Goal: Communication & Community: Answer question/provide support

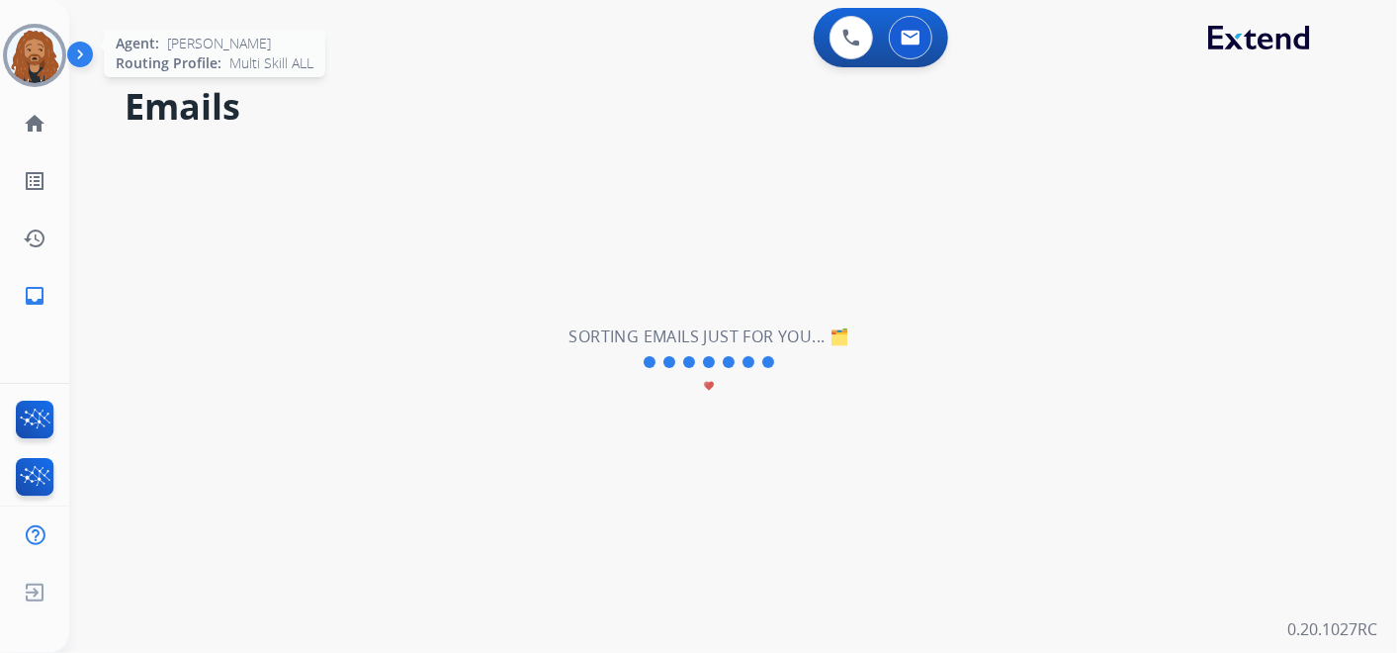
click at [52, 38] on img at bounding box center [34, 55] width 55 height 55
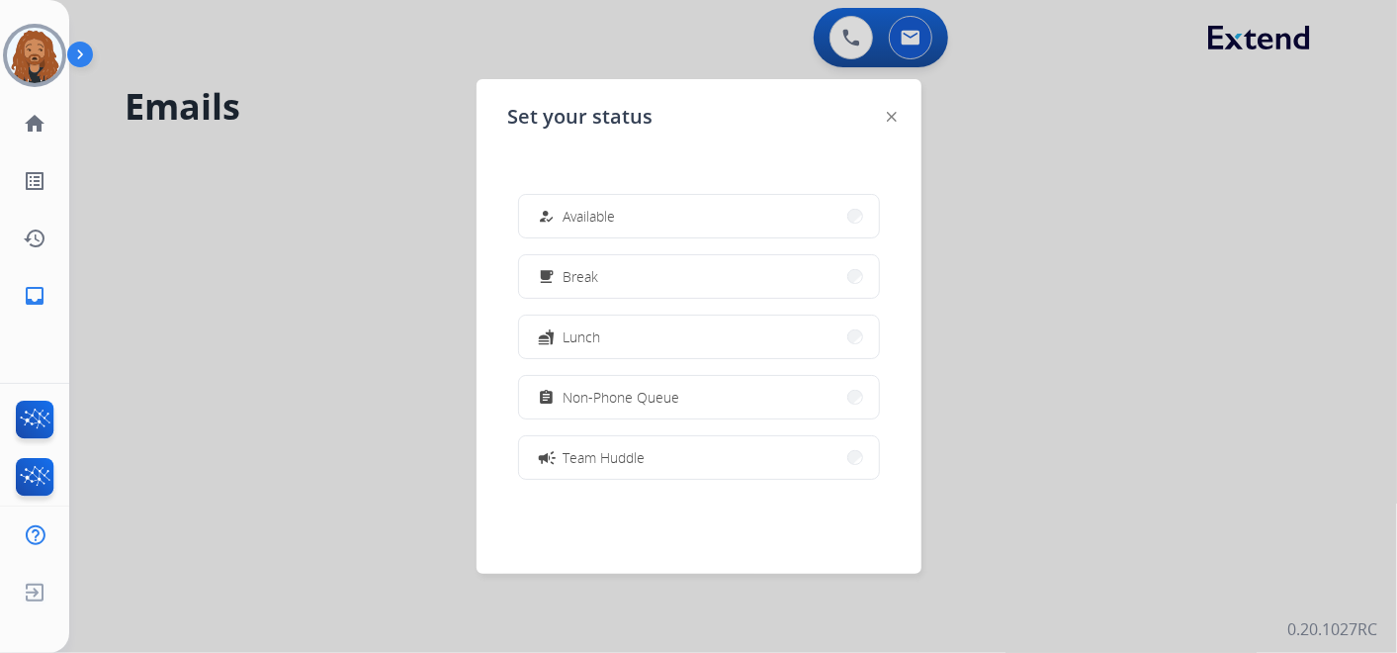
click at [637, 218] on button "how_to_reg Available" at bounding box center [699, 216] width 360 height 43
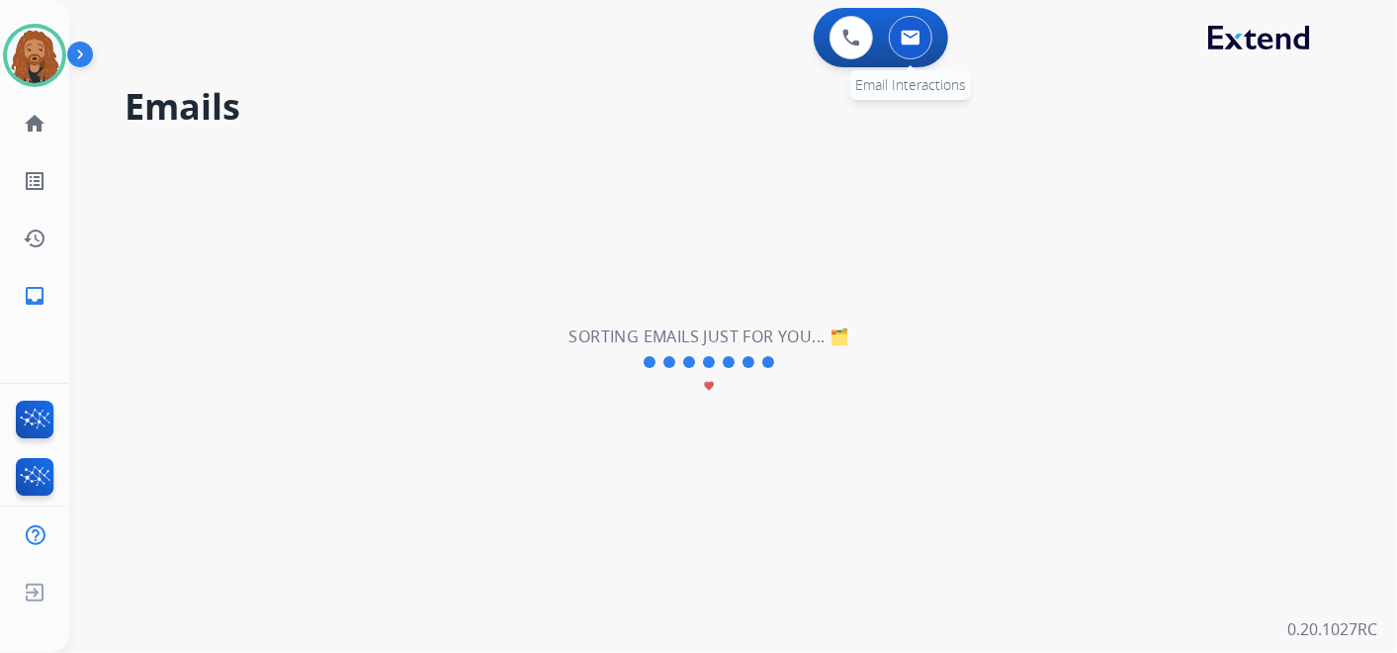
click at [907, 28] on button at bounding box center [911, 38] width 44 height 44
click at [40, 131] on mat-icon "home" at bounding box center [35, 124] width 24 height 24
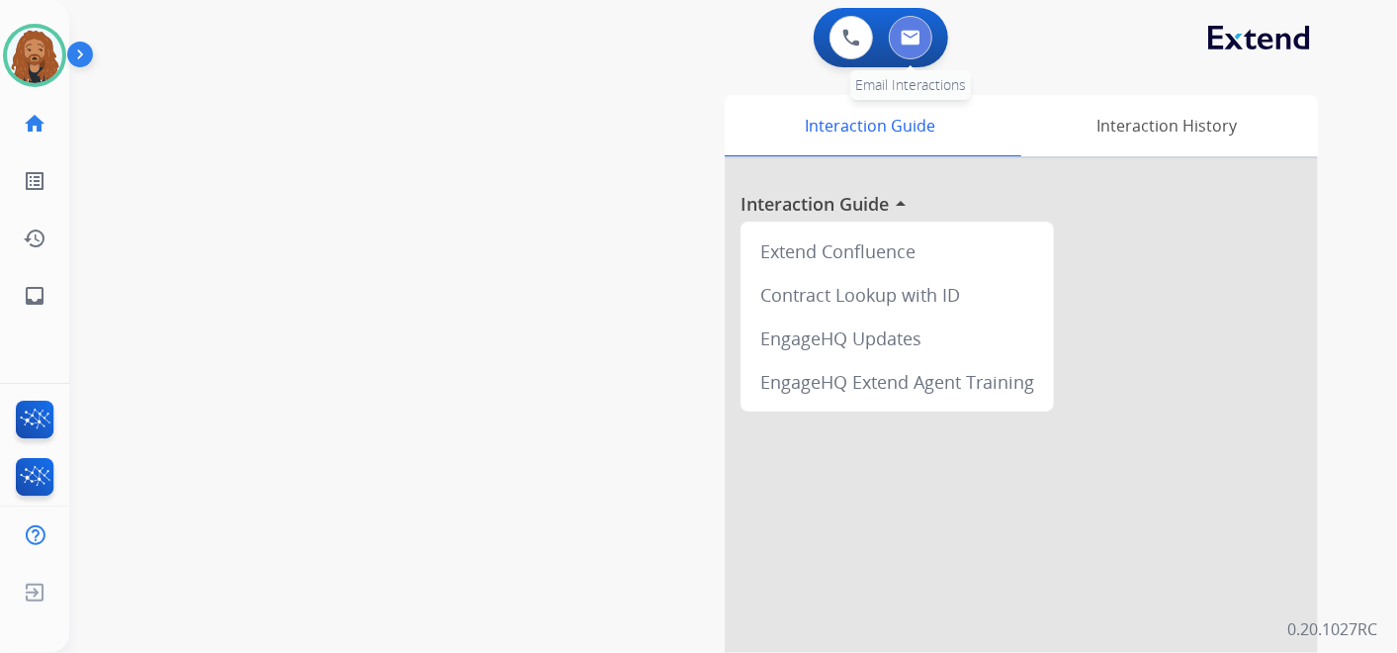
click at [911, 34] on img at bounding box center [911, 38] width 20 height 16
select select "**********"
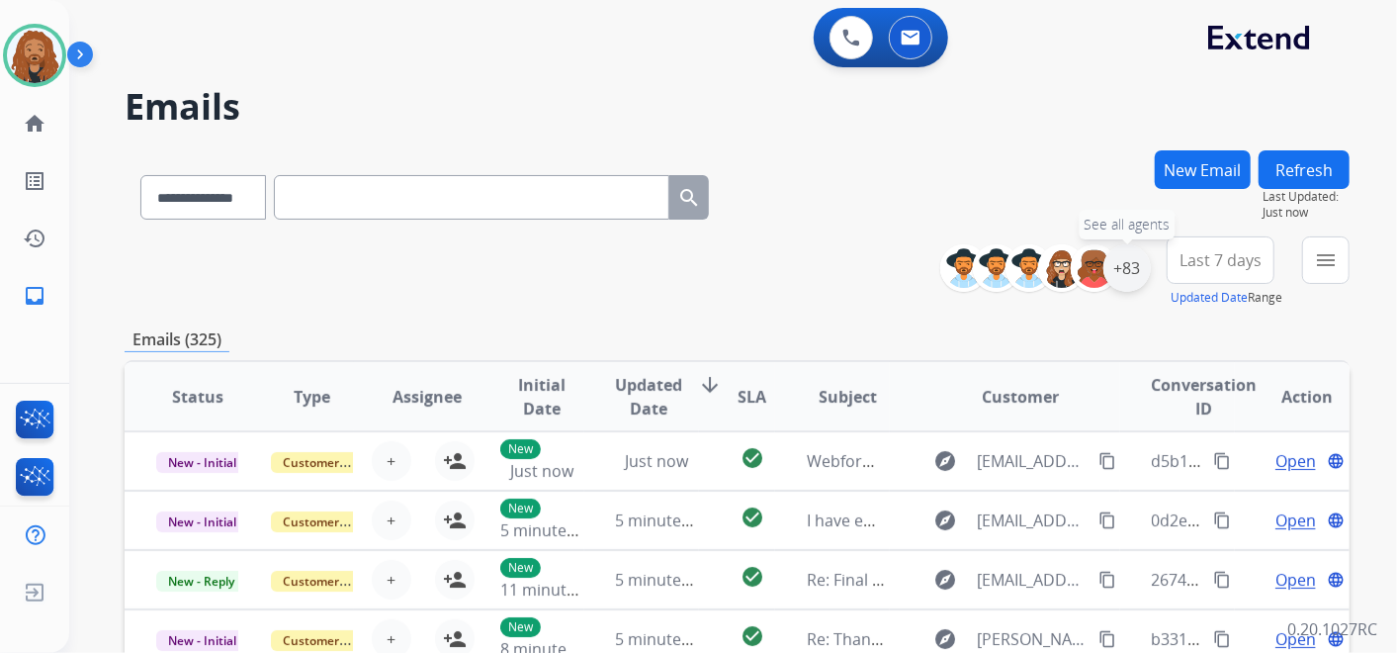
click at [1131, 260] on div "+83" at bounding box center [1126, 267] width 47 height 47
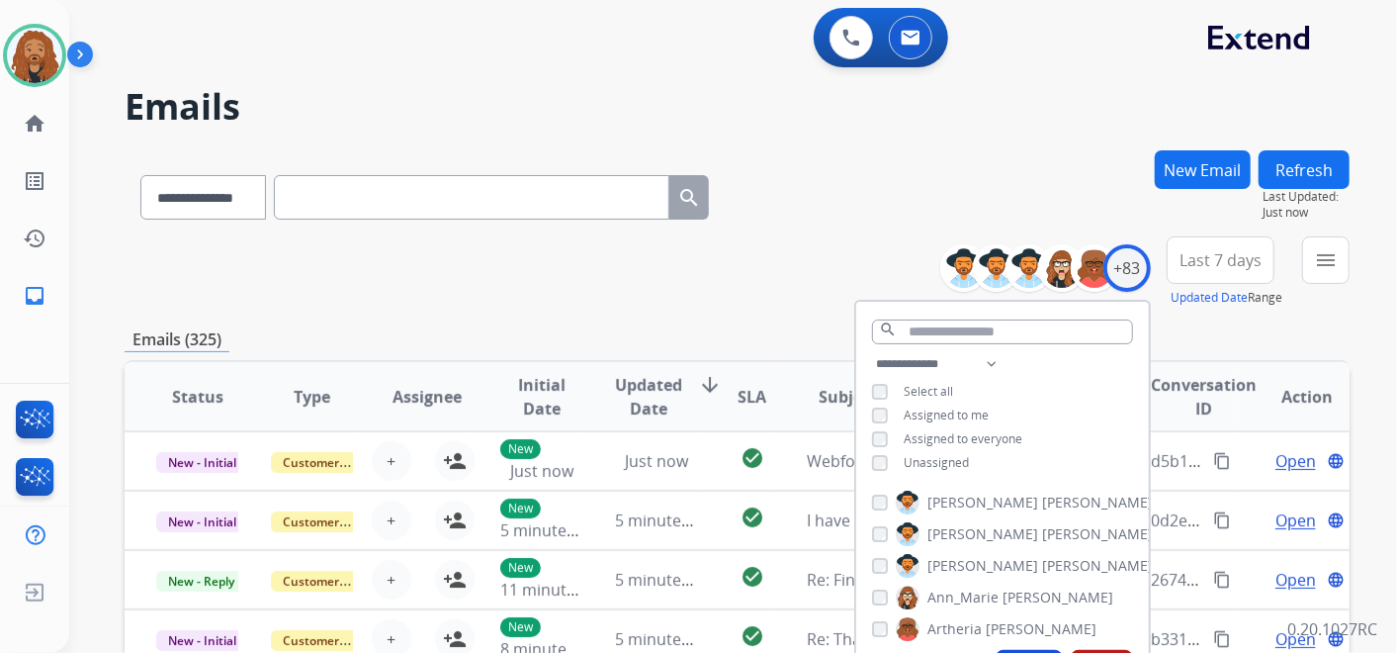
click at [1240, 270] on button "Last 7 days" at bounding box center [1221, 259] width 108 height 47
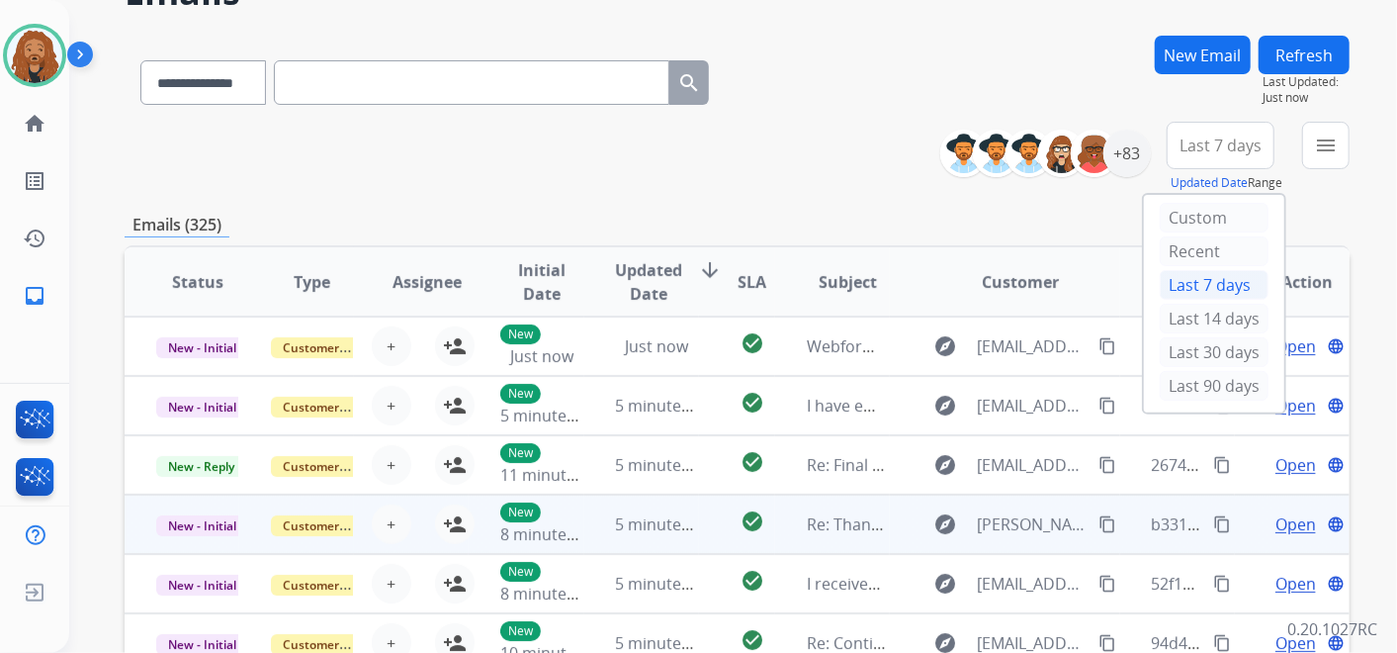
scroll to position [219, 0]
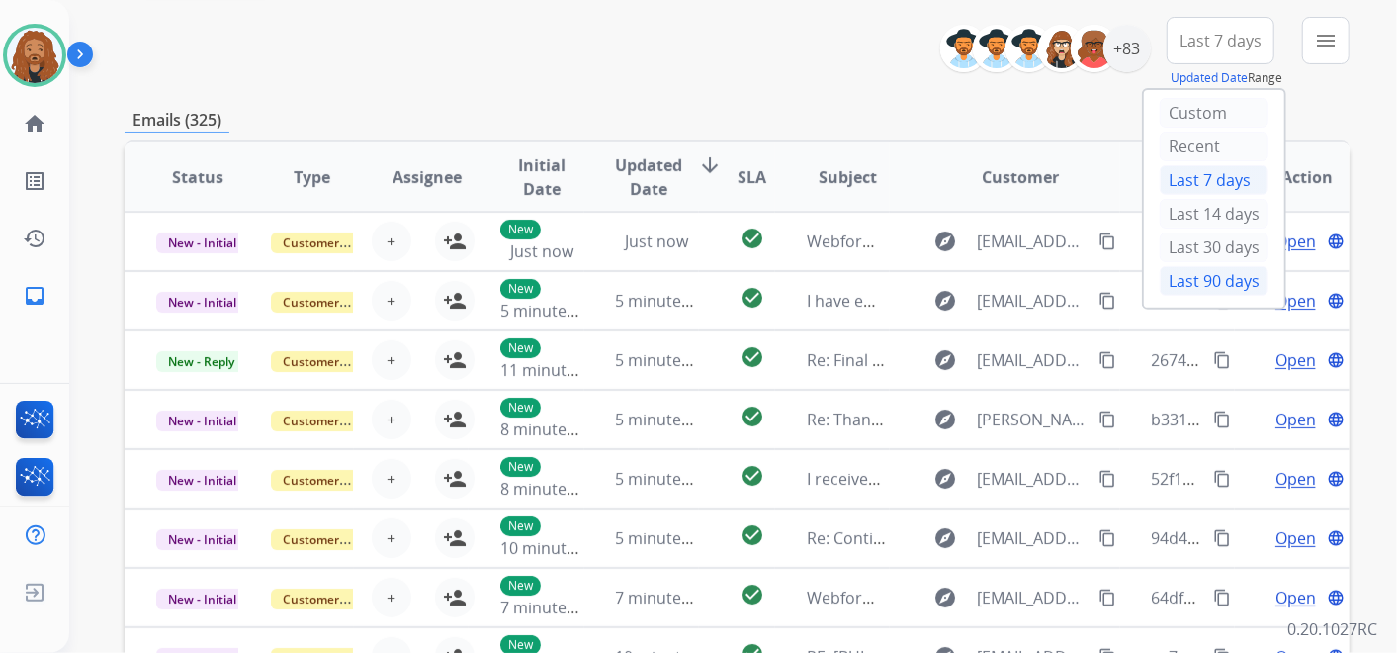
click at [1208, 281] on div "Last 90 days" at bounding box center [1214, 281] width 109 height 30
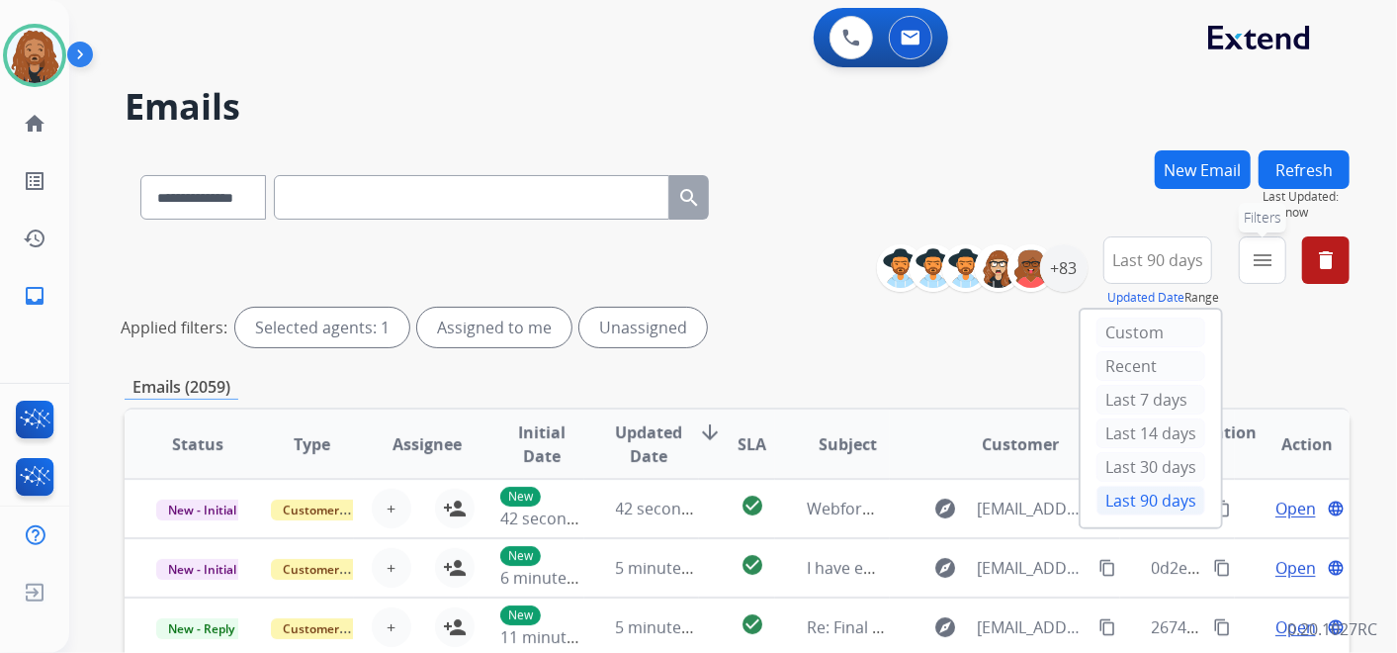
click at [1266, 254] on mat-icon "menu" at bounding box center [1263, 260] width 24 height 24
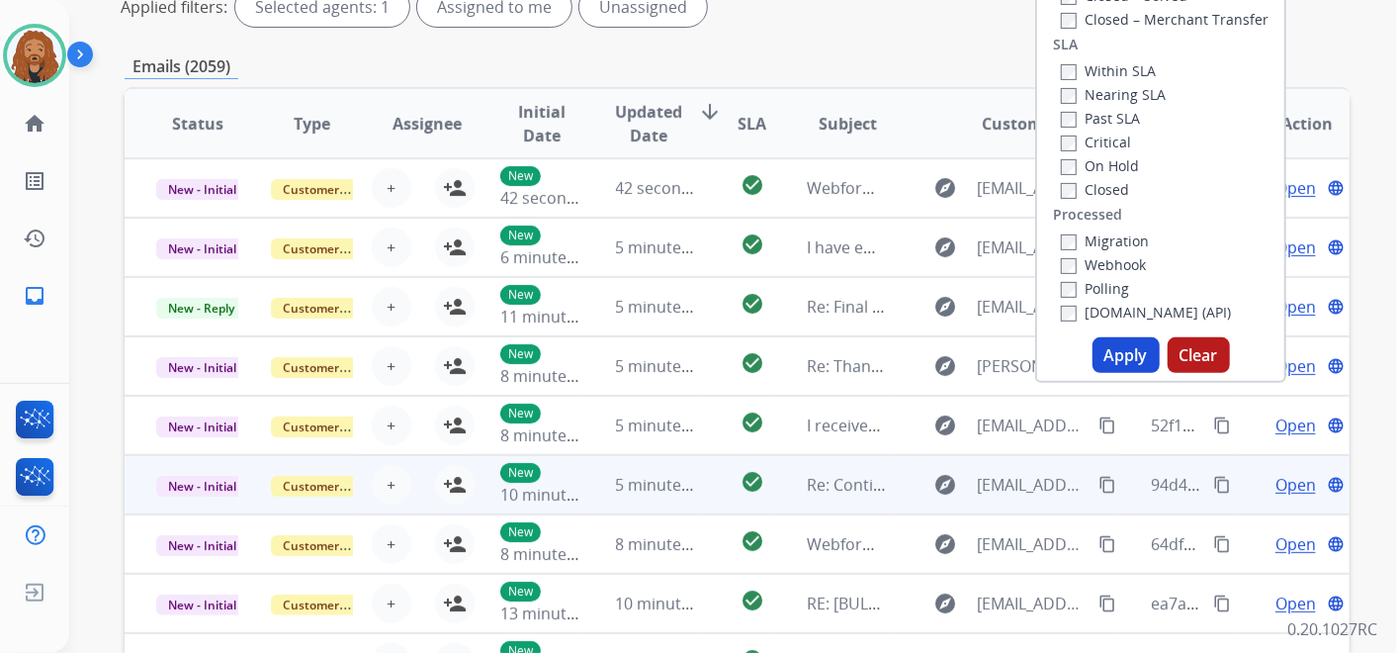
scroll to position [329, 0]
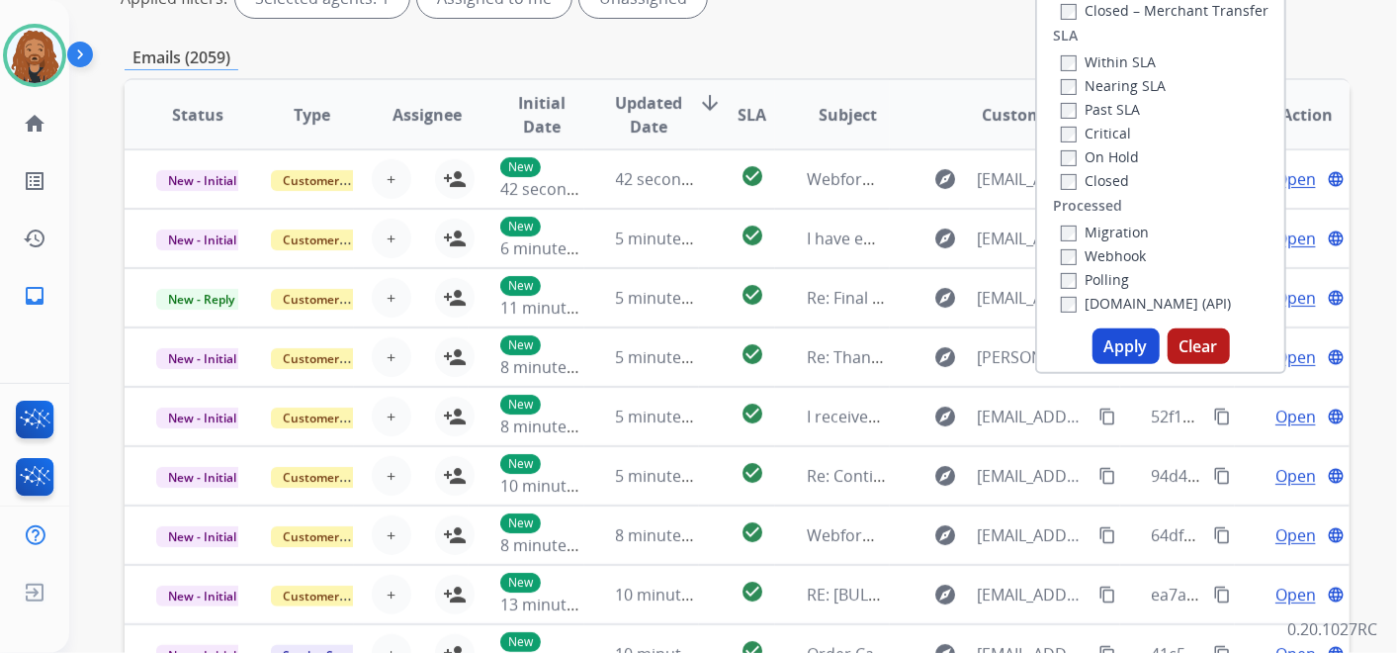
click at [1107, 364] on div "Type Claims Adjudication Customer Support Escalation Service Support Shipping P…" at bounding box center [1160, 175] width 251 height 395
click at [1107, 356] on button "Apply" at bounding box center [1126, 346] width 67 height 36
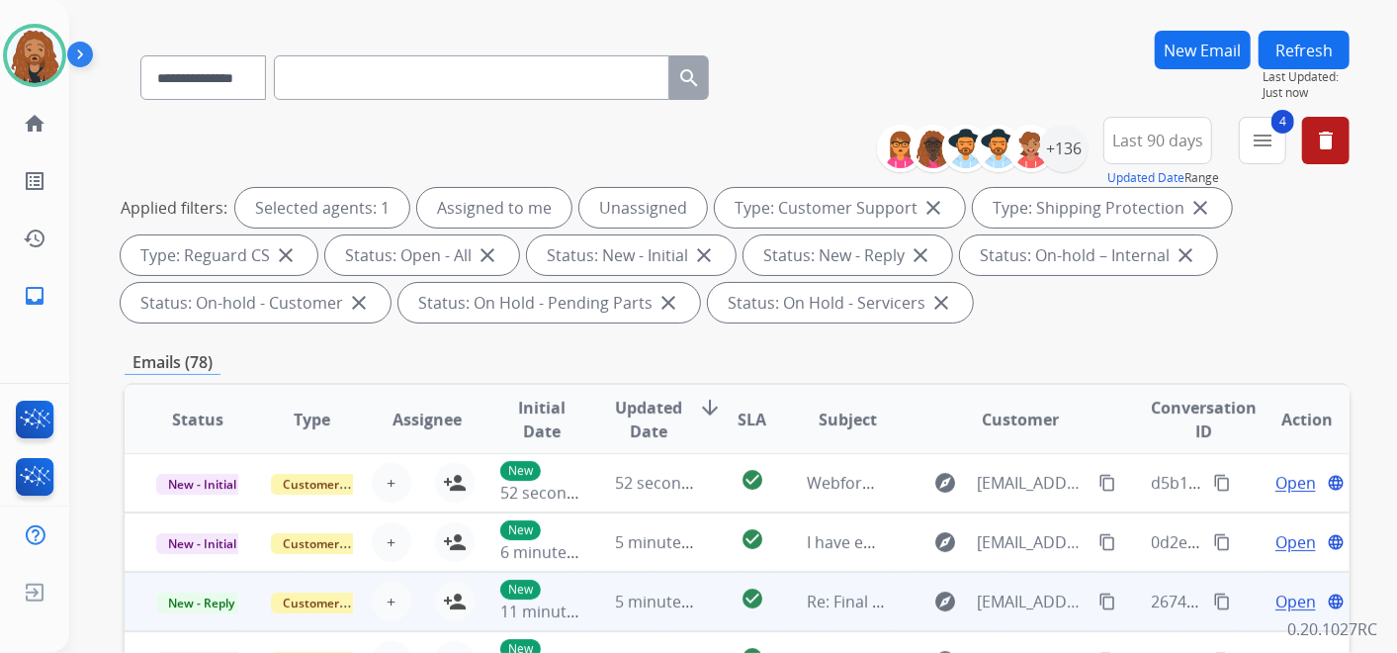
scroll to position [219, 0]
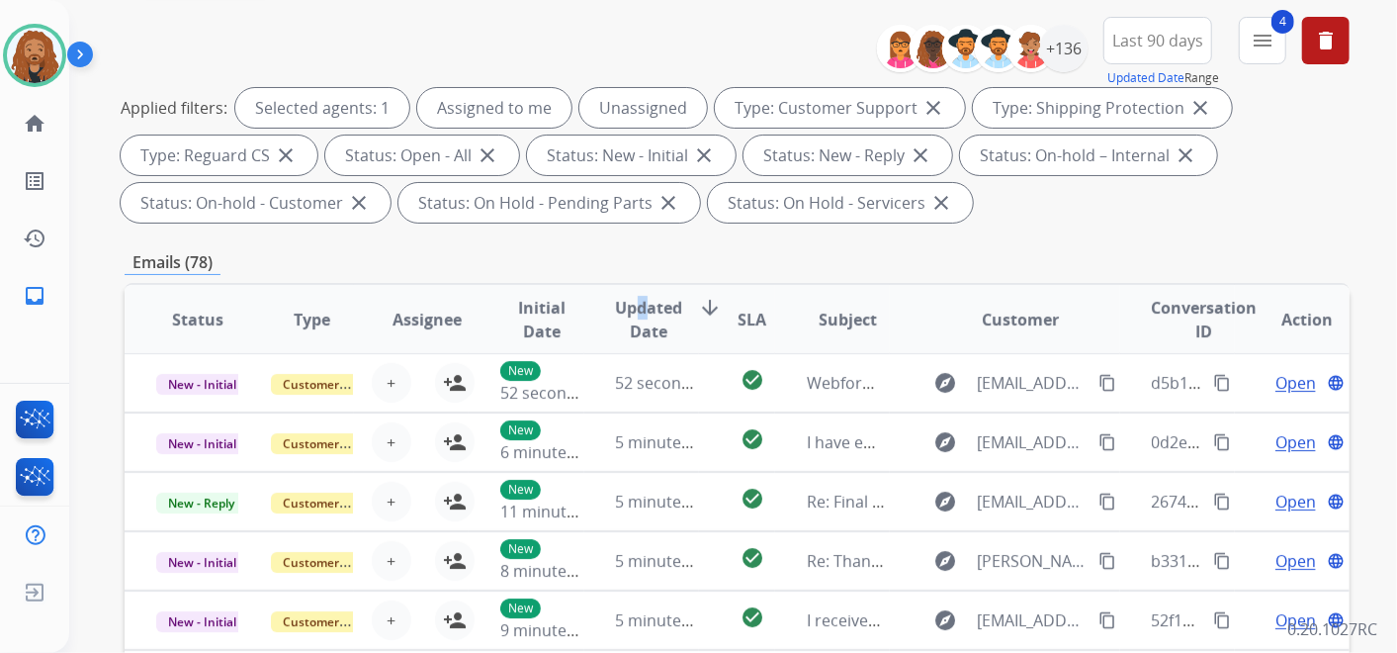
click at [637, 316] on span "Updated Date" at bounding box center [649, 319] width 67 height 47
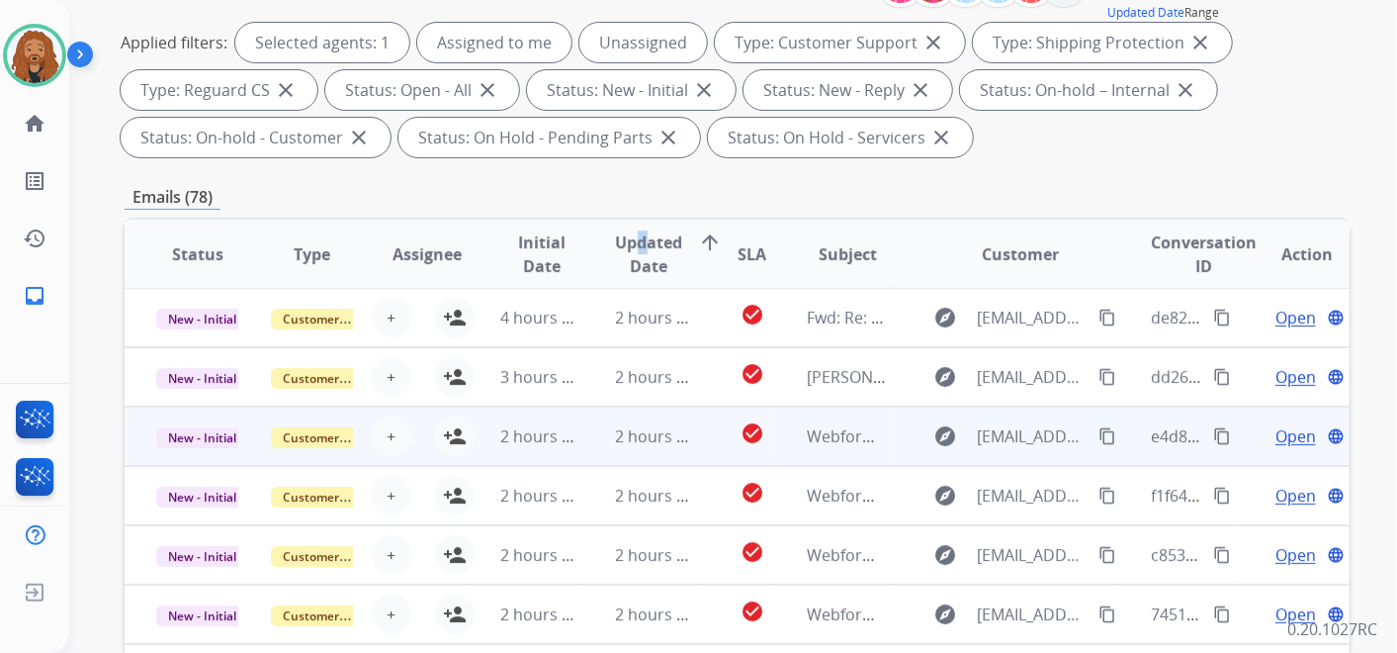
scroll to position [329, 0]
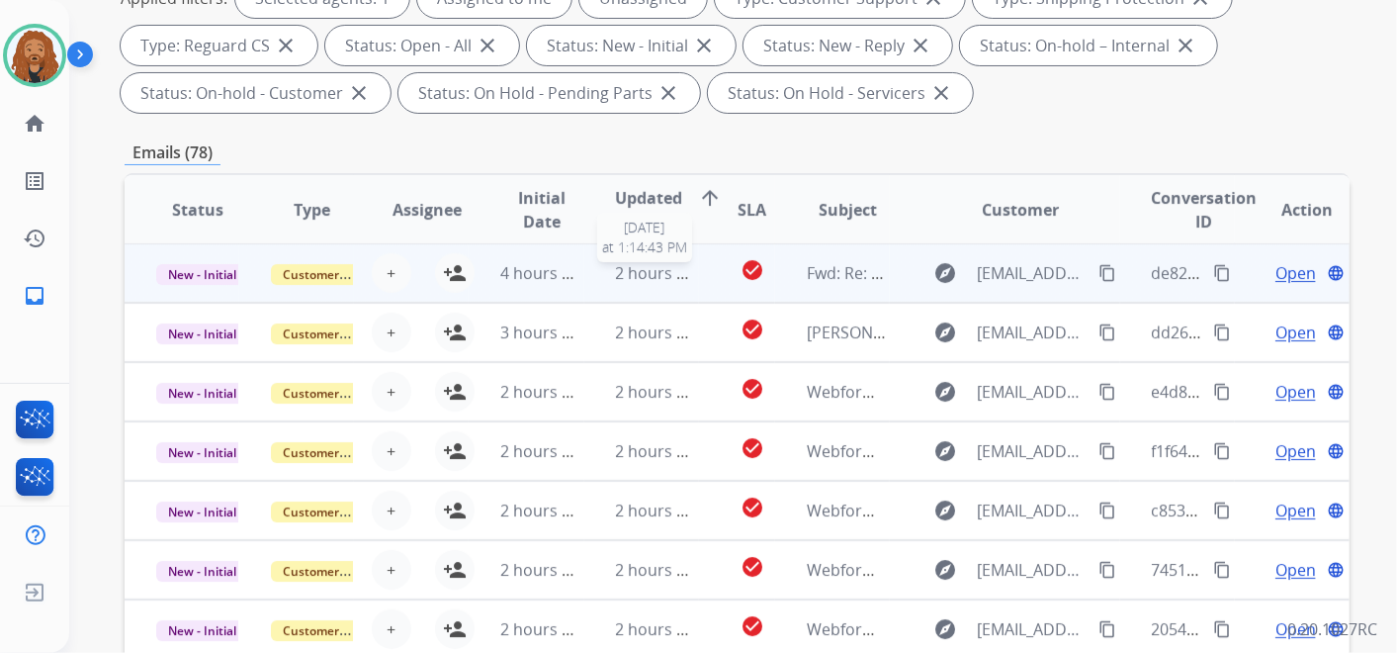
click at [652, 274] on span "2 hours ago" at bounding box center [660, 273] width 89 height 22
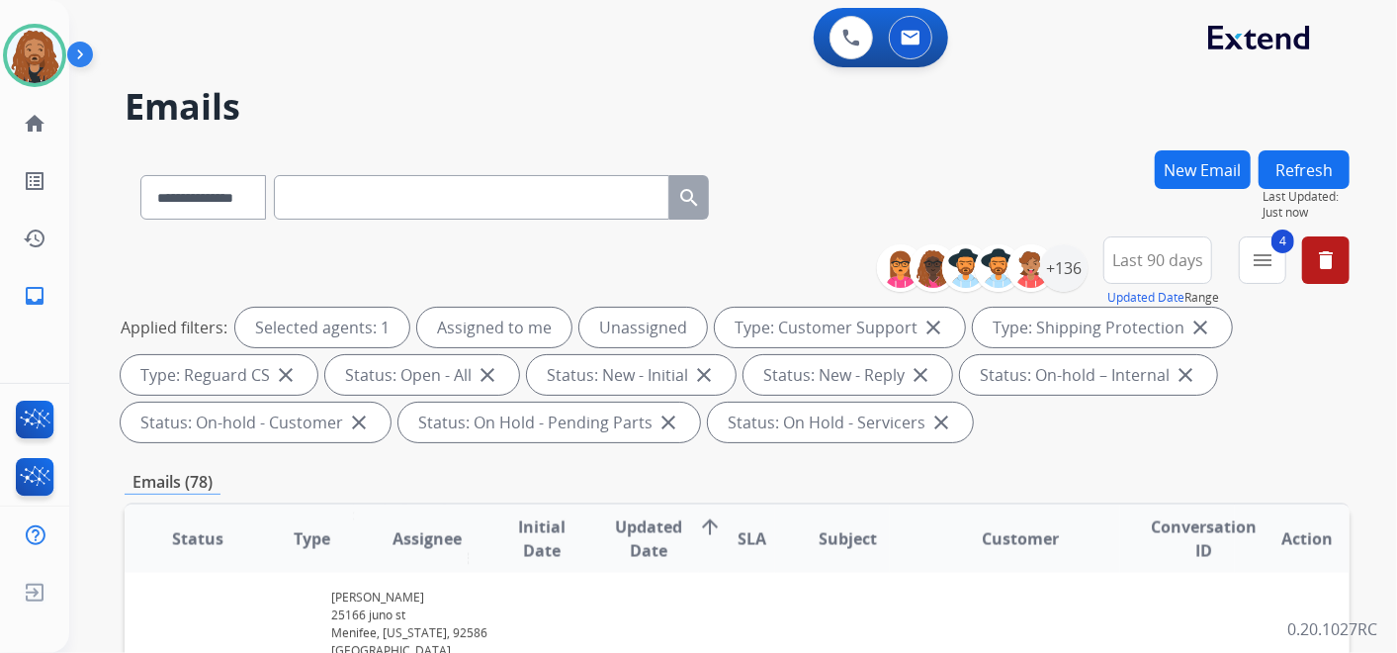
scroll to position [2012, 0]
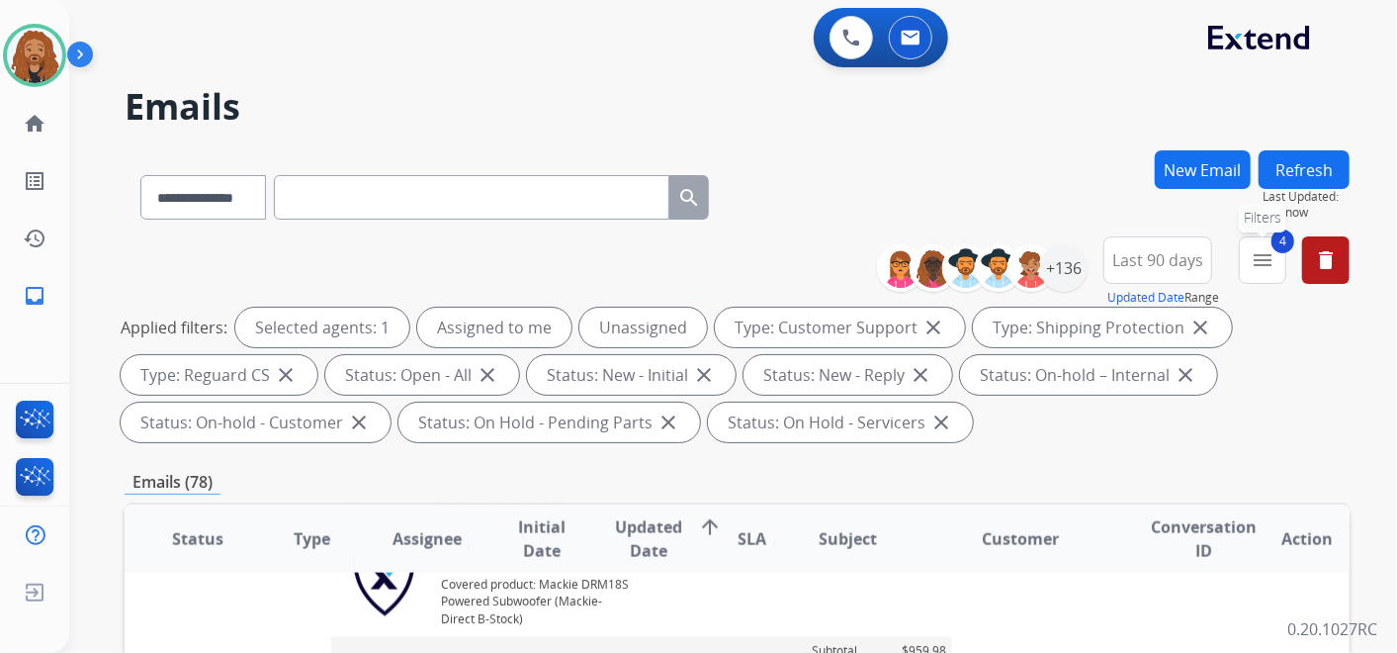
click at [1267, 256] on mat-icon "menu" at bounding box center [1263, 260] width 24 height 24
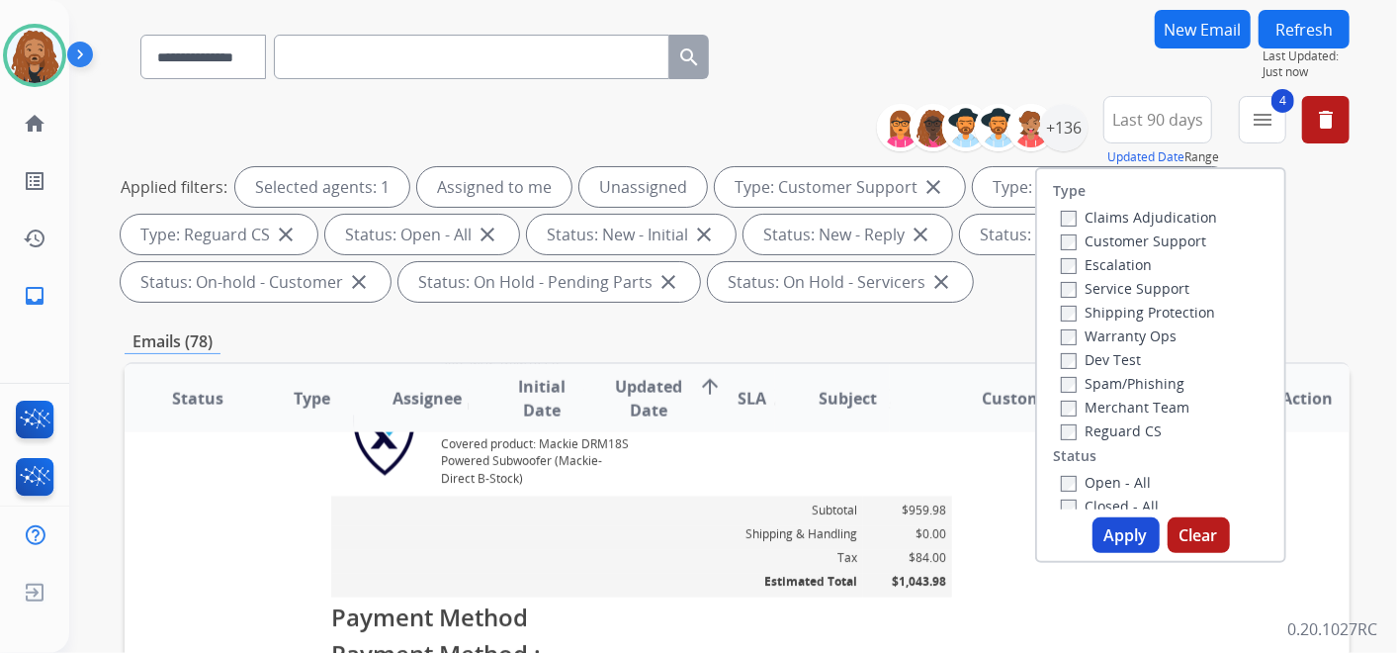
scroll to position [219, 0]
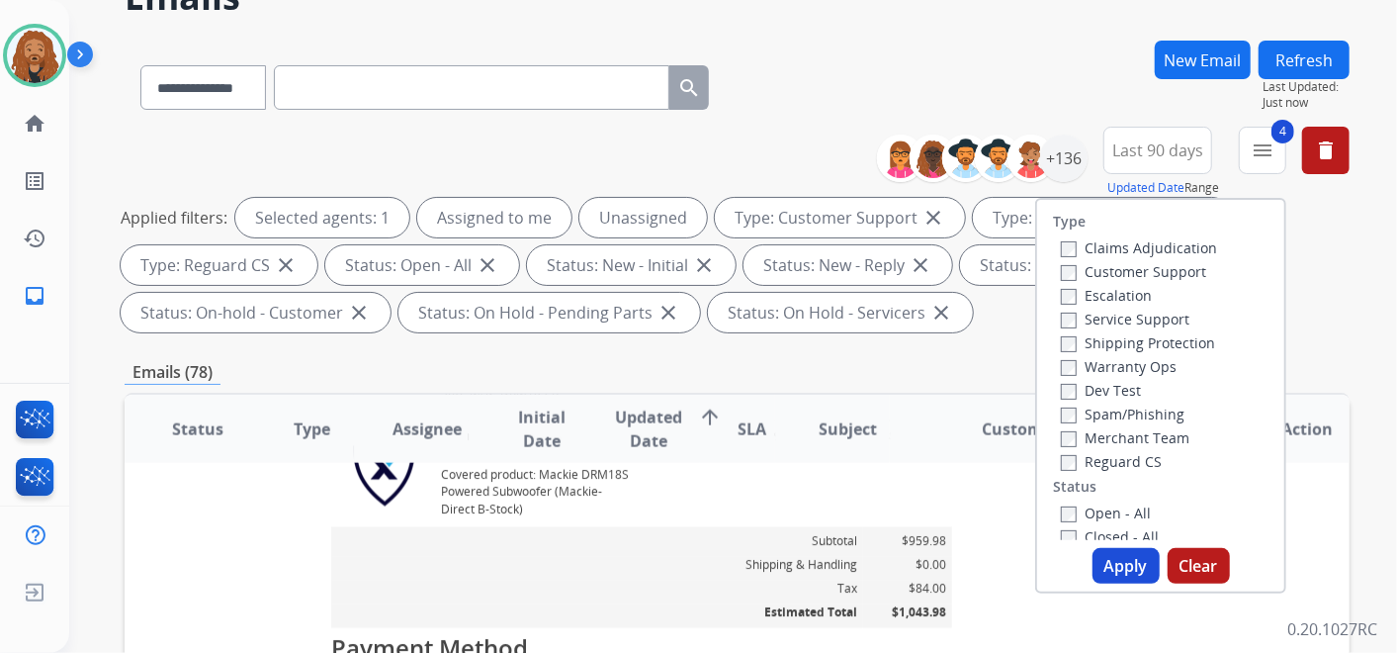
click at [1336, 310] on div "Applied filters: Selected agents: 1 Assigned to me Unassigned Type: Customer Su…" at bounding box center [733, 265] width 1225 height 134
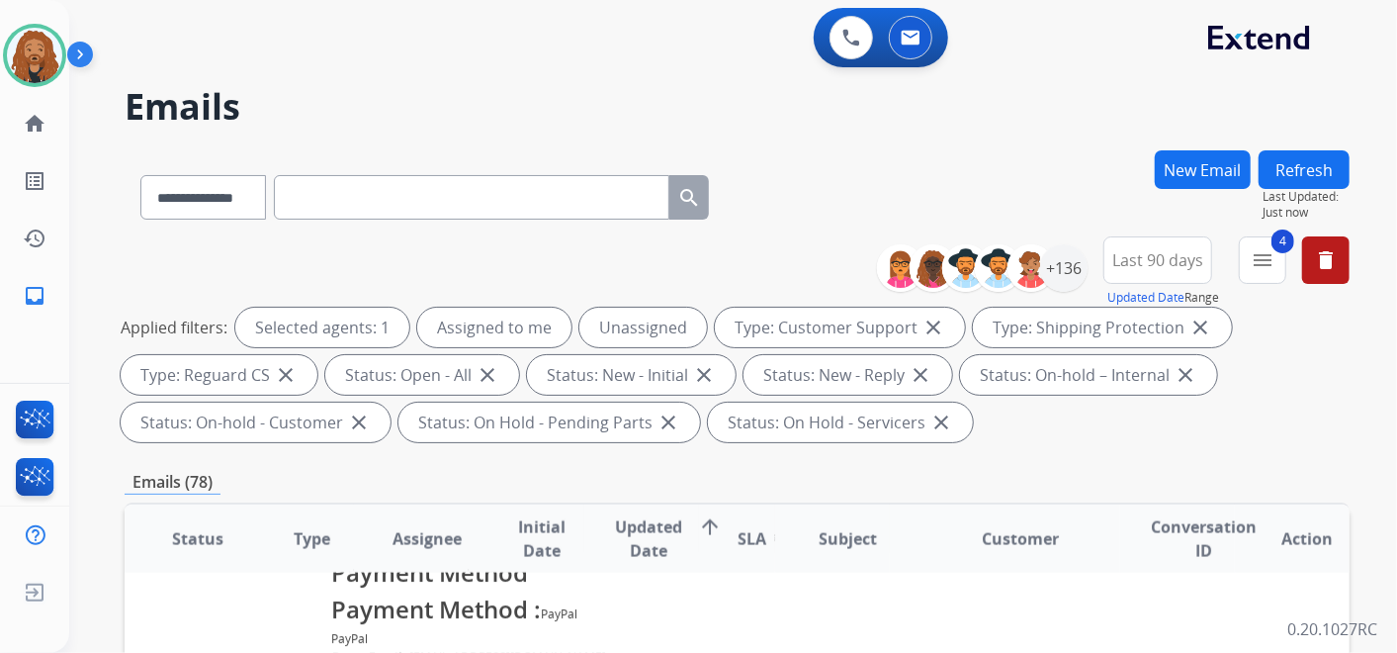
scroll to position [2341, 0]
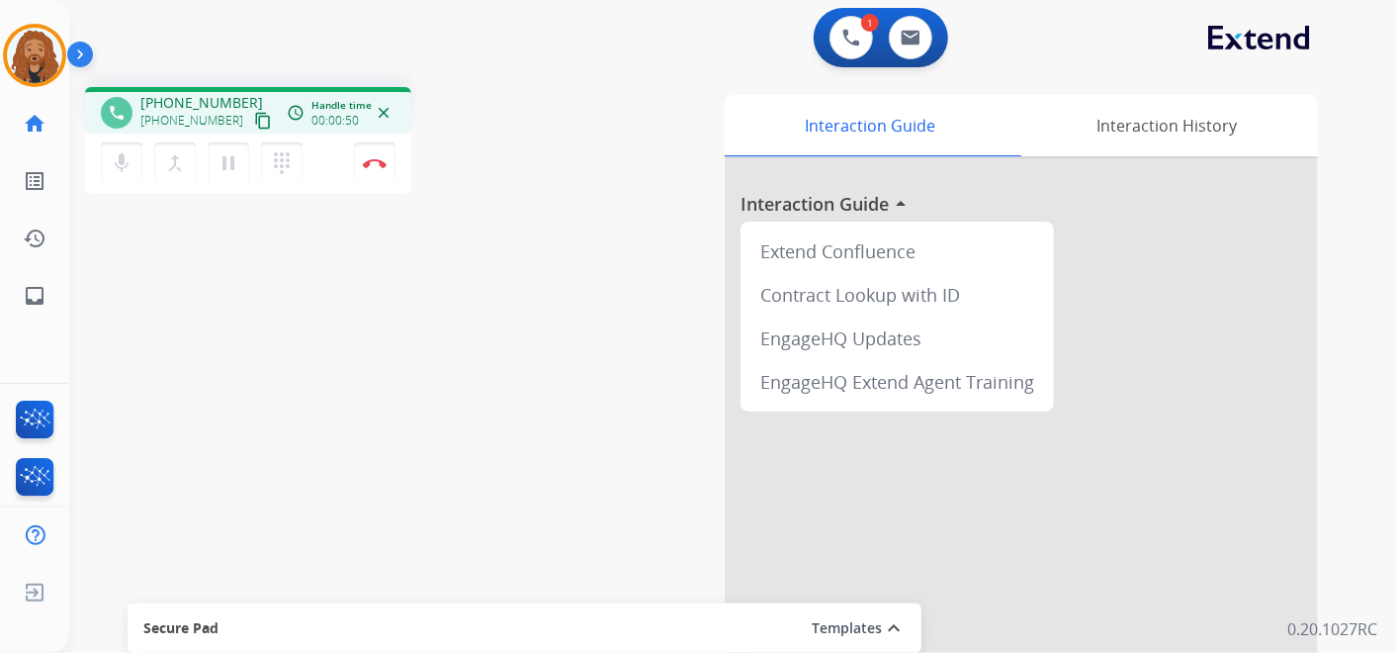
click at [254, 119] on mat-icon "content_copy" at bounding box center [263, 121] width 18 height 18
click at [378, 164] on img at bounding box center [375, 163] width 24 height 10
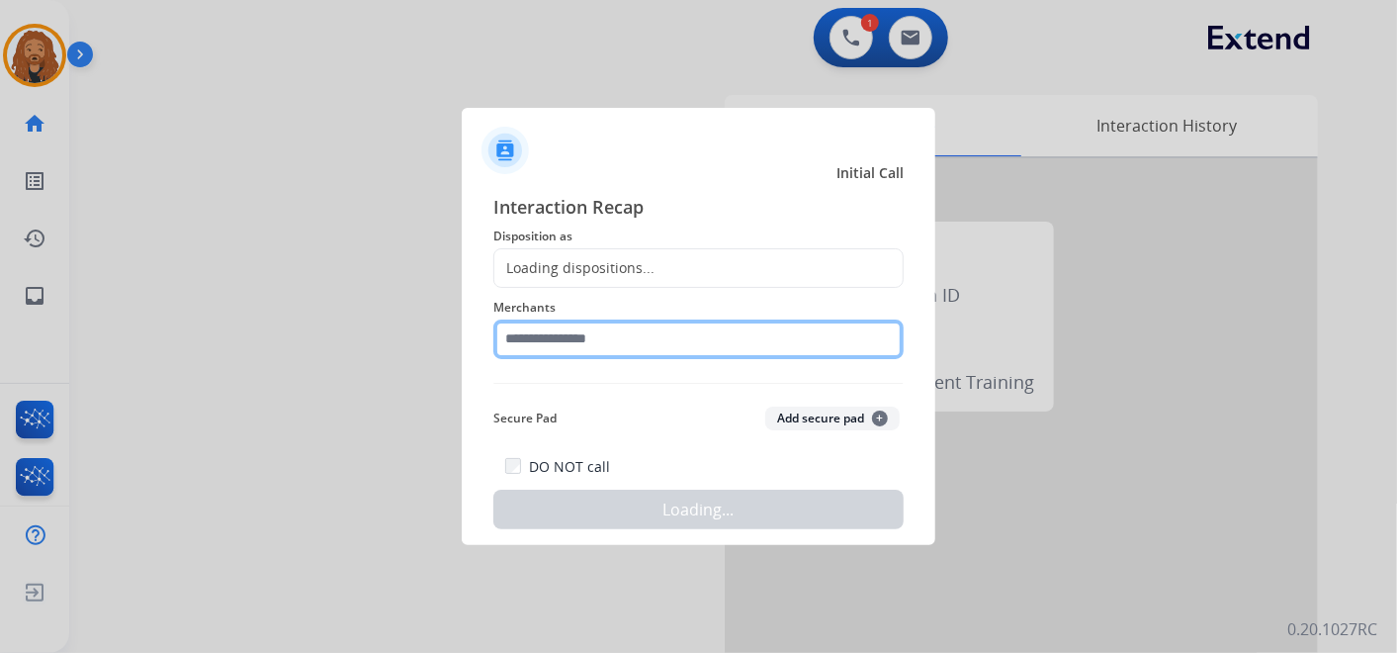
click at [533, 344] on input "text" at bounding box center [698, 339] width 410 height 40
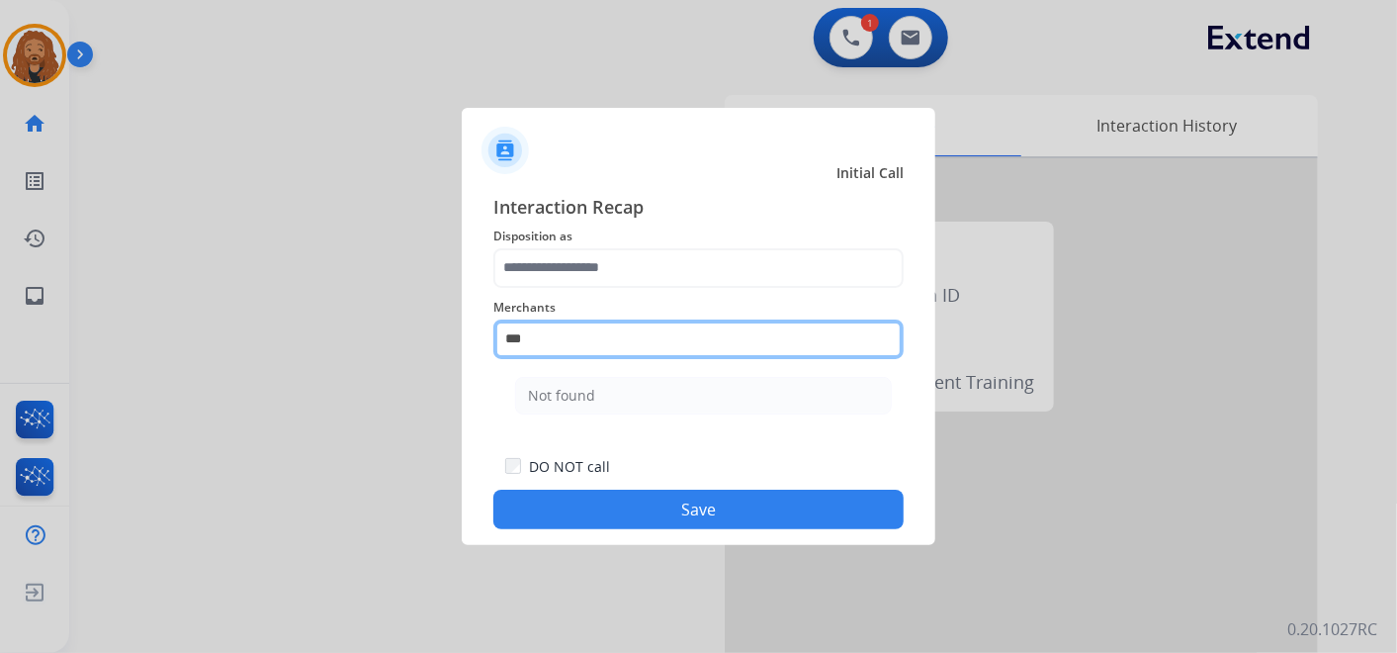
drag, startPoint x: 557, startPoint y: 347, endPoint x: 345, endPoint y: 322, distance: 213.0
click at [0, 324] on app-contact-recap-modal "Initial Call Interaction Recap Disposition as Merchants *** Not found Secure Pa…" at bounding box center [0, 326] width 0 height 653
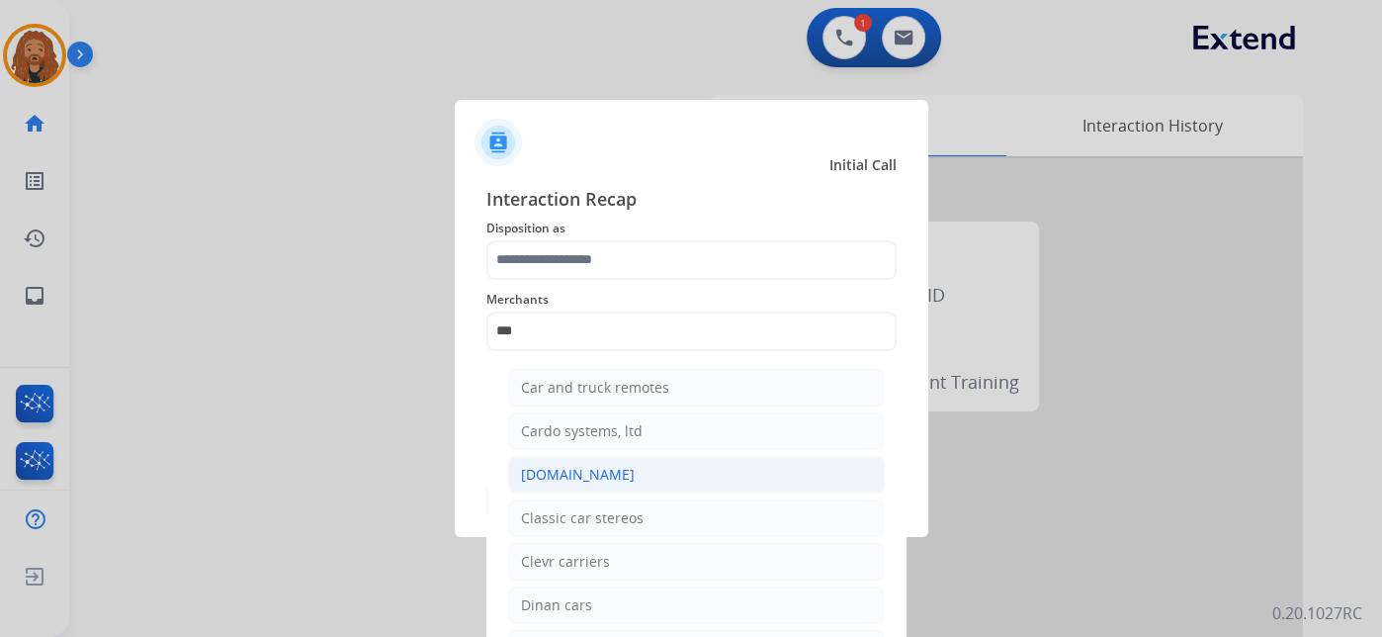
click at [573, 479] on div "[DOMAIN_NAME]" at bounding box center [578, 475] width 114 height 20
type input "**********"
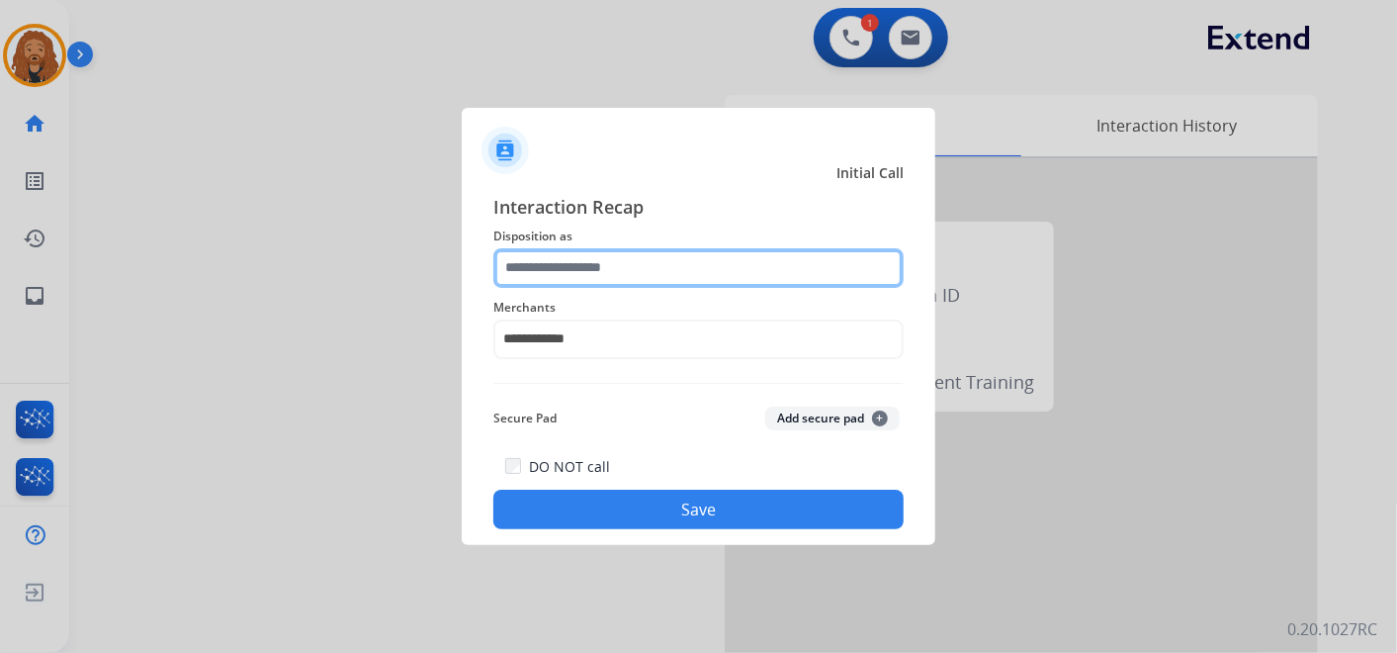
click at [571, 277] on input "text" at bounding box center [698, 268] width 410 height 40
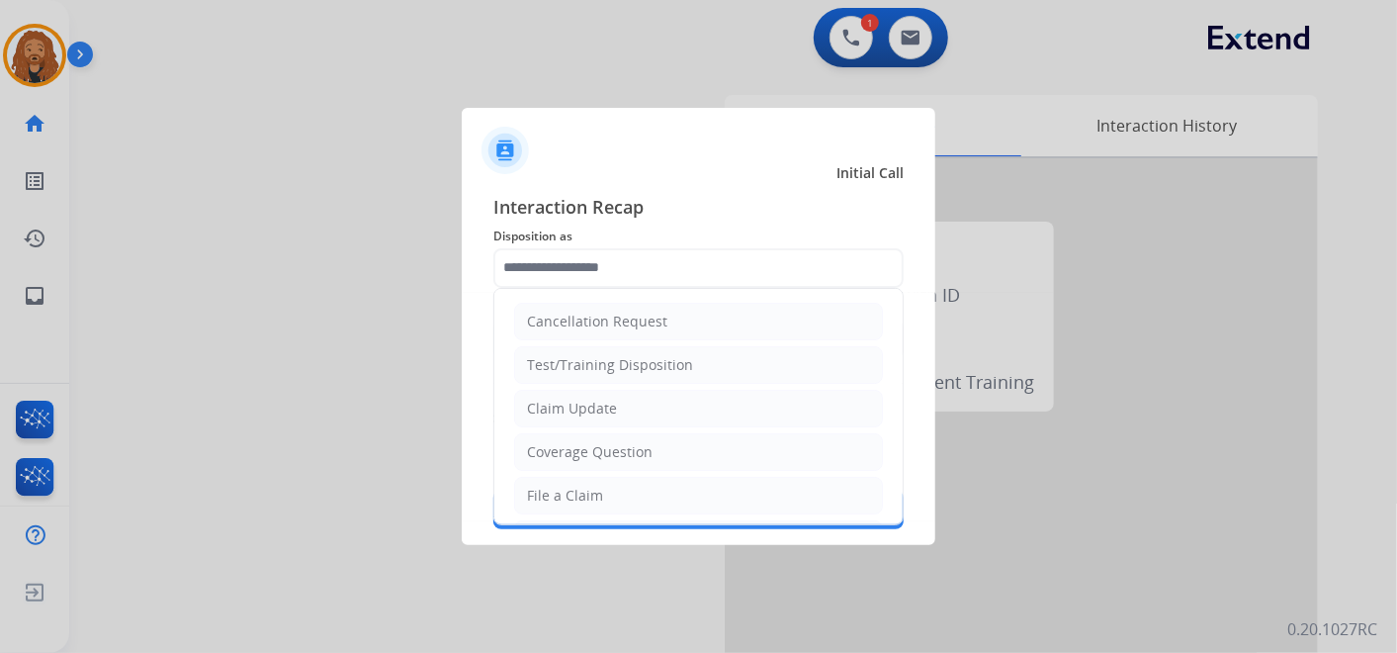
click at [554, 496] on div "File a Claim" at bounding box center [565, 495] width 76 height 20
type input "**********"
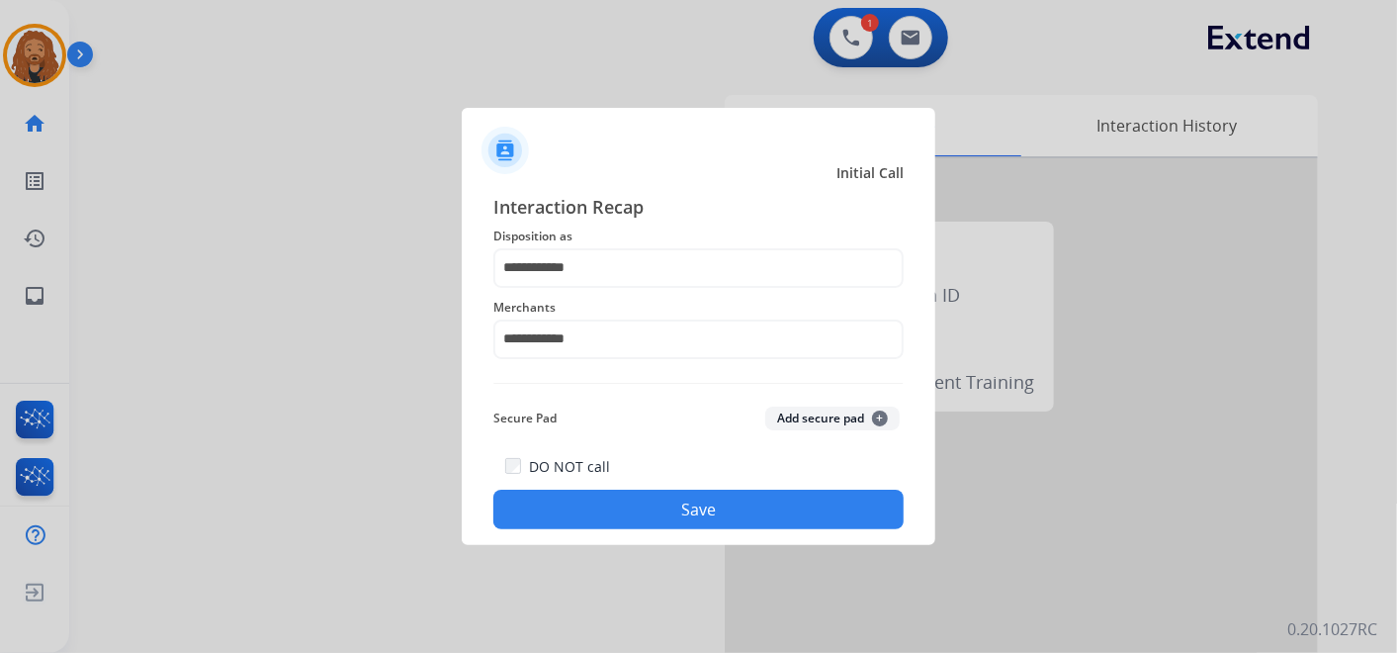
click at [573, 500] on button "Save" at bounding box center [698, 509] width 410 height 40
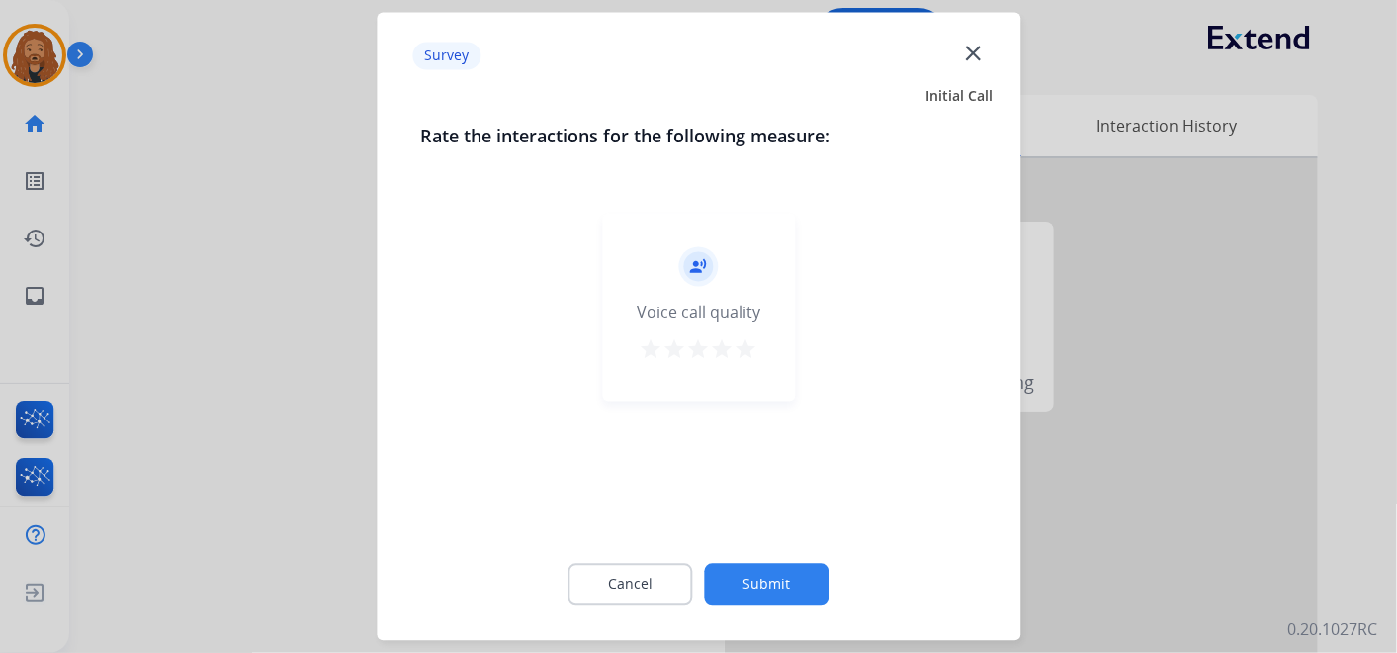
click at [738, 347] on mat-icon "star" at bounding box center [747, 350] width 24 height 24
click at [770, 597] on button "Submit" at bounding box center [767, 585] width 125 height 42
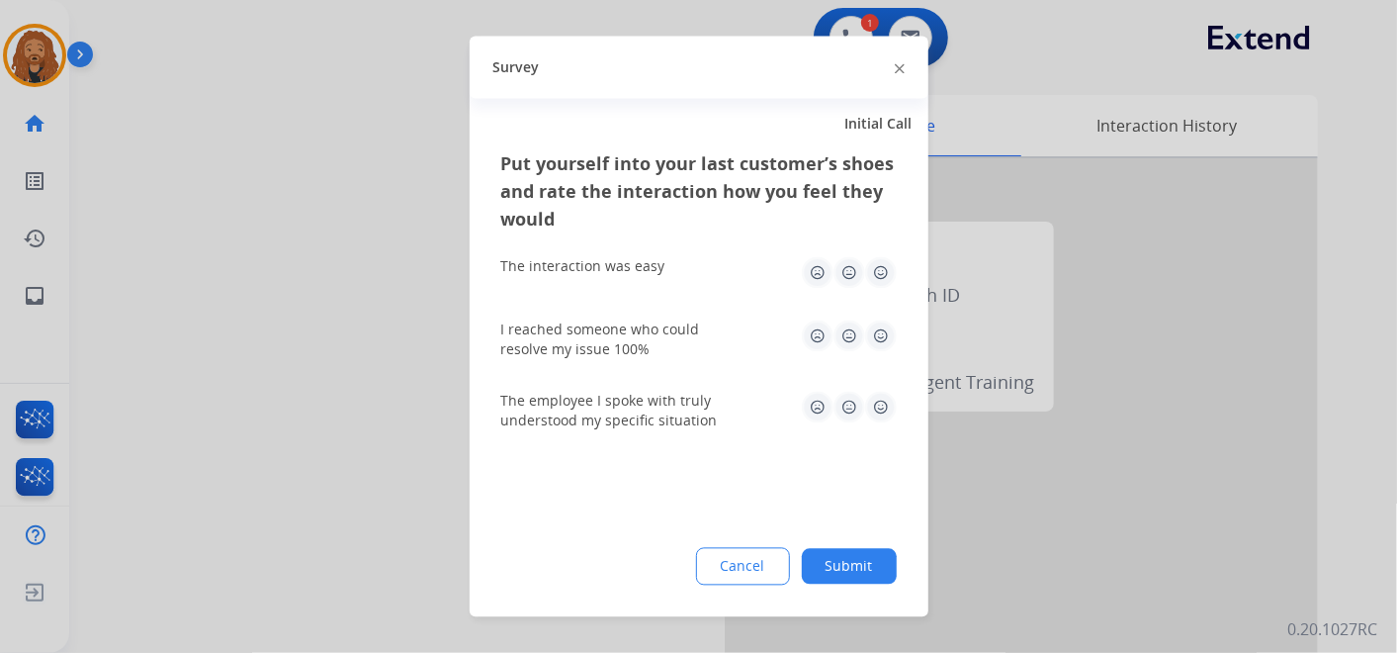
click at [881, 405] on img at bounding box center [881, 408] width 32 height 32
click at [878, 330] on img at bounding box center [881, 336] width 32 height 32
click at [875, 262] on img at bounding box center [881, 273] width 32 height 32
click at [859, 556] on button "Submit" at bounding box center [849, 567] width 95 height 36
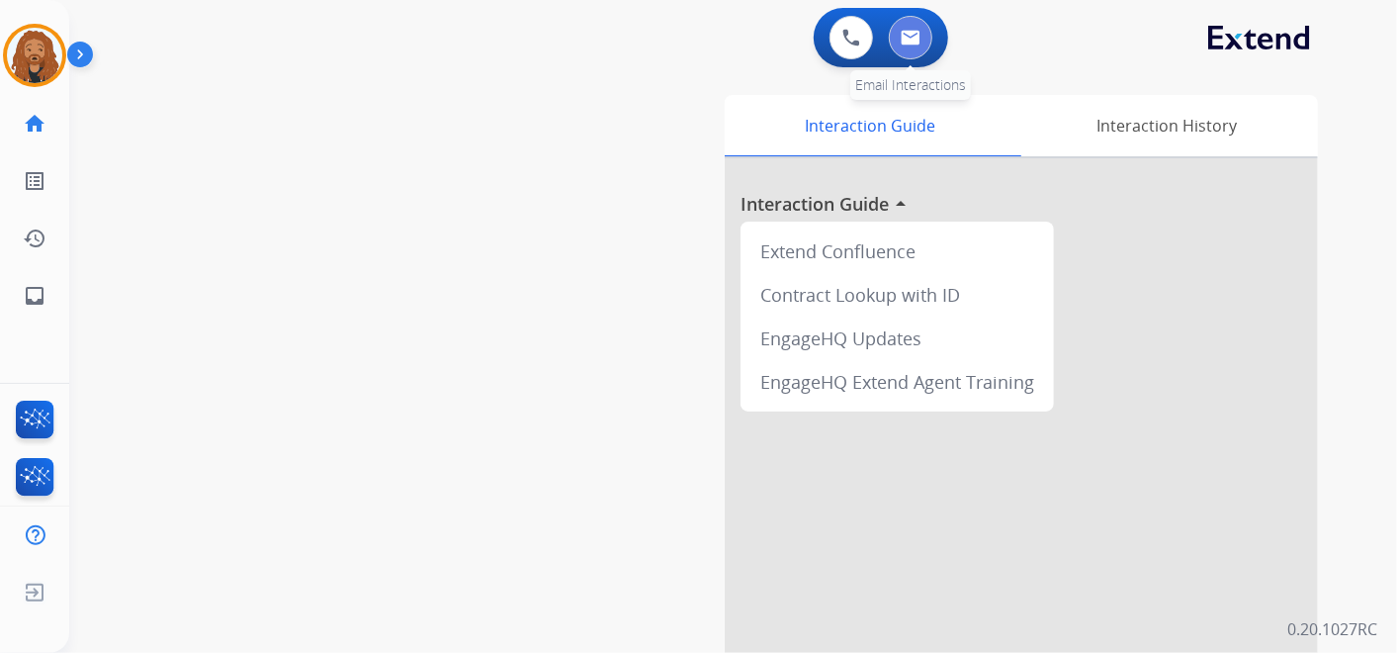
click at [923, 39] on button at bounding box center [911, 38] width 44 height 44
select select "**********"
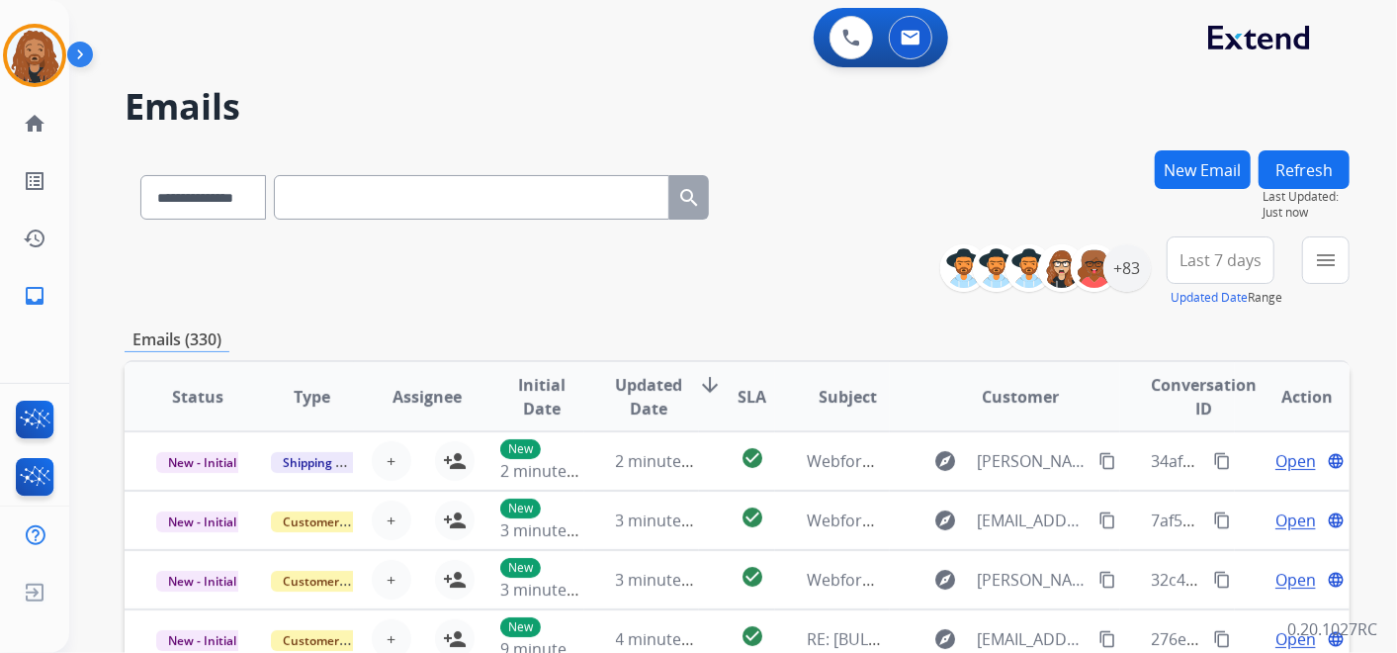
scroll to position [1, 0]
click at [661, 405] on span "Updated Date" at bounding box center [649, 396] width 67 height 47
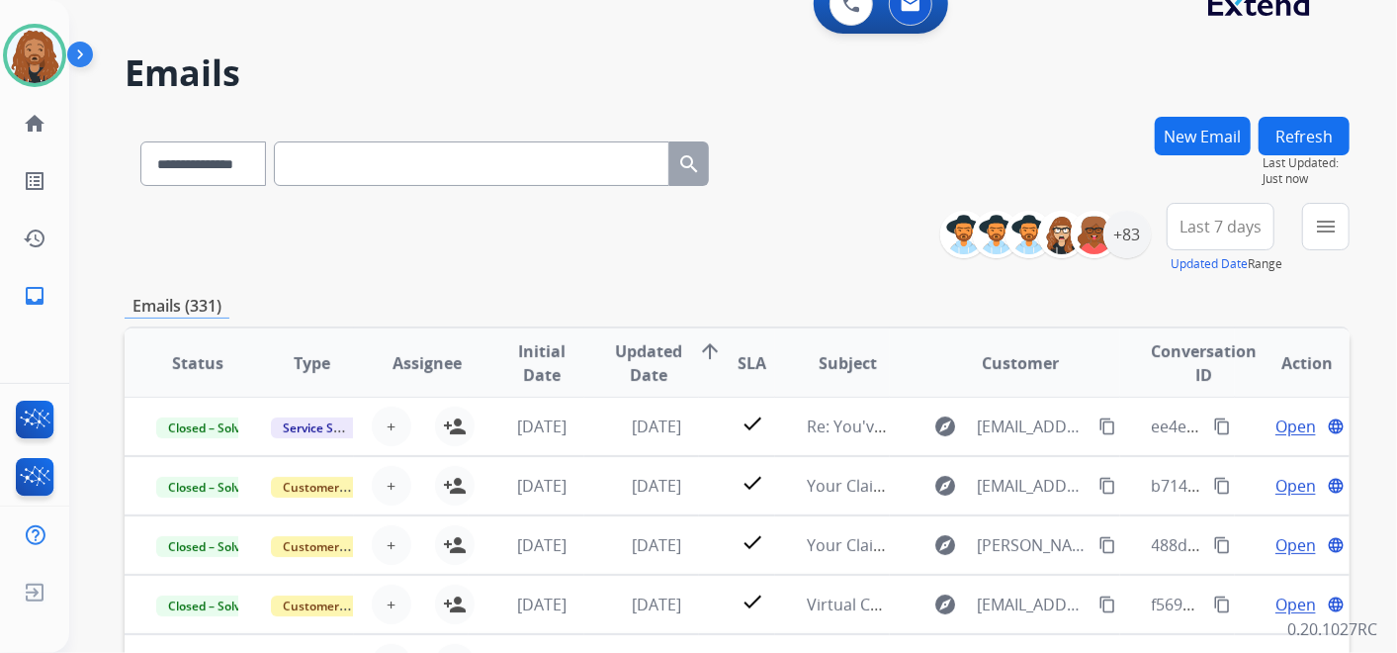
scroll to position [0, 0]
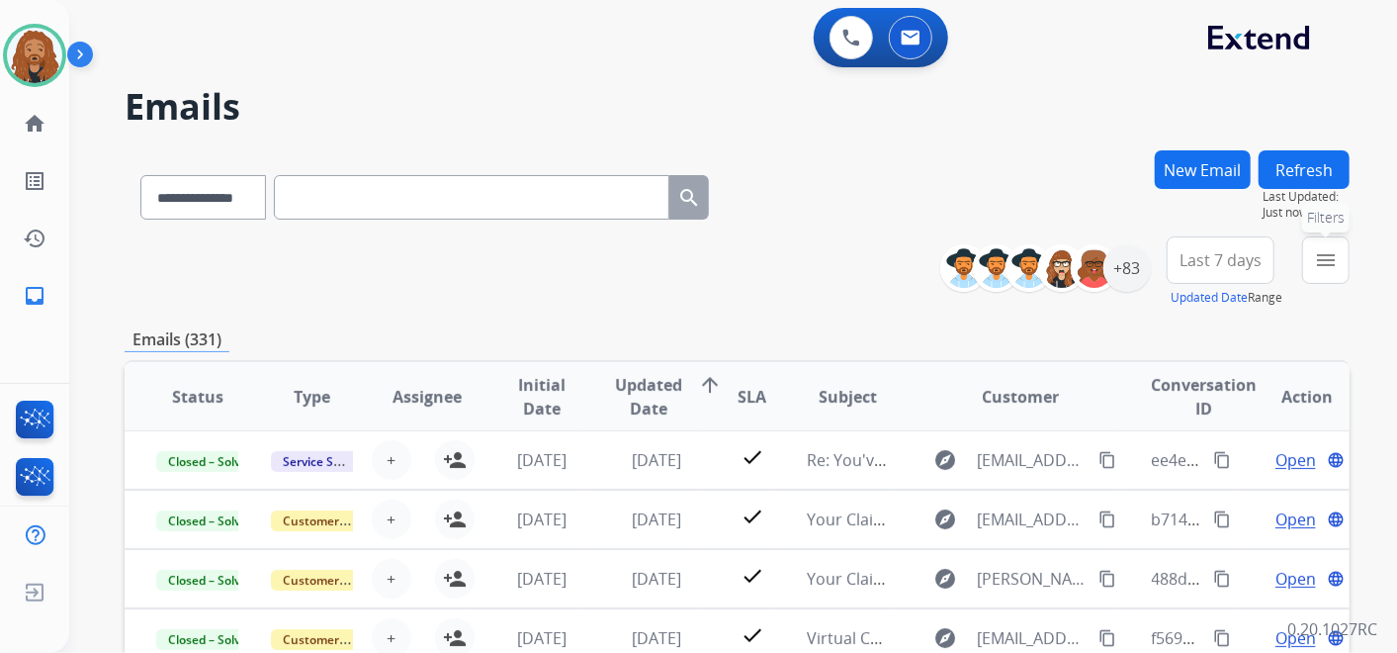
drag, startPoint x: 1330, startPoint y: 257, endPoint x: 1307, endPoint y: 271, distance: 26.6
click at [1330, 257] on mat-icon "menu" at bounding box center [1326, 260] width 24 height 24
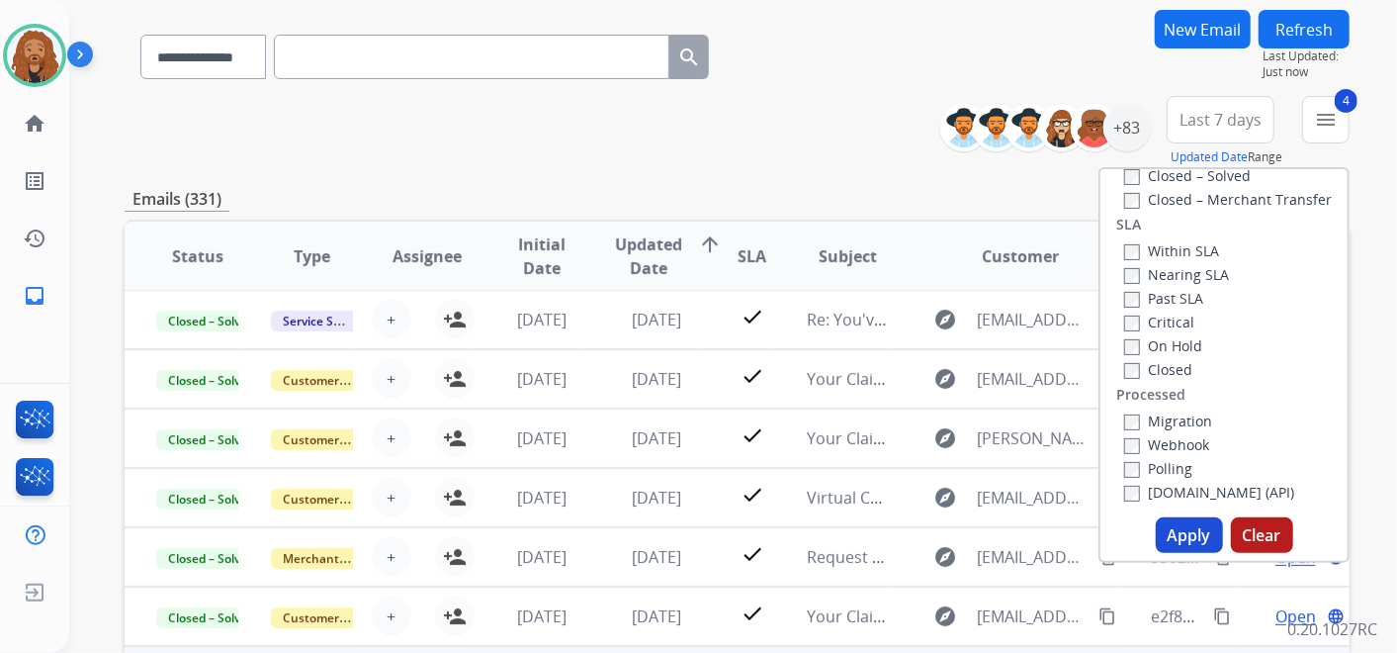
scroll to position [219, 0]
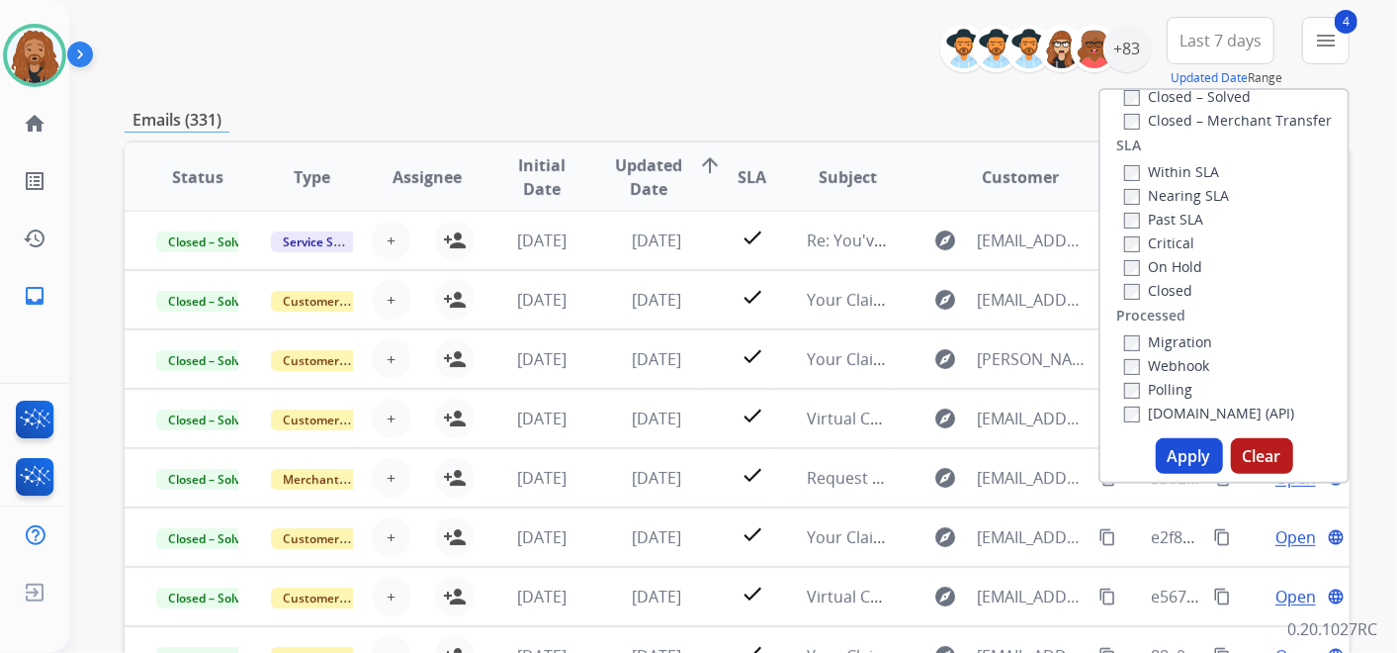
click at [1180, 455] on button "Apply" at bounding box center [1189, 456] width 67 height 36
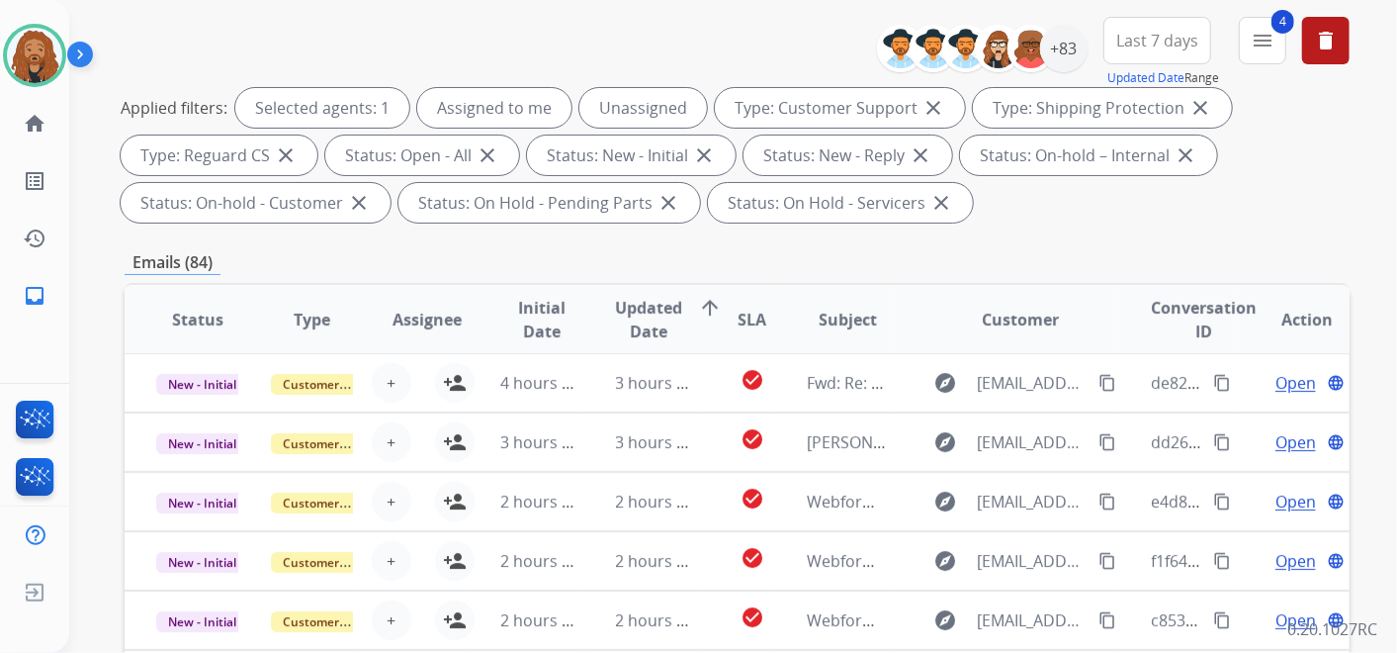
click at [1137, 37] on span "Last 7 days" at bounding box center [1157, 41] width 82 height 8
click at [1116, 270] on div "Last 90 days" at bounding box center [1150, 281] width 109 height 30
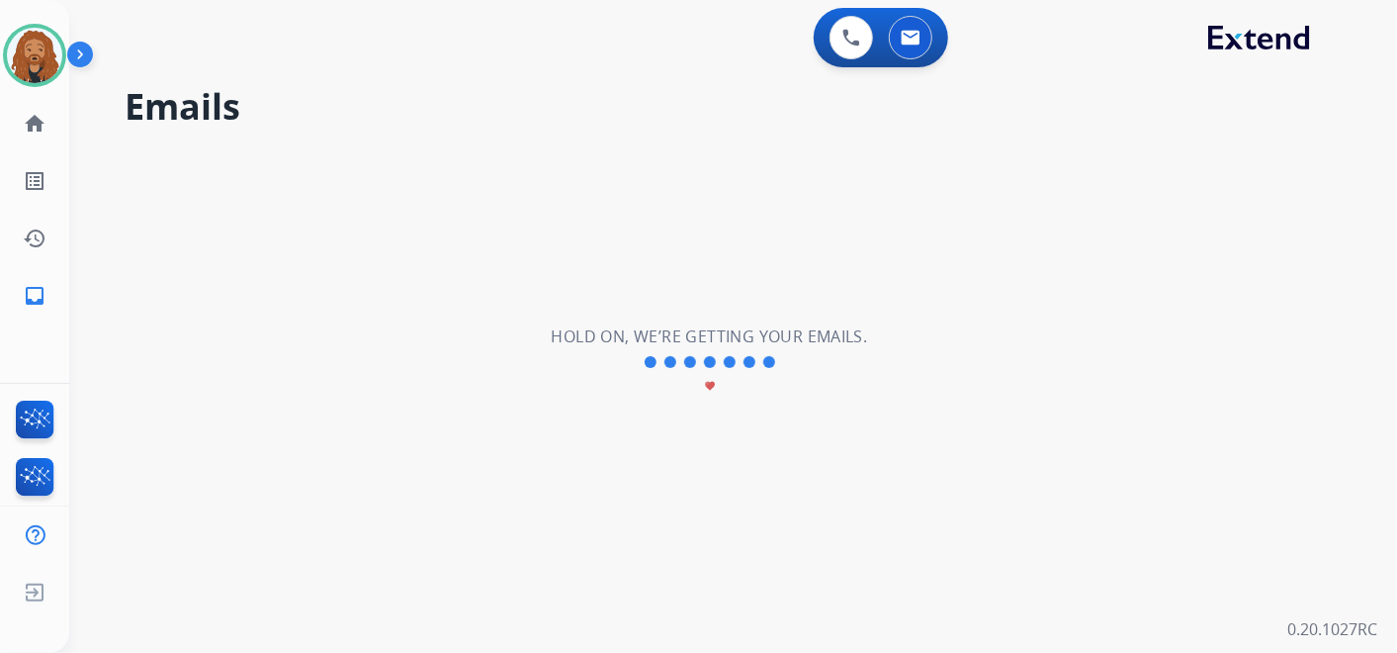
scroll to position [0, 0]
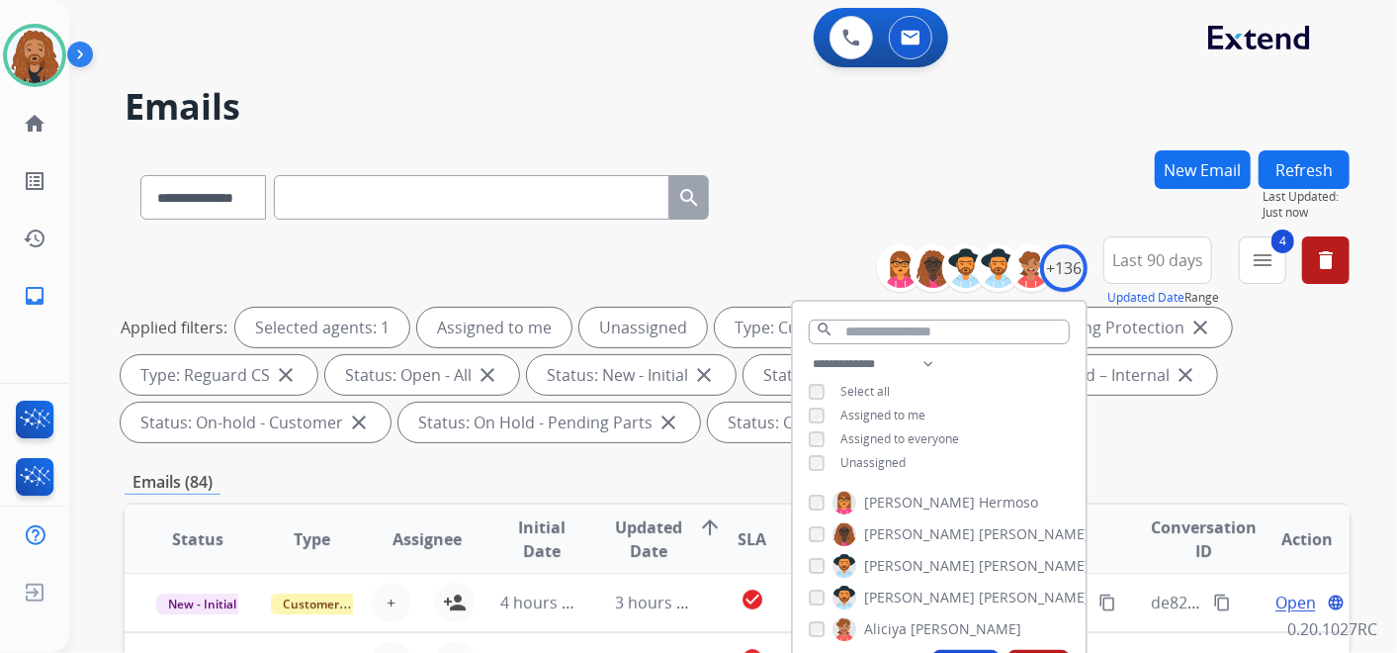
click at [957, 154] on div "**********" at bounding box center [737, 193] width 1225 height 86
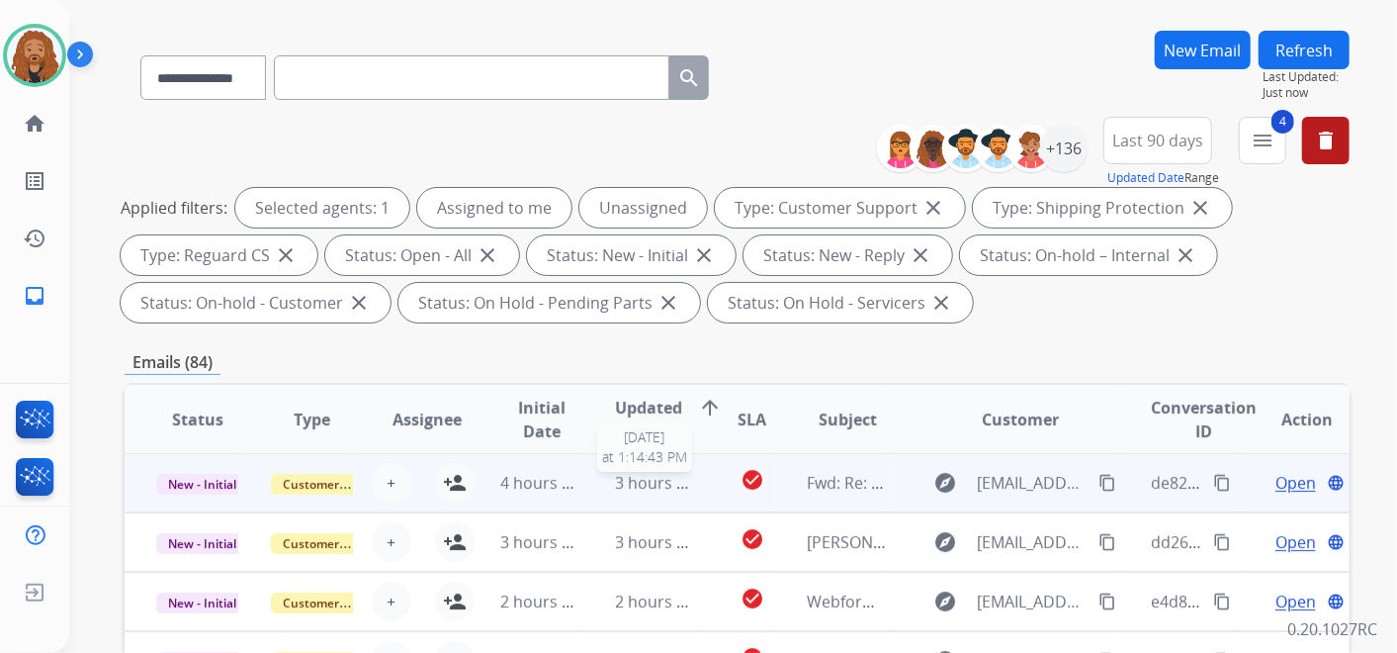
scroll to position [219, 0]
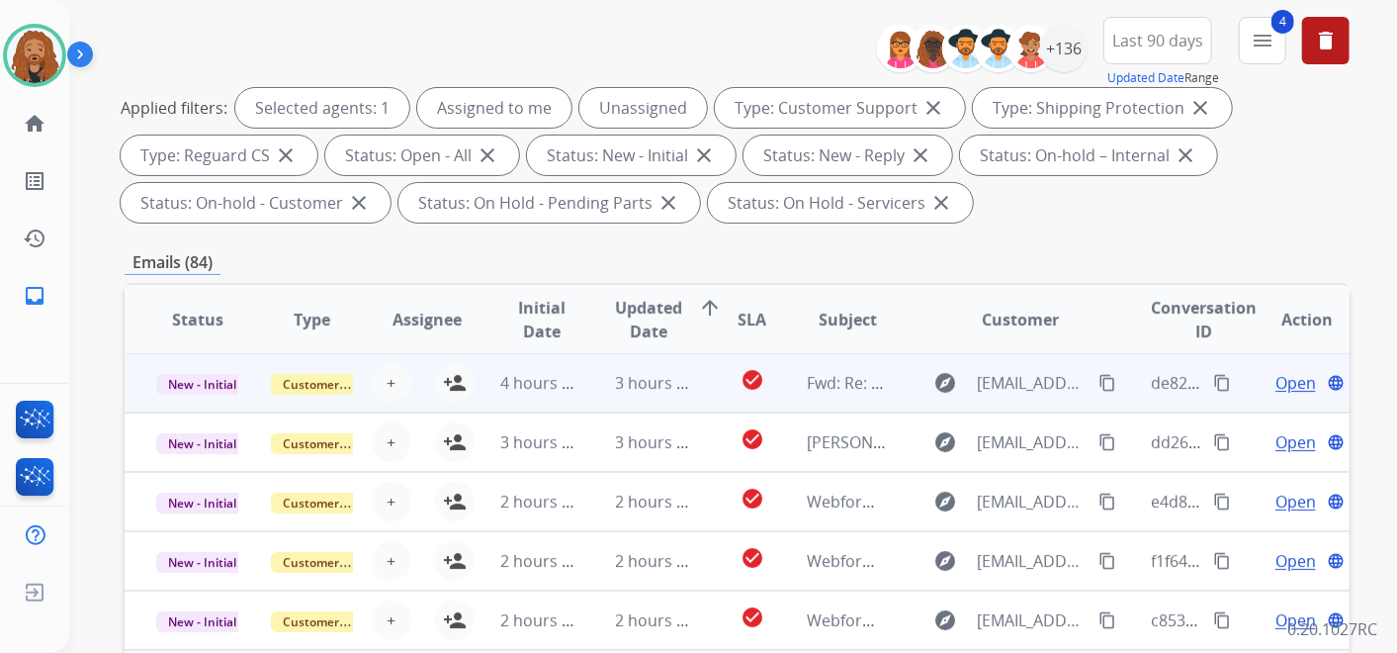
click at [666, 393] on td "3 hours ago" at bounding box center [641, 382] width 115 height 59
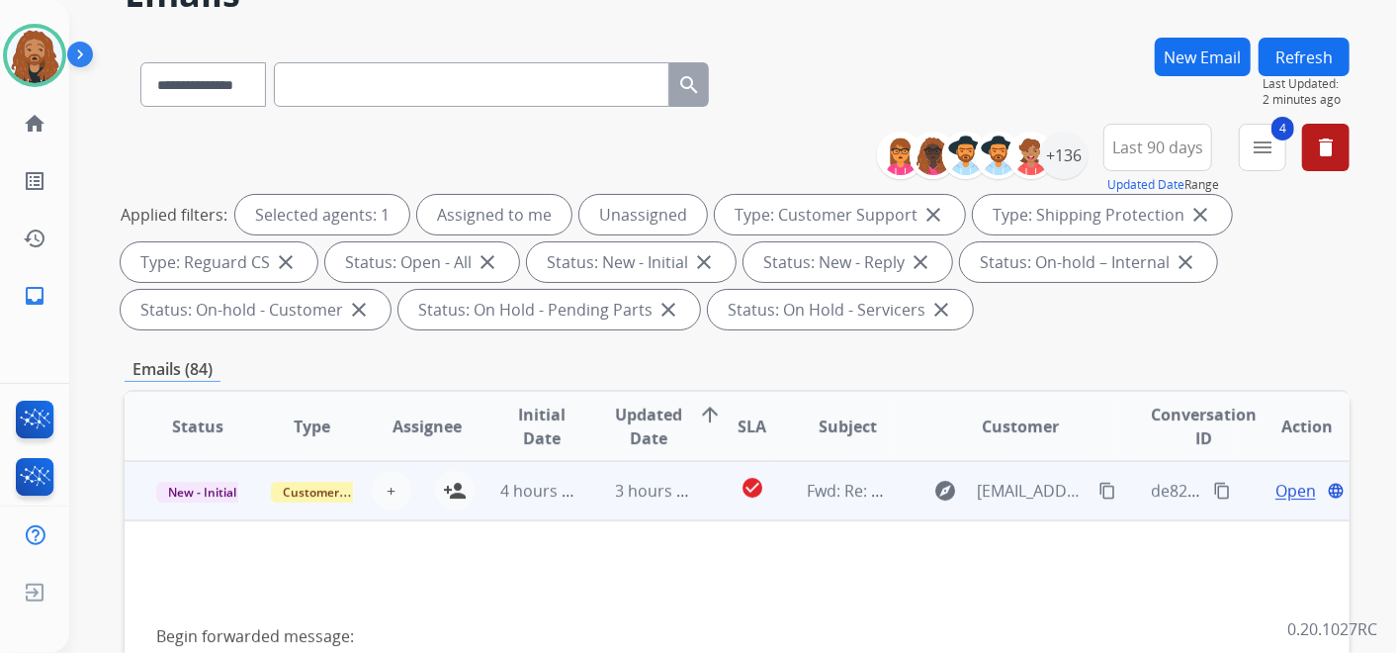
scroll to position [110, 0]
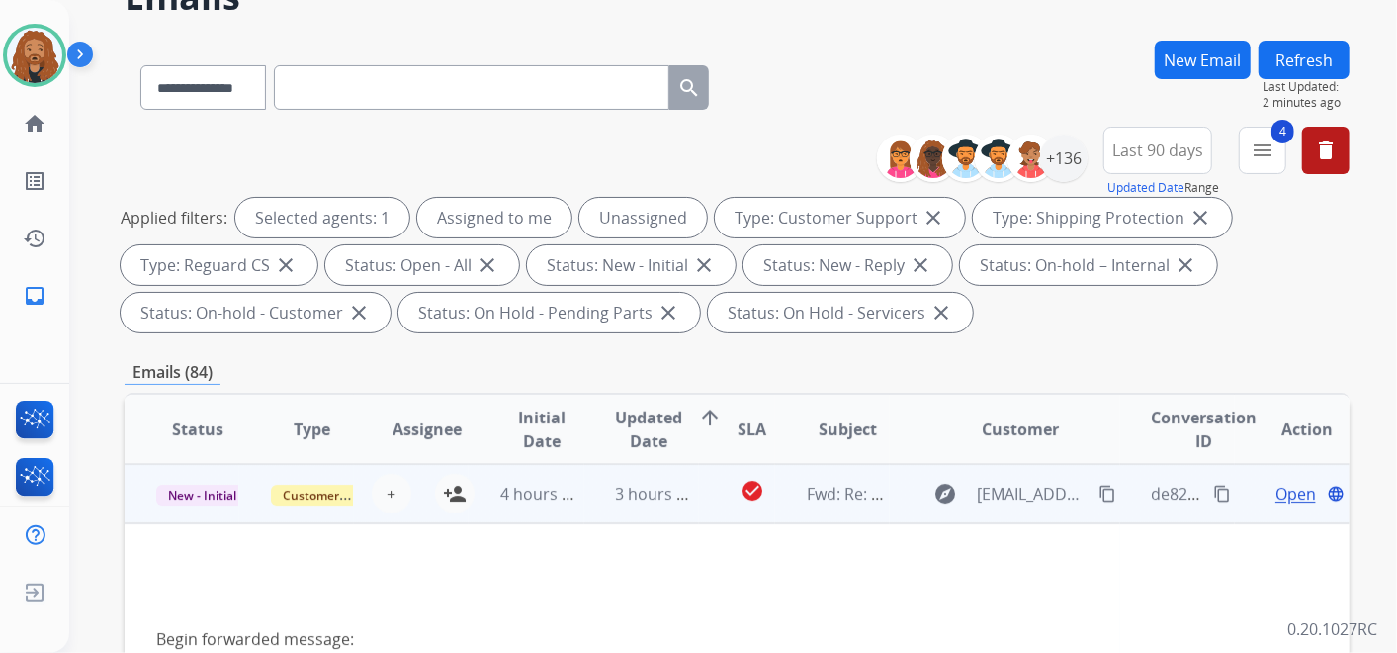
click at [351, 478] on div "+ Select agent person_add Assign to Me" at bounding box center [411, 494] width 127 height 40
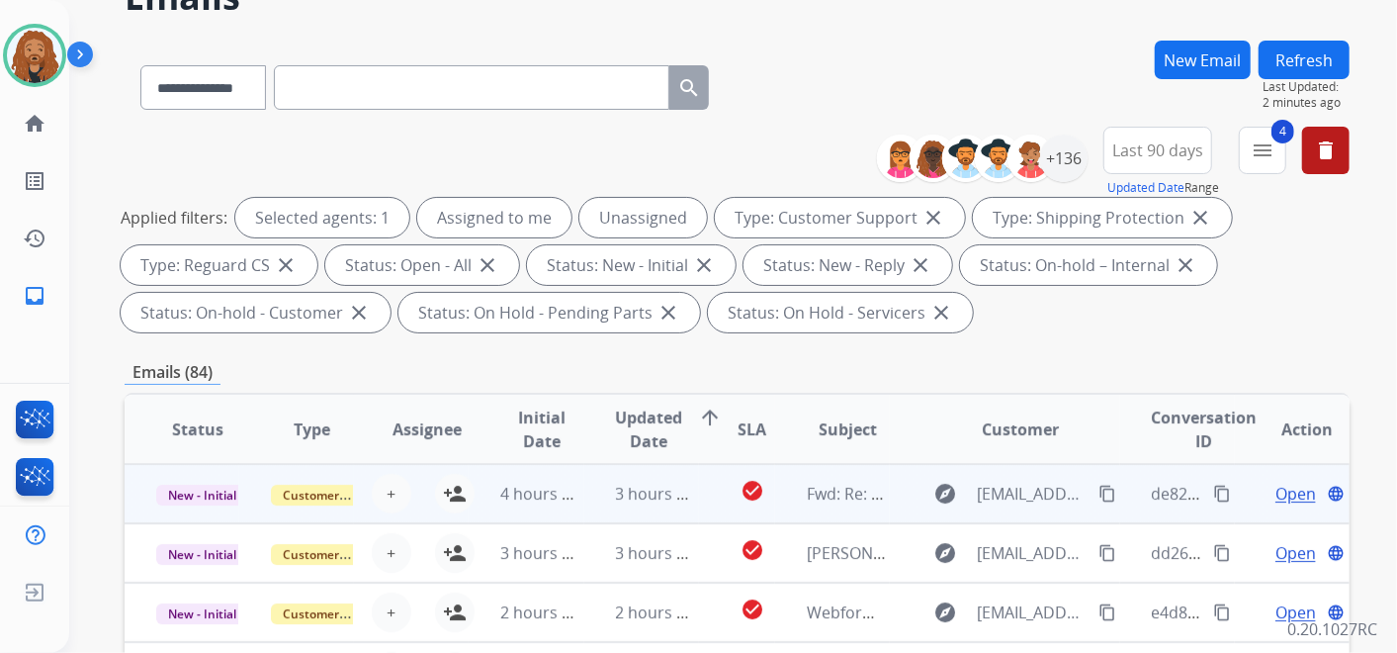
click at [488, 480] on td "4 hours ago" at bounding box center [526, 493] width 115 height 59
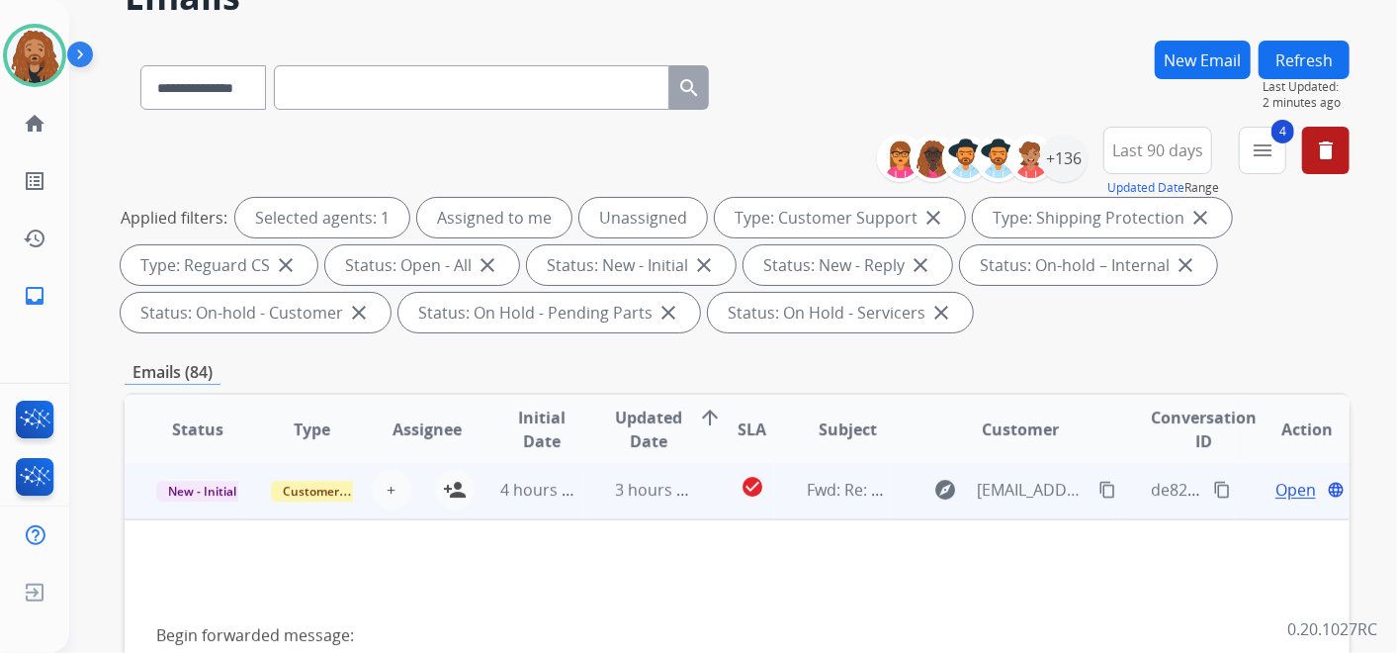
scroll to position [0, 0]
click at [291, 499] on span "Customer Support" at bounding box center [335, 494] width 129 height 21
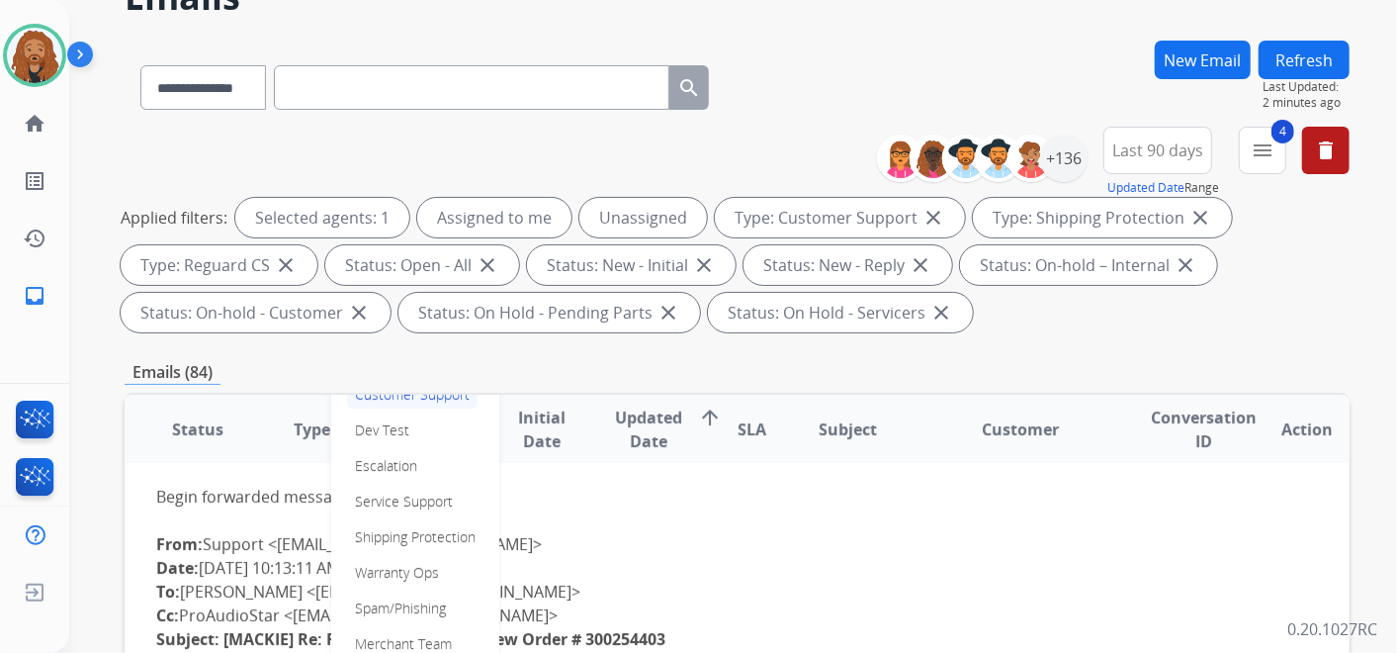
scroll to position [110, 0]
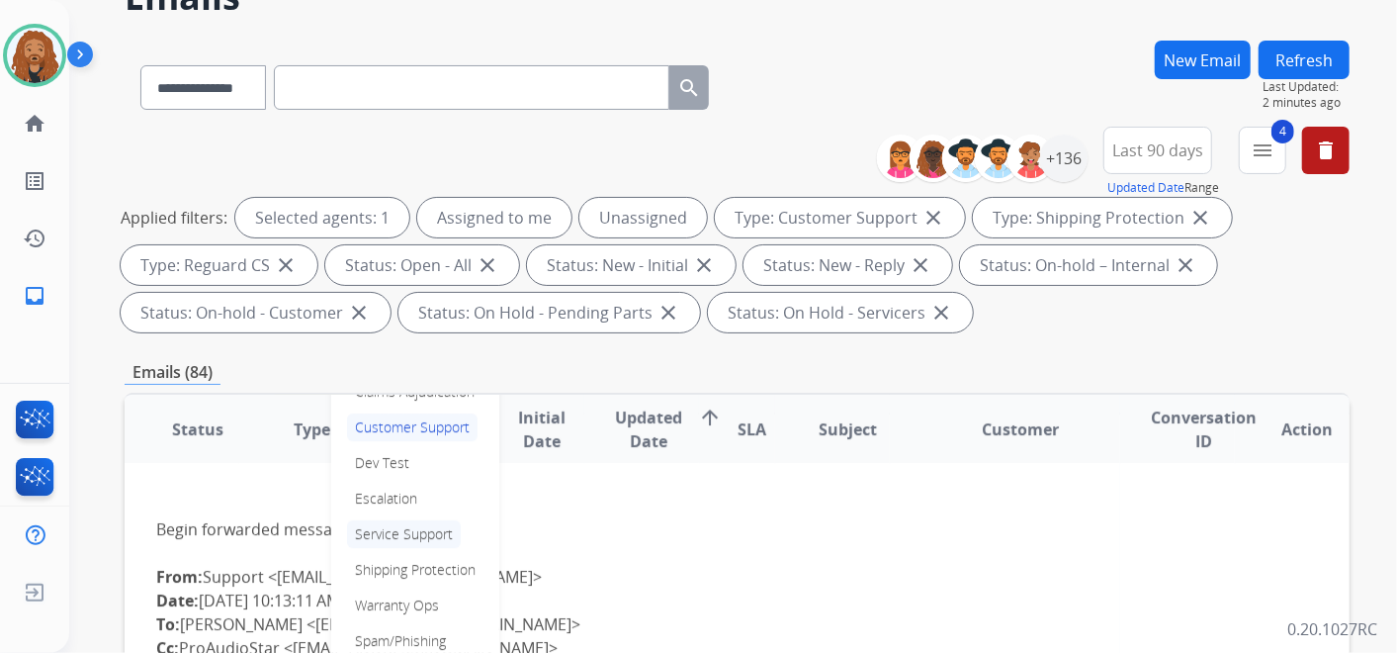
click at [418, 528] on p "Service Support" at bounding box center [404, 534] width 114 height 28
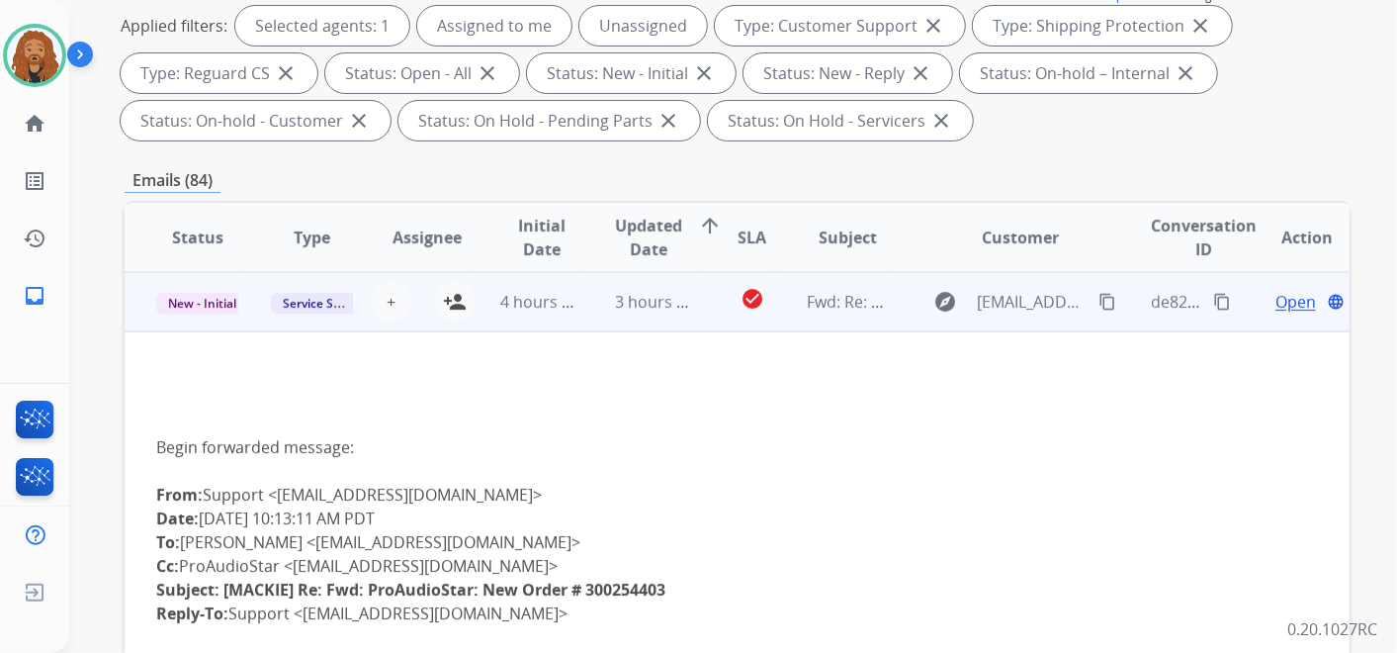
scroll to position [0, 0]
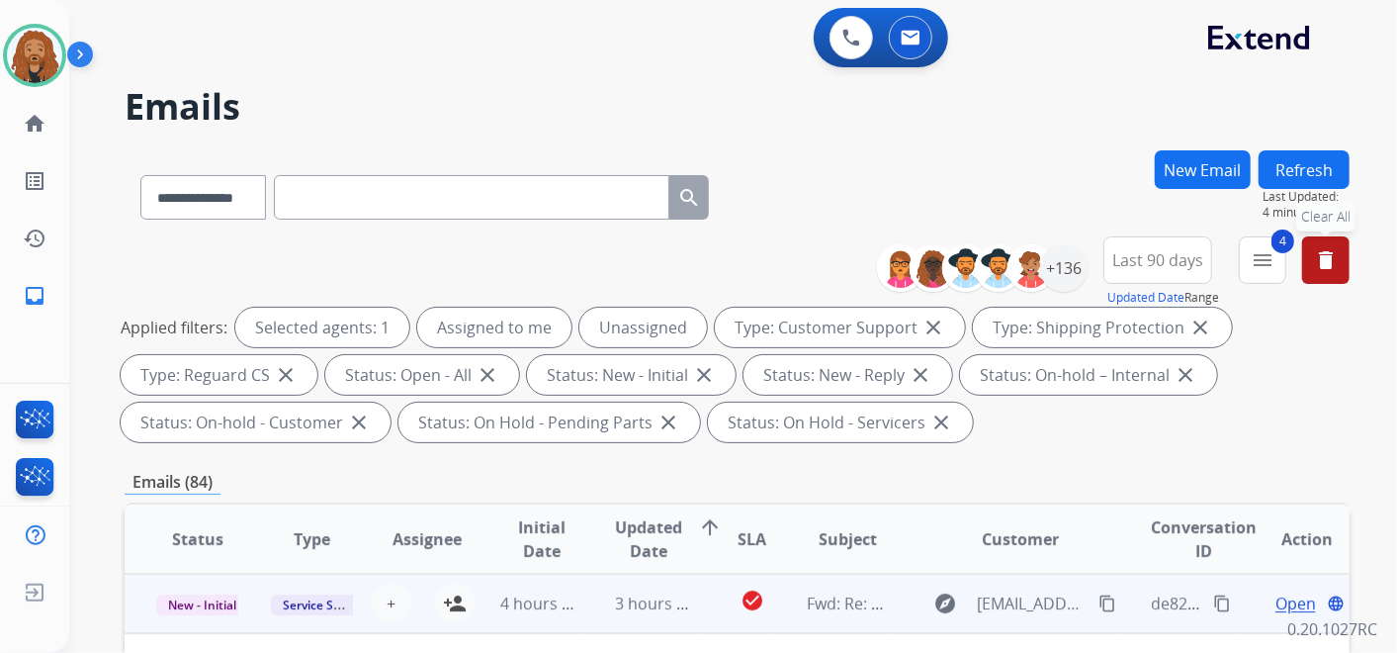
click at [1325, 251] on mat-icon "delete" at bounding box center [1326, 260] width 24 height 24
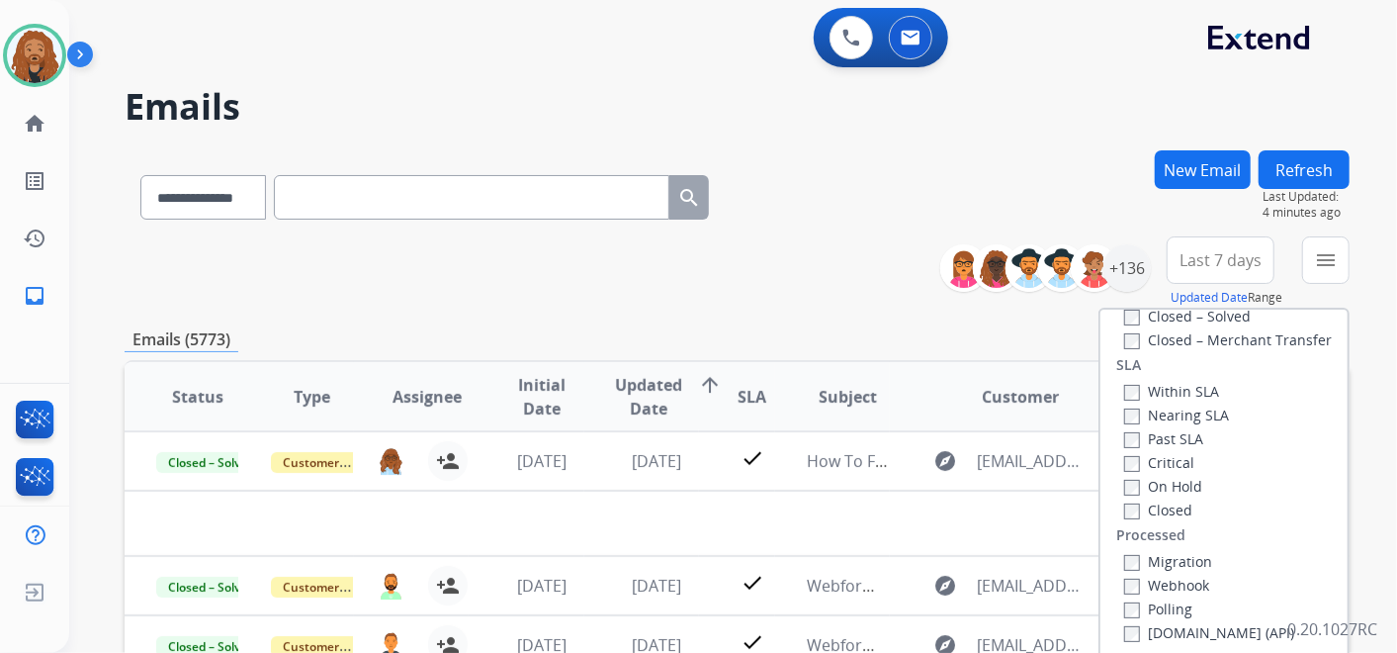
click at [850, 272] on div "**********" at bounding box center [737, 271] width 1225 height 71
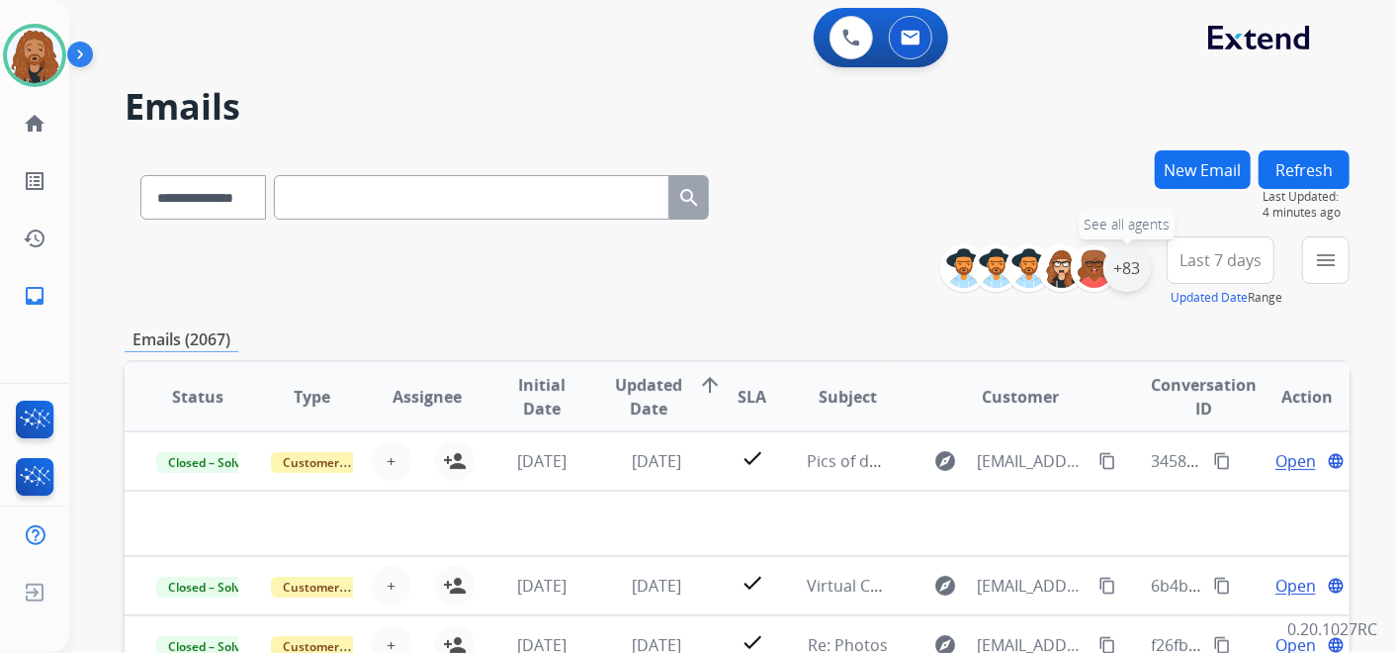
click at [1135, 268] on div "+83" at bounding box center [1126, 267] width 47 height 47
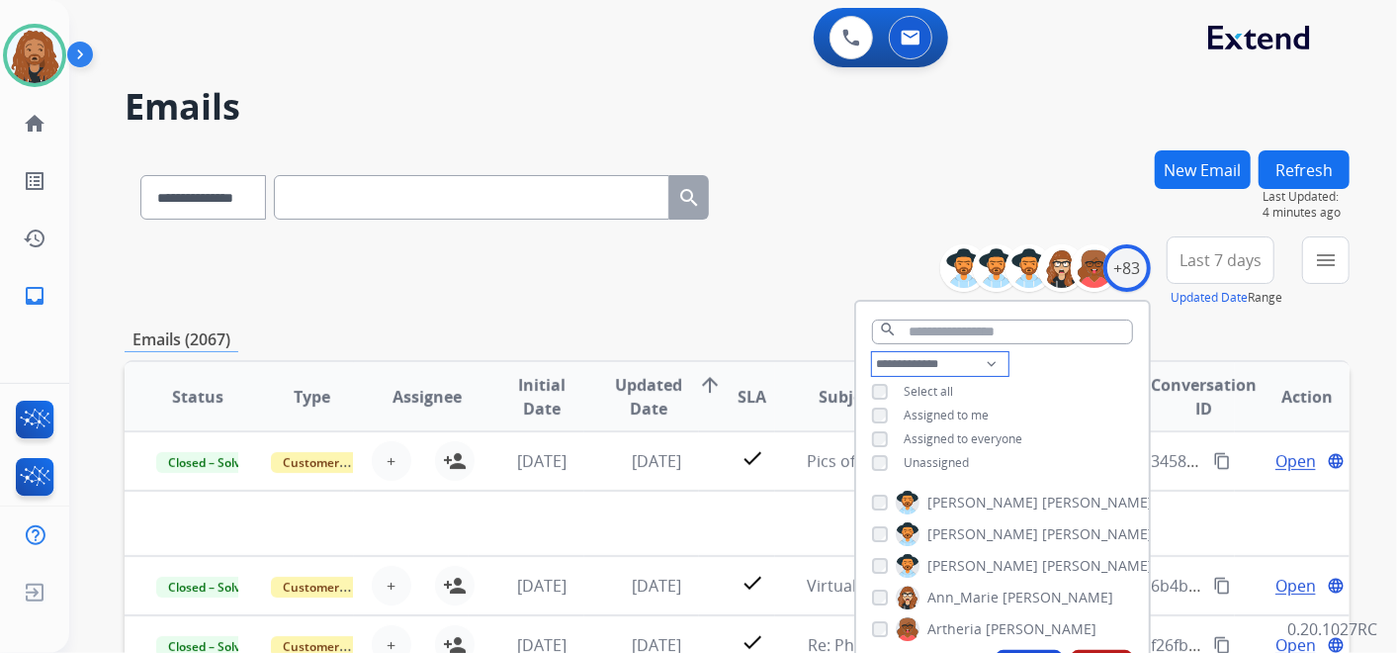
click at [892, 358] on select "**********" at bounding box center [940, 364] width 136 height 24
select select "**********"
click at [872, 352] on select "**********" at bounding box center [940, 364] width 136 height 24
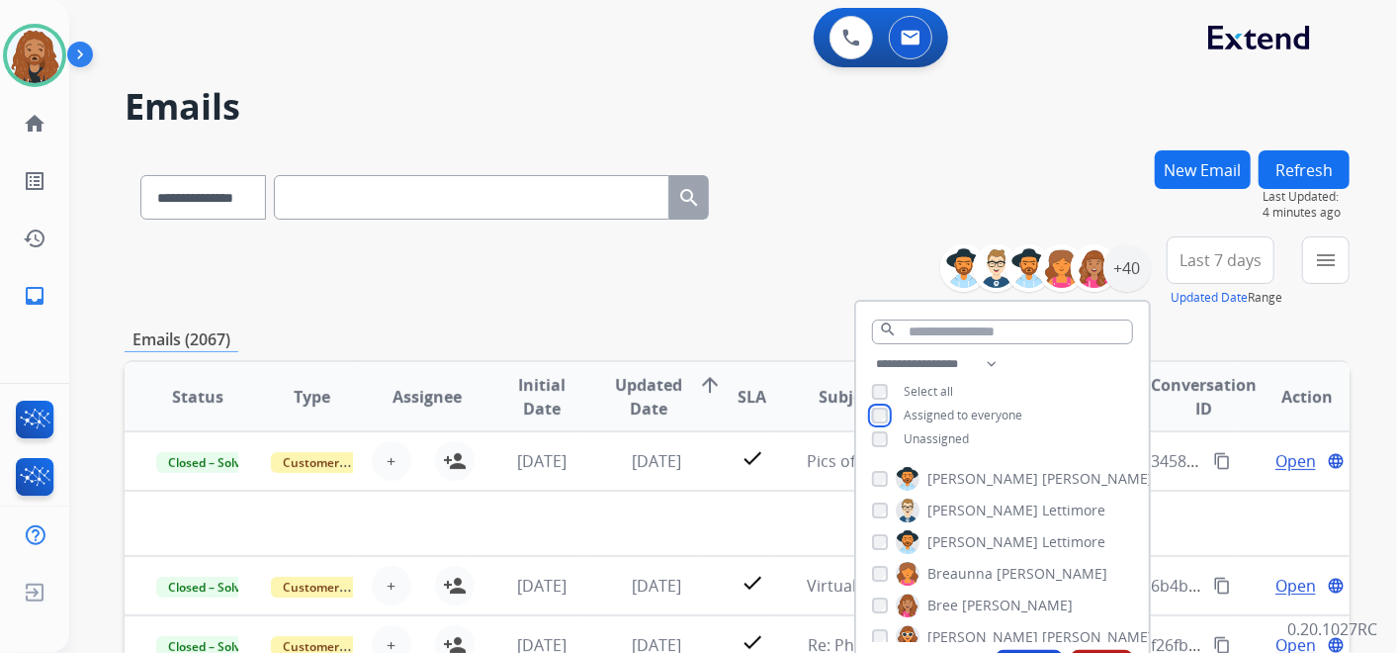
scroll to position [219, 0]
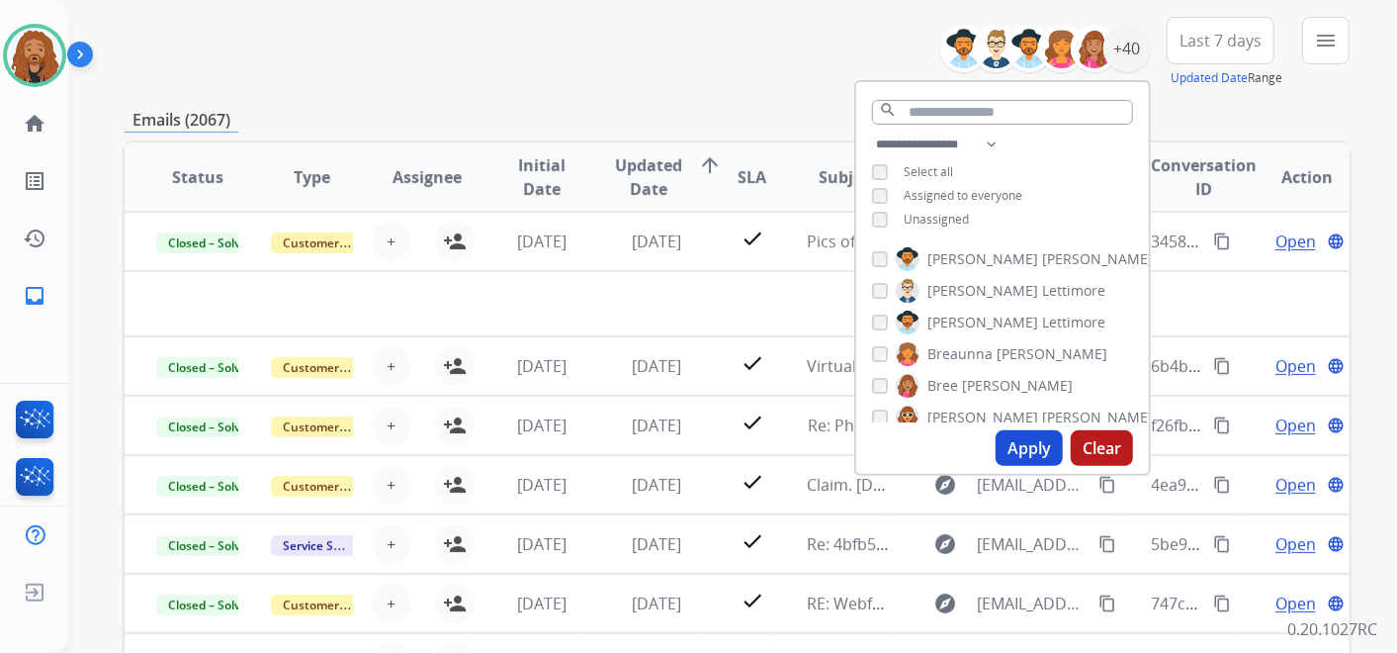
click at [1039, 456] on button "Apply" at bounding box center [1029, 448] width 67 height 36
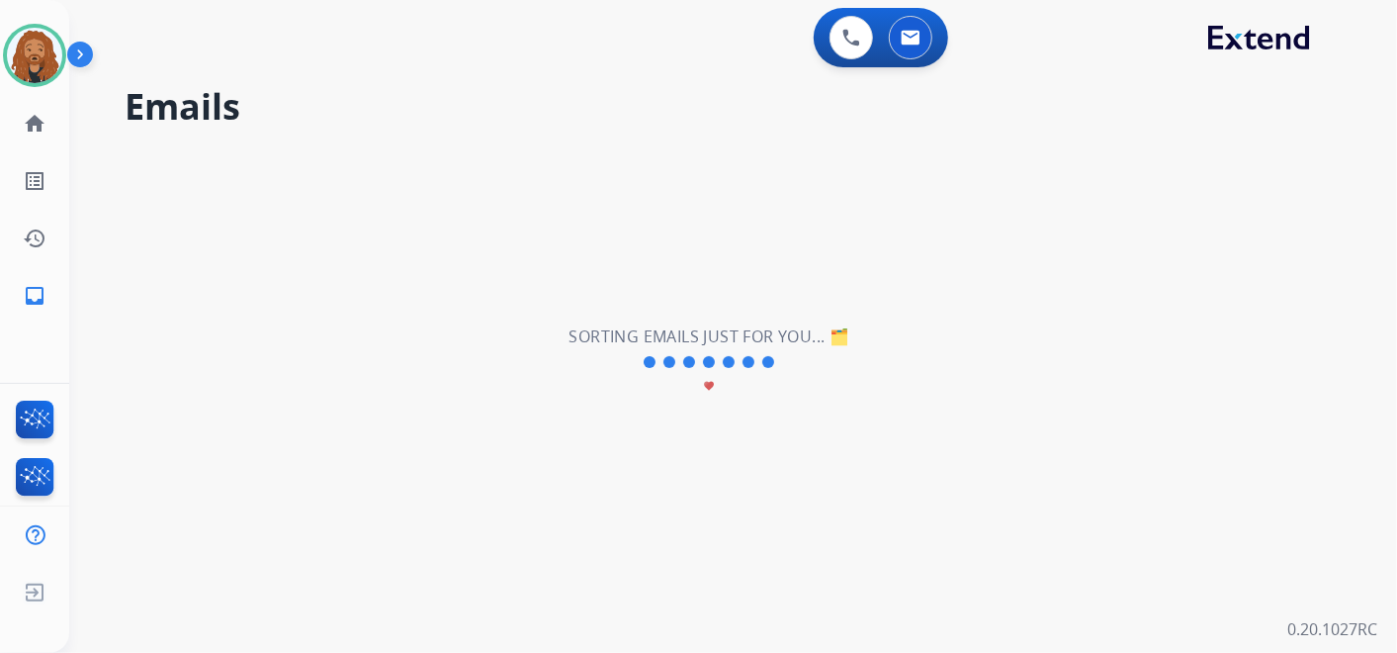
scroll to position [0, 0]
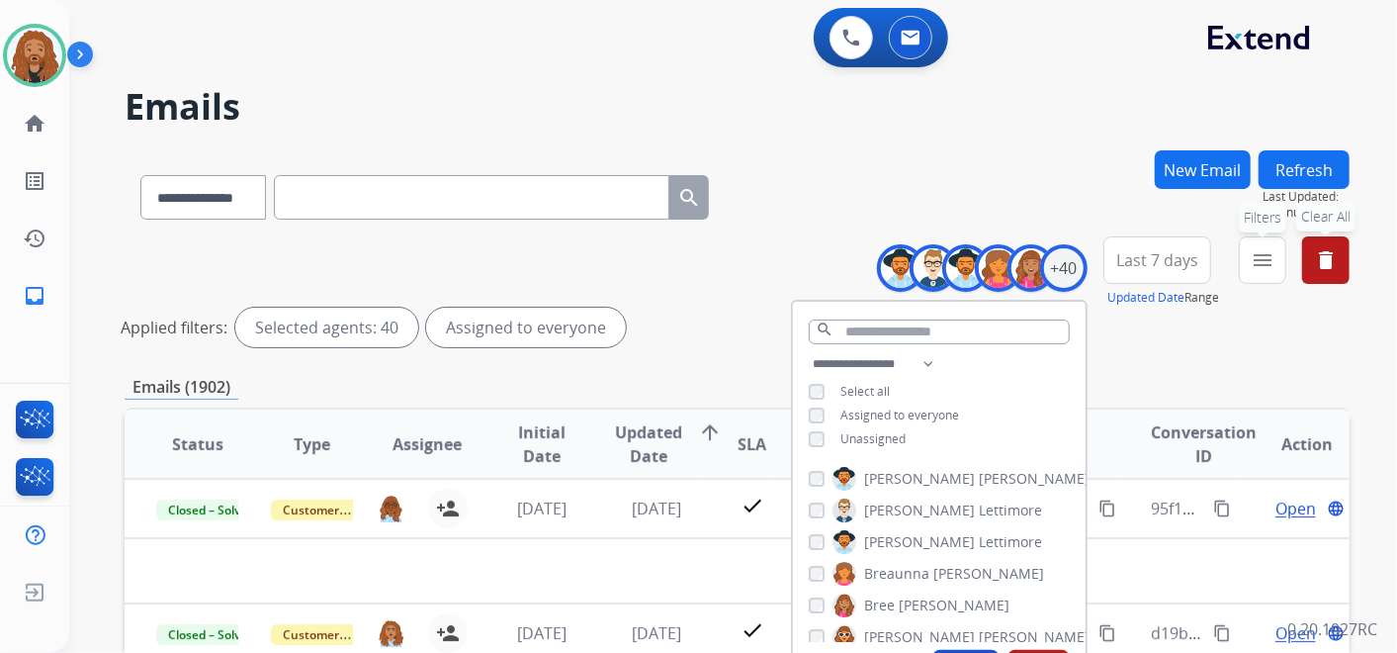
click at [1253, 255] on mat-icon "menu" at bounding box center [1263, 260] width 24 height 24
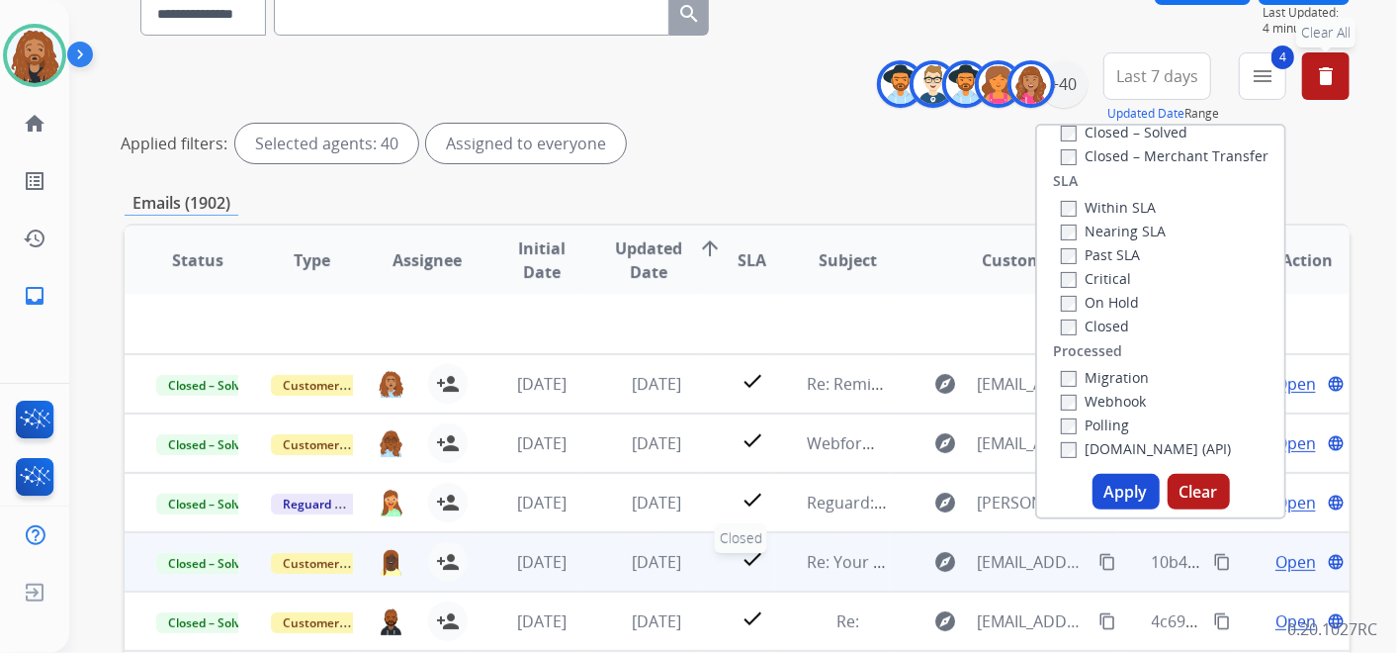
scroll to position [439, 0]
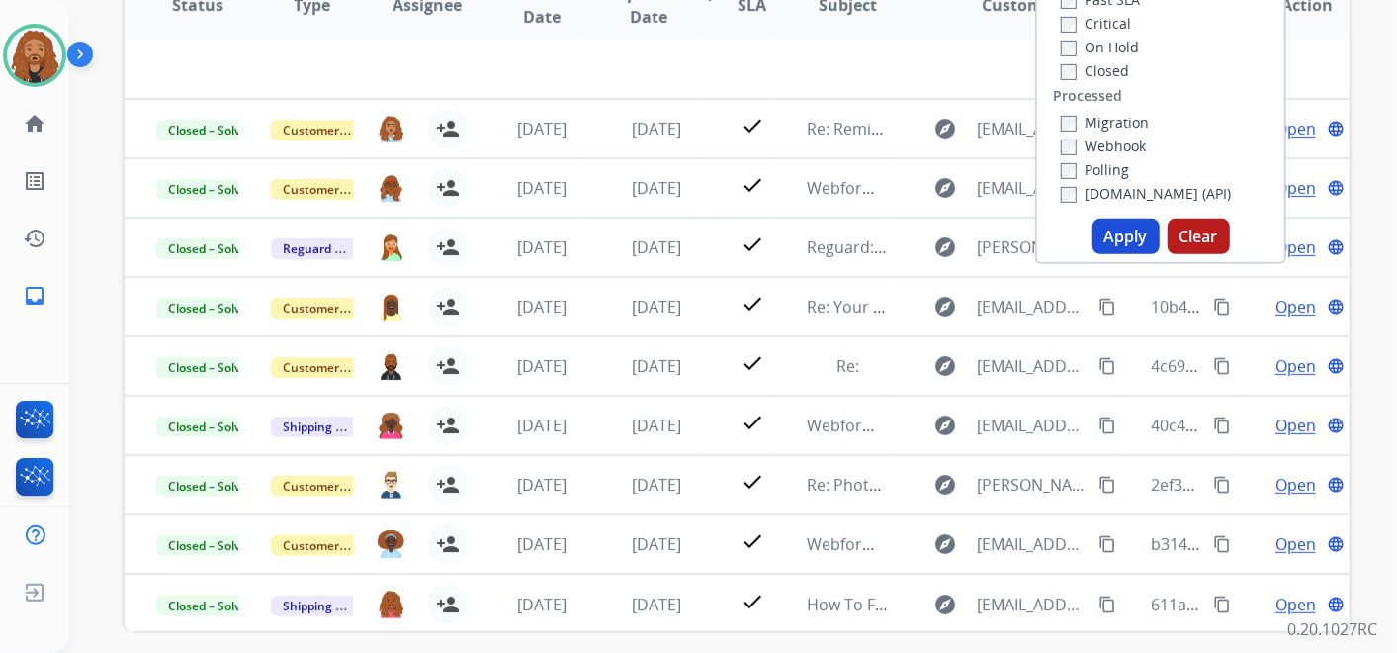
click at [1136, 238] on button "Apply" at bounding box center [1126, 237] width 67 height 36
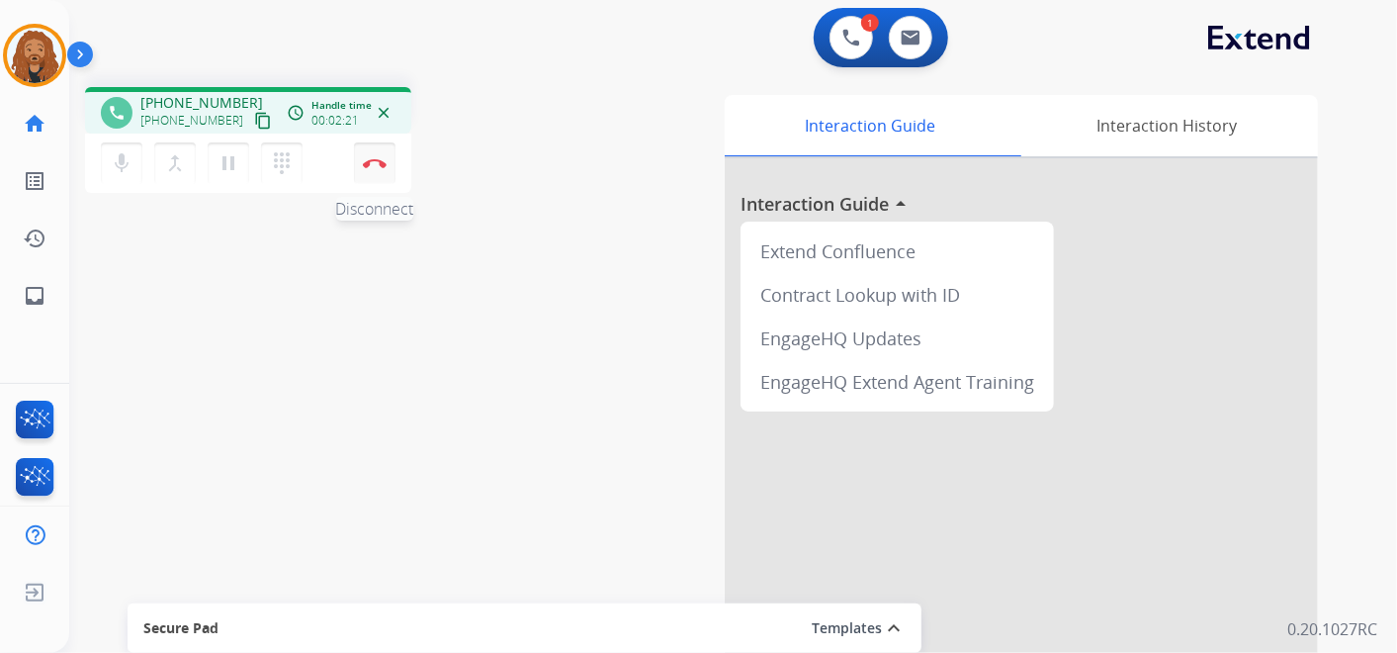
click at [367, 152] on button "Disconnect" at bounding box center [375, 163] width 42 height 42
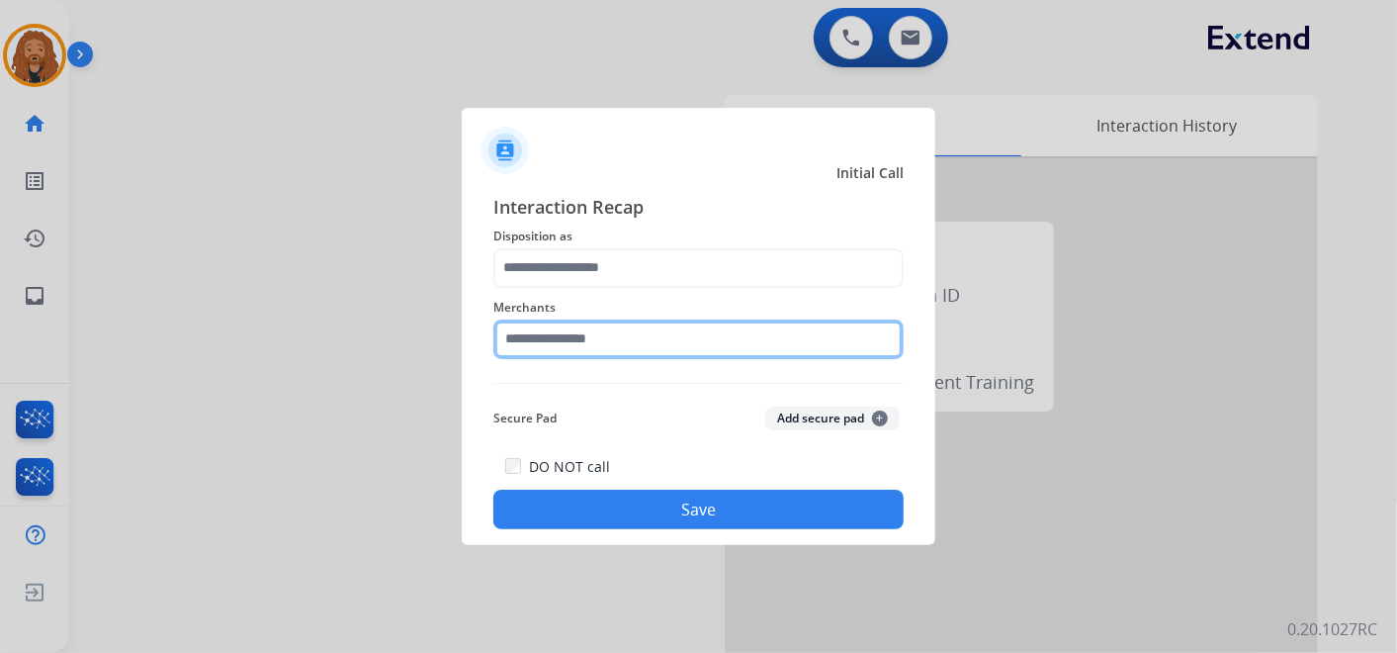
click at [663, 352] on div "Merchants" at bounding box center [698, 327] width 410 height 79
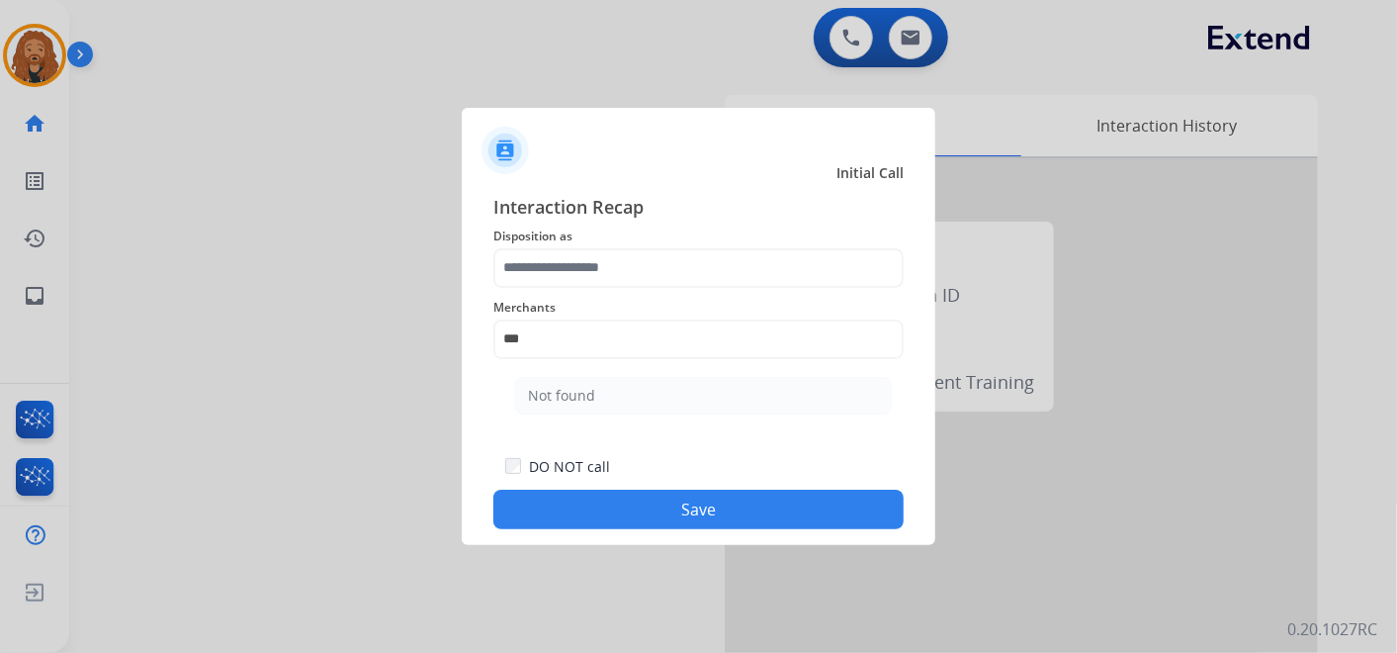
click at [641, 395] on li "Not found" at bounding box center [703, 396] width 377 height 38
type input "*********"
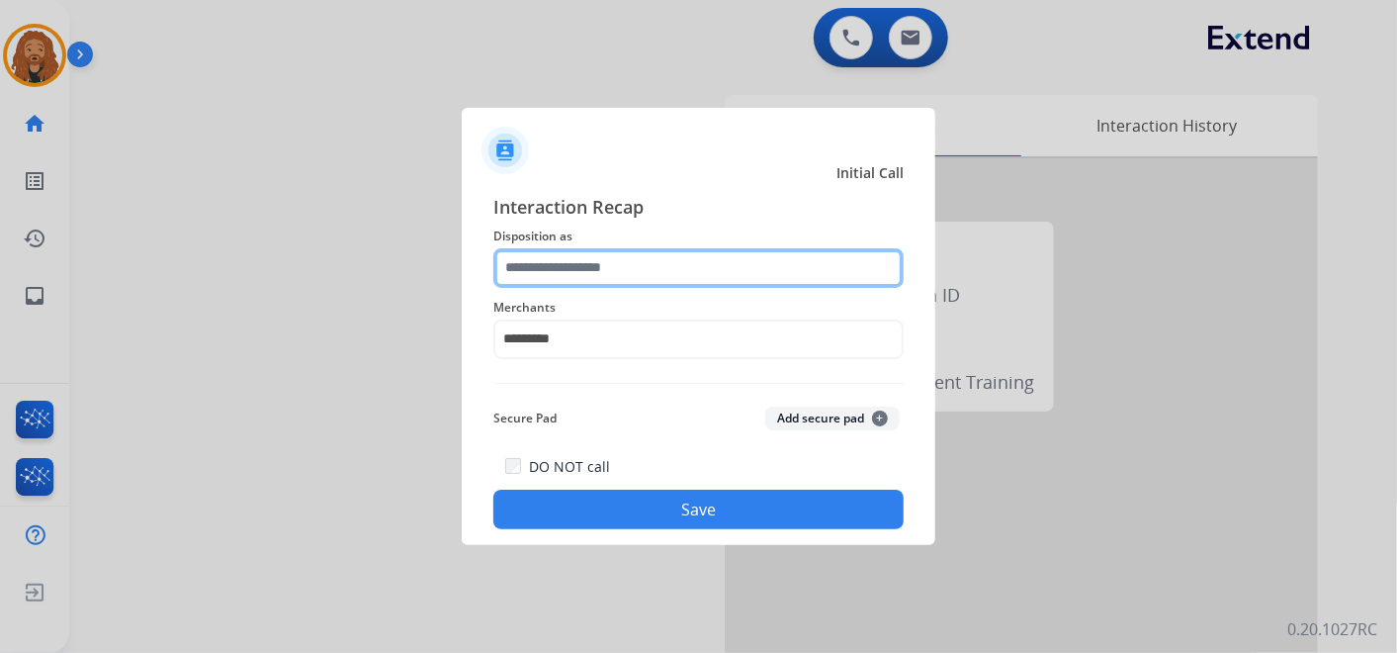
click at [623, 261] on input "text" at bounding box center [698, 268] width 410 height 40
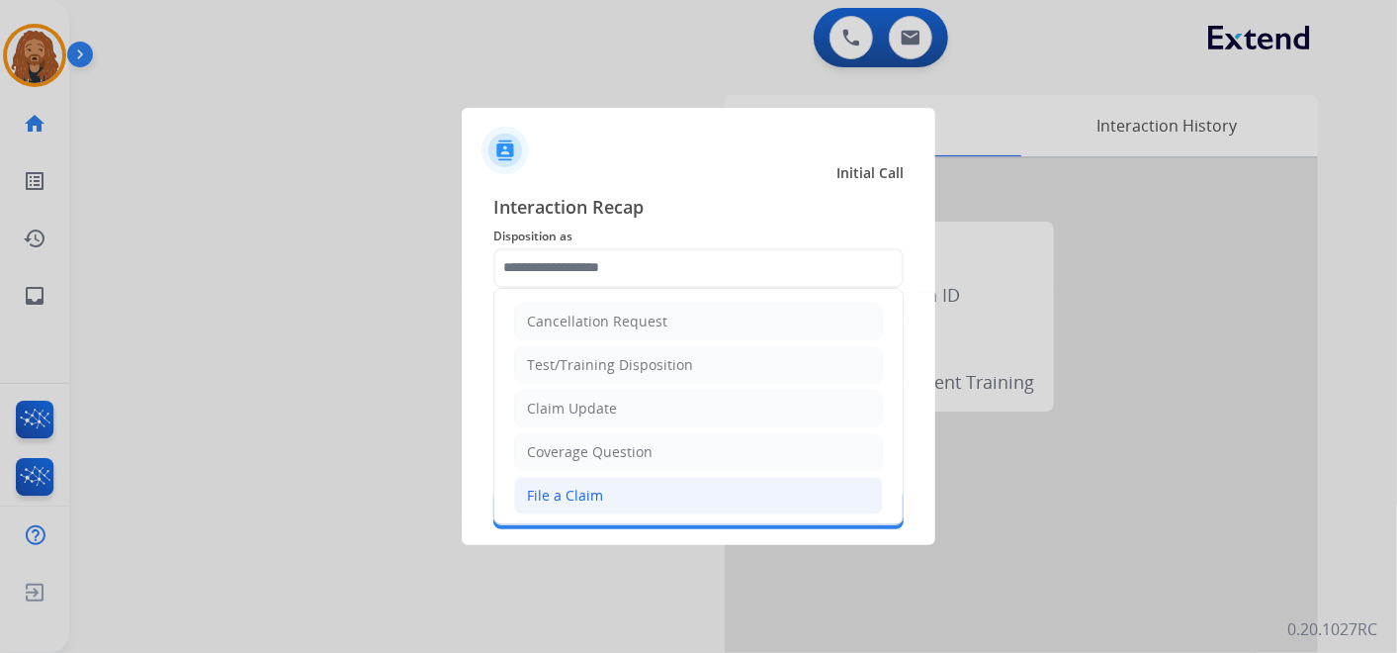
click at [570, 490] on div "File a Claim" at bounding box center [565, 495] width 76 height 20
type input "**********"
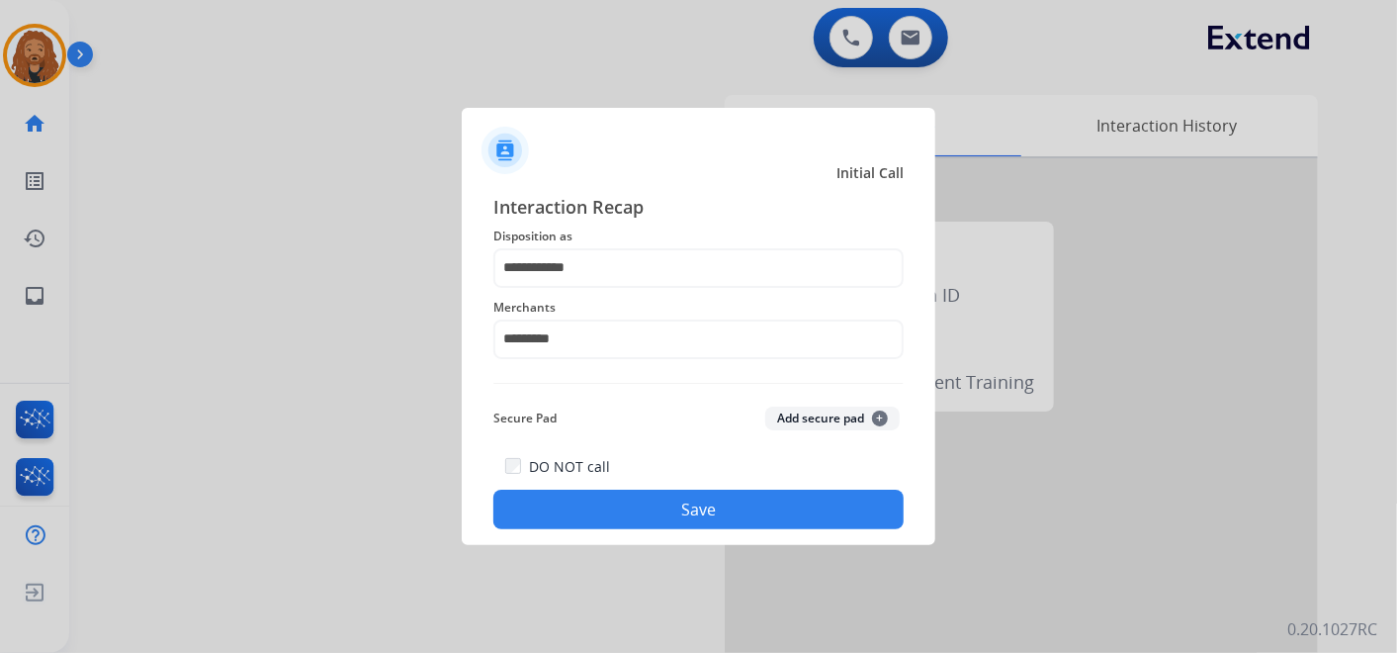
click at [583, 516] on button "Save" at bounding box center [698, 509] width 410 height 40
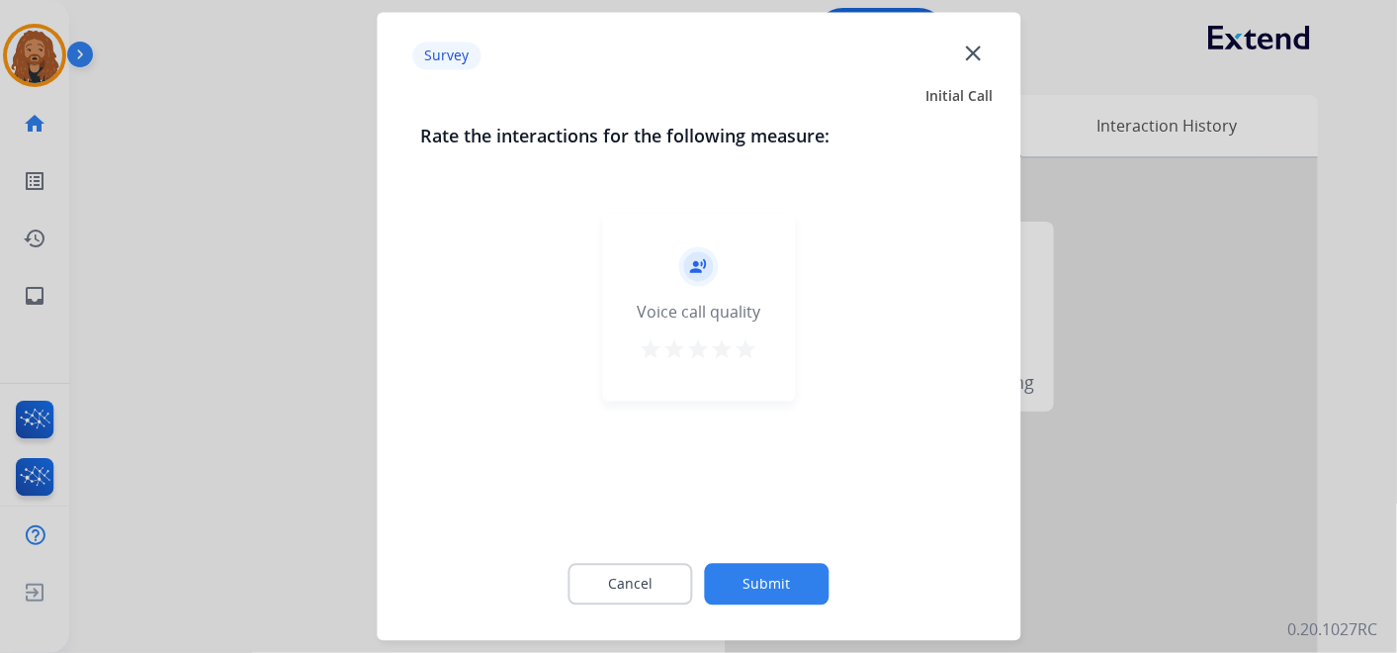
click at [743, 347] on mat-icon "star" at bounding box center [747, 350] width 24 height 24
click at [745, 573] on div "Cancel Submit" at bounding box center [698, 584] width 557 height 89
click at [744, 583] on button "Submit" at bounding box center [767, 585] width 125 height 42
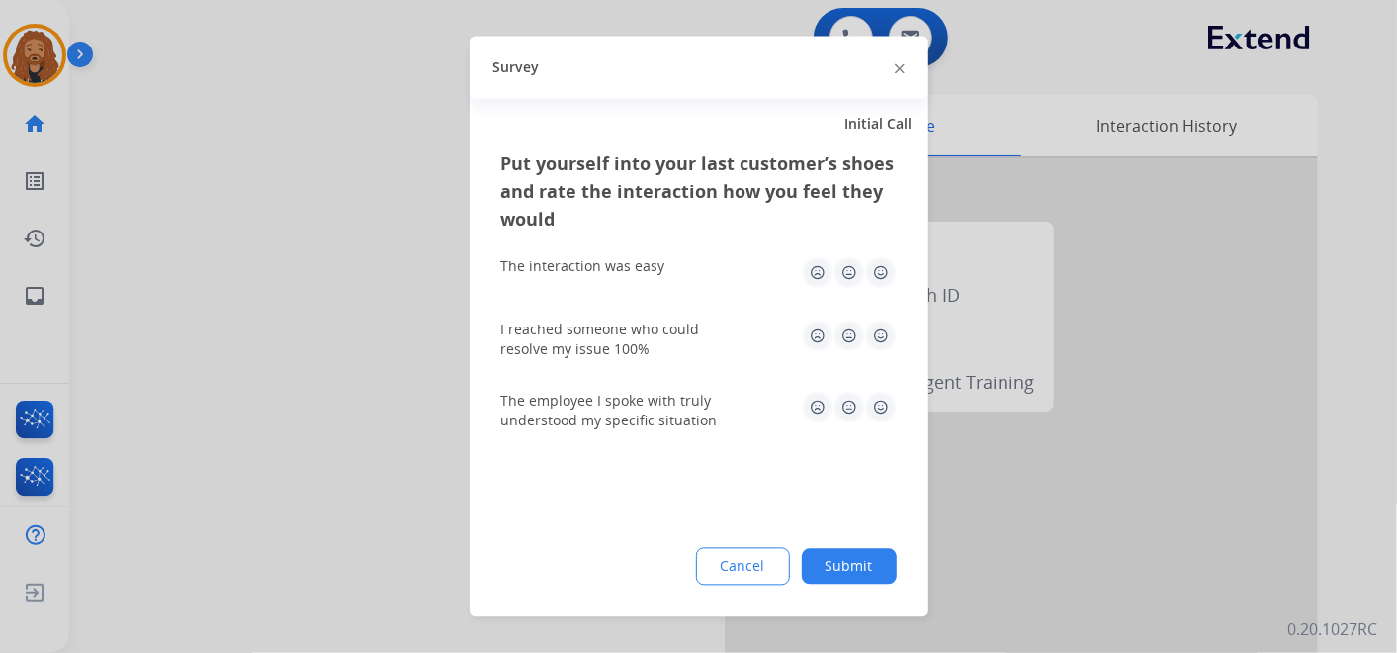
click at [883, 407] on img at bounding box center [881, 408] width 32 height 32
click at [890, 336] on img at bounding box center [881, 336] width 32 height 32
click at [879, 265] on img at bounding box center [881, 273] width 32 height 32
click at [862, 560] on button "Submit" at bounding box center [849, 567] width 95 height 36
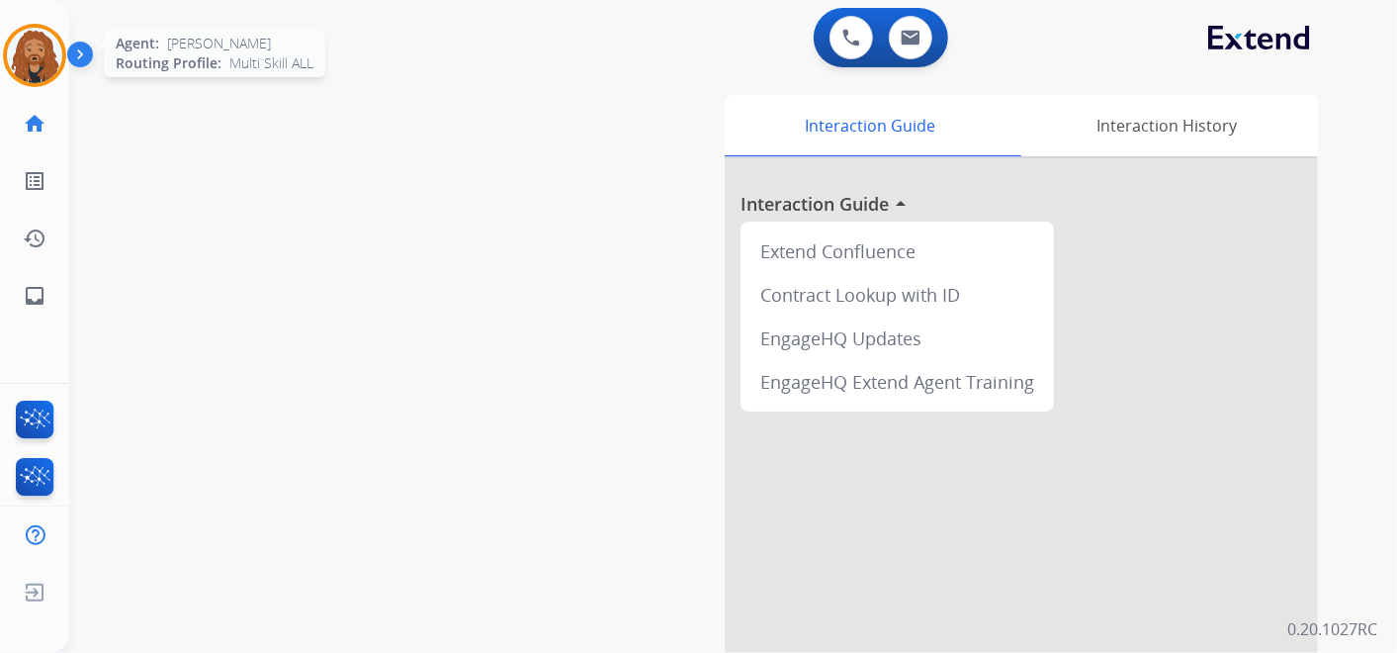
click at [20, 62] on img at bounding box center [34, 55] width 55 height 55
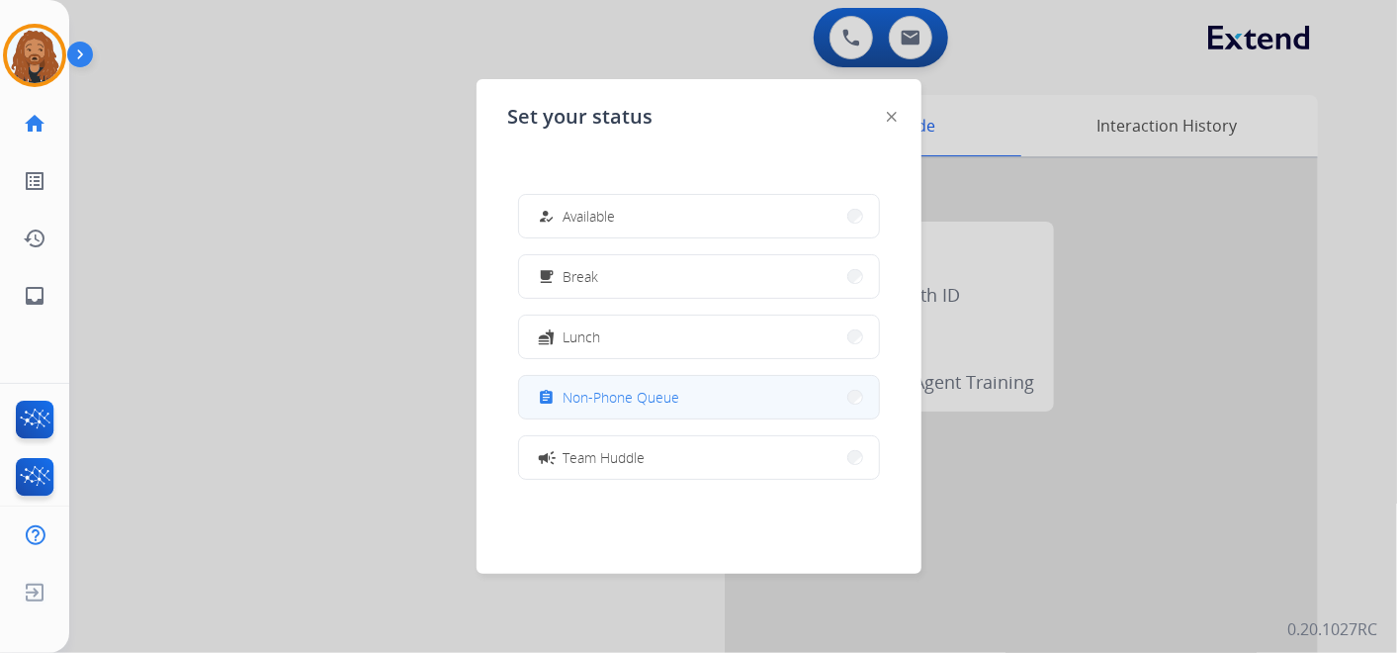
click at [614, 407] on div "assignment Non-Phone Queue" at bounding box center [607, 398] width 145 height 24
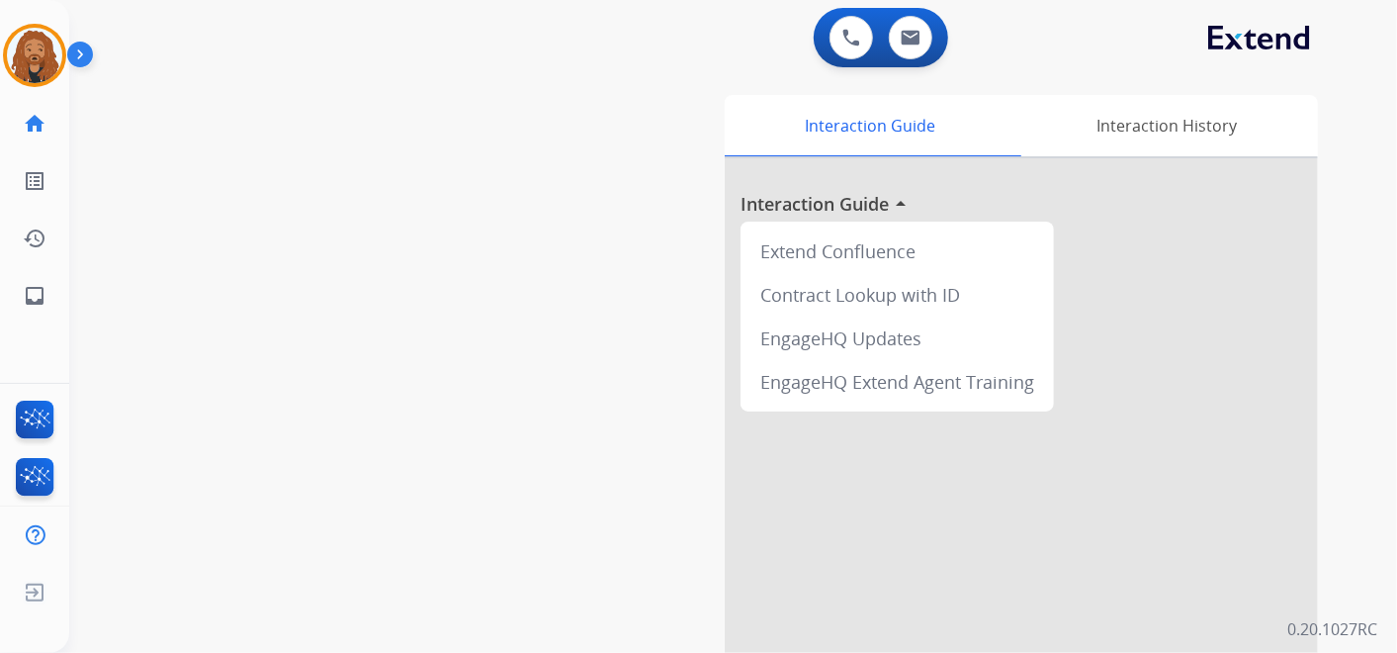
click at [244, 99] on div "swap_horiz Break voice bridge close_fullscreen Connect 3-Way Call merge_type Se…" at bounding box center [709, 483] width 1280 height 825
click at [916, 31] on img at bounding box center [911, 38] width 20 height 16
select select "**********"
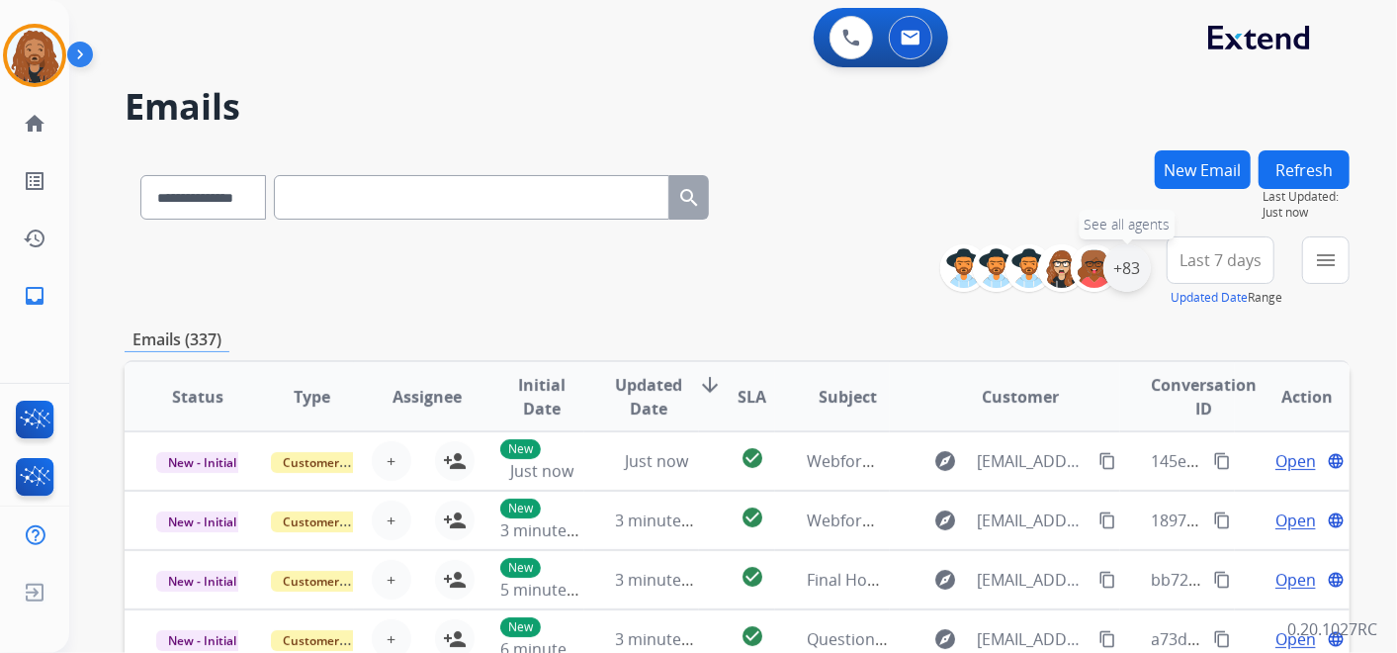
click at [1133, 269] on div "+83" at bounding box center [1126, 267] width 47 height 47
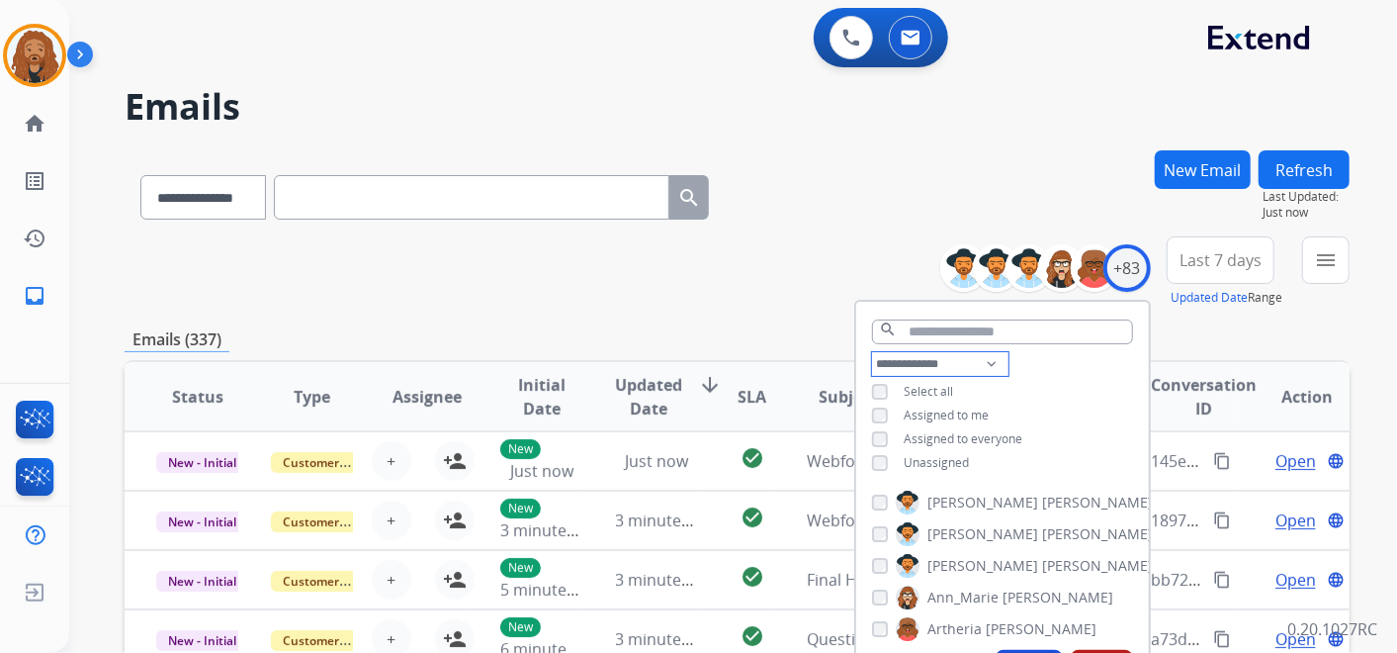
click at [948, 367] on select "**********" at bounding box center [940, 364] width 136 height 24
select select "**********"
click at [872, 352] on select "**********" at bounding box center [940, 364] width 136 height 24
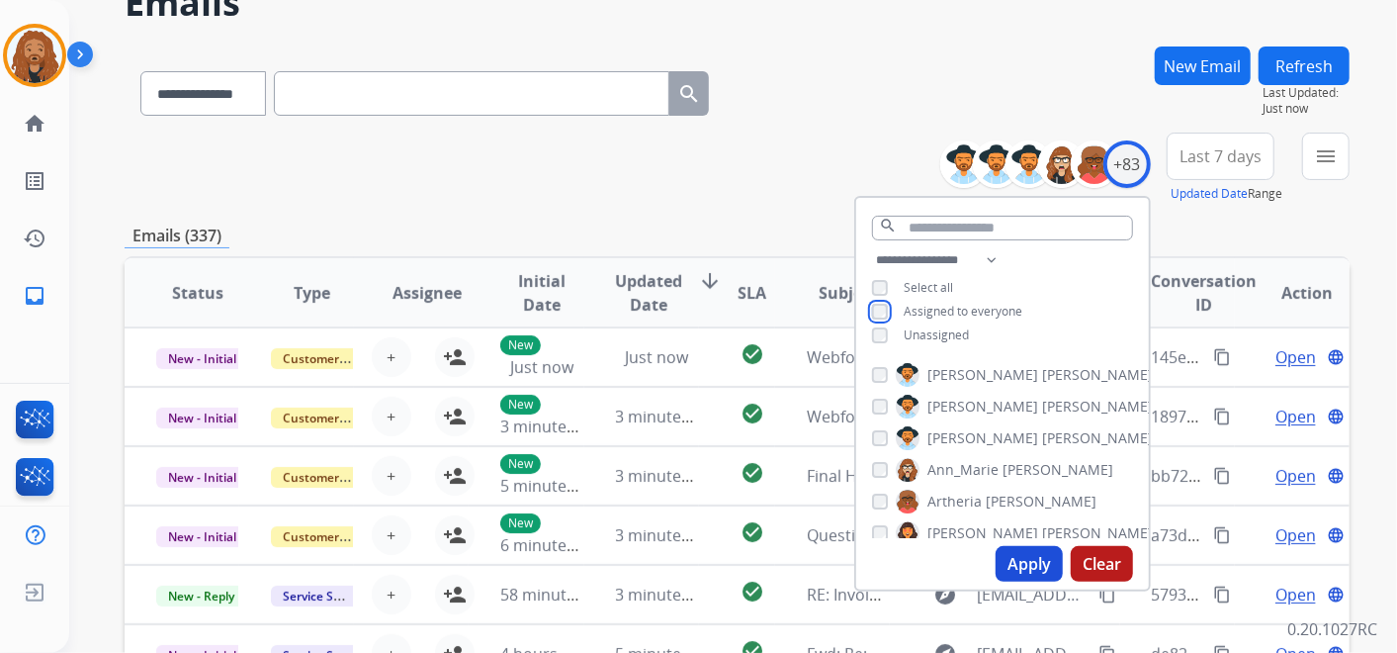
scroll to position [219, 0]
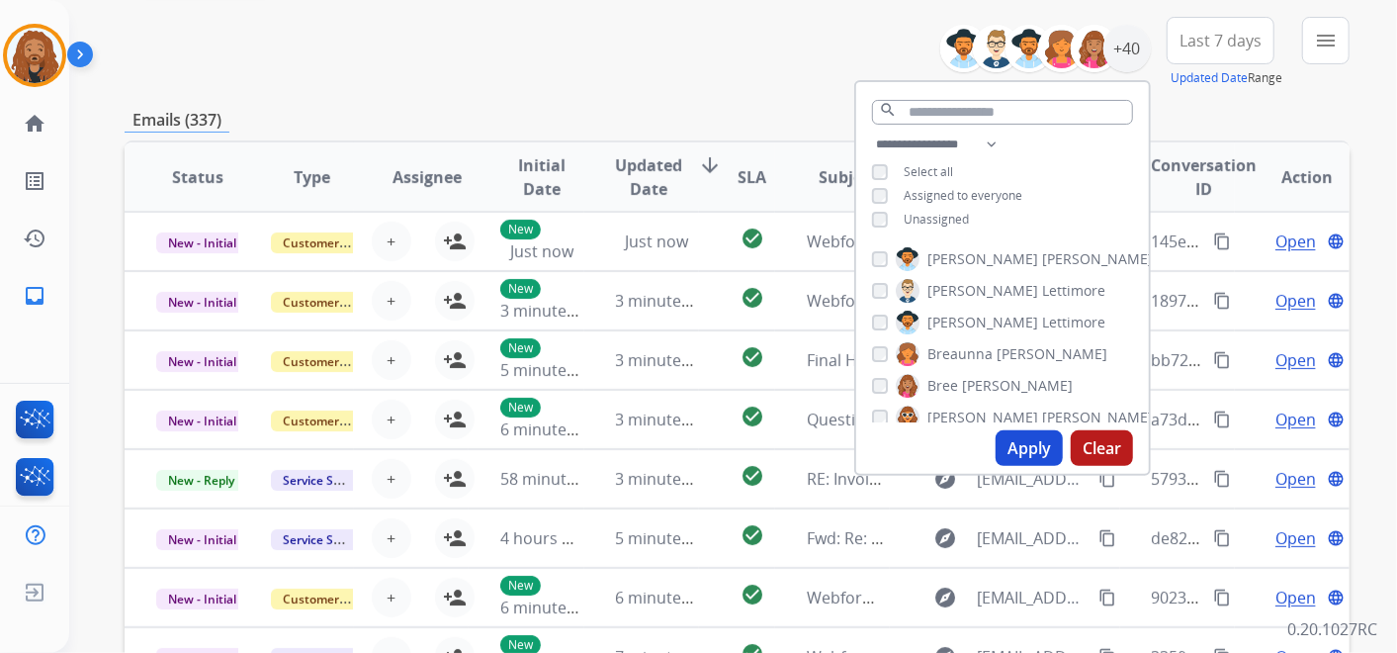
click at [1015, 453] on button "Apply" at bounding box center [1029, 448] width 67 height 36
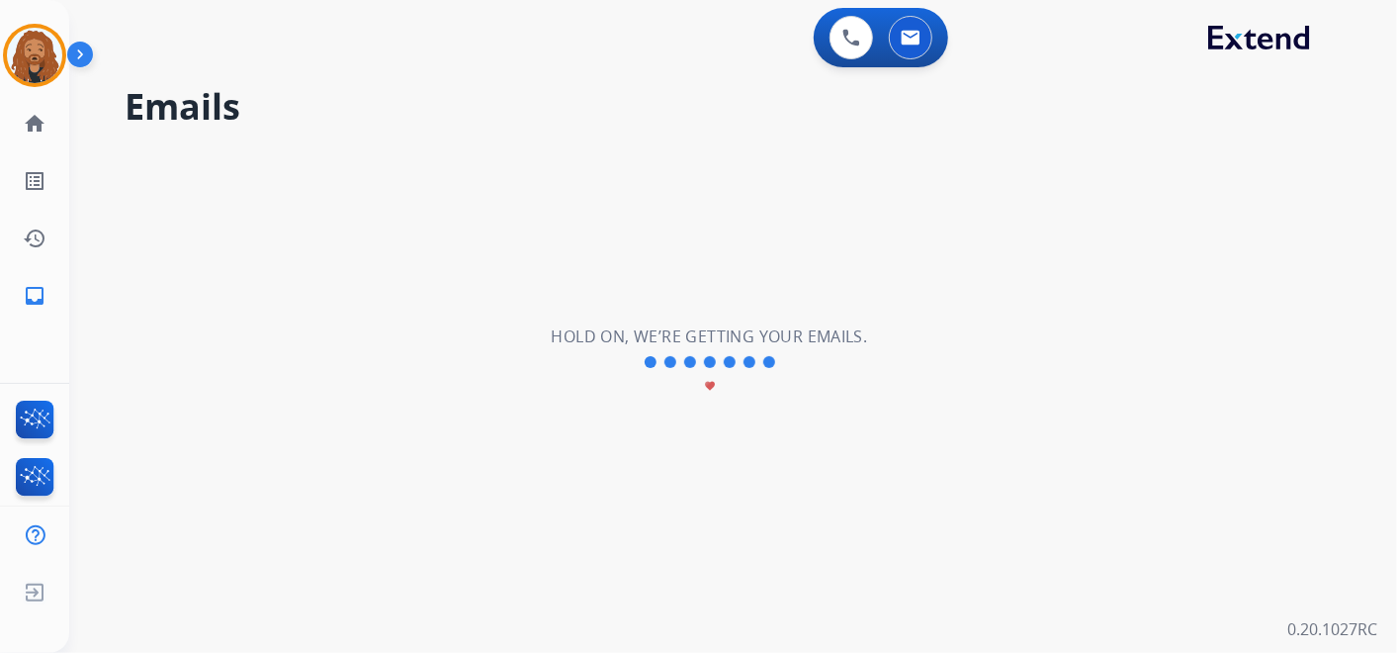
scroll to position [0, 0]
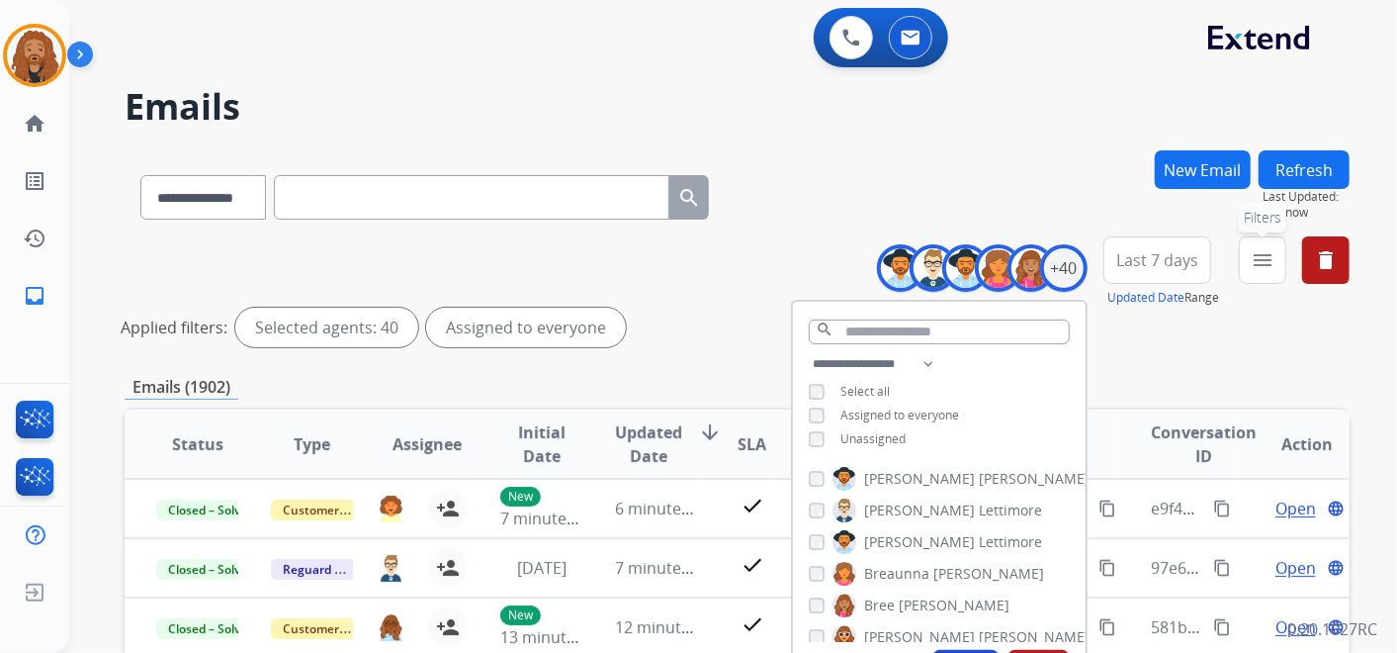
drag, startPoint x: 1251, startPoint y: 248, endPoint x: 1253, endPoint y: 262, distance: 14.0
click at [1253, 248] on button "menu Filters" at bounding box center [1262, 259] width 47 height 47
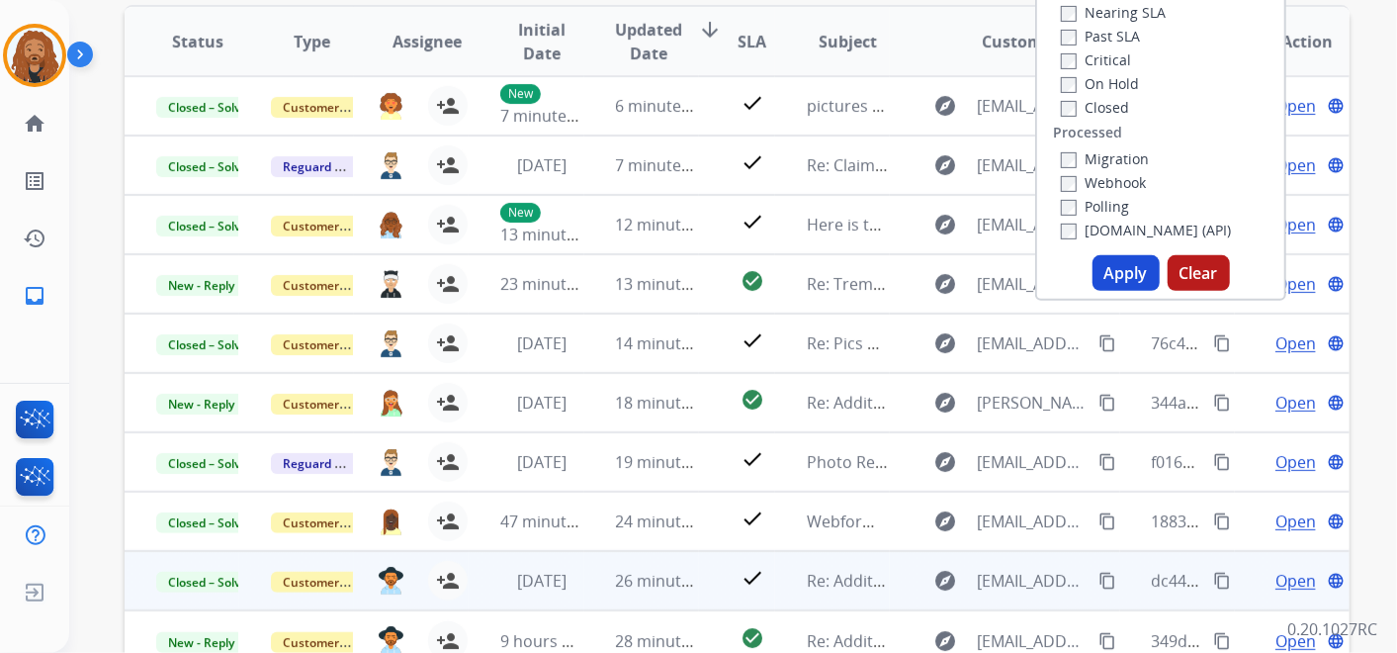
scroll to position [439, 0]
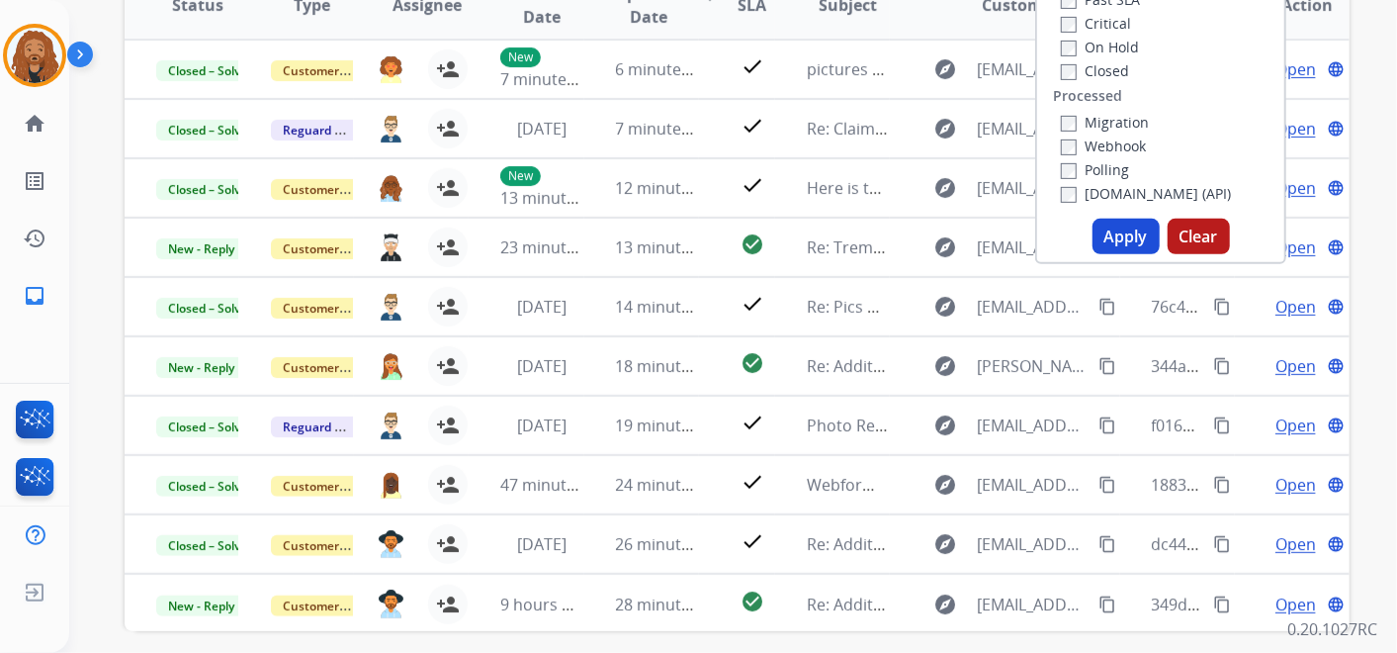
click at [1127, 234] on button "Apply" at bounding box center [1126, 237] width 67 height 36
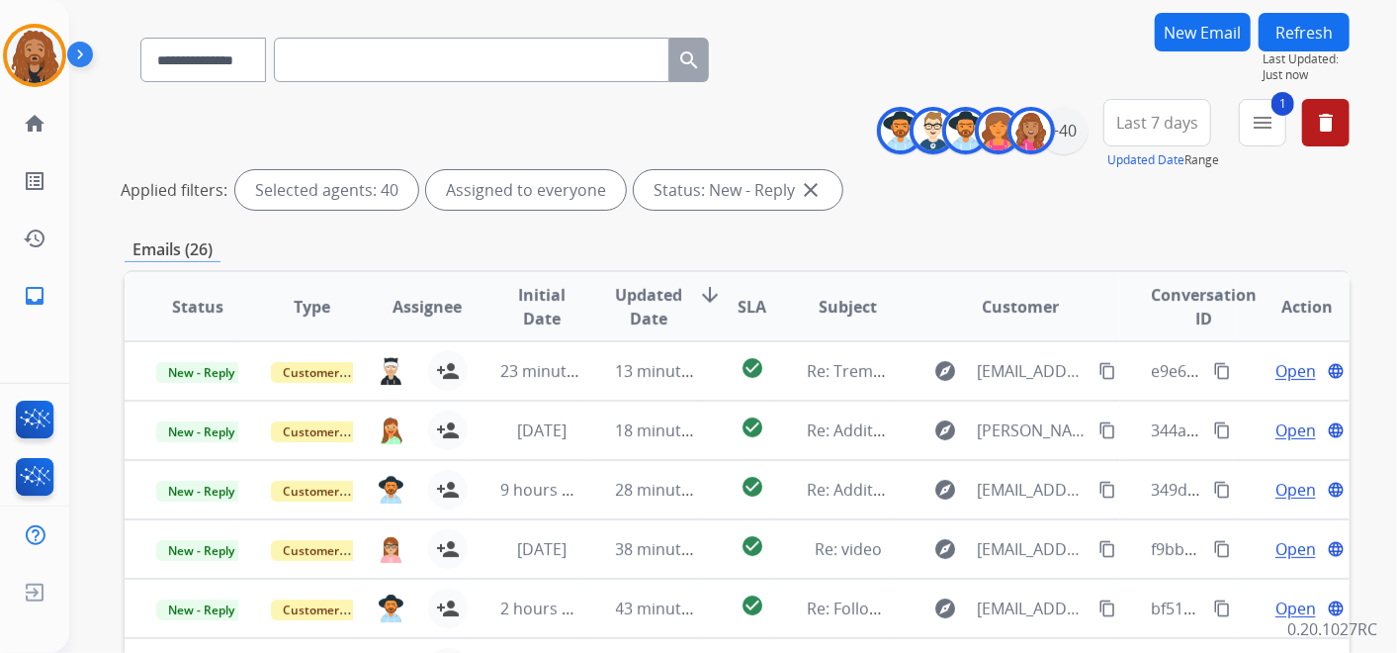
scroll to position [110, 0]
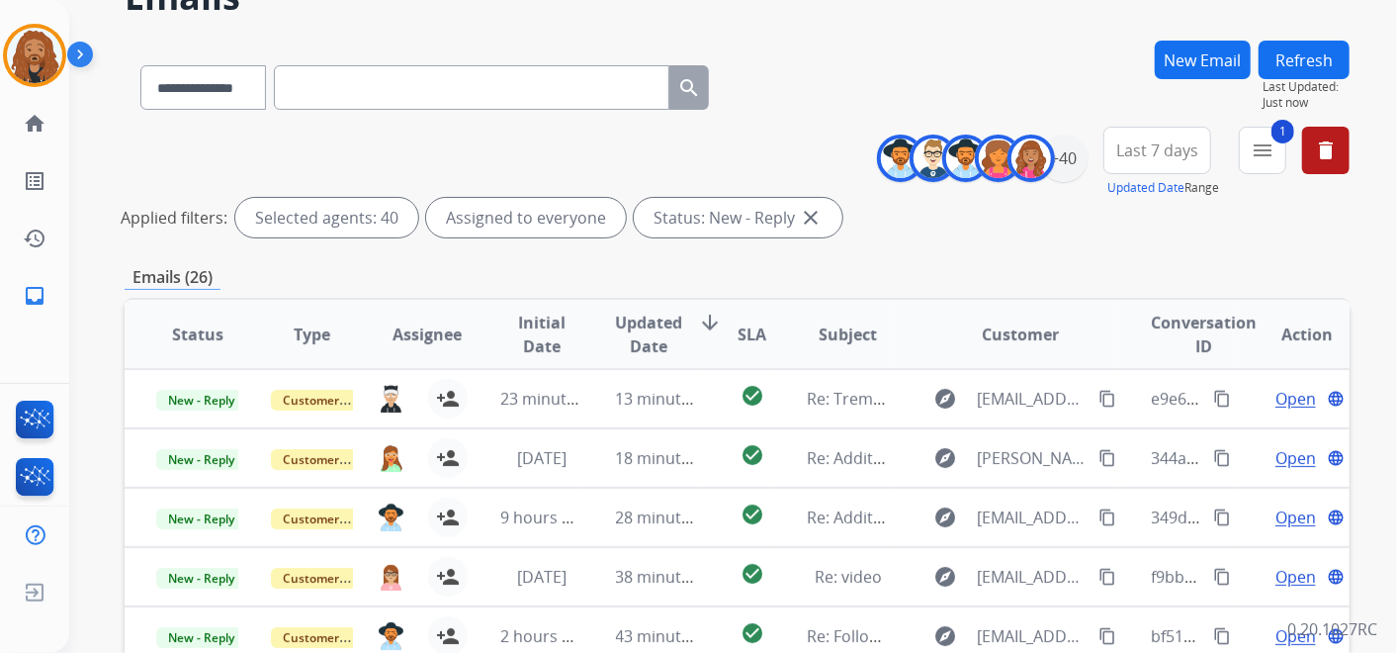
click at [647, 345] on span "Updated Date" at bounding box center [649, 333] width 67 height 47
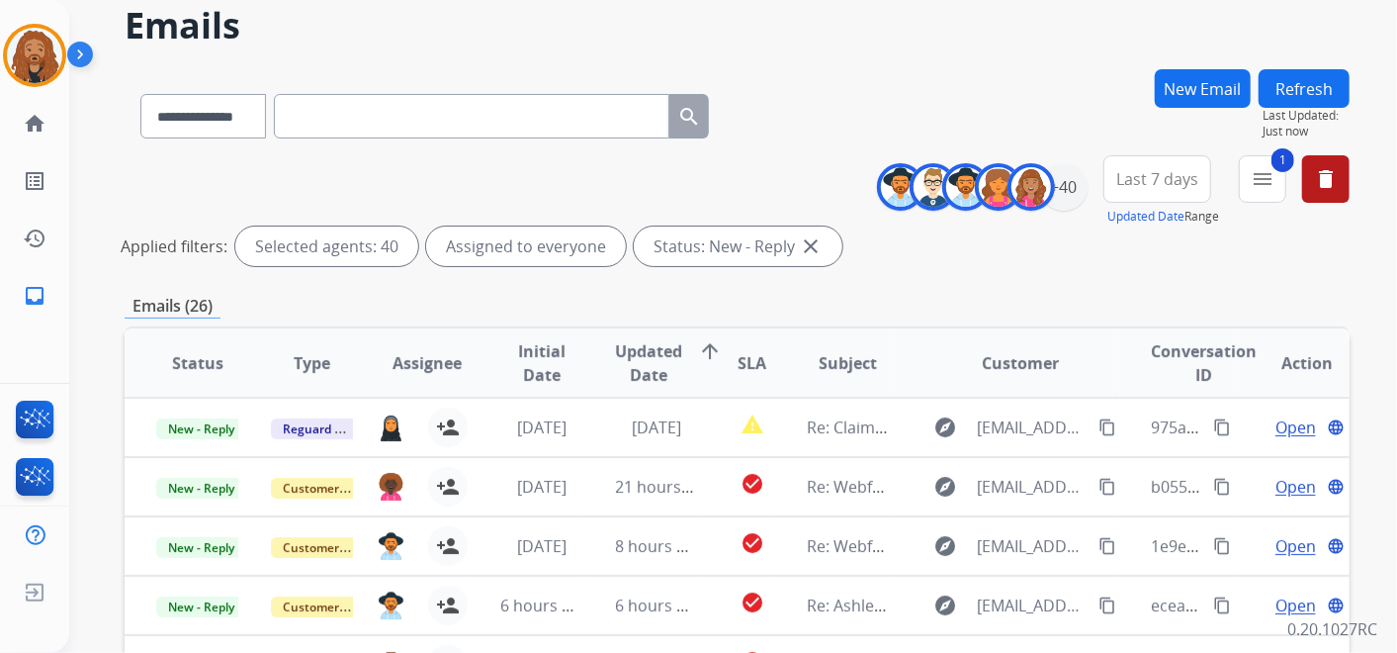
scroll to position [80, 0]
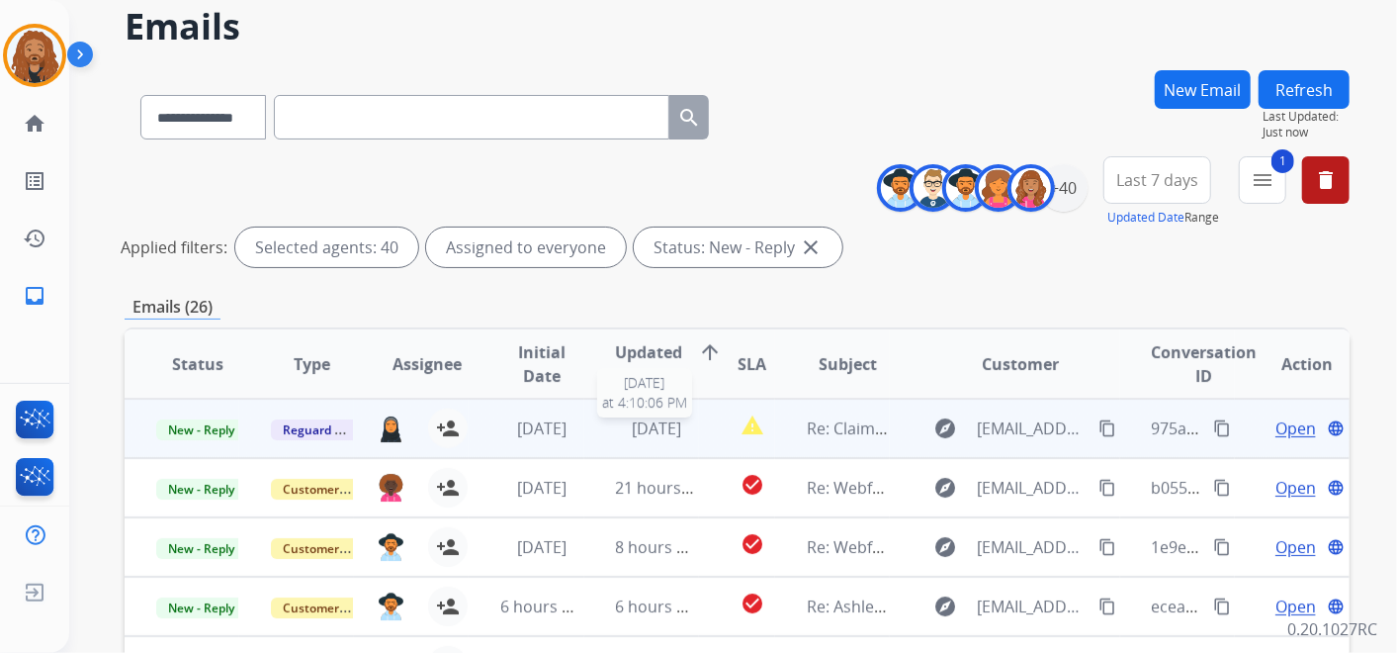
click at [632, 422] on span "[DATE]" at bounding box center [656, 428] width 49 height 22
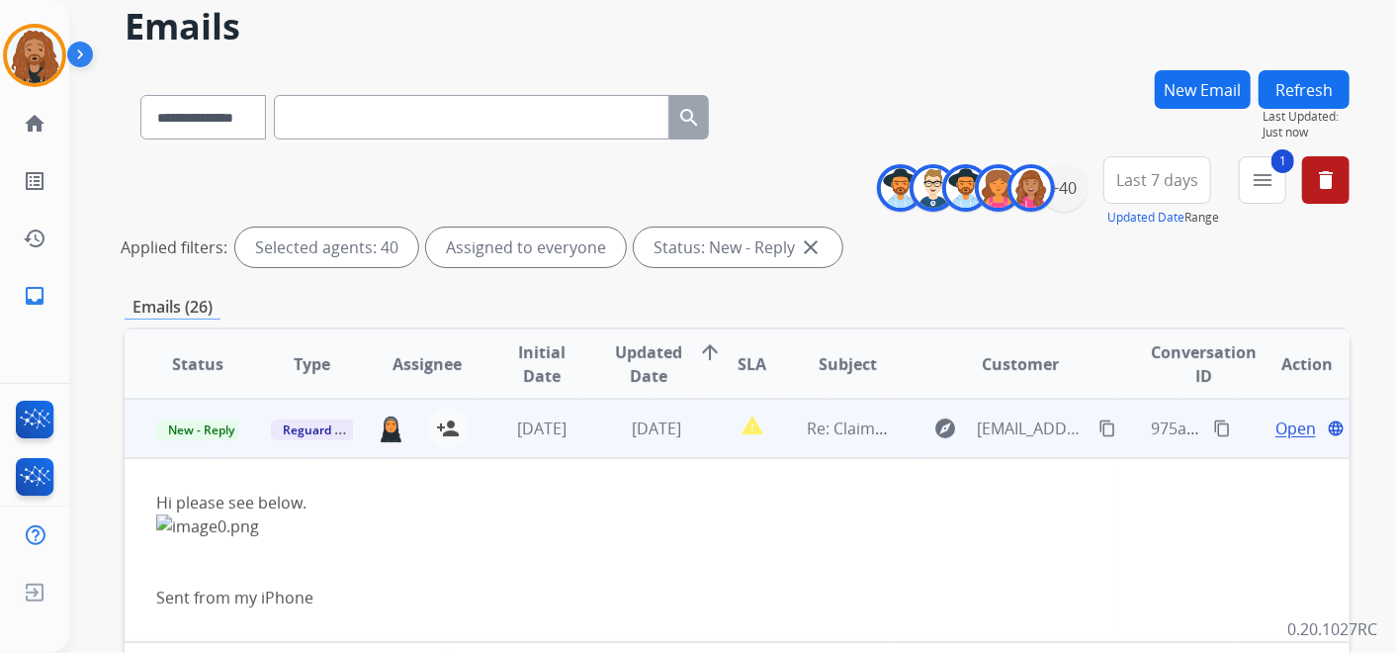
click at [1287, 435] on span "Open" at bounding box center [1295, 428] width 41 height 24
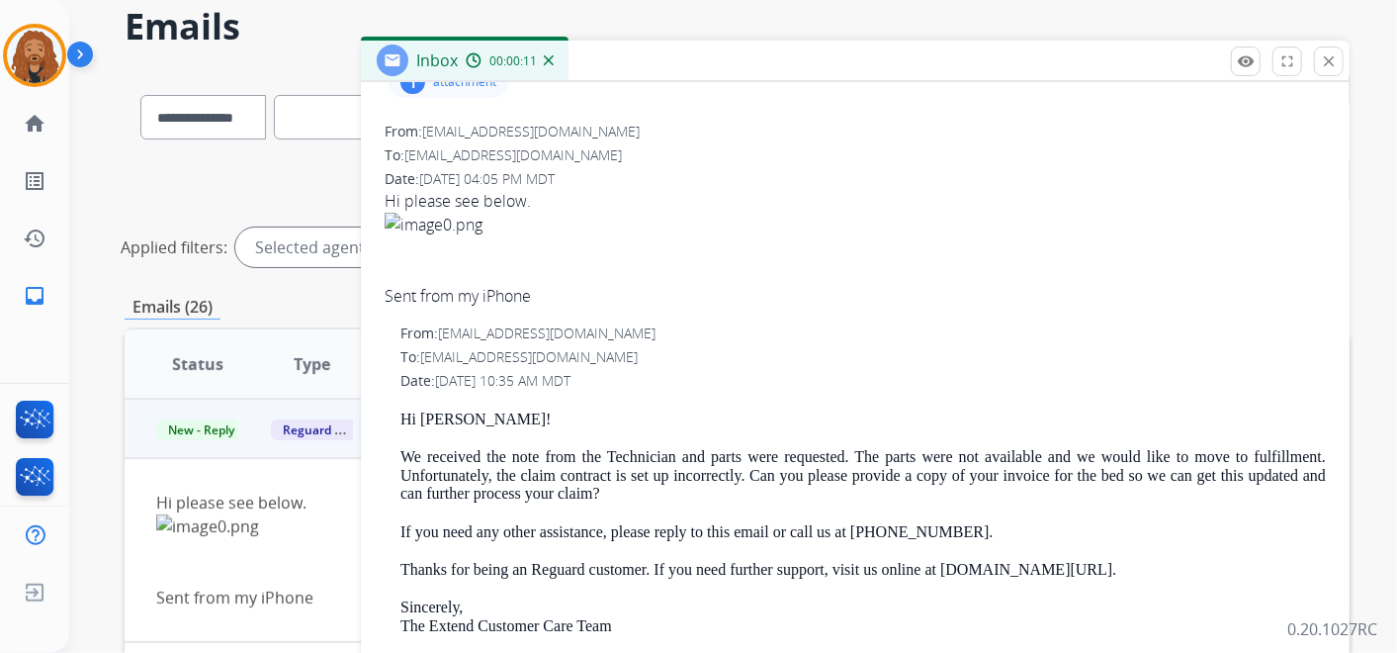
scroll to position [110, 0]
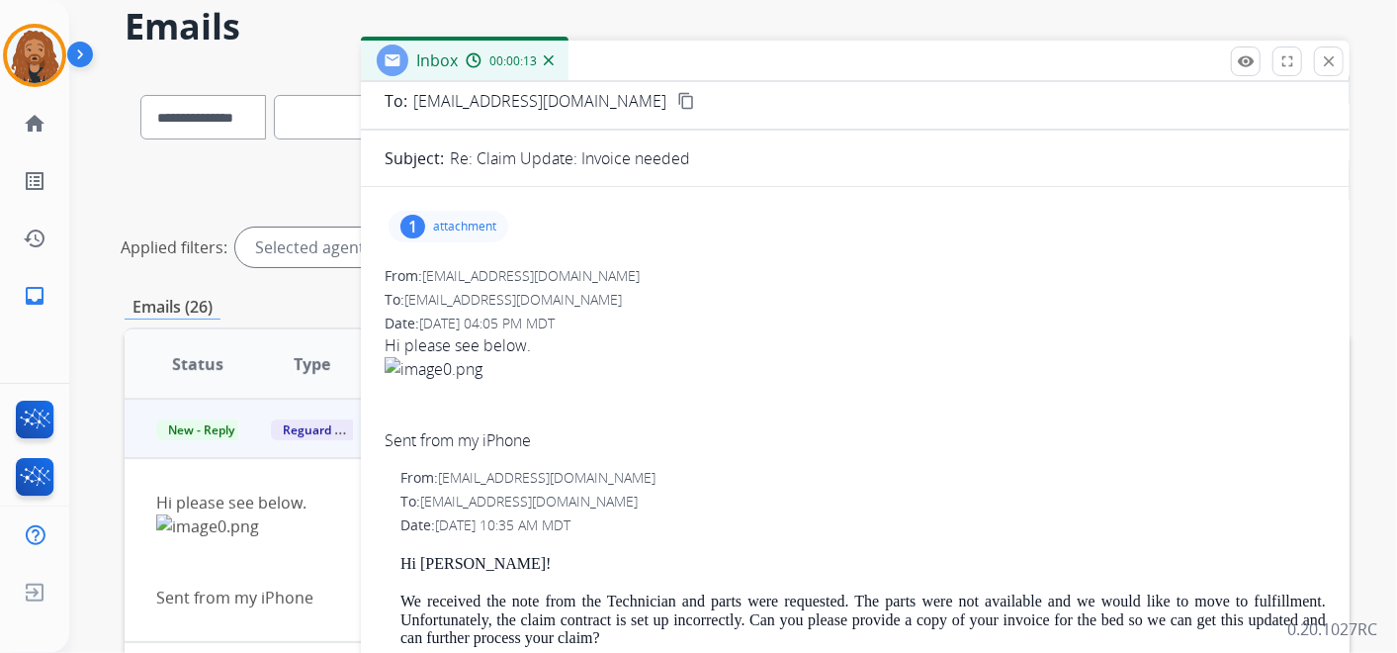
click at [484, 226] on p "attachment" at bounding box center [464, 227] width 63 height 16
click at [537, 279] on p "image0.png" at bounding box center [546, 277] width 87 height 24
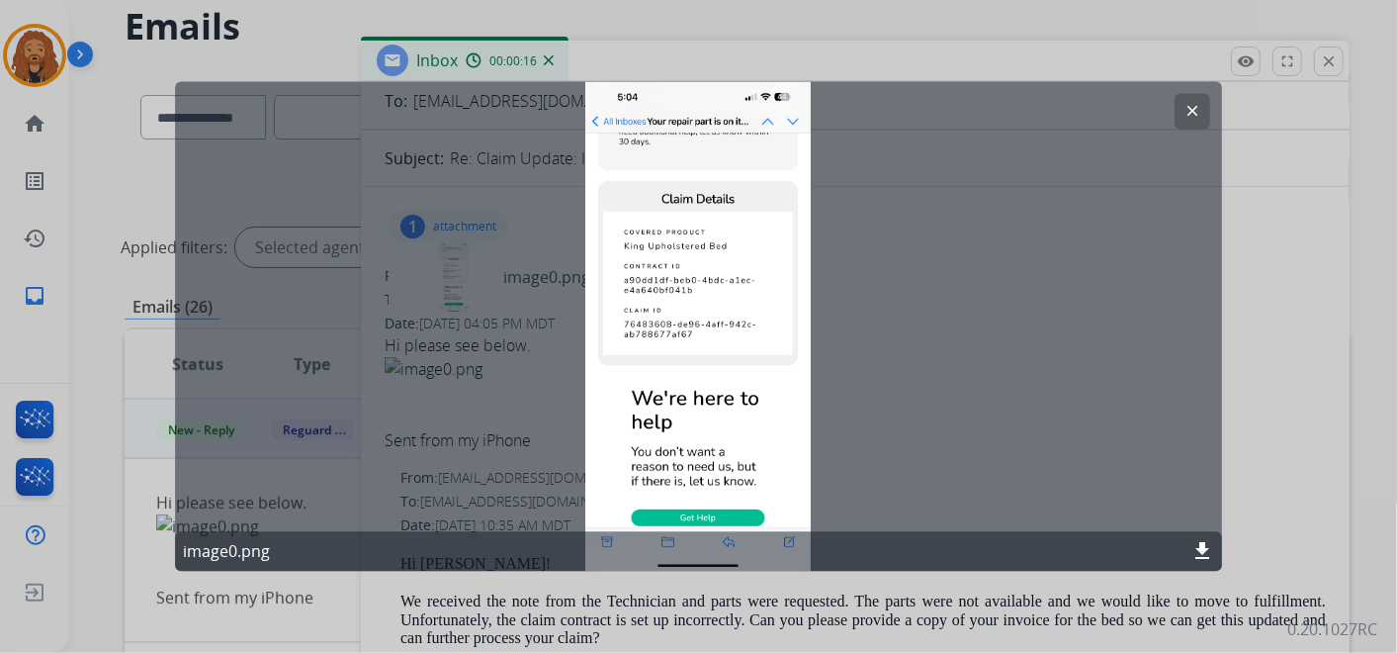
click at [1175, 114] on div "clear" at bounding box center [1193, 112] width 36 height 36
click at [1183, 103] on mat-icon "clear" at bounding box center [1192, 112] width 18 height 18
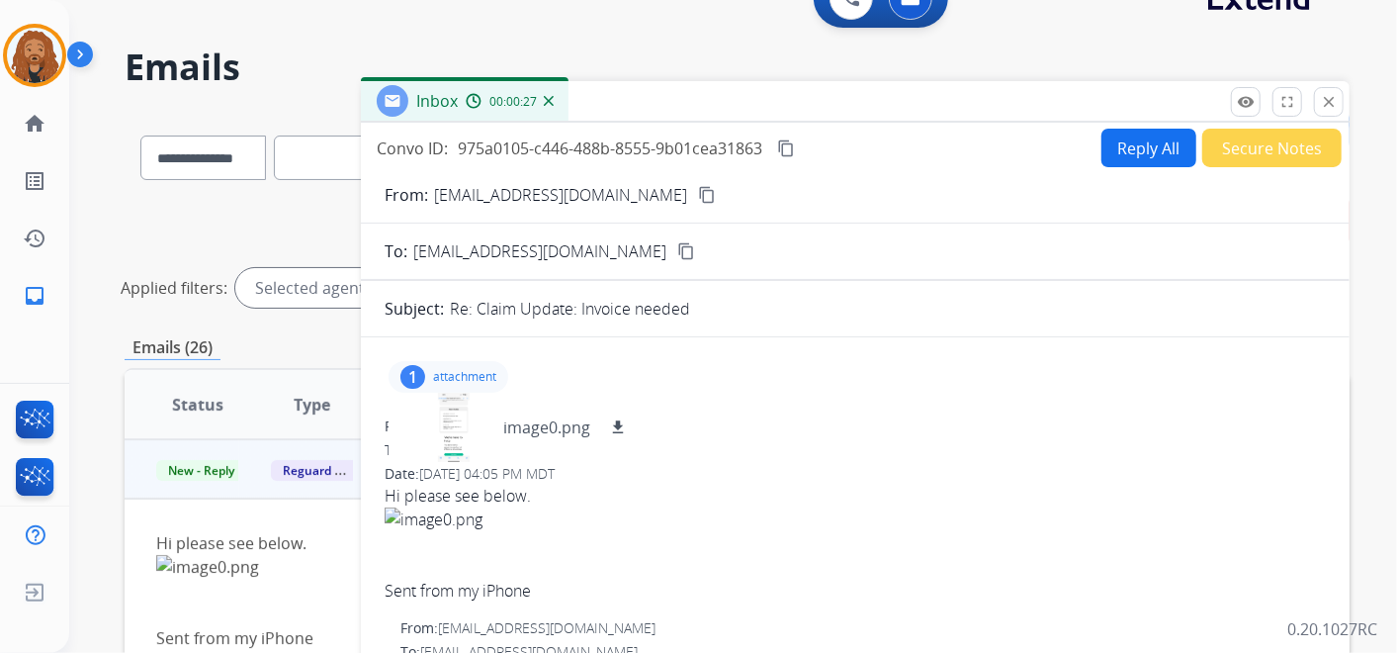
scroll to position [0, 0]
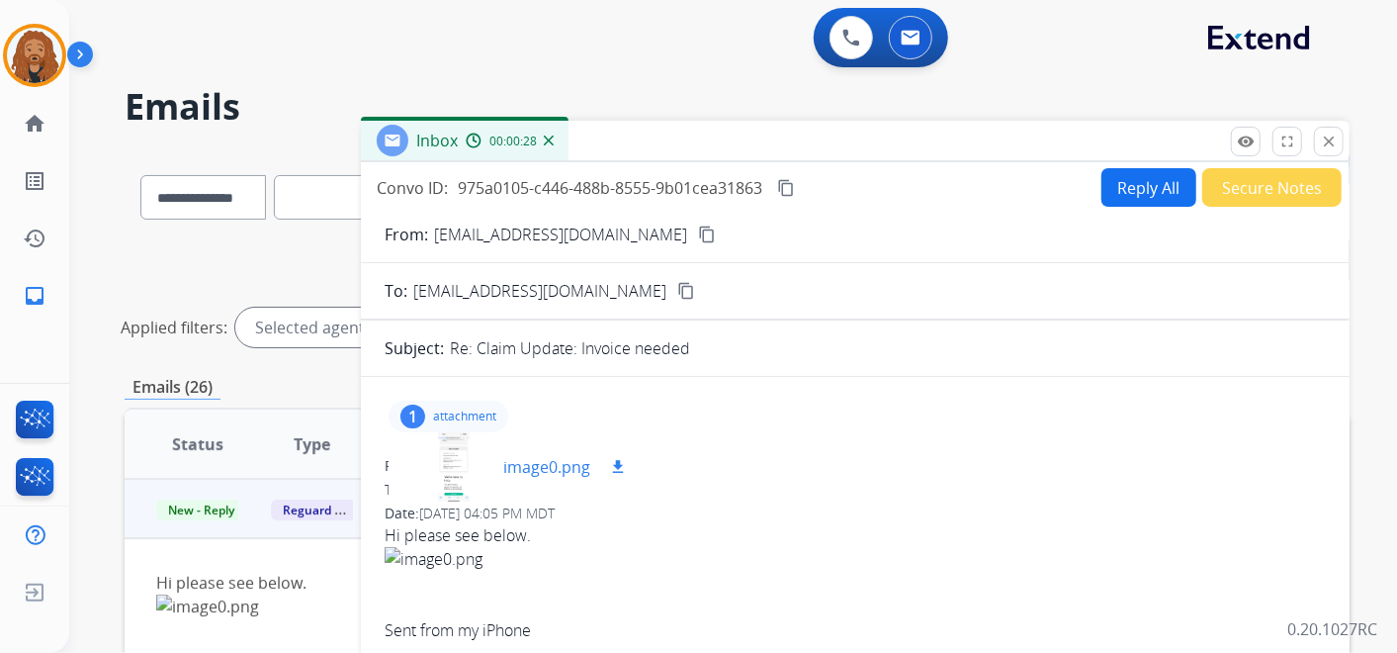
click at [506, 468] on p "image0.png" at bounding box center [546, 467] width 87 height 24
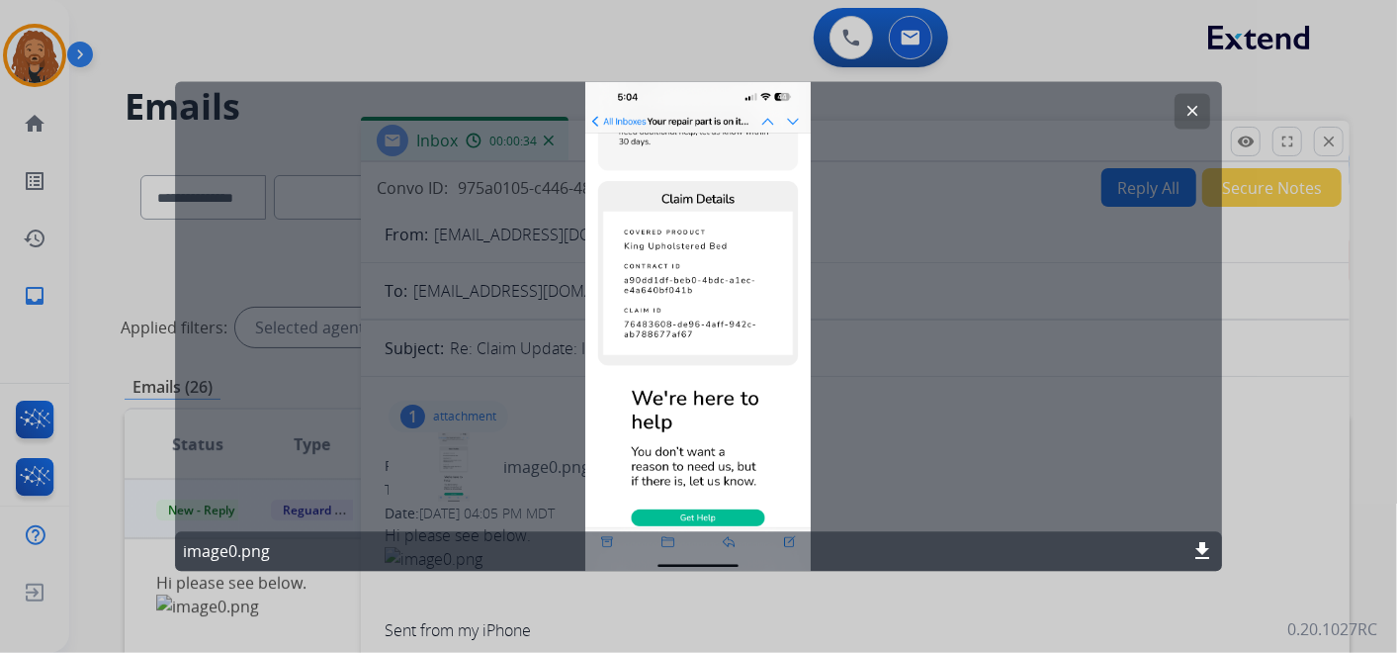
click at [1192, 107] on mat-icon "clear" at bounding box center [1192, 112] width 18 height 18
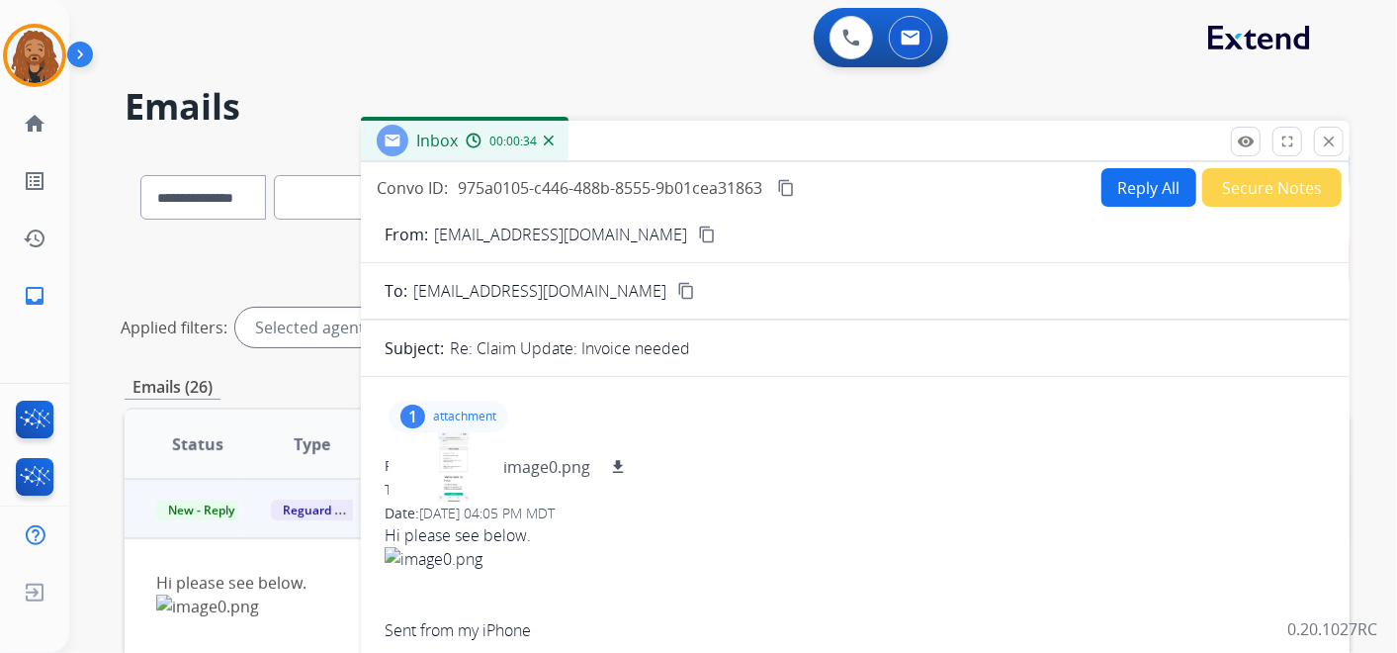
click at [1154, 201] on button "Reply All" at bounding box center [1148, 187] width 95 height 39
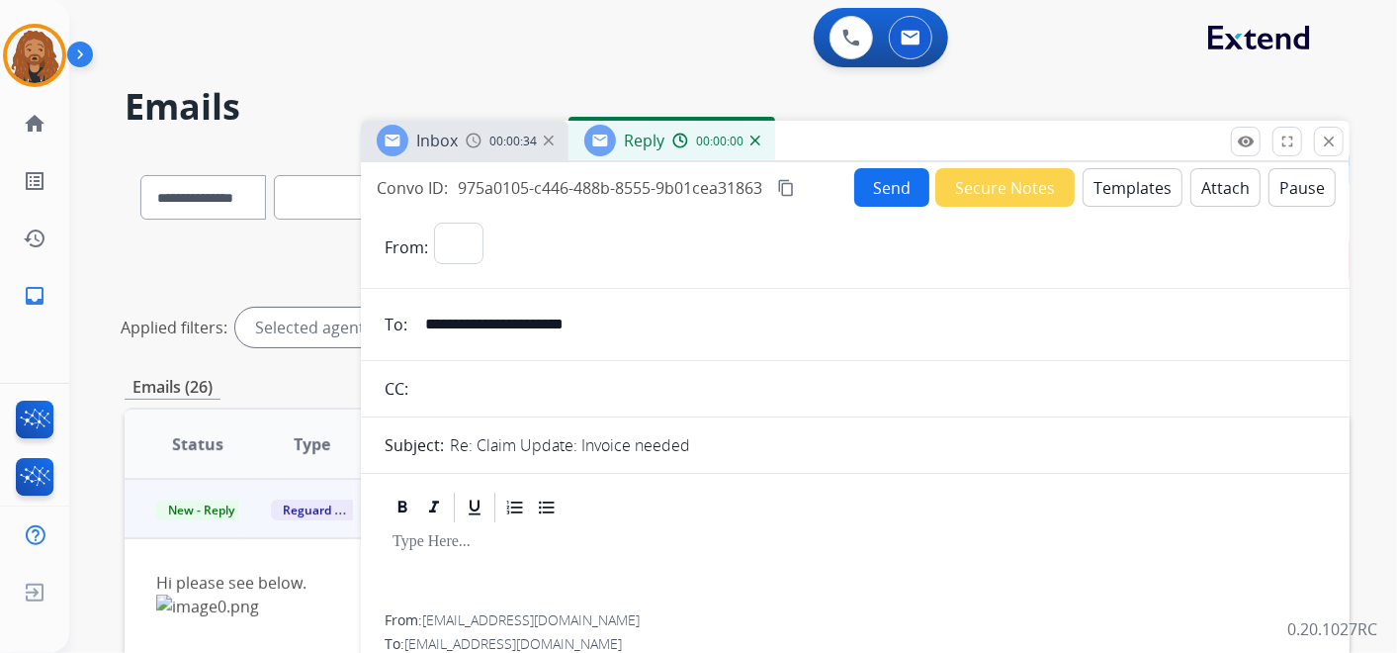
select select "**********"
click at [1109, 194] on button "Templates" at bounding box center [1133, 187] width 100 height 39
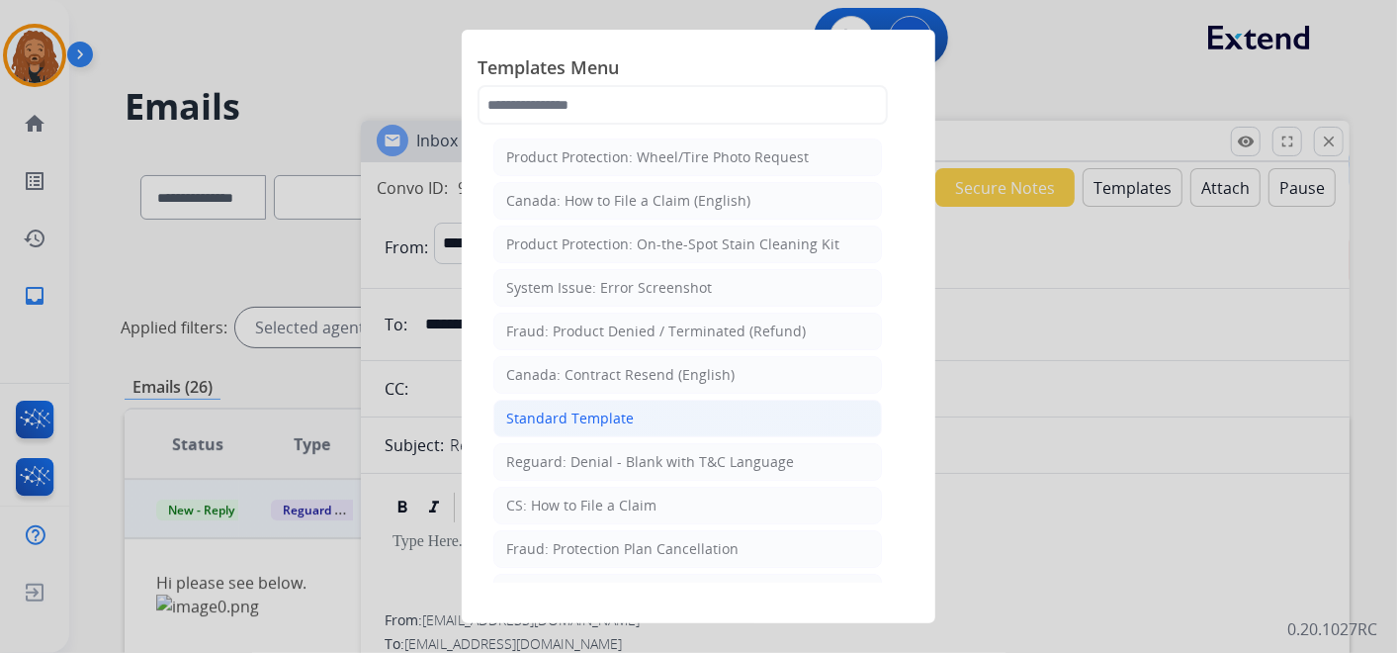
click at [575, 408] on div "Standard Template" at bounding box center [570, 418] width 128 height 20
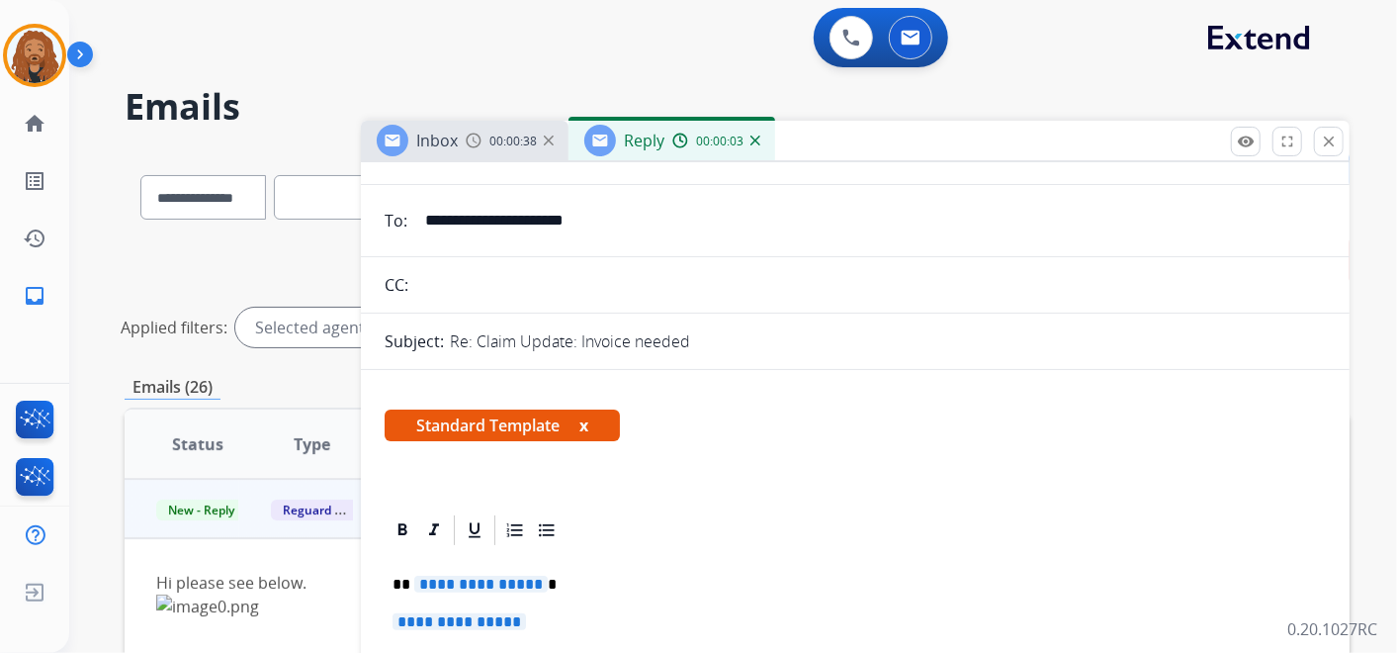
scroll to position [219, 0]
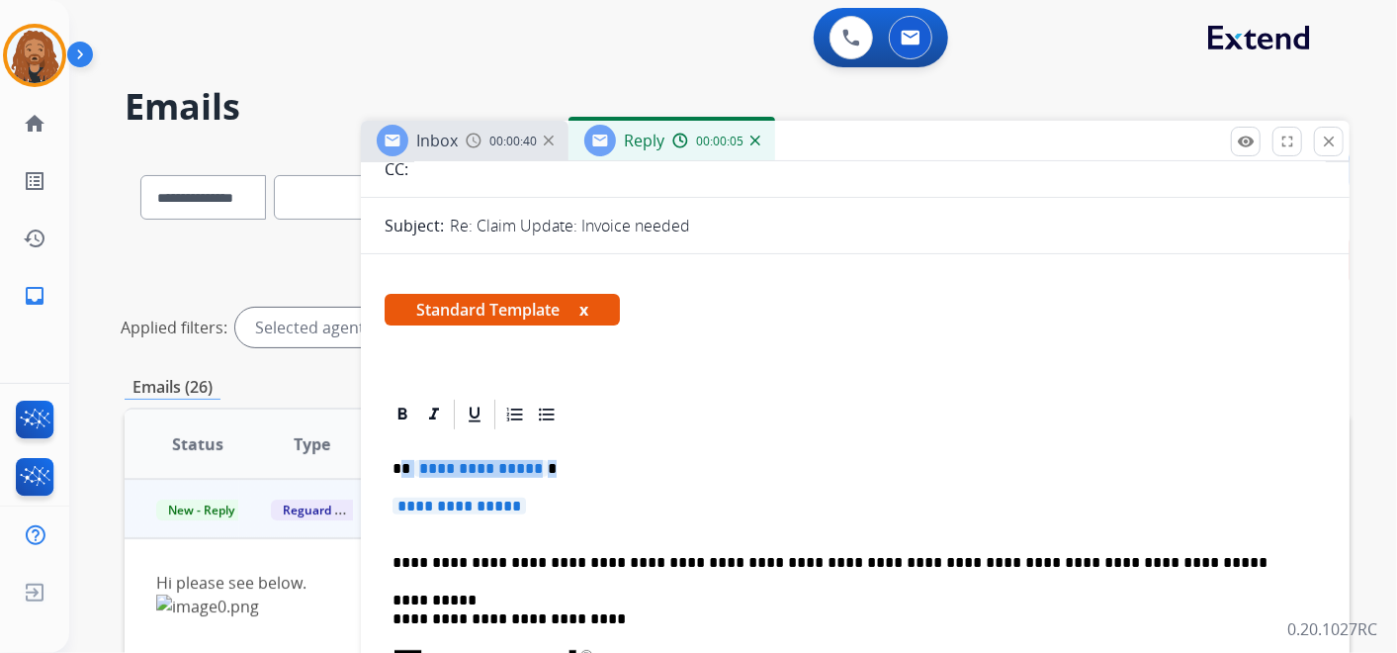
drag, startPoint x: 542, startPoint y: 504, endPoint x: 402, endPoint y: 460, distance: 146.3
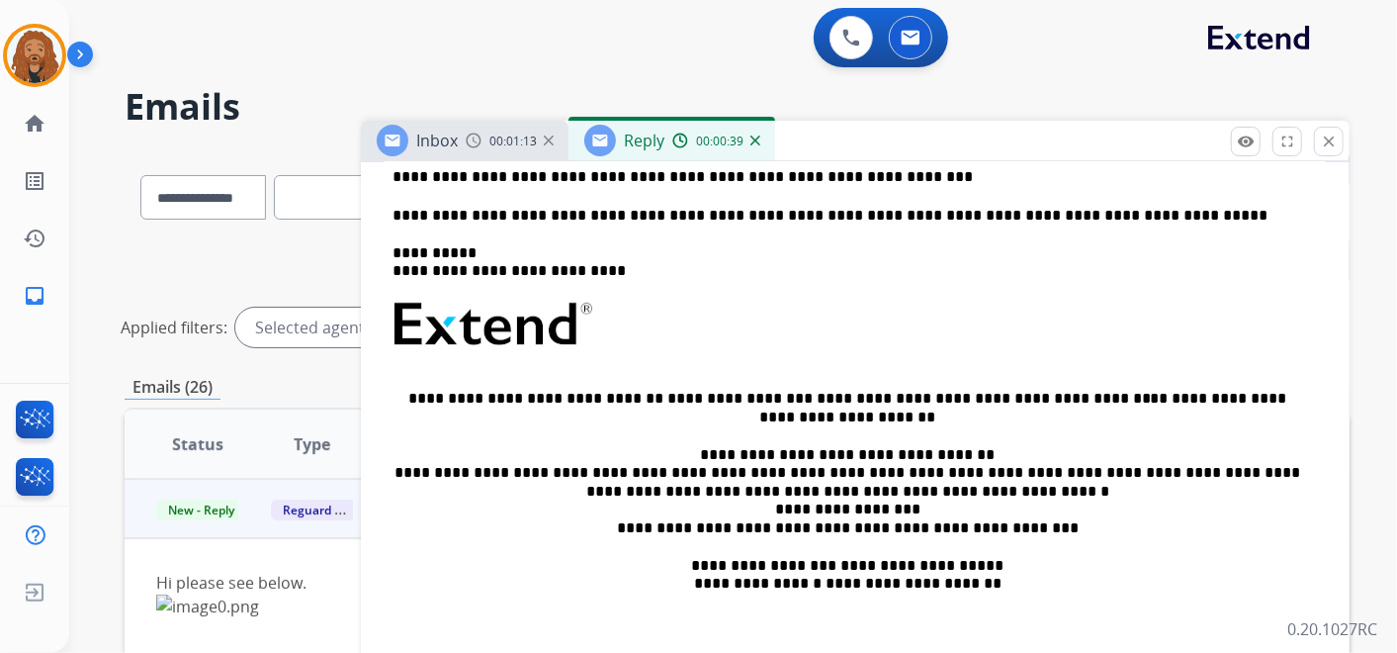
scroll to position [0, 0]
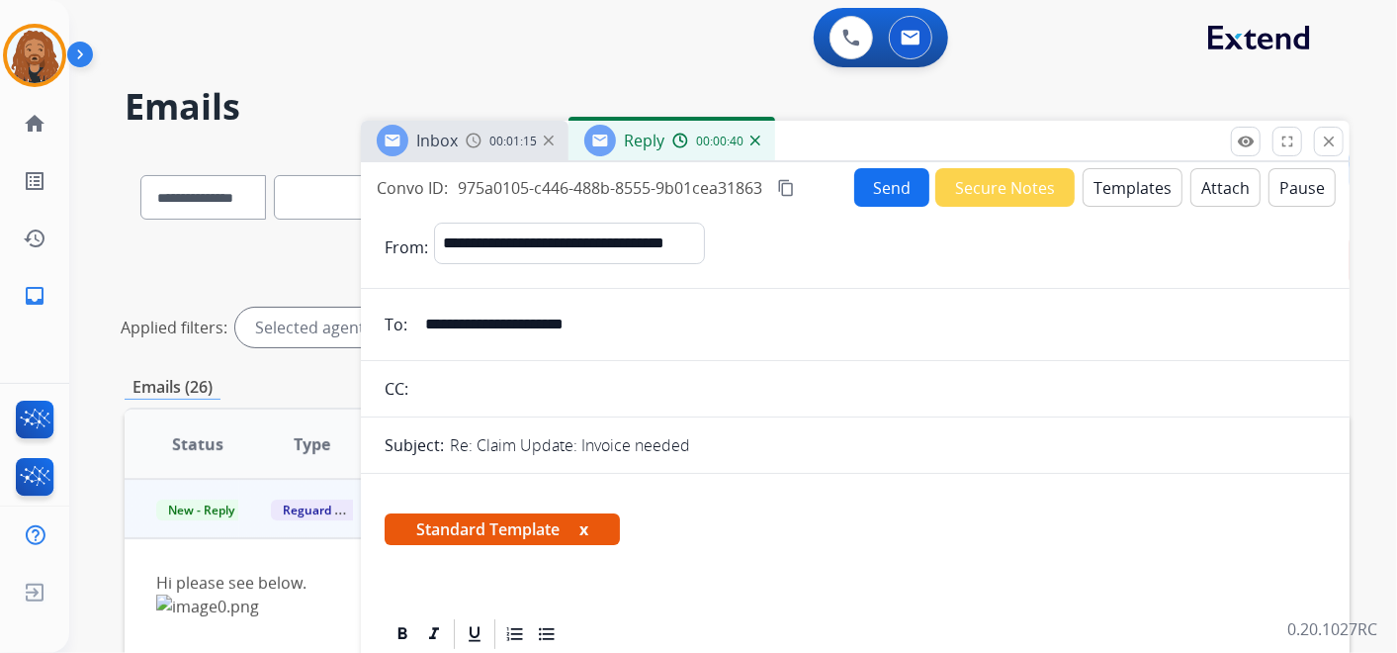
click at [756, 138] on img at bounding box center [755, 140] width 10 height 10
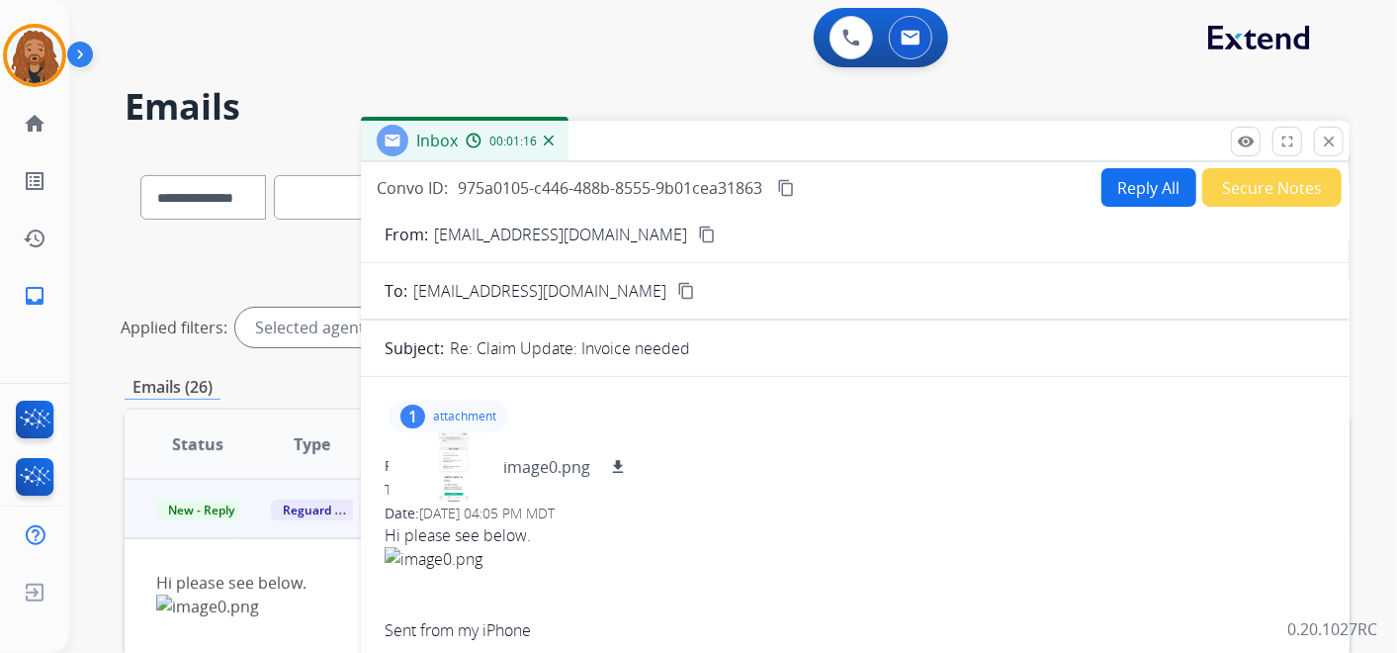
click at [550, 137] on img at bounding box center [549, 140] width 10 height 10
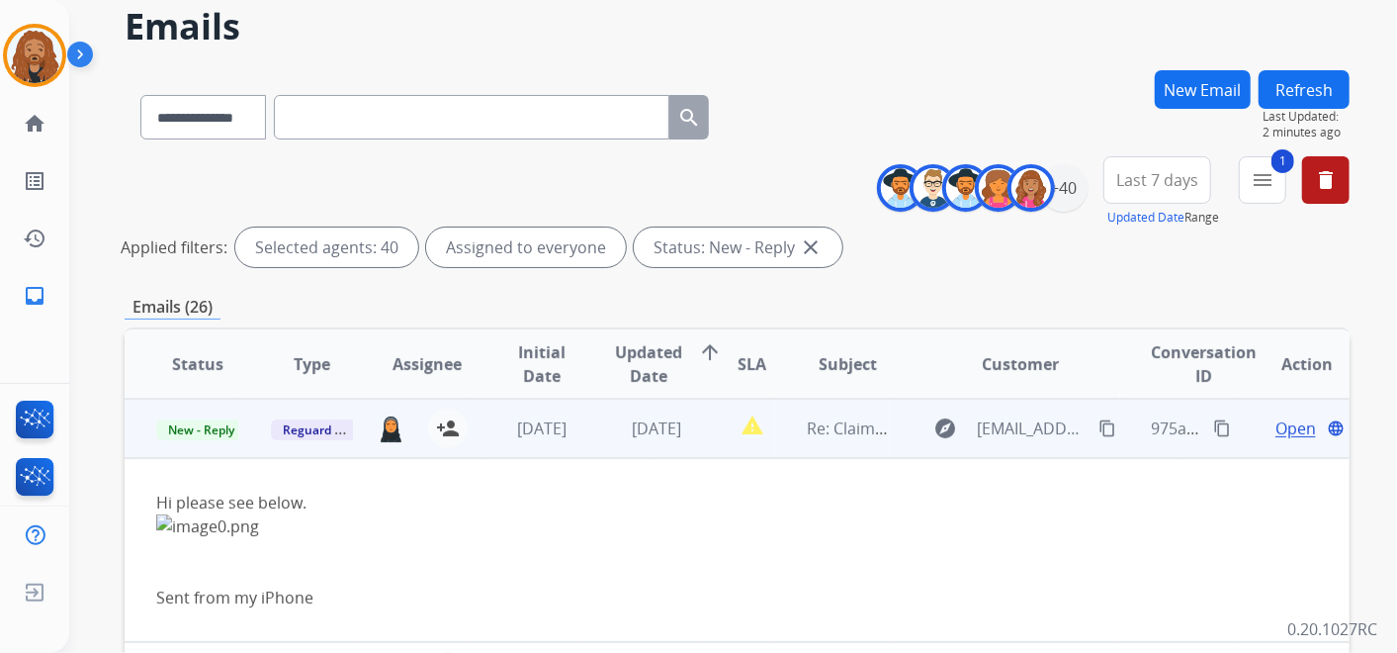
click at [1279, 430] on span "Open" at bounding box center [1295, 428] width 41 height 24
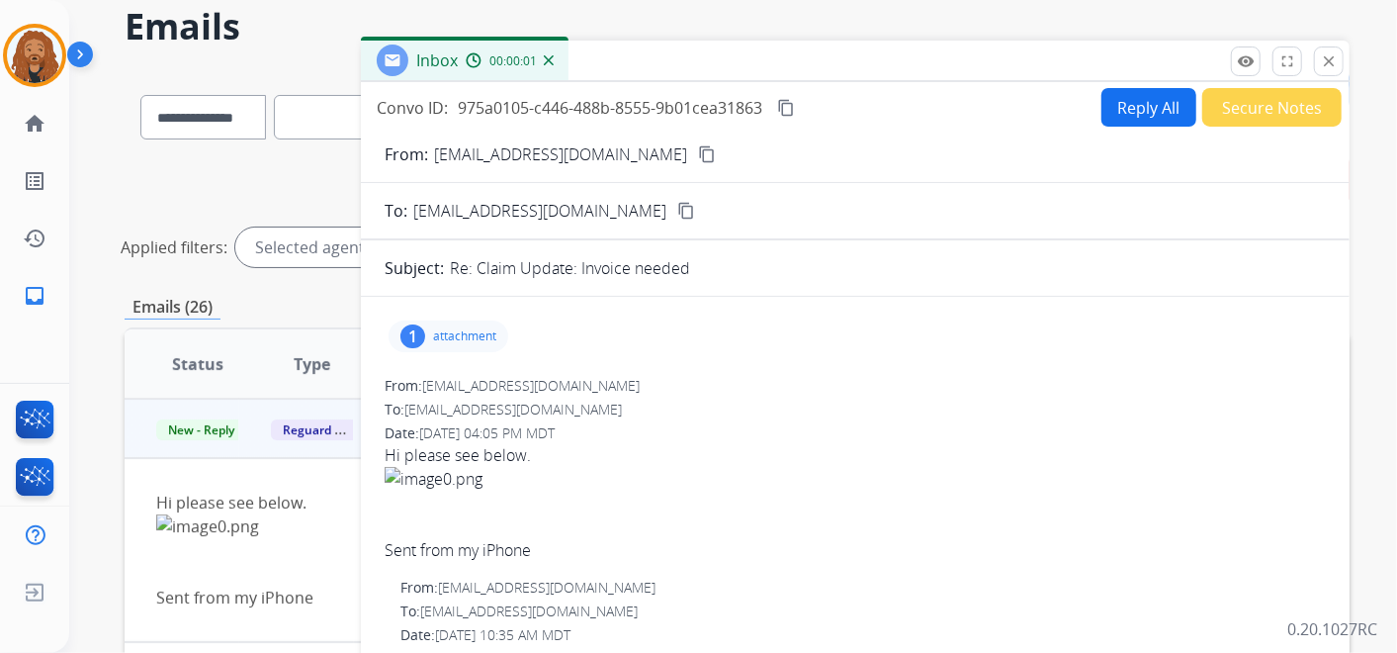
click at [1162, 101] on button "Reply All" at bounding box center [1148, 107] width 95 height 39
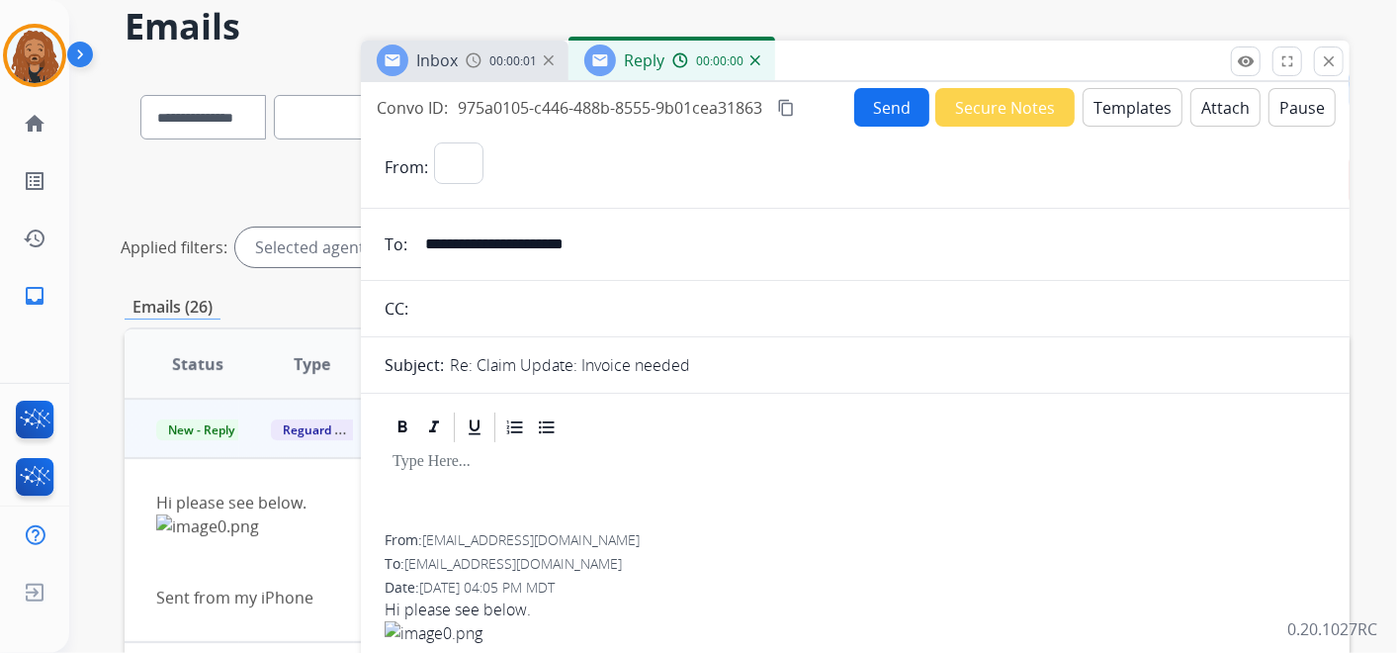
select select "**********"
click at [1179, 117] on div "Send Secure Notes Templates Attach Pause" at bounding box center [1095, 107] width 482 height 39
click at [1127, 109] on button "Templates" at bounding box center [1133, 107] width 100 height 39
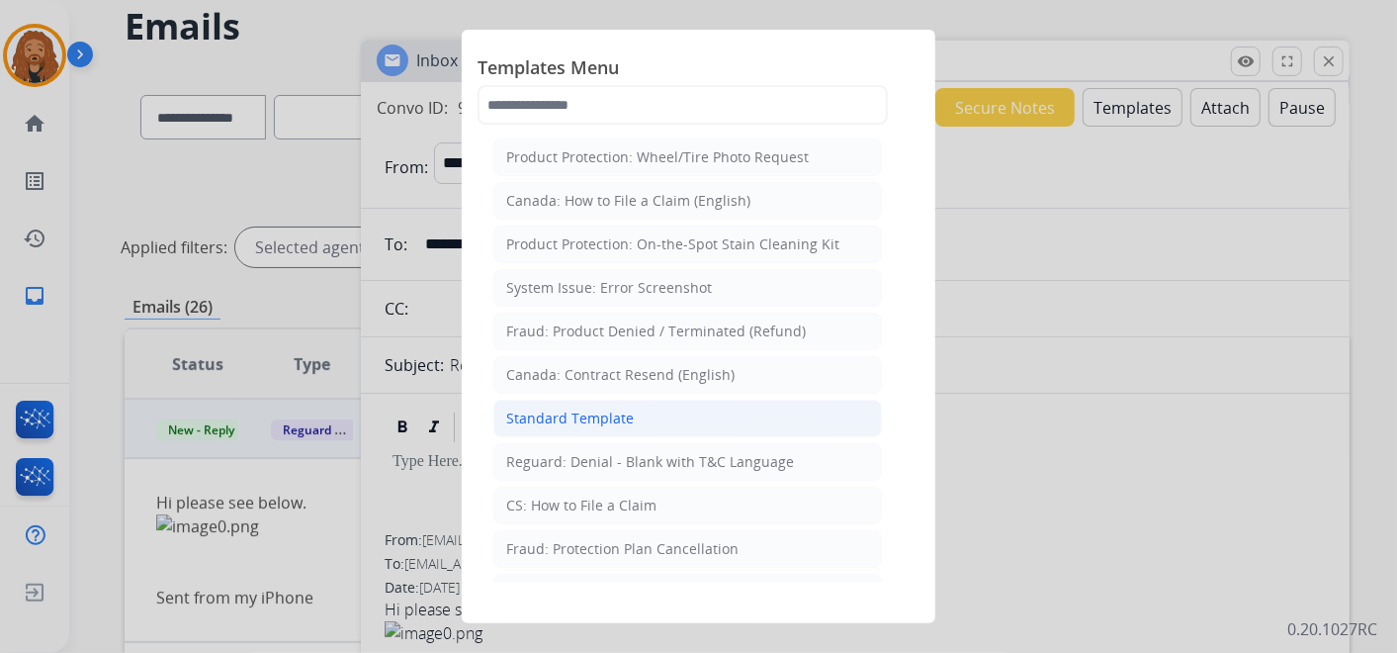
click at [618, 408] on div "Standard Template" at bounding box center [570, 418] width 128 height 20
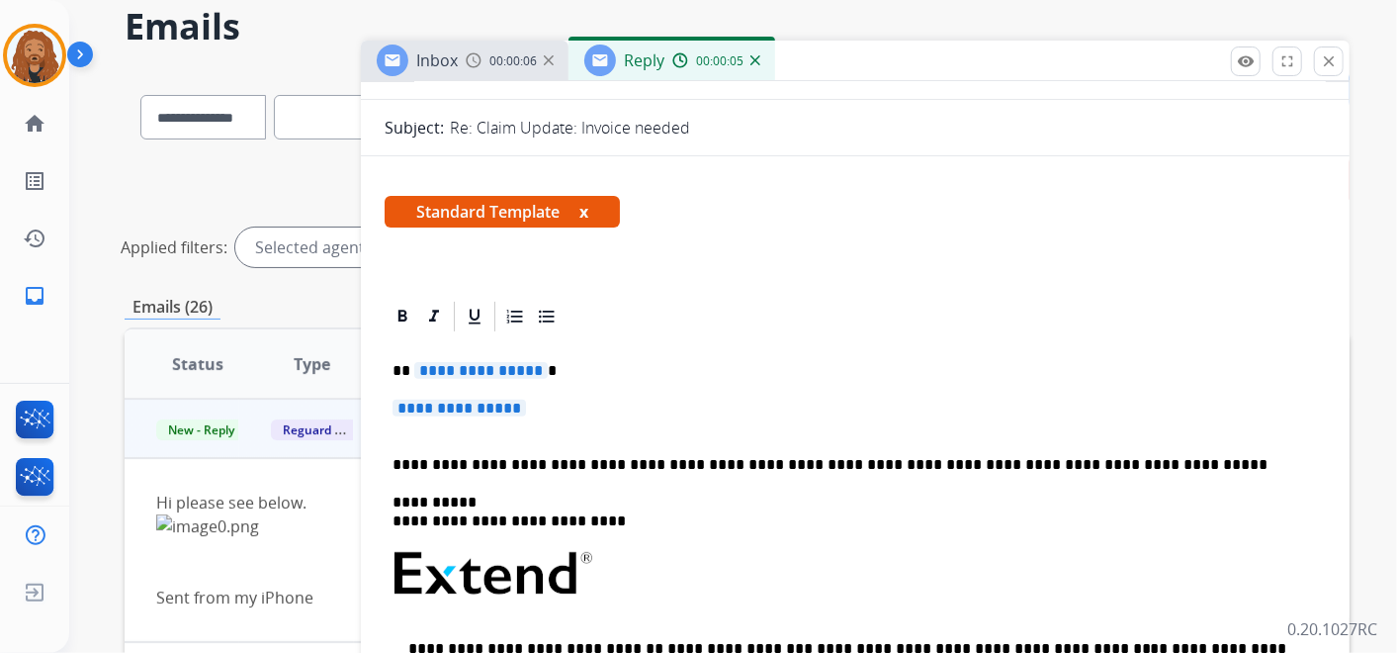
scroll to position [329, 0]
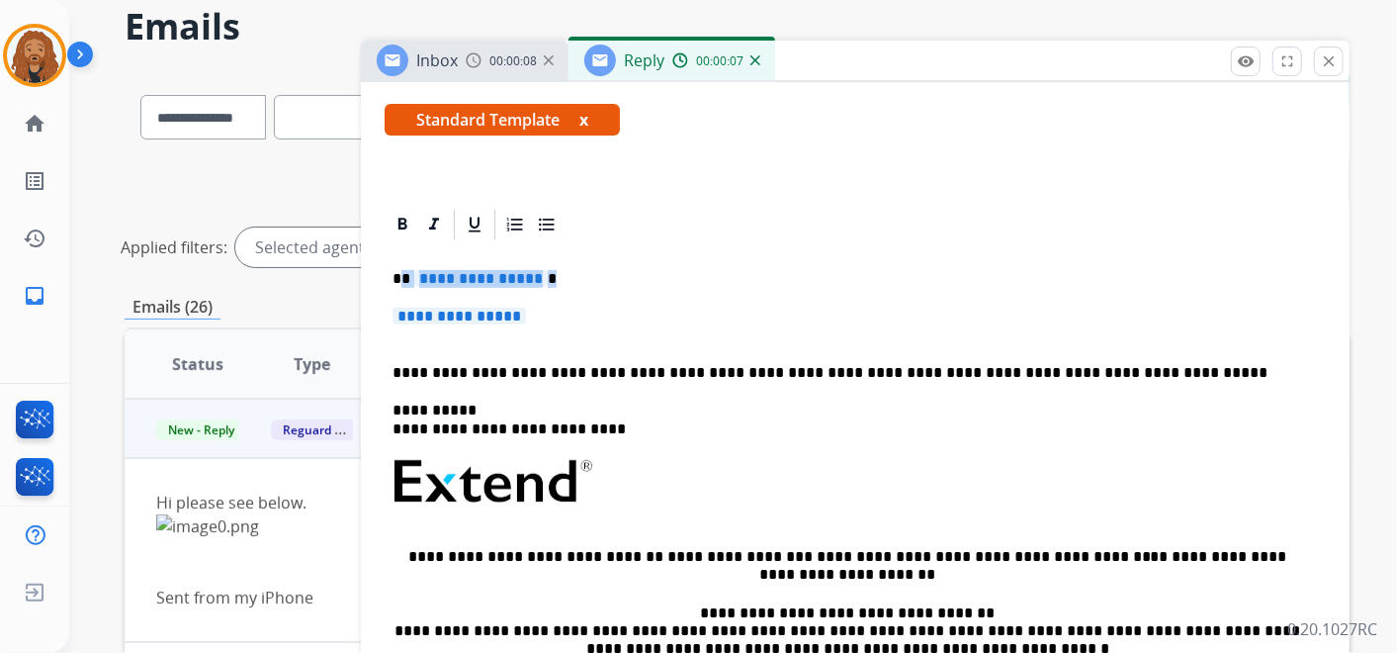
drag, startPoint x: 549, startPoint y: 317, endPoint x: 402, endPoint y: 257, distance: 158.3
click at [402, 257] on div "**********" at bounding box center [855, 527] width 941 height 571
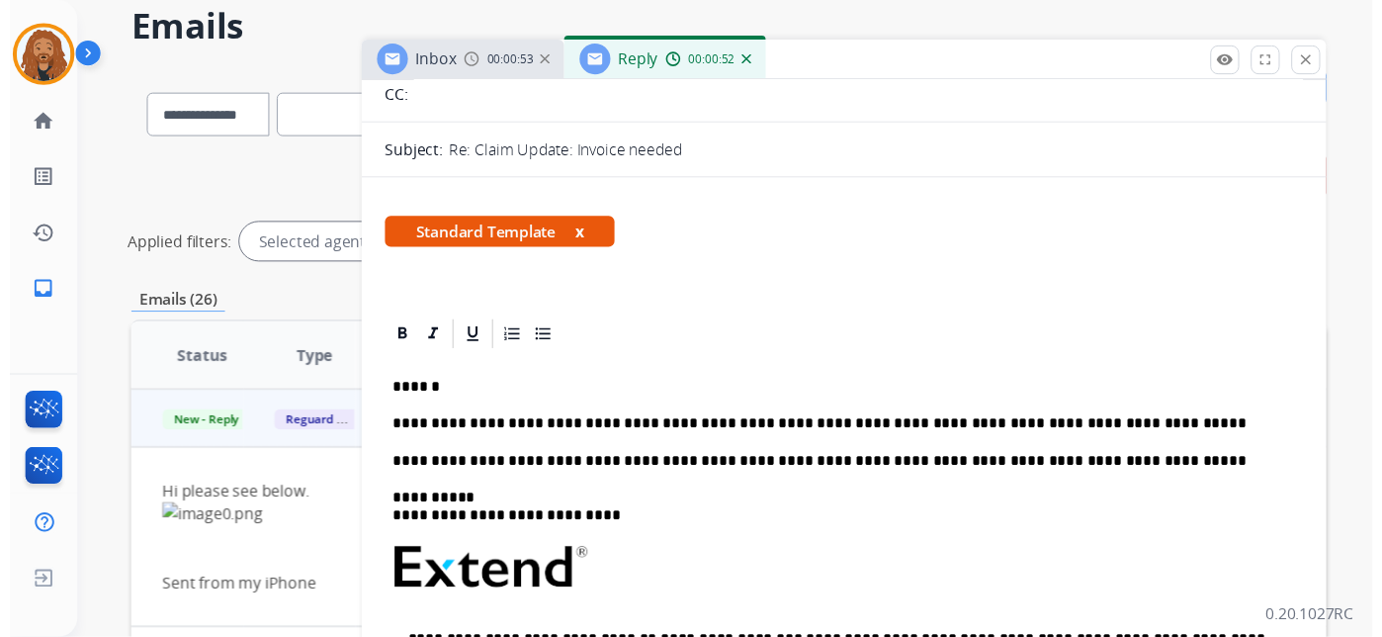
scroll to position [0, 0]
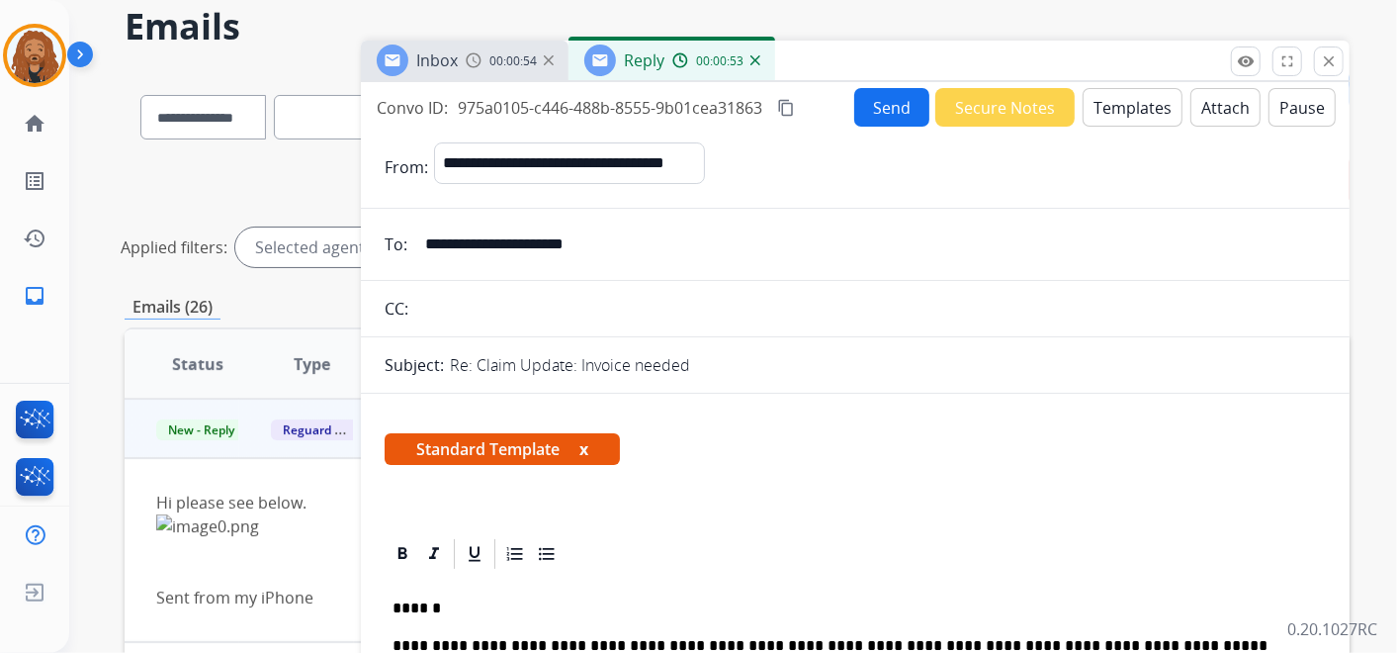
click at [888, 103] on button "Send" at bounding box center [891, 107] width 75 height 39
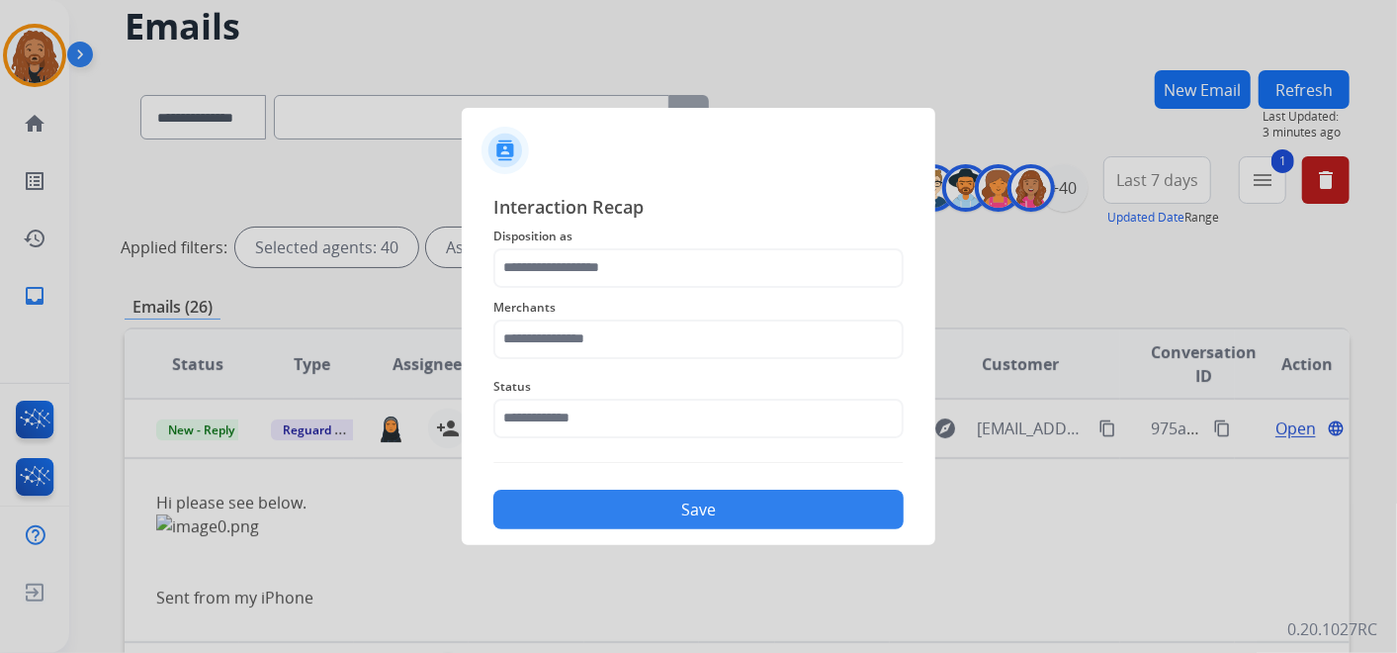
click at [583, 438] on div "Status" at bounding box center [698, 406] width 410 height 79
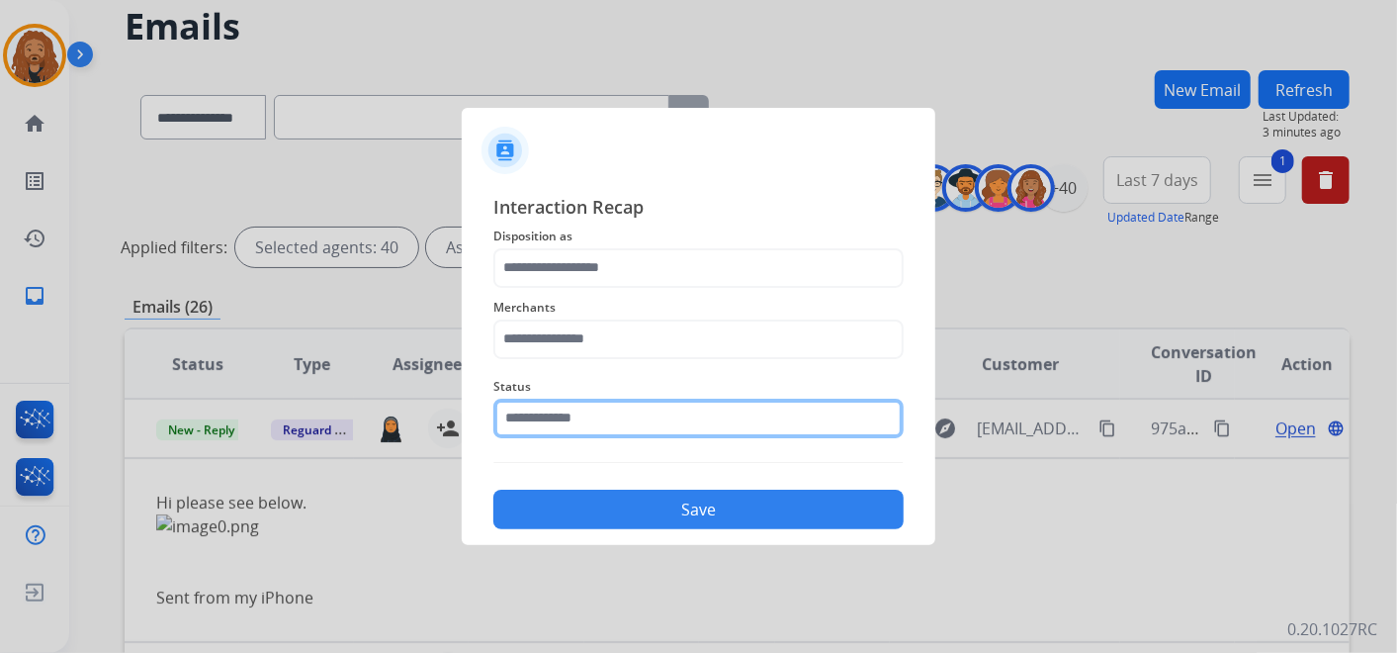
click at [586, 422] on input "text" at bounding box center [698, 418] width 410 height 40
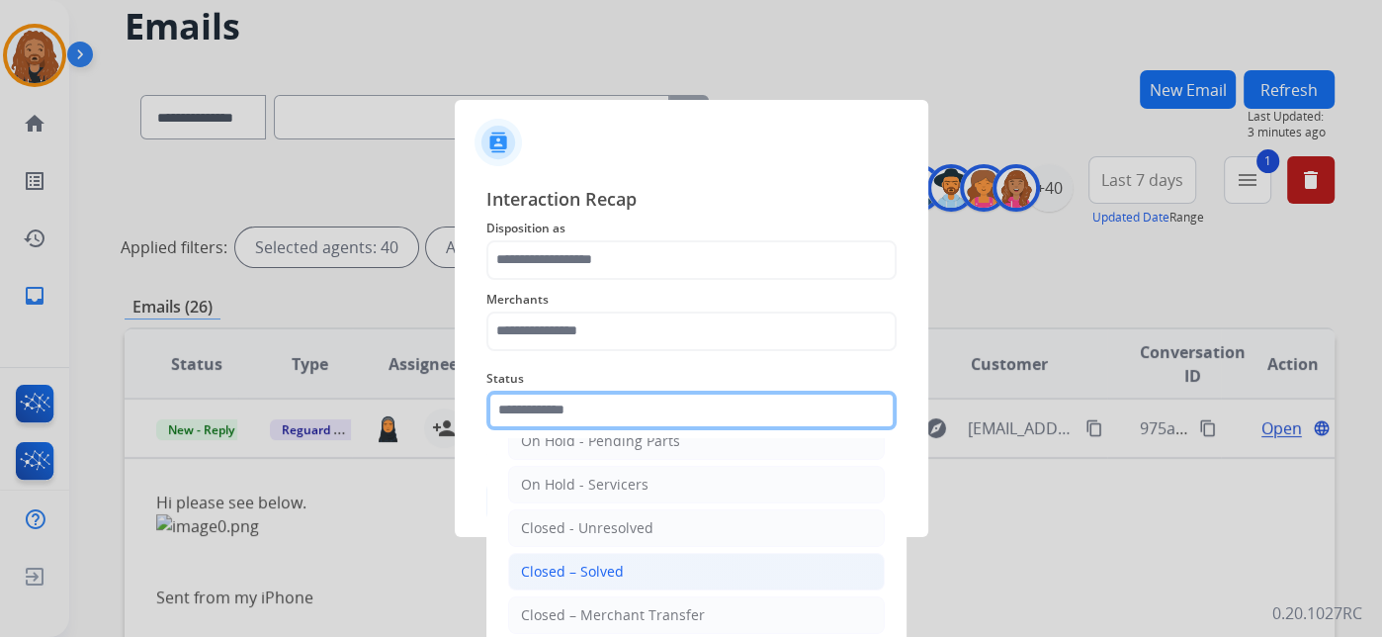
scroll to position [113, 0]
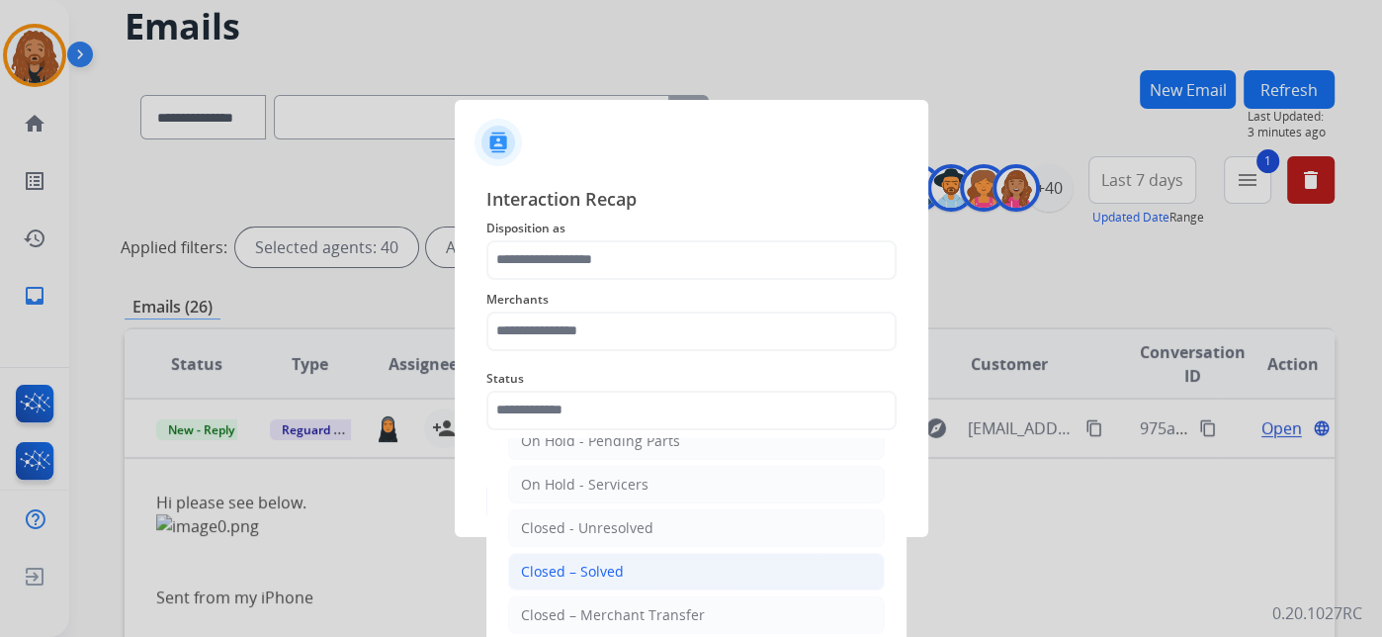
click at [570, 568] on div "Closed – Solved" at bounding box center [572, 572] width 103 height 20
type input "**********"
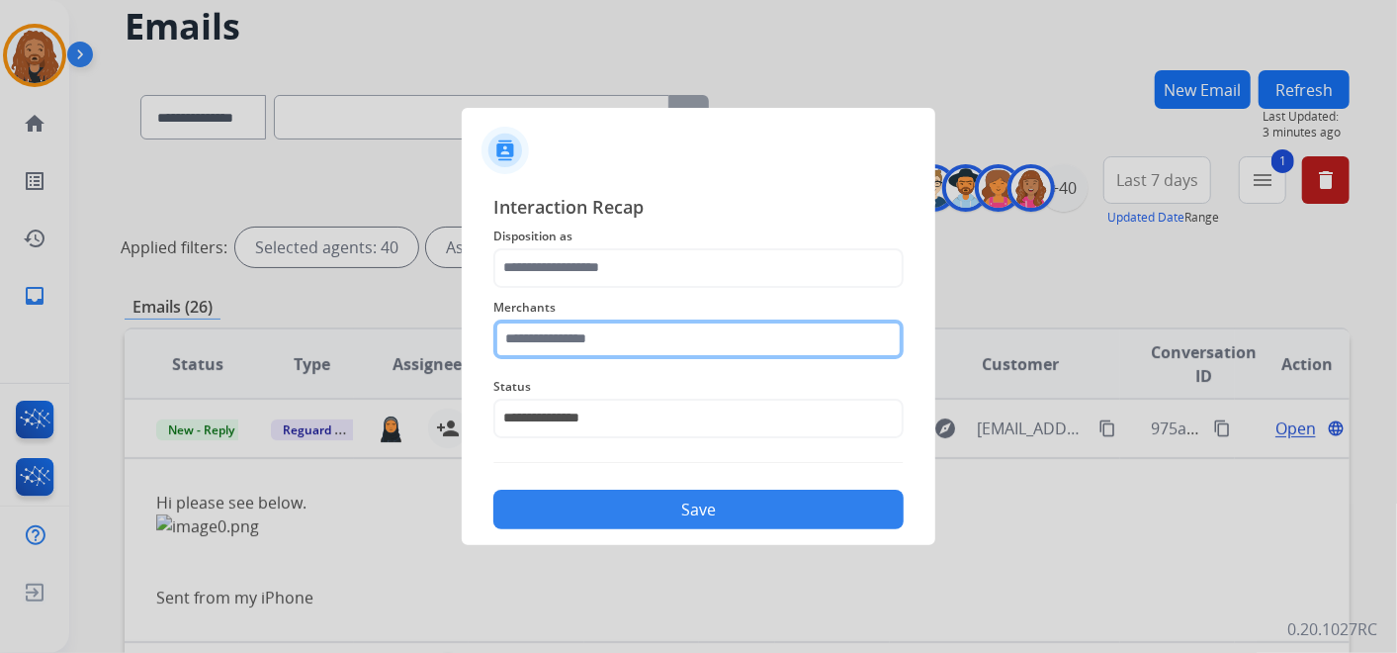
click at [541, 350] on div "Merchants" at bounding box center [698, 327] width 410 height 79
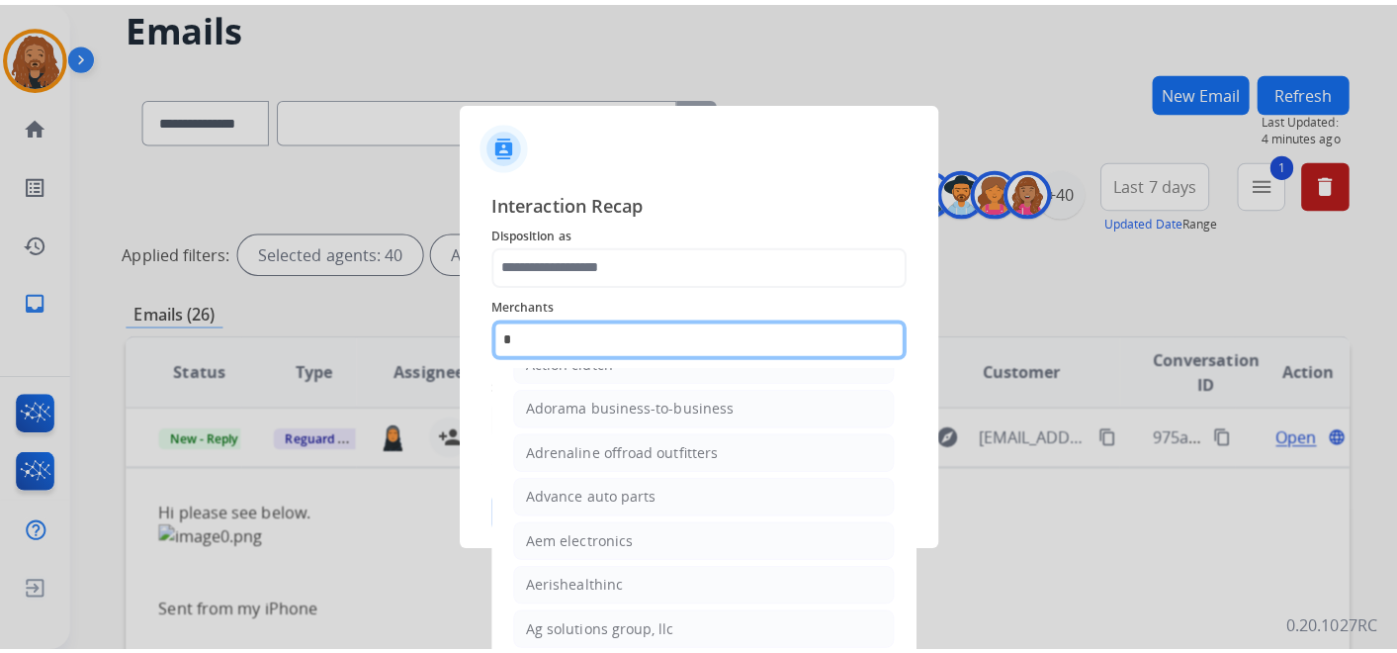
scroll to position [0, 0]
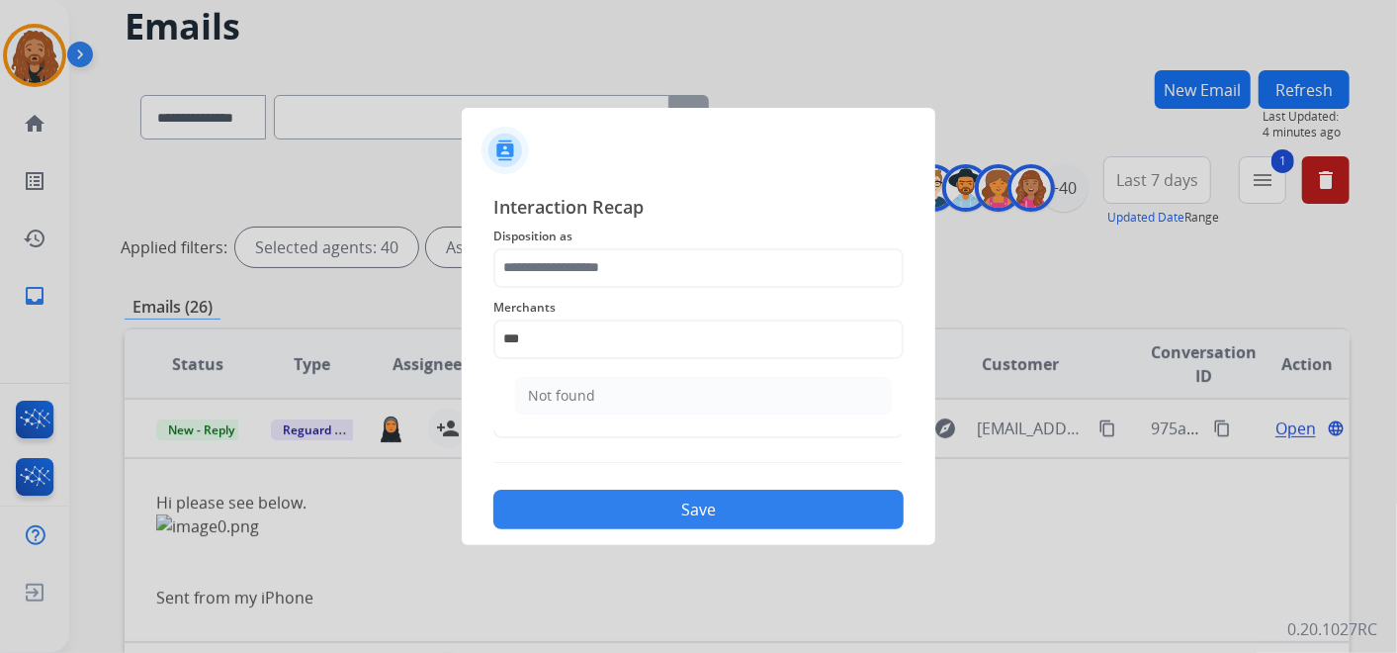
click at [525, 397] on li "Not found" at bounding box center [703, 396] width 377 height 38
type input "*********"
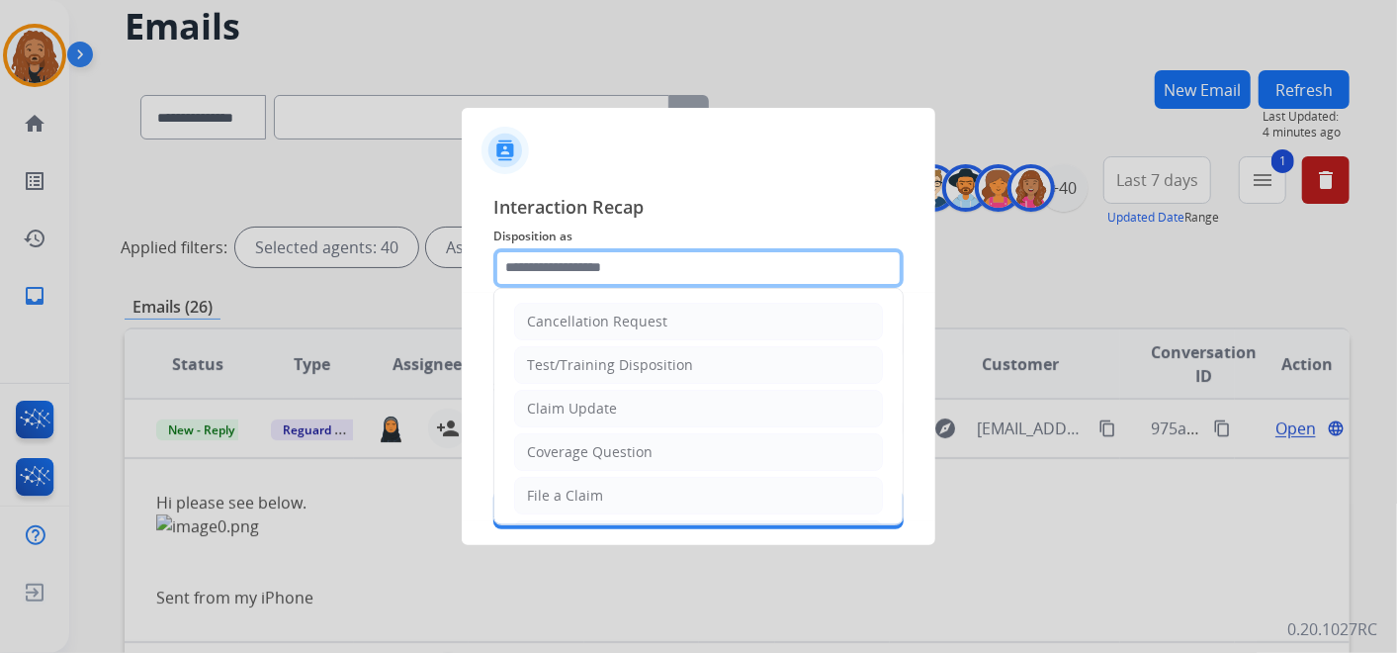
click at [525, 266] on input "text" at bounding box center [698, 268] width 410 height 40
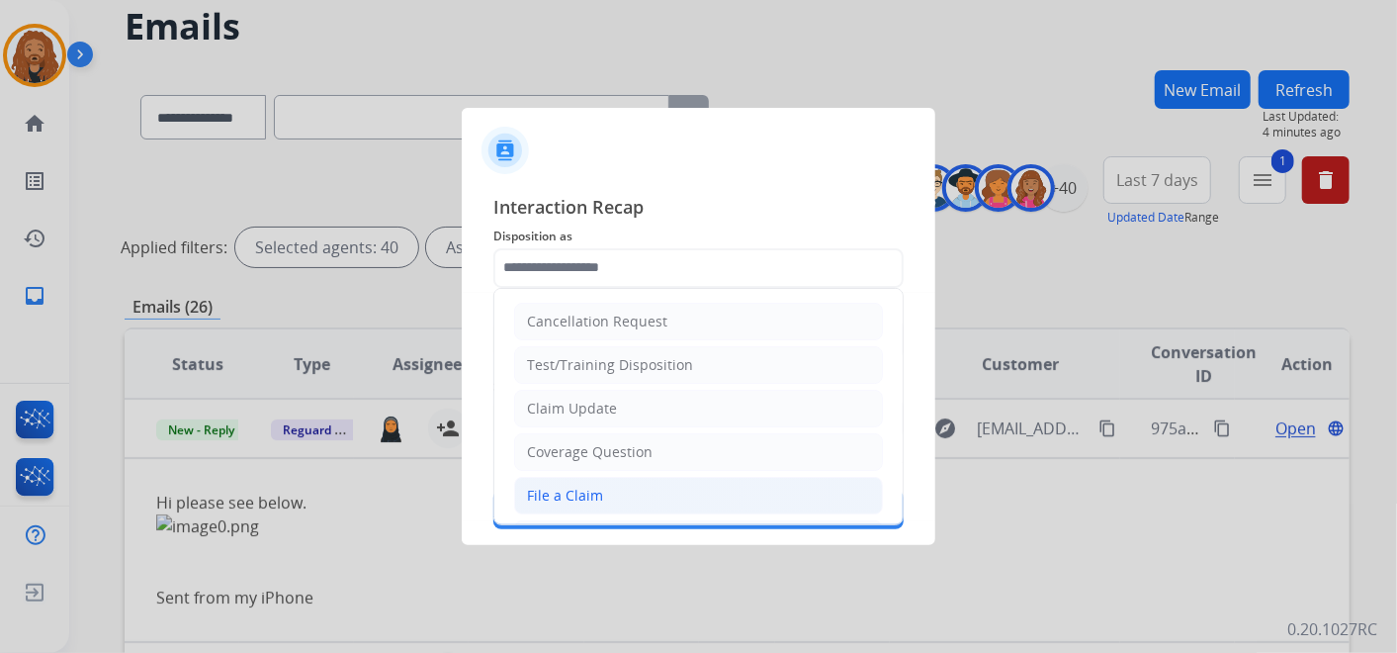
click at [562, 497] on div "File a Claim" at bounding box center [565, 495] width 76 height 20
type input "**********"
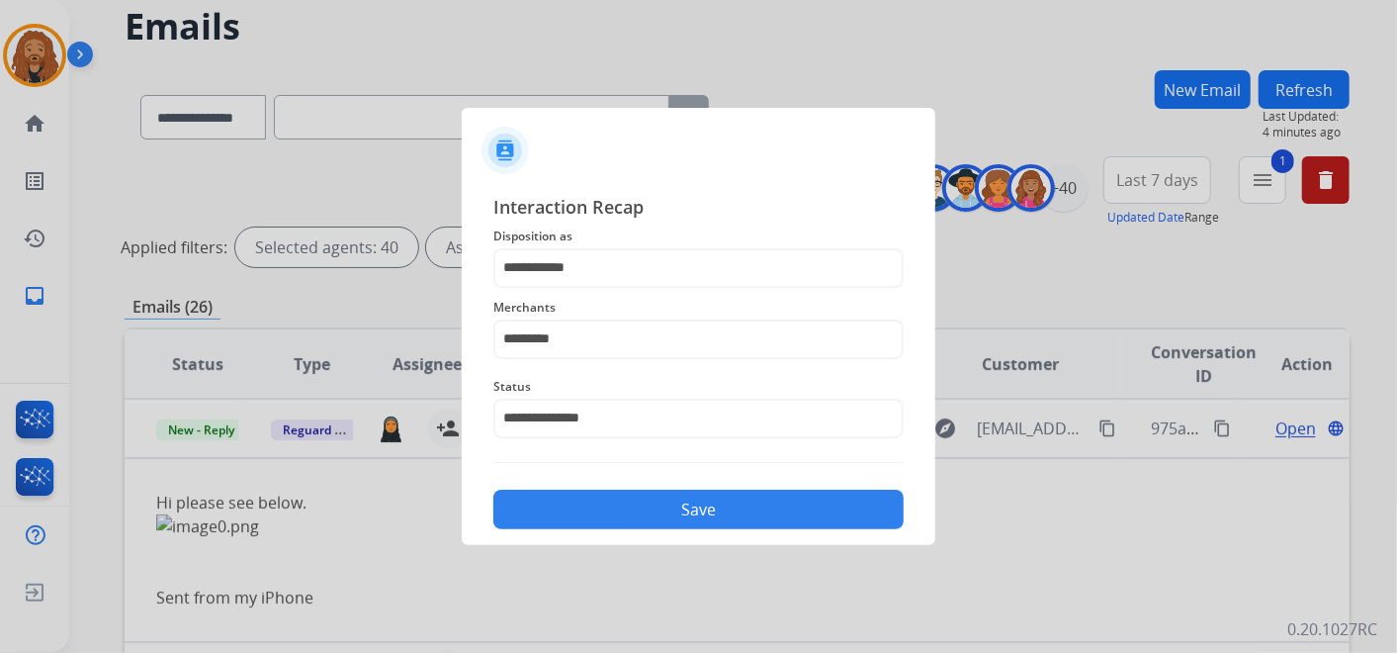
click at [562, 495] on button "Save" at bounding box center [698, 509] width 410 height 40
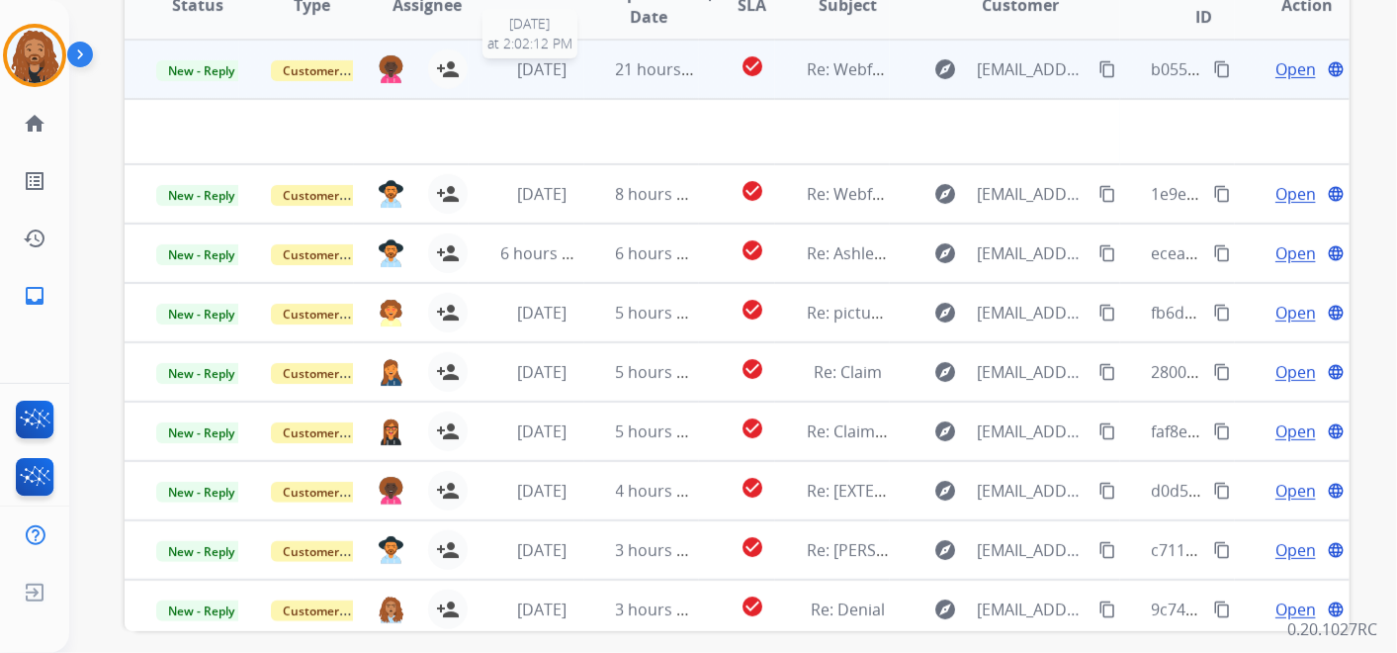
click at [535, 67] on span "[DATE]" at bounding box center [541, 69] width 49 height 22
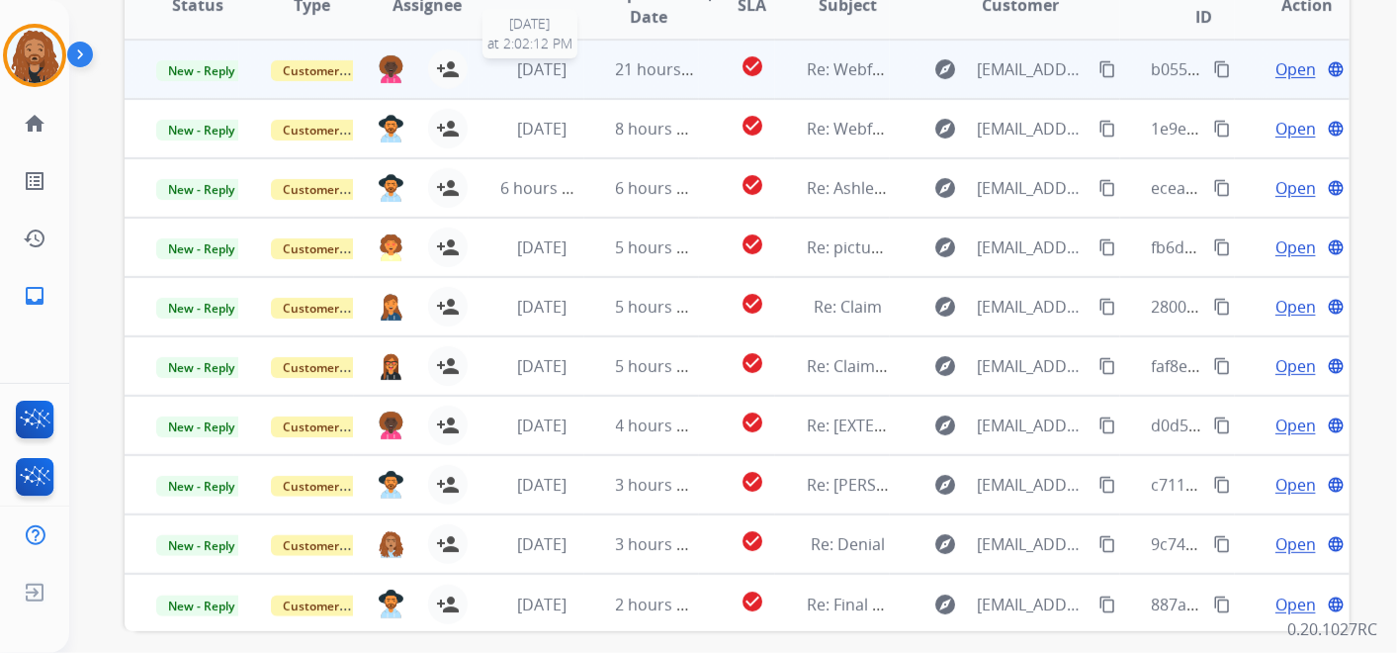
click at [535, 67] on span "[DATE]" at bounding box center [541, 69] width 49 height 22
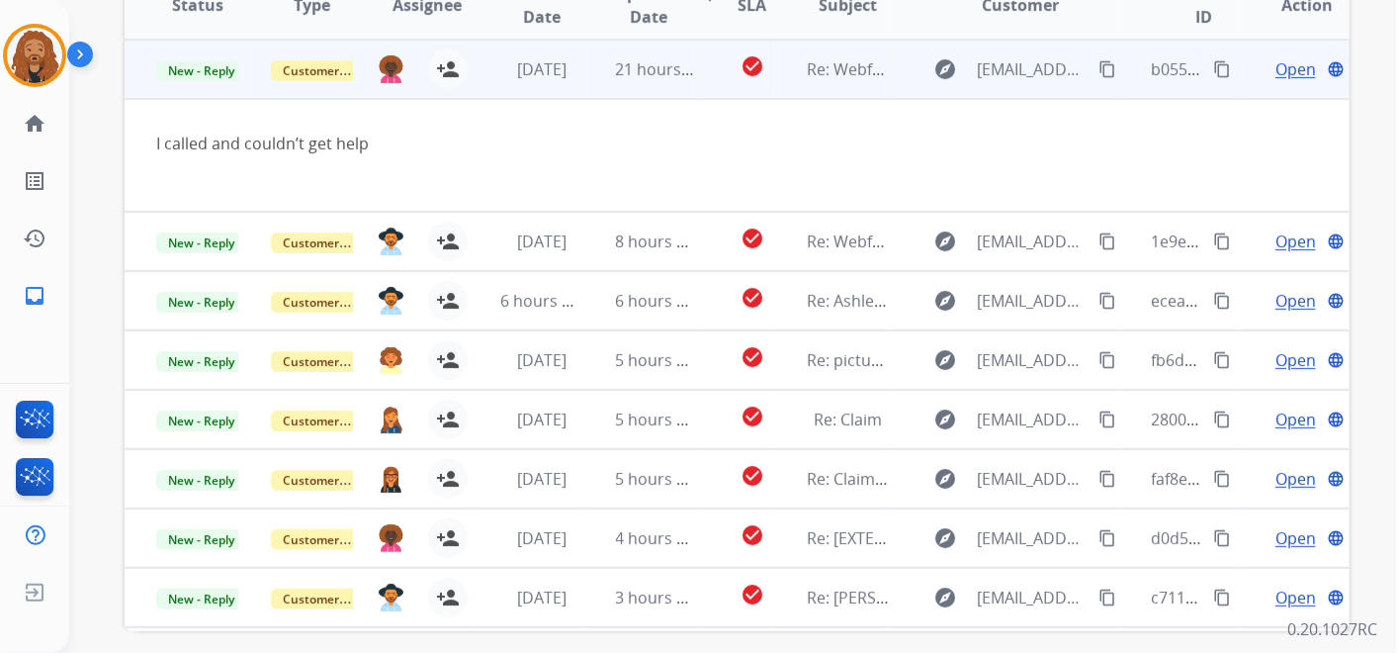
click at [1277, 72] on span "Open" at bounding box center [1295, 69] width 41 height 24
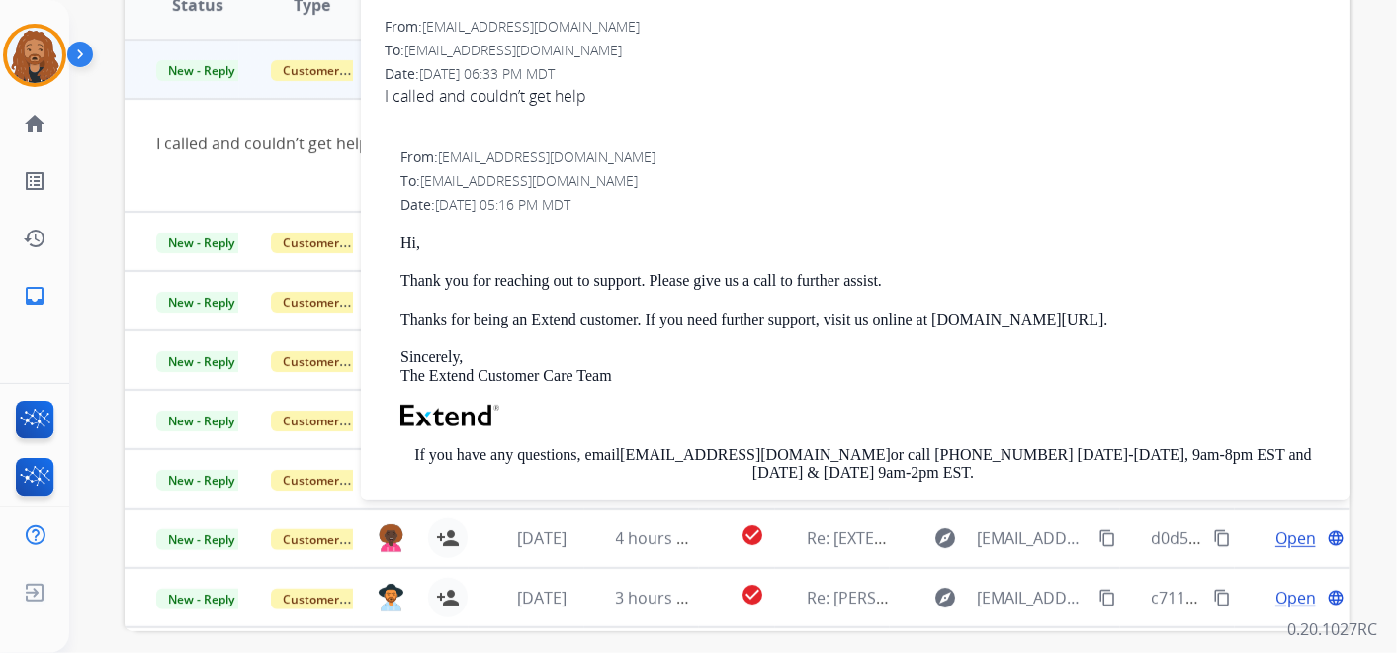
scroll to position [110, 0]
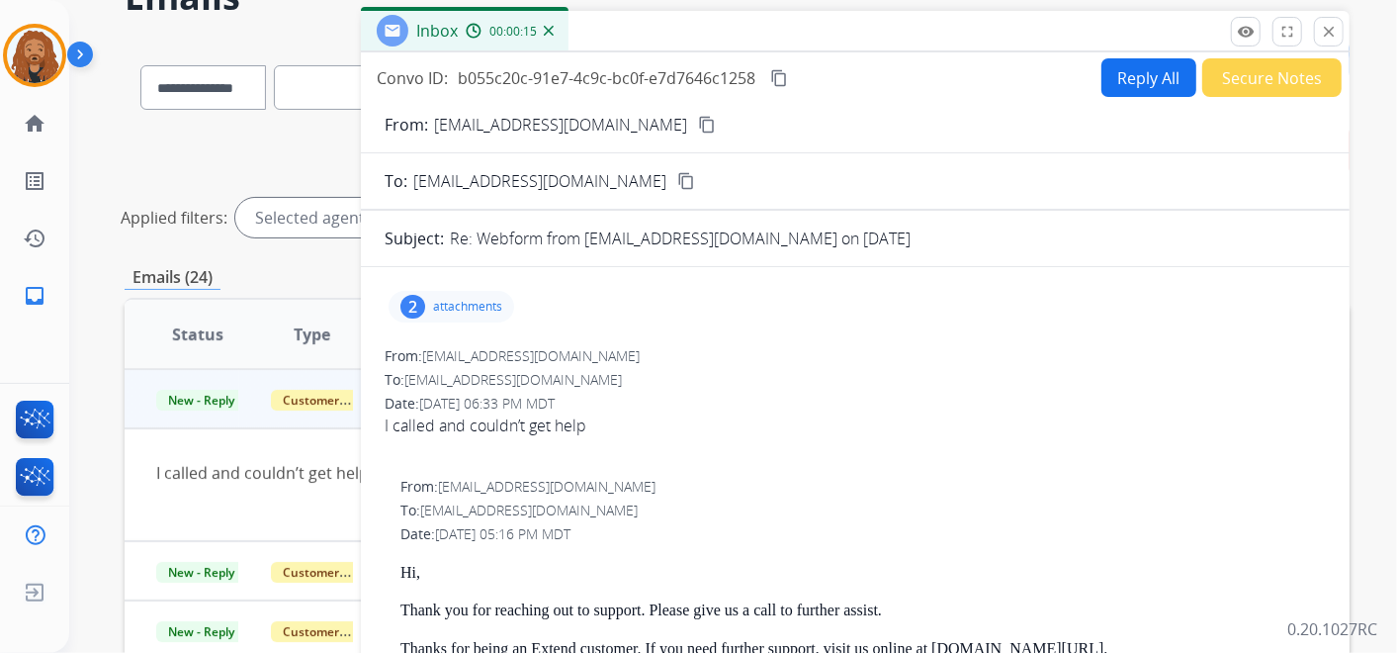
click at [460, 299] on p "attachments" at bounding box center [467, 307] width 69 height 16
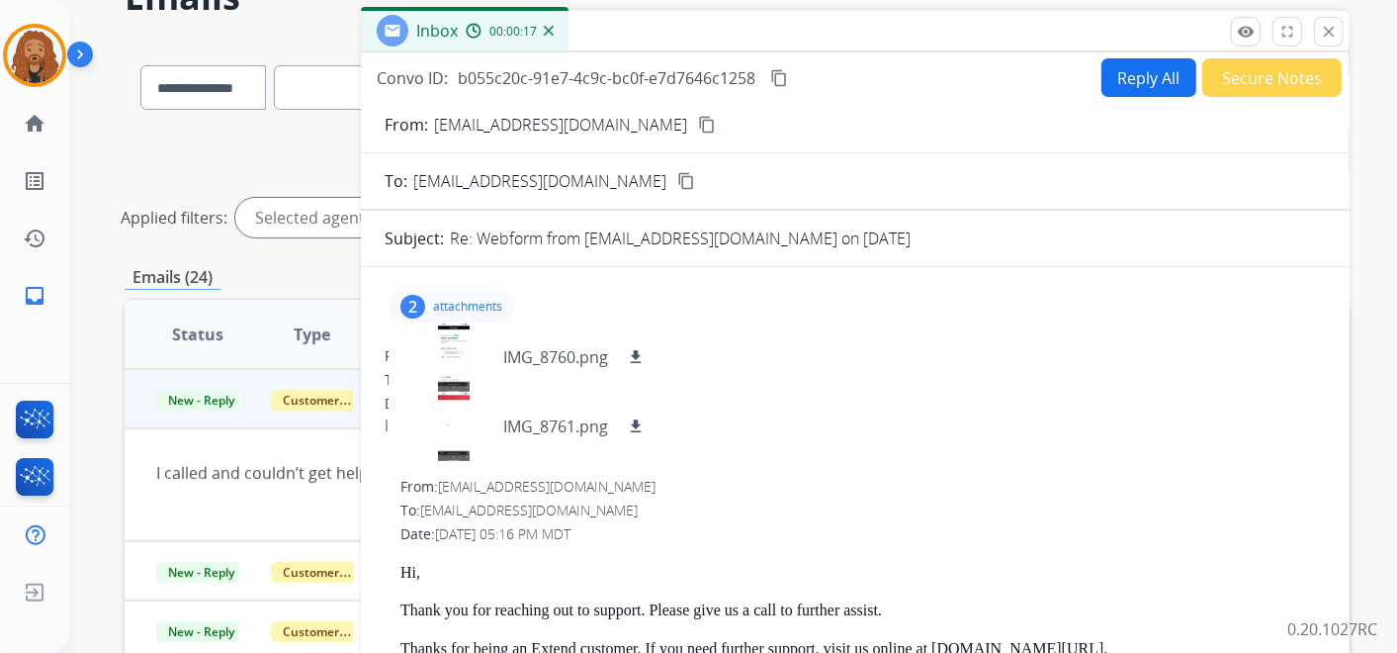
click at [1145, 60] on button "Reply All" at bounding box center [1148, 77] width 95 height 39
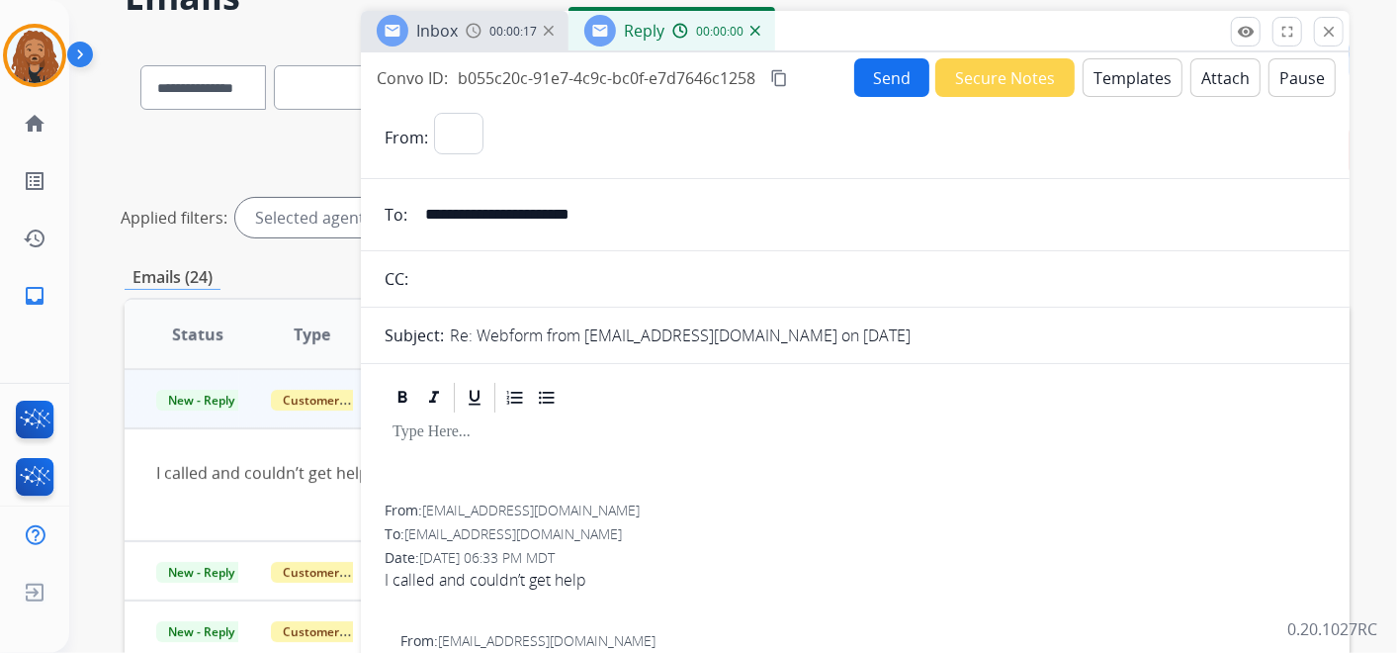
select select "**********"
click at [1130, 70] on button "Templates" at bounding box center [1133, 77] width 100 height 39
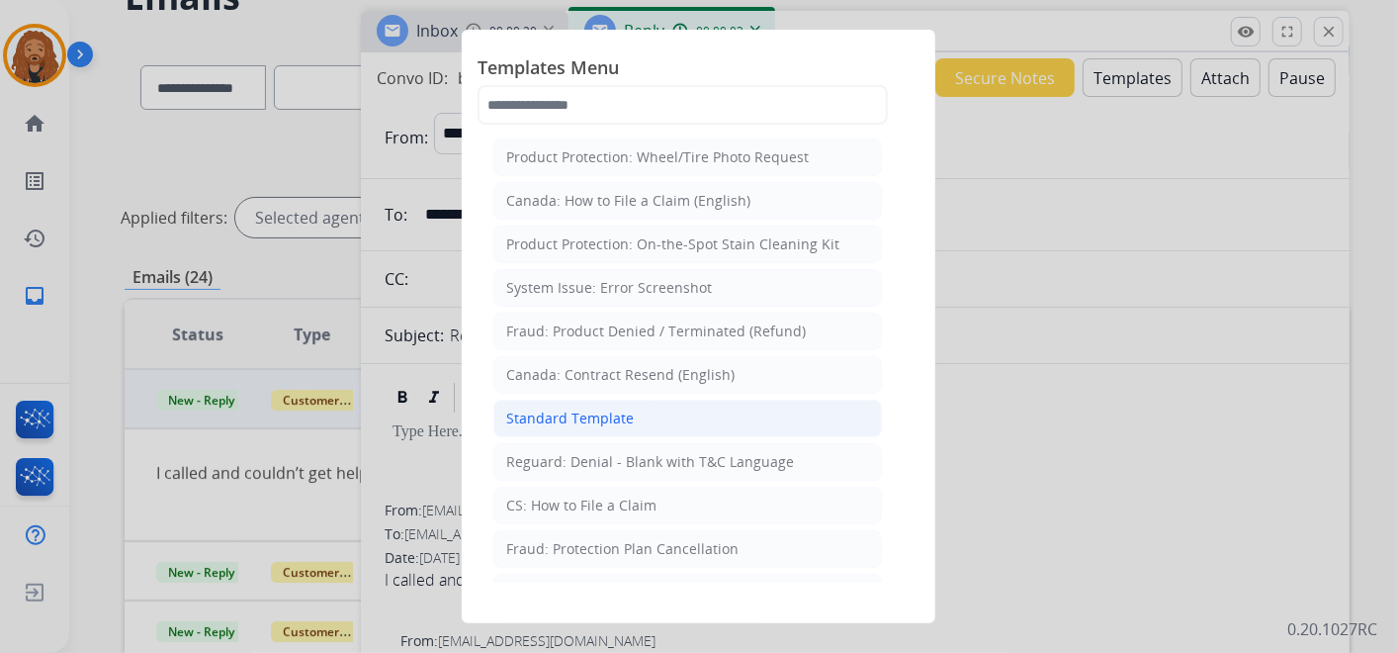
click at [587, 416] on div "Standard Template" at bounding box center [570, 418] width 128 height 20
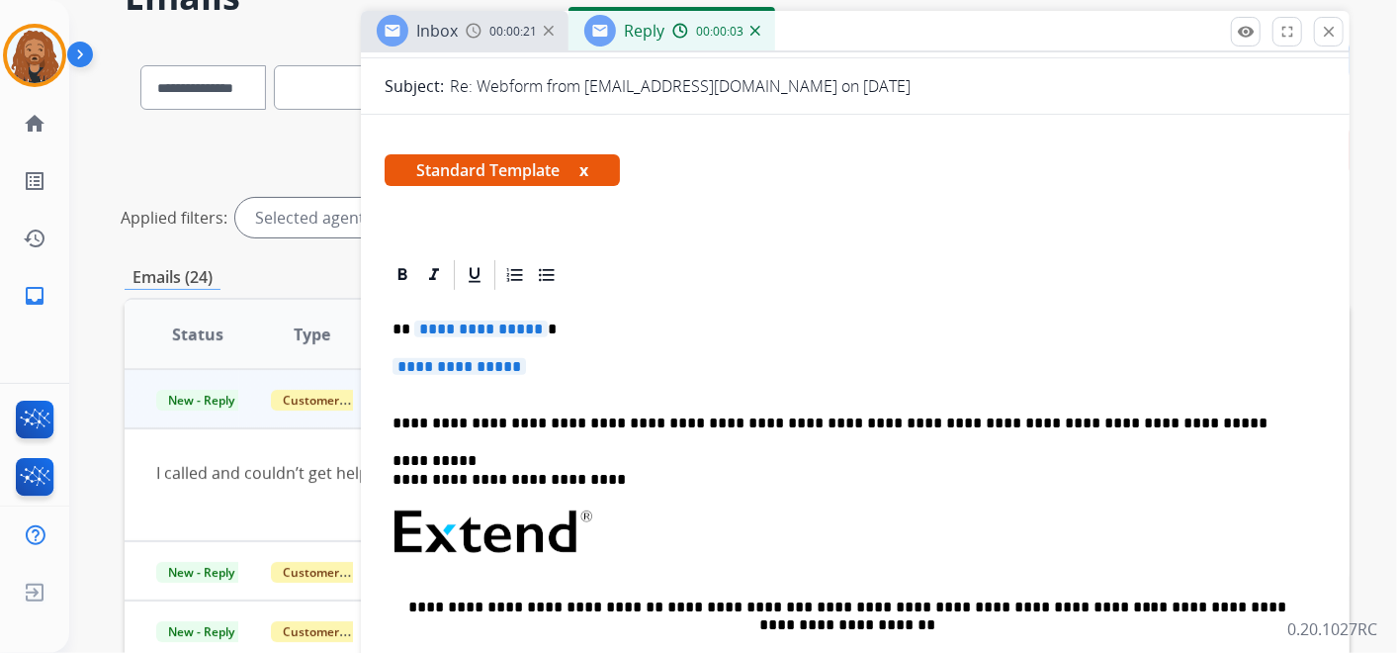
scroll to position [329, 0]
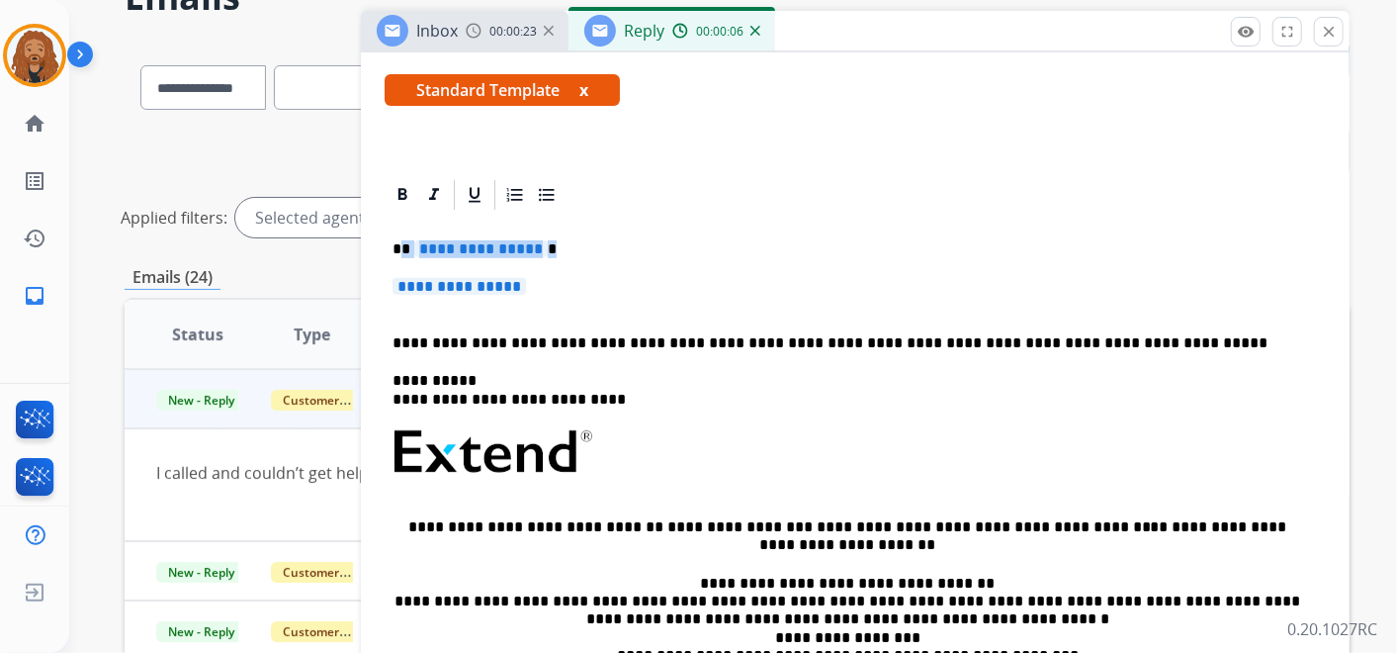
drag, startPoint x: 540, startPoint y: 282, endPoint x: 402, endPoint y: 234, distance: 145.4
click at [402, 234] on div "**********" at bounding box center [855, 498] width 941 height 571
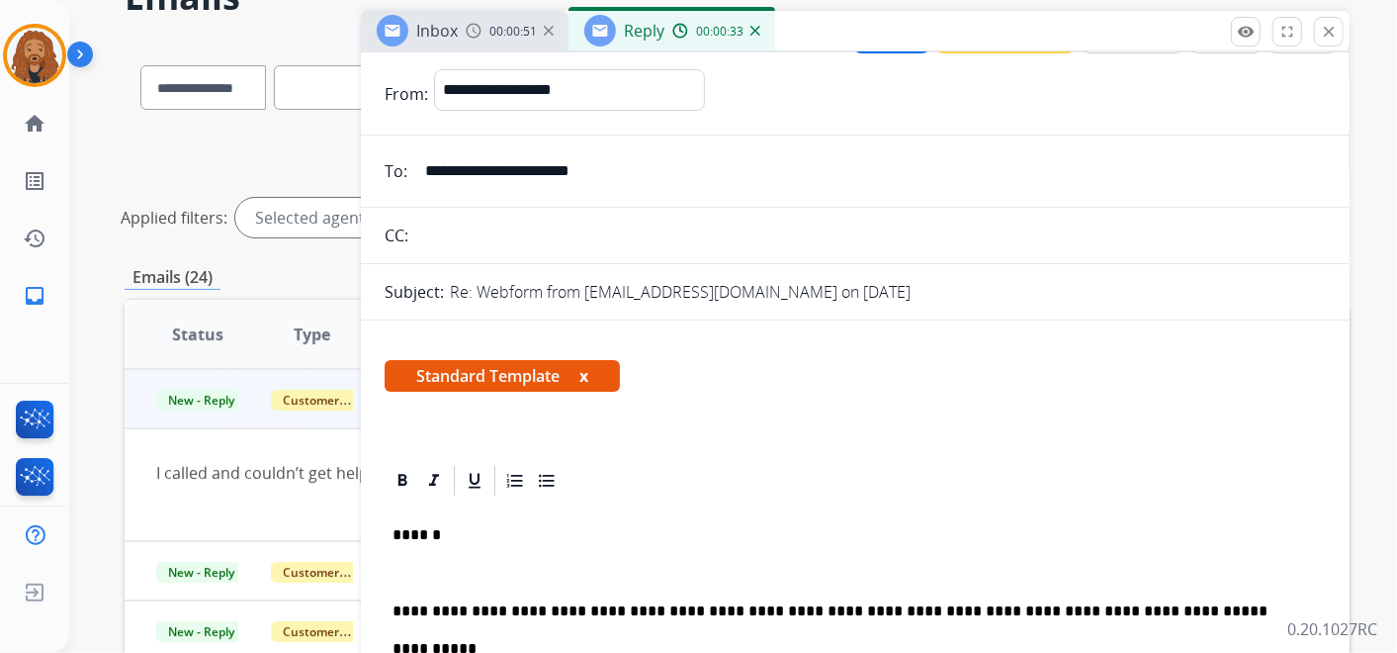
scroll to position [0, 0]
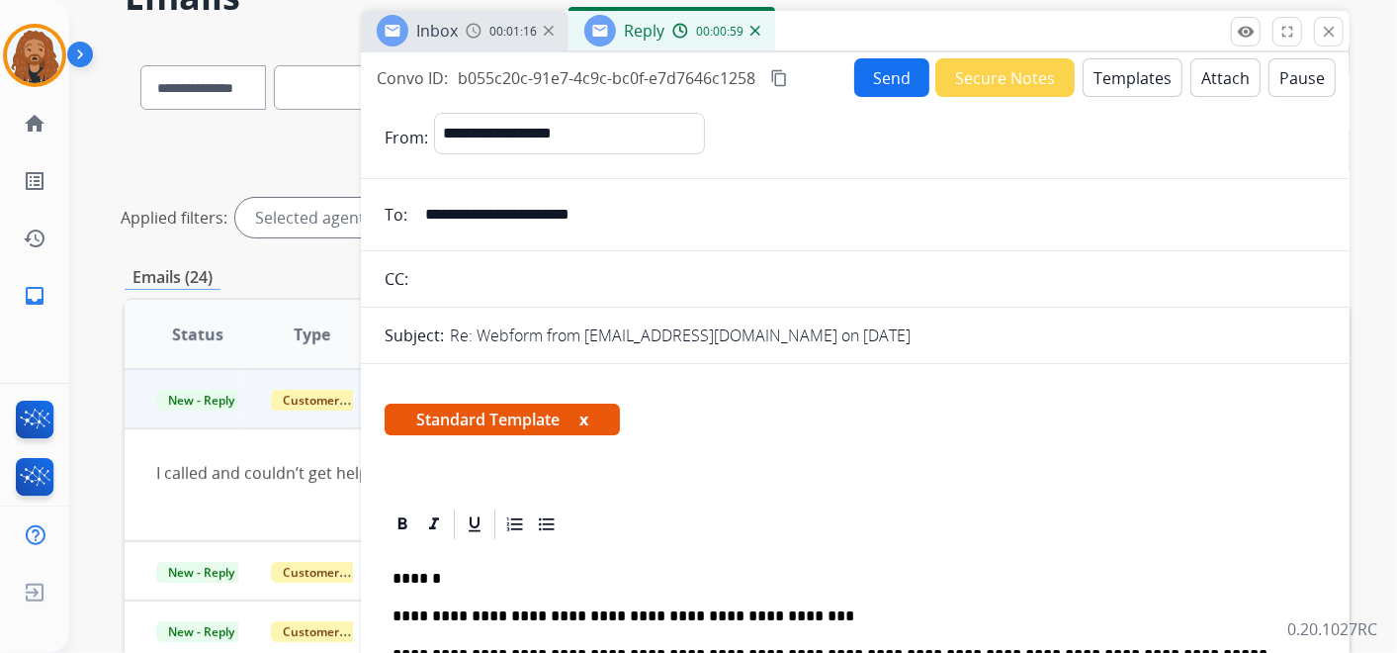
click at [528, 614] on p "**********" at bounding box center [848, 616] width 910 height 18
drag, startPoint x: 879, startPoint y: 613, endPoint x: 643, endPoint y: 594, distance: 237.0
click at [637, 613] on p "**********" at bounding box center [848, 616] width 910 height 18
drag, startPoint x: 1028, startPoint y: 607, endPoint x: 779, endPoint y: 602, distance: 249.2
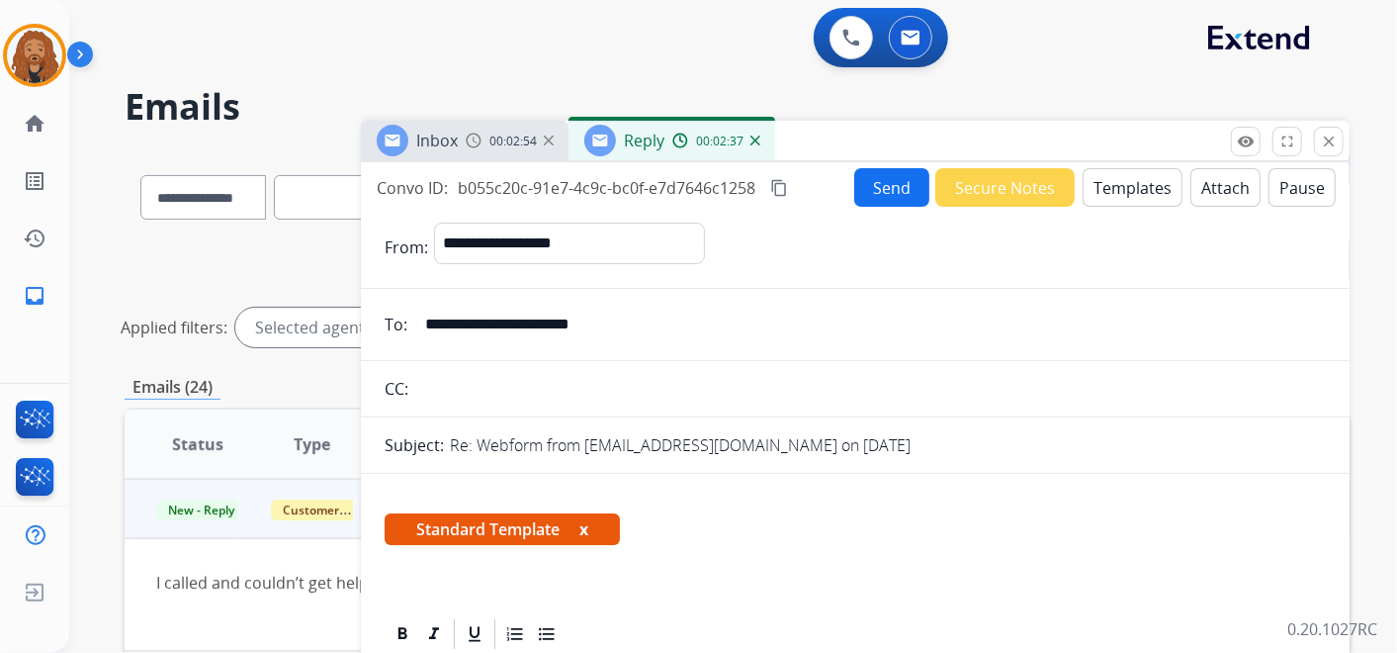
click at [874, 188] on button "Send" at bounding box center [891, 187] width 75 height 39
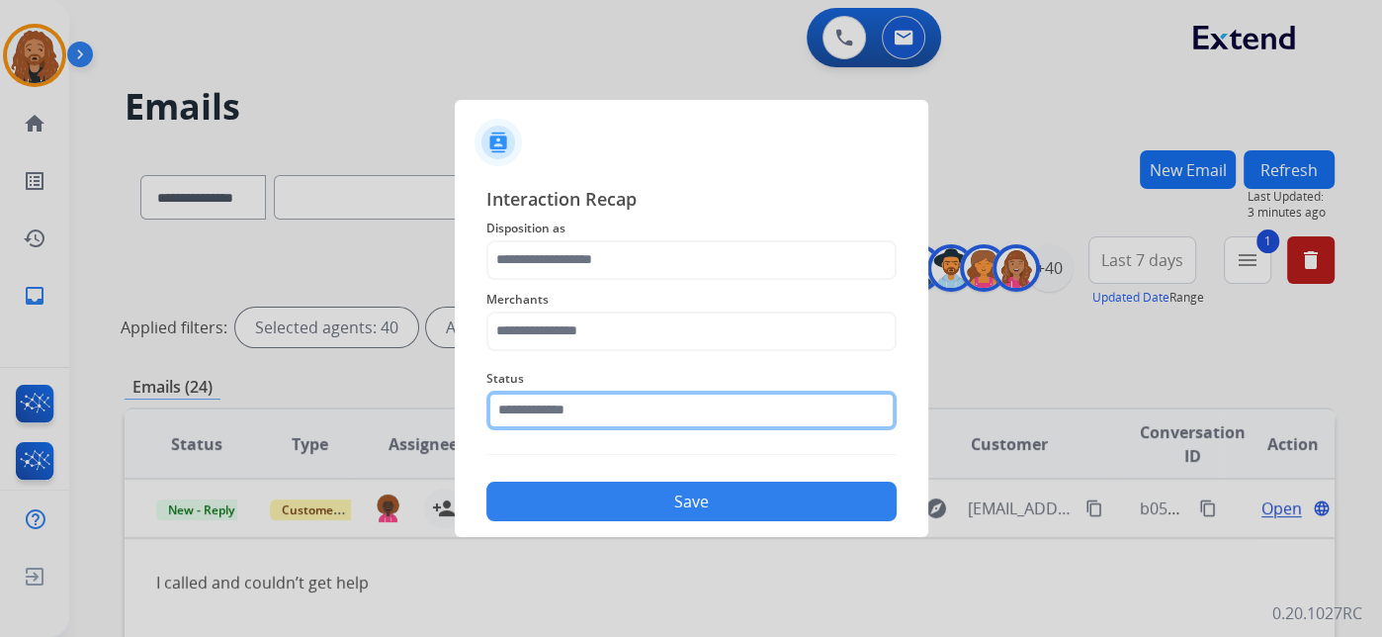
click at [572, 415] on input "text" at bounding box center [691, 411] width 410 height 40
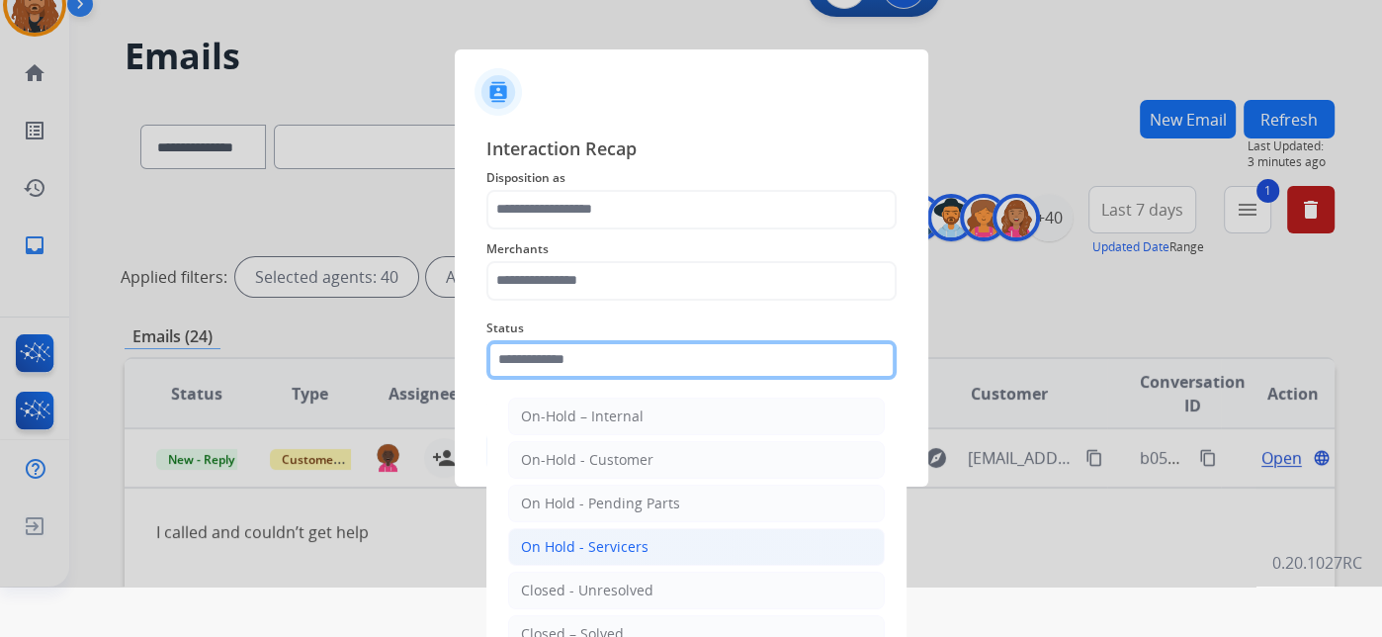
scroll to position [97, 0]
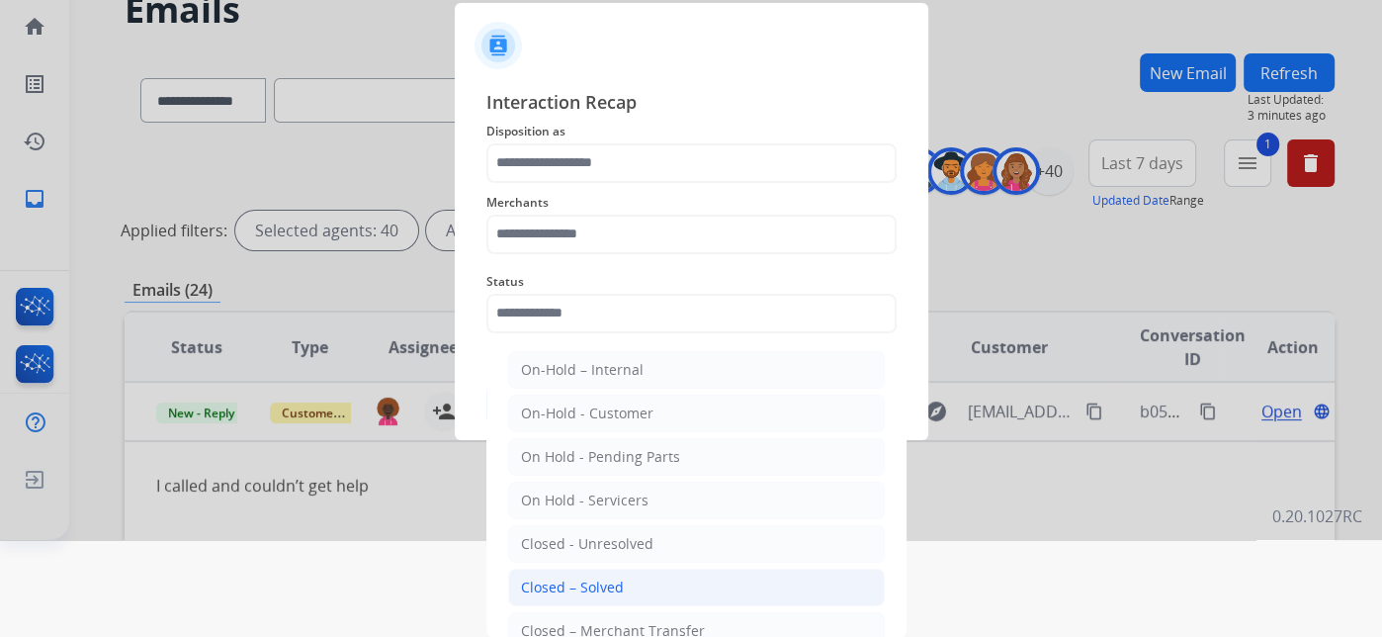
click at [580, 595] on li "Closed – Solved" at bounding box center [696, 588] width 377 height 38
type input "**********"
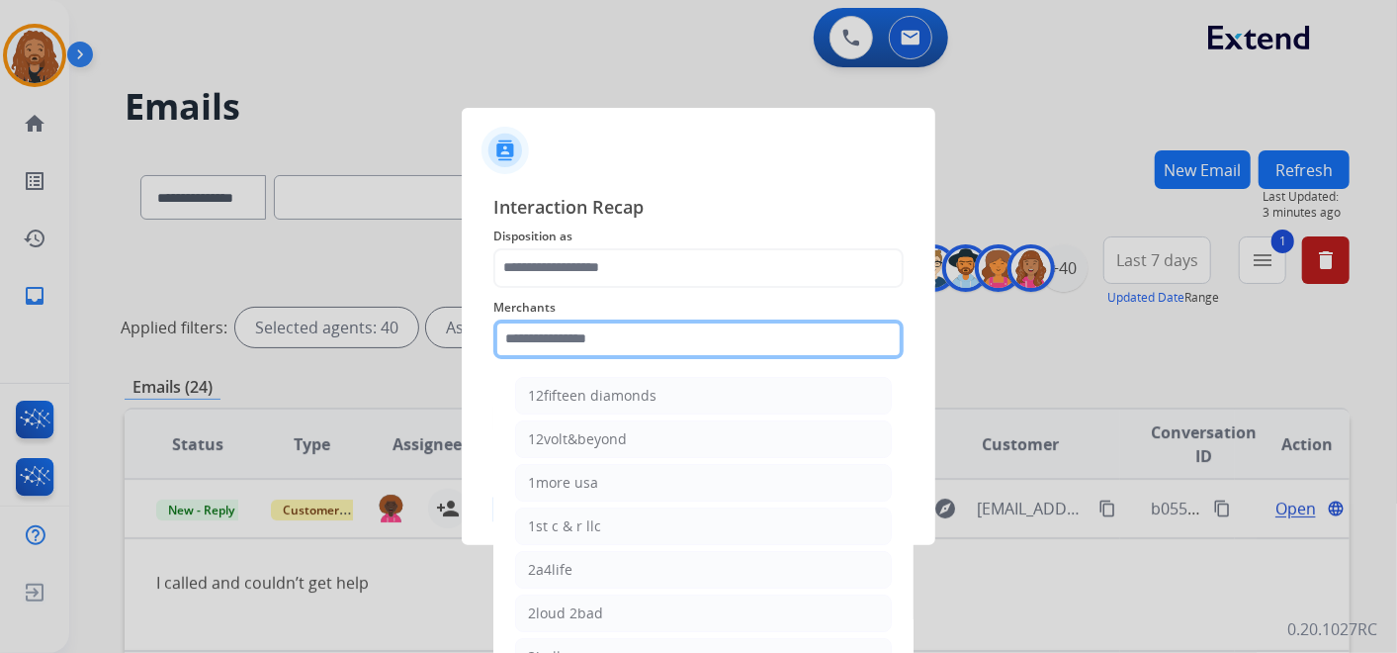
click at [547, 347] on input "text" at bounding box center [698, 339] width 410 height 40
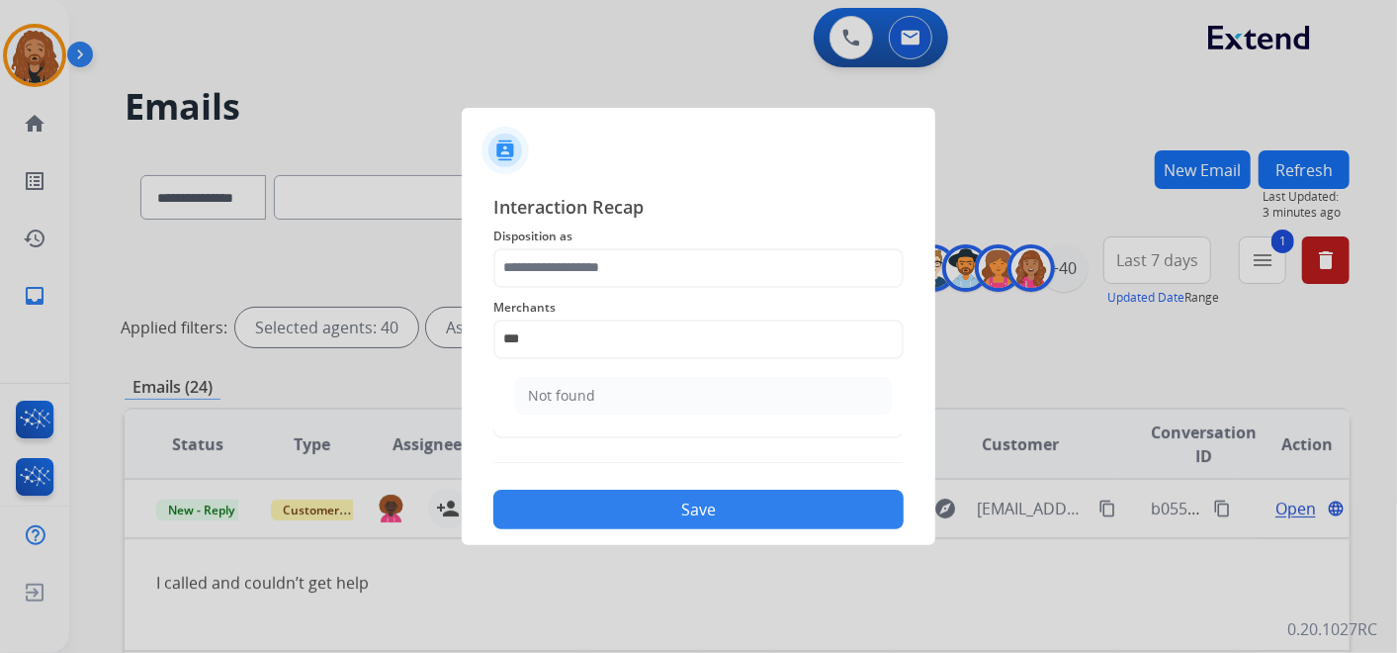
drag, startPoint x: 529, startPoint y: 394, endPoint x: 531, endPoint y: 375, distance: 18.9
click at [529, 394] on div "Not found" at bounding box center [561, 396] width 67 height 20
type input "*********"
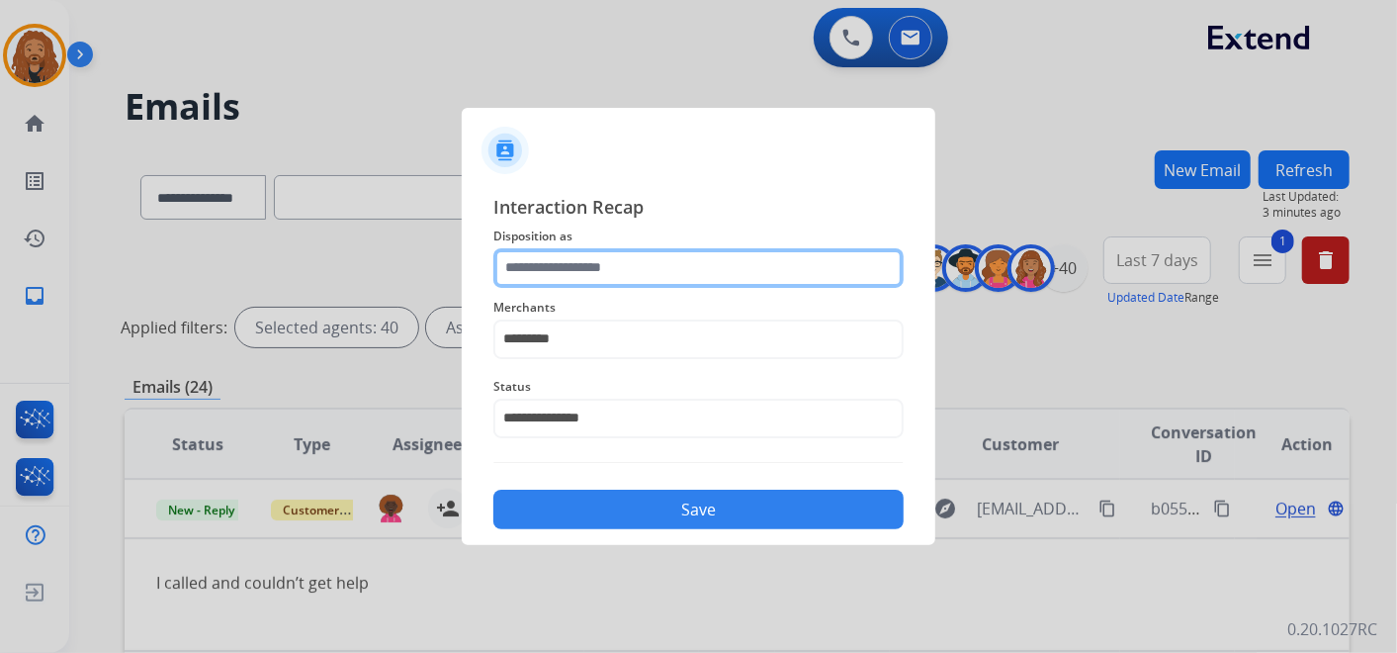
click at [562, 268] on input "text" at bounding box center [698, 268] width 410 height 40
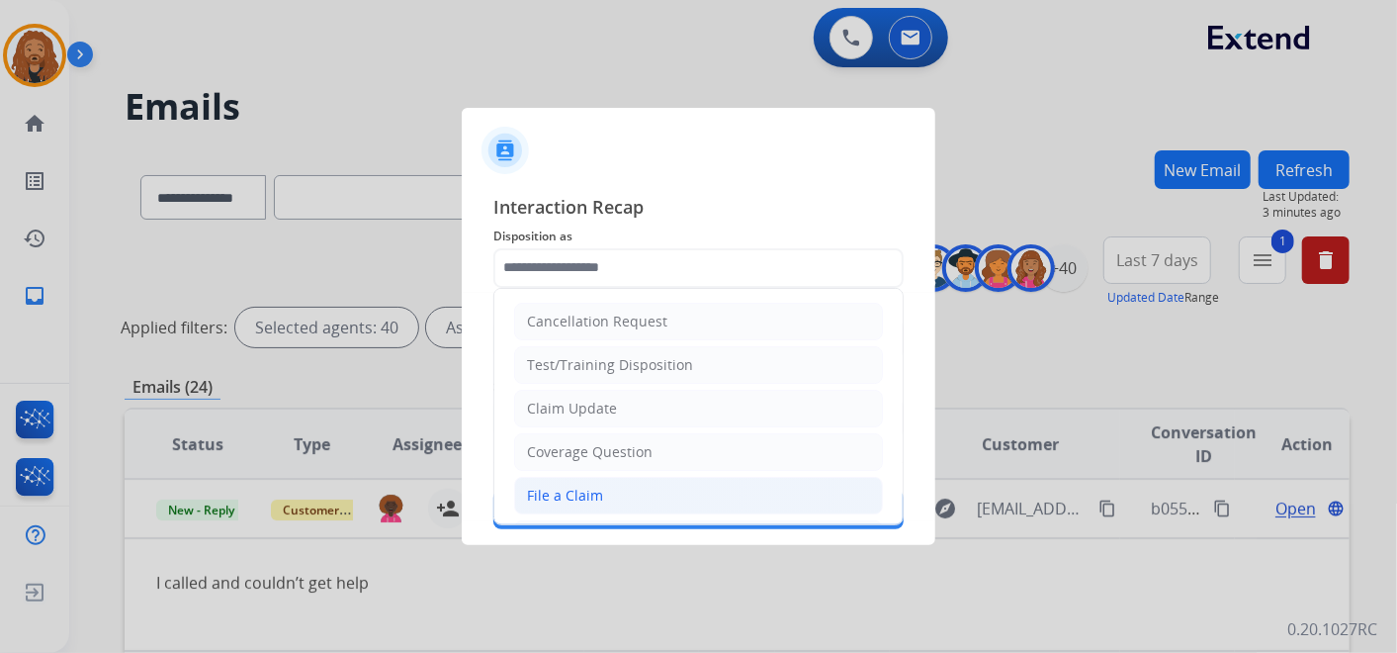
click at [544, 485] on div "File a Claim" at bounding box center [565, 495] width 76 height 20
type input "**********"
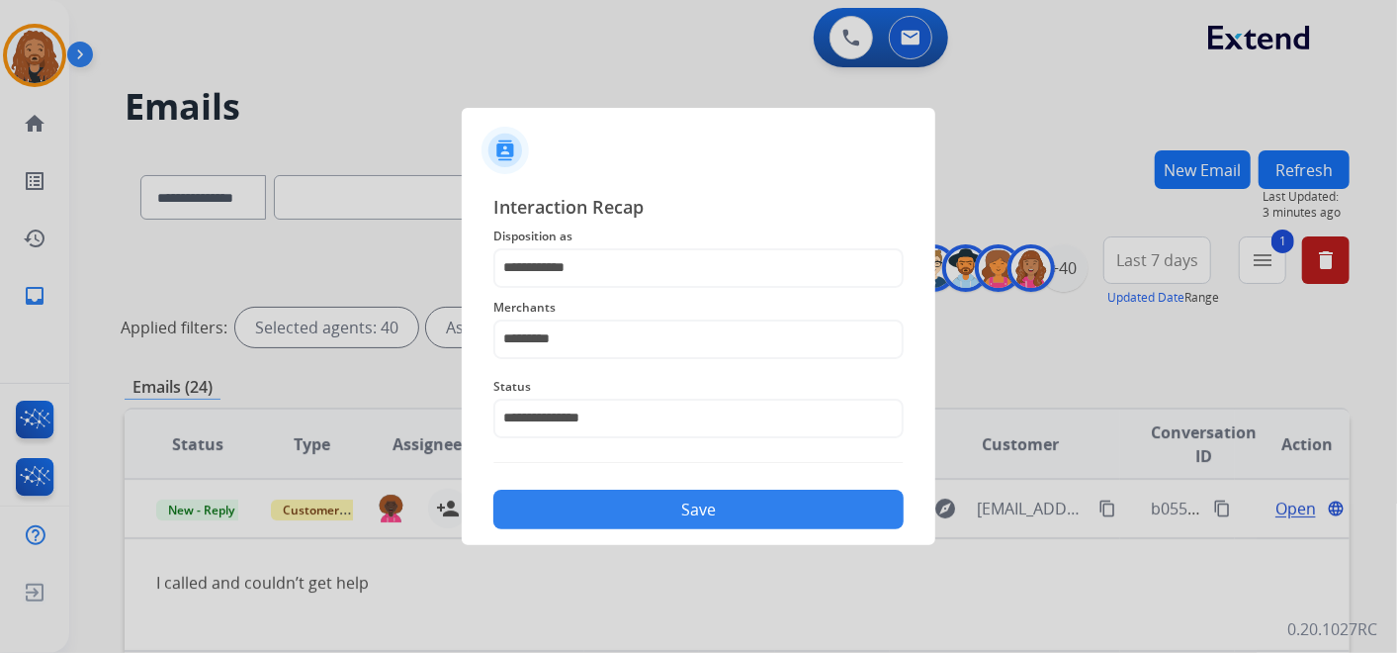
click at [544, 525] on button "Save" at bounding box center [698, 509] width 410 height 40
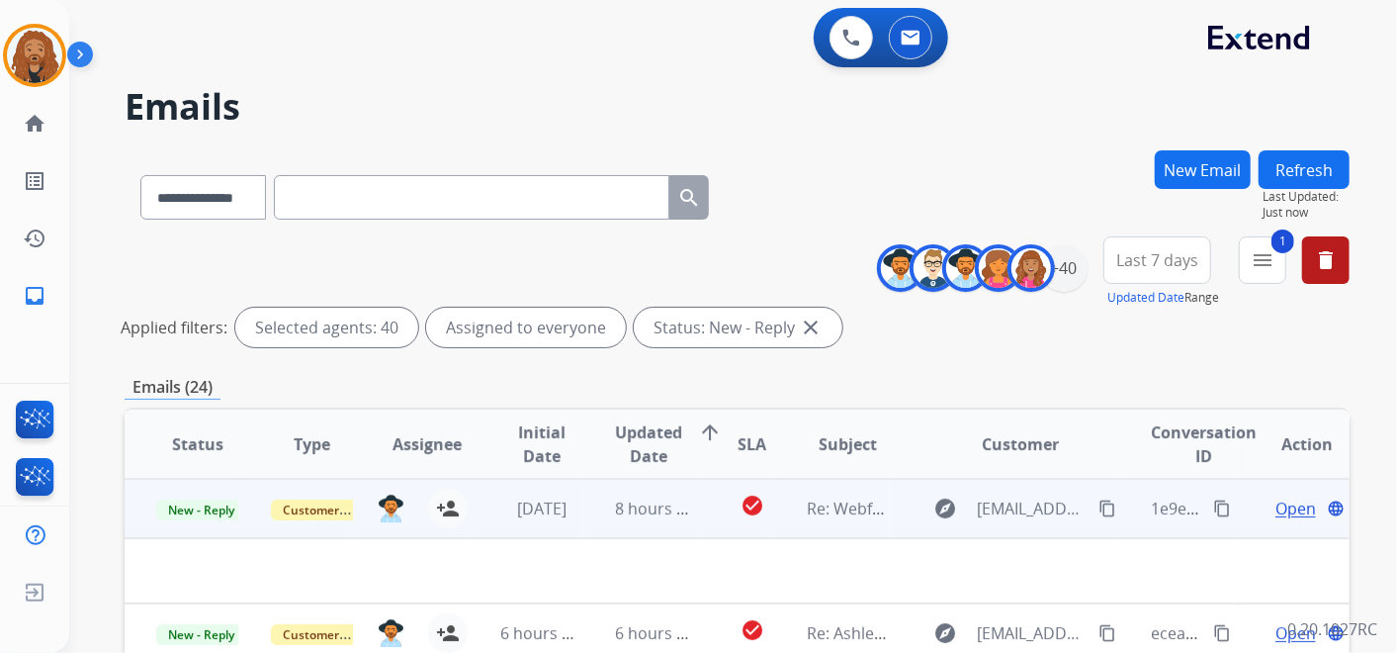
click at [684, 493] on td "8 hours ago" at bounding box center [641, 508] width 115 height 59
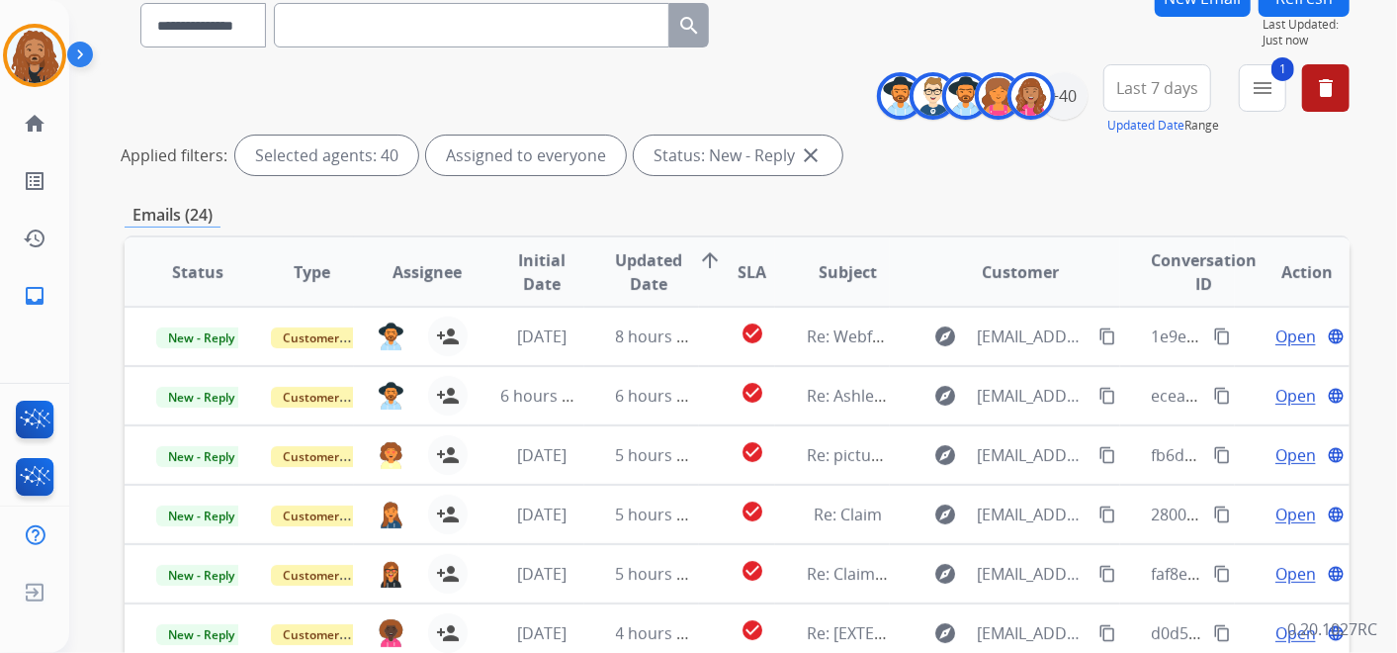
scroll to position [329, 0]
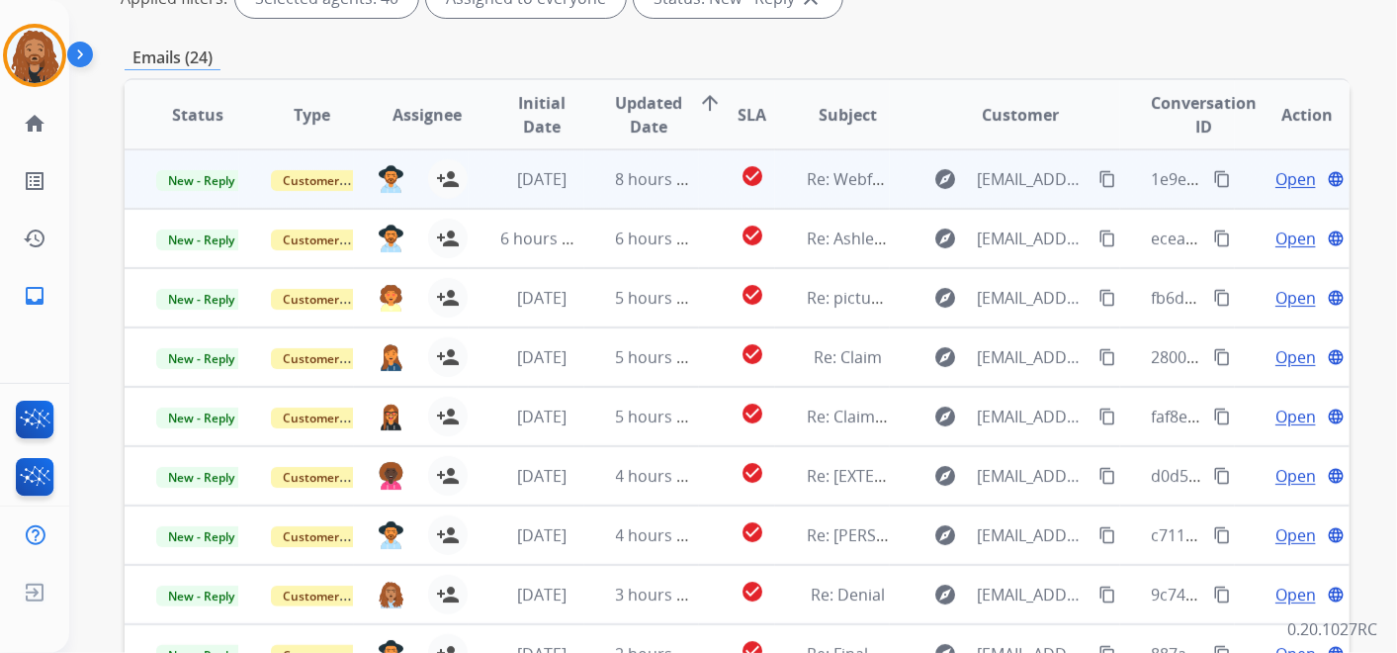
click at [601, 173] on td "8 hours ago" at bounding box center [641, 178] width 115 height 59
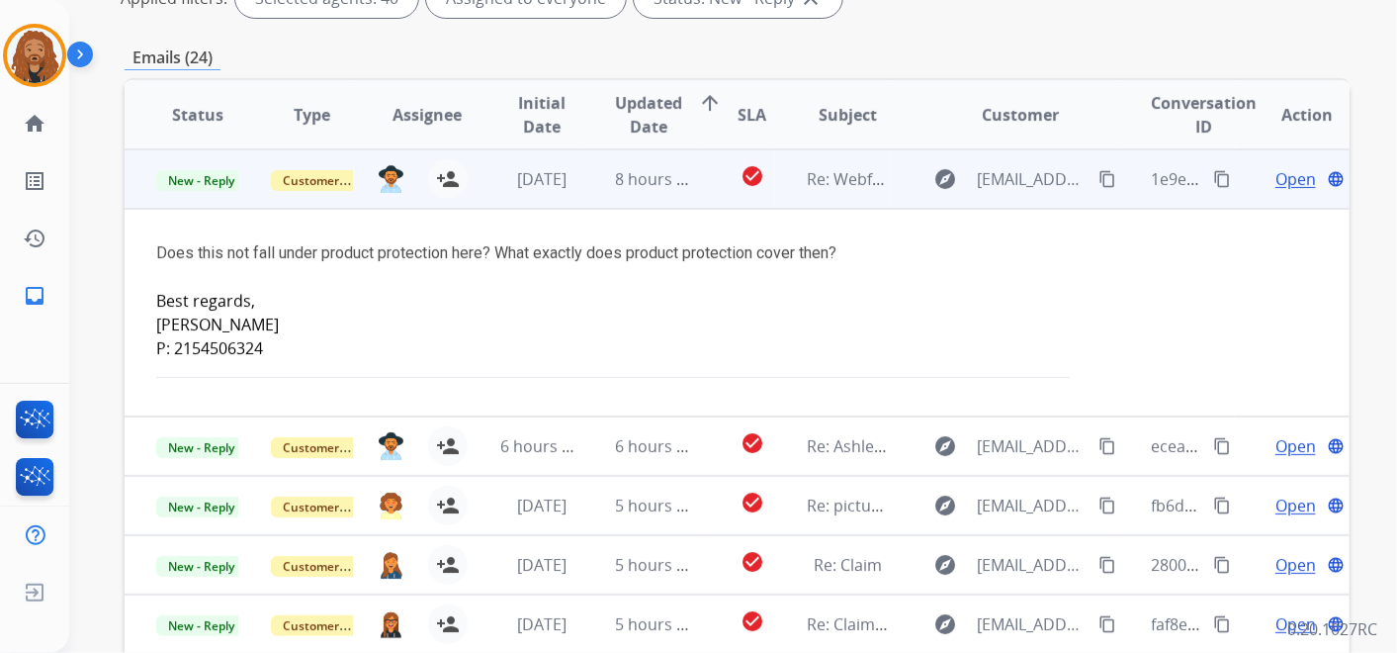
click at [1275, 175] on span "Open" at bounding box center [1295, 179] width 41 height 24
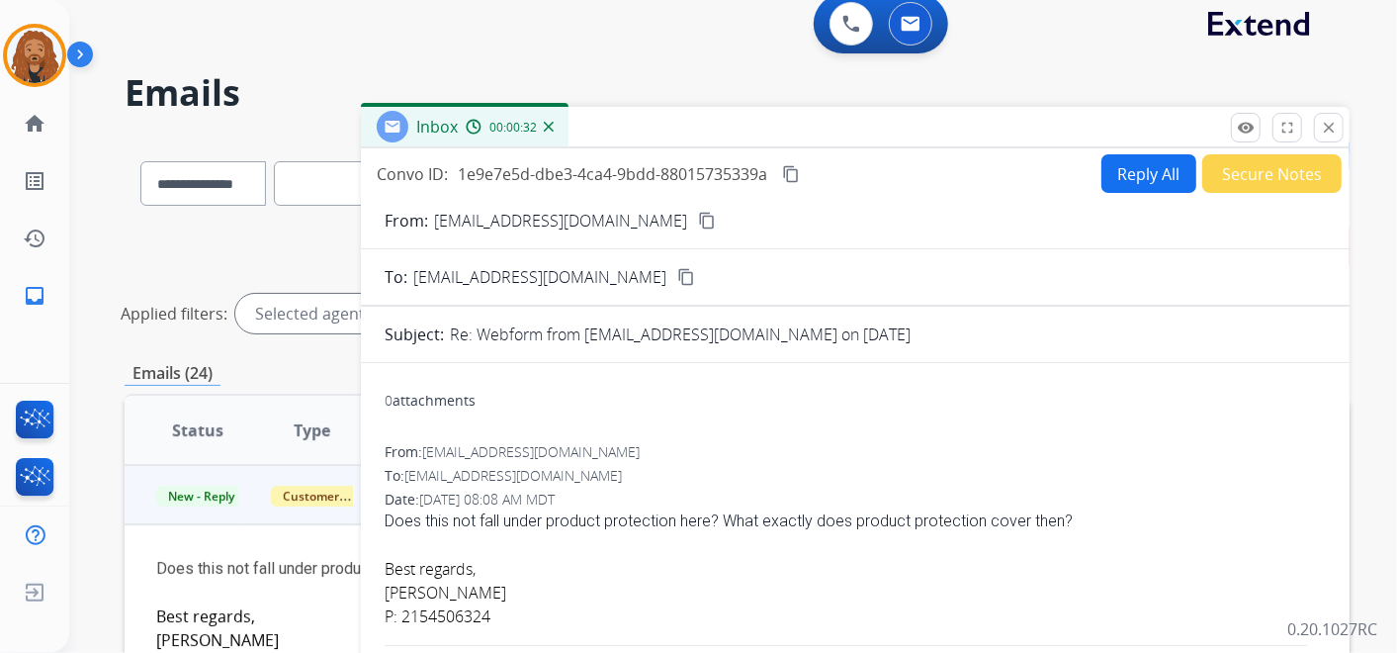
scroll to position [0, 0]
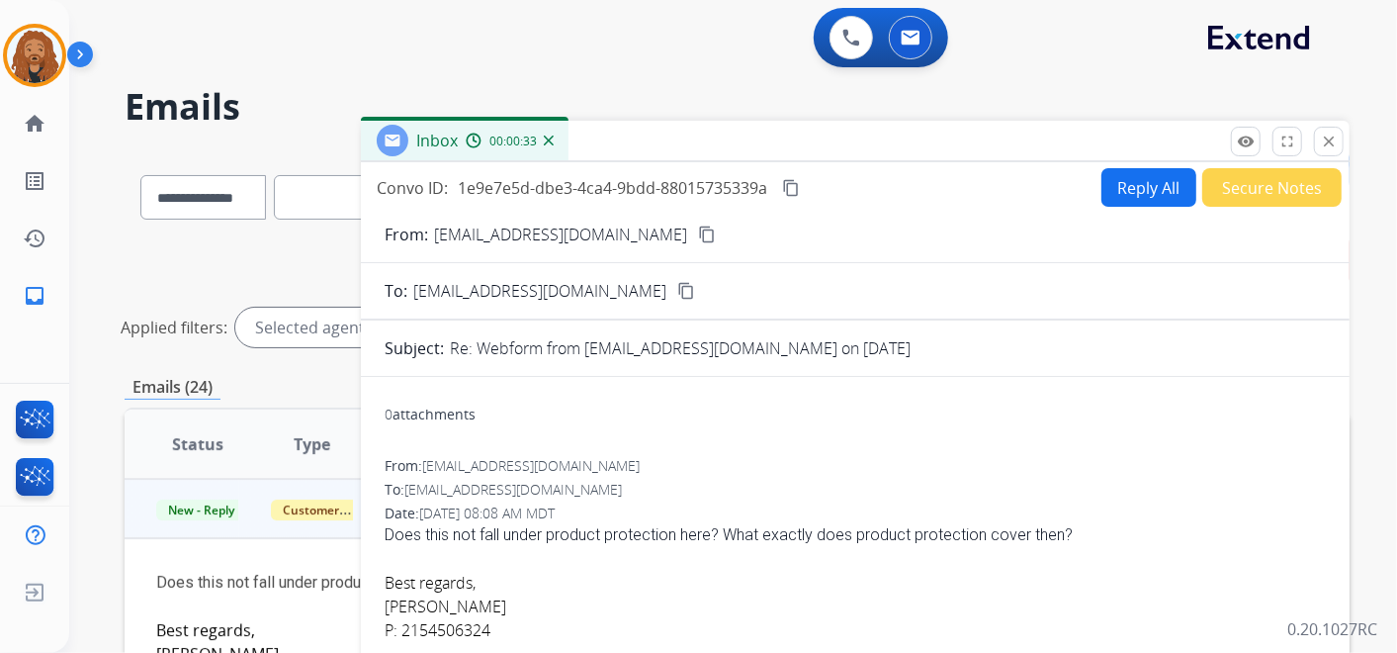
click at [1132, 189] on button "Reply All" at bounding box center [1148, 187] width 95 height 39
select select "**********"
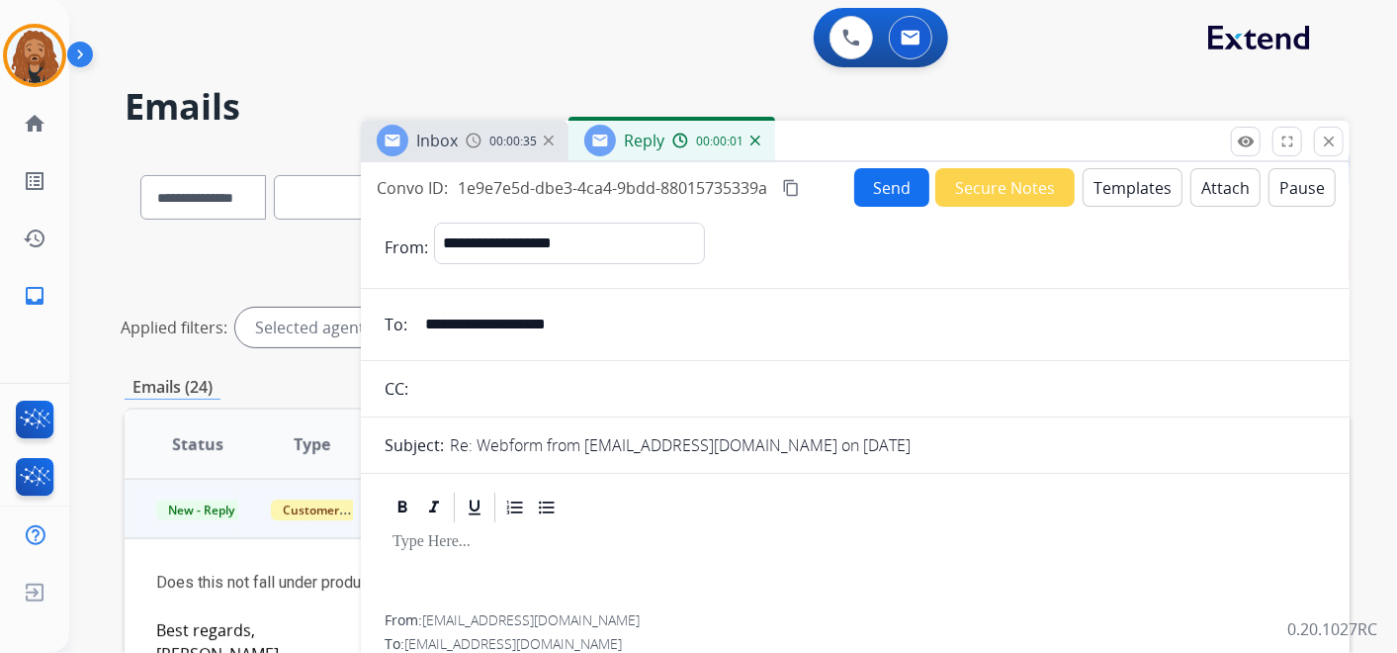
click at [1127, 172] on button "Templates" at bounding box center [1133, 187] width 100 height 39
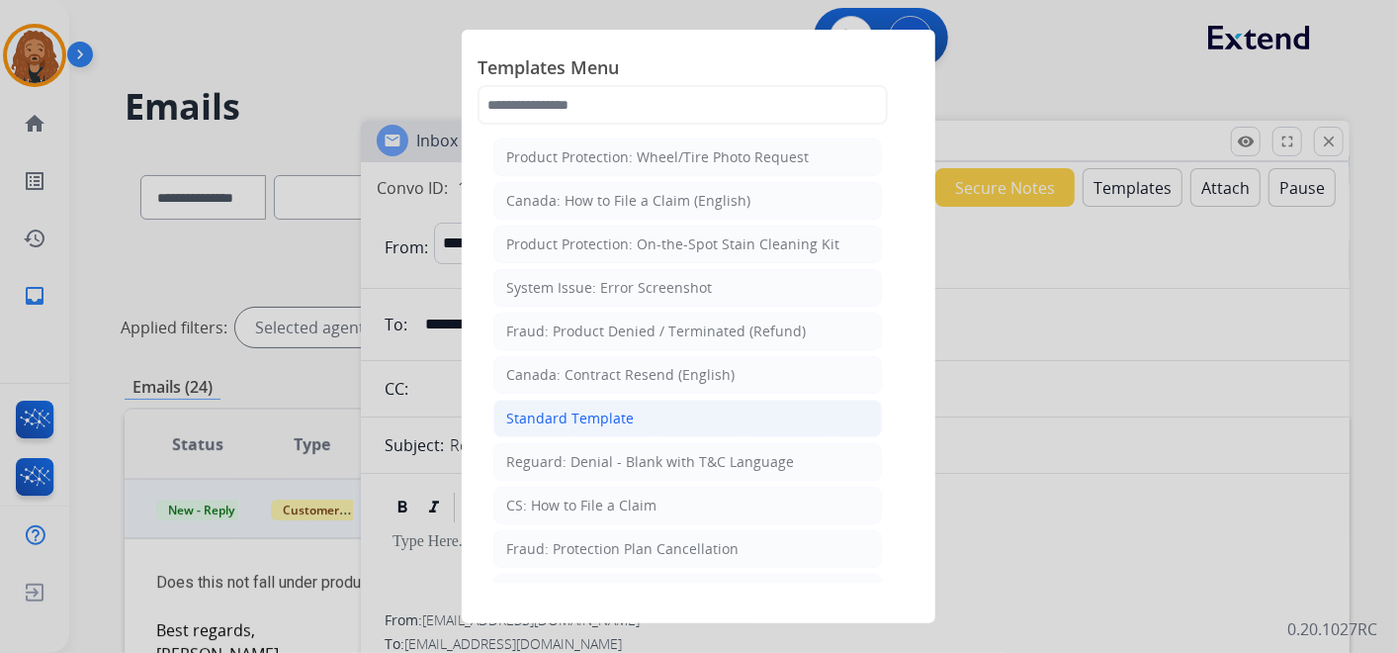
click at [581, 411] on div "Standard Template" at bounding box center [570, 418] width 128 height 20
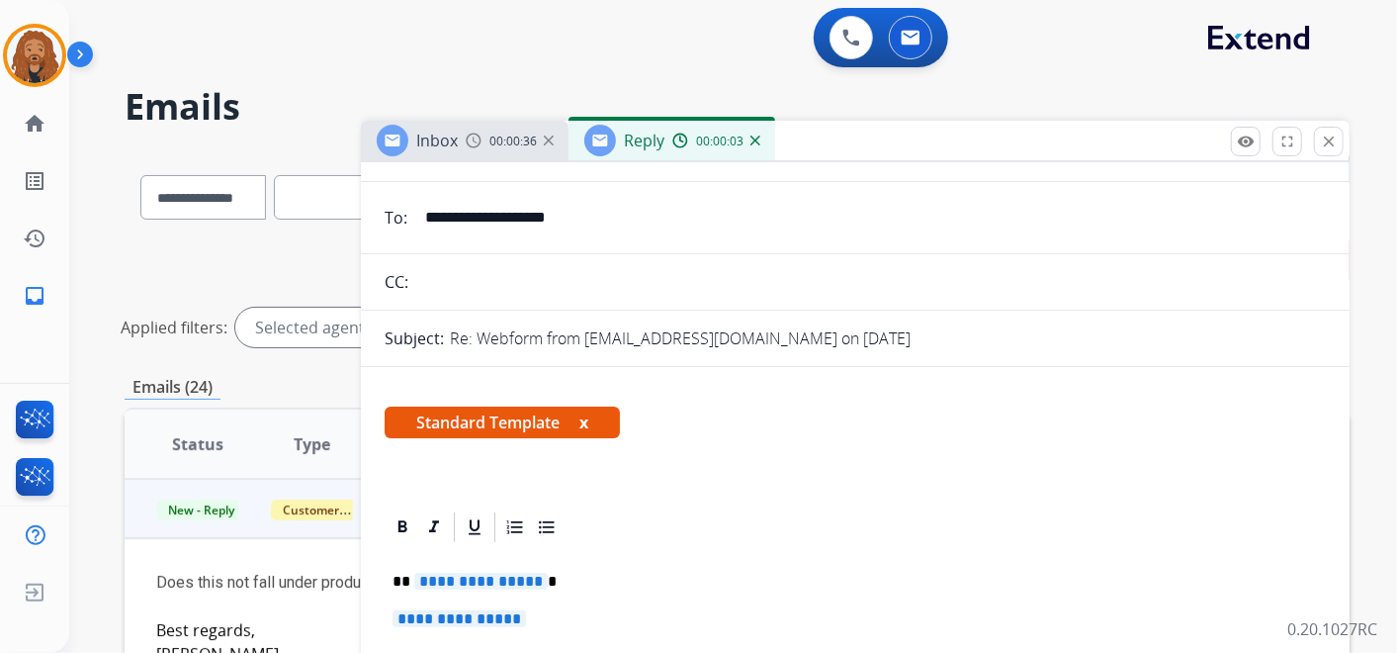
scroll to position [439, 0]
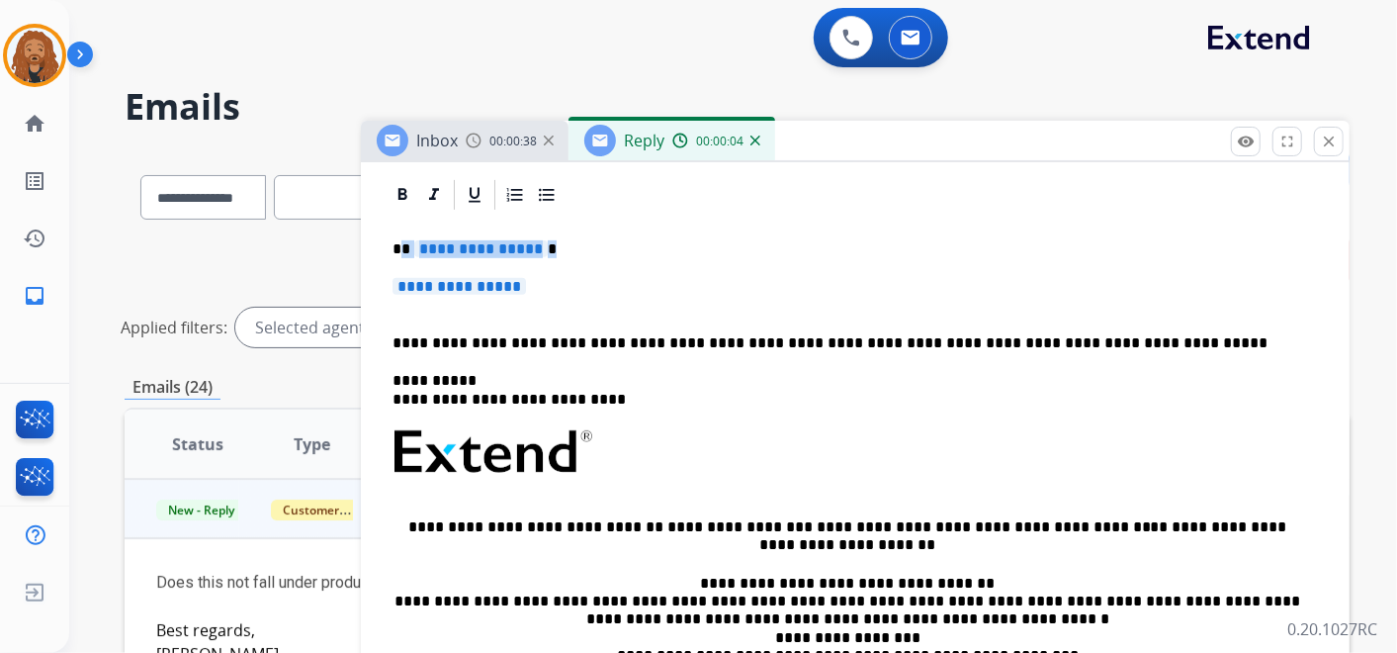
drag, startPoint x: 542, startPoint y: 279, endPoint x: 398, endPoint y: 230, distance: 151.3
click at [398, 230] on div "**********" at bounding box center [855, 498] width 941 height 571
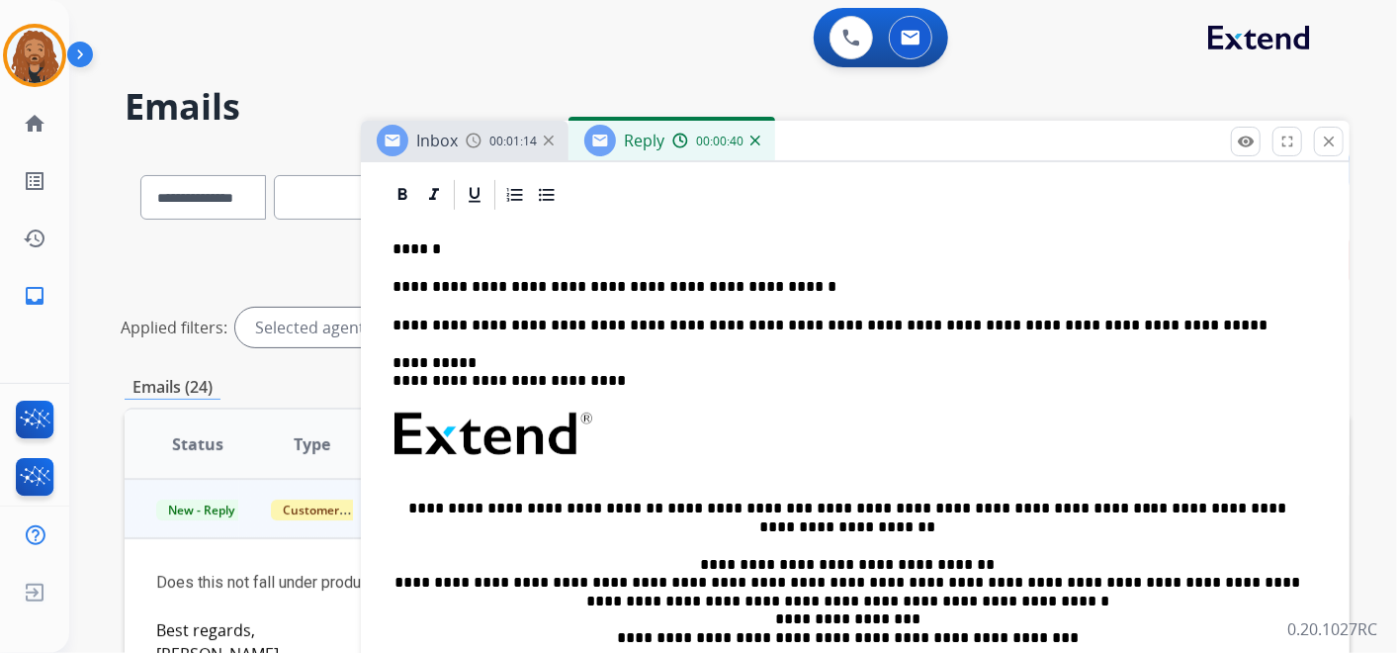
click at [687, 285] on p "**********" at bounding box center [848, 287] width 910 height 18
click at [809, 264] on div "**********" at bounding box center [855, 490] width 941 height 554
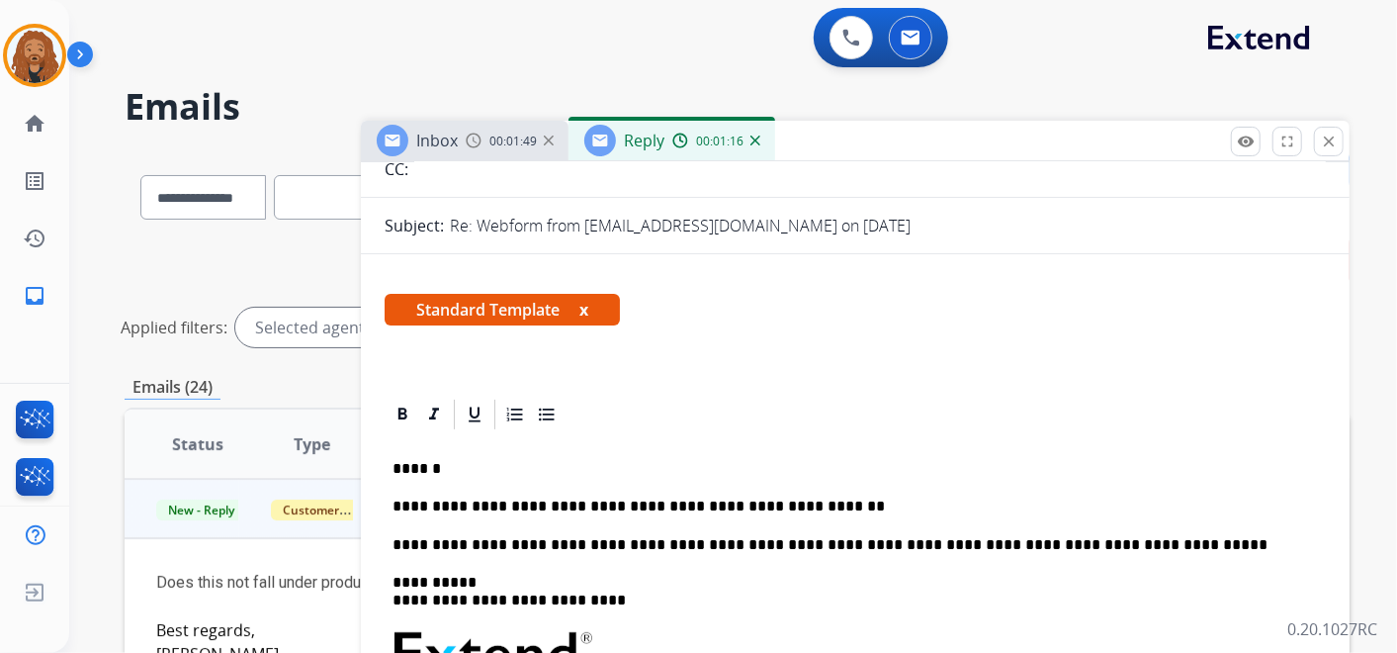
scroll to position [0, 0]
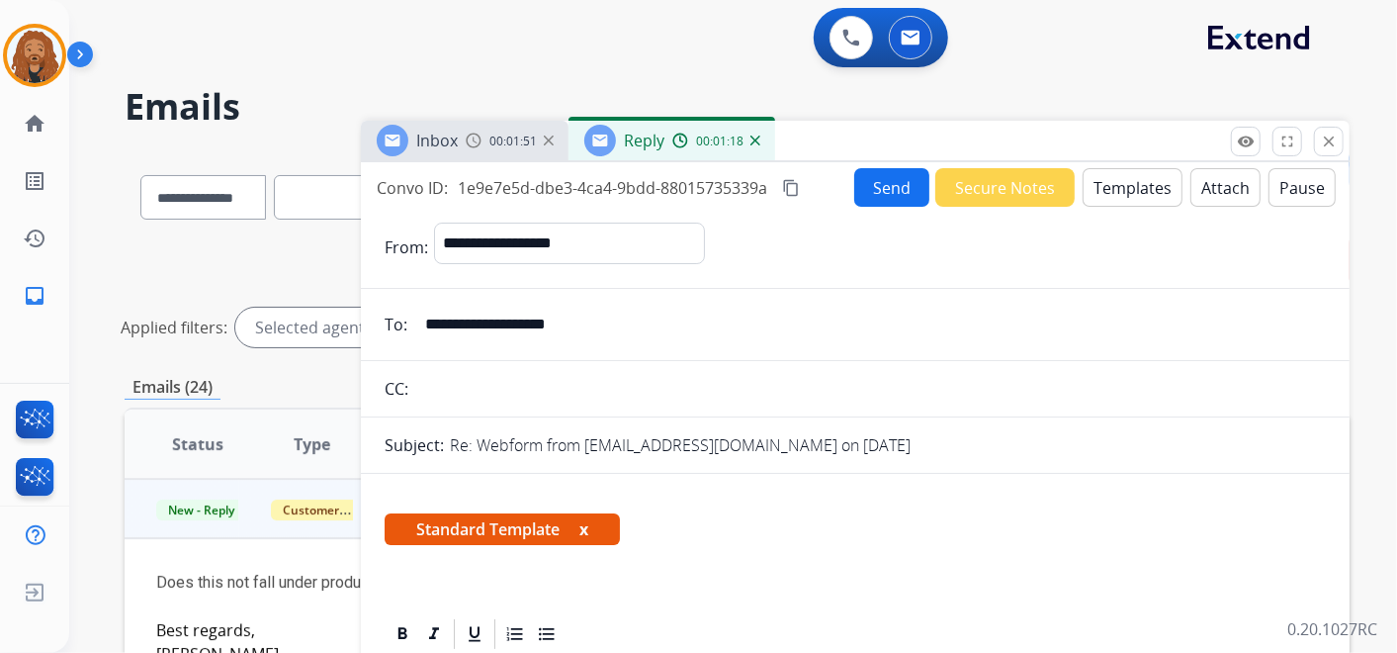
drag, startPoint x: 595, startPoint y: 328, endPoint x: 423, endPoint y: 313, distance: 172.7
click at [423, 313] on input "**********" at bounding box center [869, 325] width 913 height 40
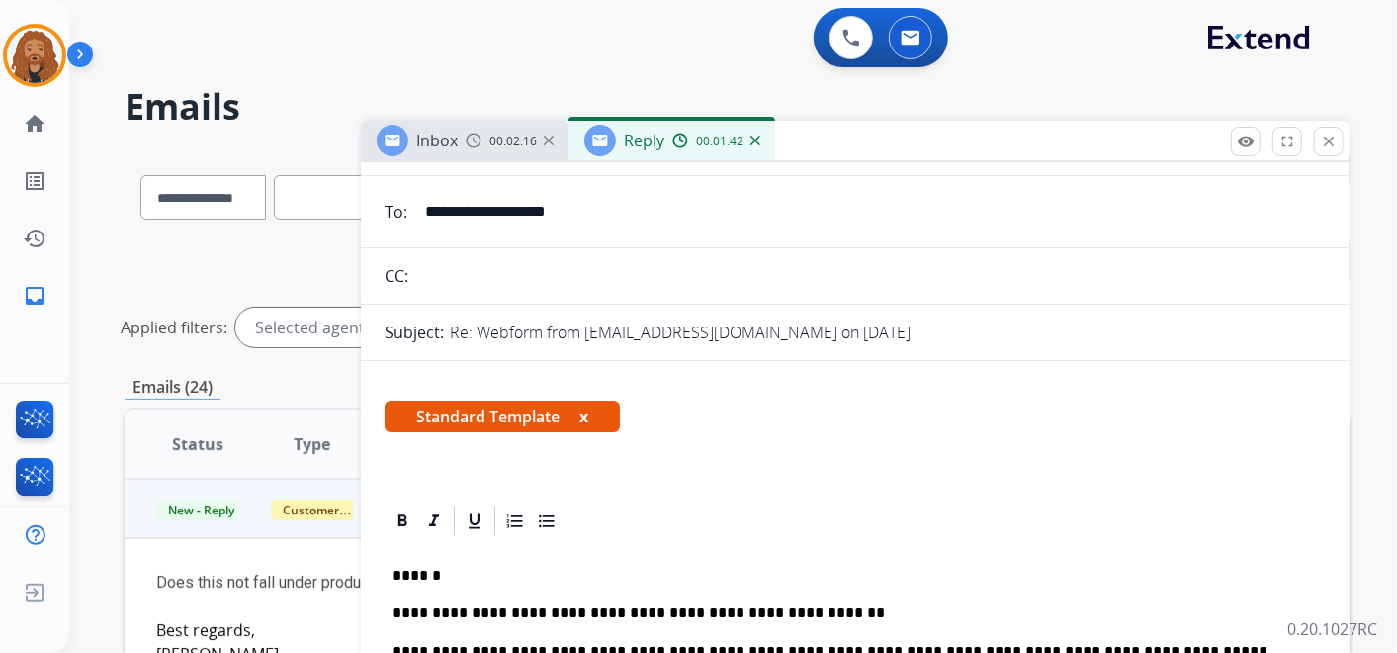
scroll to position [219, 0]
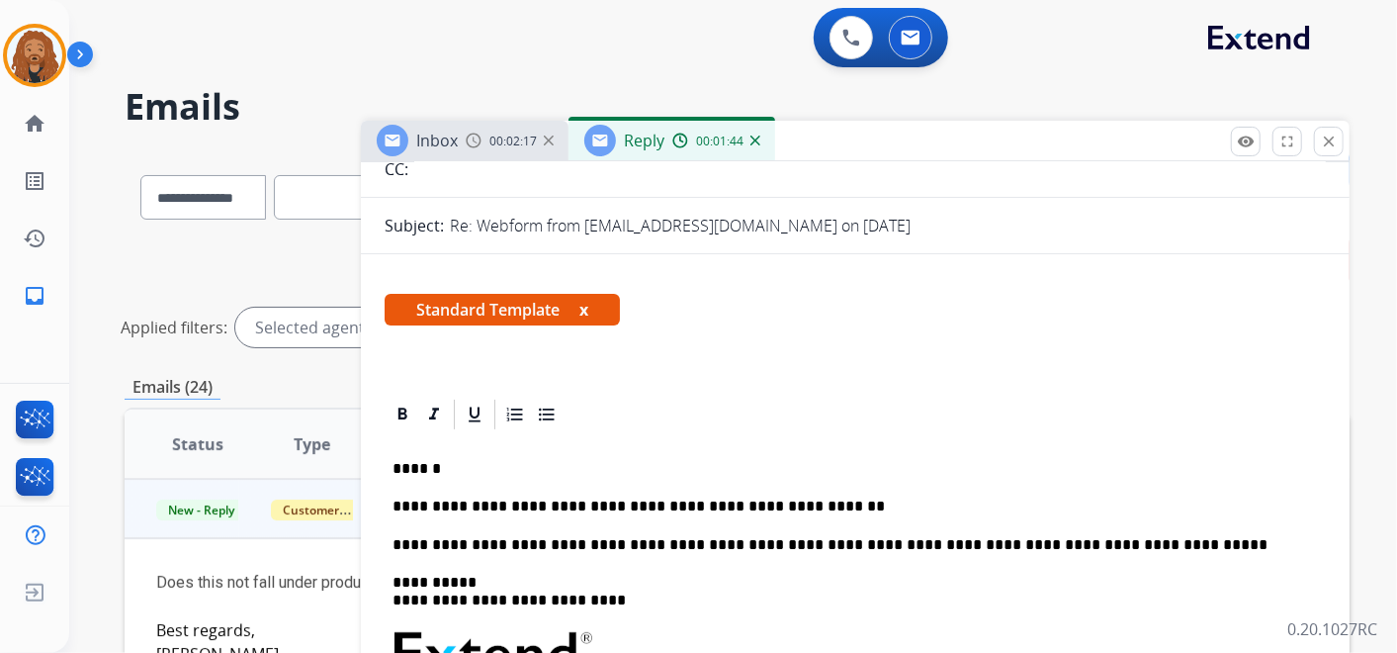
click at [809, 505] on p "**********" at bounding box center [848, 506] width 910 height 18
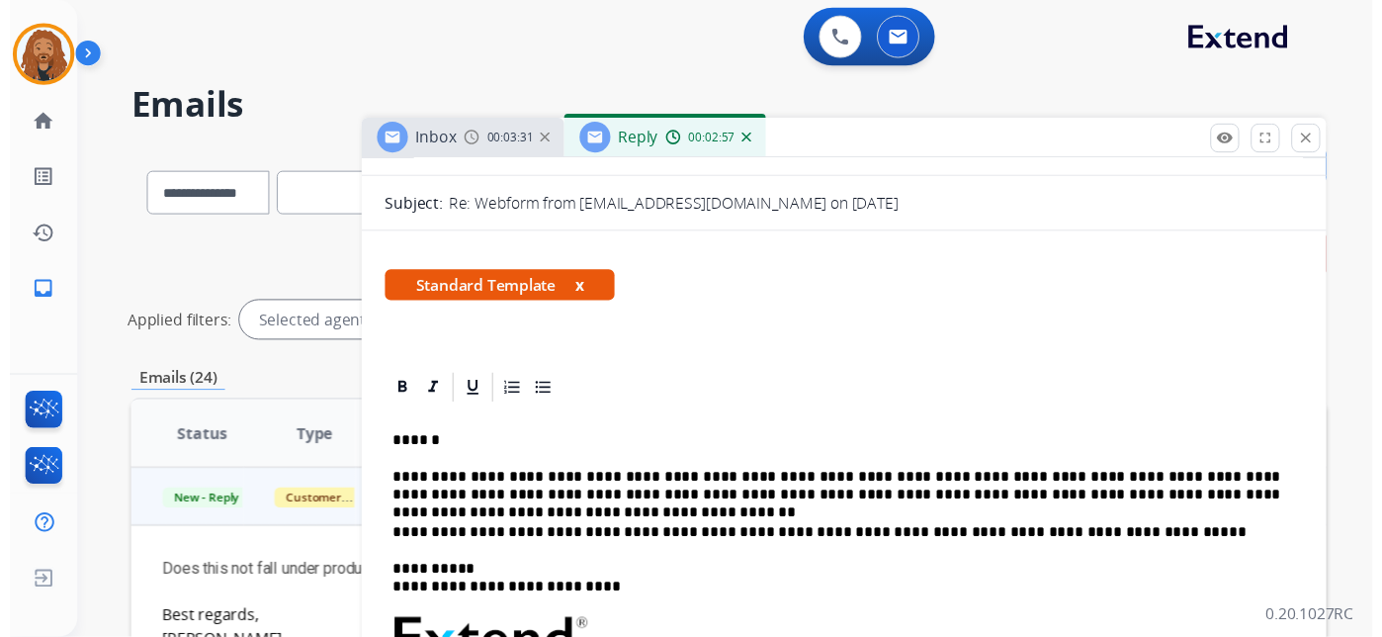
scroll to position [0, 0]
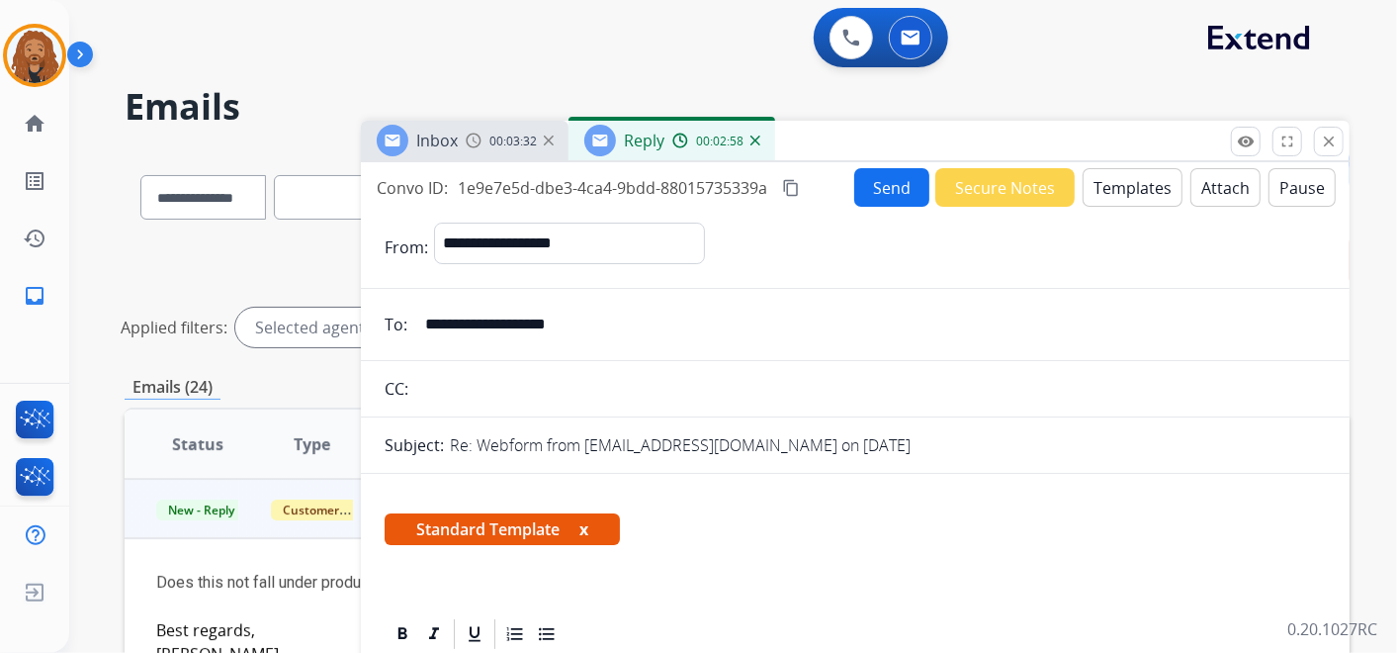
click at [862, 184] on button "Send" at bounding box center [891, 187] width 75 height 39
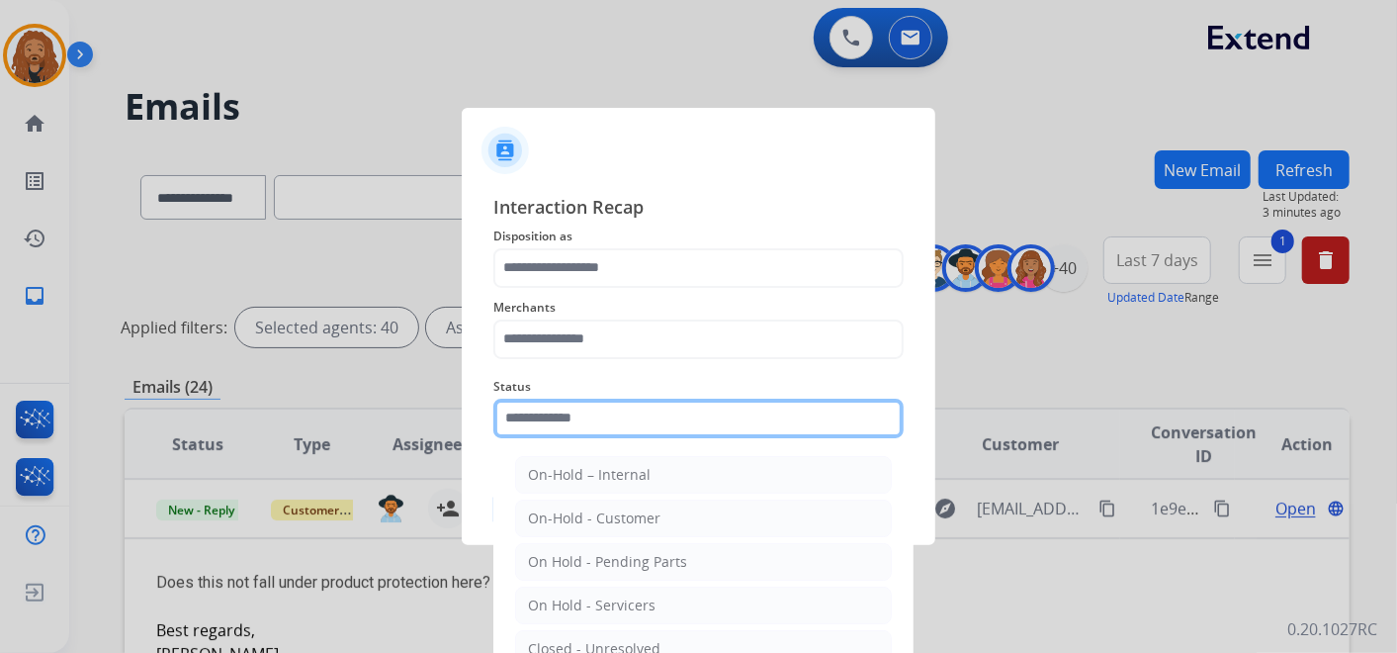
drag, startPoint x: 565, startPoint y: 407, endPoint x: 575, endPoint y: 412, distance: 11.9
click at [565, 407] on input "text" at bounding box center [698, 418] width 410 height 40
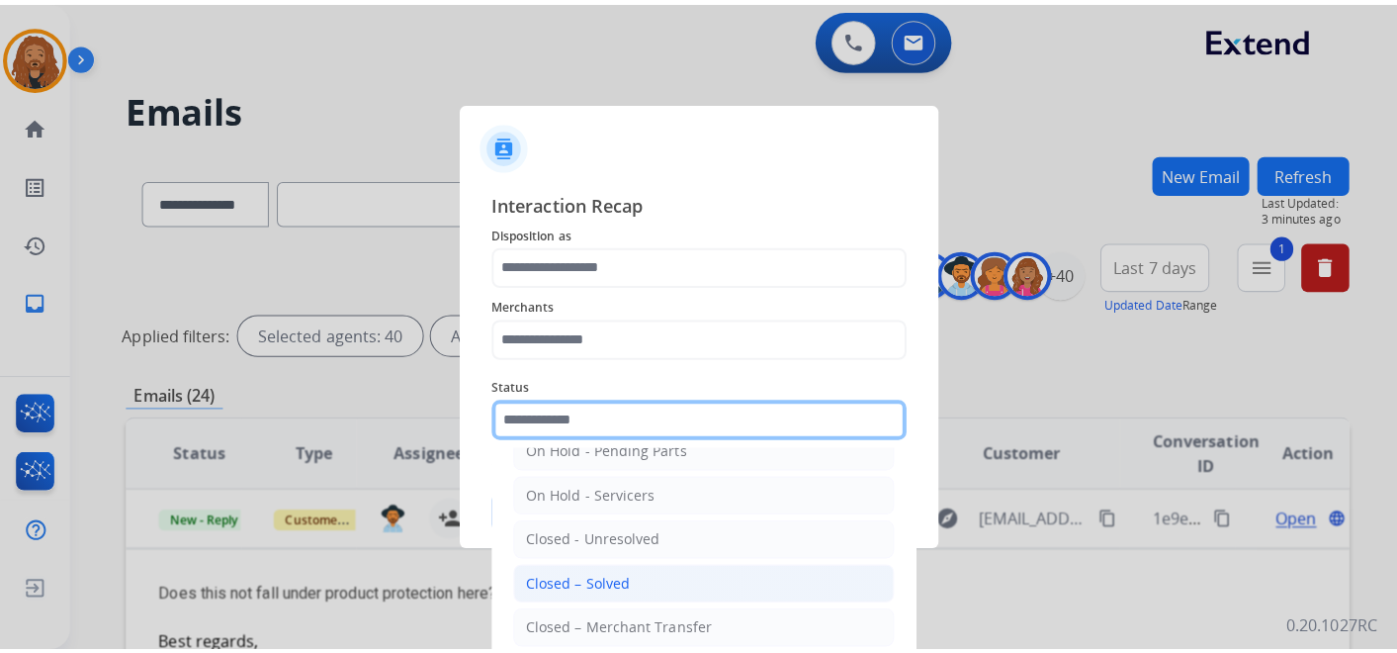
scroll to position [113, 0]
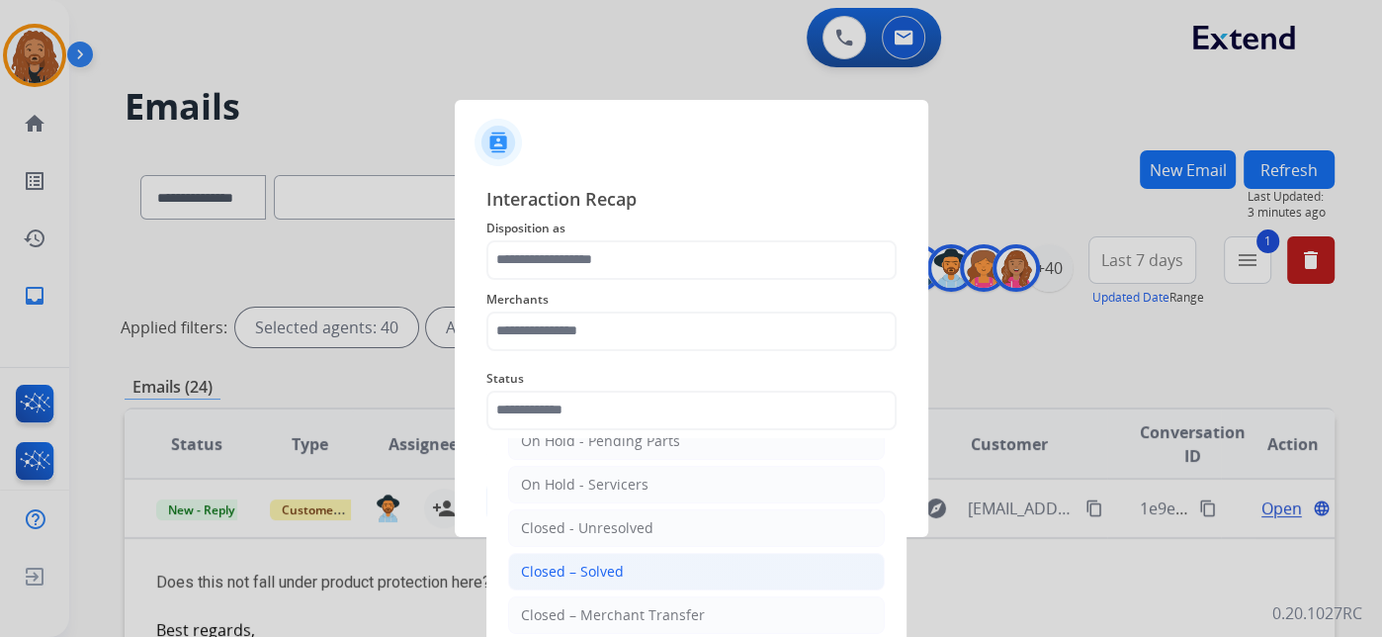
click at [581, 563] on div "Closed – Solved" at bounding box center [572, 572] width 103 height 20
type input "**********"
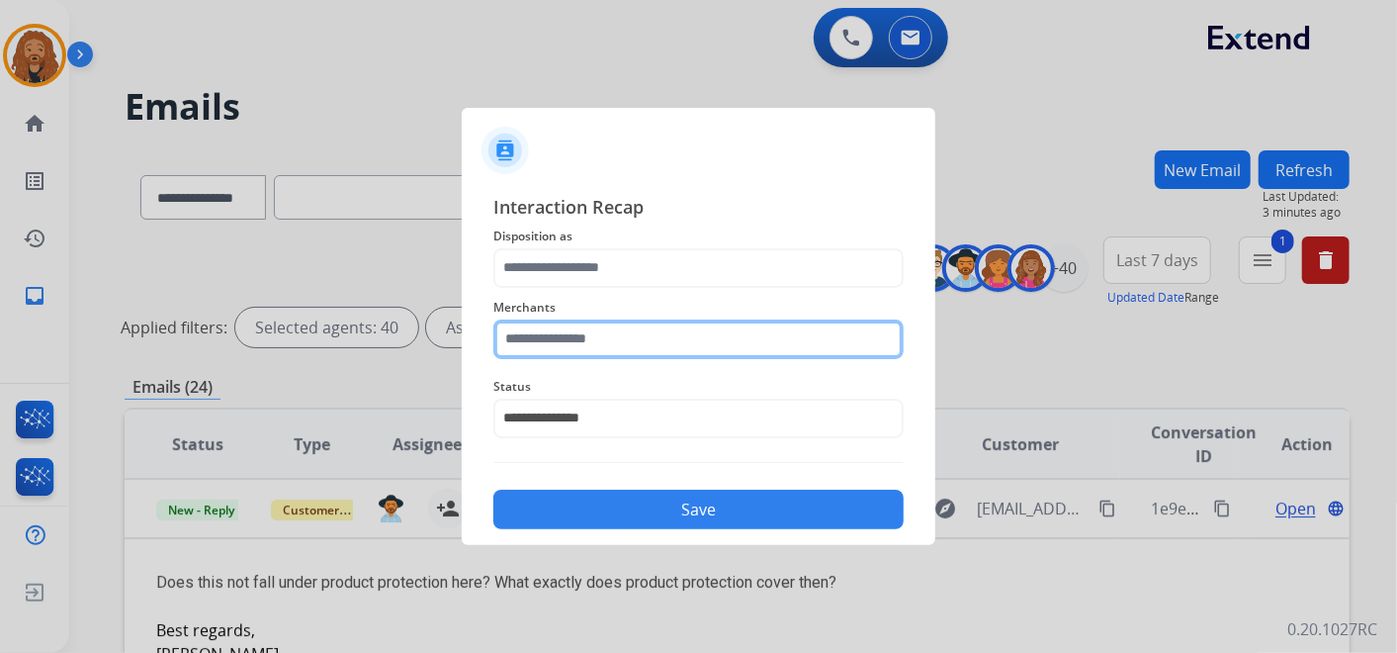
click at [611, 338] on input "text" at bounding box center [698, 339] width 410 height 40
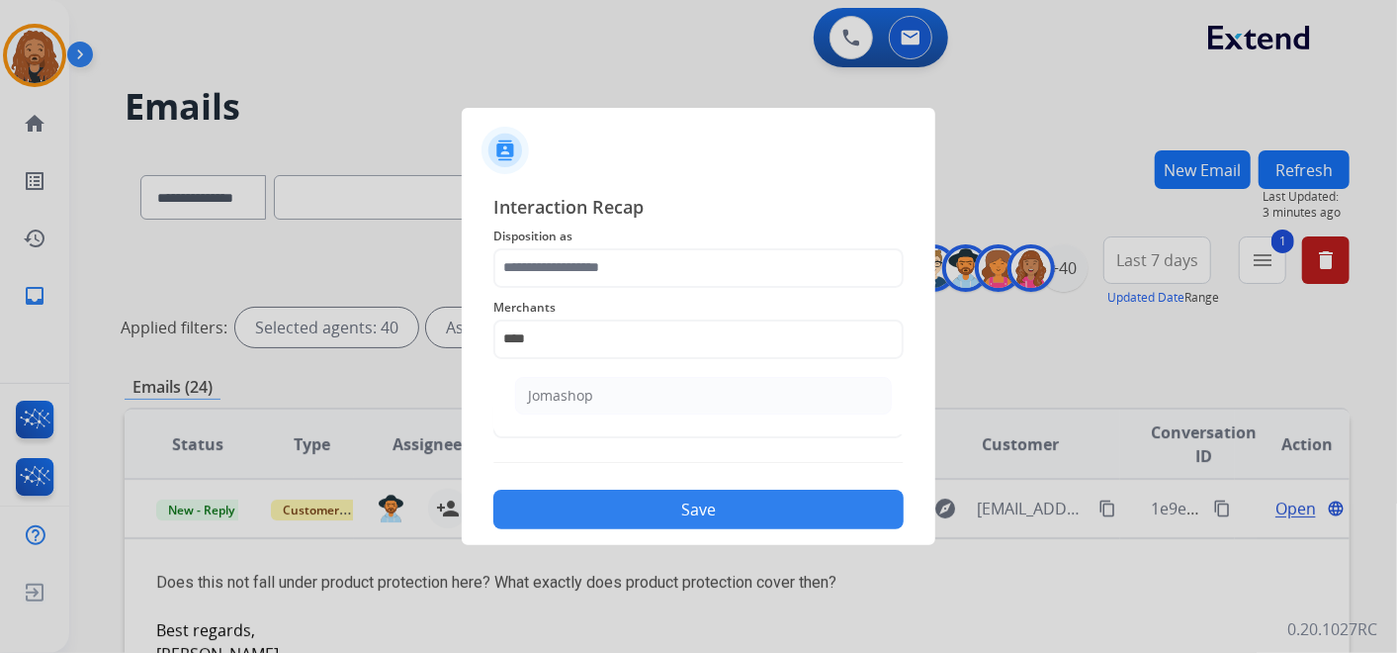
drag, startPoint x: 613, startPoint y: 395, endPoint x: 615, endPoint y: 306, distance: 90.0
click at [613, 393] on li "Jomashop" at bounding box center [703, 396] width 377 height 38
type input "********"
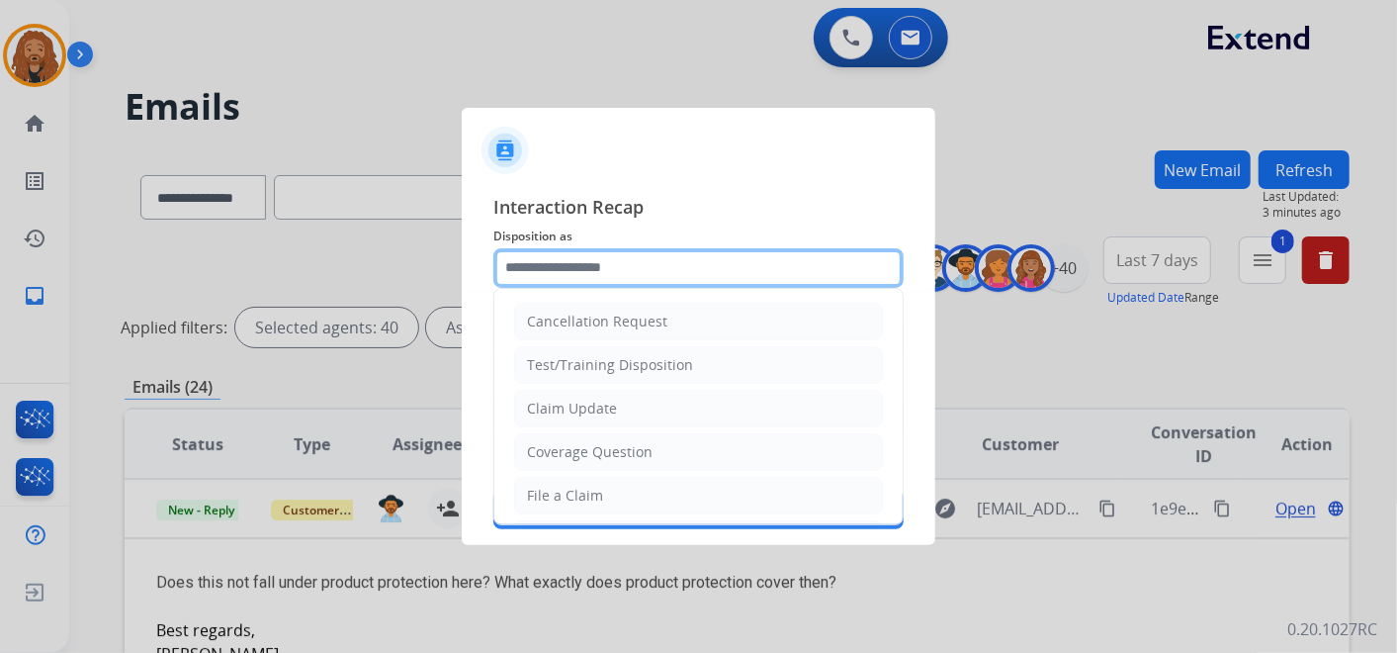
click at [623, 261] on input "text" at bounding box center [698, 268] width 410 height 40
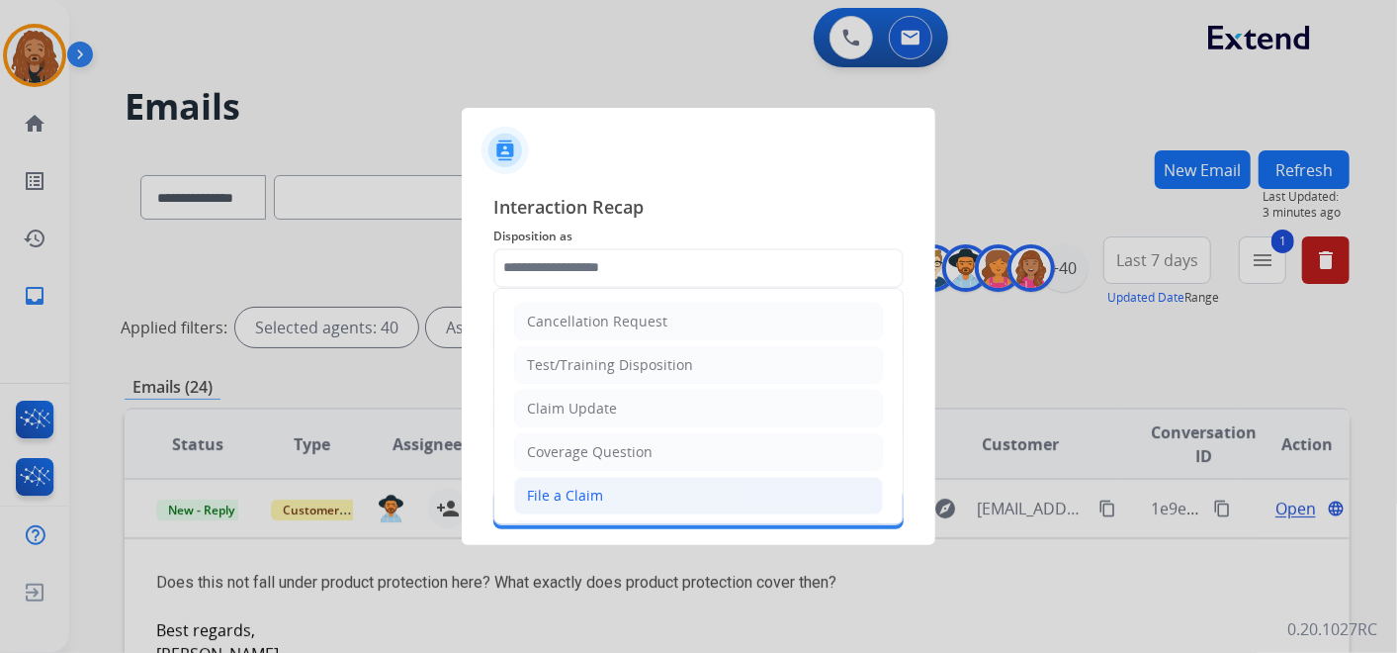
click at [593, 494] on div "File a Claim" at bounding box center [565, 495] width 76 height 20
type input "**********"
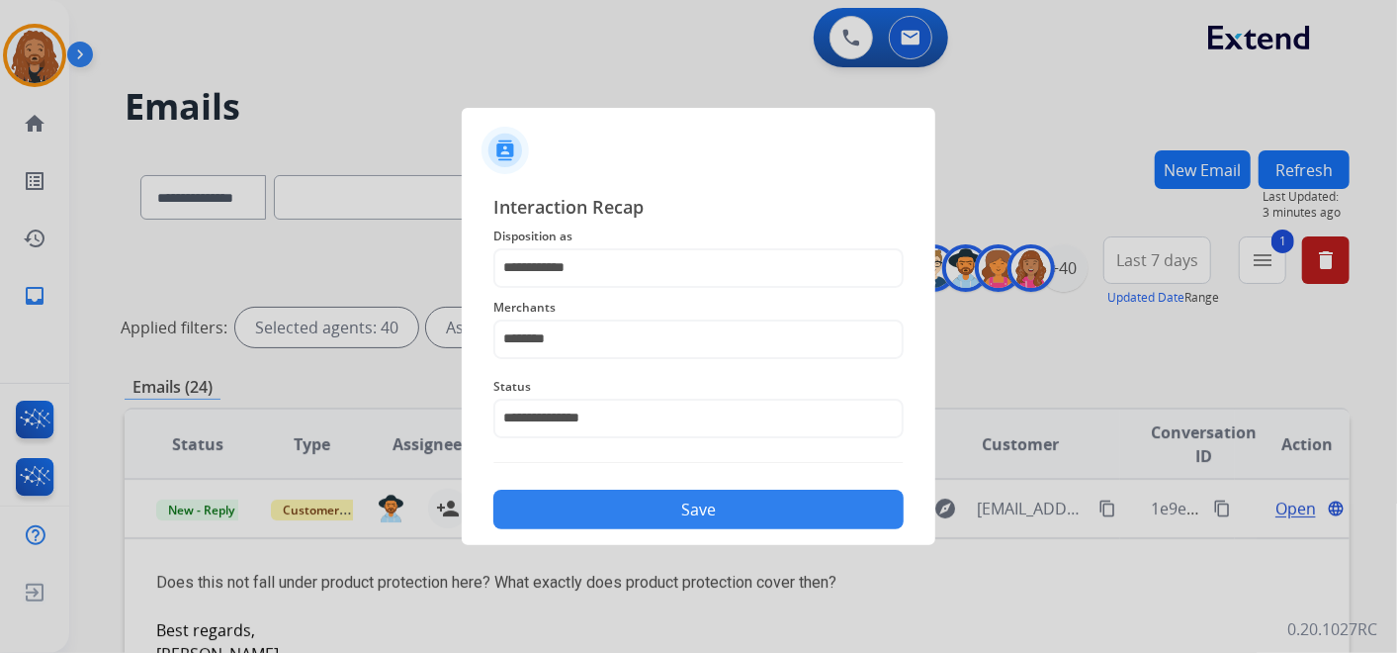
drag, startPoint x: 589, startPoint y: 509, endPoint x: 598, endPoint y: 514, distance: 10.2
click at [592, 510] on button "Save" at bounding box center [698, 509] width 410 height 40
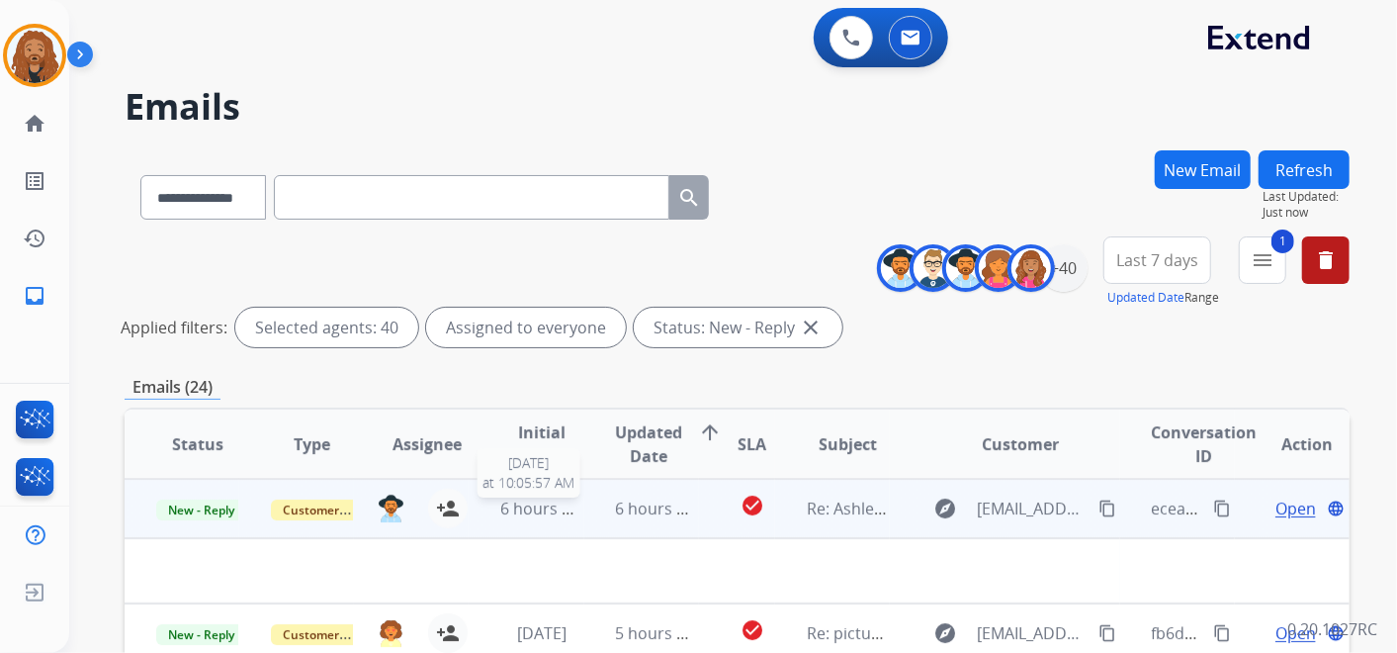
click at [574, 511] on span "6 hours ago" at bounding box center [544, 508] width 89 height 22
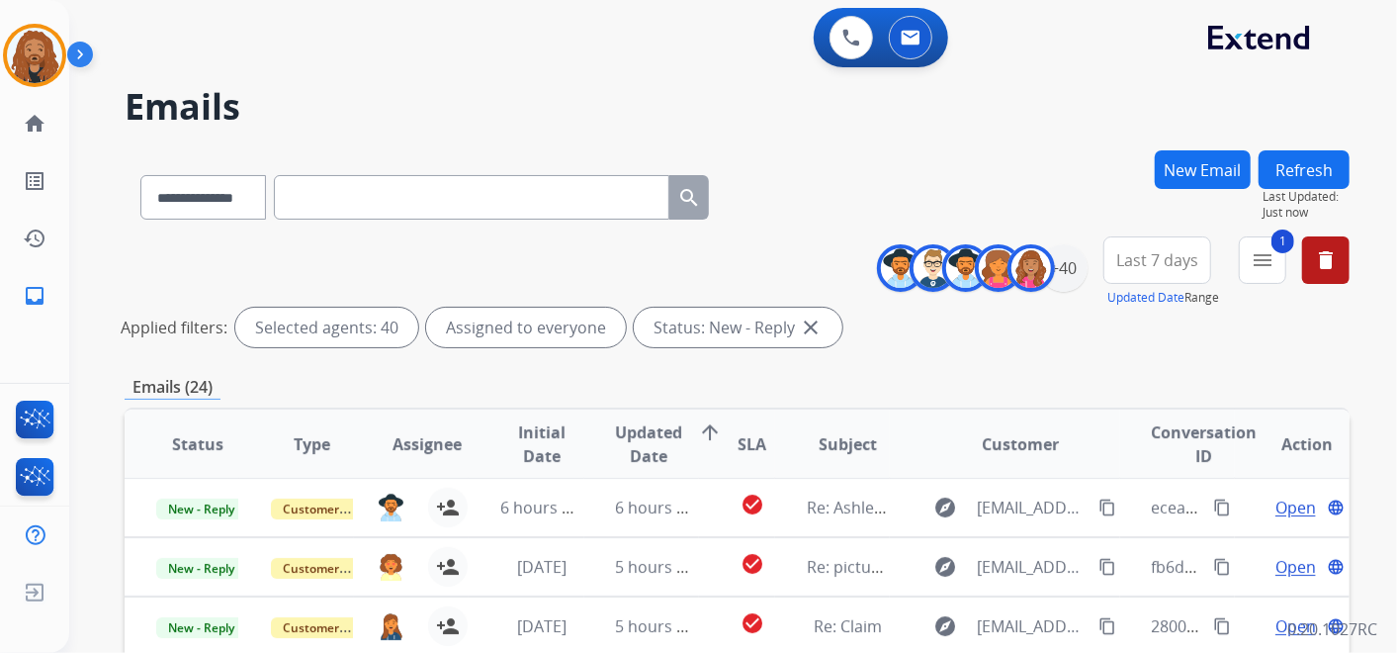
scroll to position [219, 0]
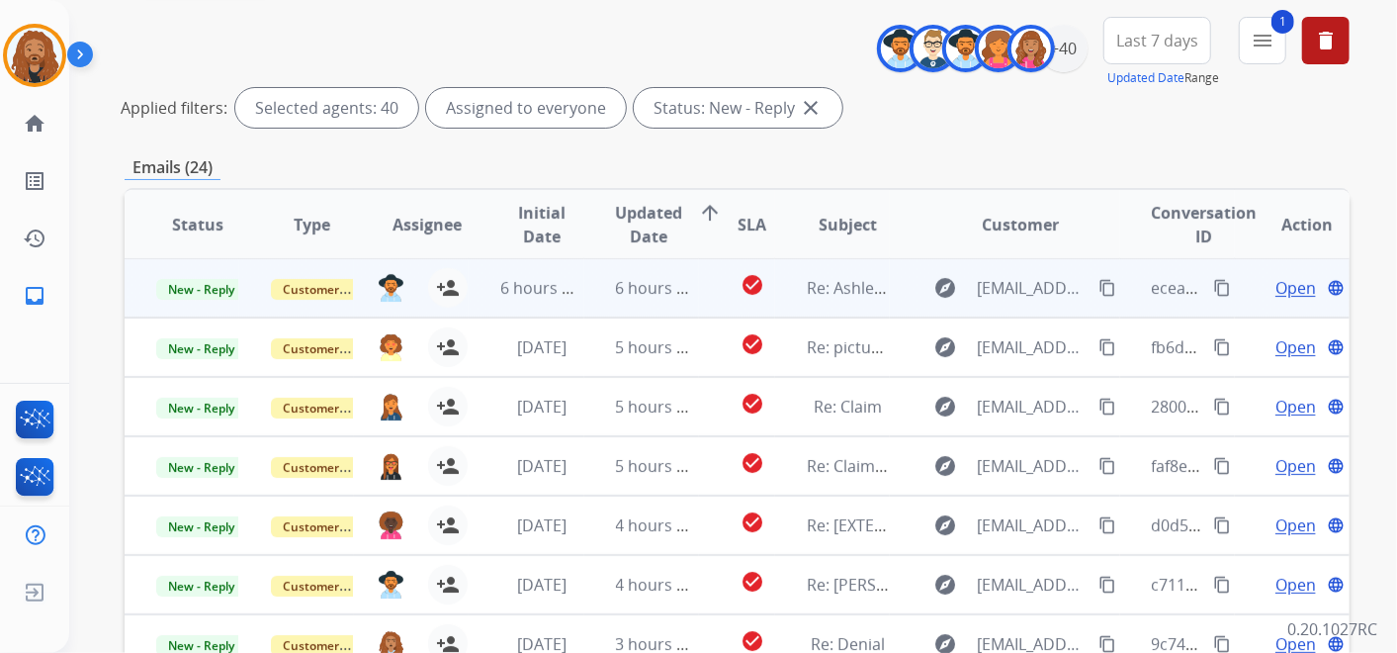
click at [590, 296] on td "6 hours ago" at bounding box center [641, 287] width 115 height 59
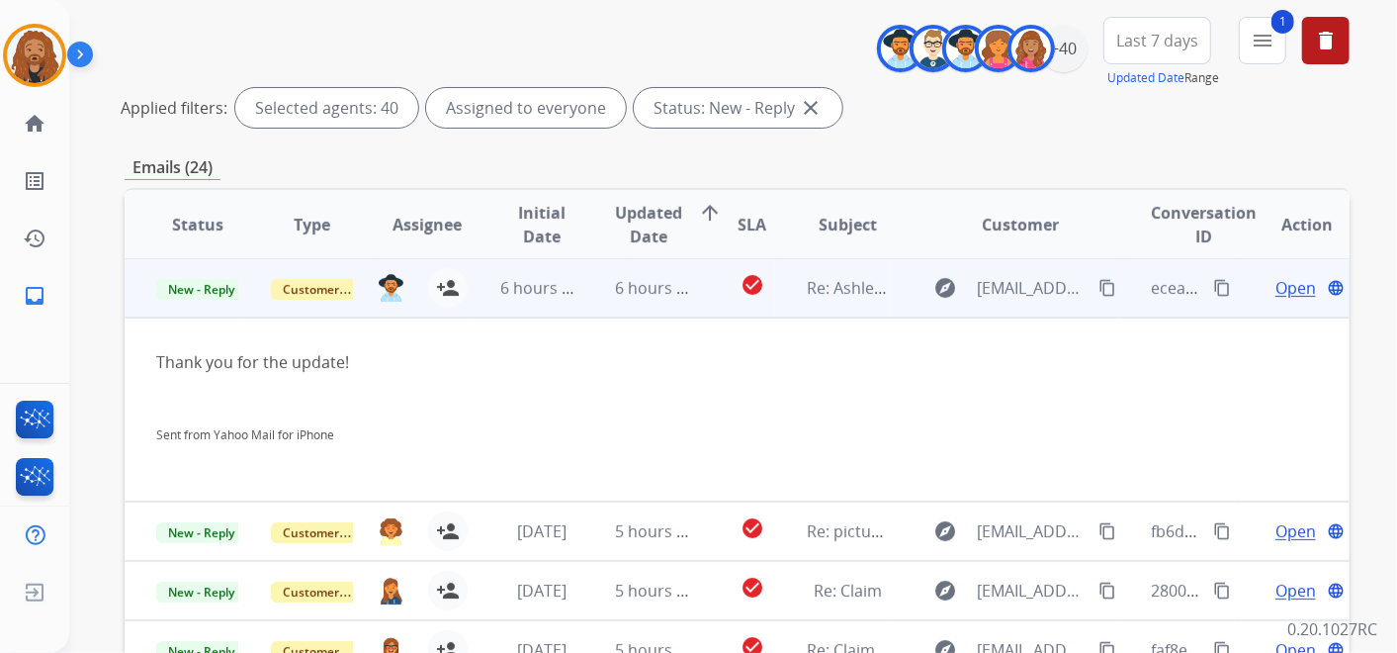
scroll to position [0, 0]
click at [1292, 294] on span "Open" at bounding box center [1295, 289] width 41 height 24
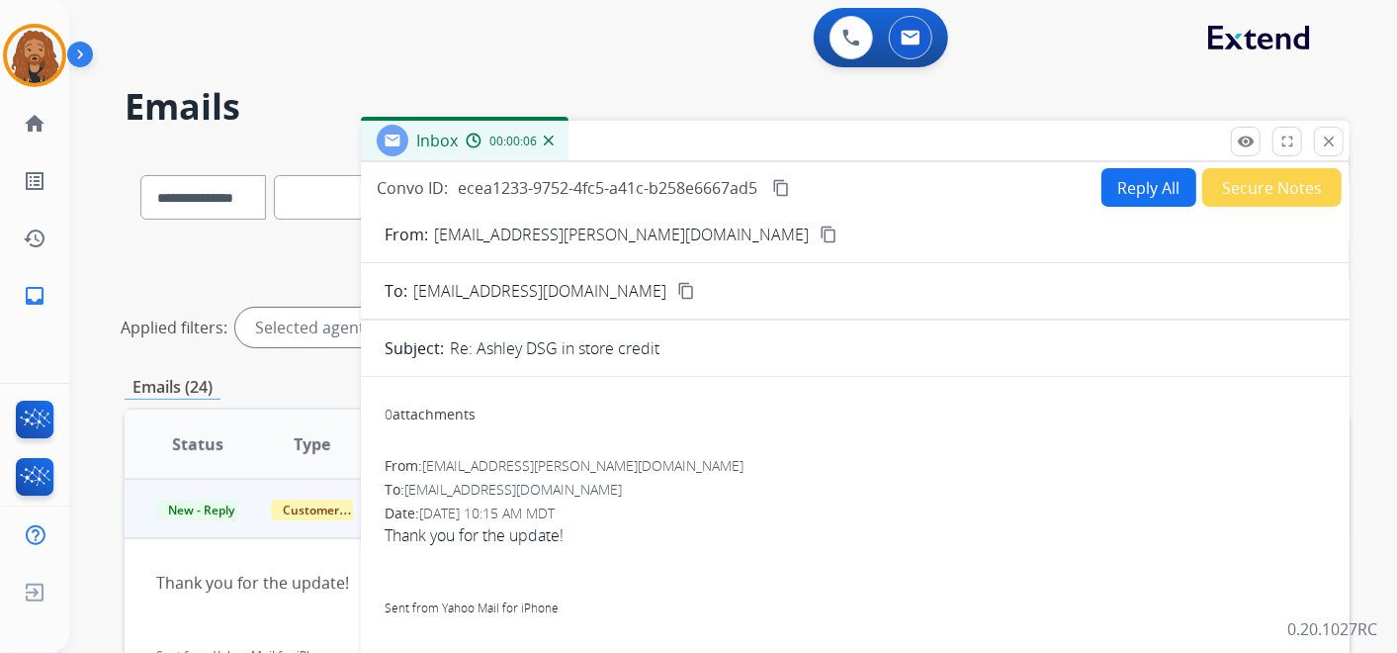
click at [1151, 183] on button "Reply All" at bounding box center [1148, 187] width 95 height 39
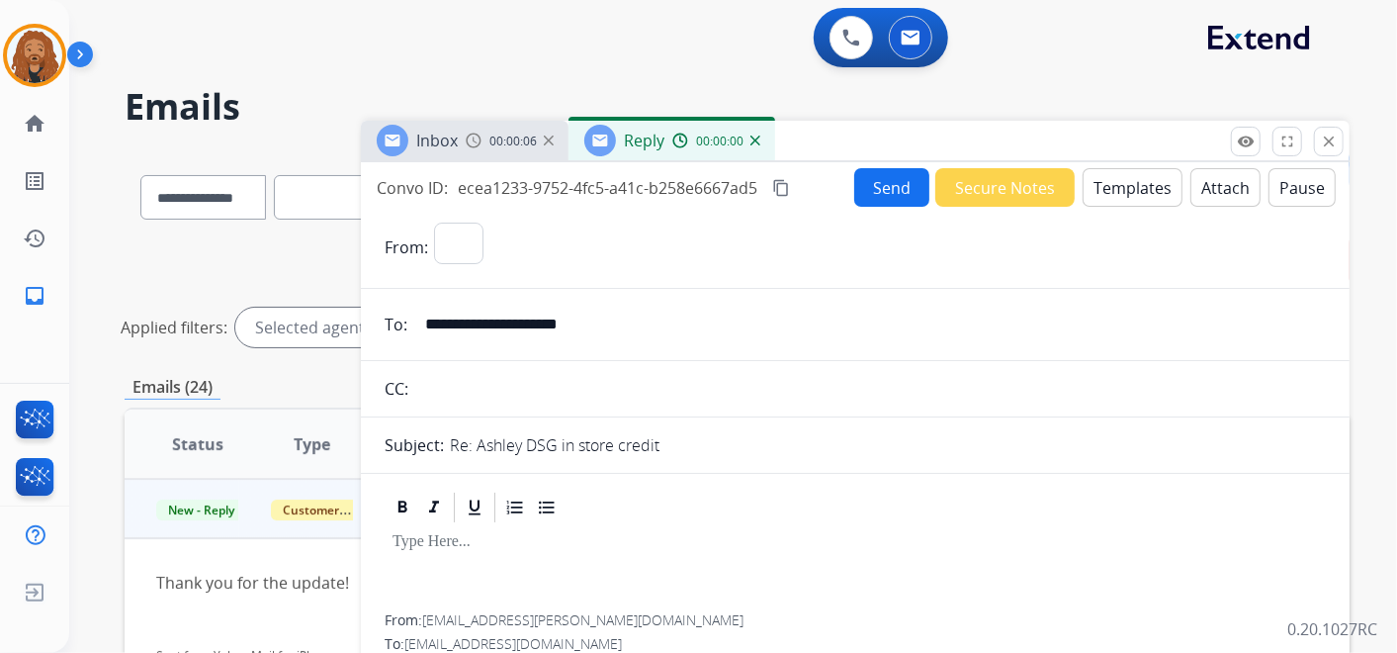
select select "**********"
click at [1199, 185] on button "Attach" at bounding box center [1225, 187] width 70 height 39
click at [1214, 182] on button "Attach" at bounding box center [1225, 187] width 70 height 39
click at [1132, 186] on button "Templates" at bounding box center [1133, 187] width 100 height 39
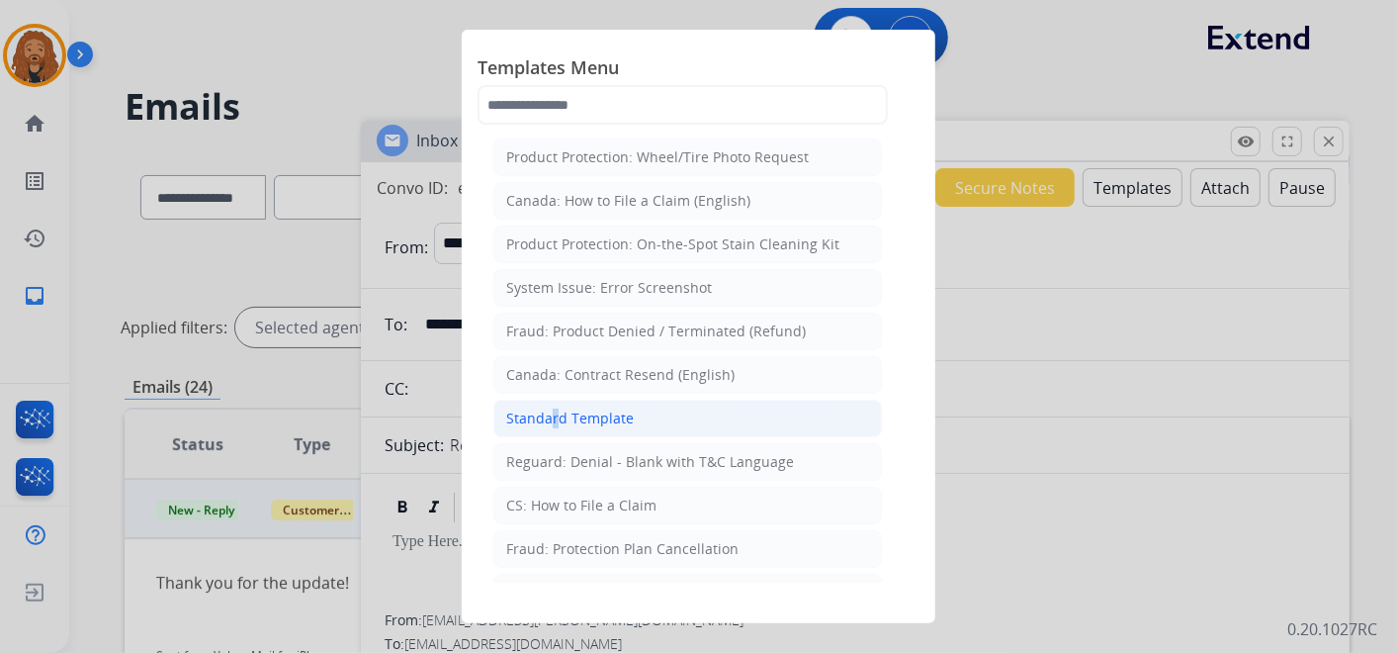
click at [548, 406] on li "Standard Template" at bounding box center [687, 418] width 389 height 38
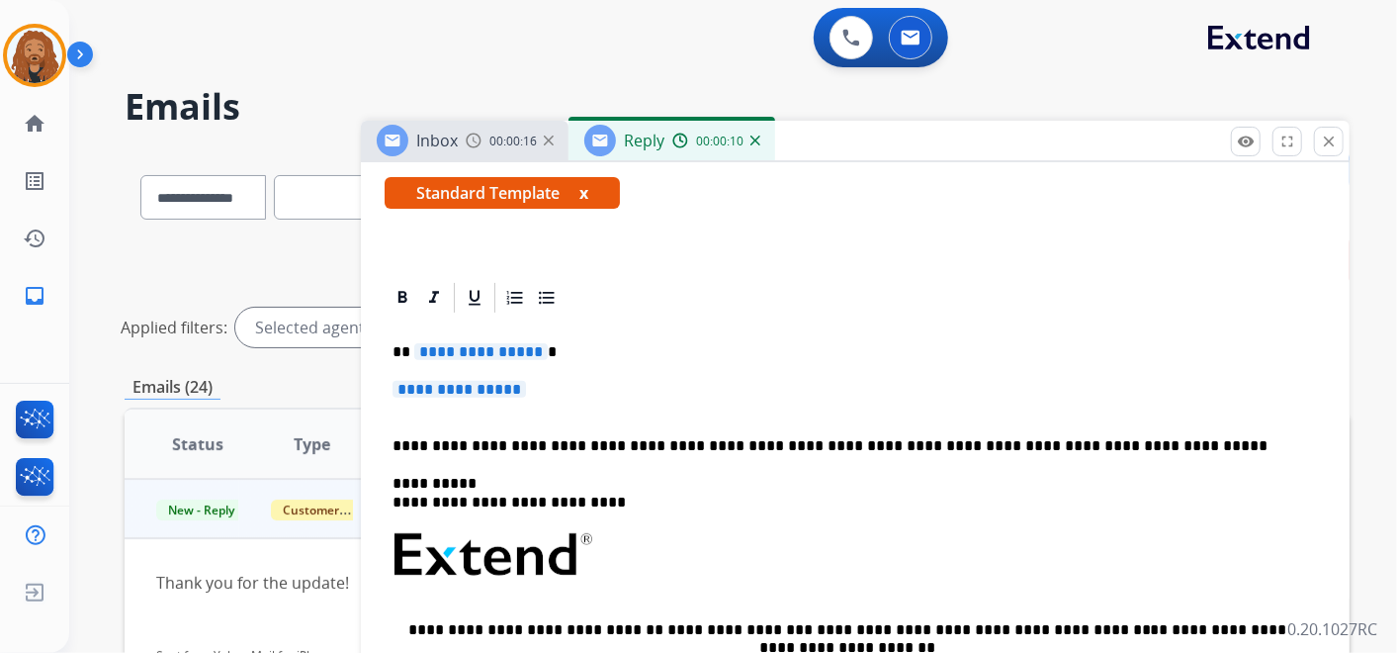
scroll to position [329, 0]
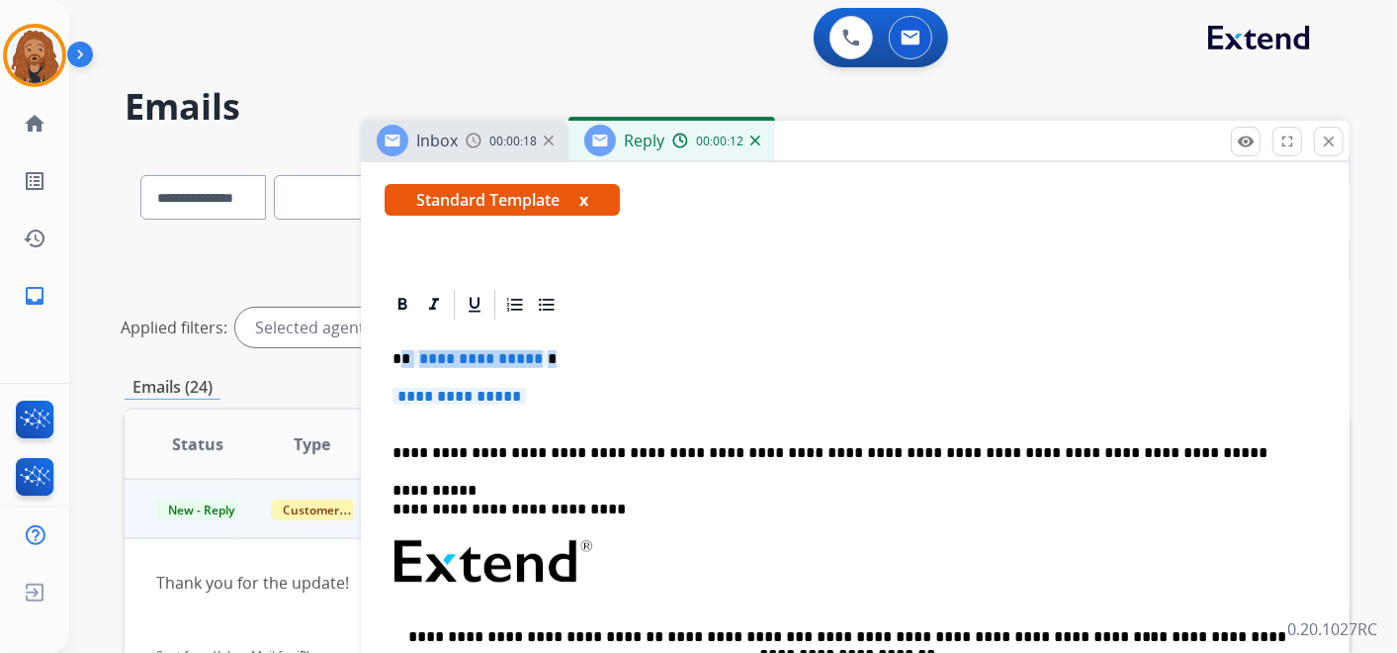
drag, startPoint x: 548, startPoint y: 391, endPoint x: 401, endPoint y: 349, distance: 152.1
click at [401, 349] on div "**********" at bounding box center [855, 607] width 941 height 571
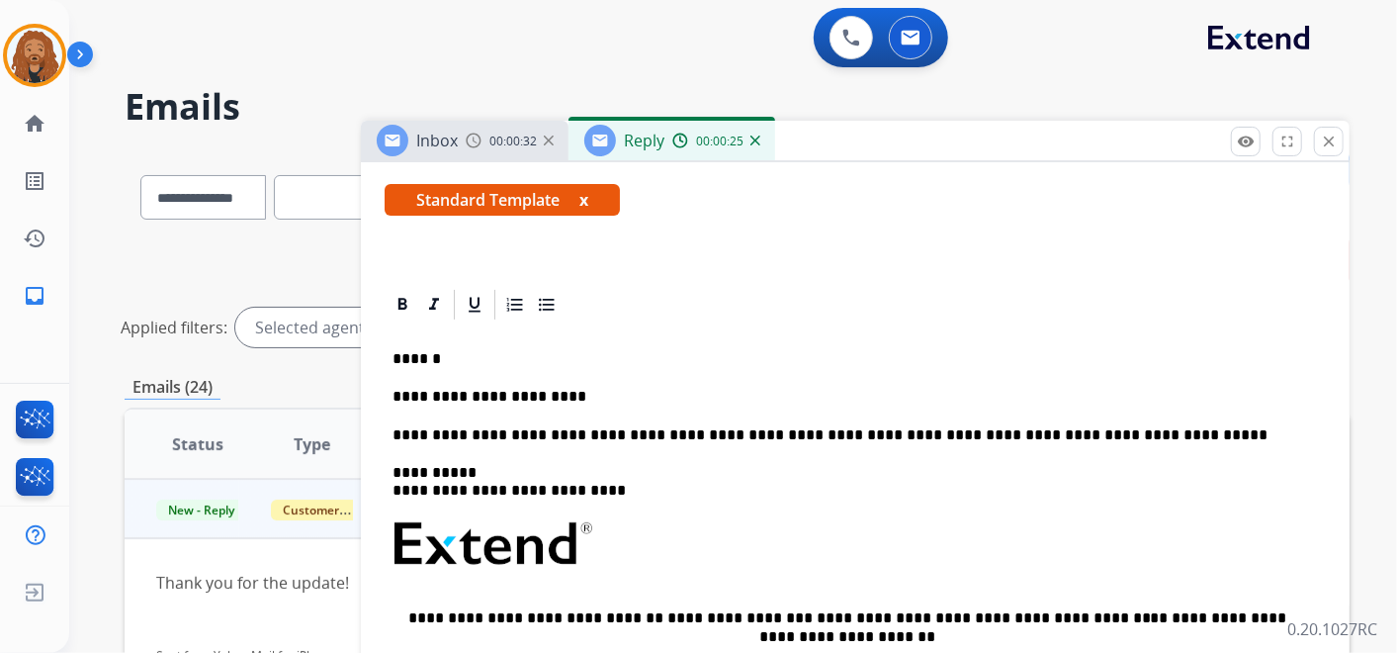
click at [397, 434] on p "**********" at bounding box center [848, 435] width 910 height 18
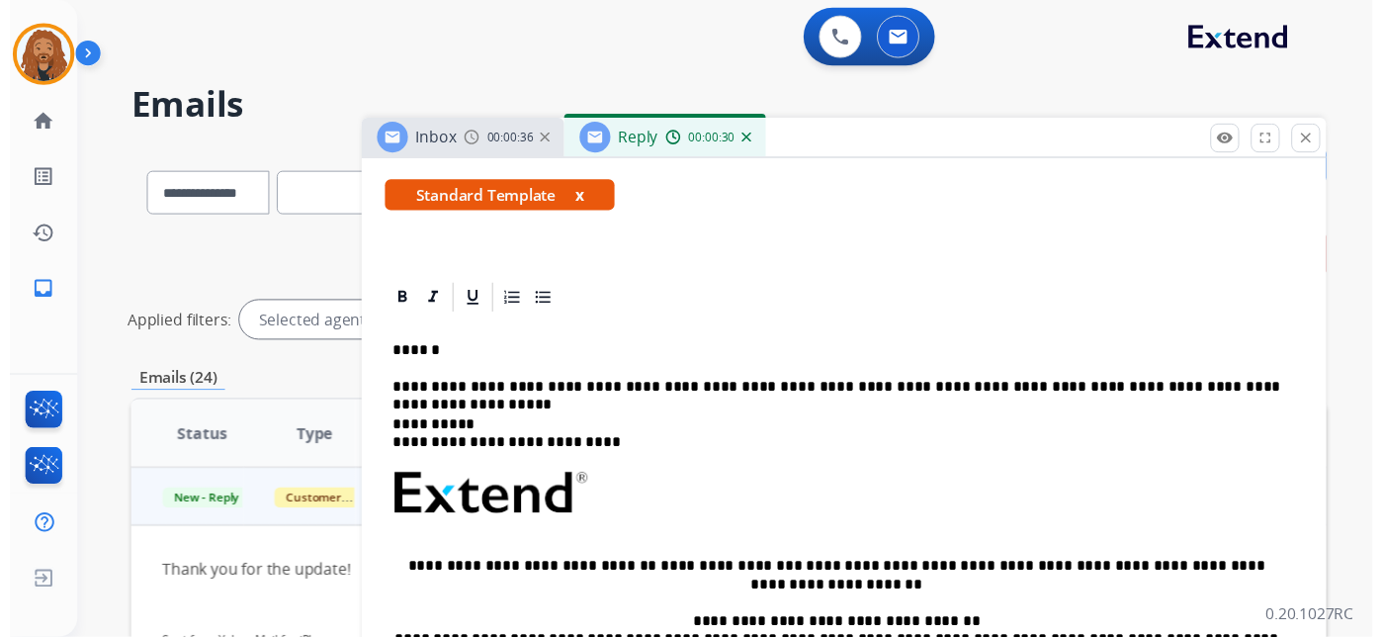
scroll to position [0, 0]
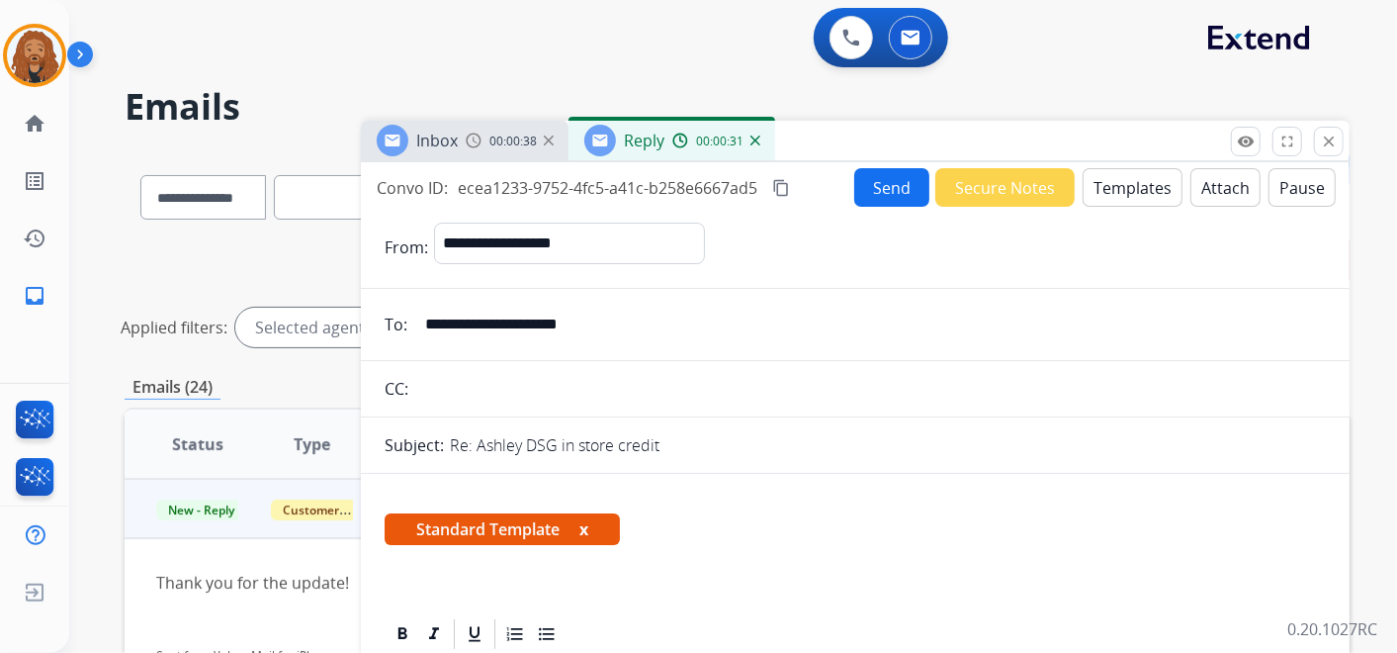
click at [887, 195] on button "Send" at bounding box center [891, 187] width 75 height 39
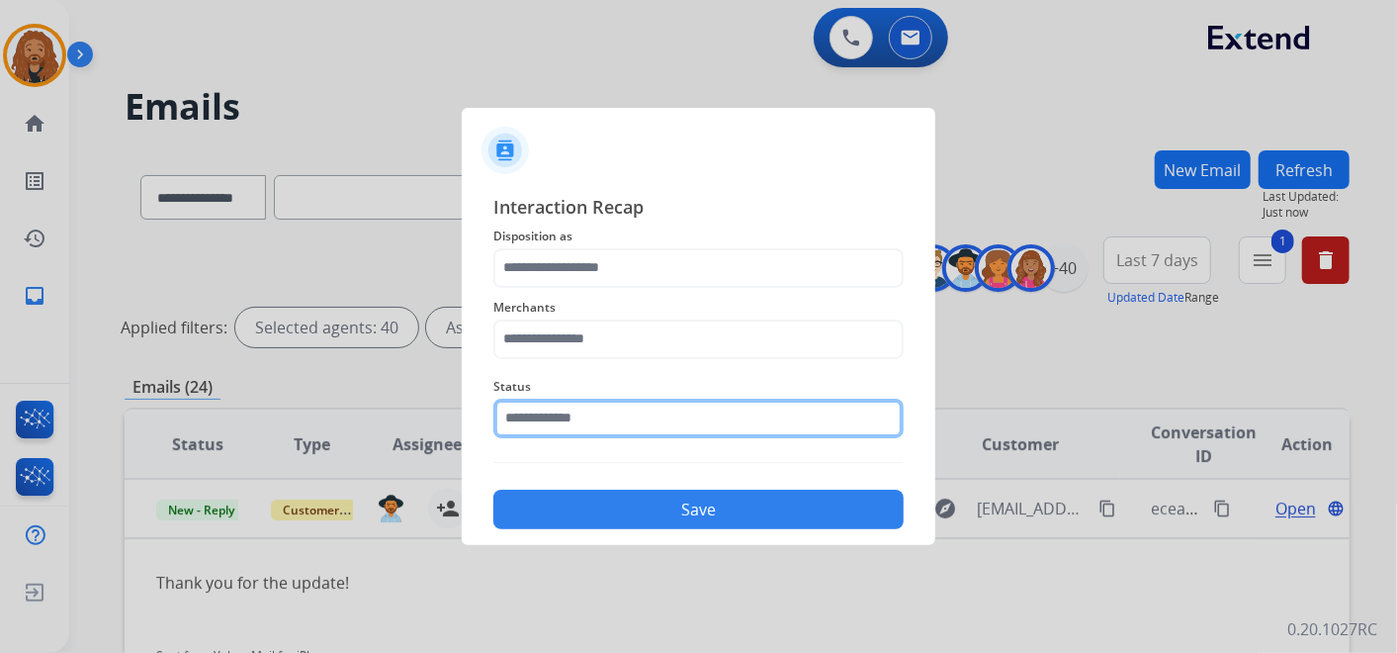
click at [636, 417] on input "text" at bounding box center [698, 418] width 410 height 40
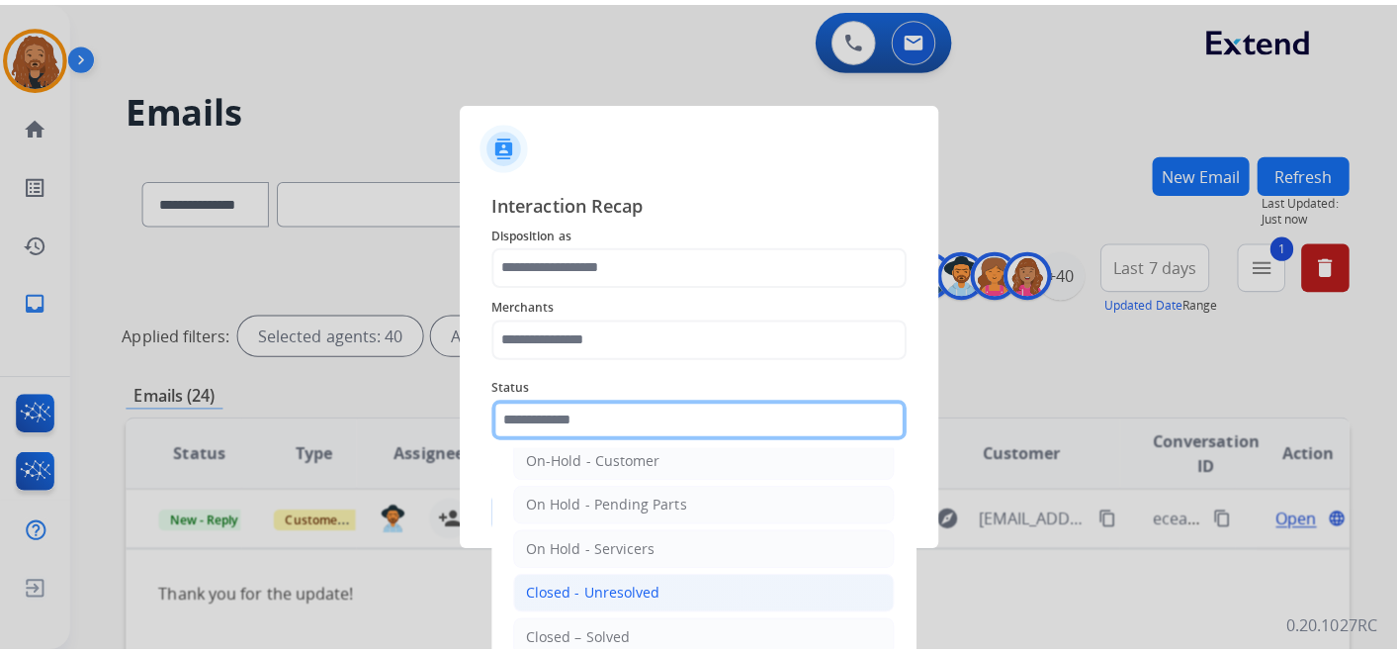
scroll to position [113, 0]
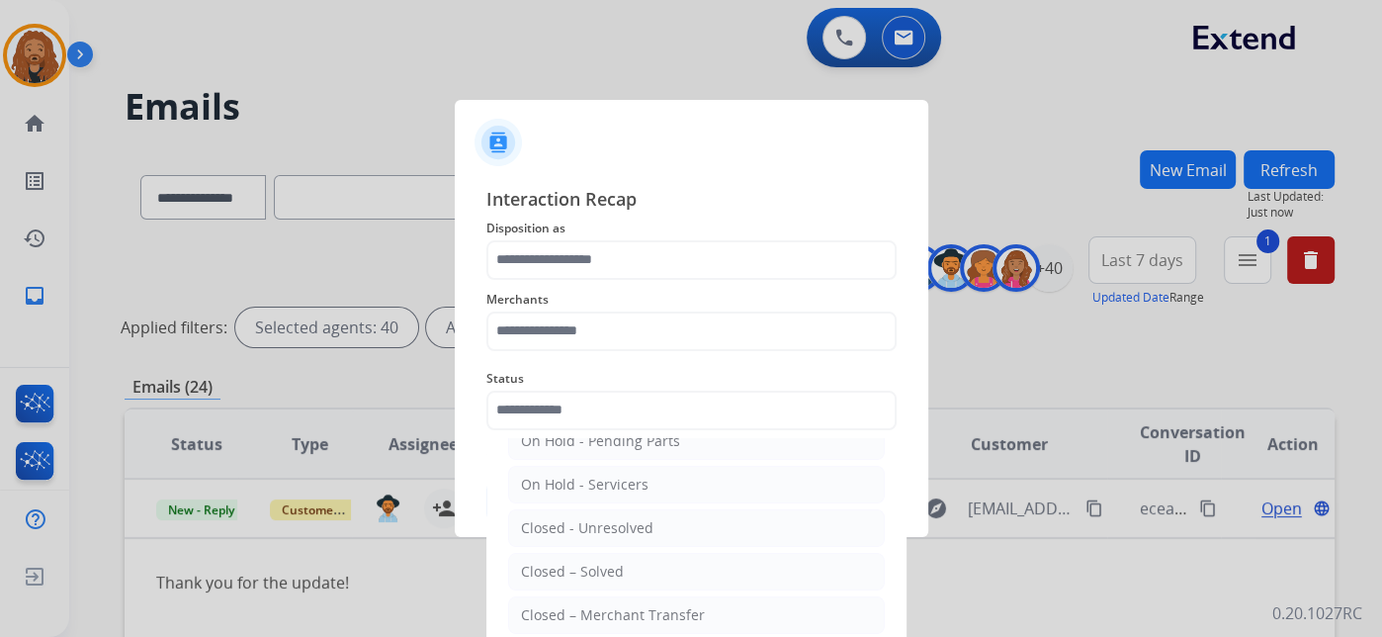
click at [613, 565] on div "Closed – Solved" at bounding box center [572, 572] width 103 height 20
type input "**********"
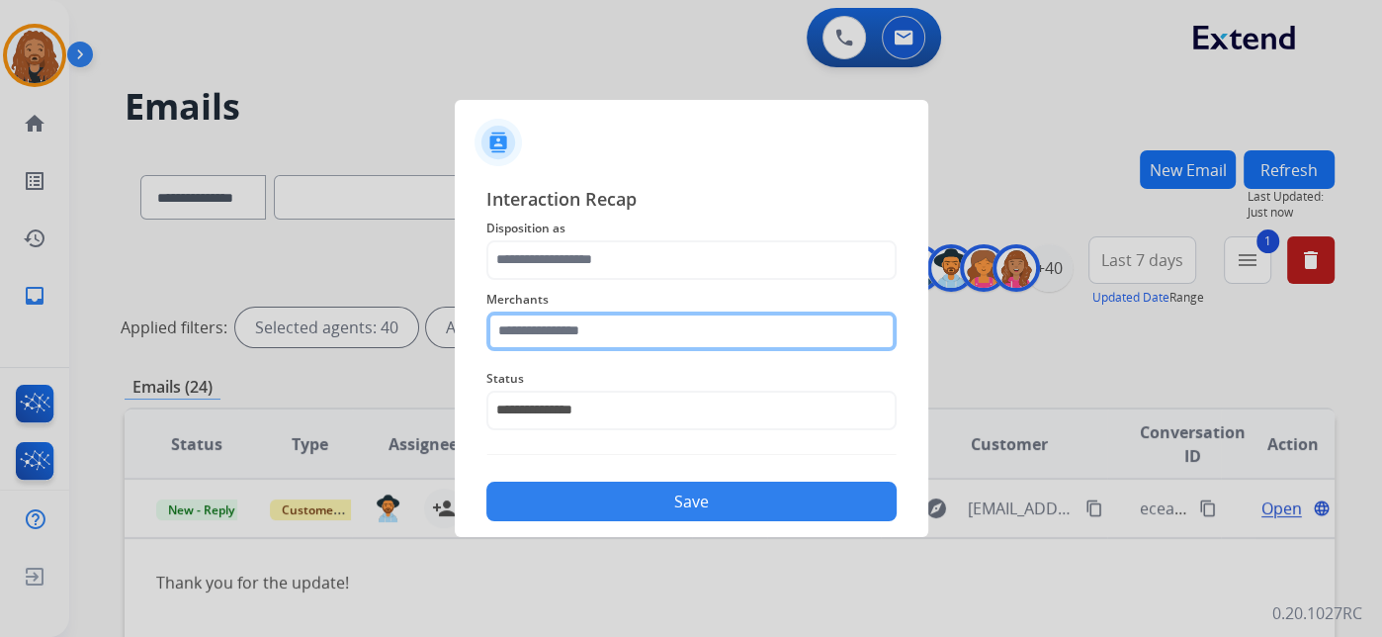
click at [623, 331] on input "text" at bounding box center [691, 331] width 410 height 40
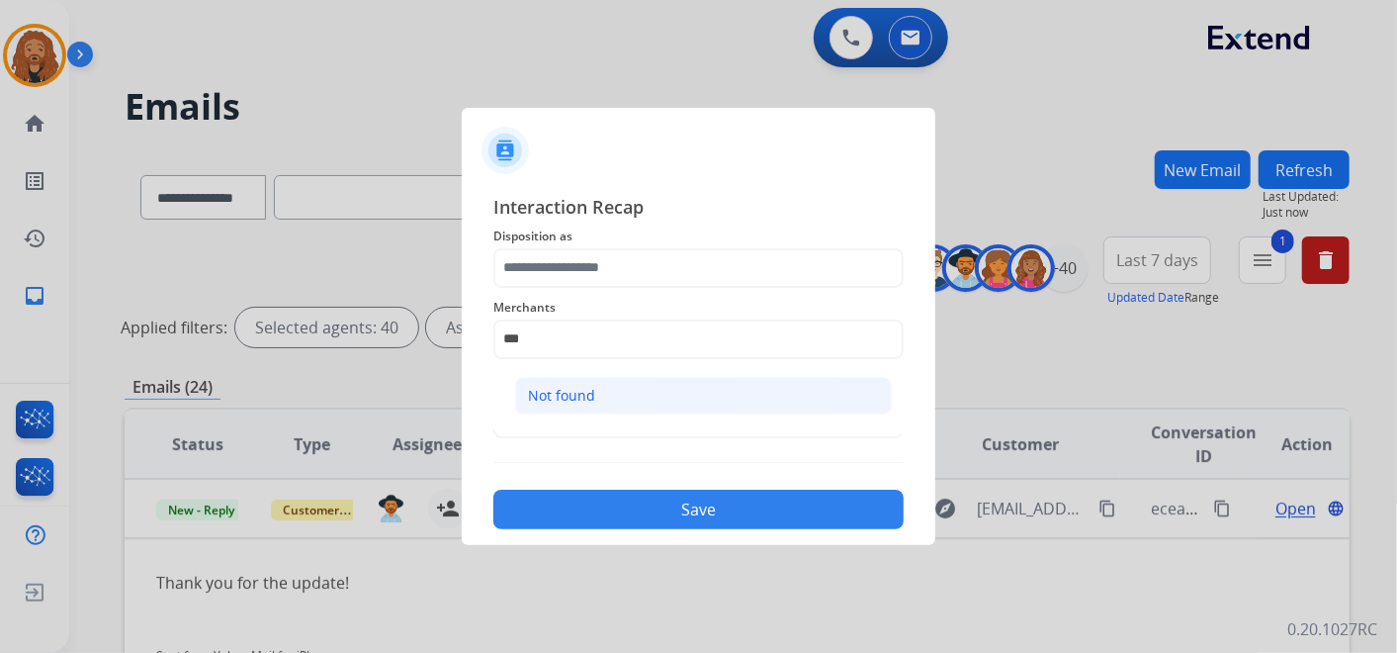
click at [536, 394] on div "Not found" at bounding box center [561, 396] width 67 height 20
type input "*********"
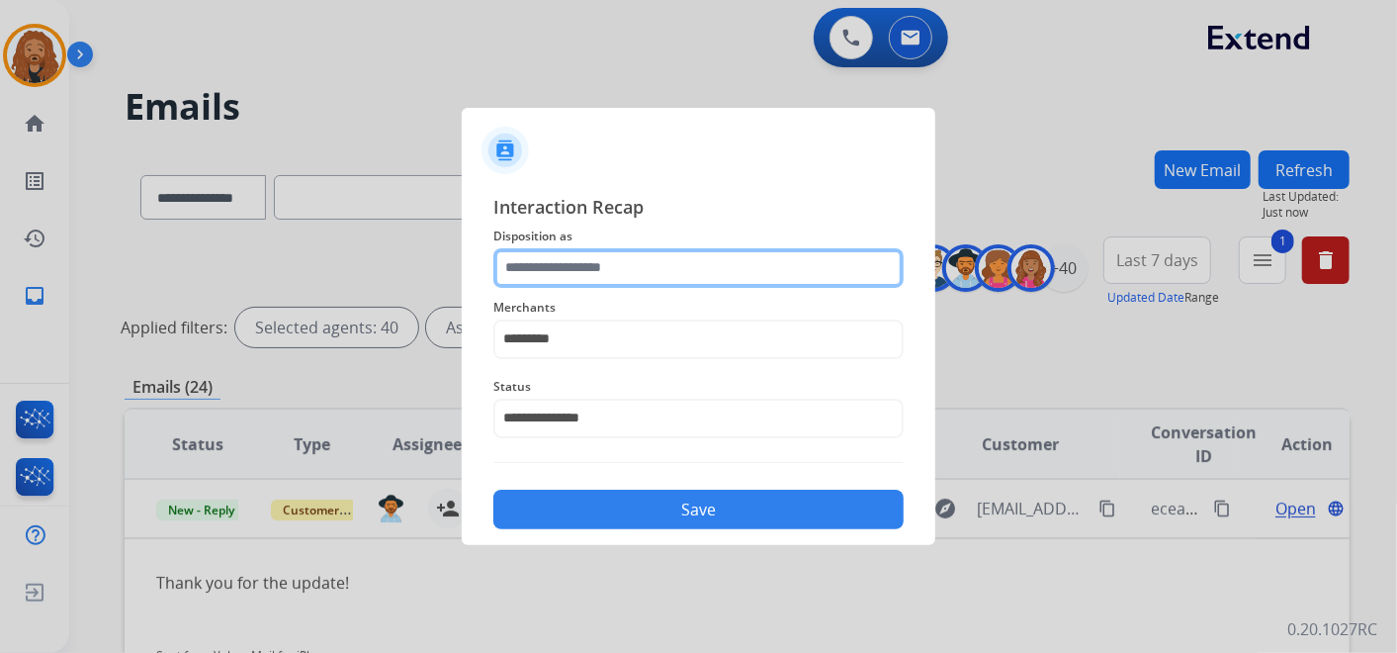
drag, startPoint x: 545, startPoint y: 257, endPoint x: 565, endPoint y: 279, distance: 29.4
click at [548, 259] on input "text" at bounding box center [698, 268] width 410 height 40
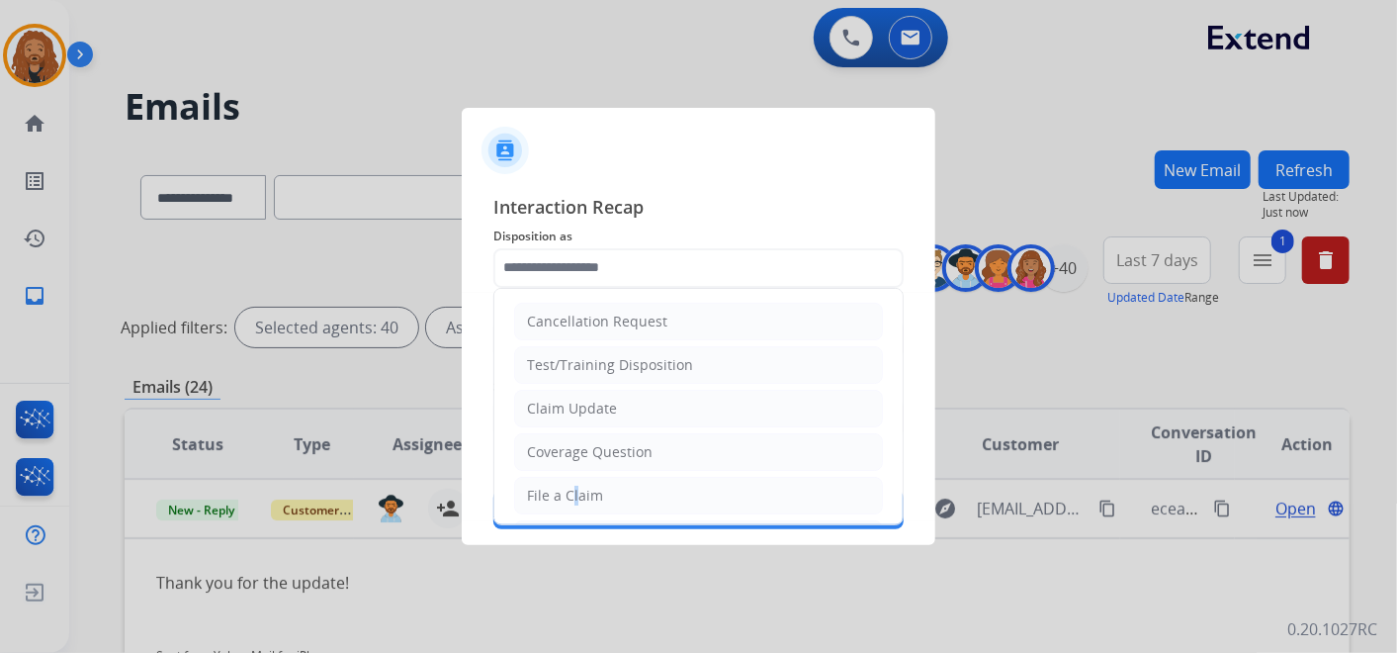
drag, startPoint x: 568, startPoint y: 498, endPoint x: 569, endPoint y: 514, distance: 15.9
click at [568, 498] on div "File a Claim" at bounding box center [565, 495] width 76 height 20
type input "**********"
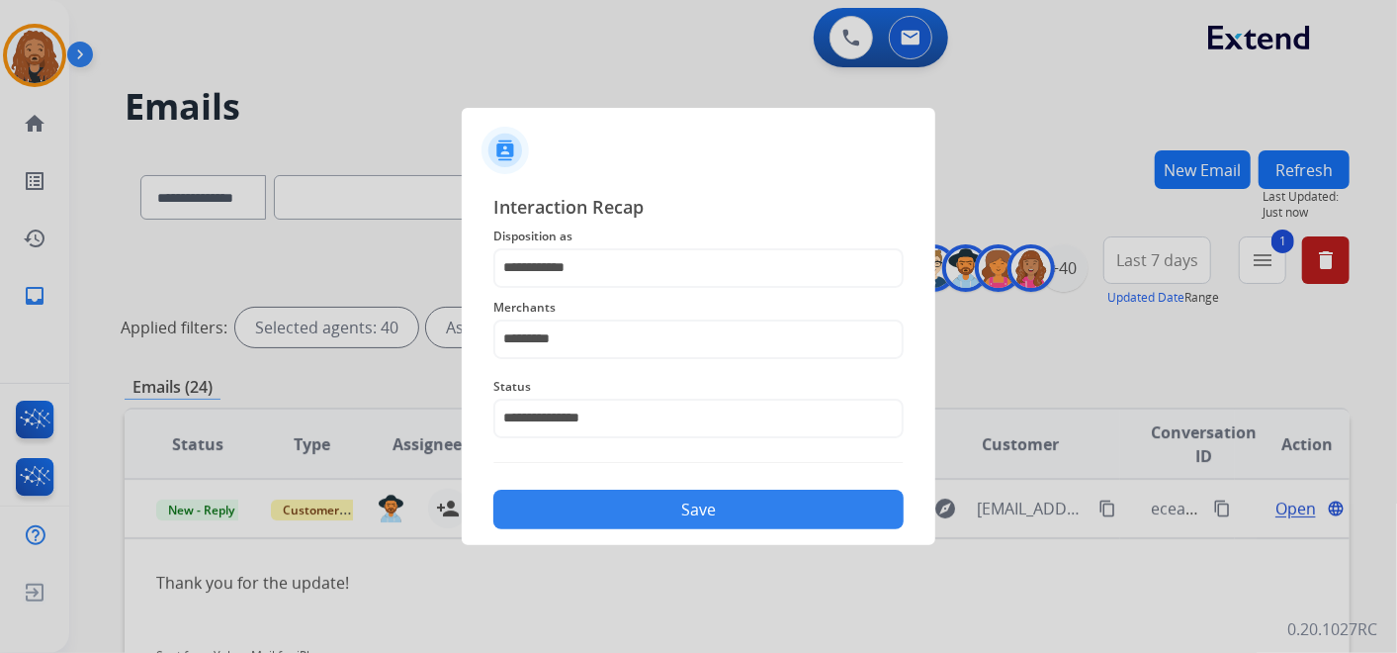
click at [571, 516] on button "Save" at bounding box center [698, 509] width 410 height 40
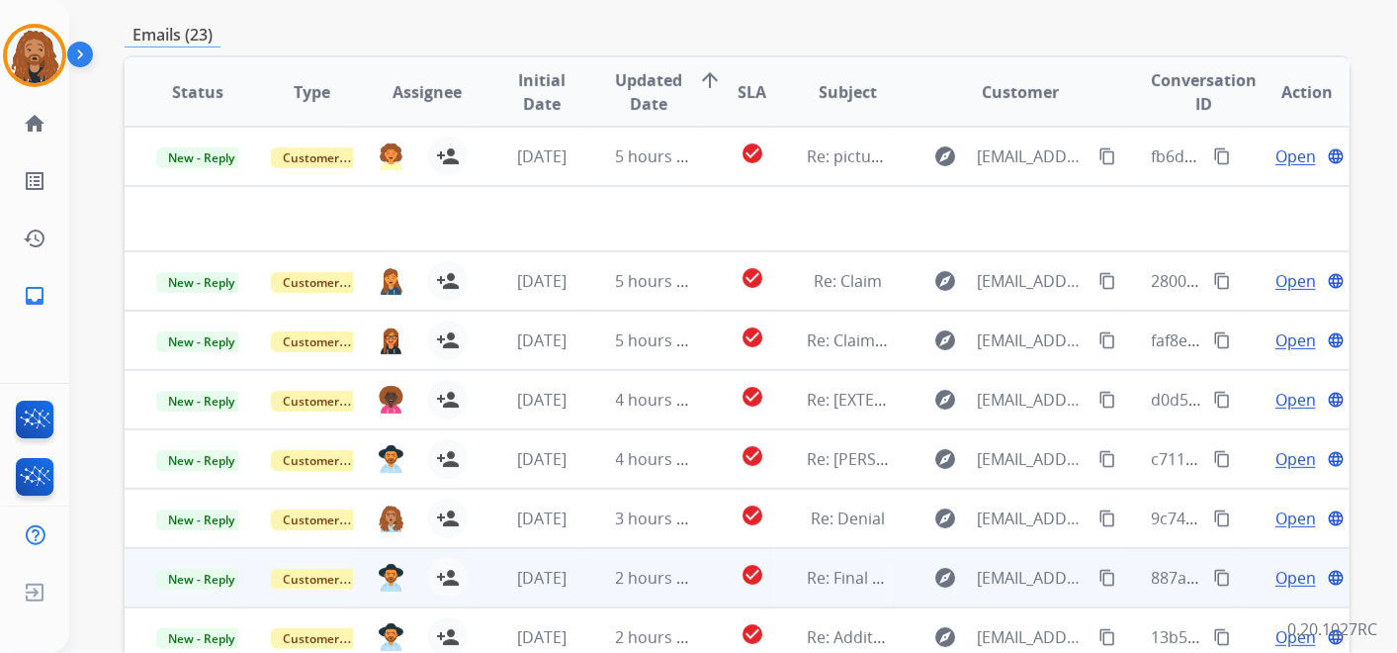
scroll to position [190, 0]
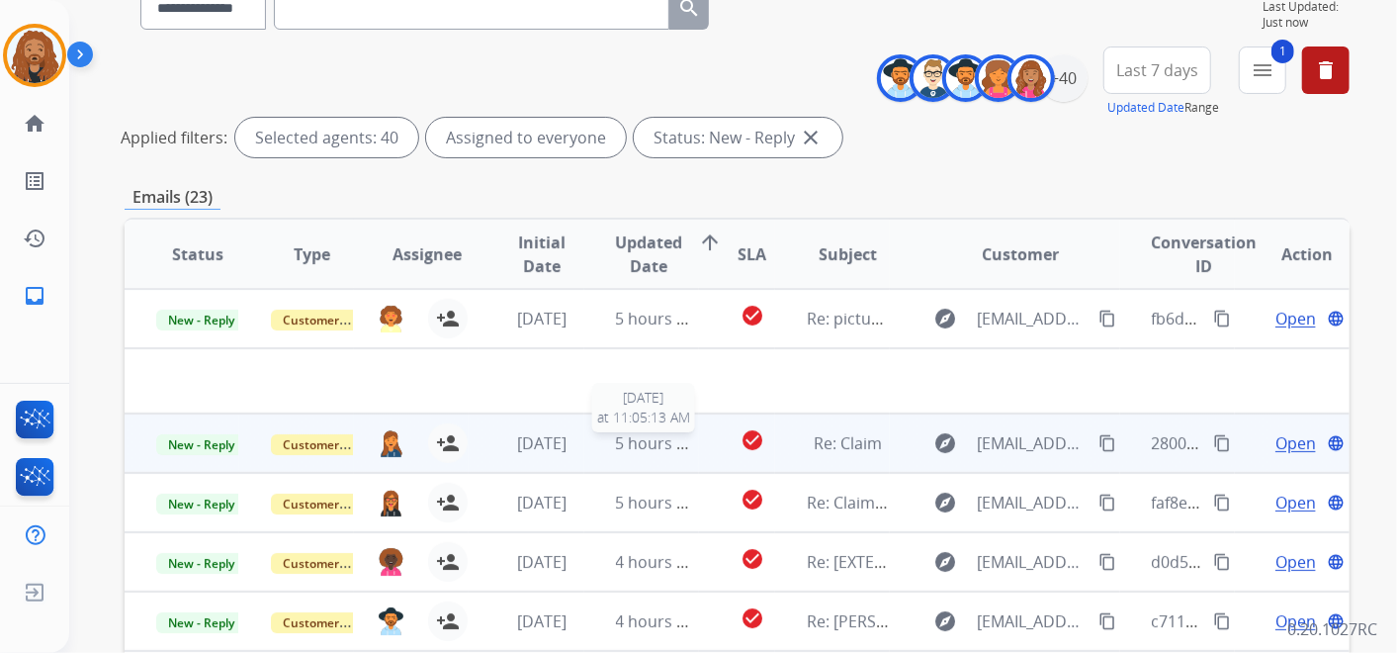
click at [674, 443] on span "5 hours ago" at bounding box center [660, 443] width 89 height 22
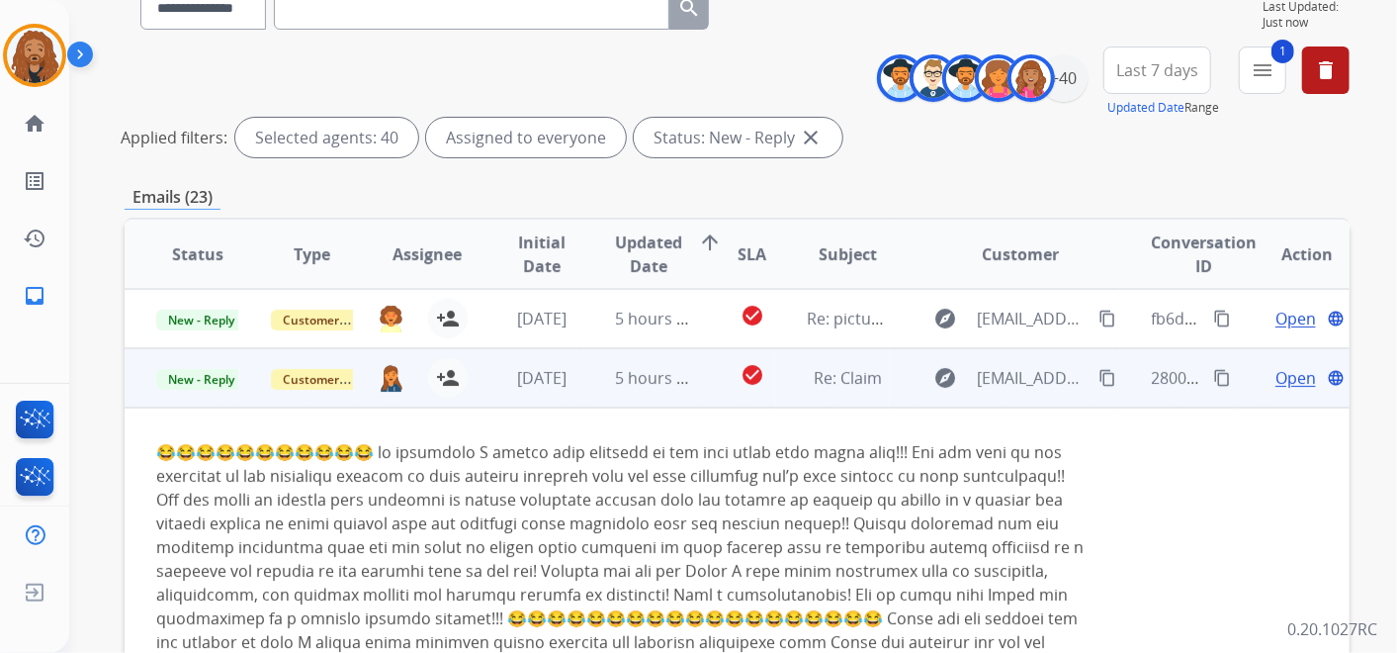
scroll to position [59, 0]
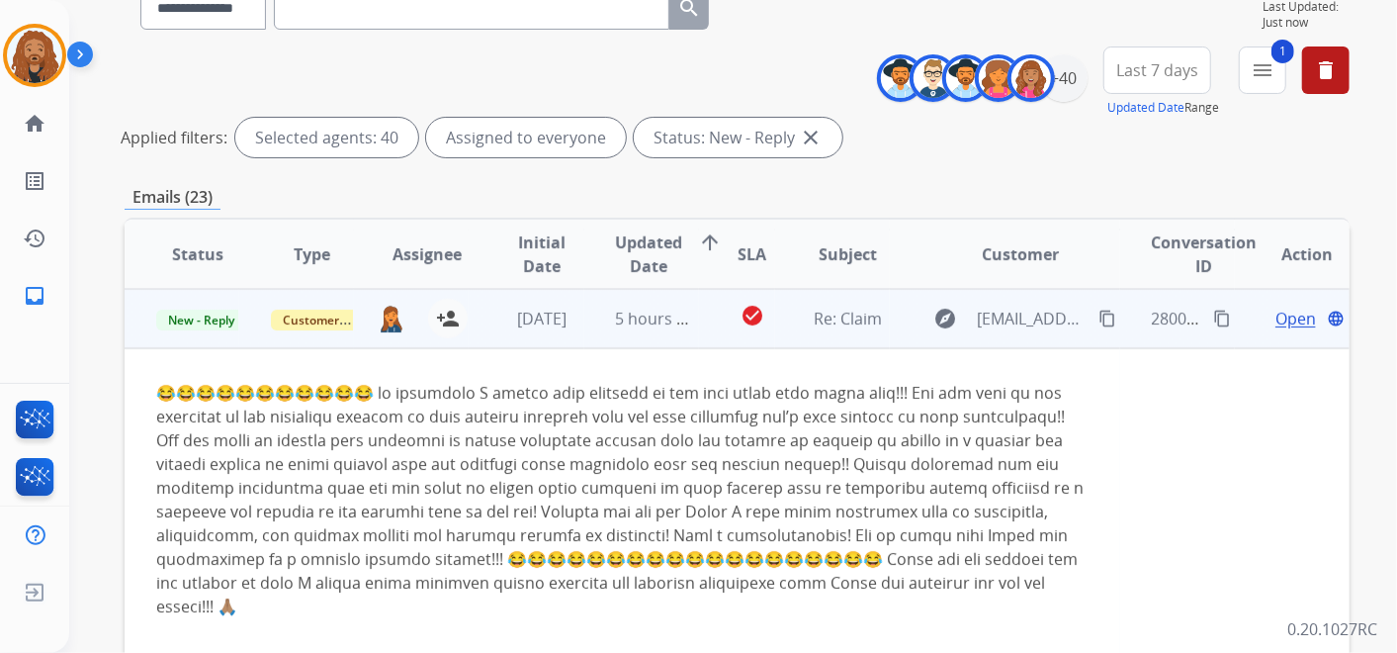
click at [1277, 319] on span "Open" at bounding box center [1295, 319] width 41 height 24
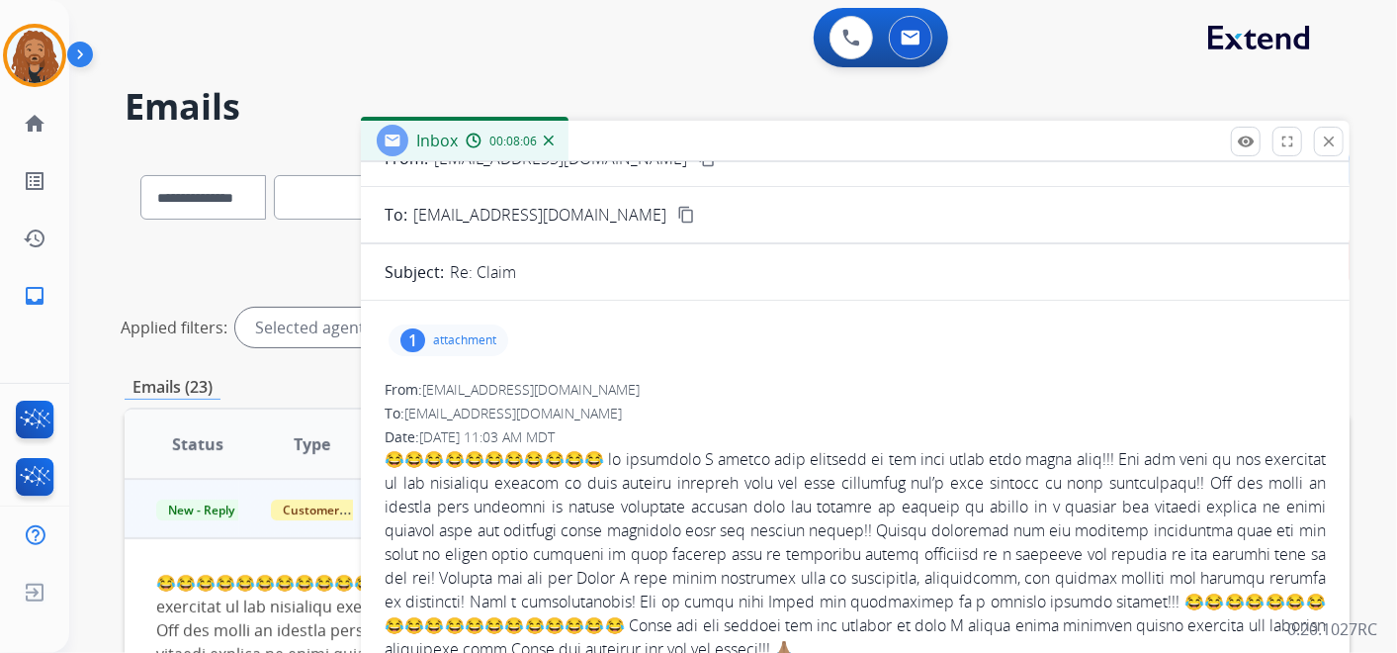
scroll to position [0, 0]
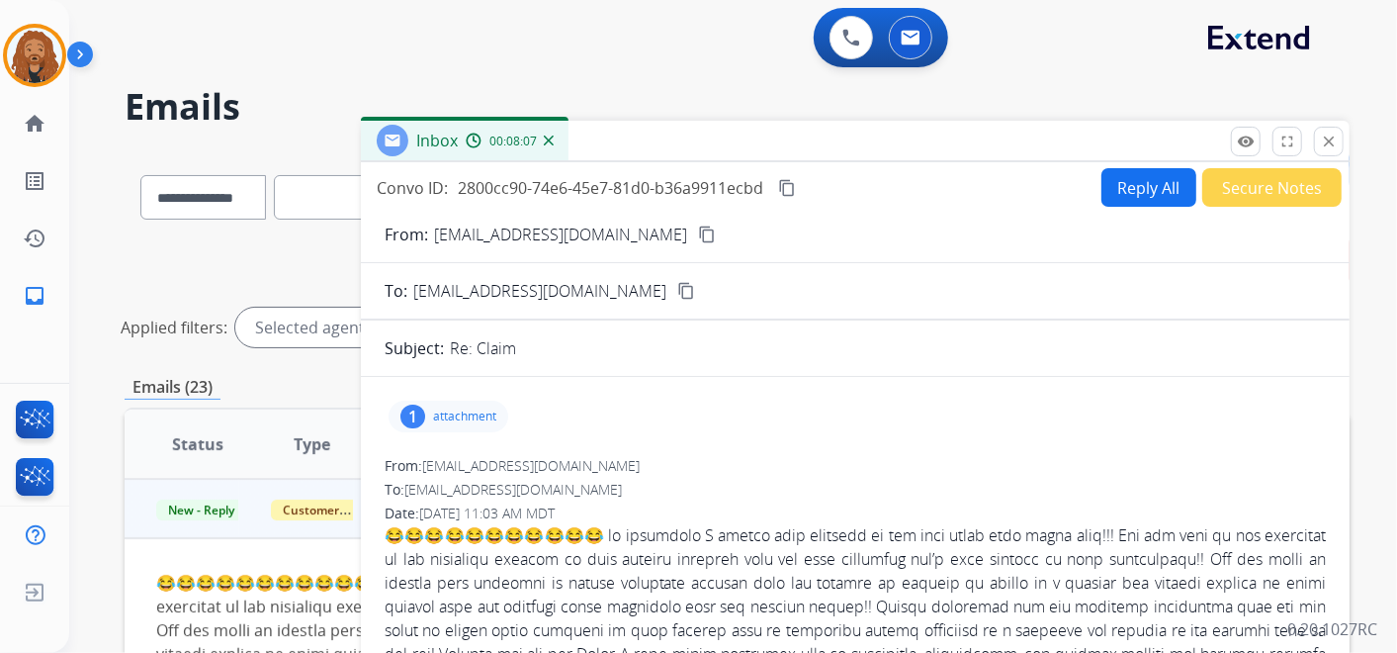
click at [1253, 170] on button "Secure Notes" at bounding box center [1271, 187] width 139 height 39
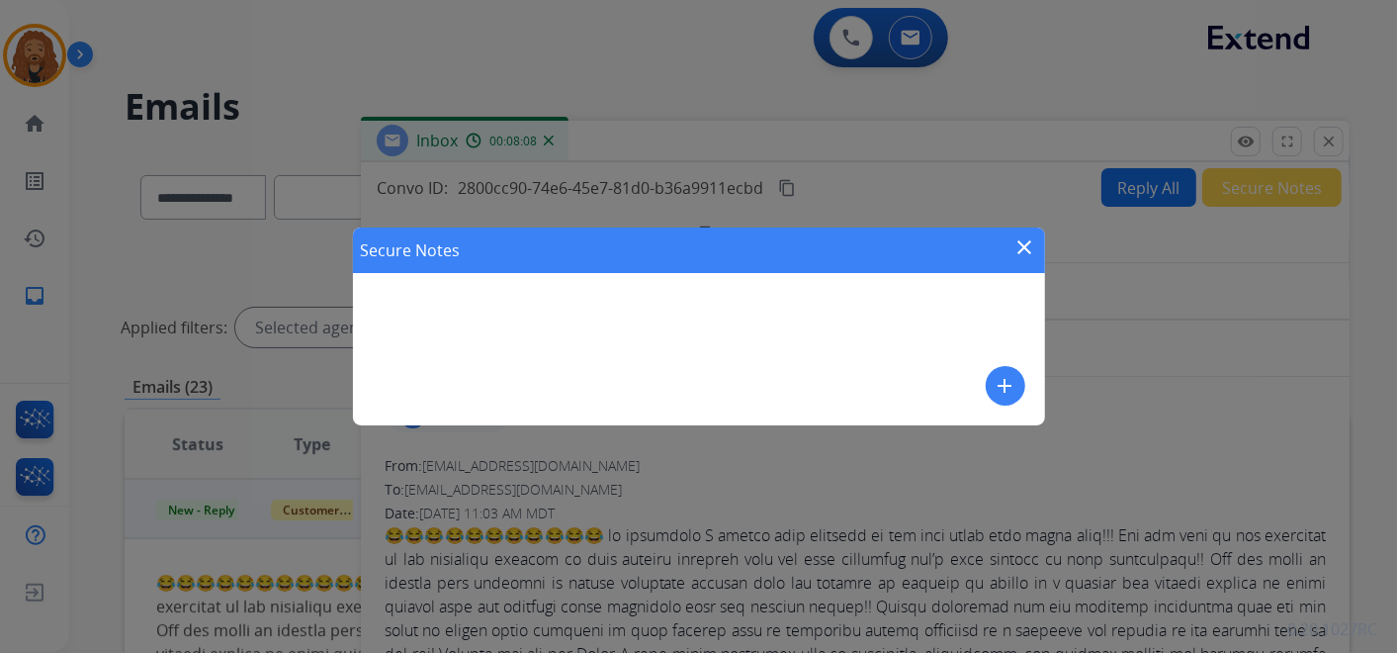
click at [1006, 385] on mat-icon "add" at bounding box center [1006, 386] width 24 height 24
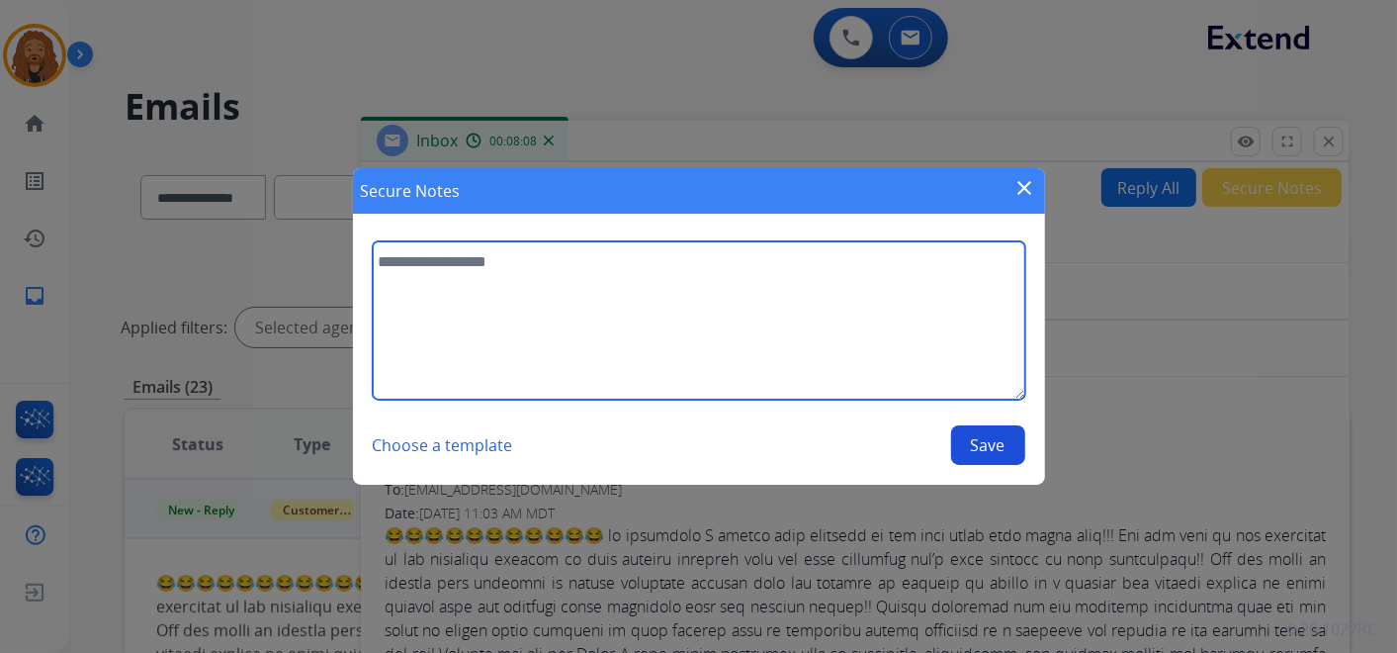
click at [609, 282] on textarea at bounding box center [699, 320] width 653 height 158
type textarea "**********"
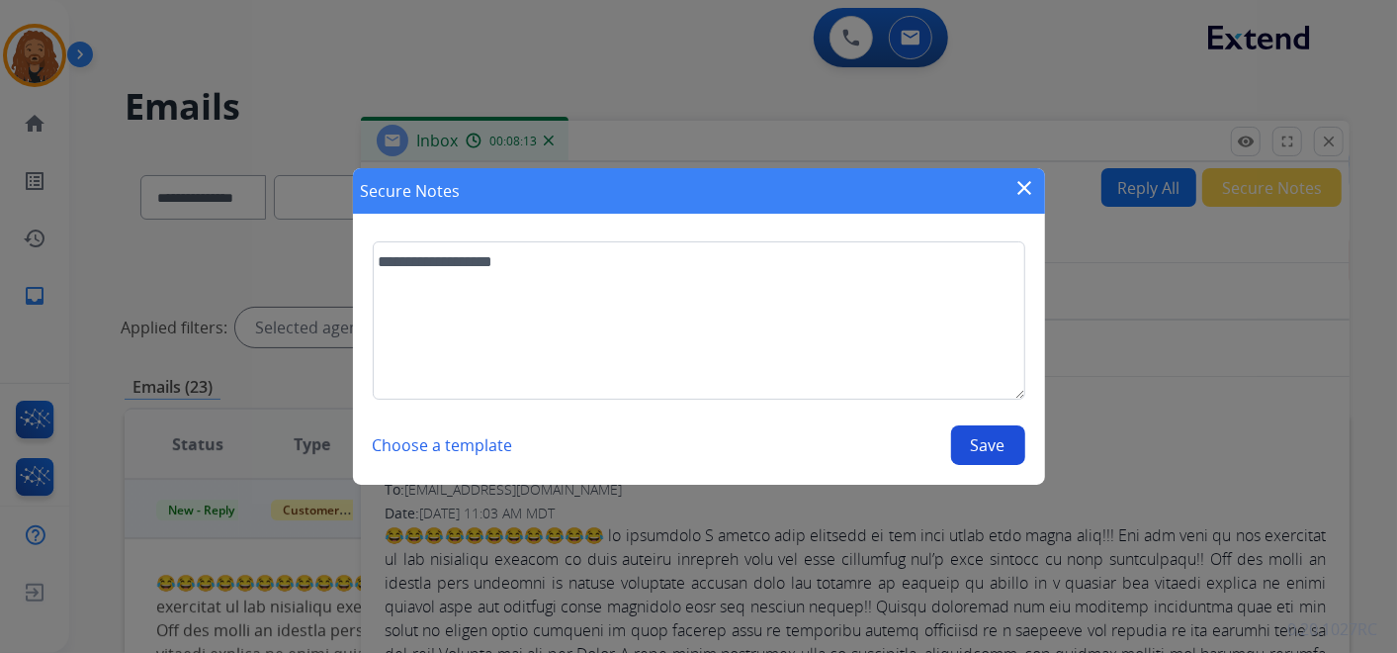
click at [1006, 450] on button "Save" at bounding box center [988, 445] width 74 height 40
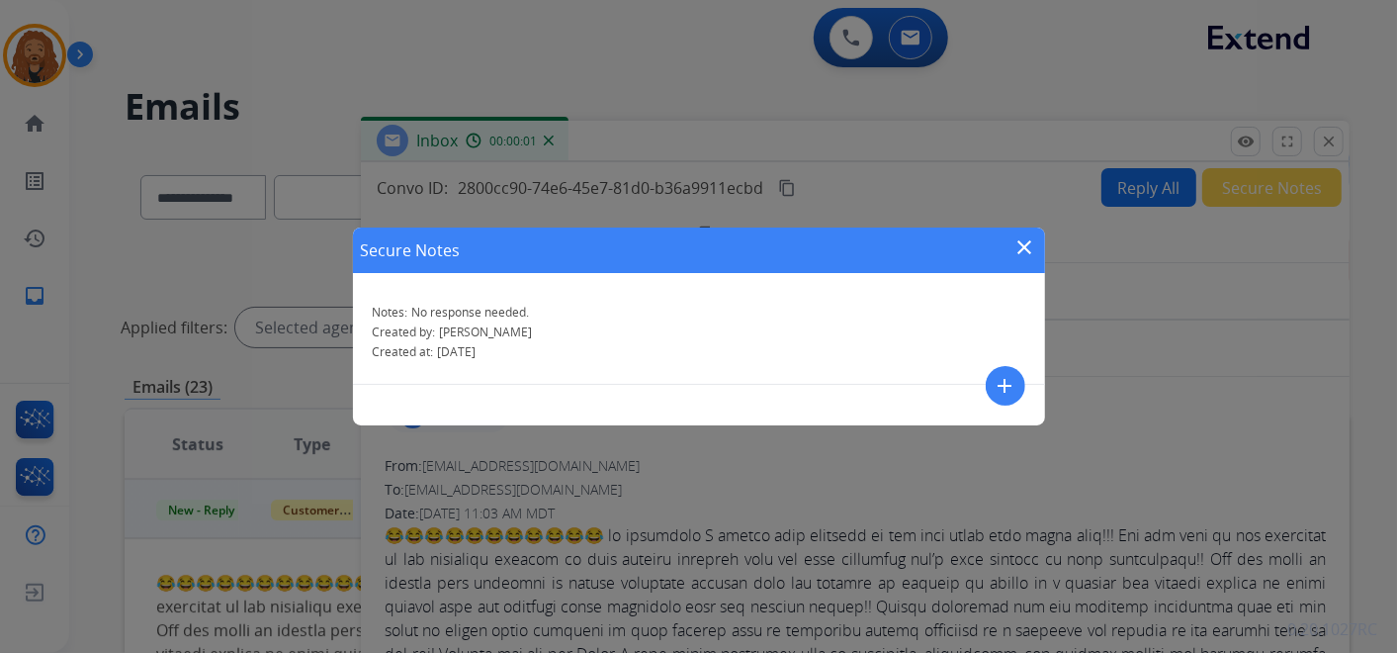
drag, startPoint x: 1026, startPoint y: 246, endPoint x: 1270, endPoint y: 197, distance: 249.2
click at [1027, 246] on mat-icon "close" at bounding box center [1025, 247] width 24 height 24
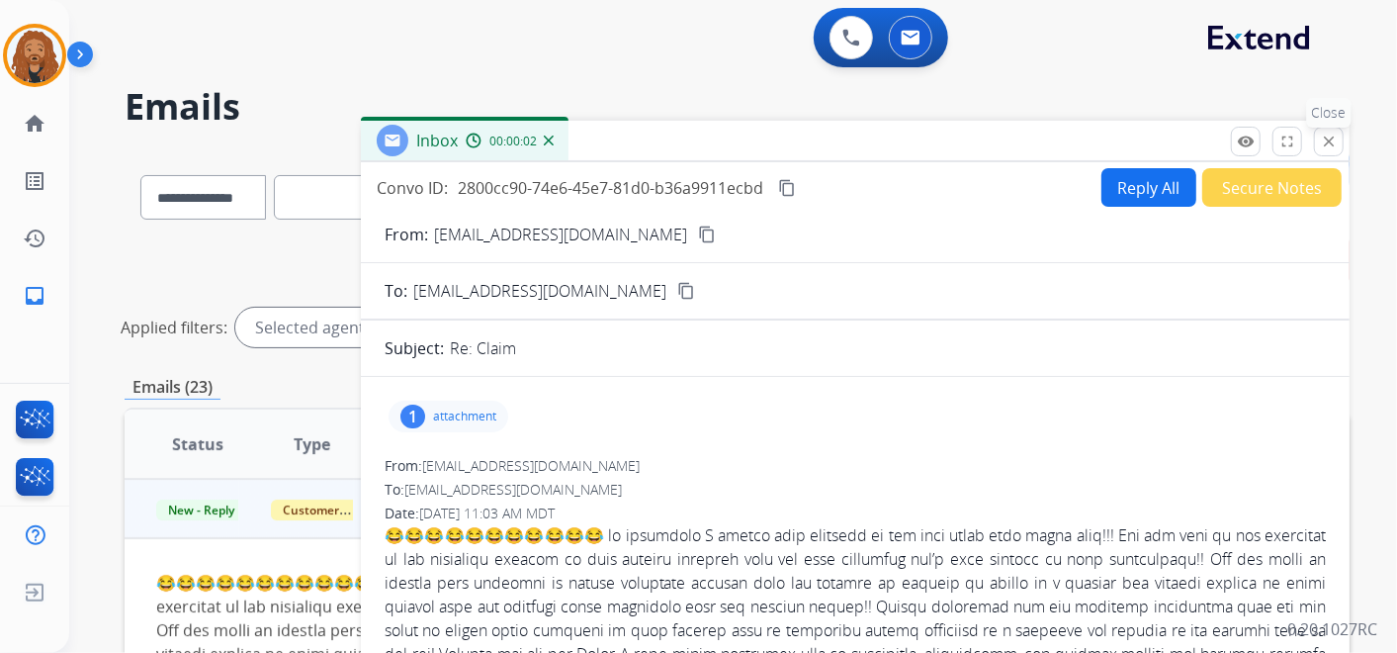
click at [1330, 146] on mat-icon "close" at bounding box center [1329, 141] width 18 height 18
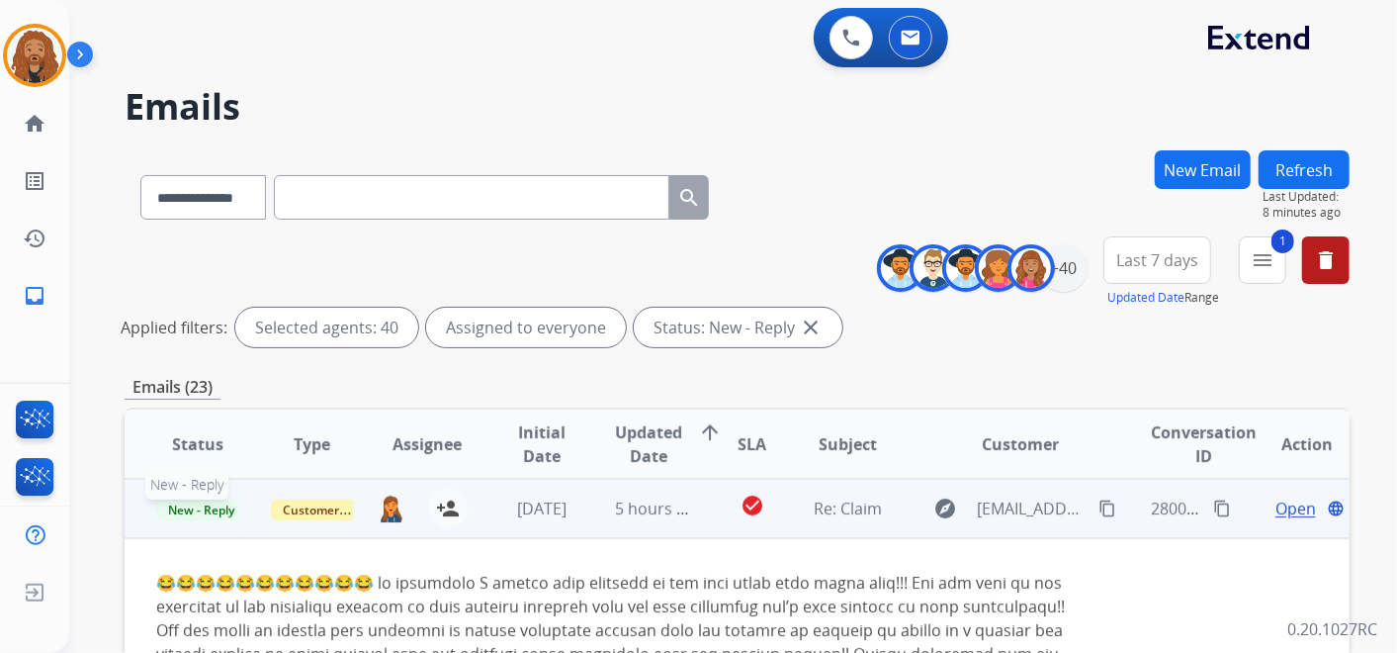
click at [222, 506] on span "New - Reply" at bounding box center [201, 509] width 90 height 21
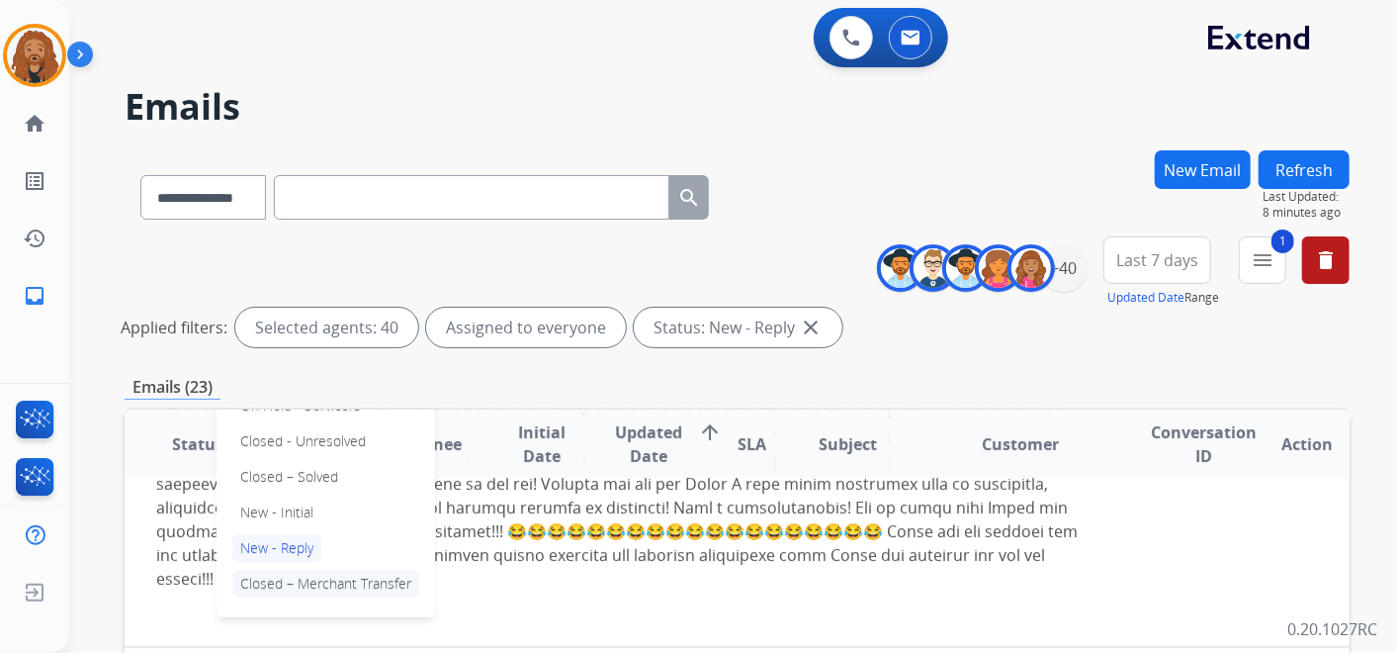
scroll to position [279, 0]
click at [302, 480] on p "Closed – Solved" at bounding box center [289, 475] width 114 height 28
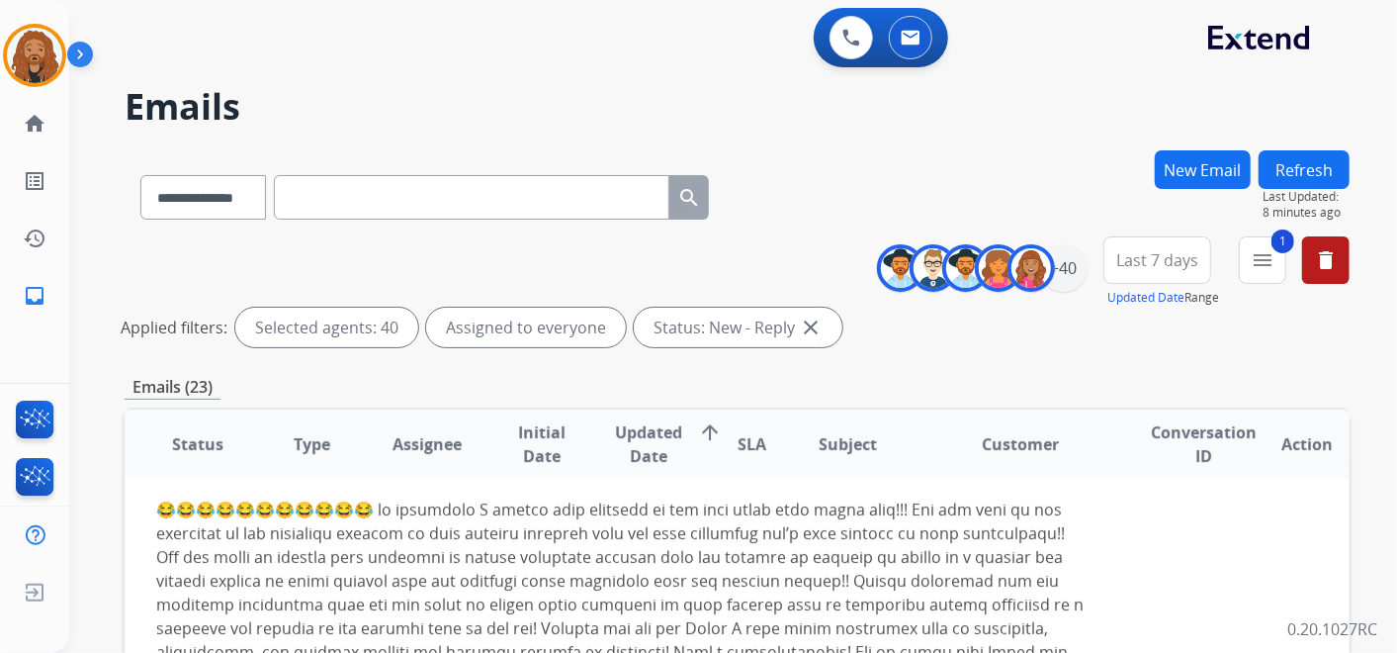
scroll to position [0, 0]
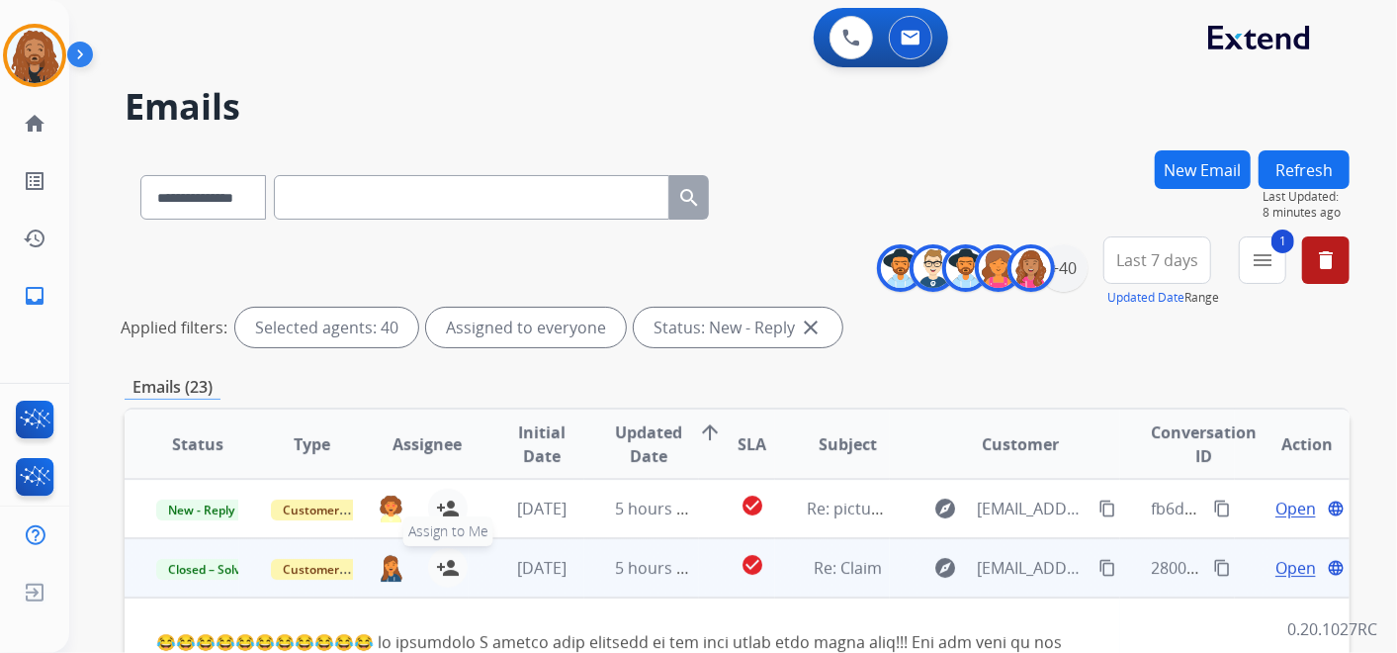
click at [448, 565] on mat-icon "person_add" at bounding box center [448, 568] width 24 height 24
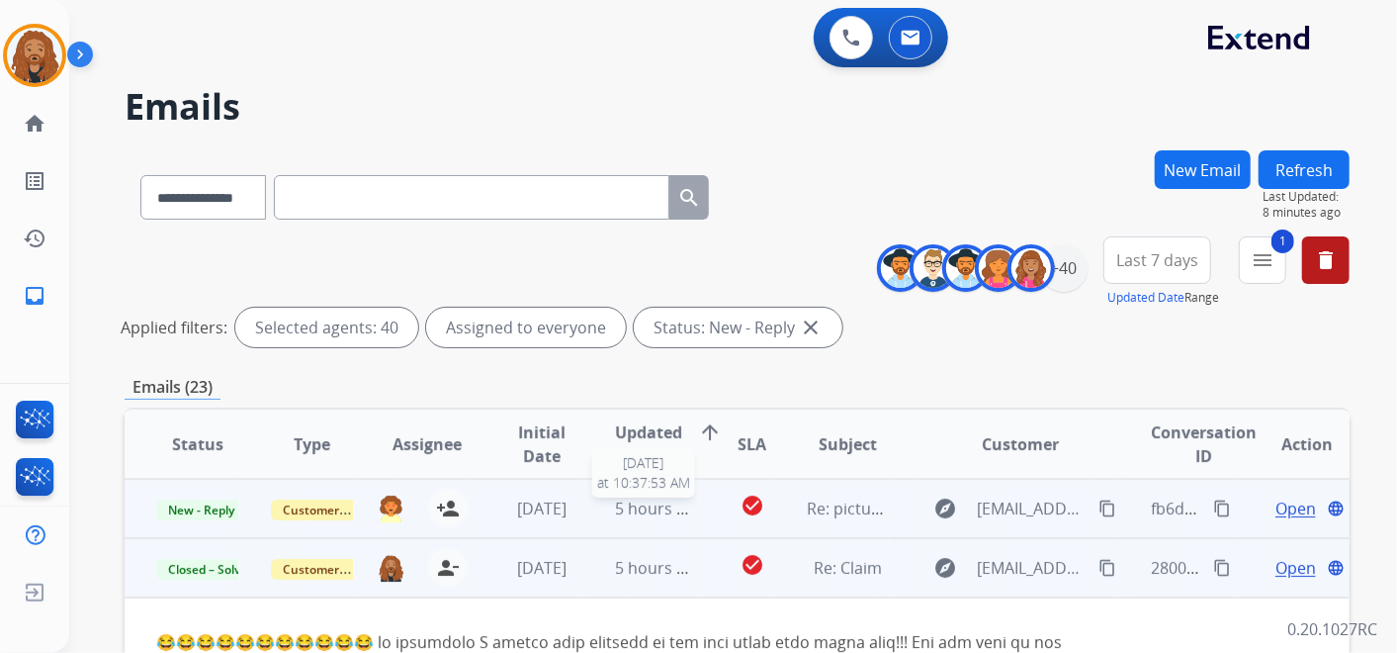
click at [617, 502] on span "5 hours ago" at bounding box center [660, 508] width 89 height 22
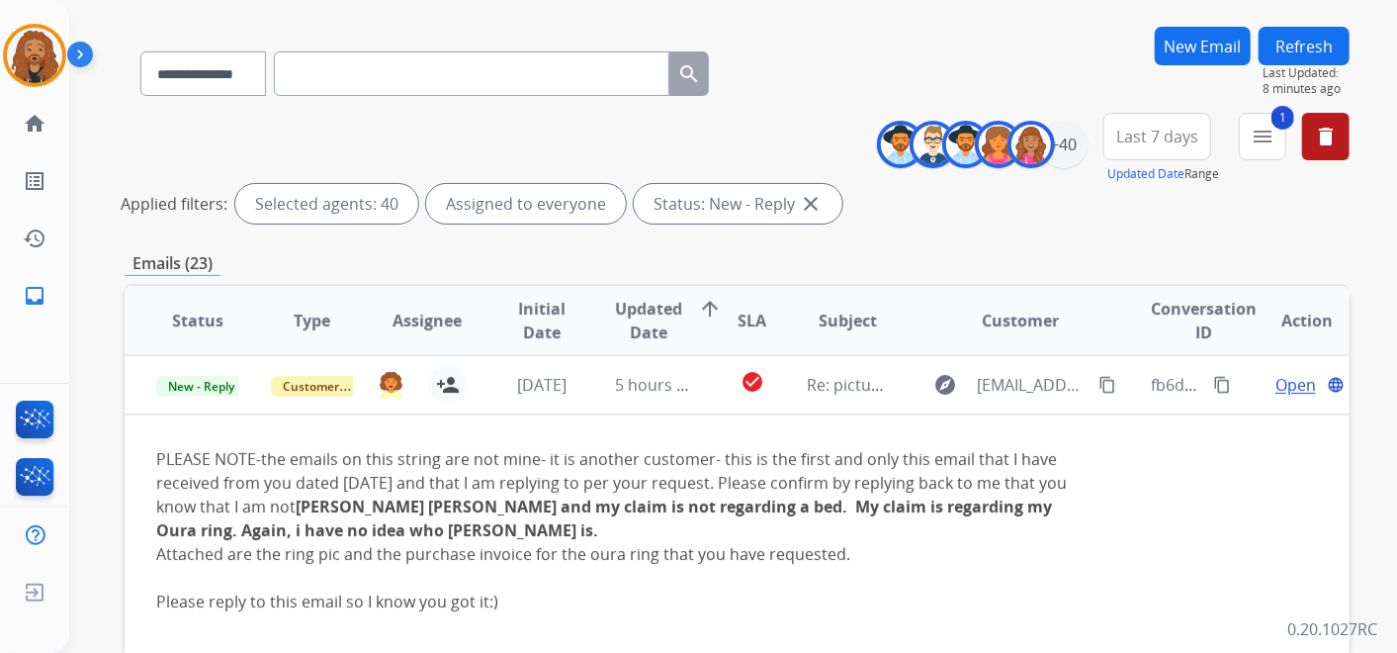
scroll to position [219, 0]
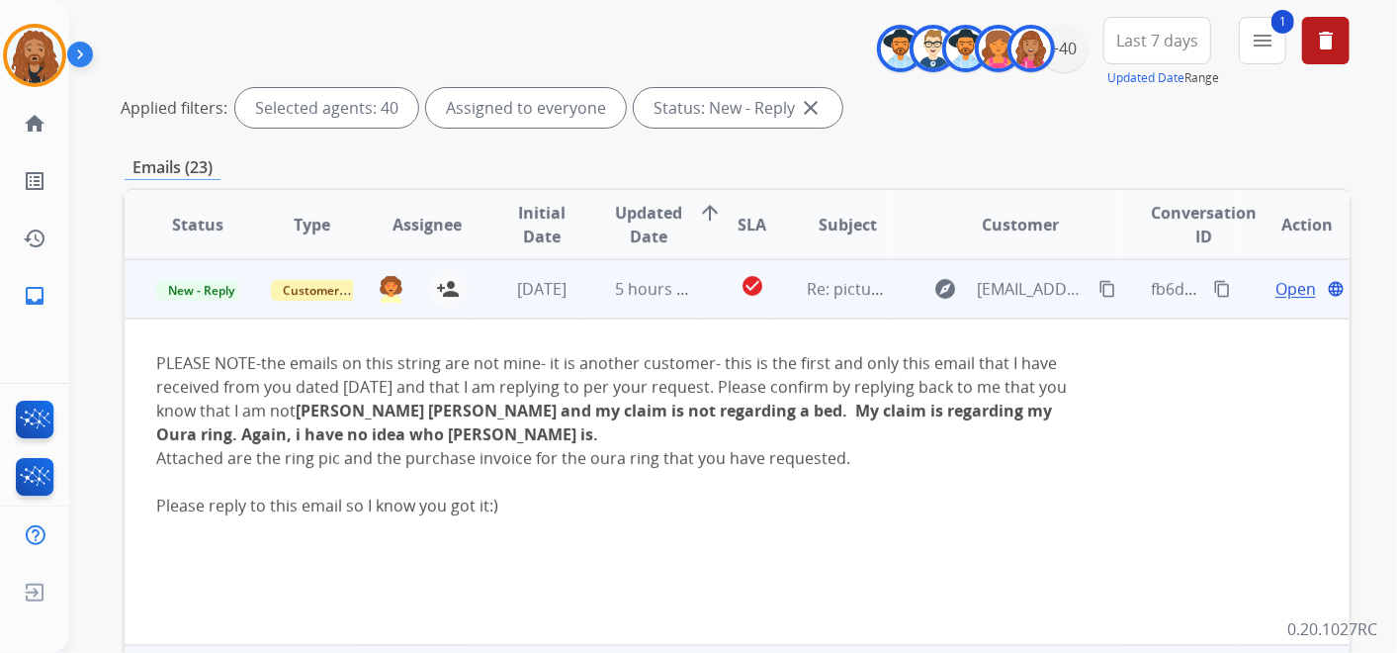
click at [1275, 284] on span "Open" at bounding box center [1295, 289] width 41 height 24
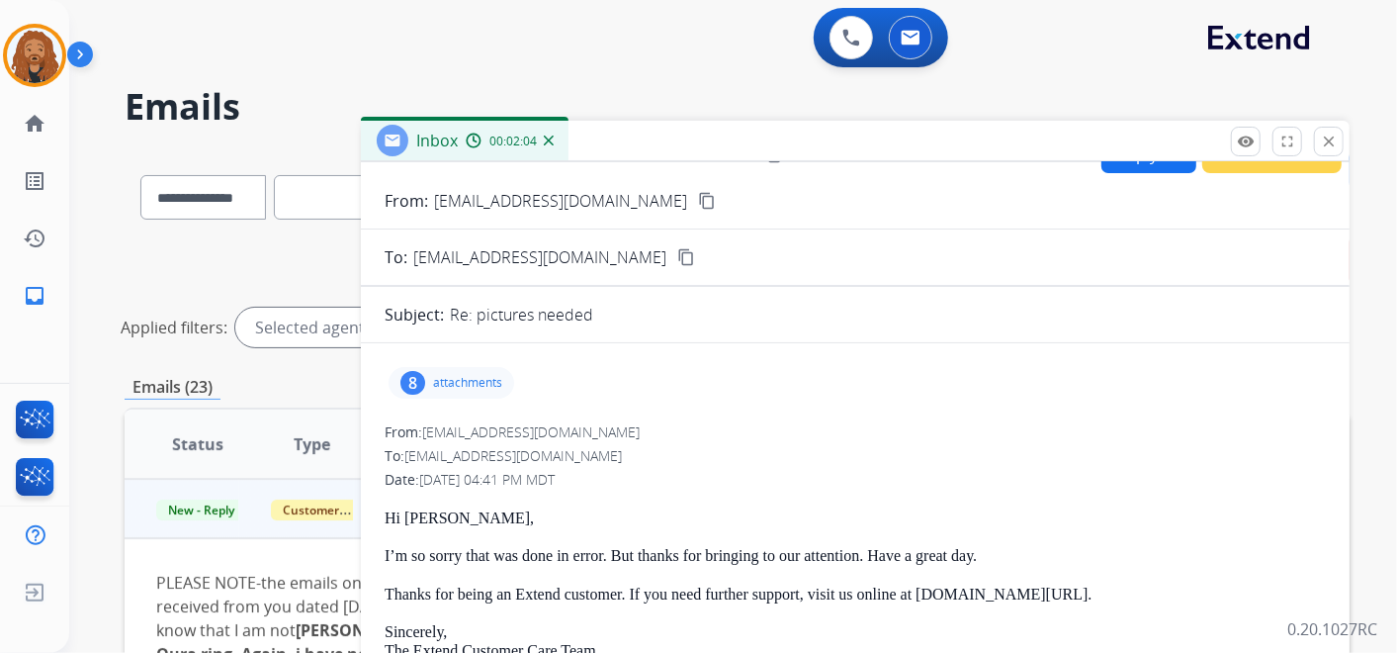
scroll to position [0, 0]
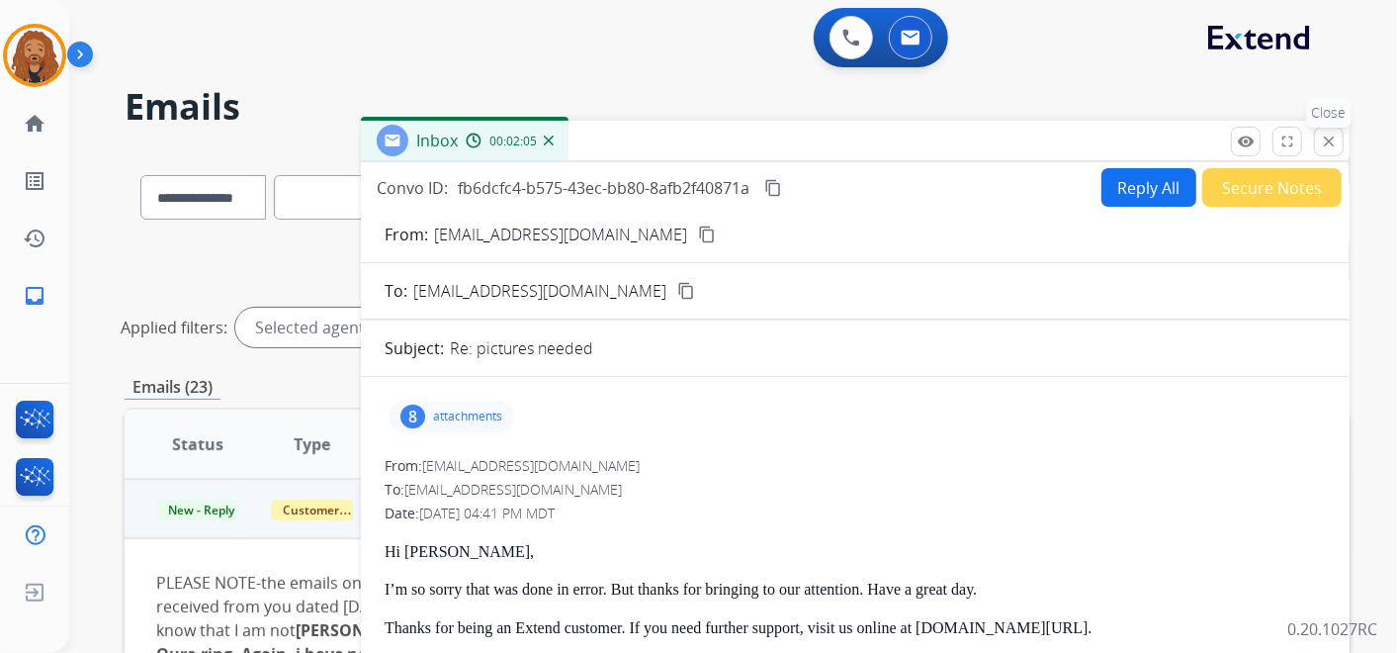
click at [1333, 148] on mat-icon "close" at bounding box center [1329, 141] width 18 height 18
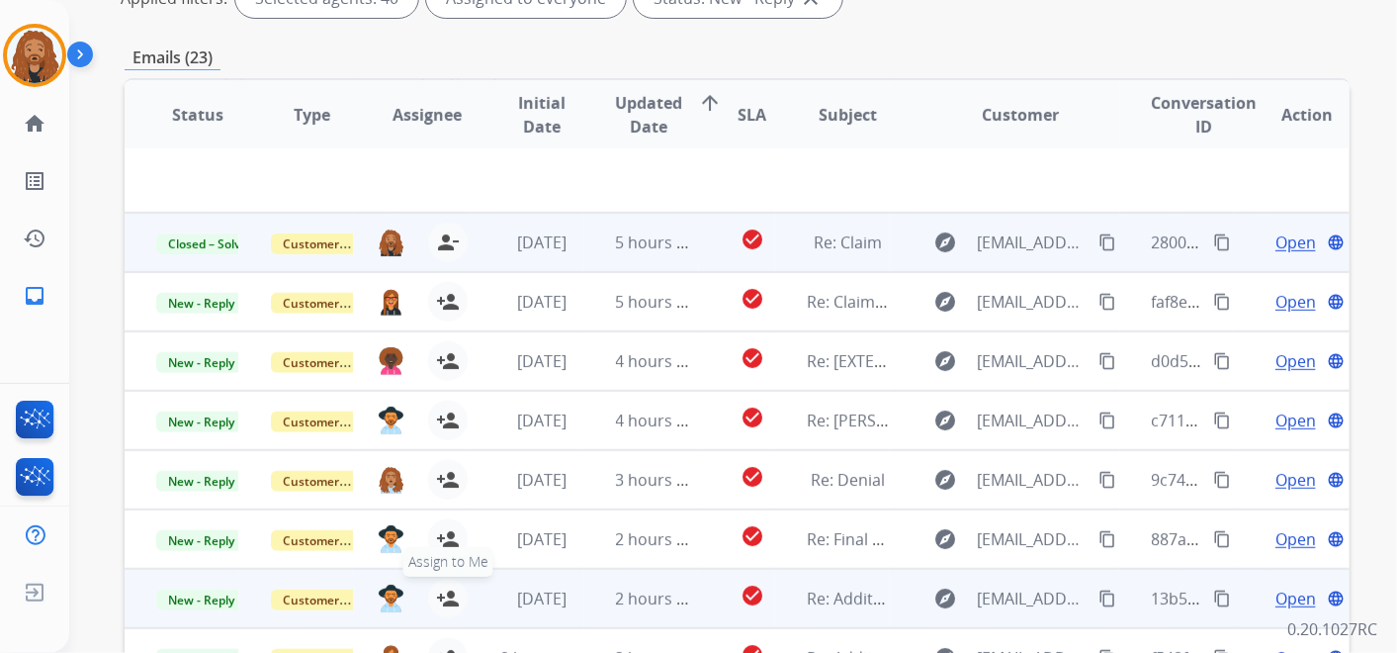
scroll to position [327, 0]
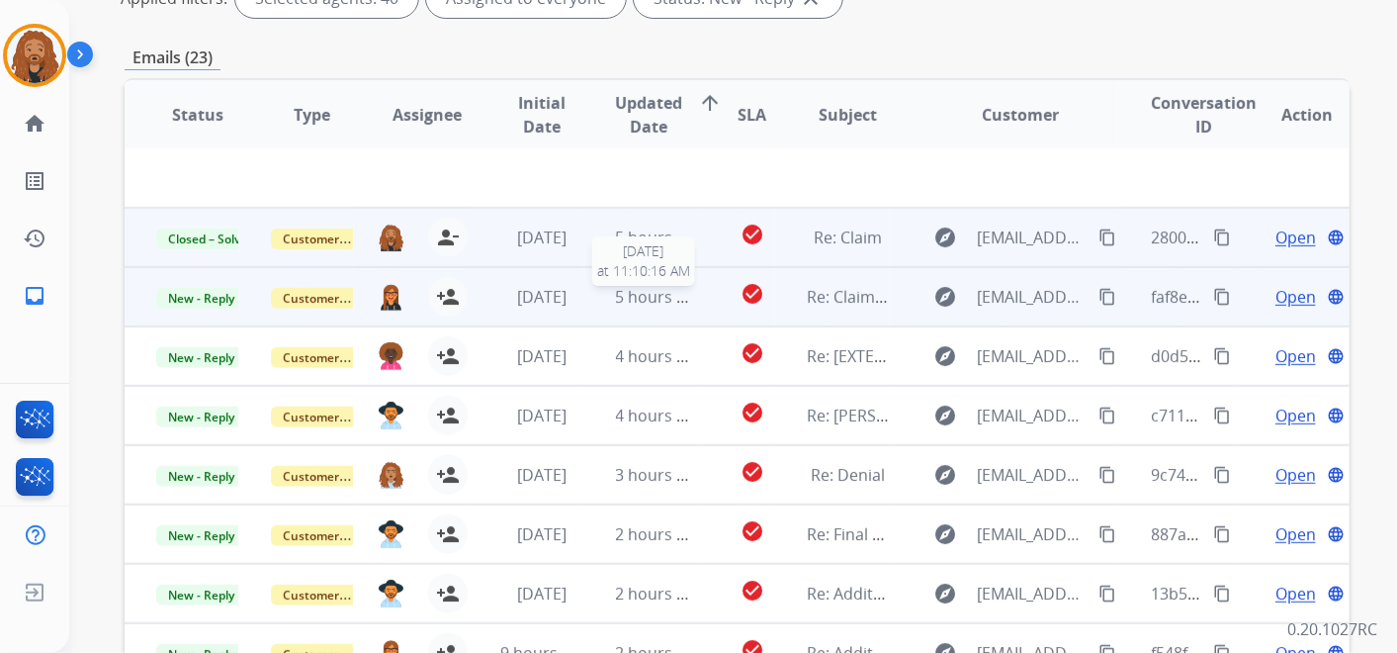
click at [616, 297] on span "5 hours ago" at bounding box center [660, 297] width 89 height 22
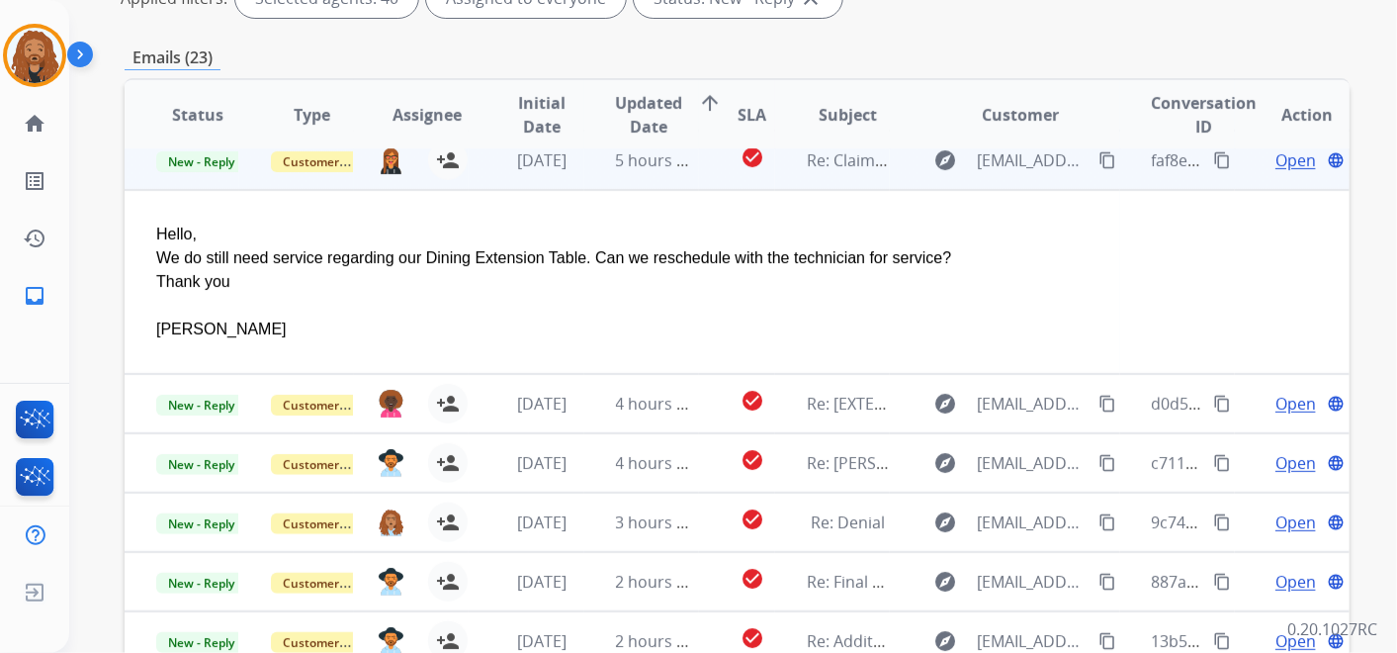
scroll to position [119, 0]
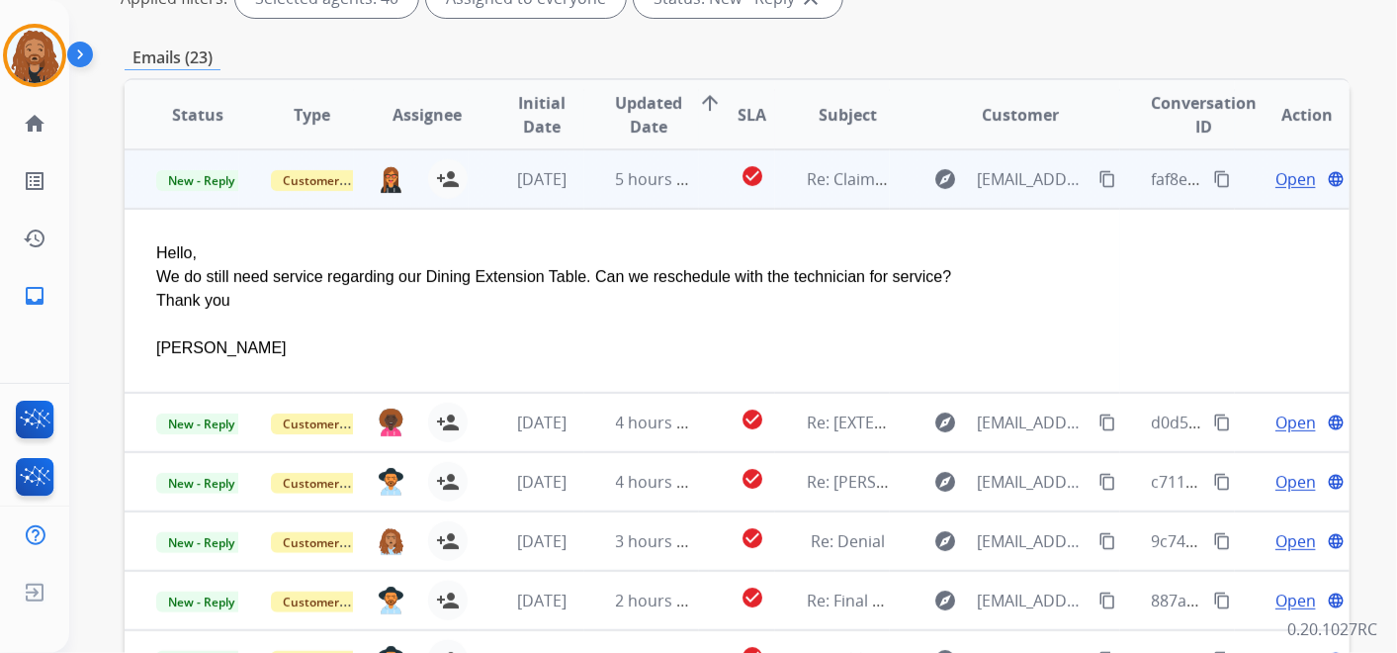
click at [1290, 175] on span "Open" at bounding box center [1295, 179] width 41 height 24
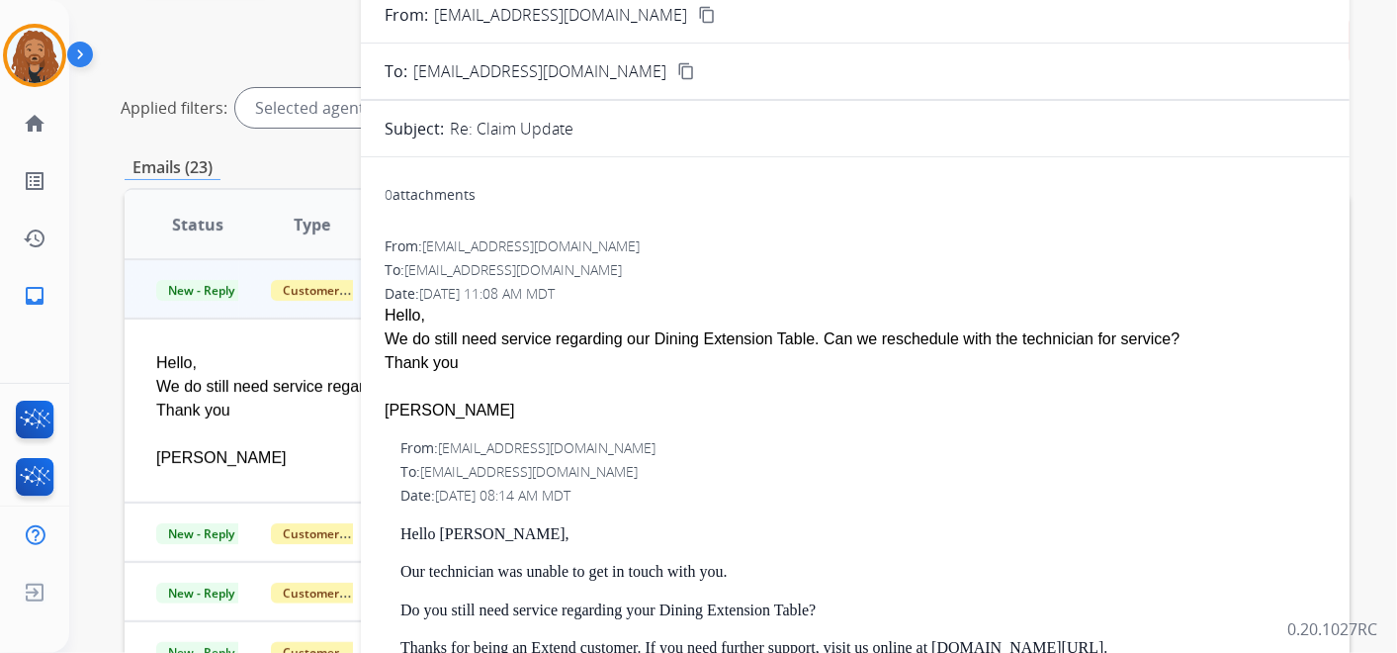
scroll to position [110, 0]
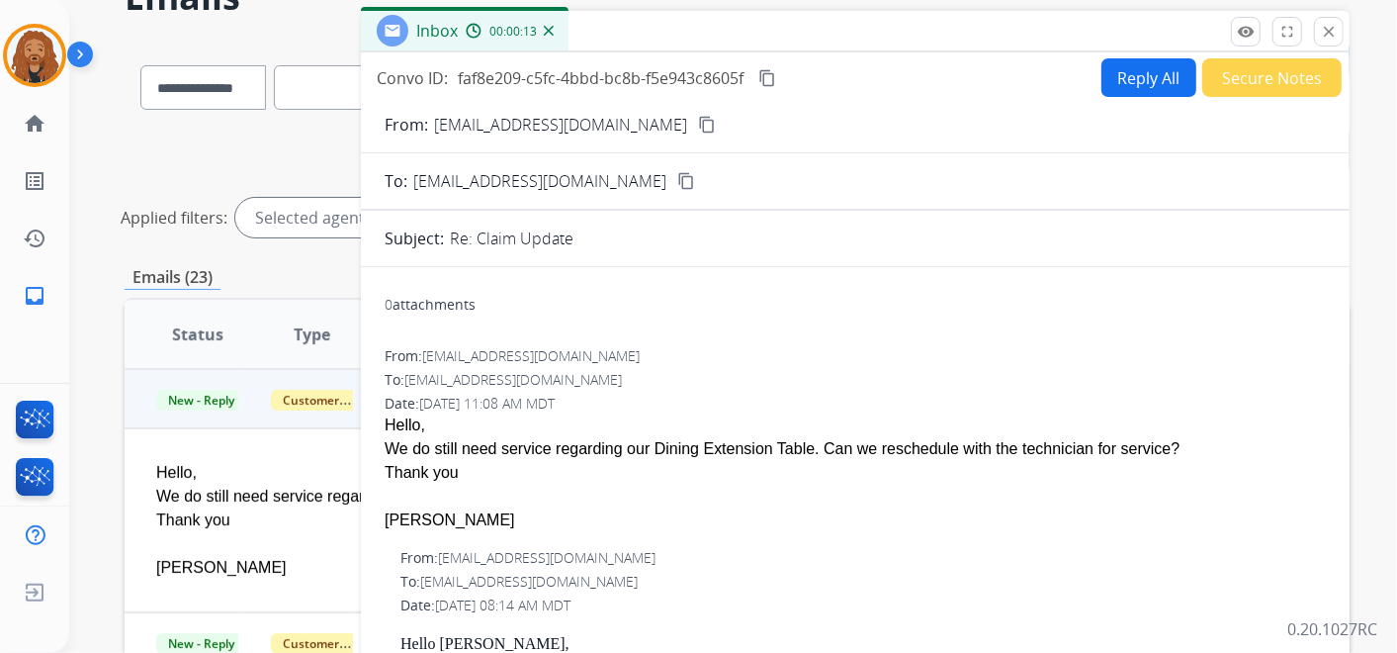
click at [695, 123] on button "content_copy" at bounding box center [707, 125] width 24 height 24
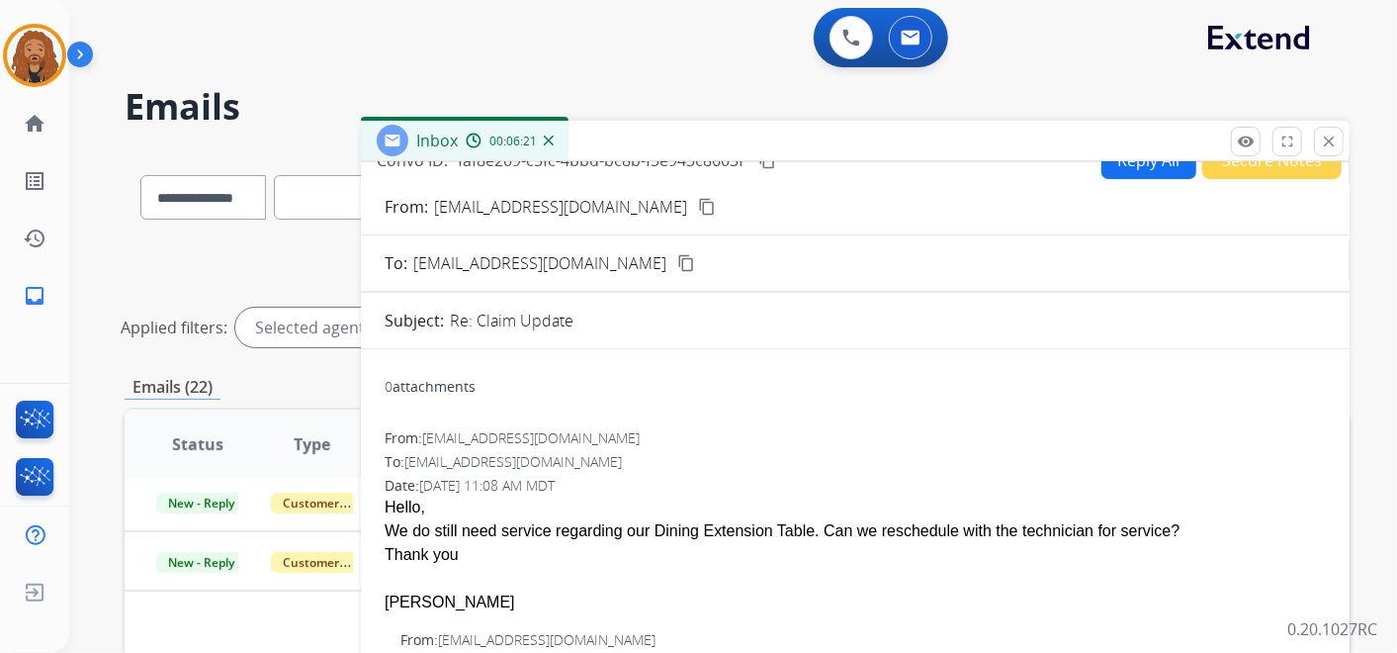
scroll to position [0, 0]
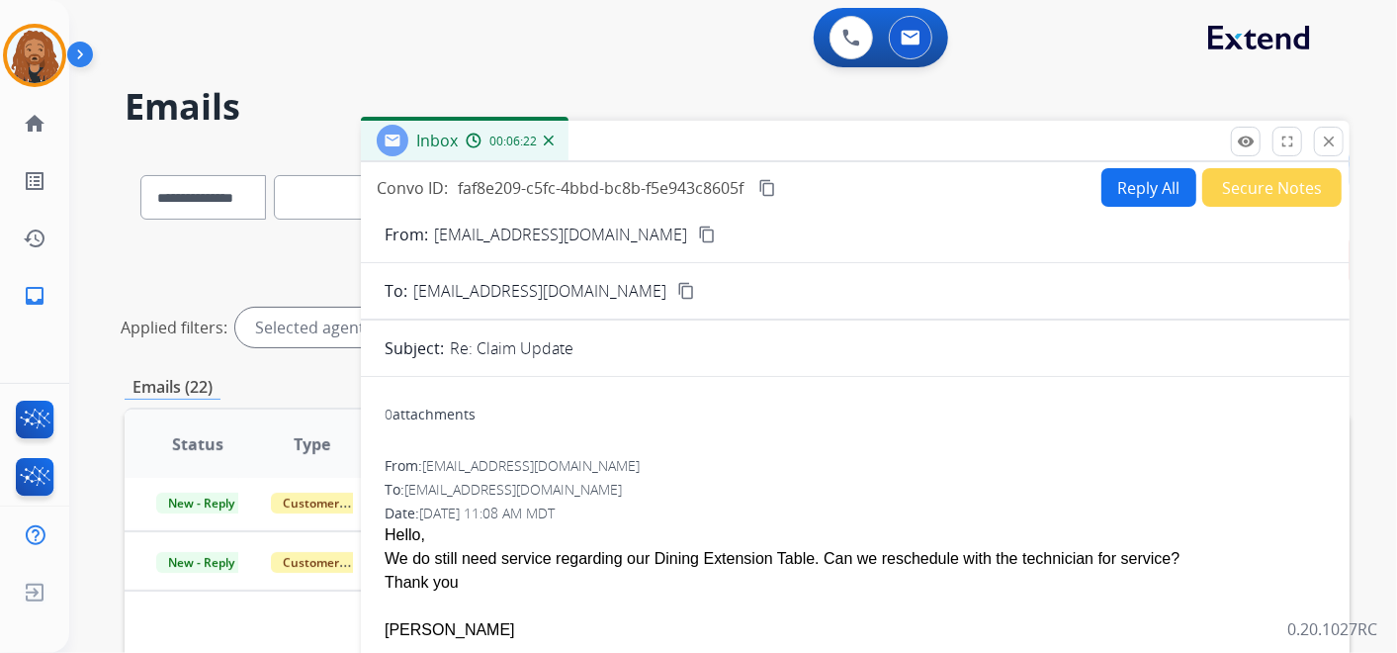
click at [698, 230] on mat-icon "content_copy" at bounding box center [707, 234] width 18 height 18
click at [698, 234] on mat-icon "content_copy" at bounding box center [707, 234] width 18 height 18
drag, startPoint x: 382, startPoint y: 537, endPoint x: 452, endPoint y: 585, distance: 85.3
copy span "Hello, We do still need service regarding our Dining Extension Table. Can we re…"
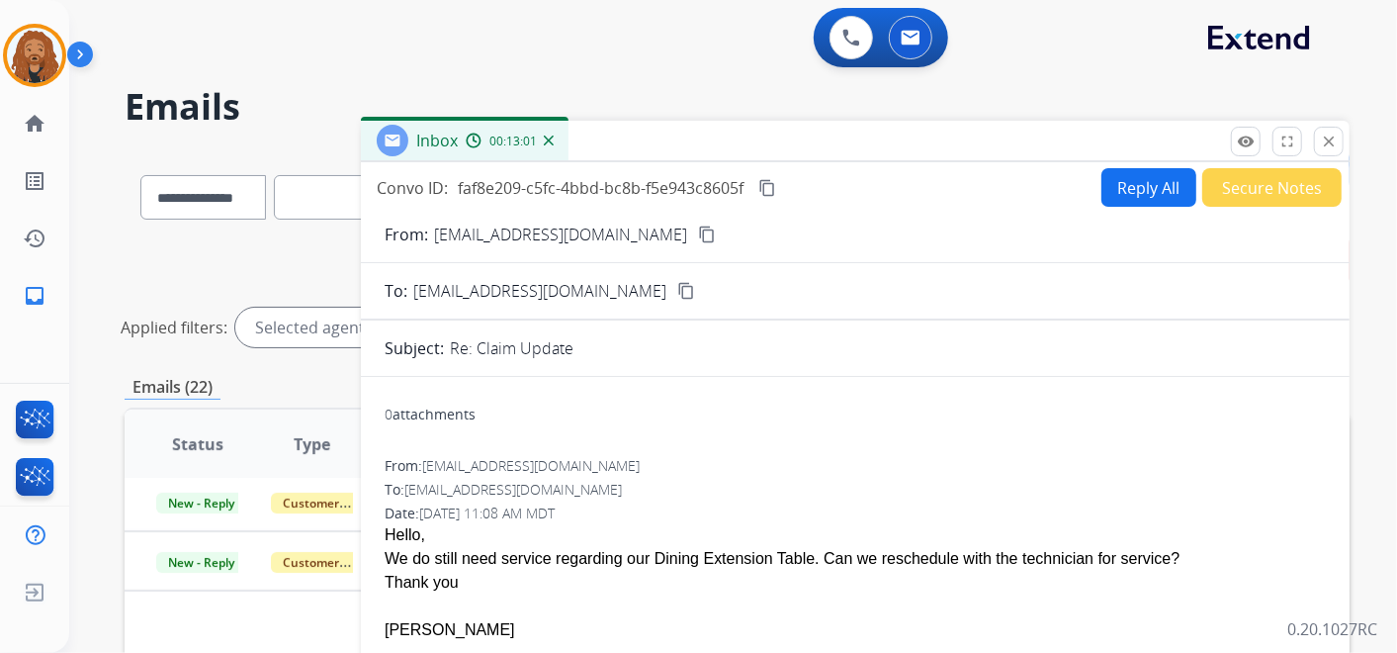
click at [1135, 198] on button "Reply All" at bounding box center [1148, 187] width 95 height 39
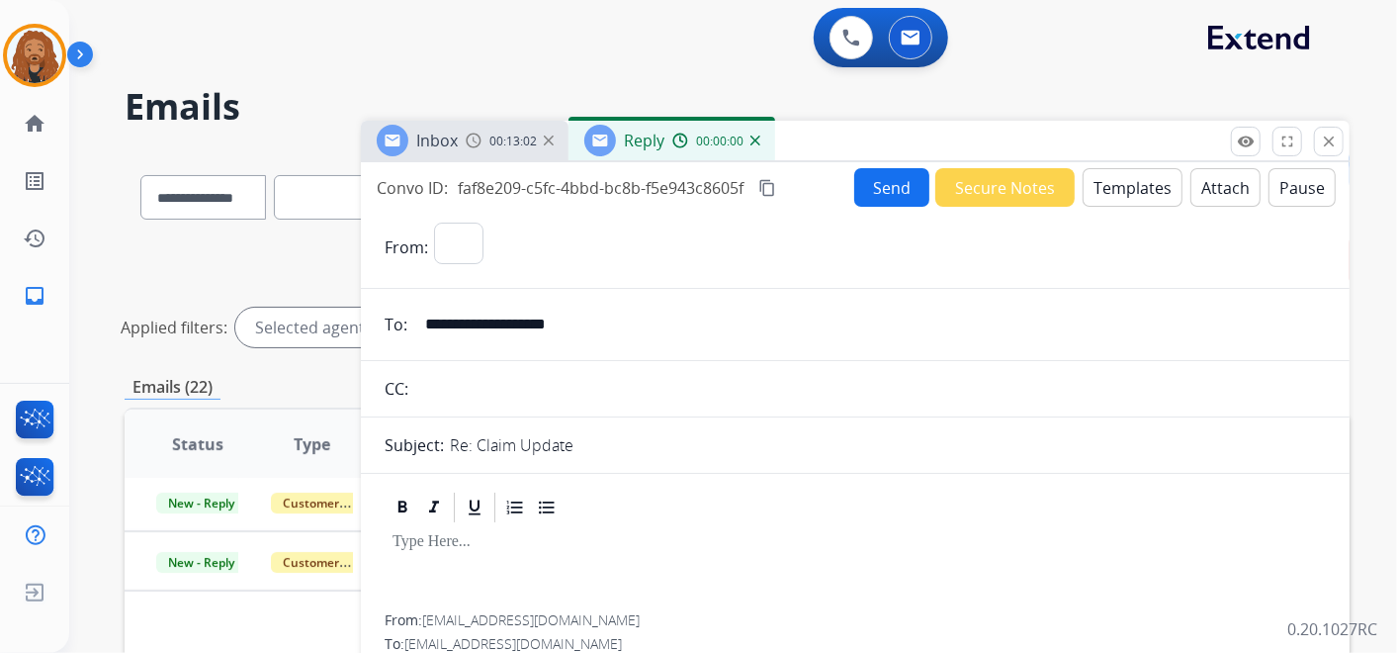
select select "**********"
click at [1138, 203] on button "Templates" at bounding box center [1133, 187] width 100 height 39
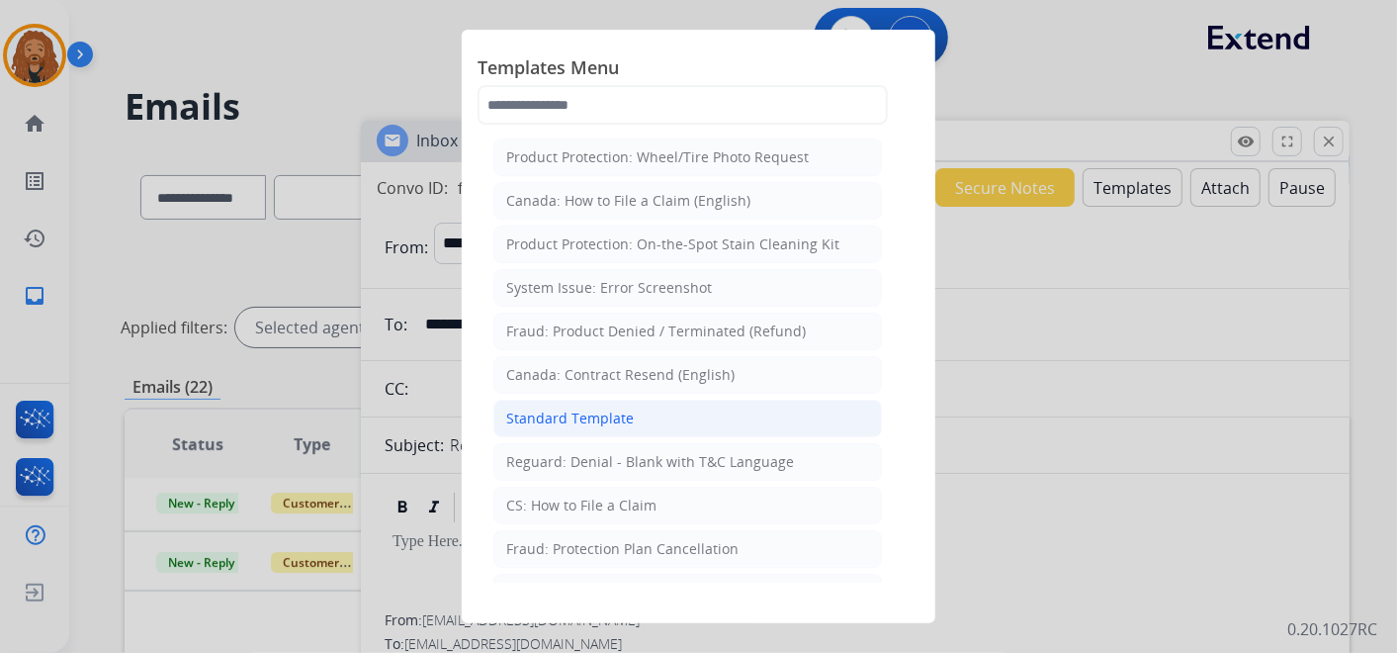
click at [578, 414] on div "Standard Template" at bounding box center [570, 418] width 128 height 20
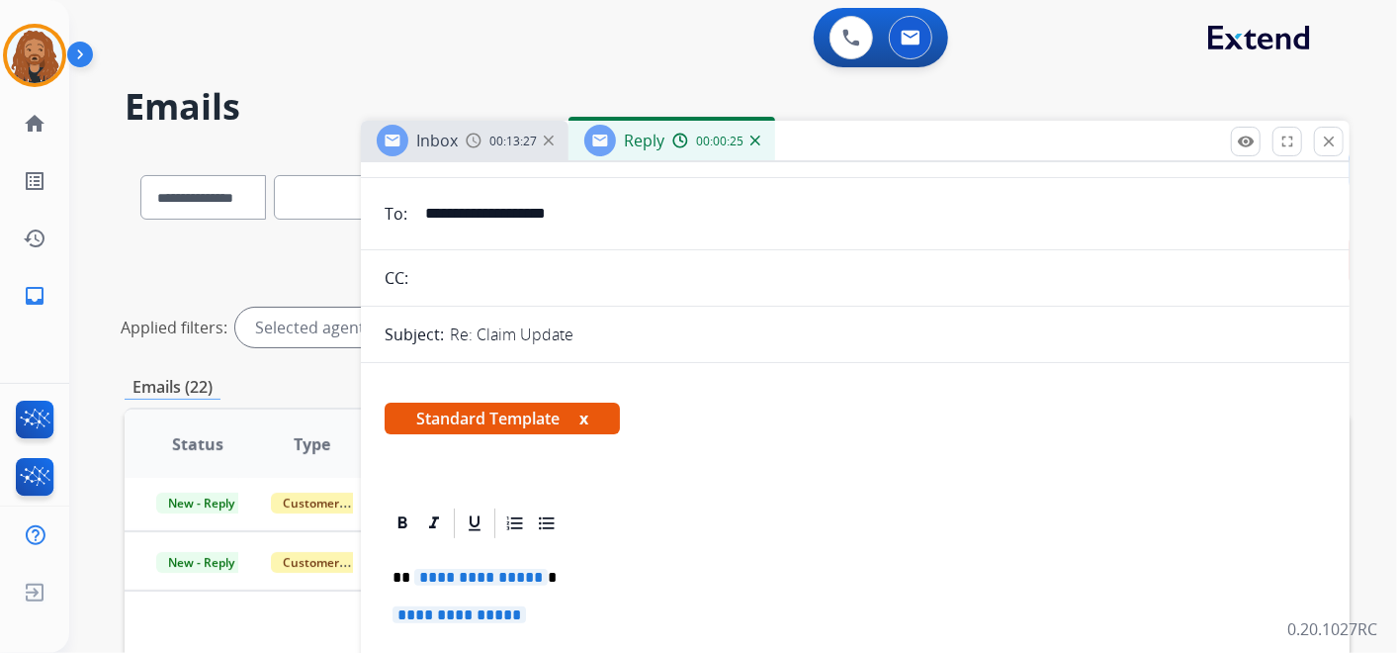
scroll to position [219, 0]
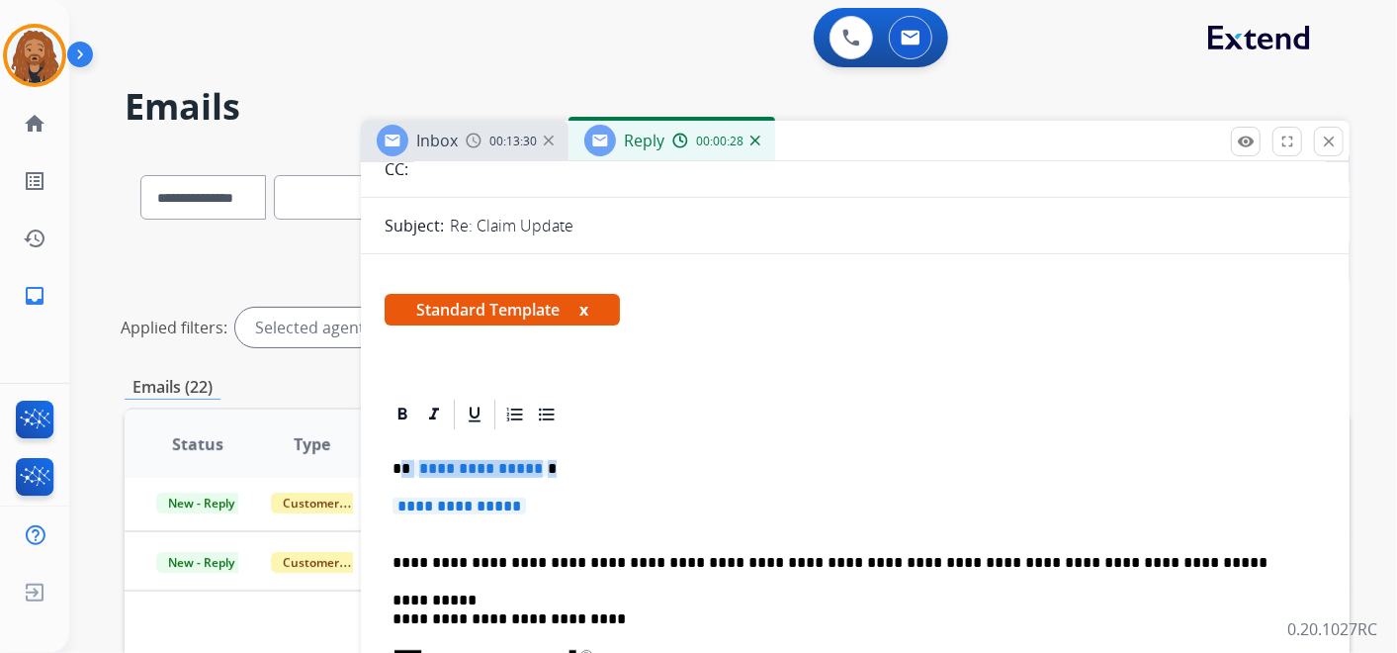
drag, startPoint x: 530, startPoint y: 507, endPoint x: 405, endPoint y: 458, distance: 134.0
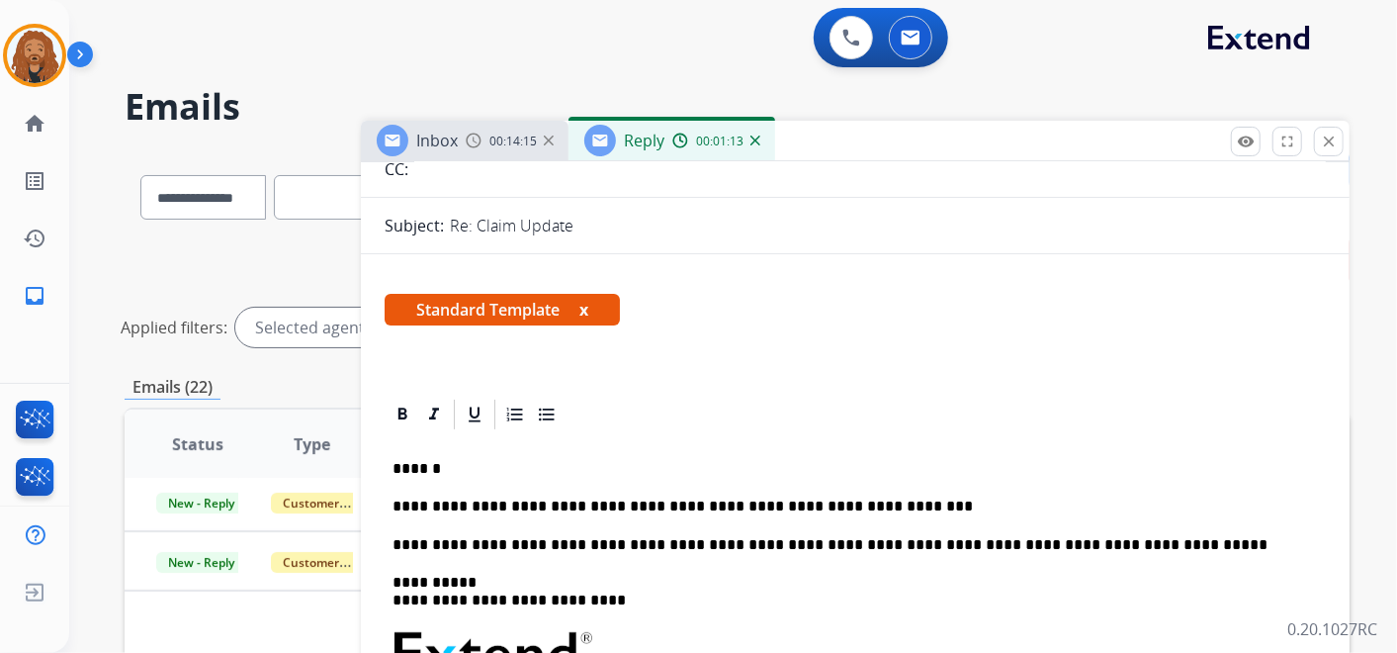
click at [880, 499] on p "**********" at bounding box center [848, 506] width 910 height 18
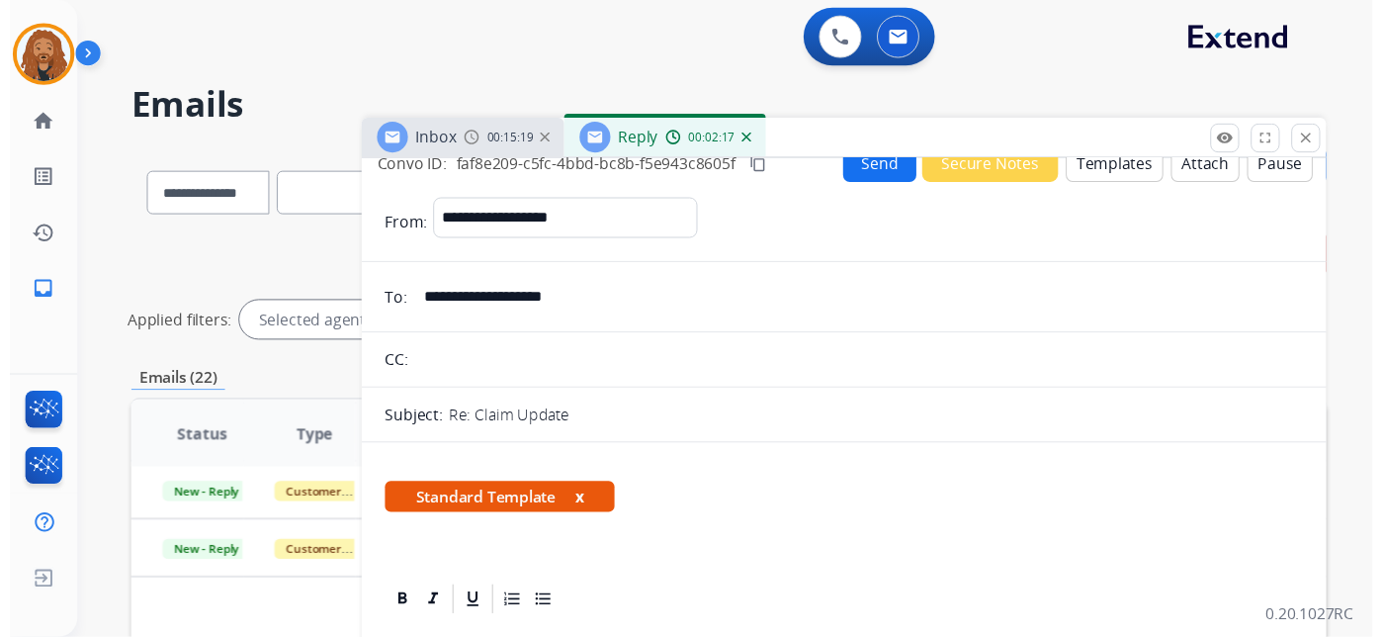
scroll to position [0, 0]
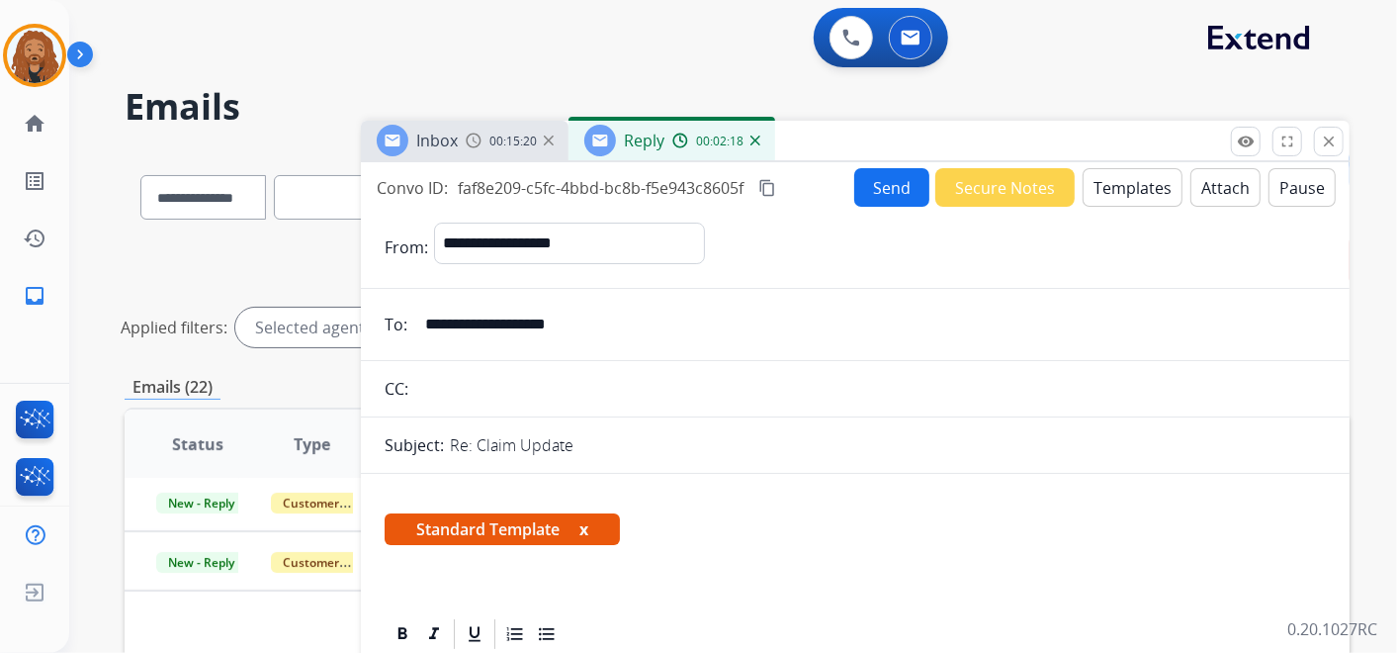
click at [870, 181] on button "Send" at bounding box center [891, 187] width 75 height 39
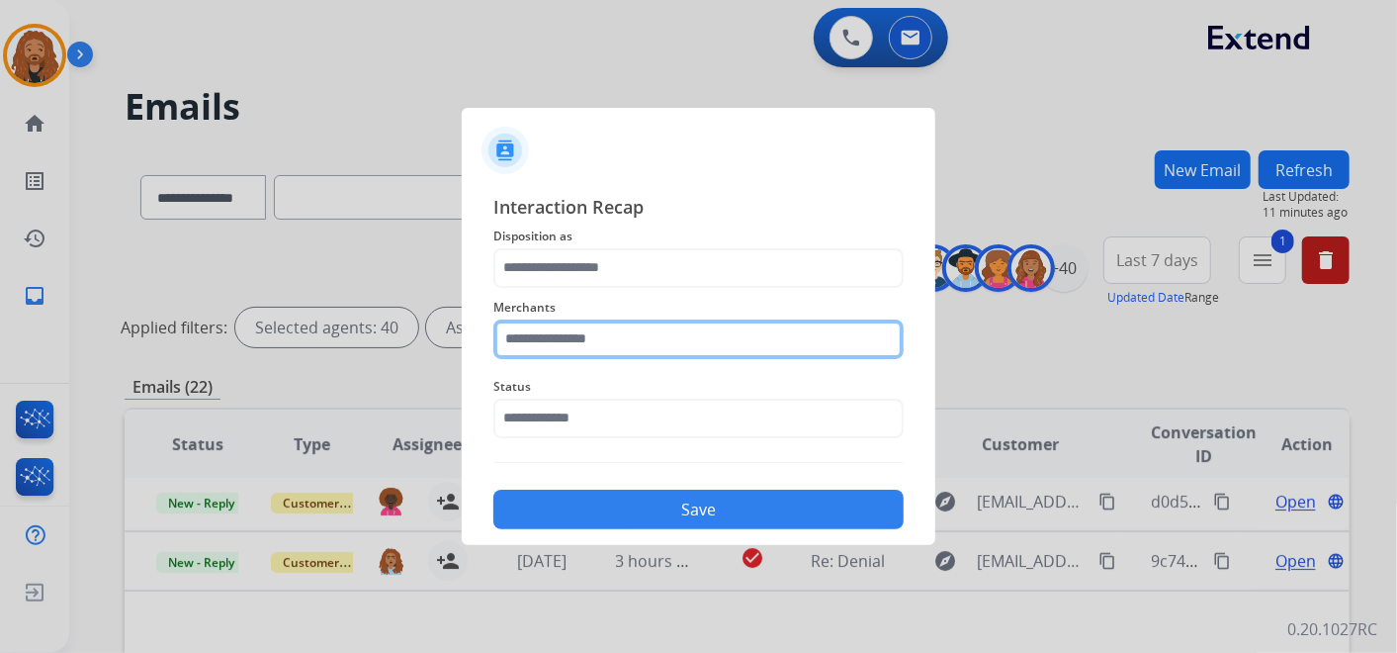
click at [644, 338] on input "text" at bounding box center [698, 339] width 410 height 40
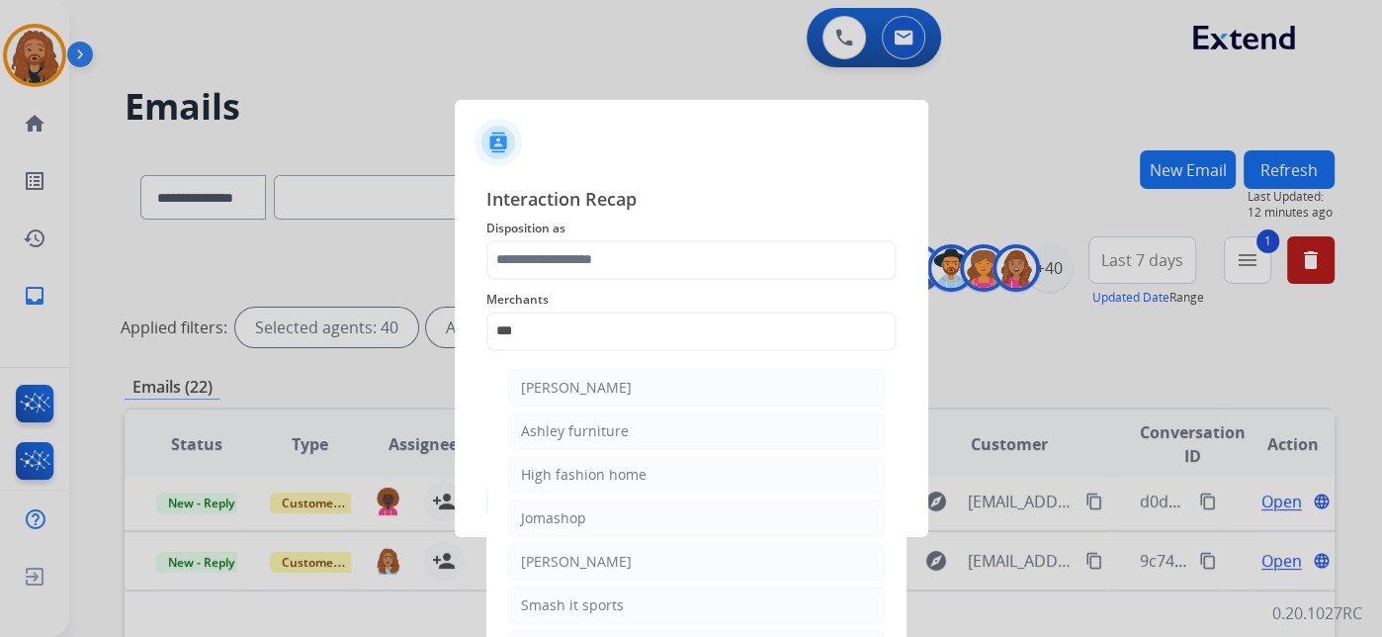
drag, startPoint x: 570, startPoint y: 425, endPoint x: 567, endPoint y: 406, distance: 19.2
click at [571, 425] on div "Ashley furniture" at bounding box center [575, 431] width 108 height 20
type input "**********"
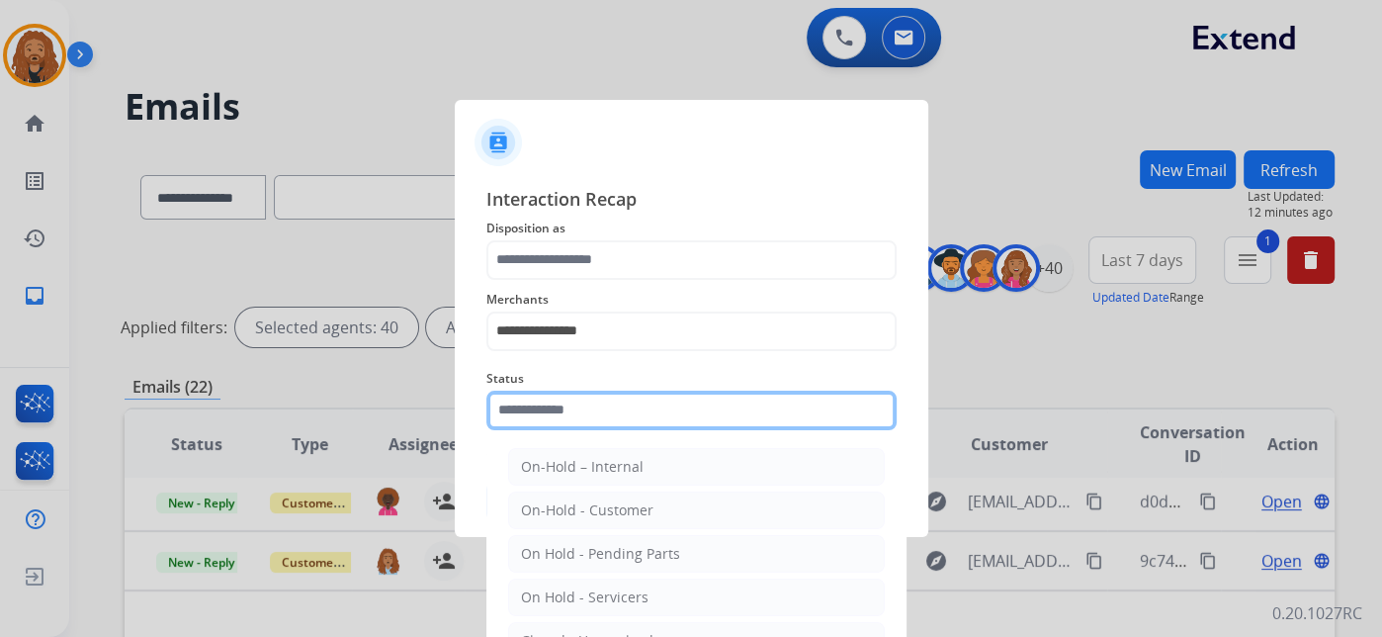
click at [562, 422] on input "text" at bounding box center [691, 411] width 410 height 40
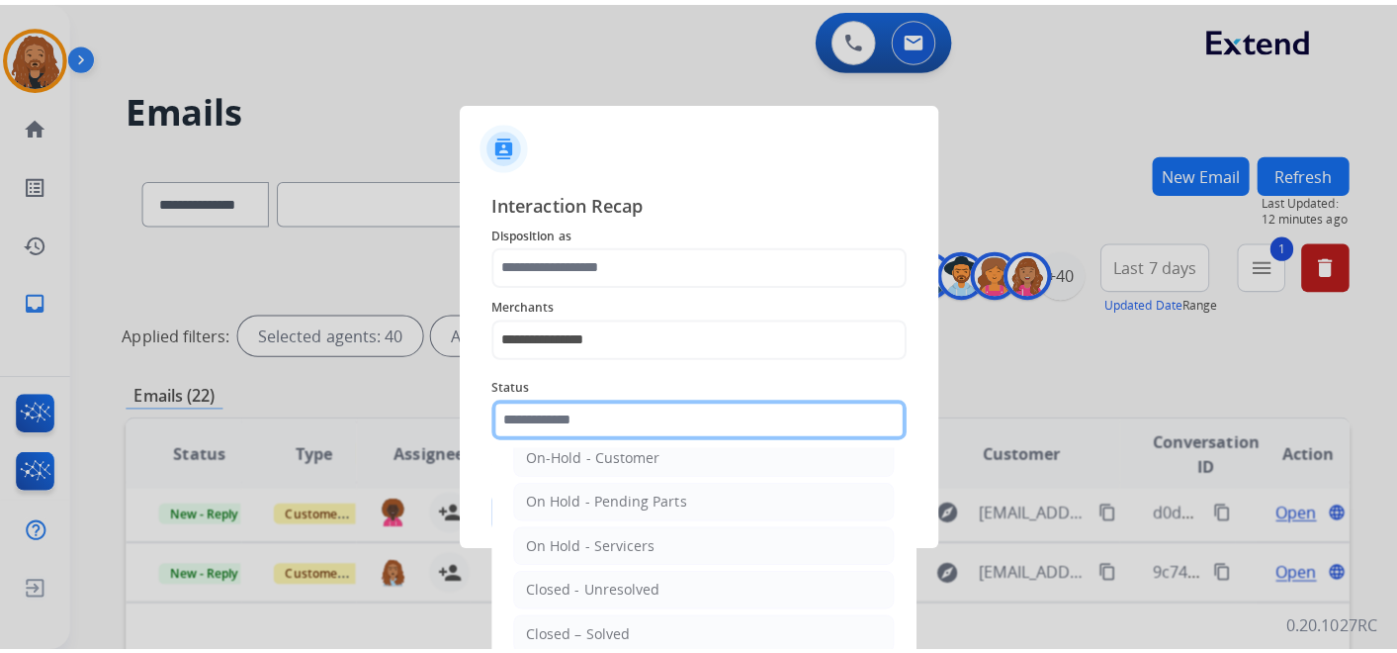
scroll to position [113, 0]
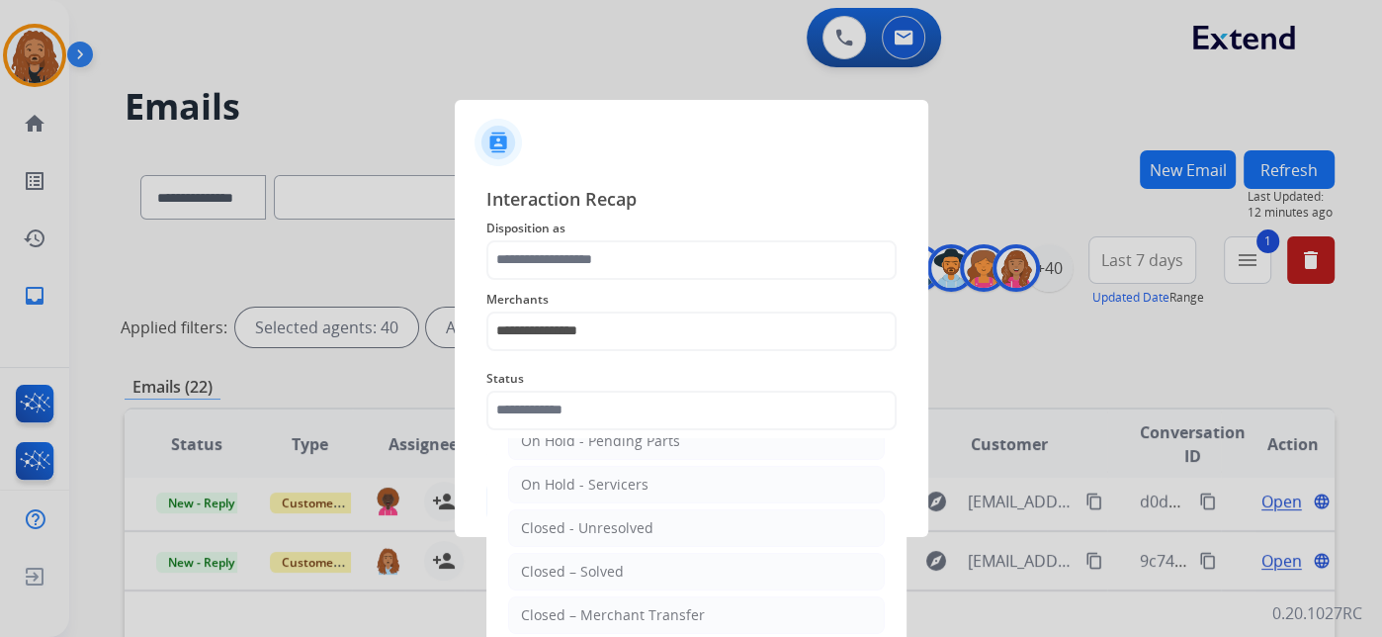
click at [570, 567] on div "Closed – Solved" at bounding box center [572, 572] width 103 height 20
type input "**********"
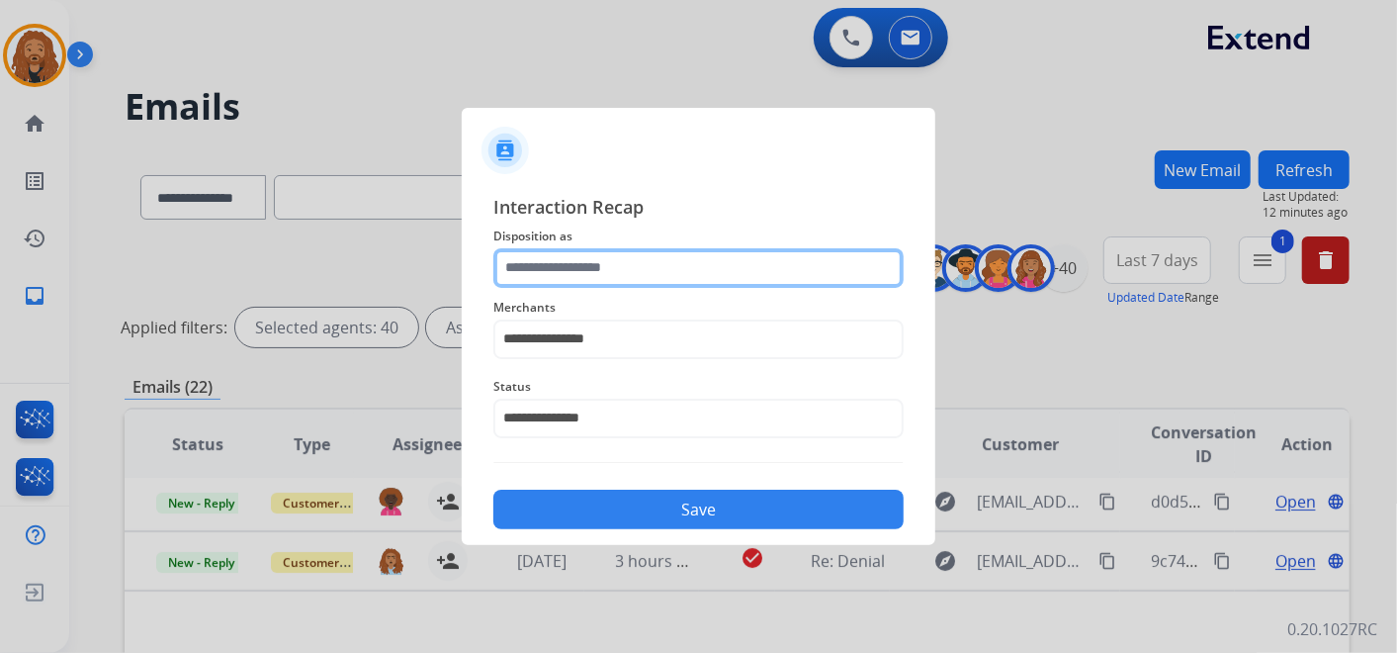
click at [571, 252] on input "text" at bounding box center [698, 268] width 410 height 40
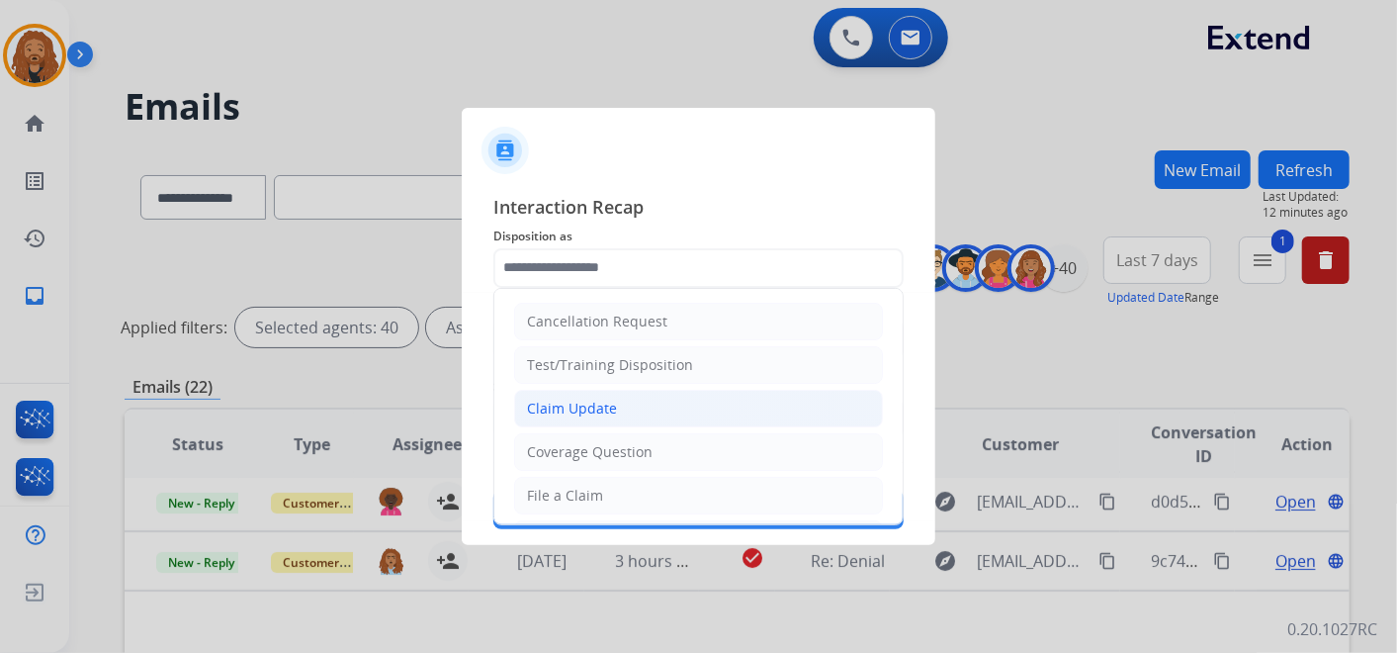
click at [597, 420] on li "Claim Update" at bounding box center [698, 409] width 369 height 38
type input "**********"
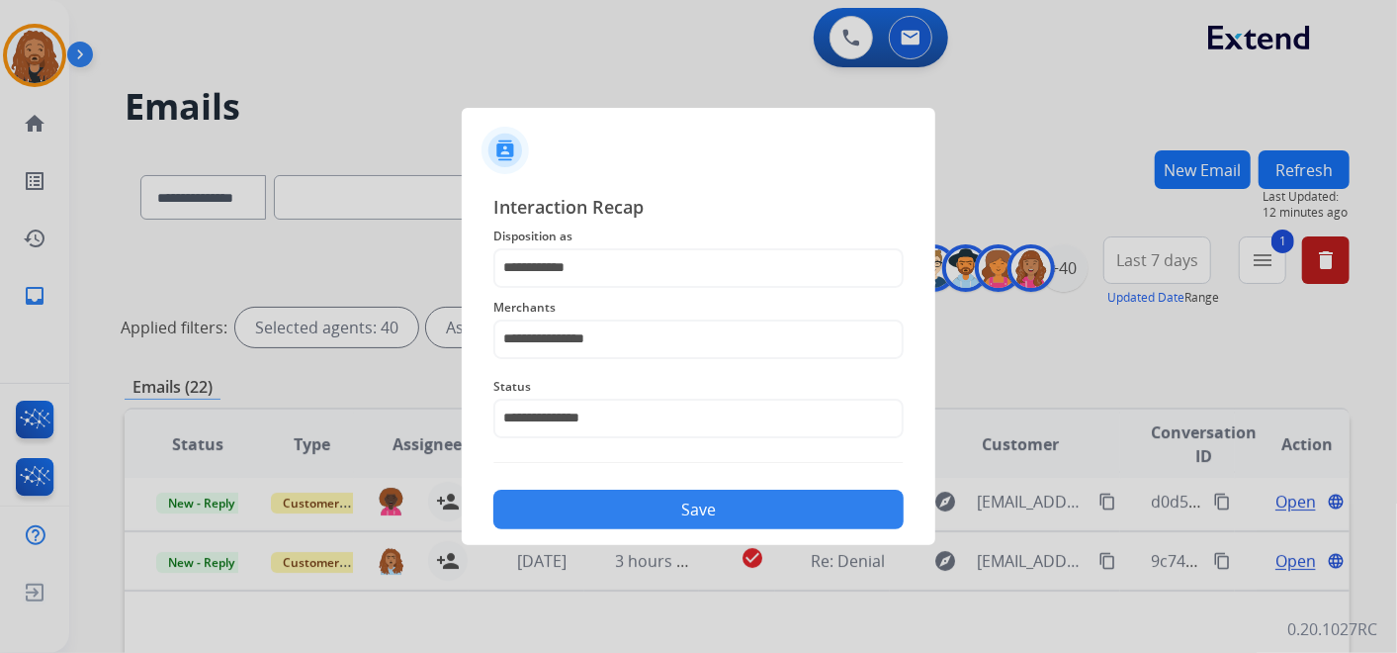
click at [652, 522] on button "Save" at bounding box center [698, 509] width 410 height 40
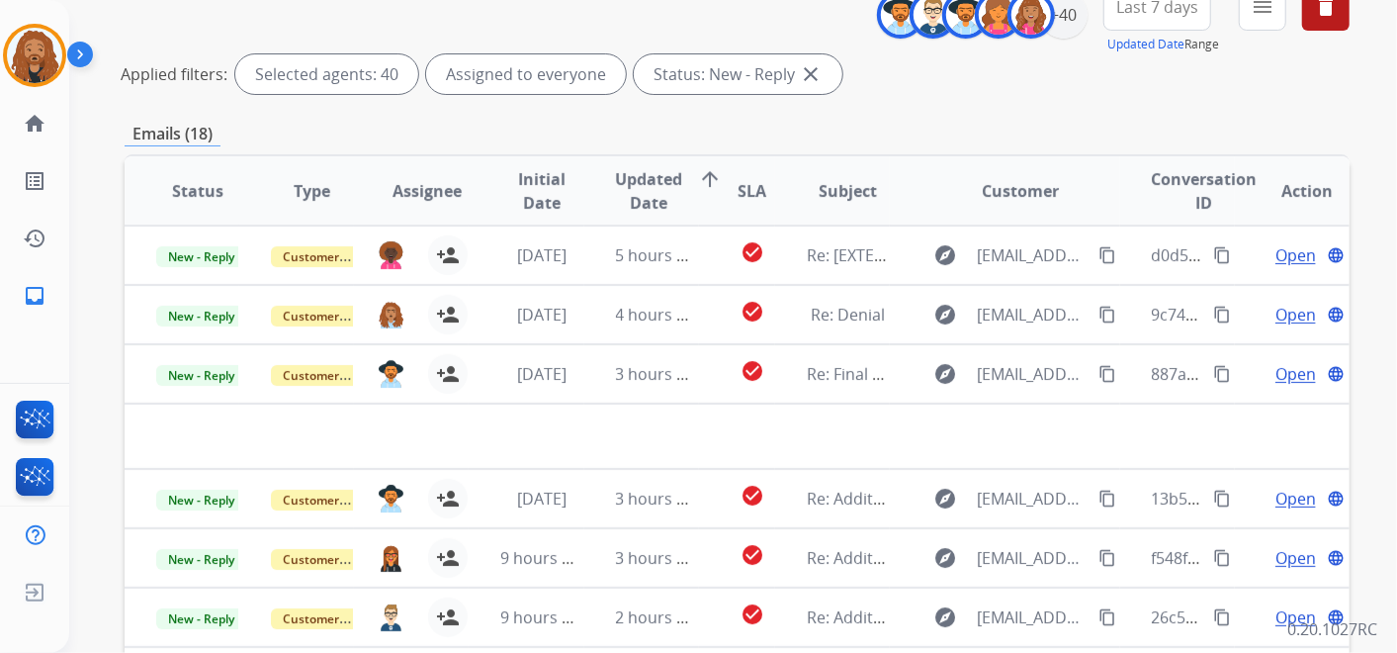
scroll to position [219, 0]
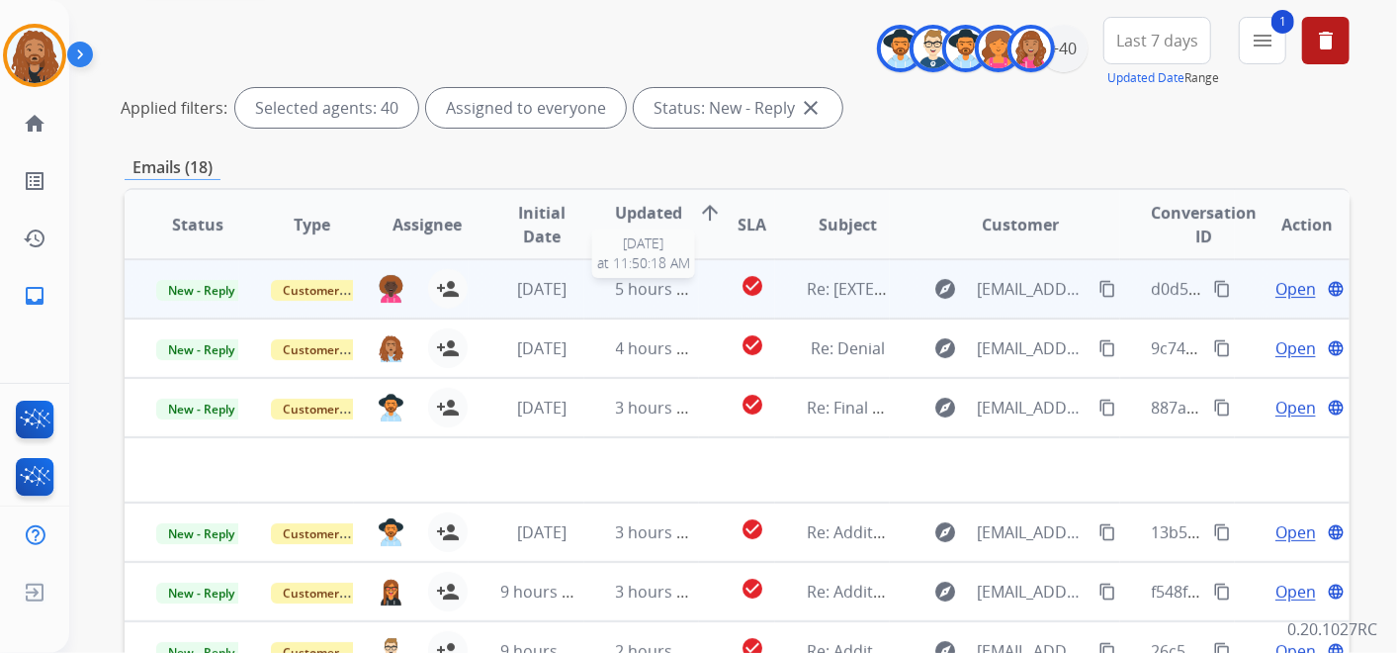
click at [686, 297] on span "5 hours ago" at bounding box center [660, 289] width 89 height 22
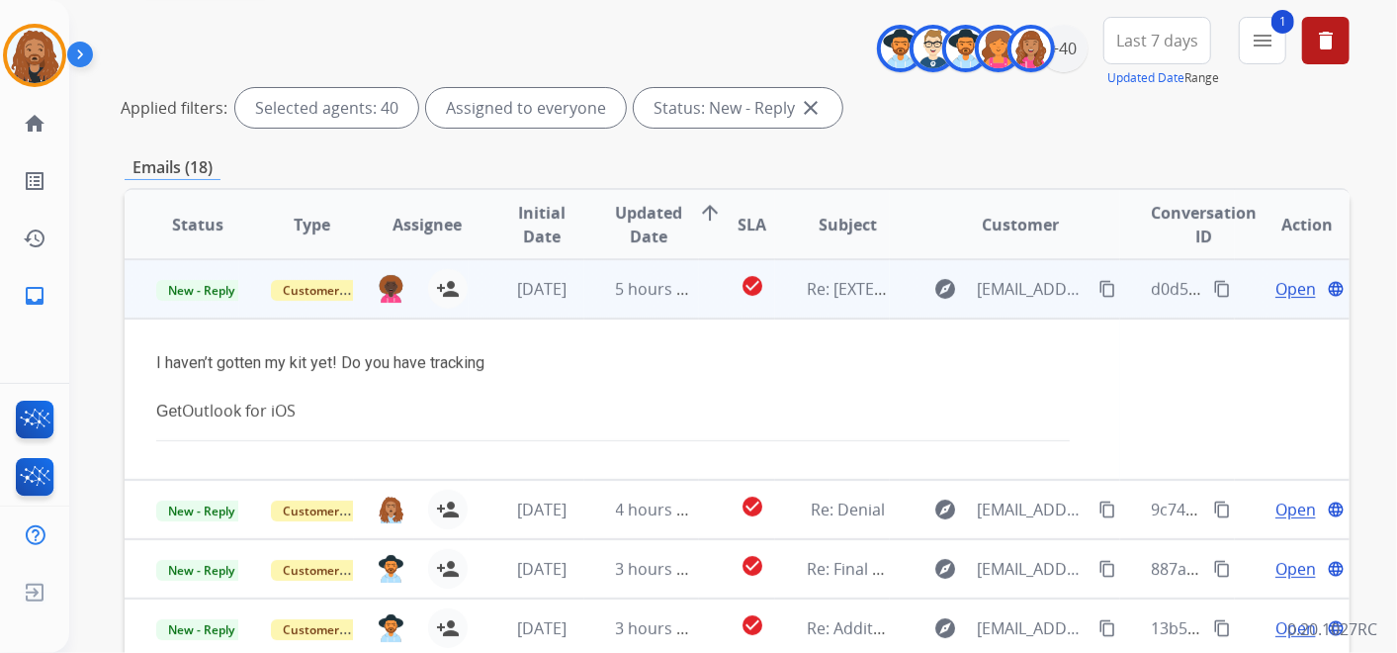
click at [1285, 286] on span "Open" at bounding box center [1295, 289] width 41 height 24
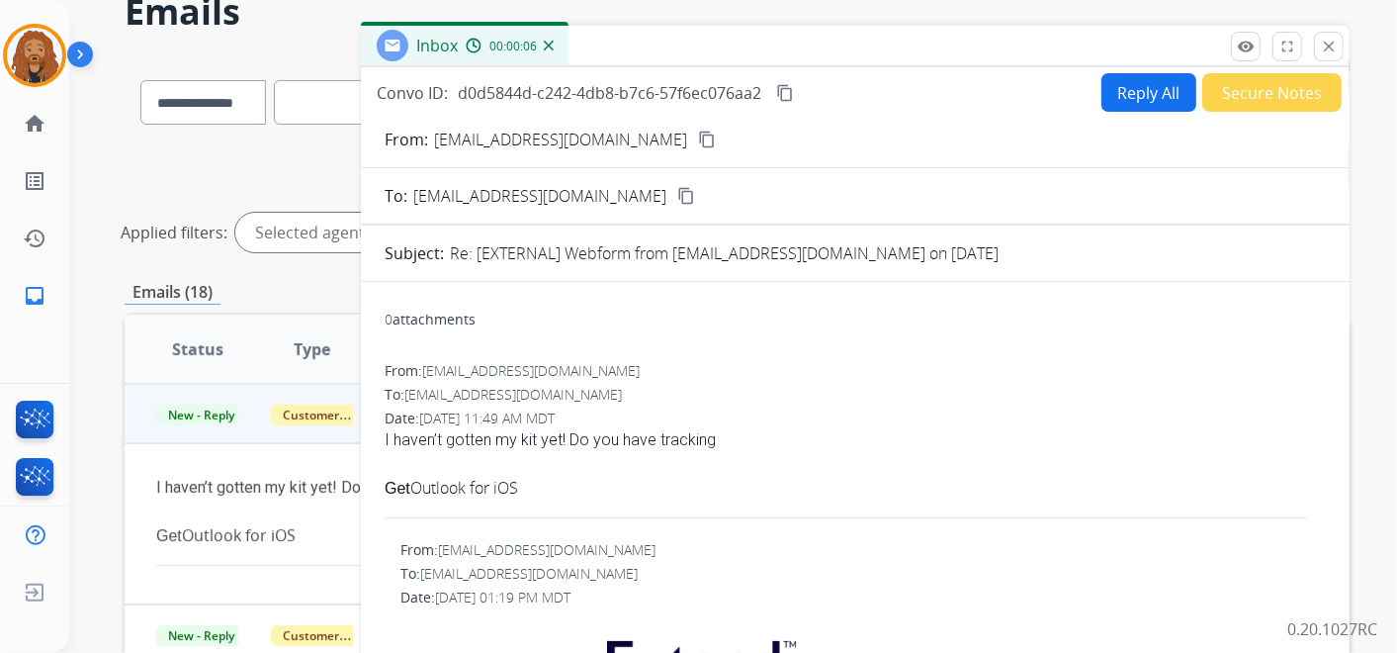
scroll to position [0, 0]
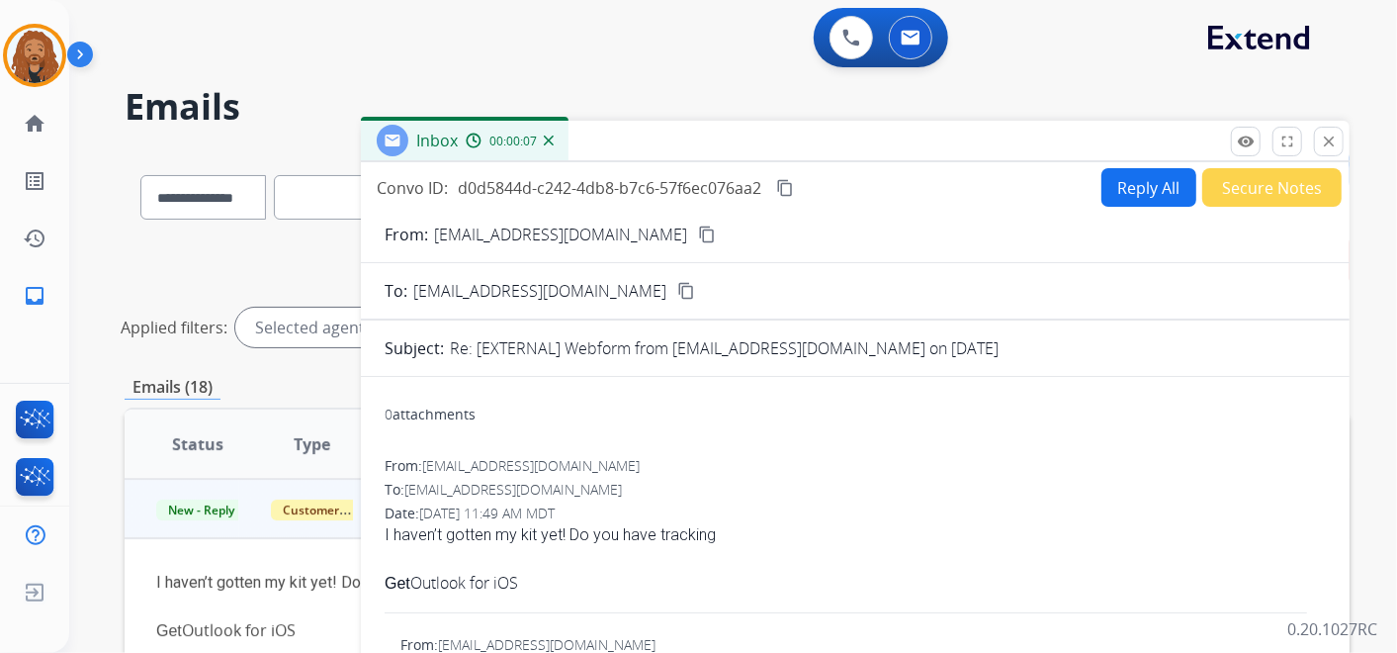
click at [698, 231] on mat-icon "content_copy" at bounding box center [707, 234] width 18 height 18
click at [1121, 186] on button "Reply All" at bounding box center [1148, 187] width 95 height 39
select select "**********"
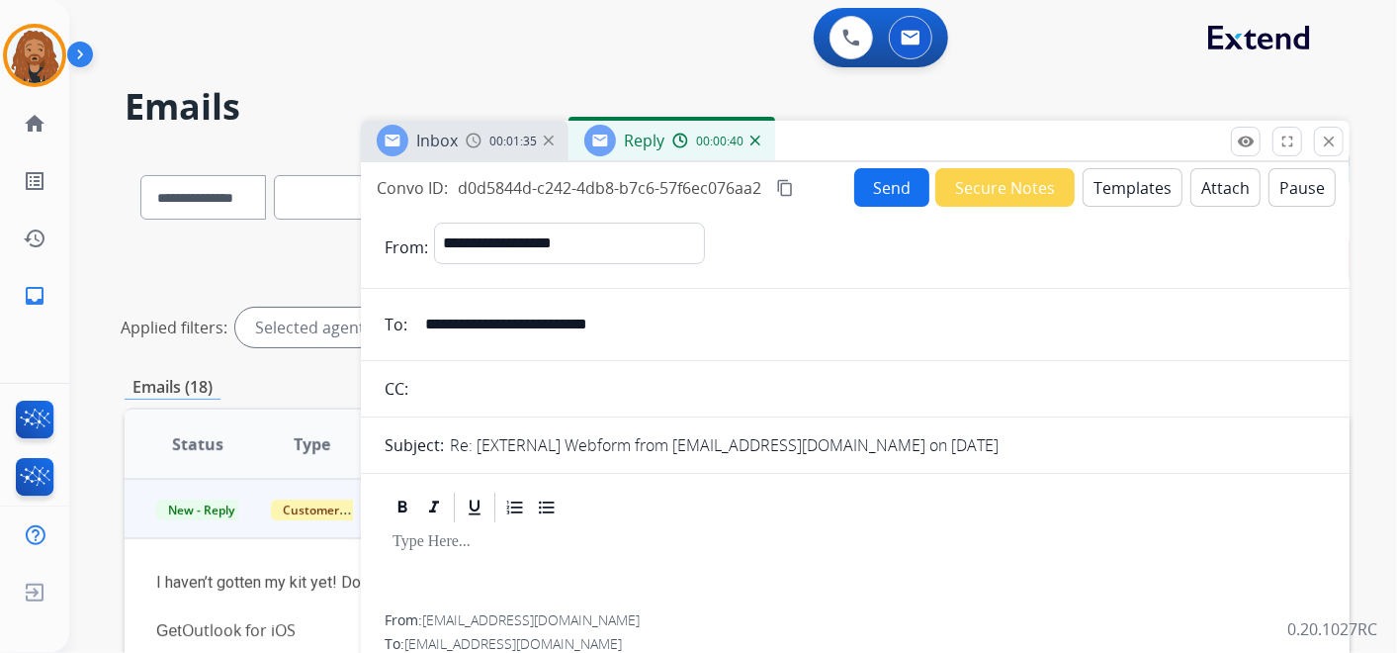
click at [1138, 192] on button "Templates" at bounding box center [1133, 187] width 100 height 39
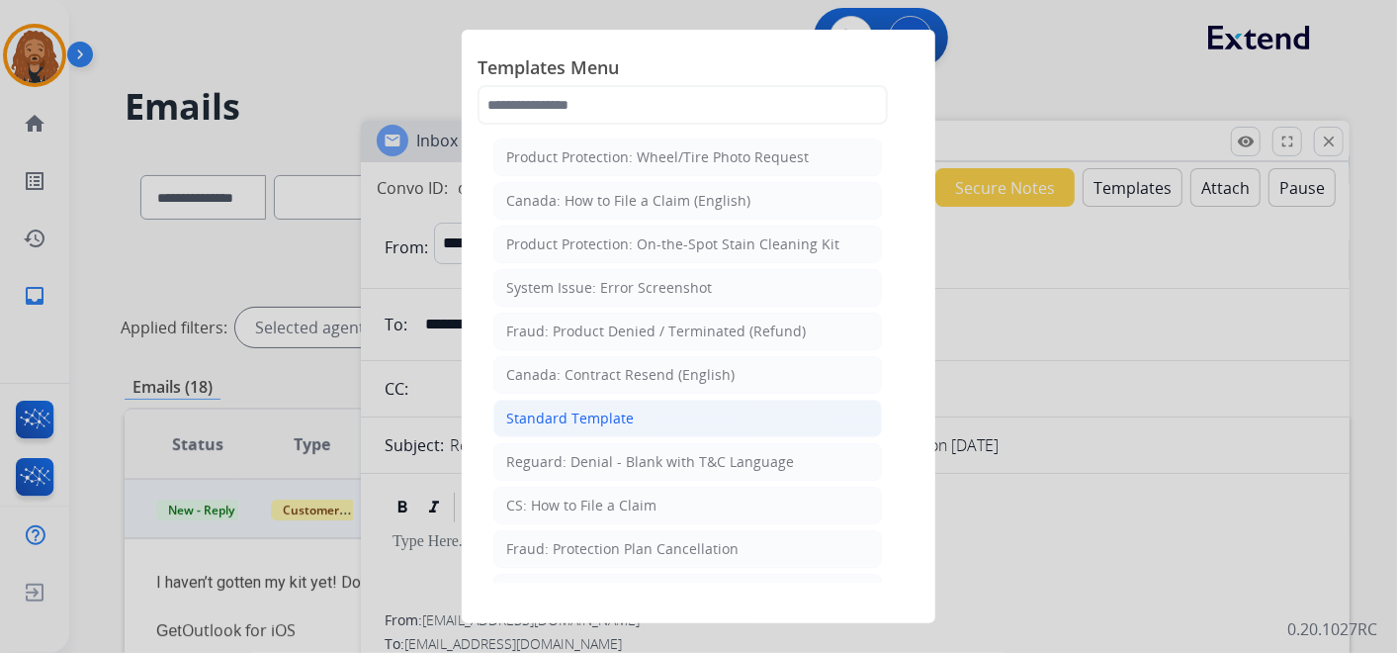
click at [593, 423] on div "Standard Template" at bounding box center [570, 418] width 128 height 20
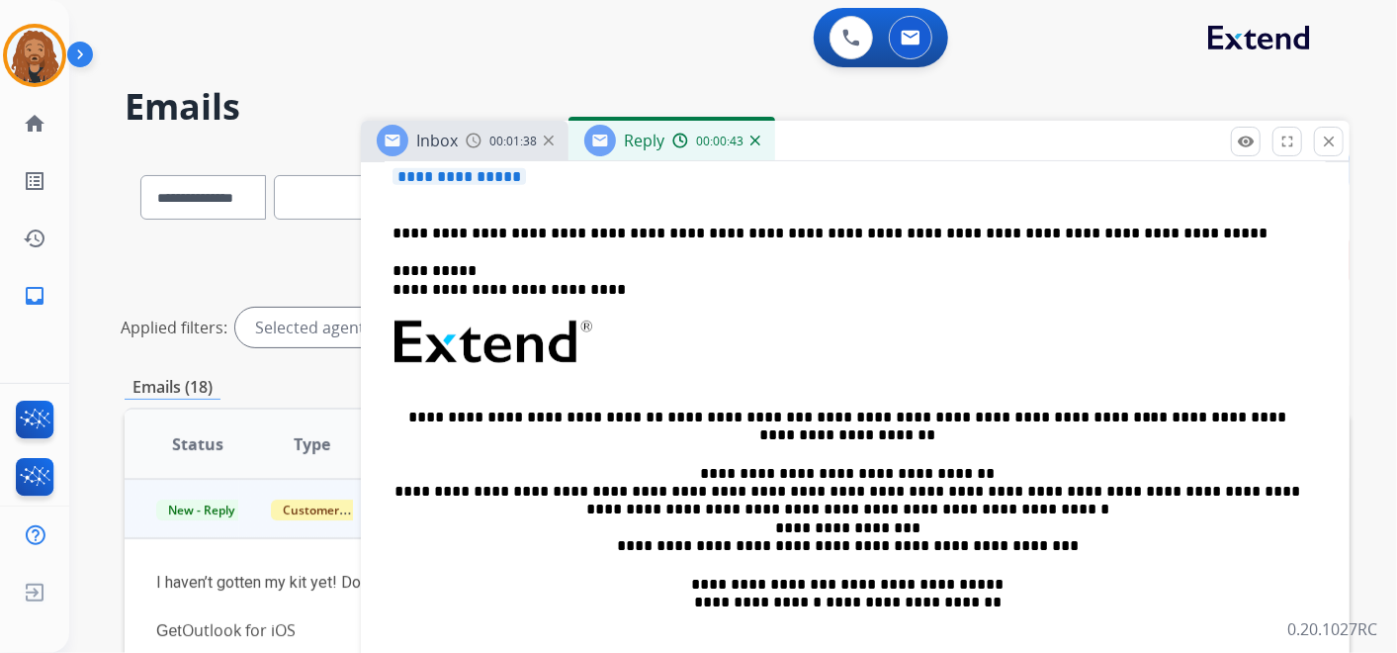
scroll to position [439, 0]
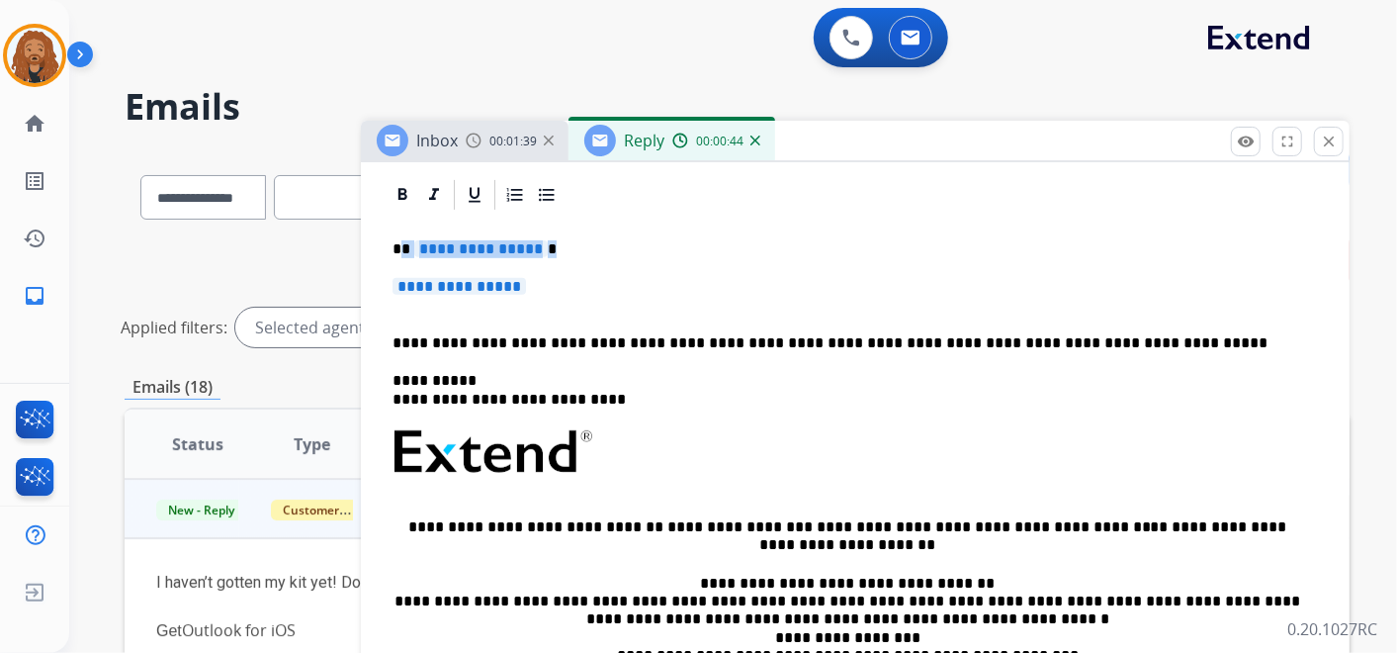
drag, startPoint x: 543, startPoint y: 302, endPoint x: 403, endPoint y: 244, distance: 150.7
click at [403, 244] on div "**********" at bounding box center [855, 498] width 941 height 571
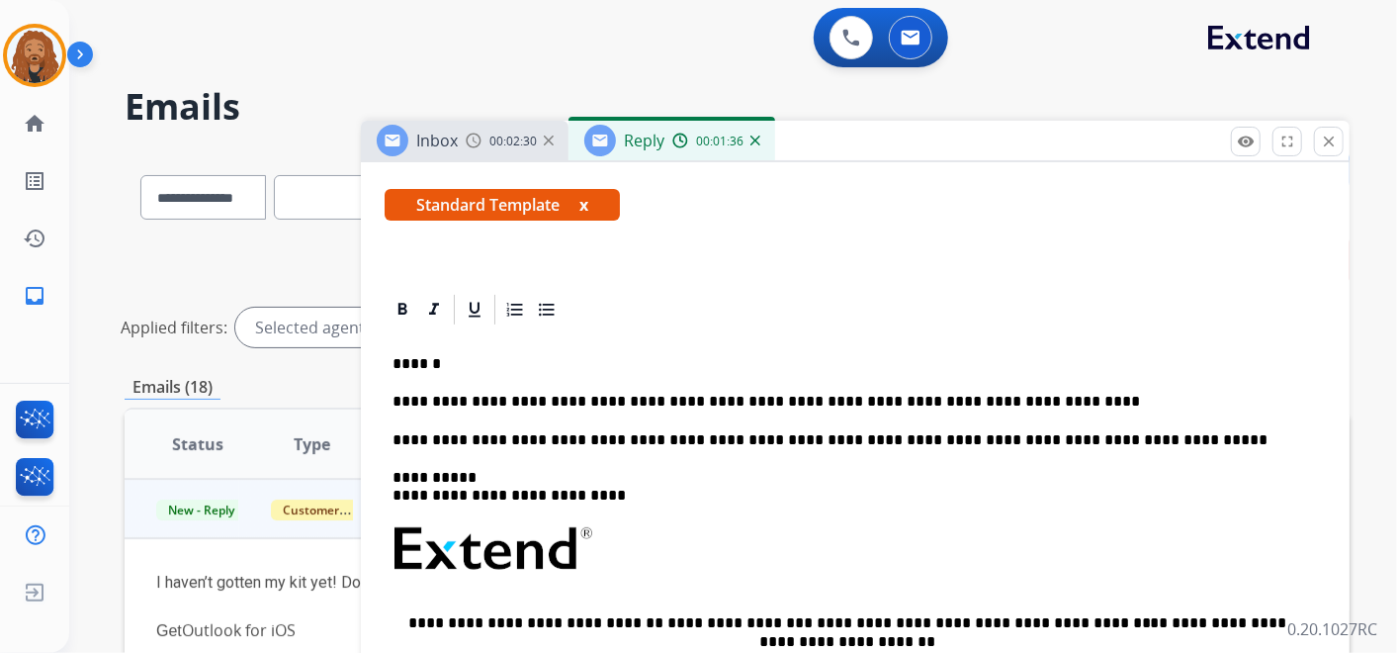
scroll to position [329, 0]
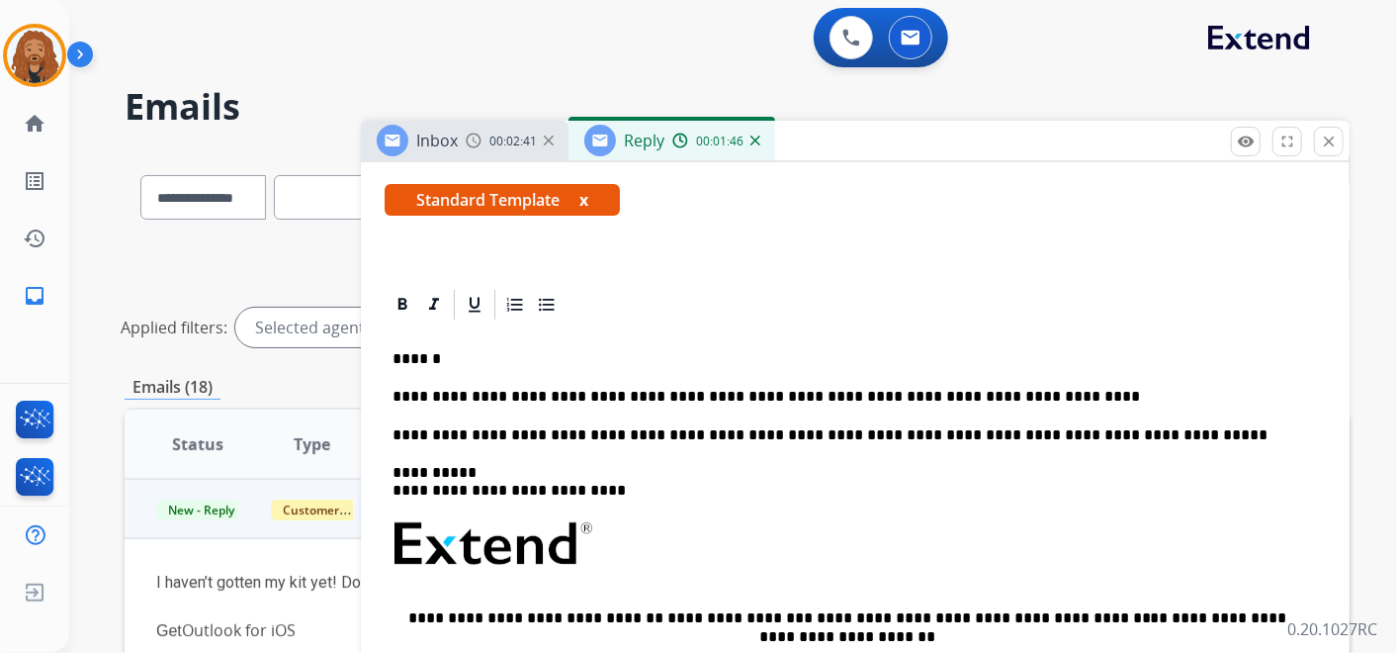
drag, startPoint x: 1011, startPoint y: 388, endPoint x: 991, endPoint y: 388, distance: 20.8
click at [991, 388] on p "**********" at bounding box center [848, 397] width 910 height 18
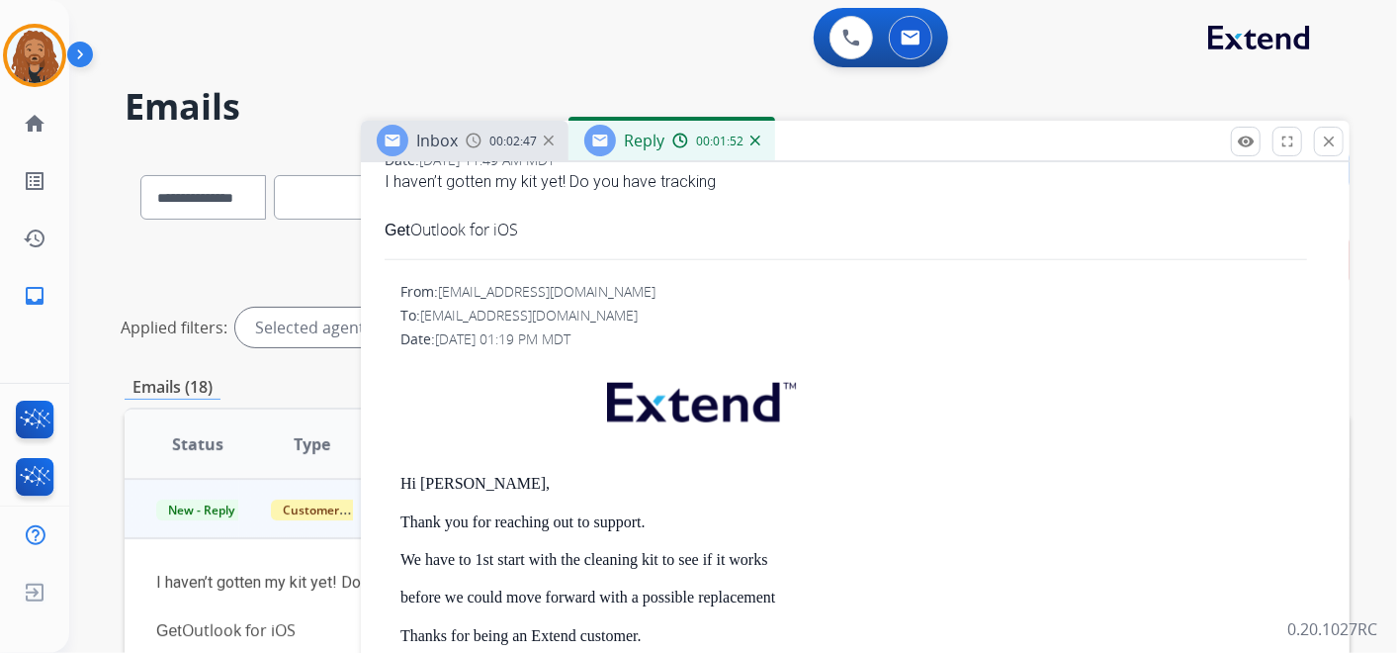
scroll to position [989, 0]
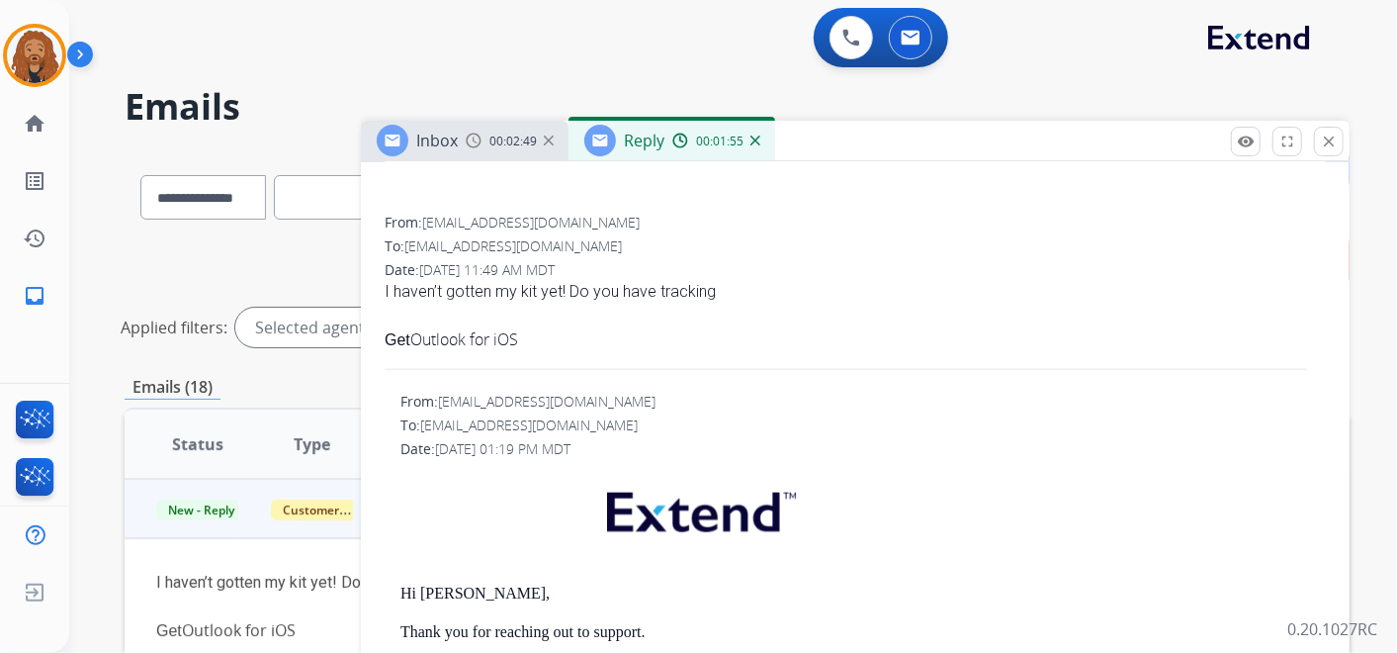
drag, startPoint x: 389, startPoint y: 292, endPoint x: 723, endPoint y: 299, distance: 334.3
click at [723, 299] on div "I haven’t gotten my kit yet! Do you have tracking" at bounding box center [855, 292] width 941 height 24
copy div "I haven’t gotten my kit yet! Do you have tracking"
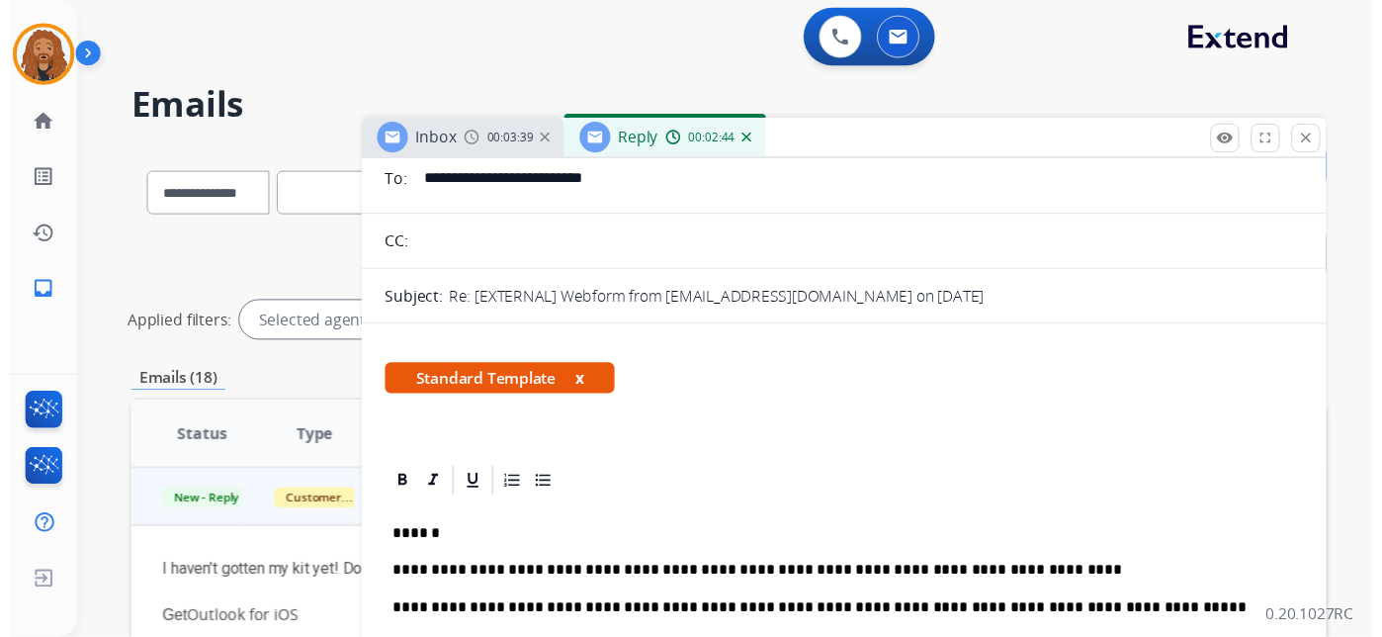
scroll to position [0, 0]
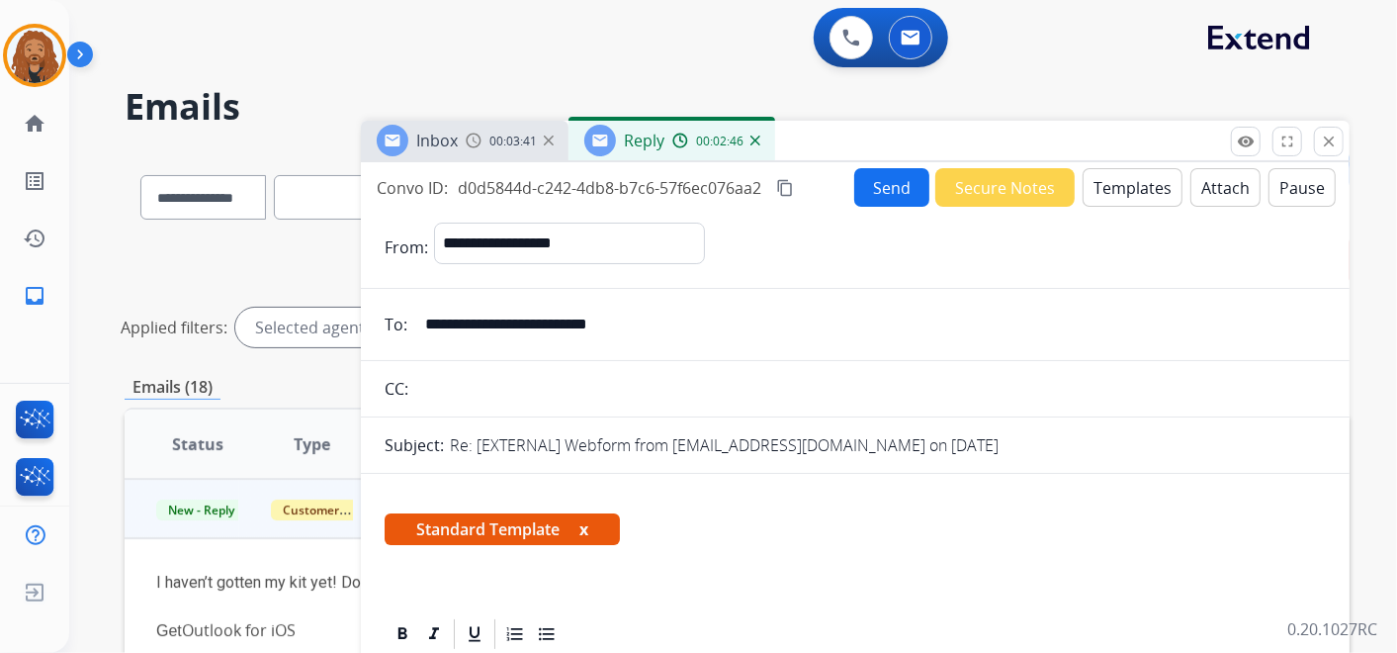
click at [785, 186] on mat-icon "content_copy" at bounding box center [785, 188] width 18 height 18
click at [856, 183] on button "Send" at bounding box center [891, 187] width 75 height 39
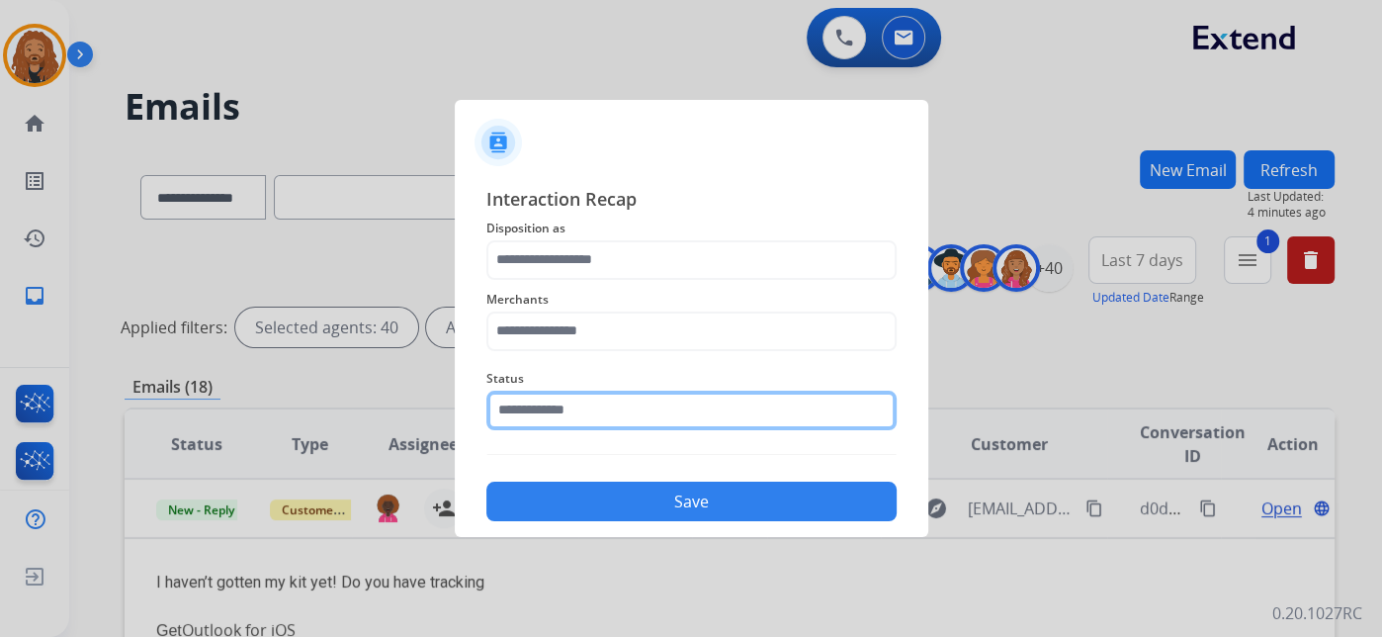
click at [568, 408] on input "text" at bounding box center [691, 411] width 410 height 40
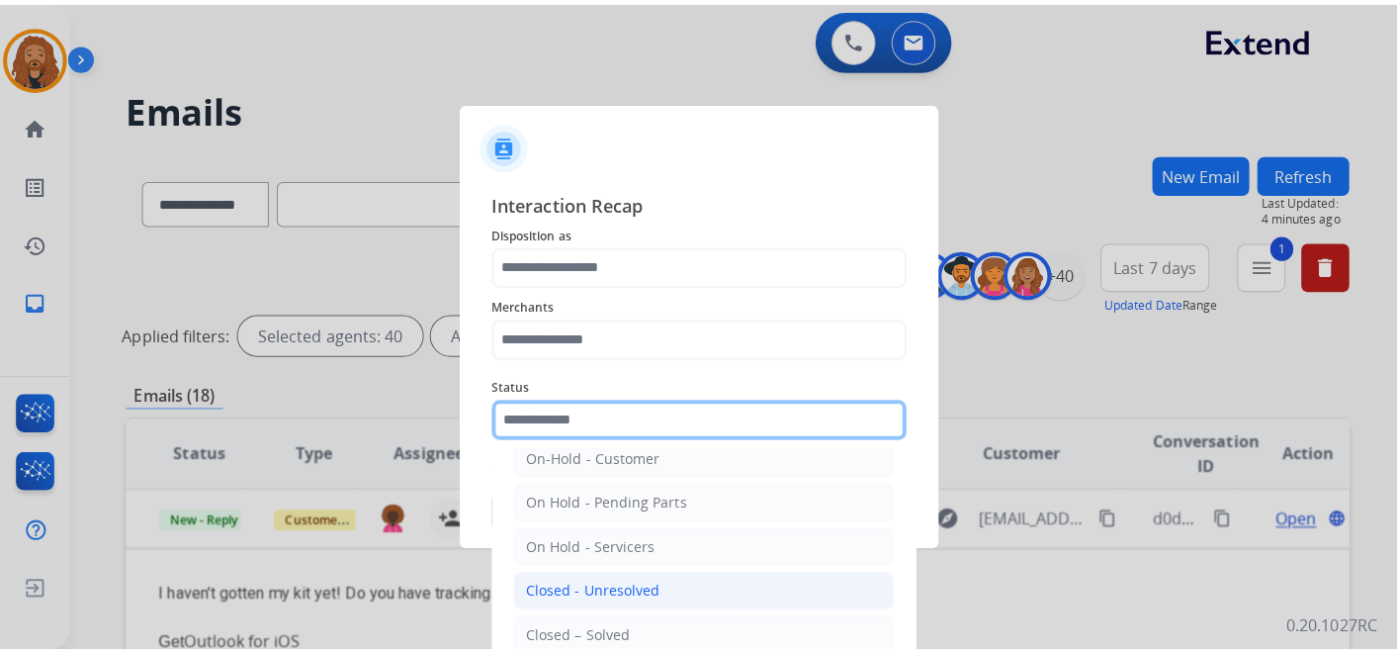
scroll to position [113, 0]
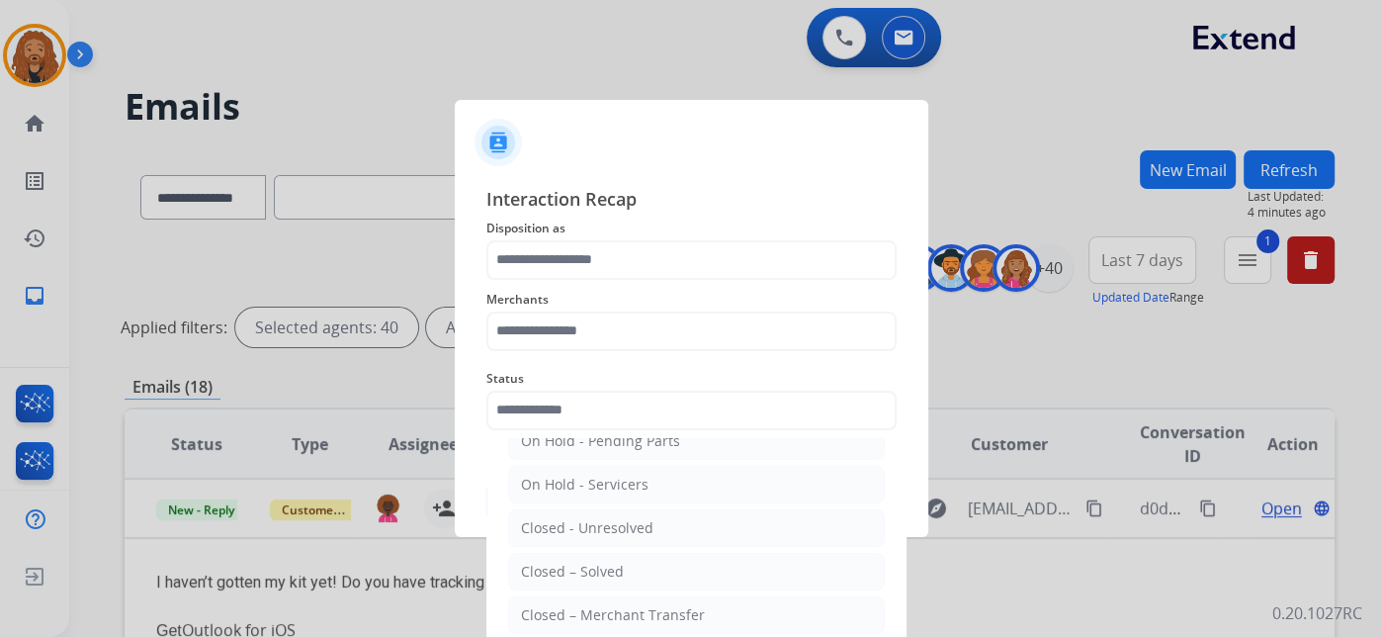
click at [597, 562] on div "Closed – Solved" at bounding box center [572, 572] width 103 height 20
type input "**********"
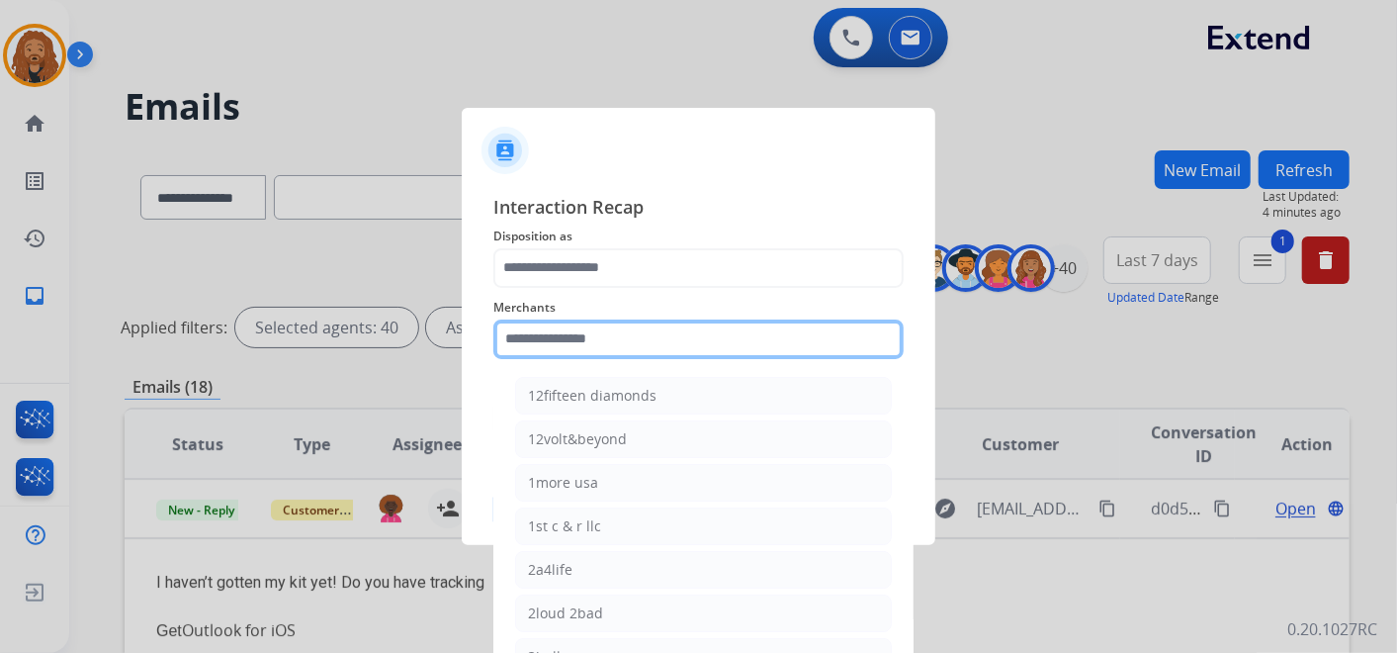
drag, startPoint x: 591, startPoint y: 346, endPoint x: 587, endPoint y: 320, distance: 26.0
click at [591, 338] on input "text" at bounding box center [698, 339] width 410 height 40
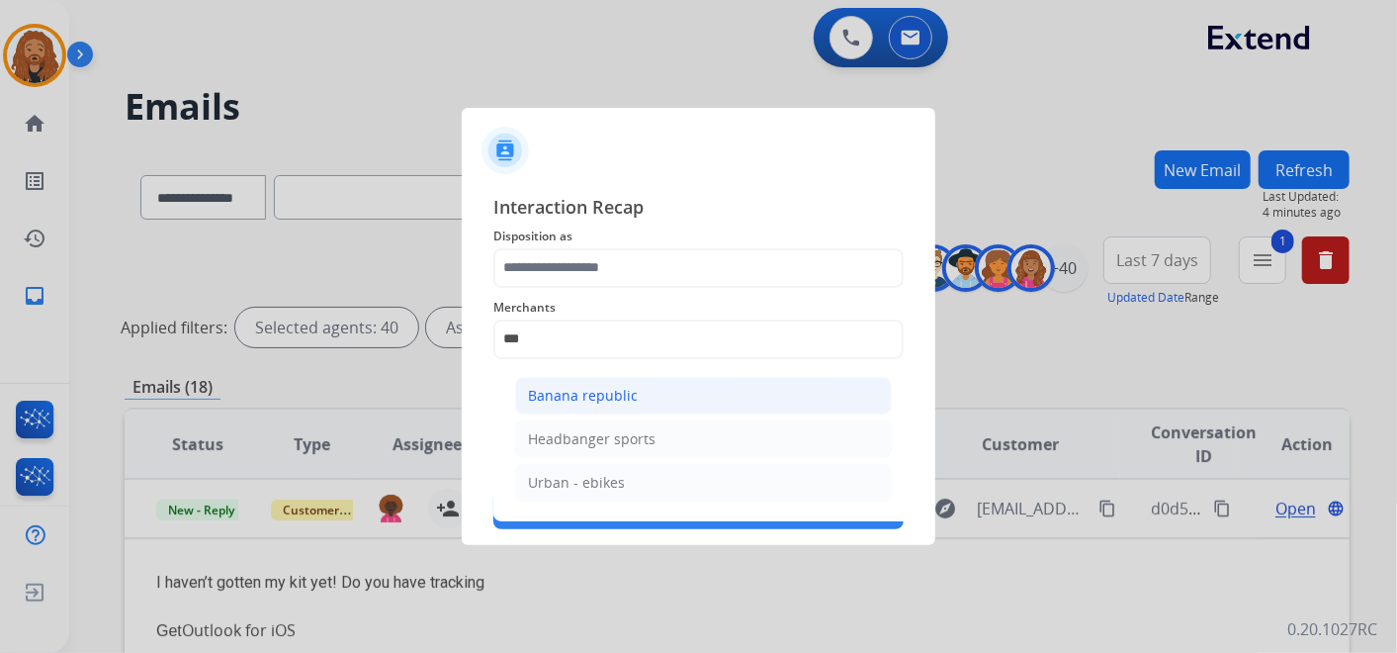
click at [609, 400] on div "Banana republic" at bounding box center [583, 396] width 110 height 20
type input "**********"
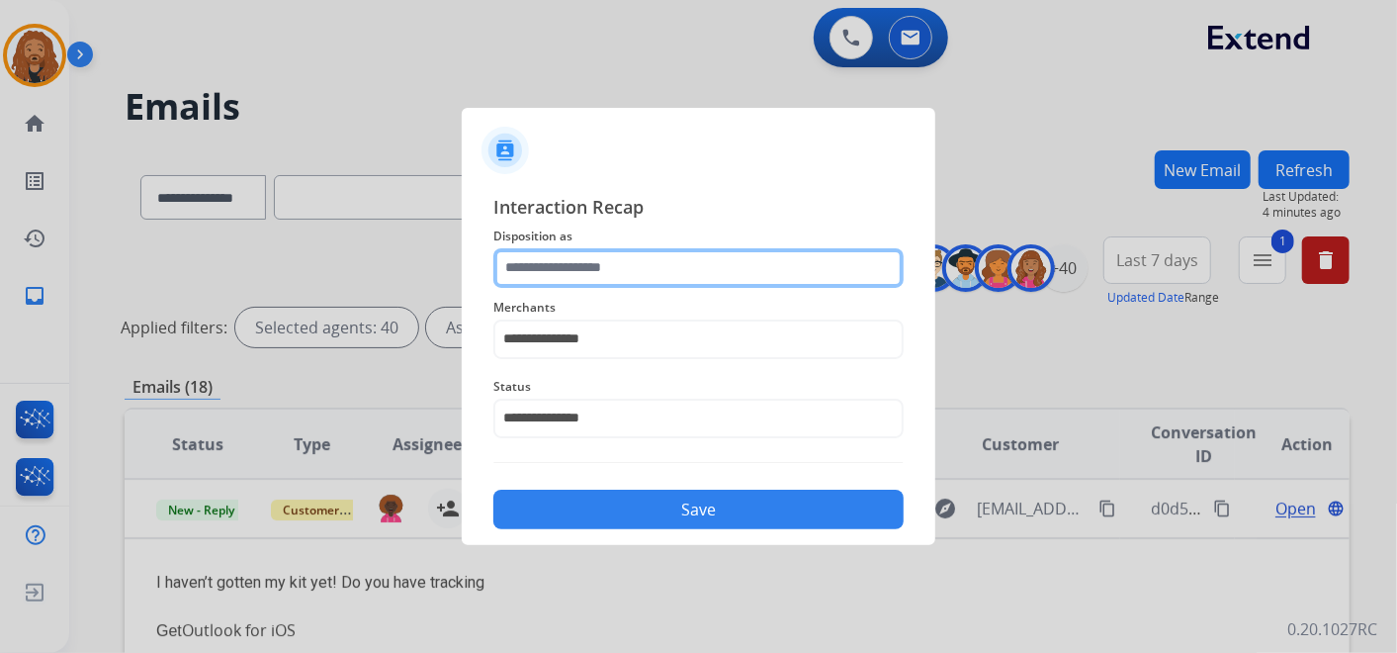
click at [588, 258] on input "text" at bounding box center [698, 268] width 410 height 40
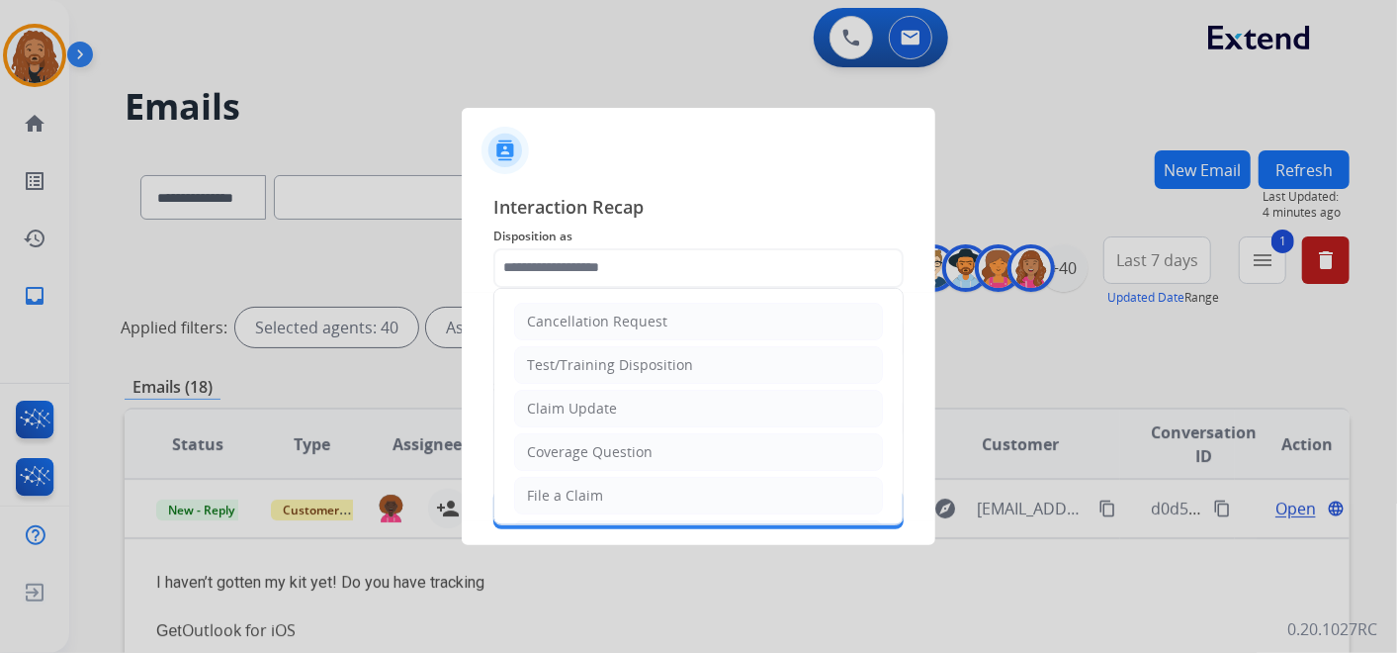
click at [537, 499] on div "File a Claim" at bounding box center [565, 495] width 76 height 20
type input "**********"
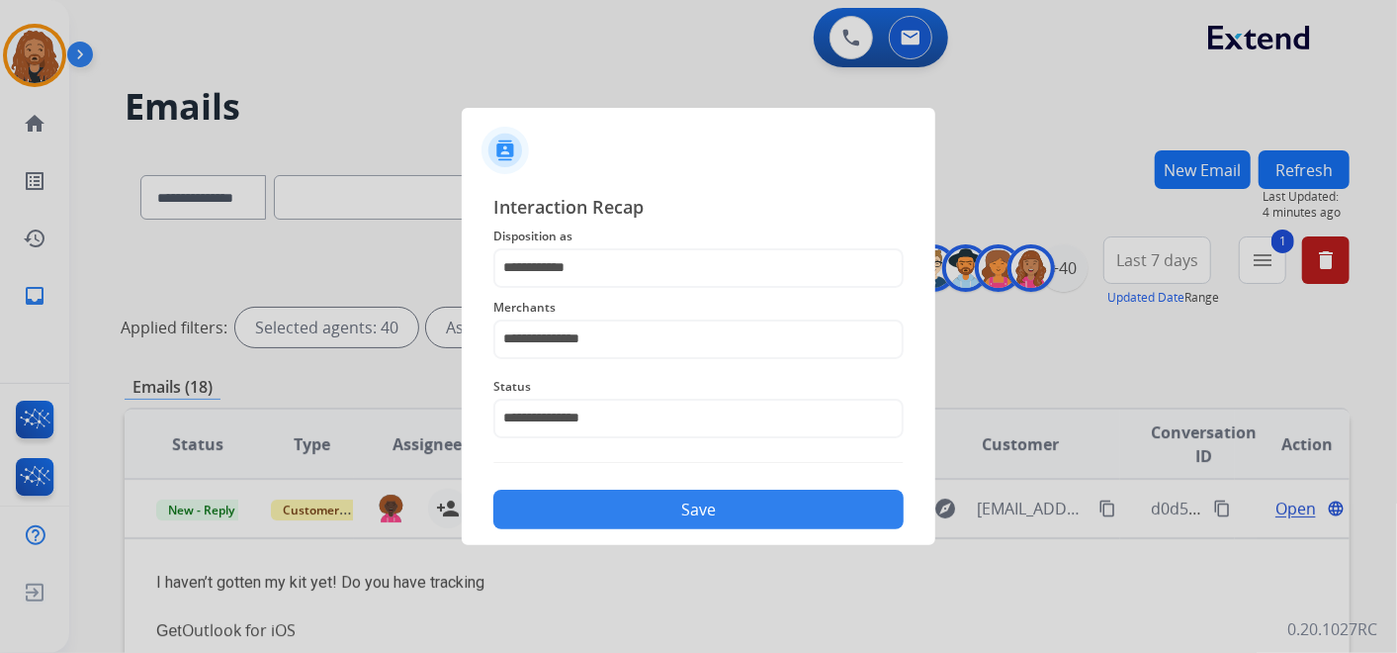
click at [556, 519] on button "Save" at bounding box center [698, 509] width 410 height 40
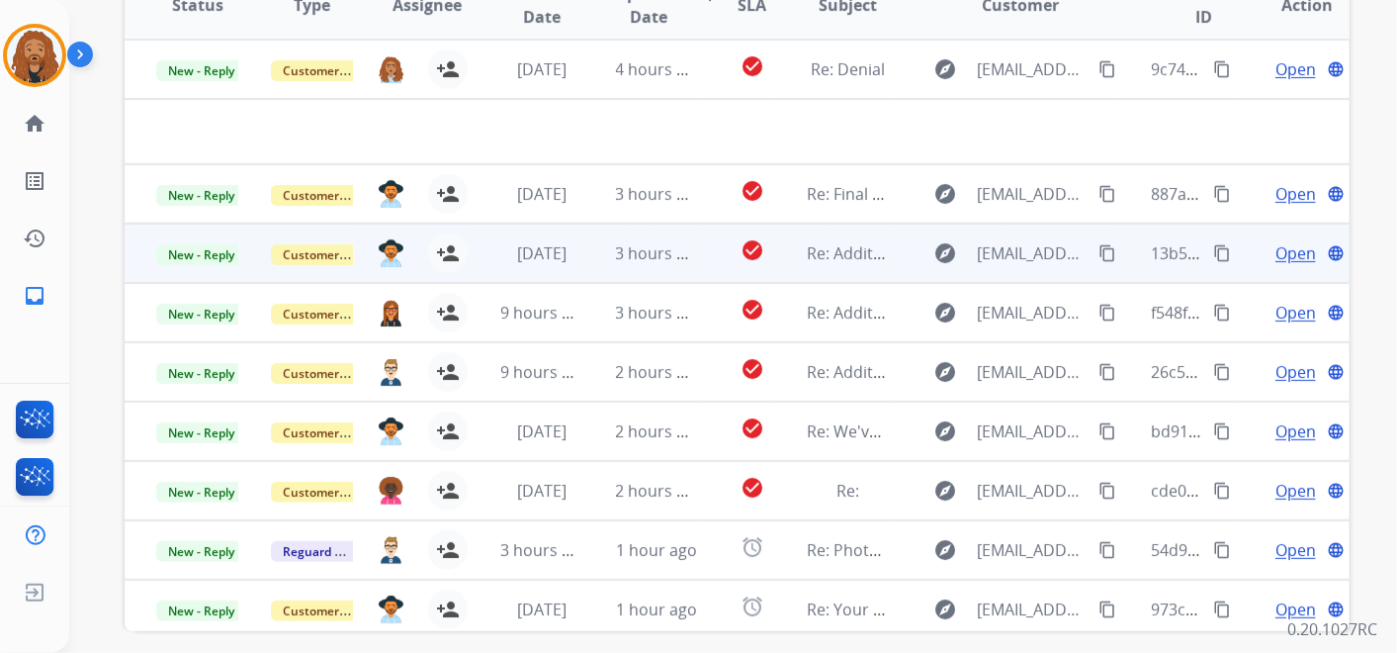
scroll to position [219, 0]
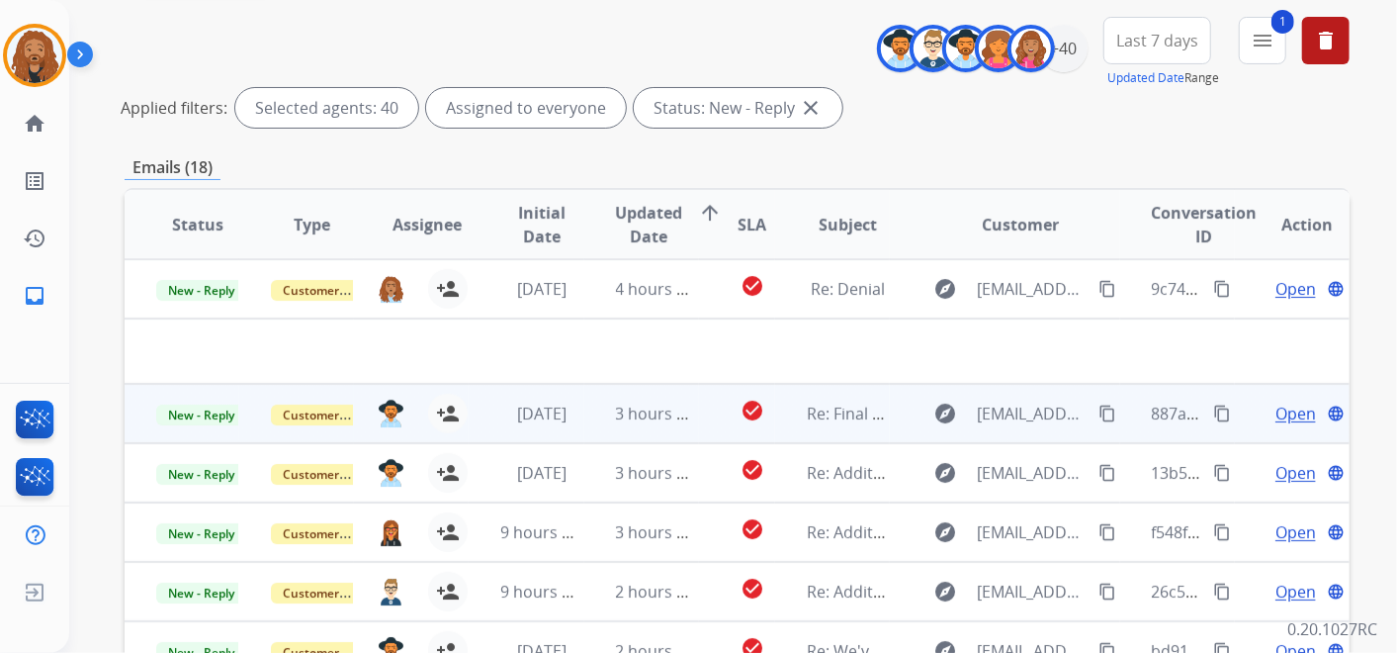
click at [1279, 406] on span "Open" at bounding box center [1295, 413] width 41 height 24
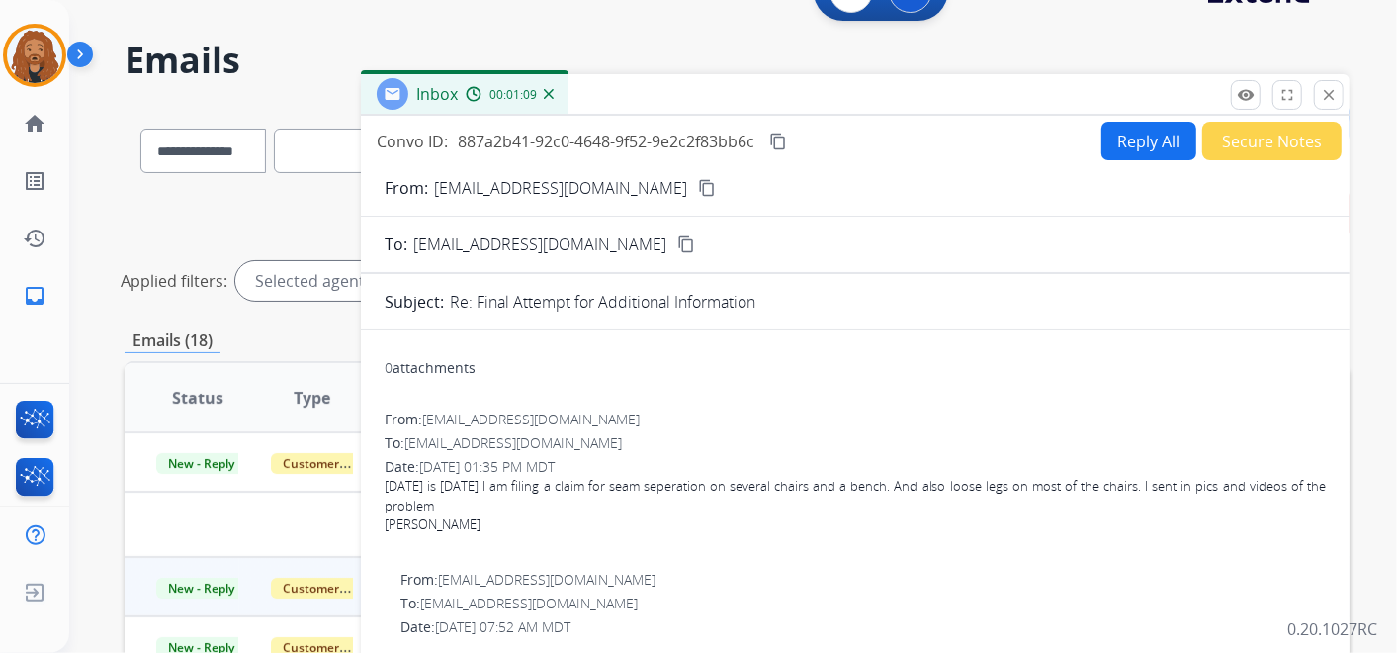
scroll to position [0, 0]
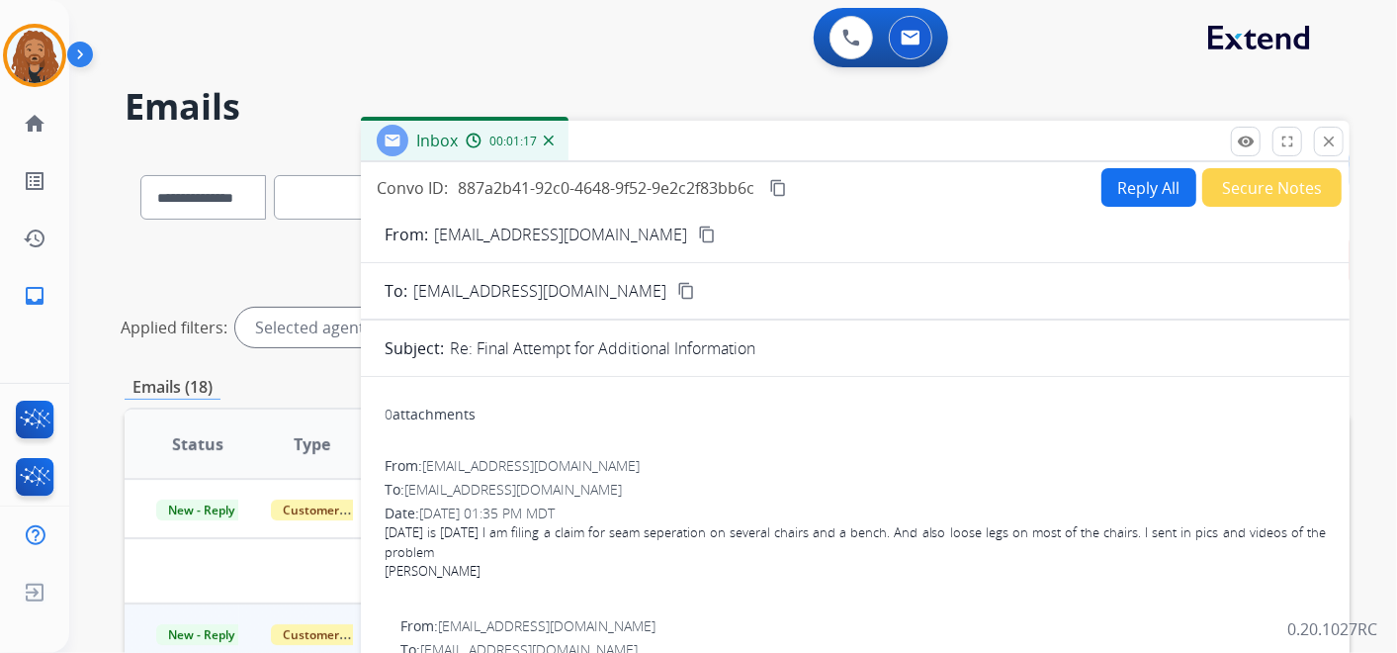
click at [1109, 193] on button "Reply All" at bounding box center [1148, 187] width 95 height 39
select select "**********"
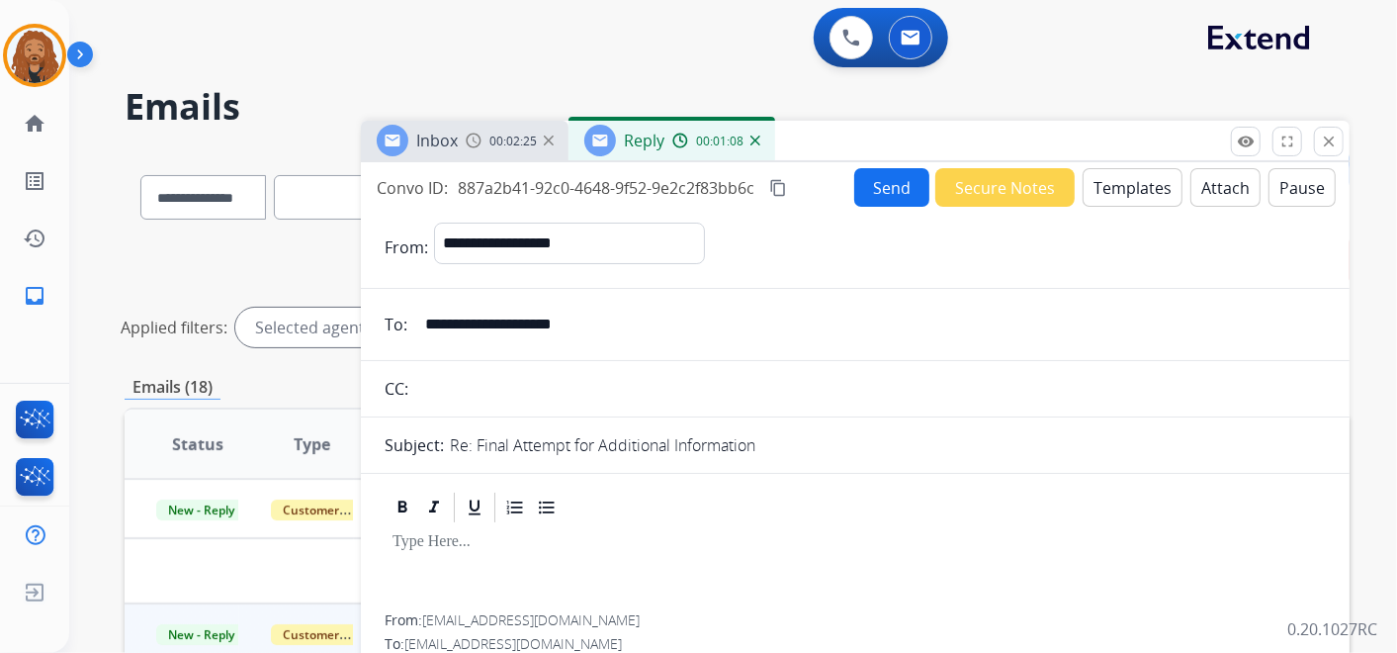
click at [778, 180] on mat-icon "content_copy" at bounding box center [778, 188] width 18 height 18
drag, startPoint x: 630, startPoint y: 331, endPoint x: 423, endPoint y: 316, distance: 207.2
click at [423, 316] on input "**********" at bounding box center [869, 325] width 913 height 40
click at [878, 189] on button "Send" at bounding box center [891, 187] width 75 height 39
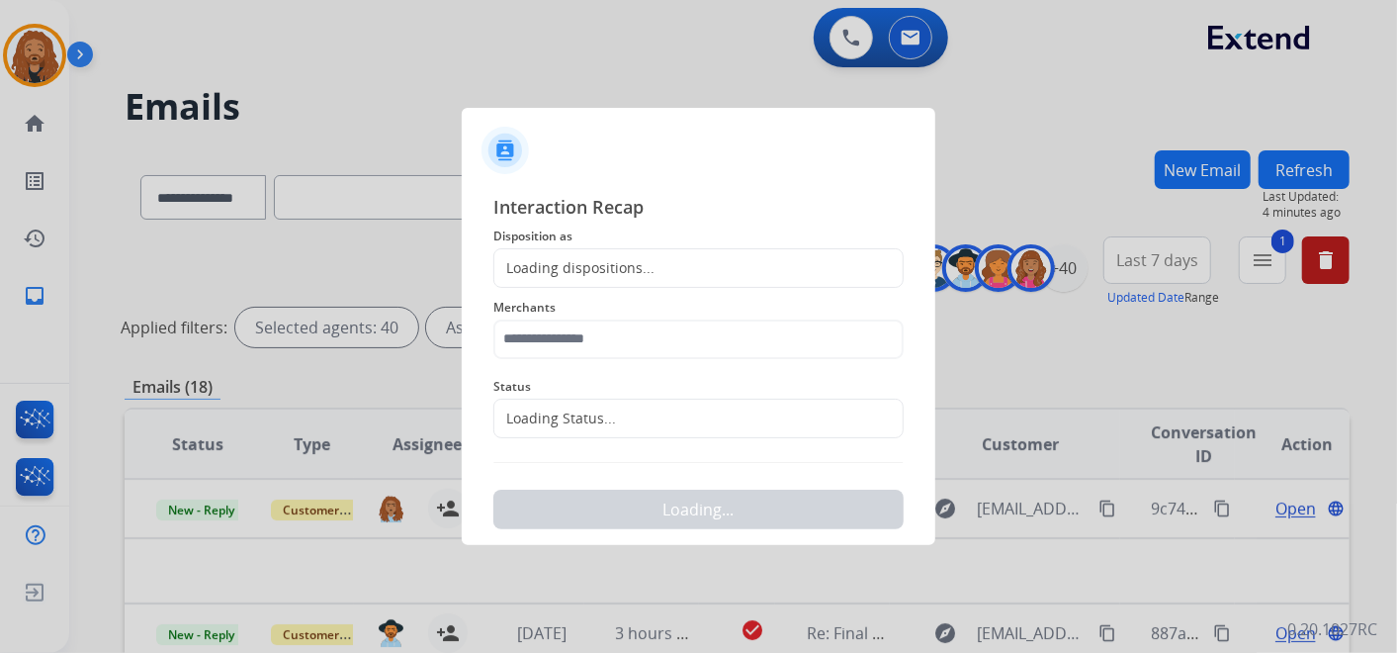
drag, startPoint x: 531, startPoint y: 445, endPoint x: 551, endPoint y: 394, distance: 54.2
click at [531, 441] on div "Status Loading Status..." at bounding box center [698, 406] width 410 height 79
click at [558, 387] on span "Status" at bounding box center [698, 387] width 410 height 24
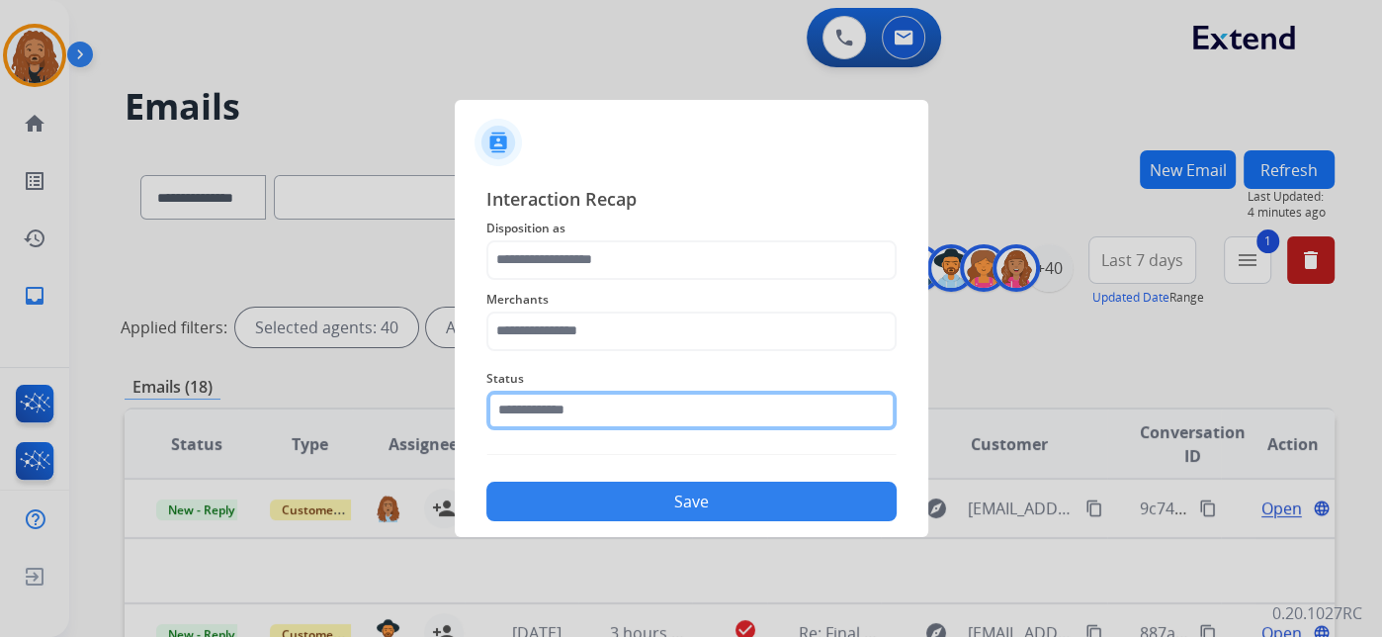
click at [559, 422] on input "text" at bounding box center [691, 411] width 410 height 40
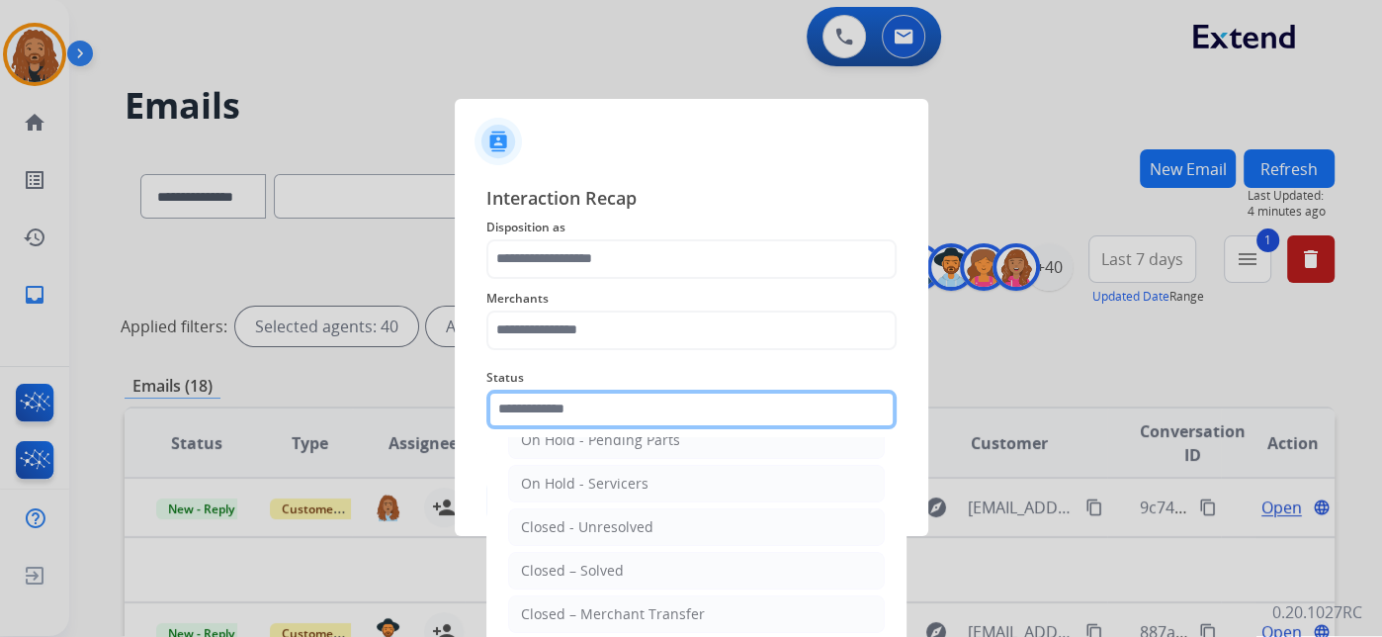
scroll to position [97, 0]
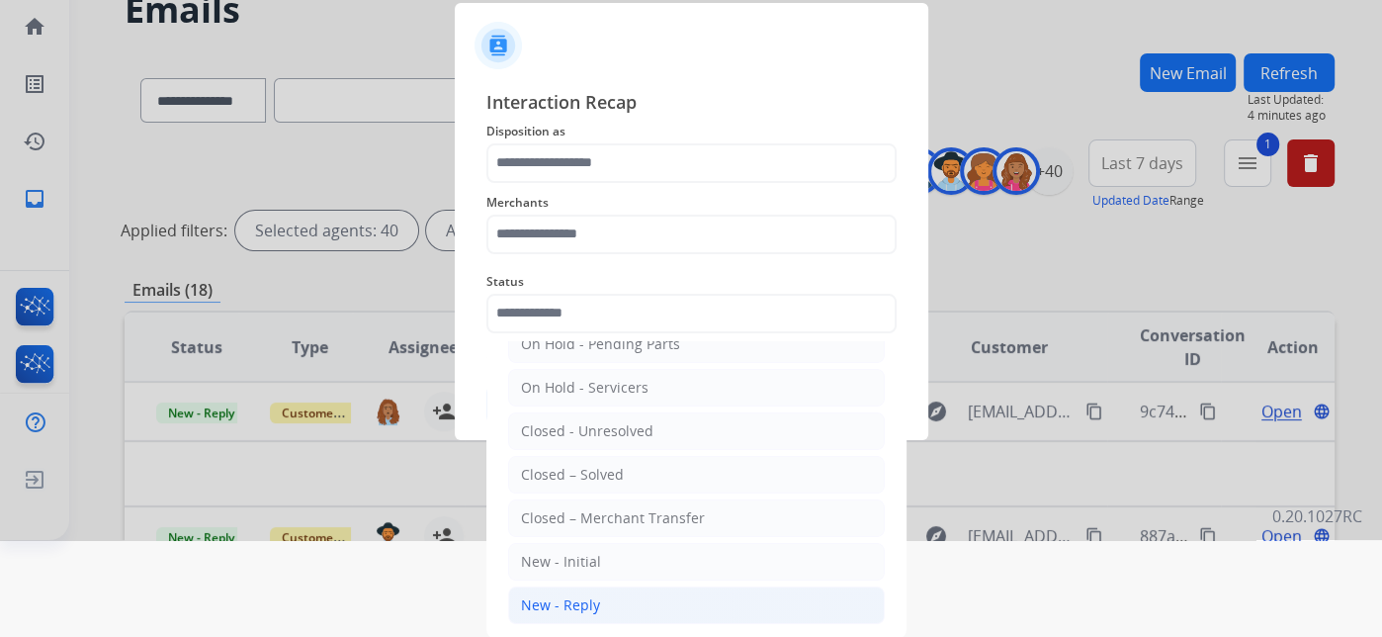
click at [575, 595] on div "New - Reply" at bounding box center [560, 605] width 79 height 20
type input "**********"
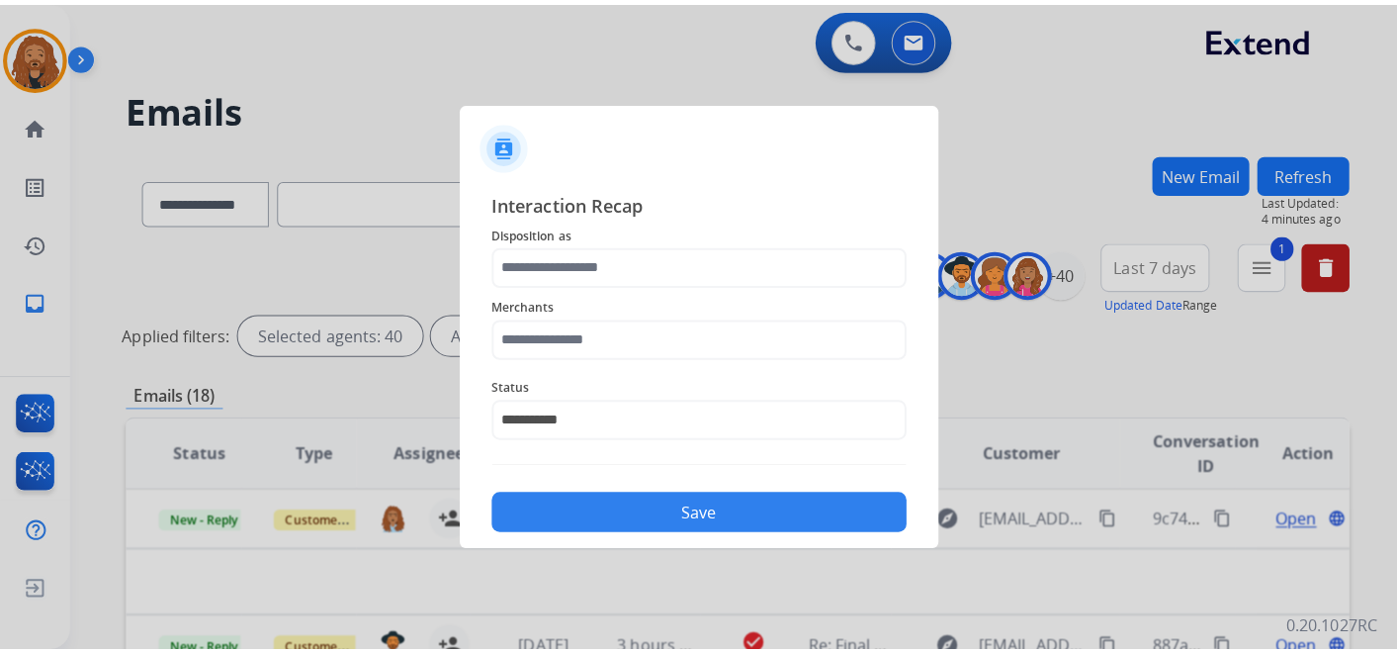
scroll to position [0, 0]
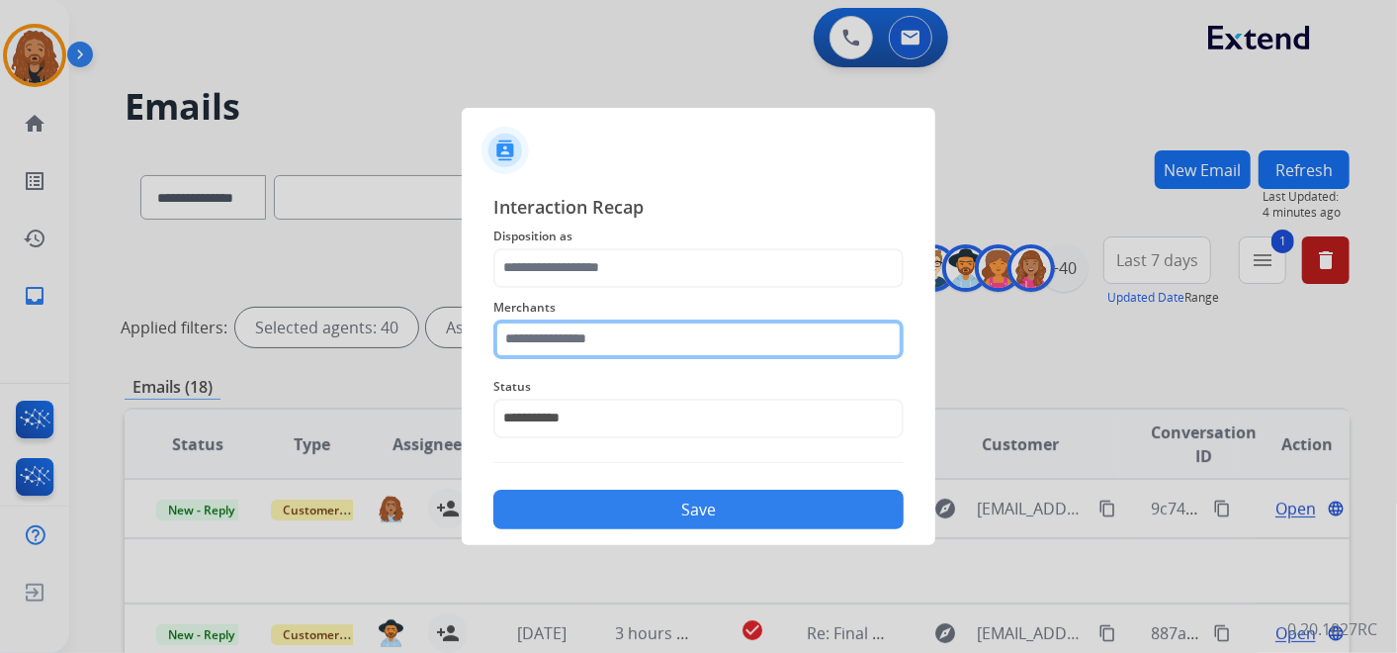
click at [575, 347] on input "text" at bounding box center [698, 339] width 410 height 40
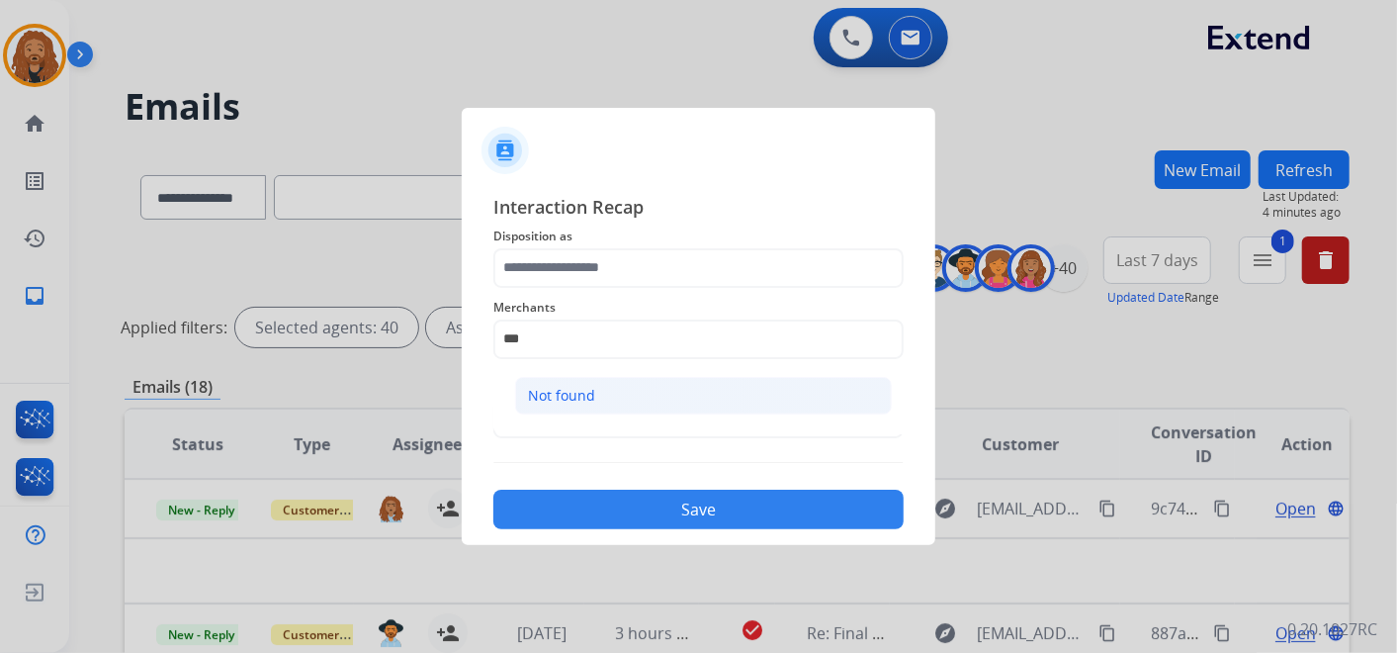
click at [534, 391] on div "Not found" at bounding box center [561, 396] width 67 height 20
type input "*********"
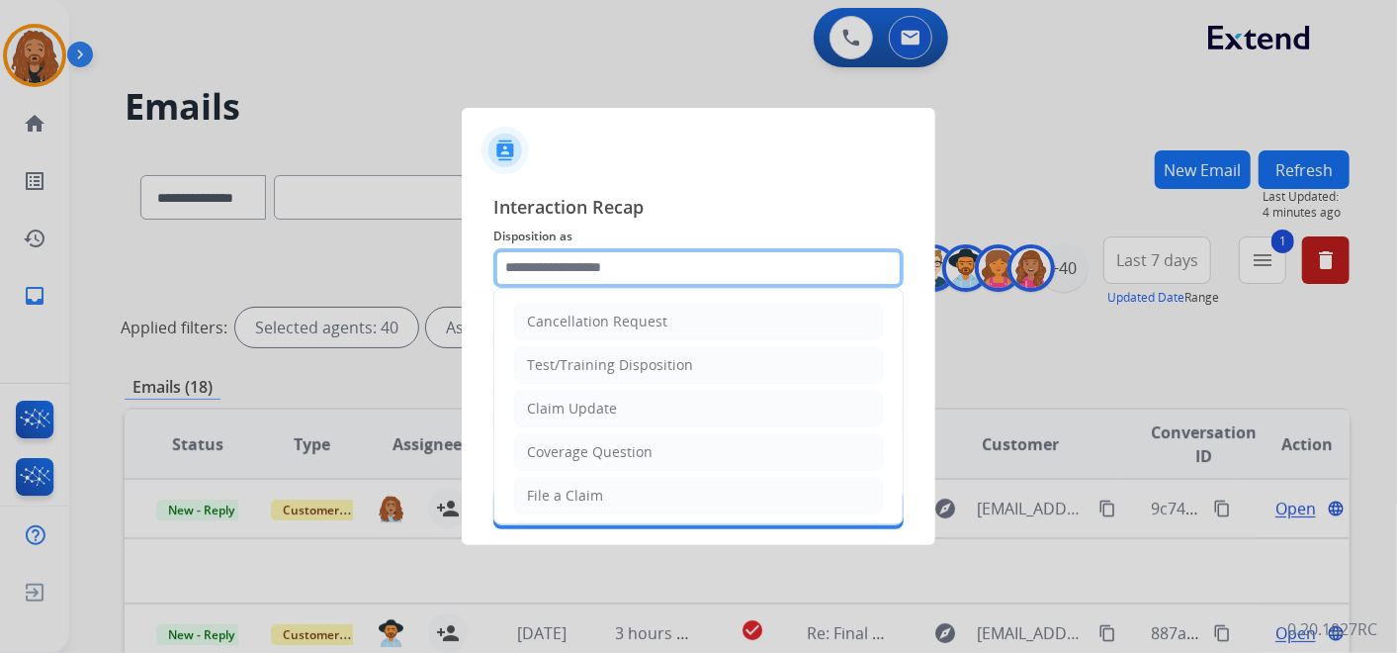
click at [548, 262] on input "text" at bounding box center [698, 268] width 410 height 40
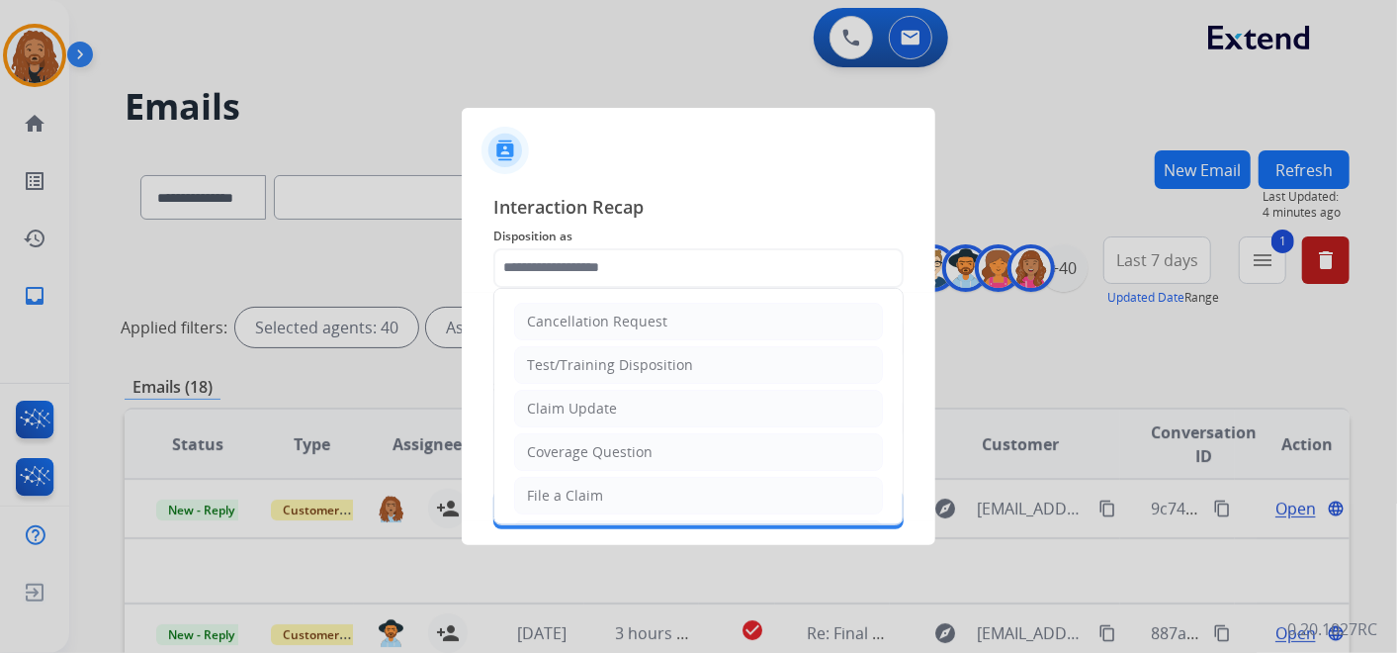
click at [581, 492] on div "File a Claim" at bounding box center [565, 495] width 76 height 20
type input "**********"
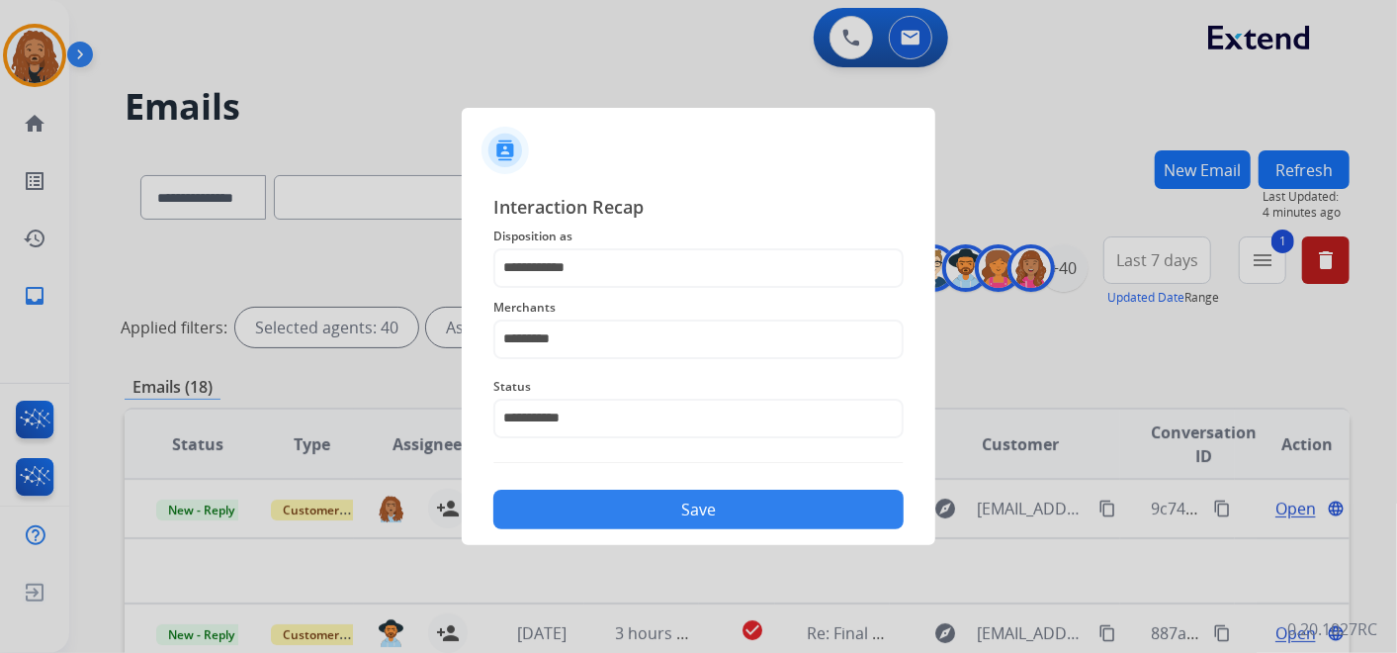
click at [590, 511] on button "Save" at bounding box center [698, 509] width 410 height 40
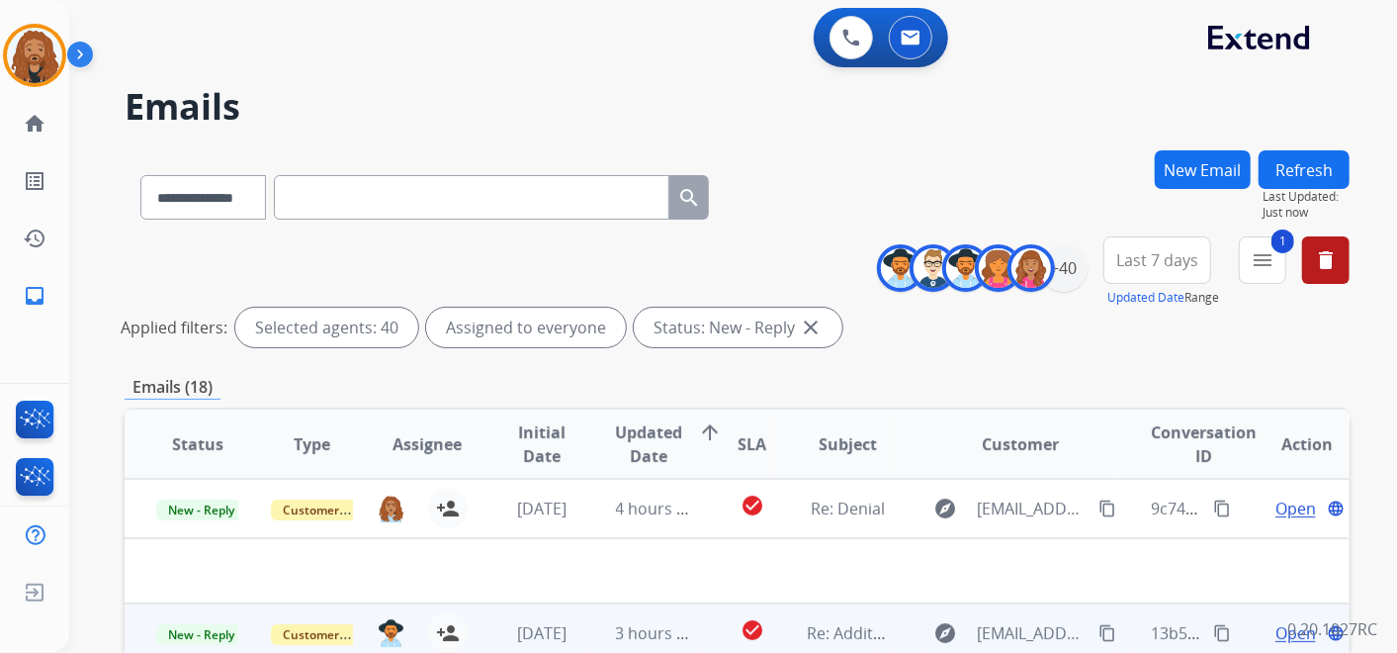
click at [1285, 644] on td "Open language" at bounding box center [1292, 632] width 115 height 59
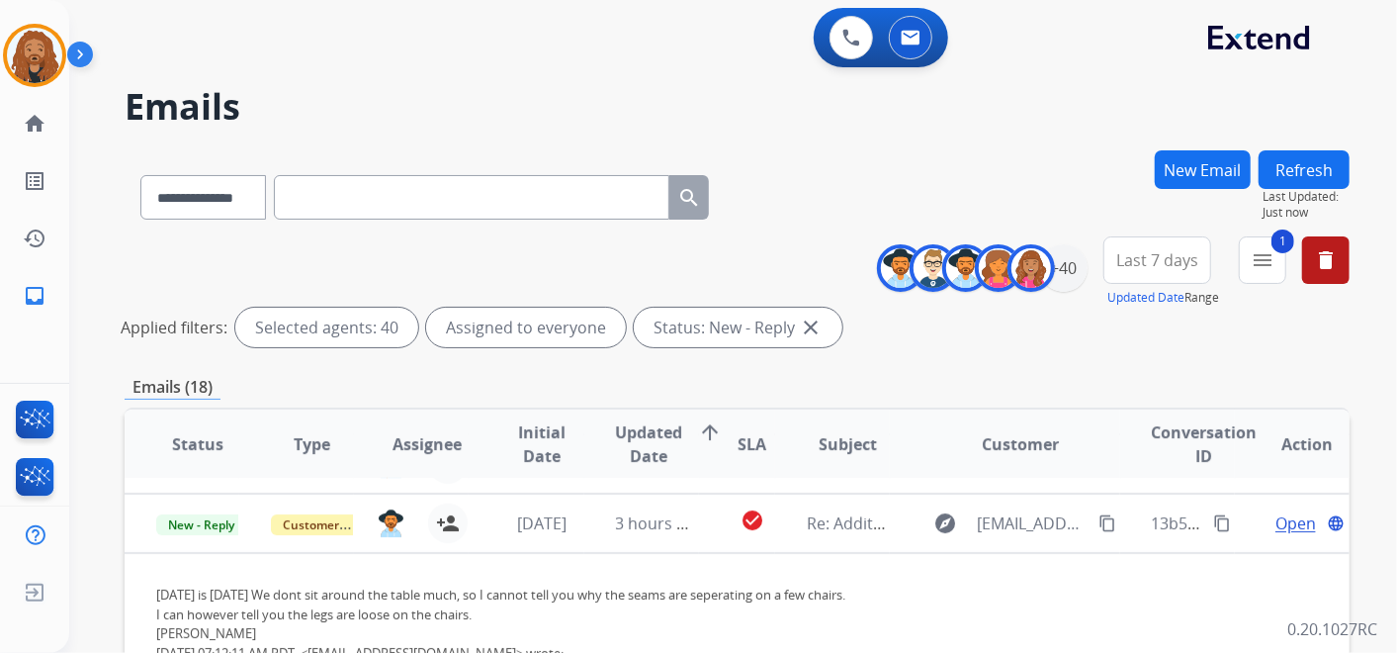
scroll to position [59, 0]
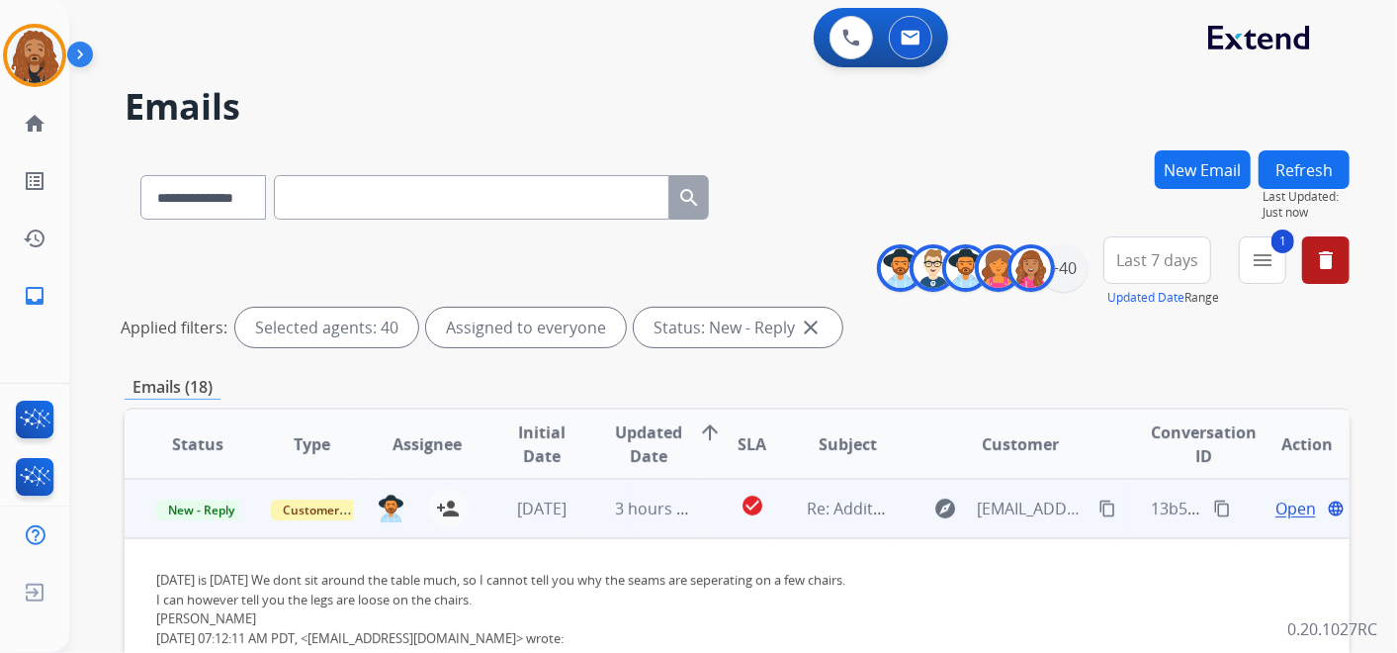
click at [1288, 505] on span "Open" at bounding box center [1295, 508] width 41 height 24
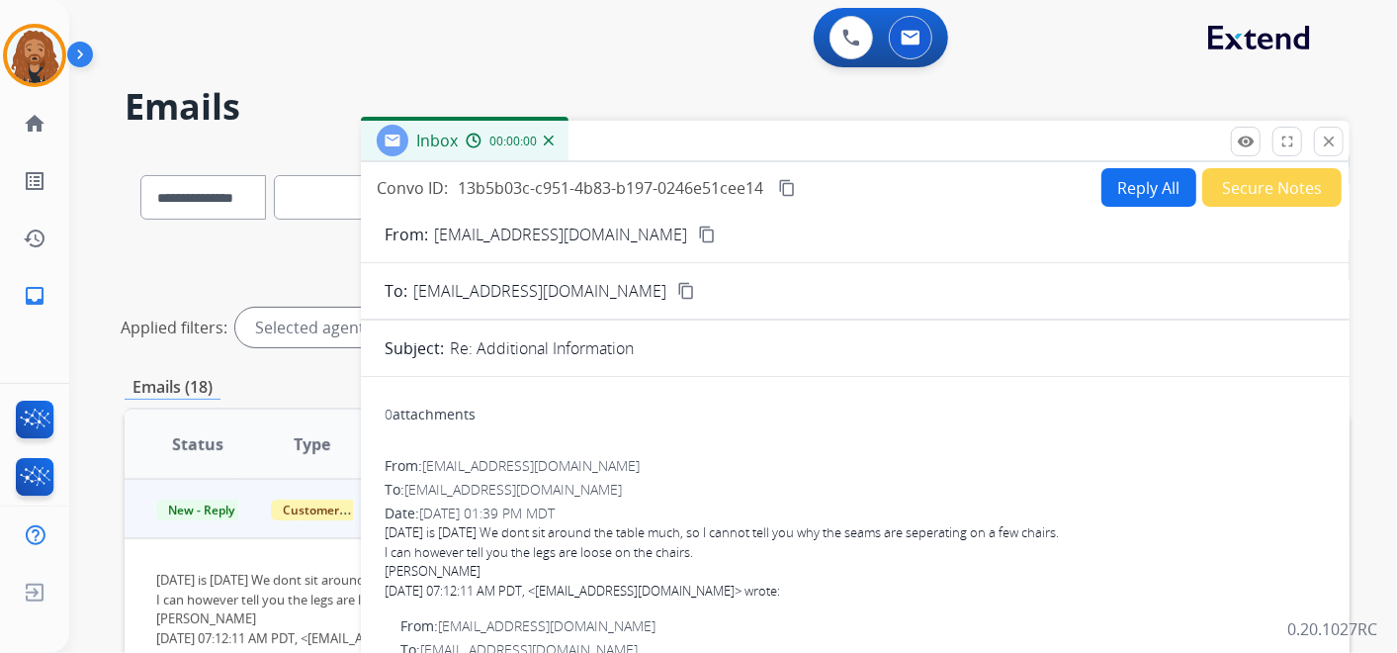
click at [1159, 172] on button "Reply All" at bounding box center [1148, 187] width 95 height 39
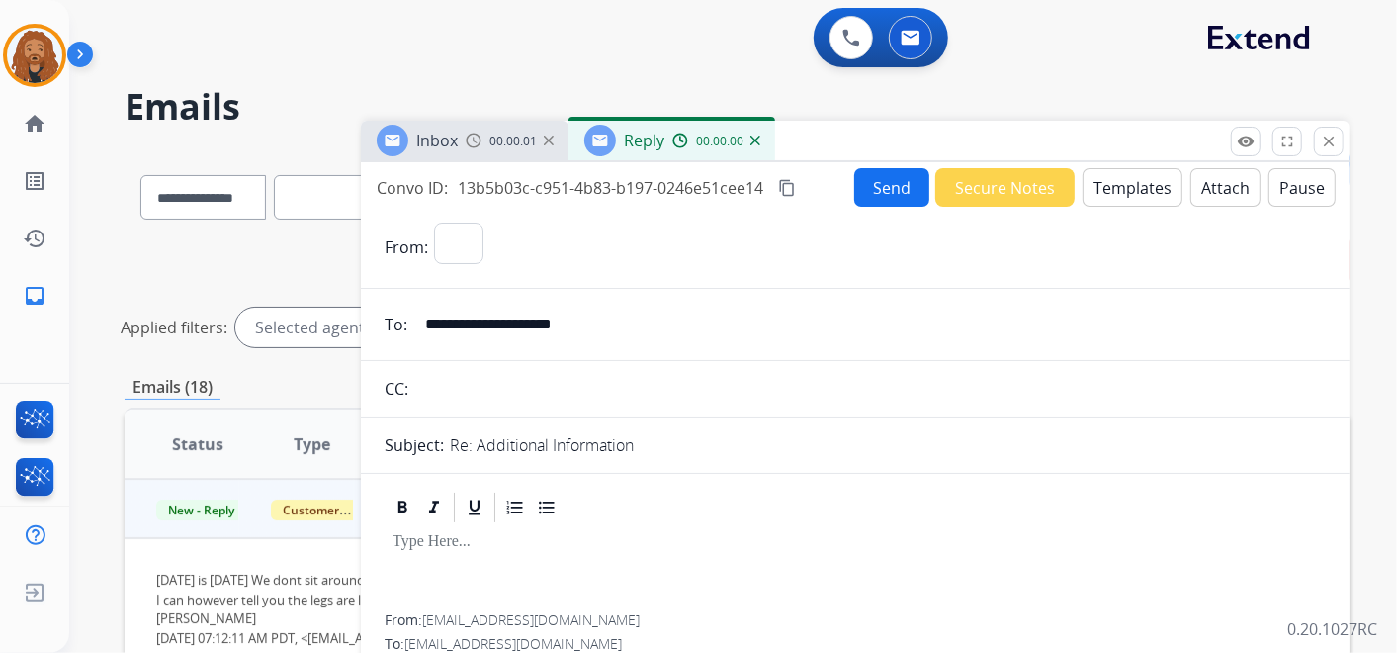
select select "**********"
click at [1133, 193] on button "Templates" at bounding box center [1133, 187] width 100 height 39
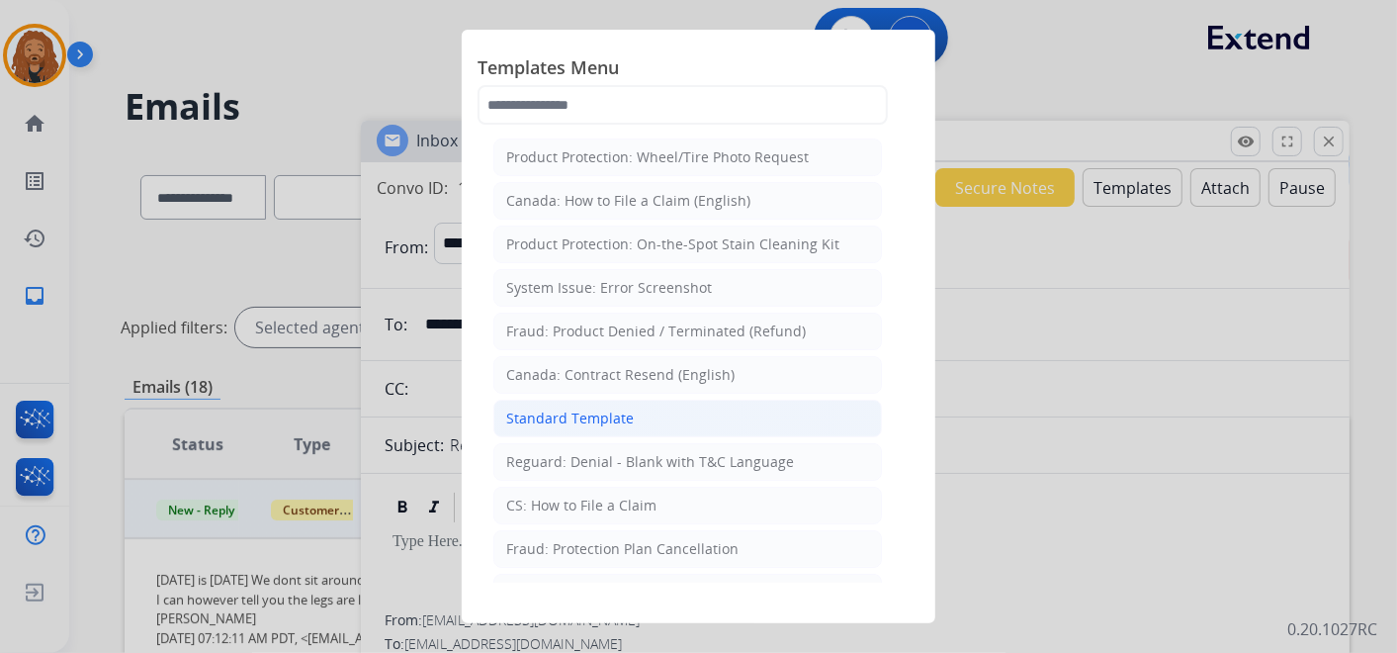
click at [520, 423] on div "Standard Template" at bounding box center [570, 418] width 128 height 20
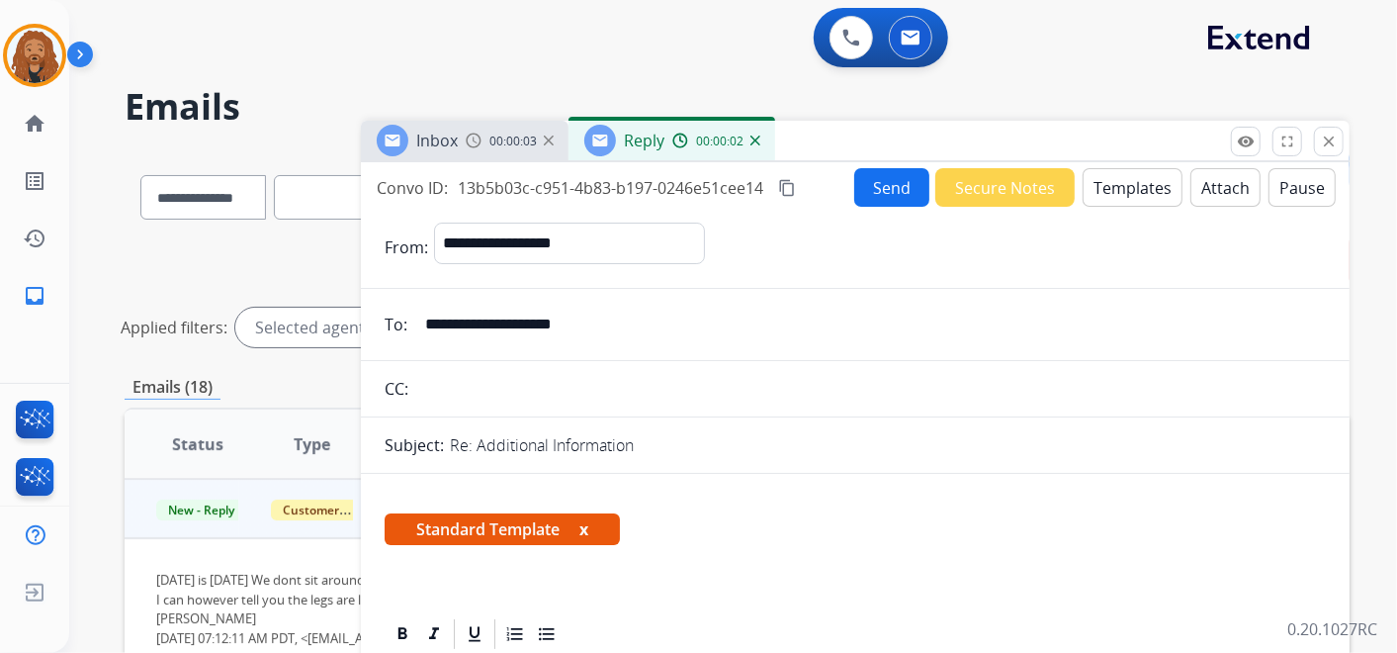
scroll to position [219, 0]
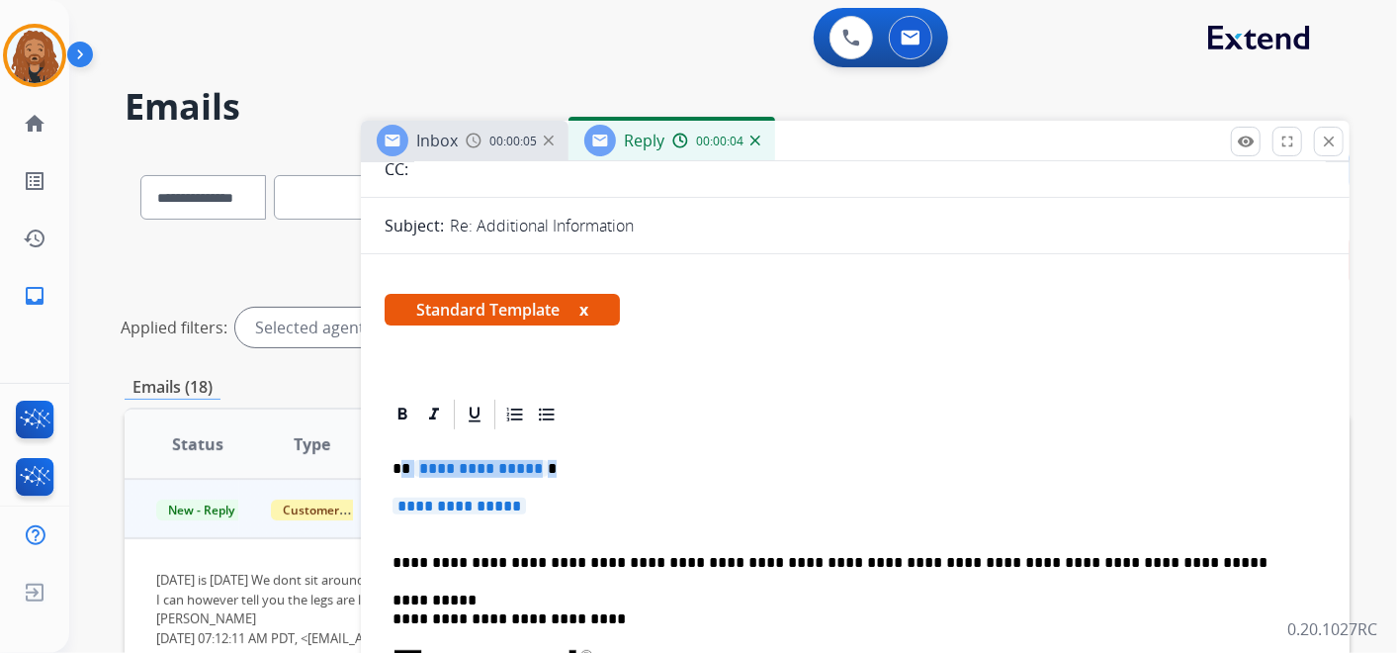
drag, startPoint x: 548, startPoint y: 516, endPoint x: 400, endPoint y: 444, distance: 164.0
drag, startPoint x: 547, startPoint y: 511, endPoint x: 457, endPoint y: 487, distance: 93.0
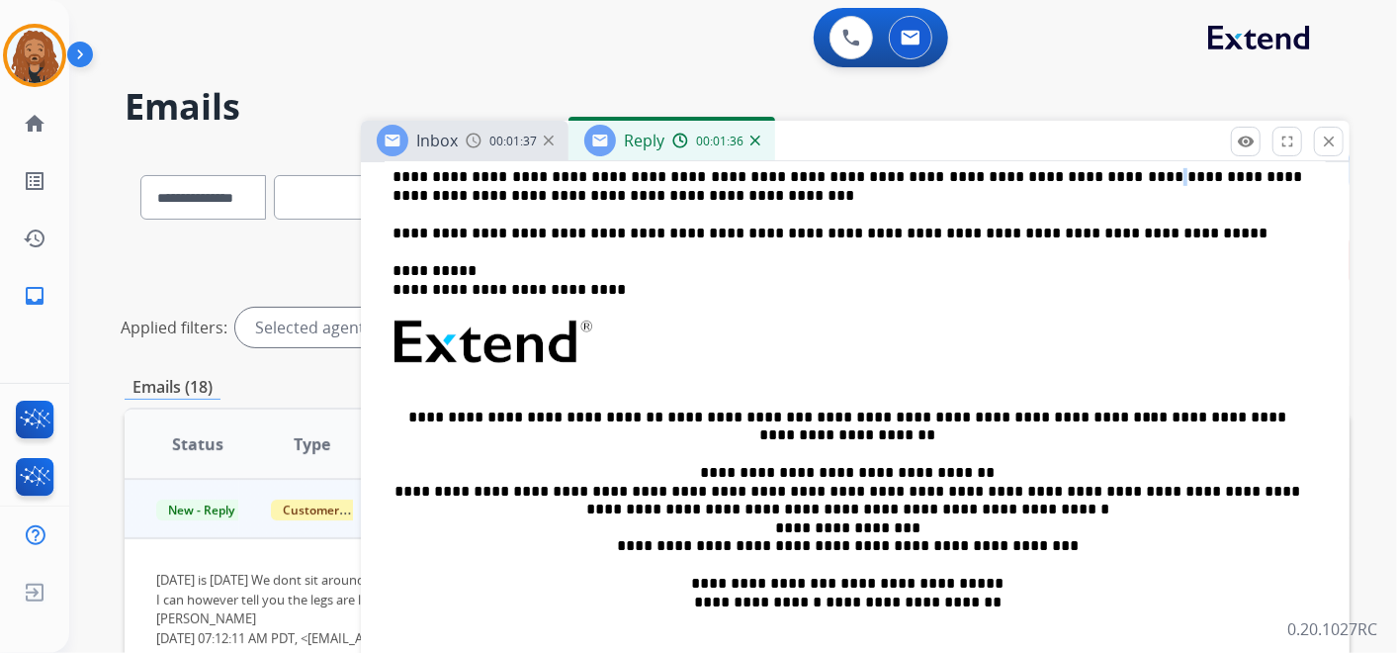
scroll to position [528, 0]
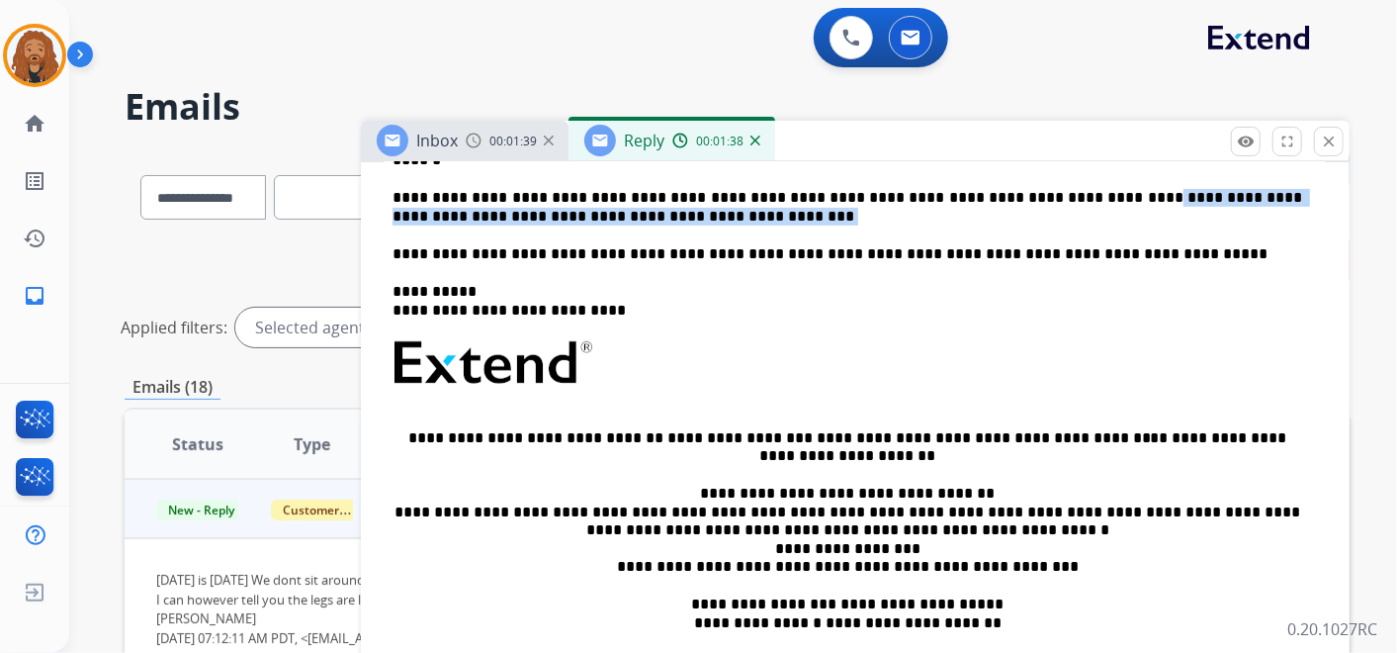
drag, startPoint x: 1006, startPoint y: 172, endPoint x: 988, endPoint y: 213, distance: 44.3
click at [989, 218] on p "**********" at bounding box center [848, 207] width 910 height 37
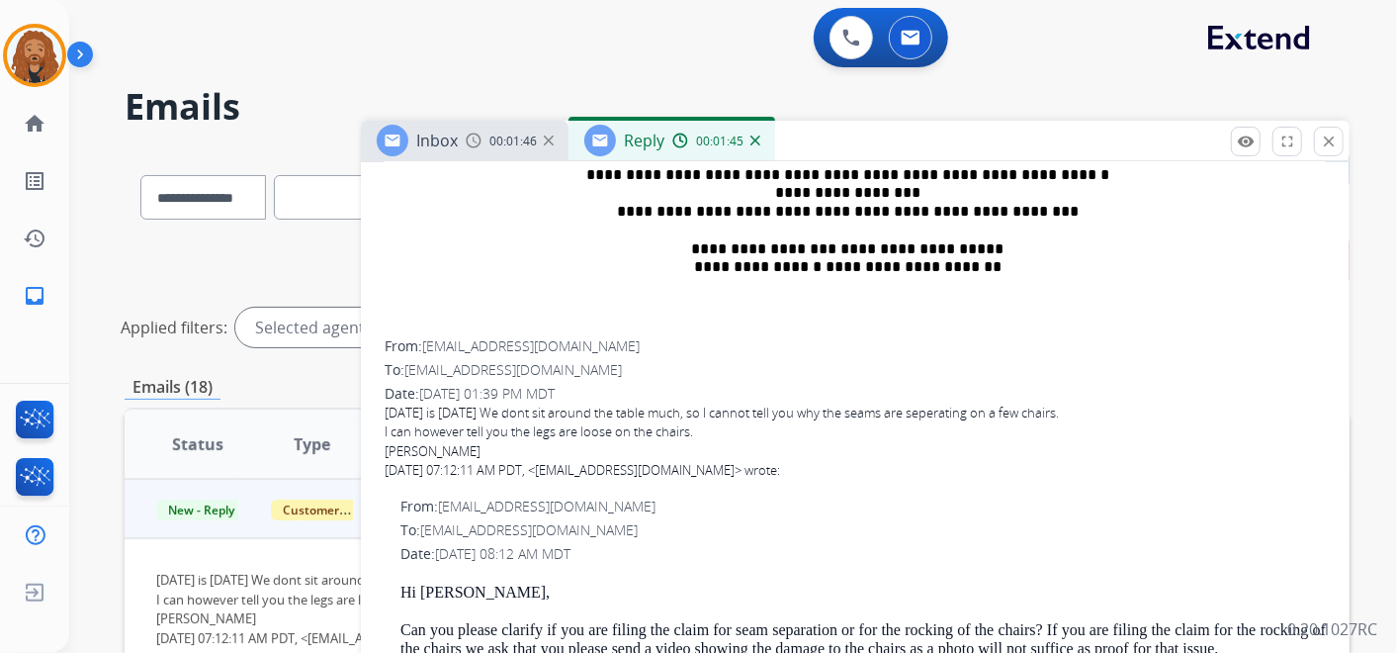
scroll to position [878, 0]
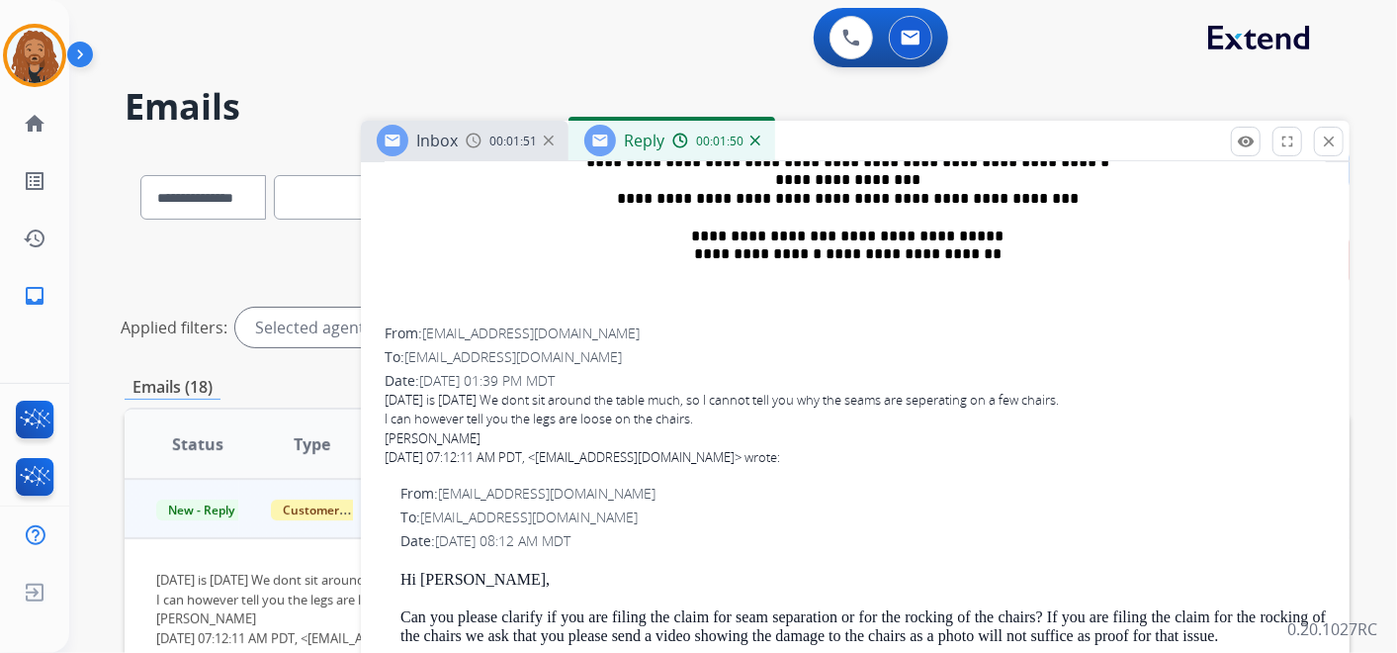
drag, startPoint x: 708, startPoint y: 416, endPoint x: 381, endPoint y: 396, distance: 327.9
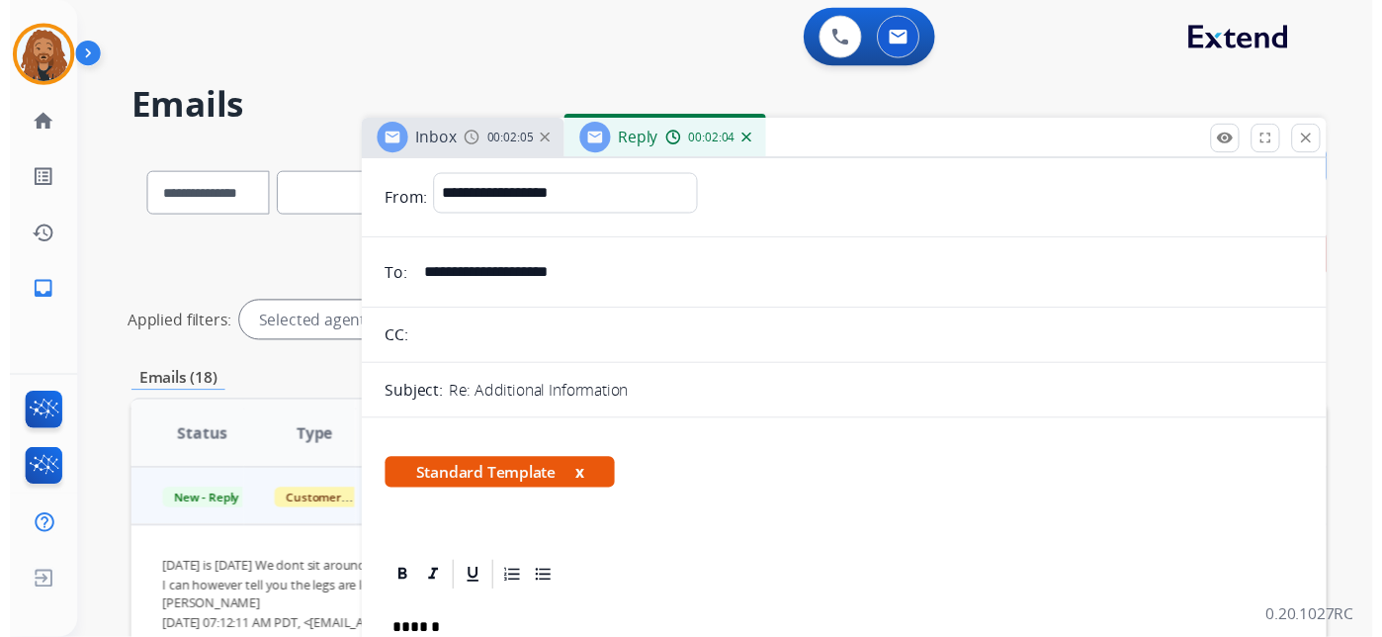
scroll to position [0, 0]
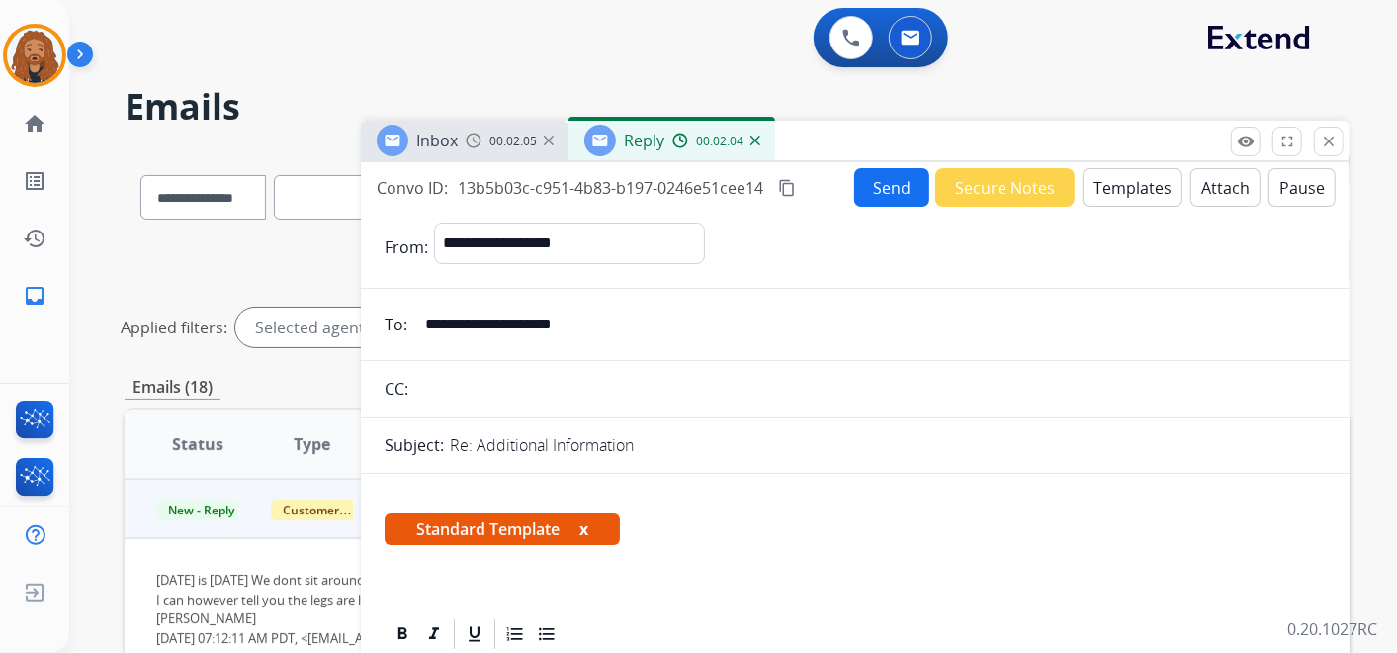
click at [900, 186] on button "Send" at bounding box center [891, 187] width 75 height 39
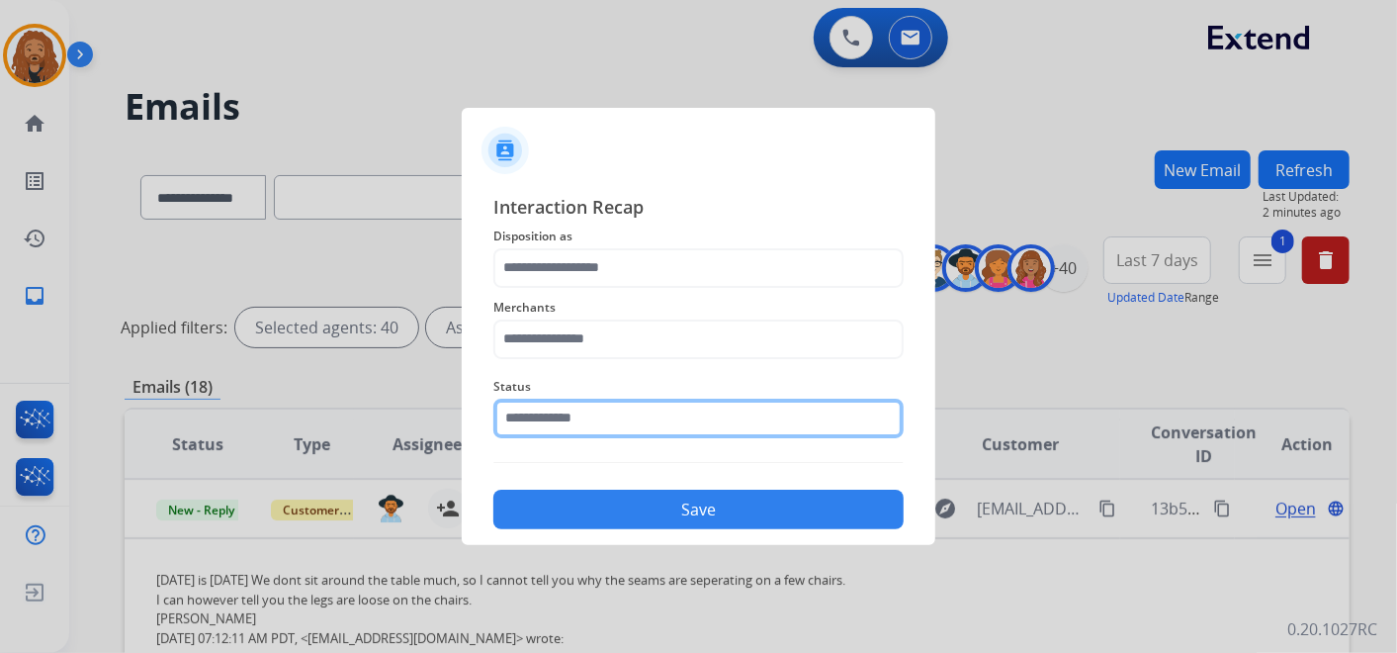
click at [688, 419] on input "text" at bounding box center [698, 418] width 410 height 40
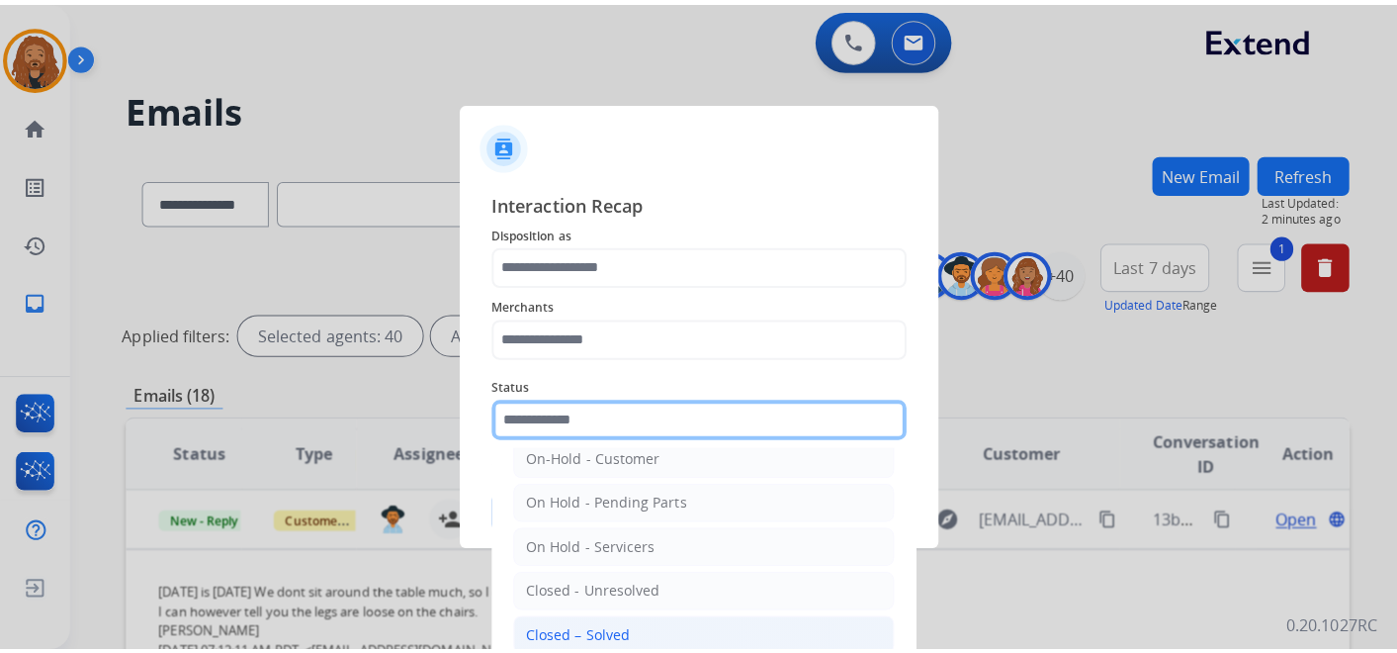
scroll to position [113, 0]
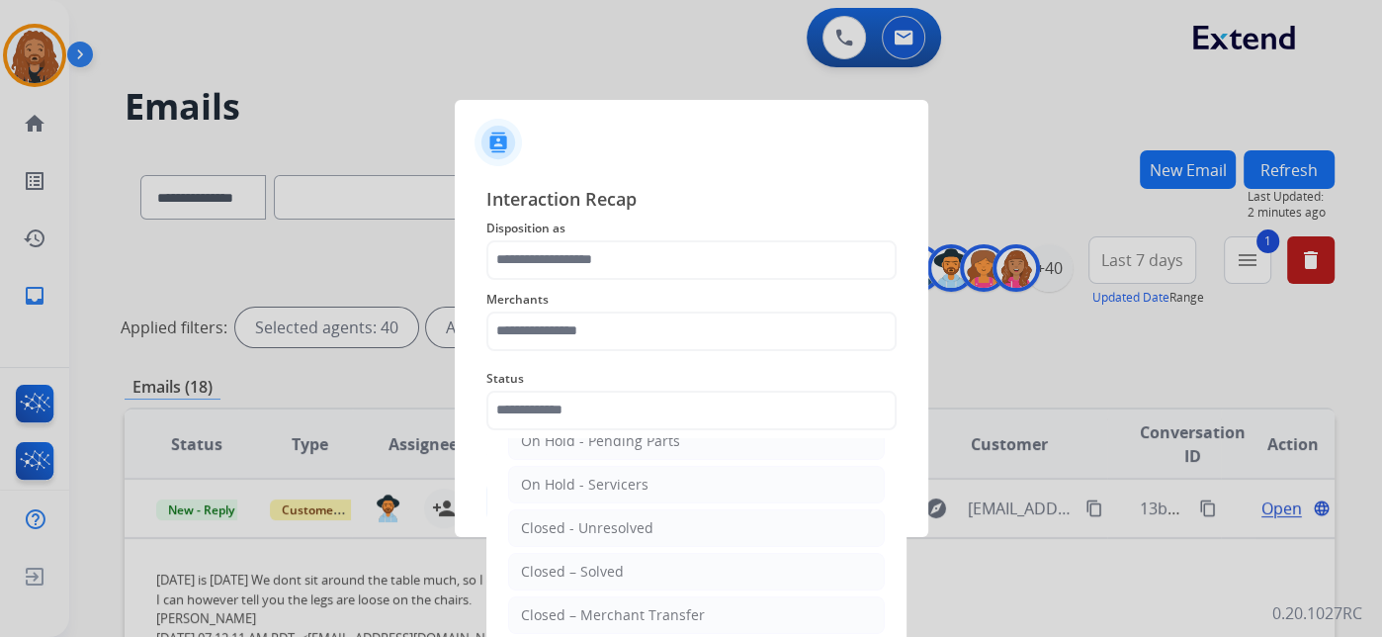
click at [569, 562] on div "Closed – Solved" at bounding box center [572, 572] width 103 height 20
type input "**********"
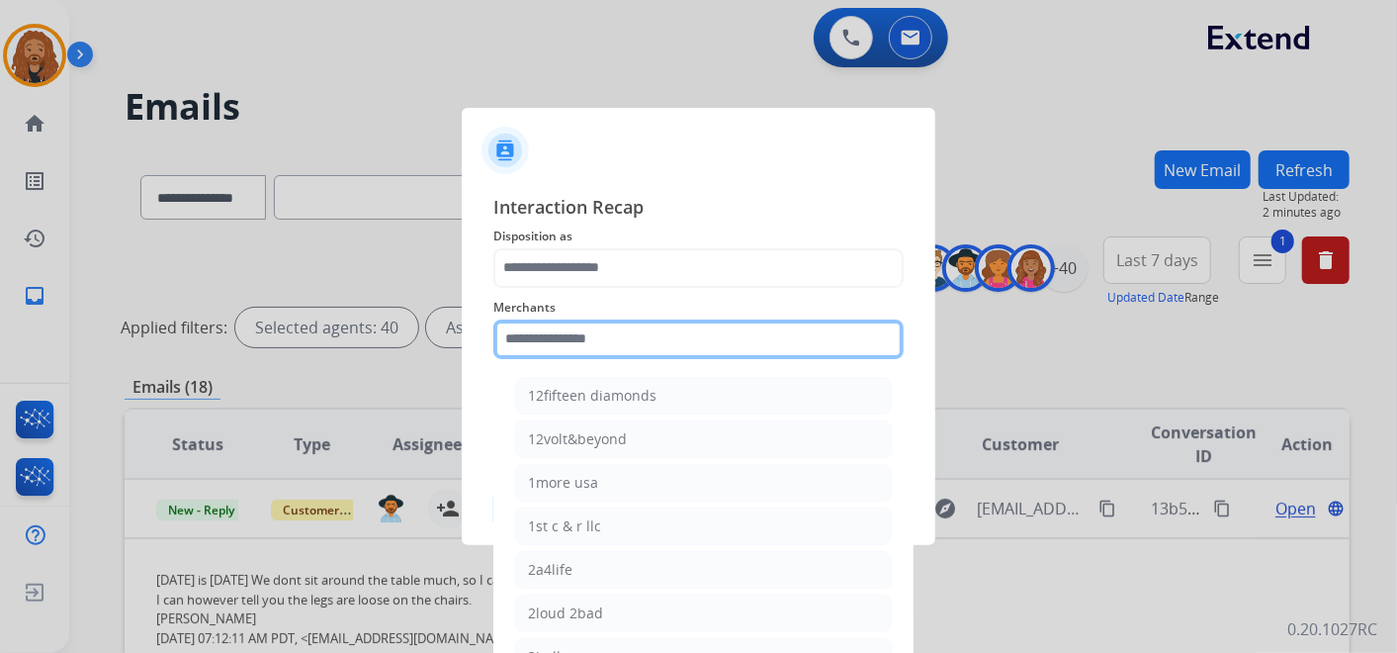
click at [578, 337] on input "text" at bounding box center [698, 339] width 410 height 40
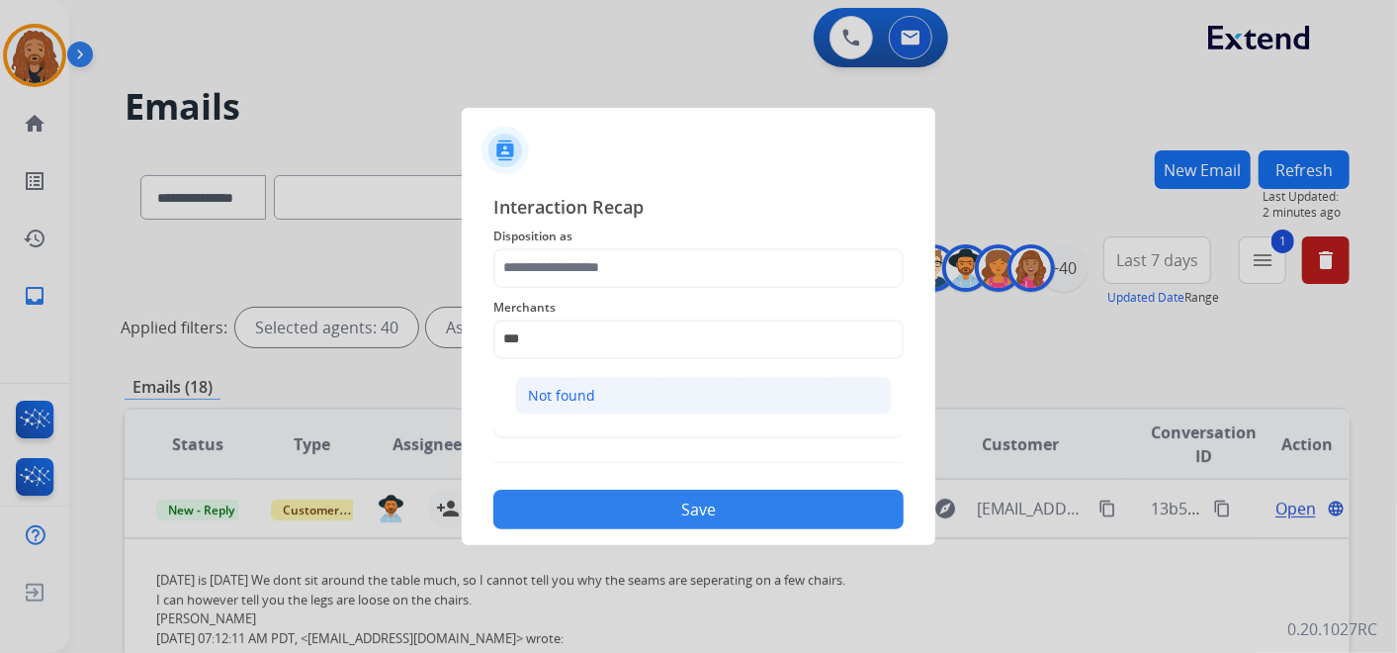
click at [523, 394] on li "Not found" at bounding box center [703, 396] width 377 height 38
type input "*********"
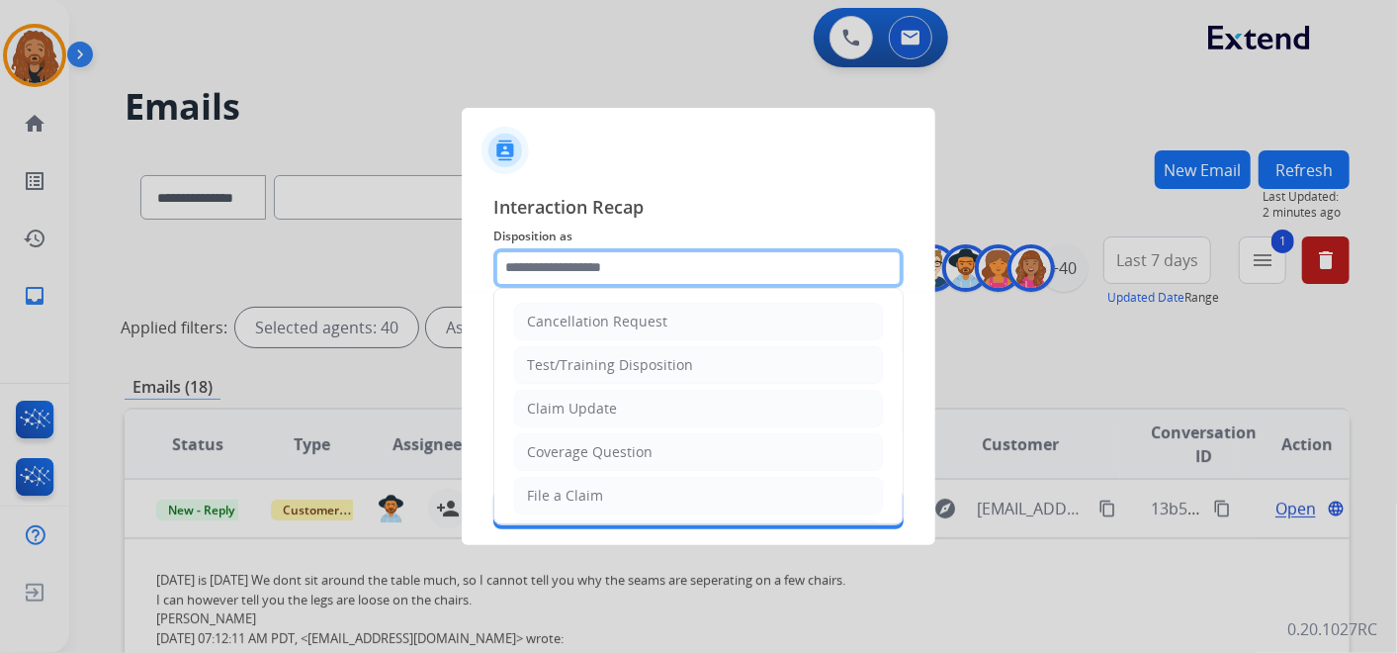
click at [554, 260] on input "text" at bounding box center [698, 268] width 410 height 40
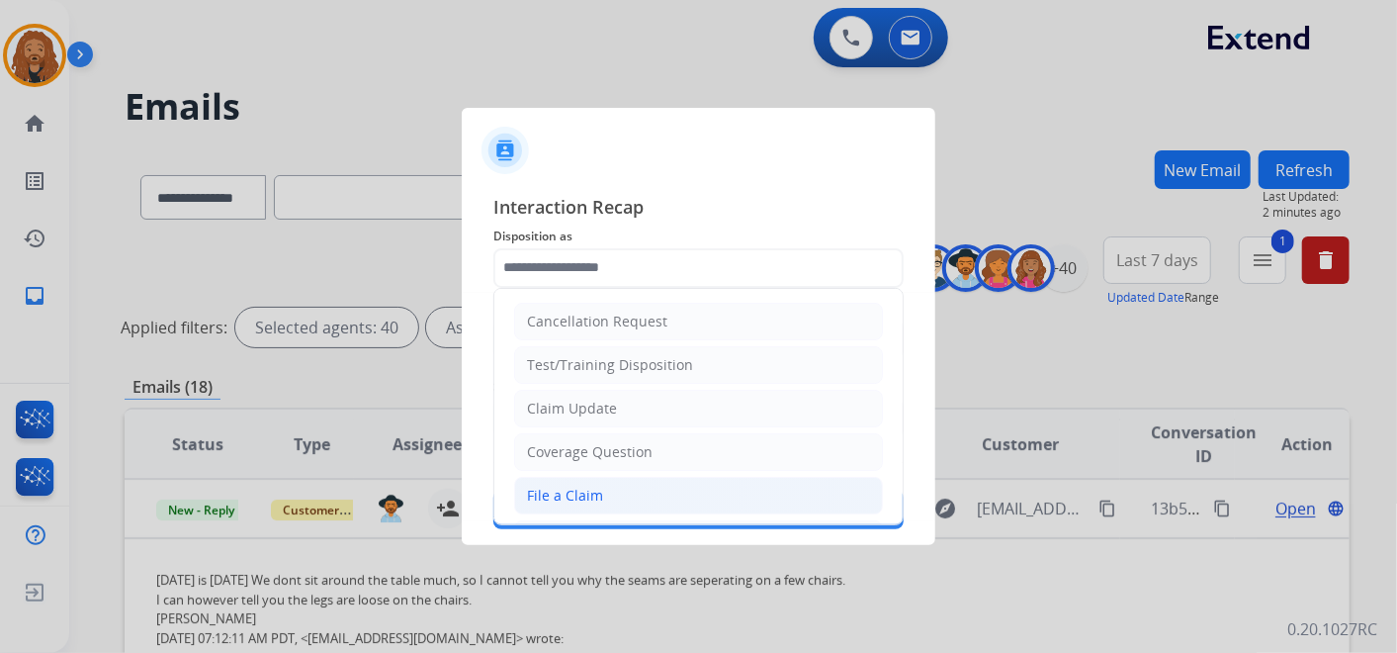
click at [531, 506] on li "File a Claim" at bounding box center [698, 496] width 369 height 38
type input "**********"
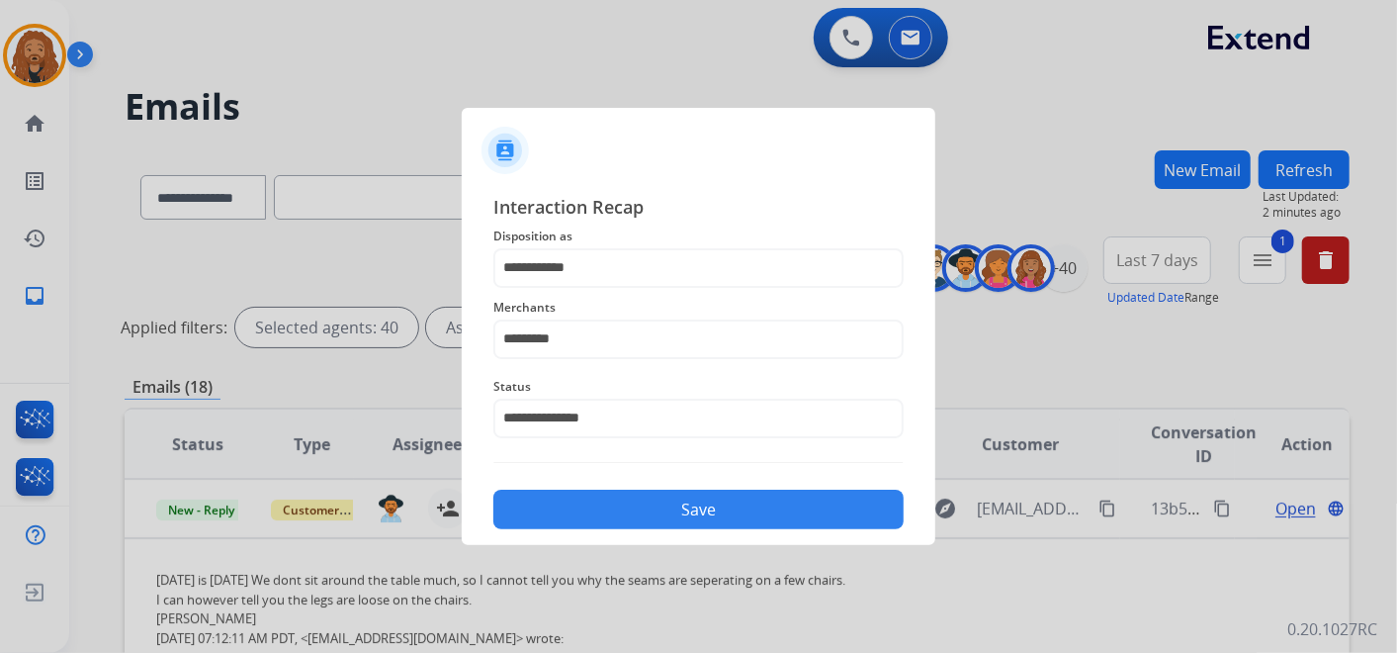
click at [518, 525] on button "Save" at bounding box center [698, 509] width 410 height 40
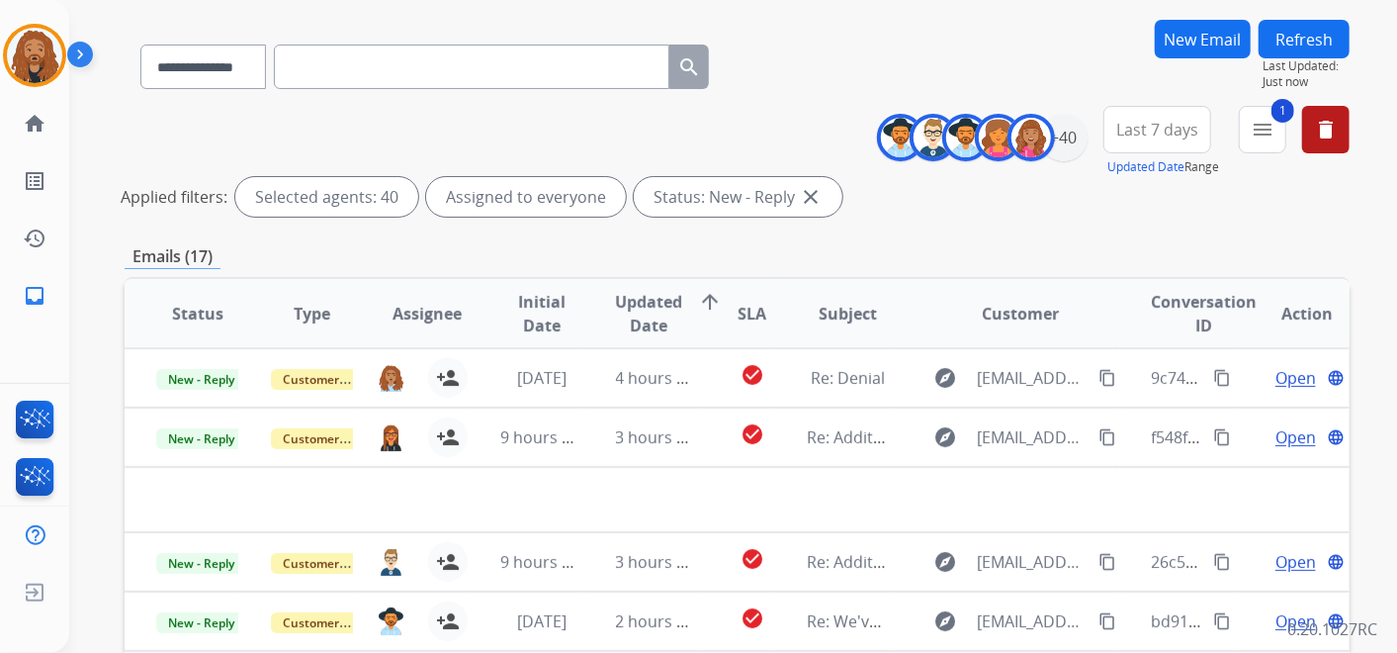
scroll to position [219, 0]
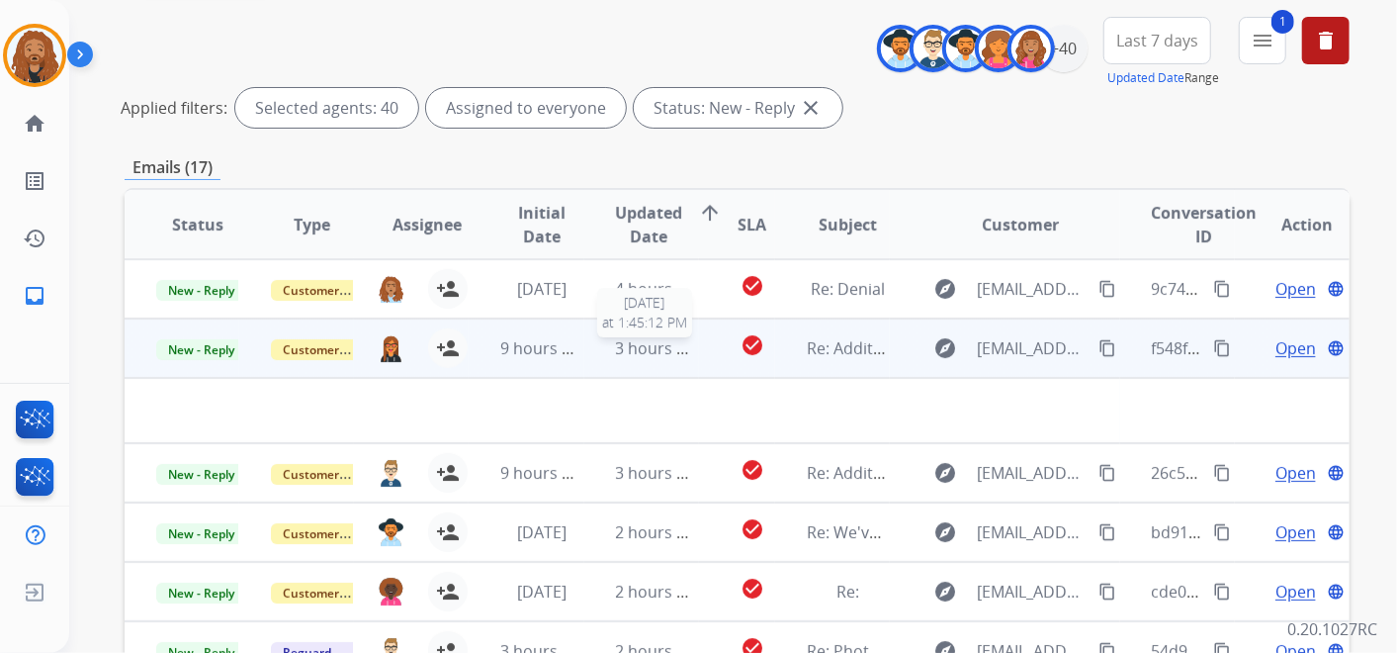
click at [639, 346] on span "3 hours ago" at bounding box center [660, 348] width 89 height 22
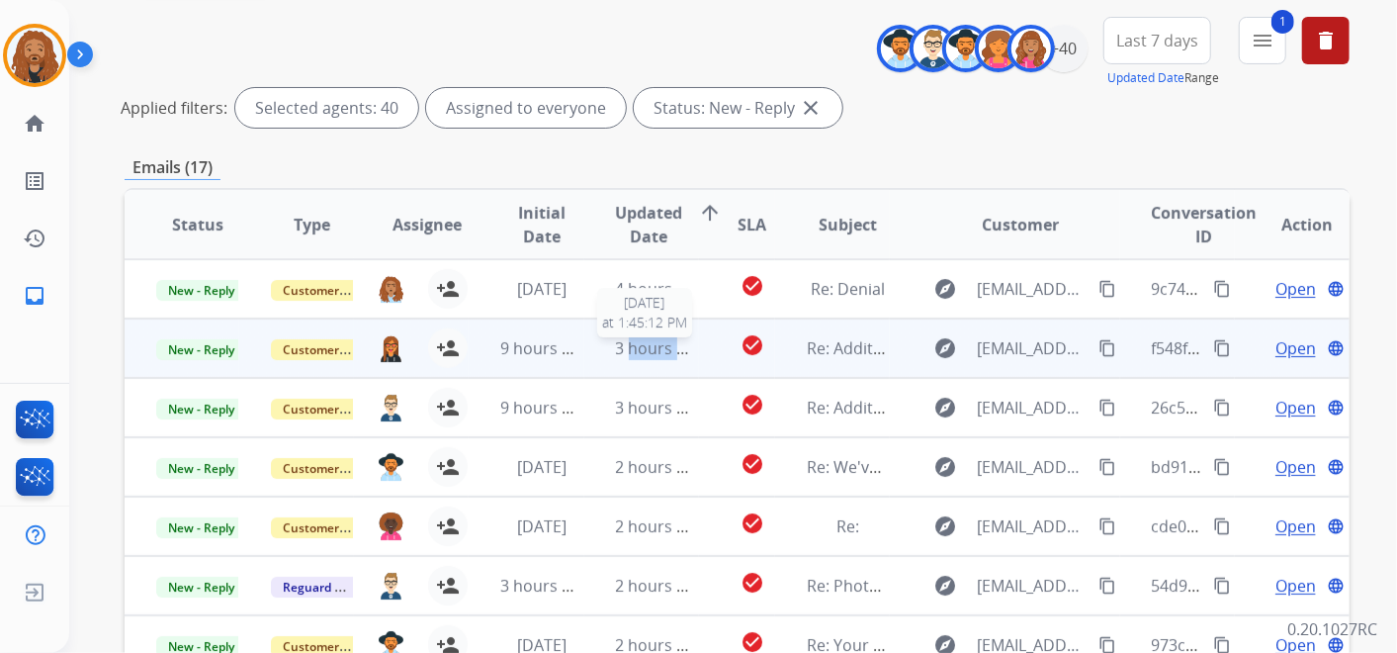
click at [639, 346] on span "3 hours ago" at bounding box center [660, 348] width 89 height 22
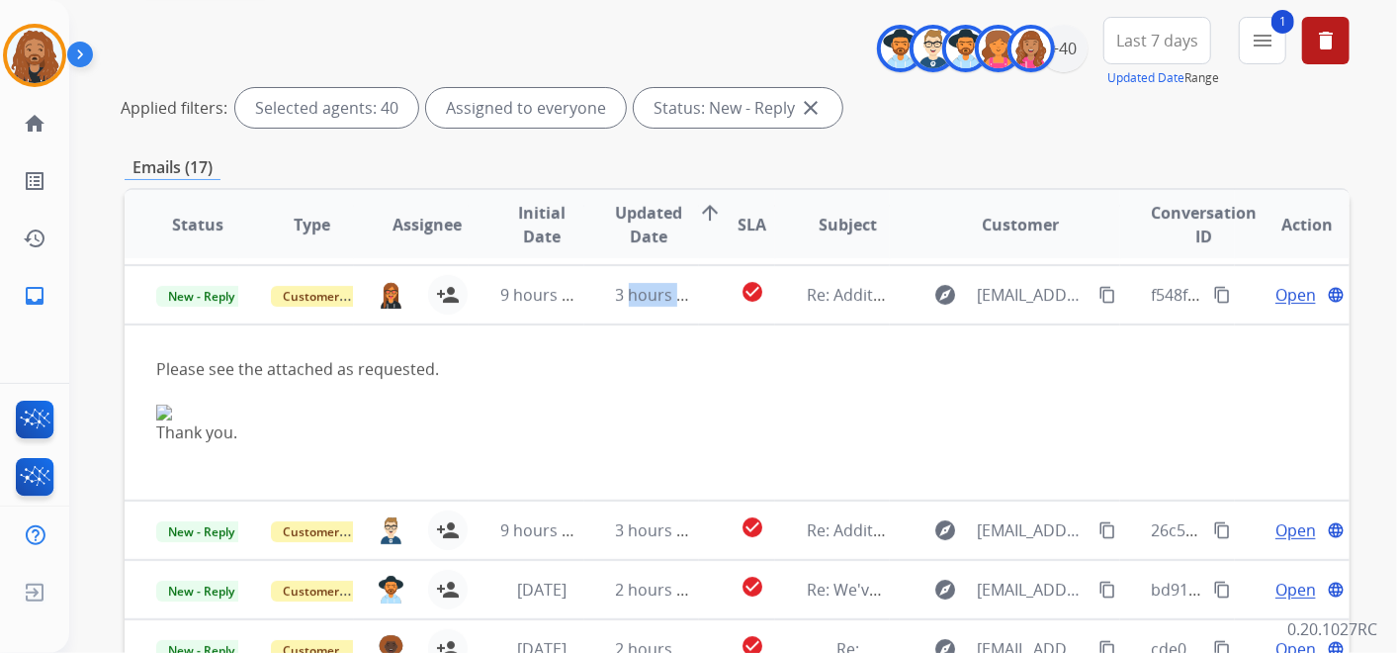
scroll to position [59, 0]
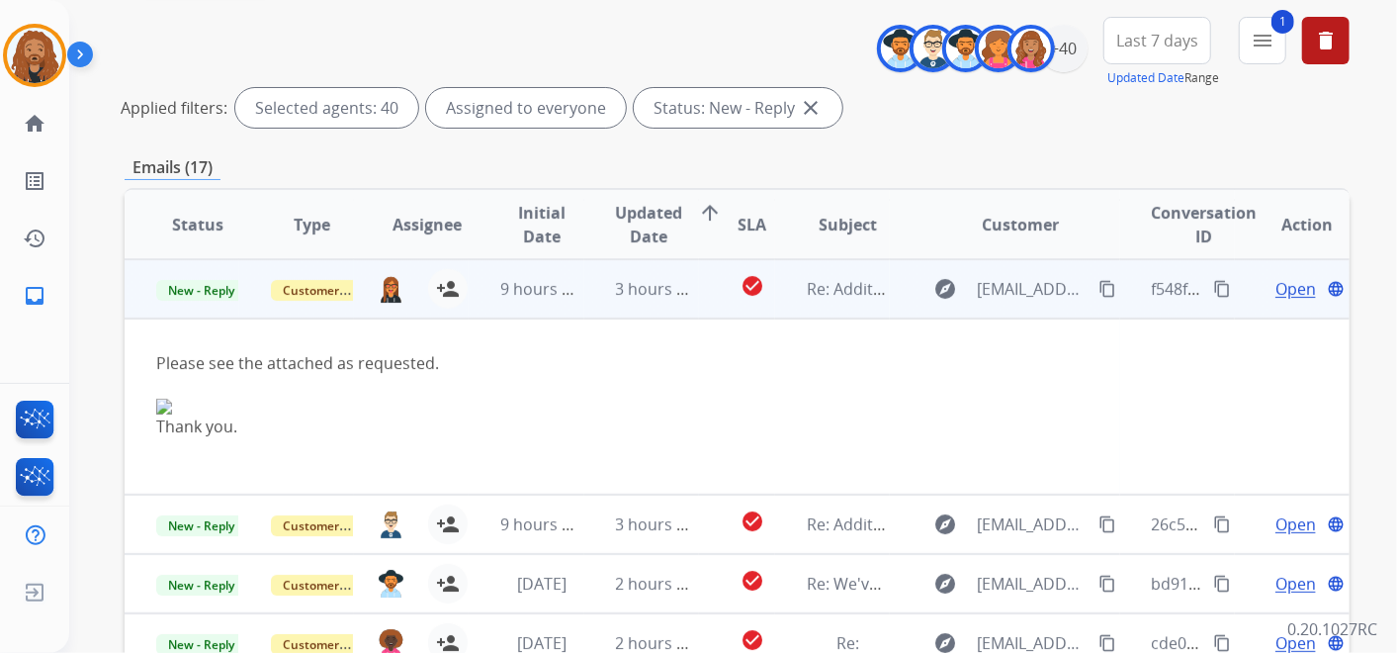
click at [1275, 288] on span "Open" at bounding box center [1295, 289] width 41 height 24
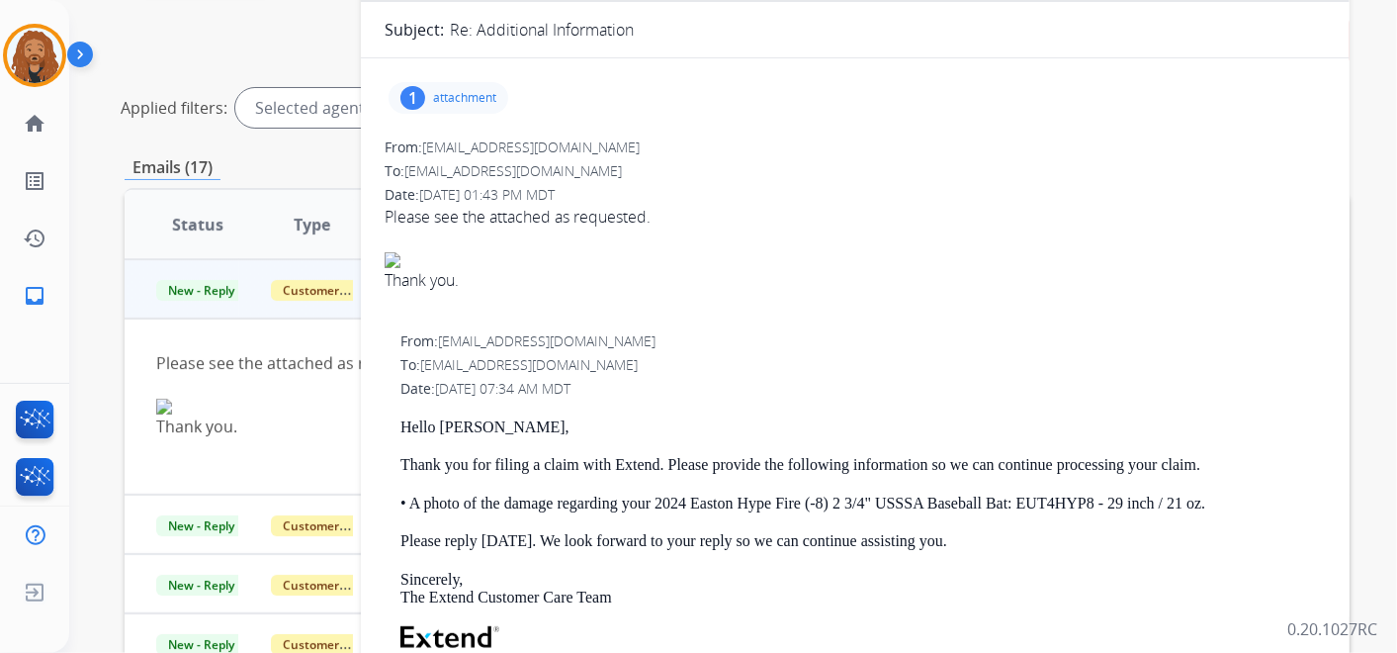
scroll to position [0, 0]
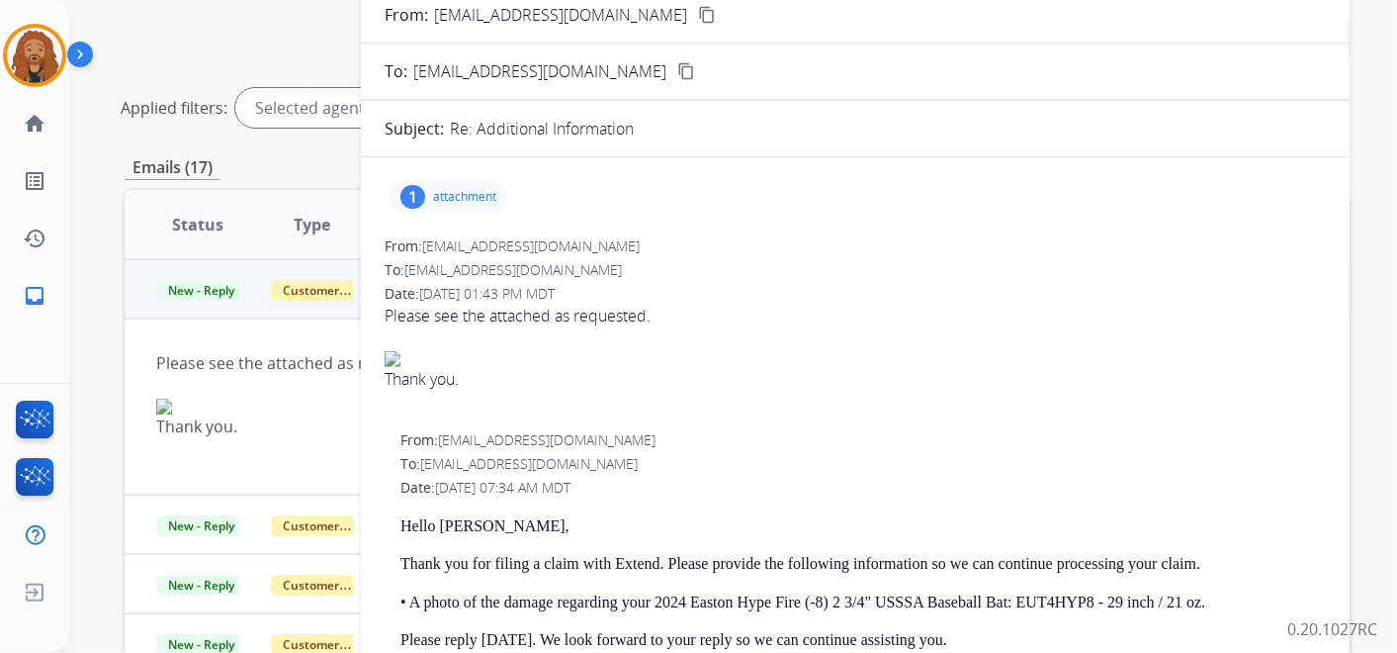
click at [442, 175] on div "1 attachment" at bounding box center [855, 196] width 941 height 47
click at [460, 195] on p "attachment" at bounding box center [464, 197] width 63 height 16
click at [576, 240] on p "IMG_9945.jpeg" at bounding box center [557, 247] width 108 height 24
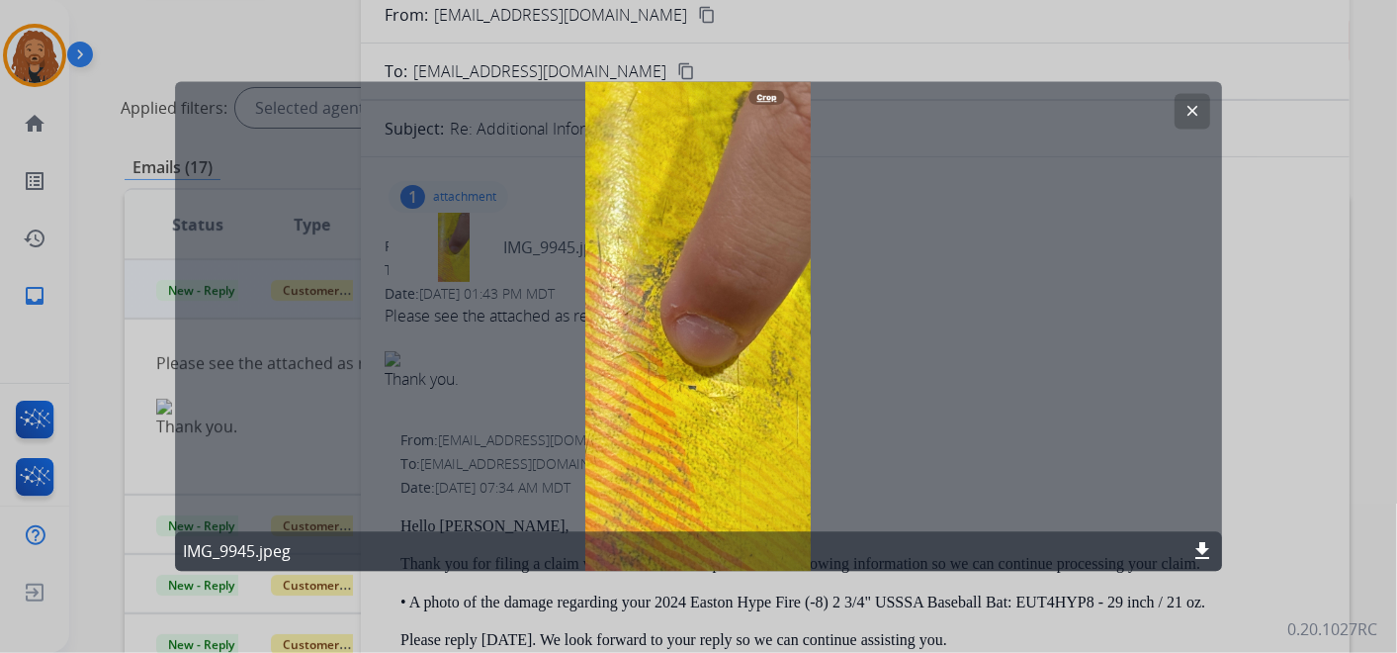
click at [1196, 113] on mat-icon "clear" at bounding box center [1192, 112] width 18 height 18
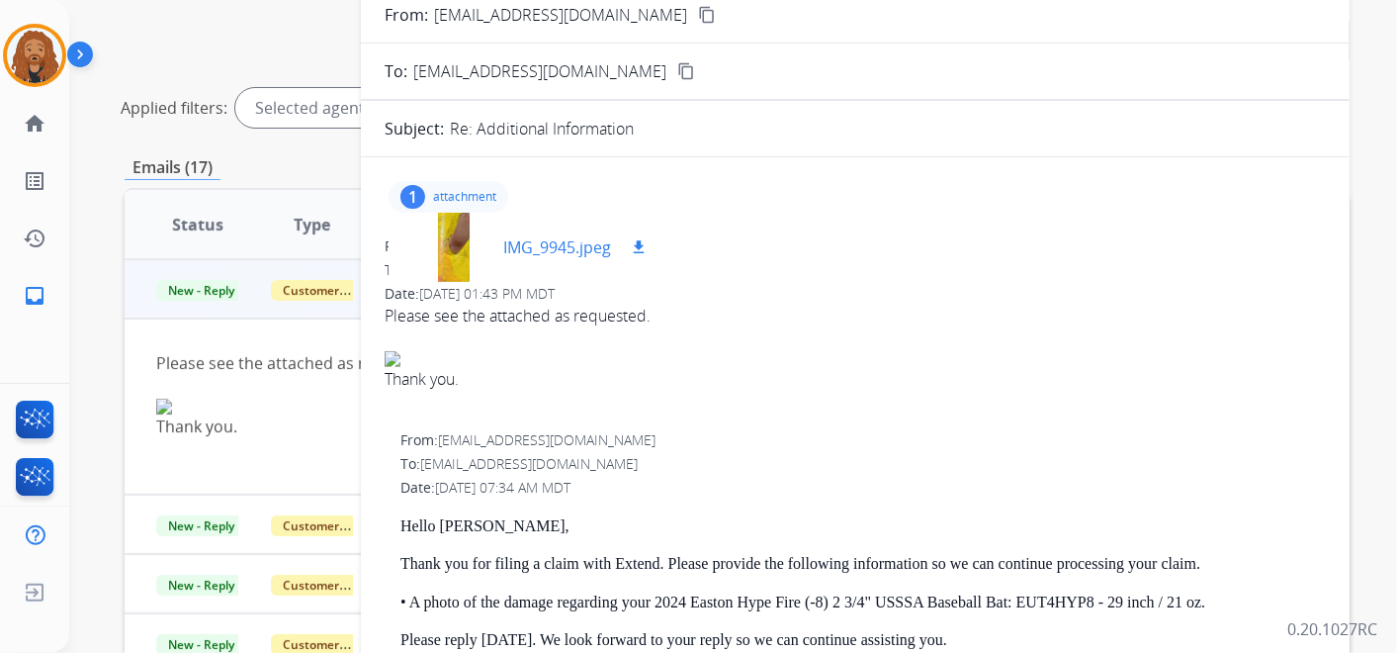
click at [554, 236] on p "IMG_9945.jpeg" at bounding box center [557, 247] width 108 height 24
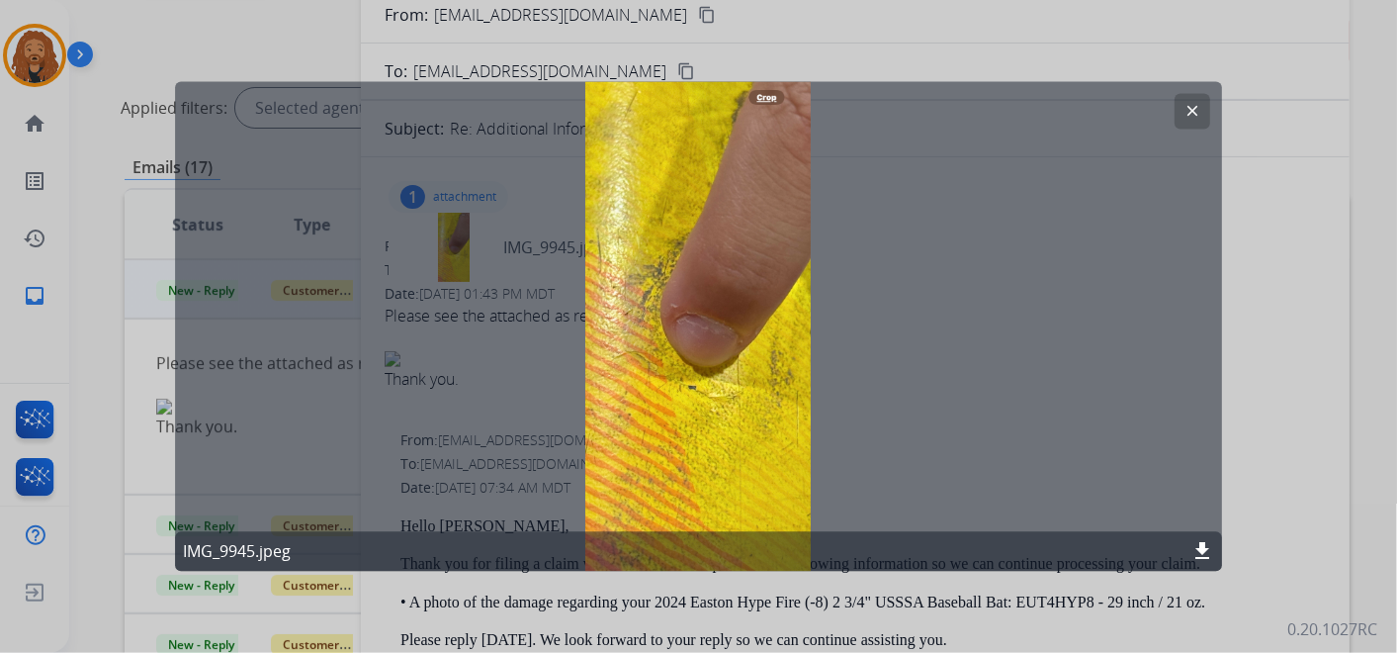
click at [1196, 110] on mat-icon "clear" at bounding box center [1192, 112] width 18 height 18
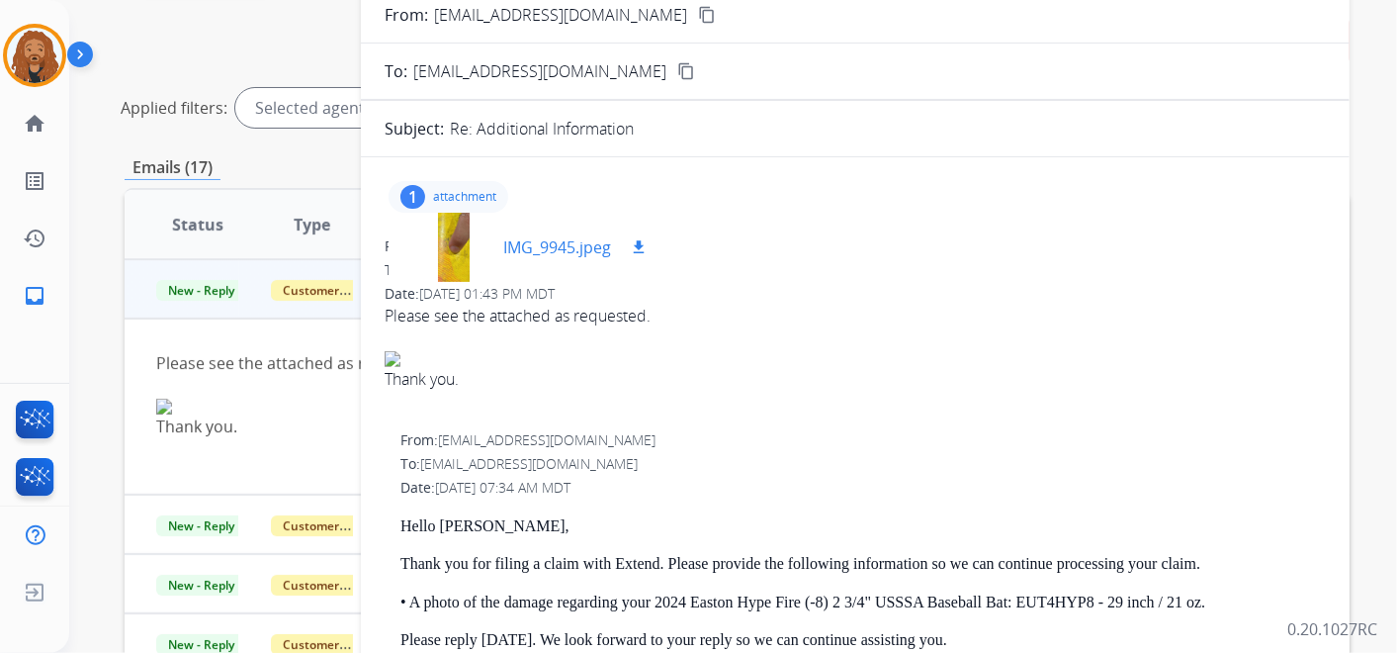
click at [640, 238] on mat-icon "download" at bounding box center [639, 247] width 18 height 18
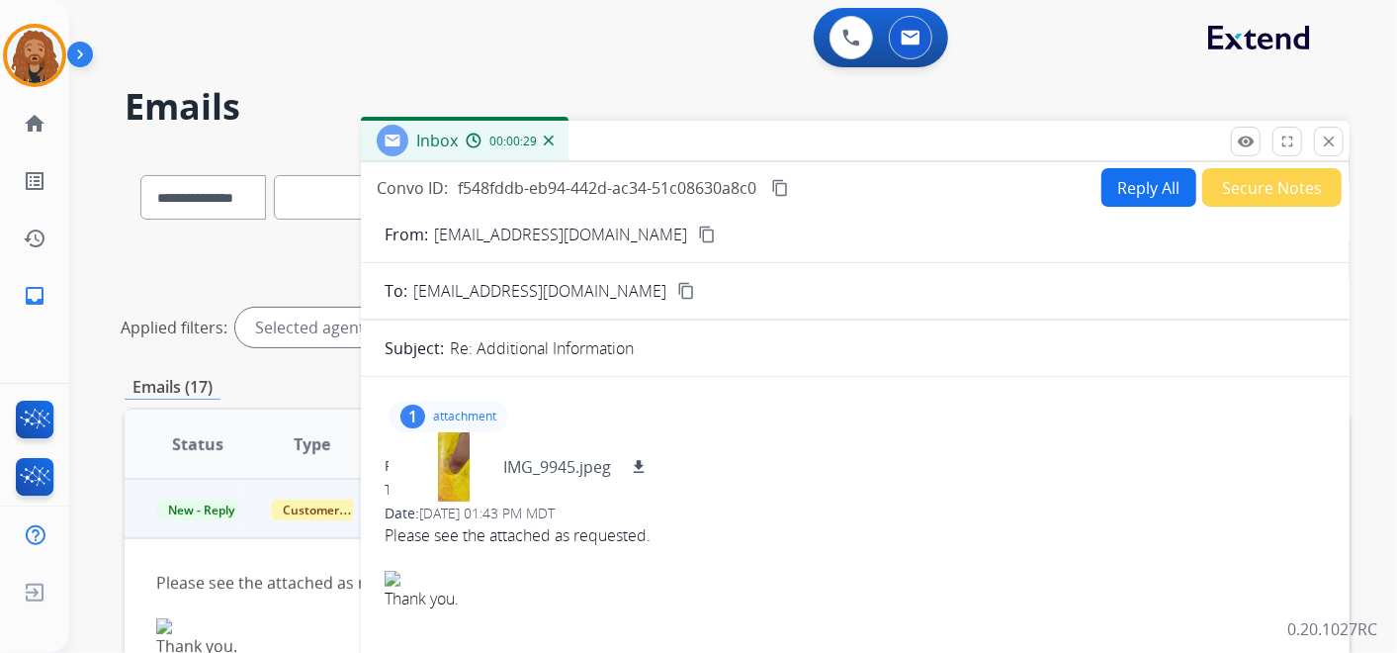
click at [698, 229] on mat-icon "content_copy" at bounding box center [707, 234] width 18 height 18
click at [776, 173] on div "Convo ID: f548fddb-eb94-442d-ac34-51c08630a8c0 content_copy Reply All Secure No…" at bounding box center [855, 187] width 989 height 39
click at [774, 189] on mat-icon "content_copy" at bounding box center [780, 188] width 18 height 18
click at [1131, 197] on button "Reply All" at bounding box center [1148, 187] width 95 height 39
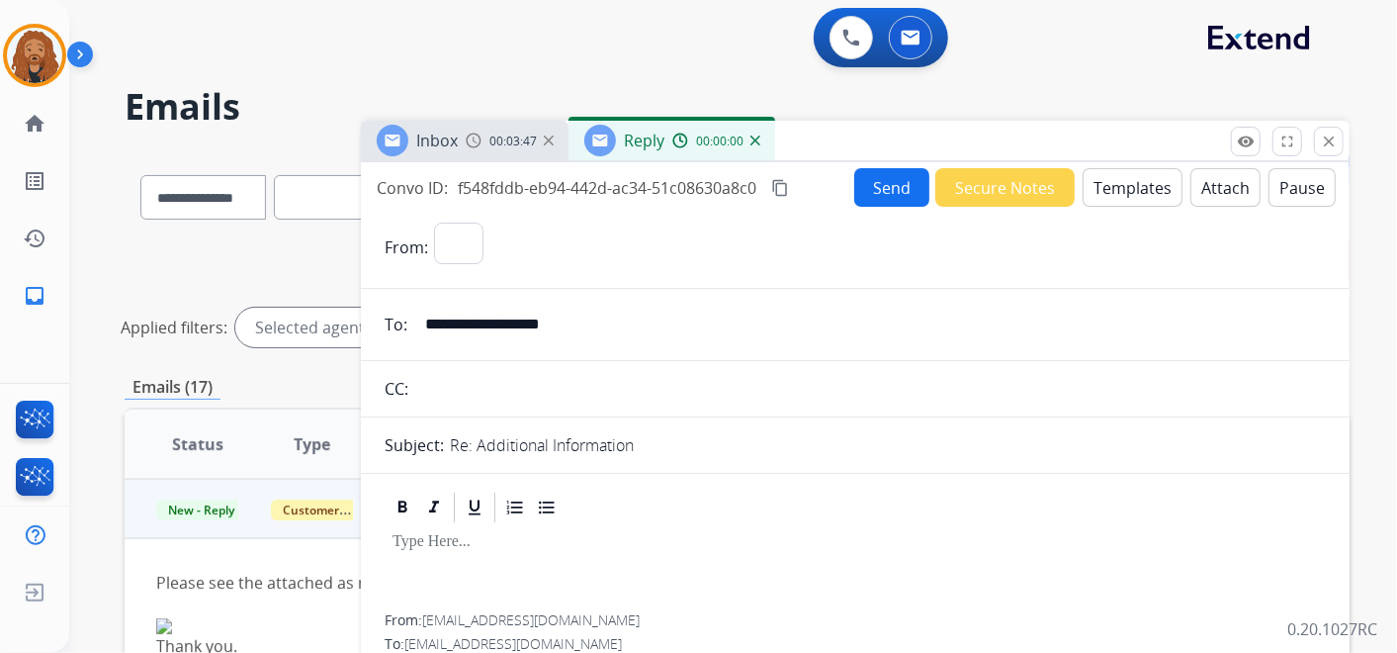
select select "**********"
click at [1107, 190] on button "Templates" at bounding box center [1133, 187] width 100 height 39
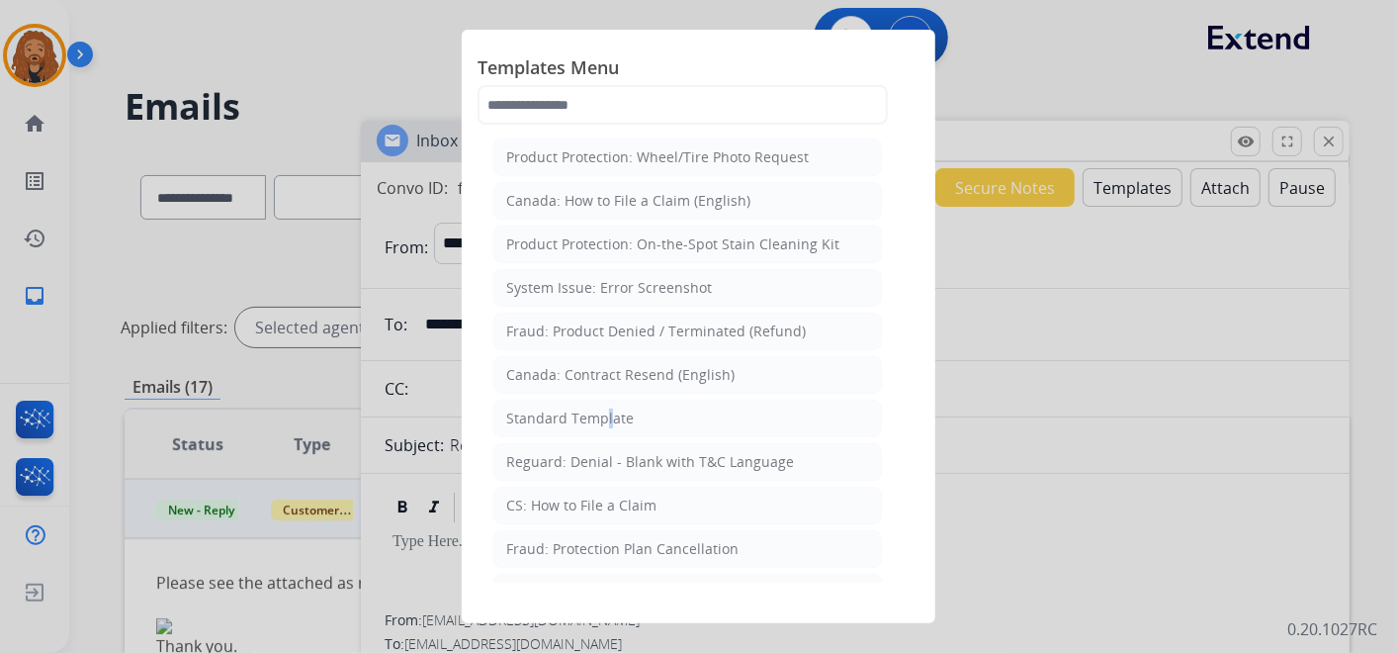
click at [601, 420] on div "Standard Template" at bounding box center [570, 418] width 128 height 20
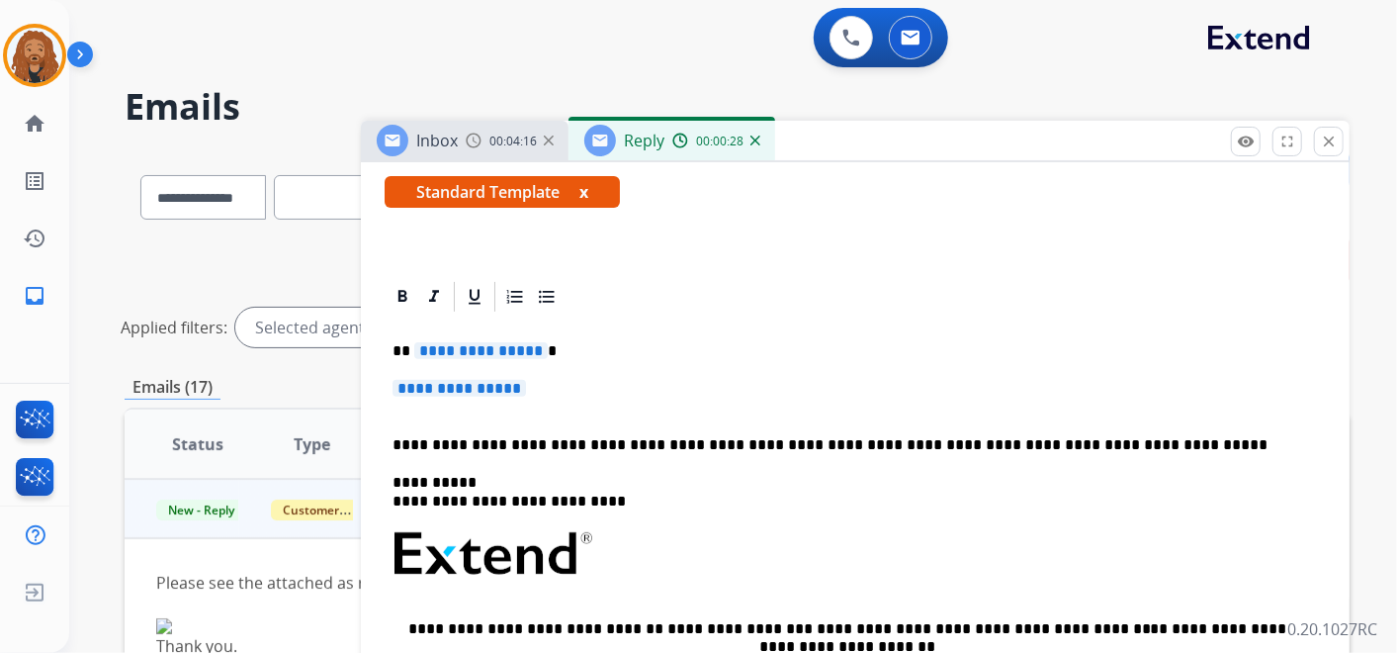
scroll to position [439, 0]
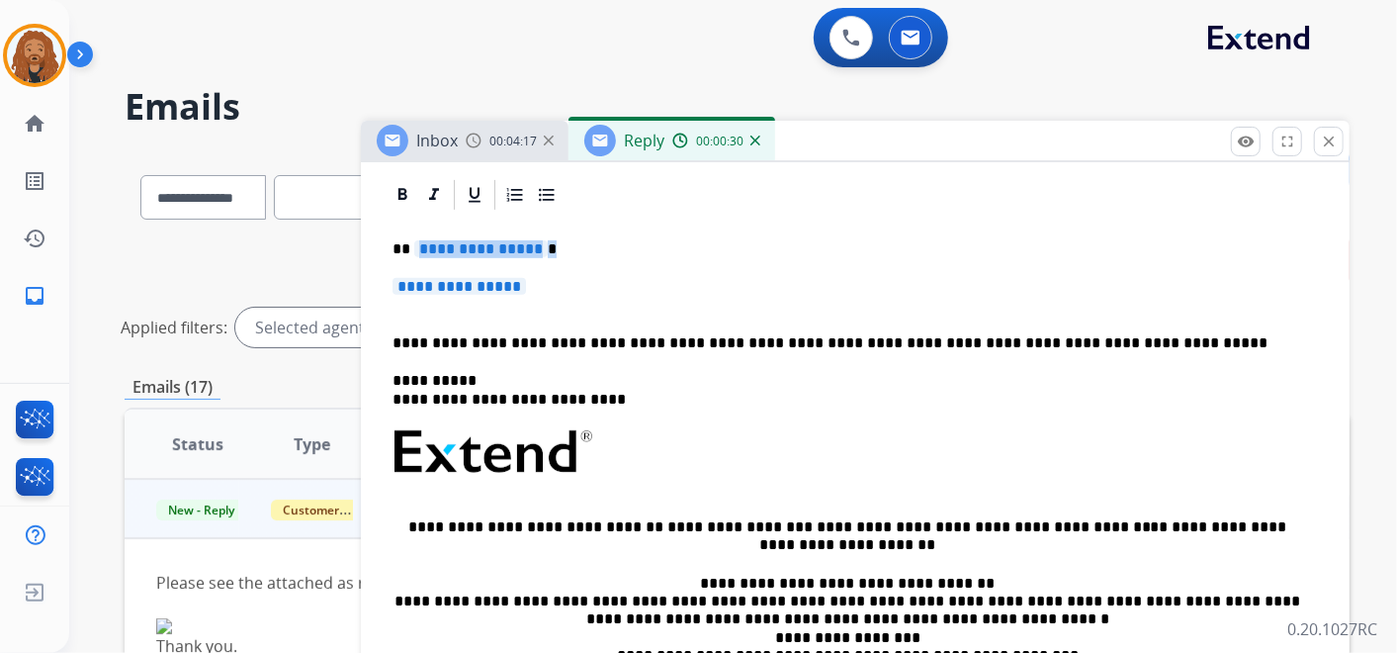
drag, startPoint x: 552, startPoint y: 299, endPoint x: 411, endPoint y: 238, distance: 152.8
click at [411, 238] on div "**********" at bounding box center [855, 498] width 941 height 571
click at [540, 289] on p "**********" at bounding box center [855, 296] width 925 height 37
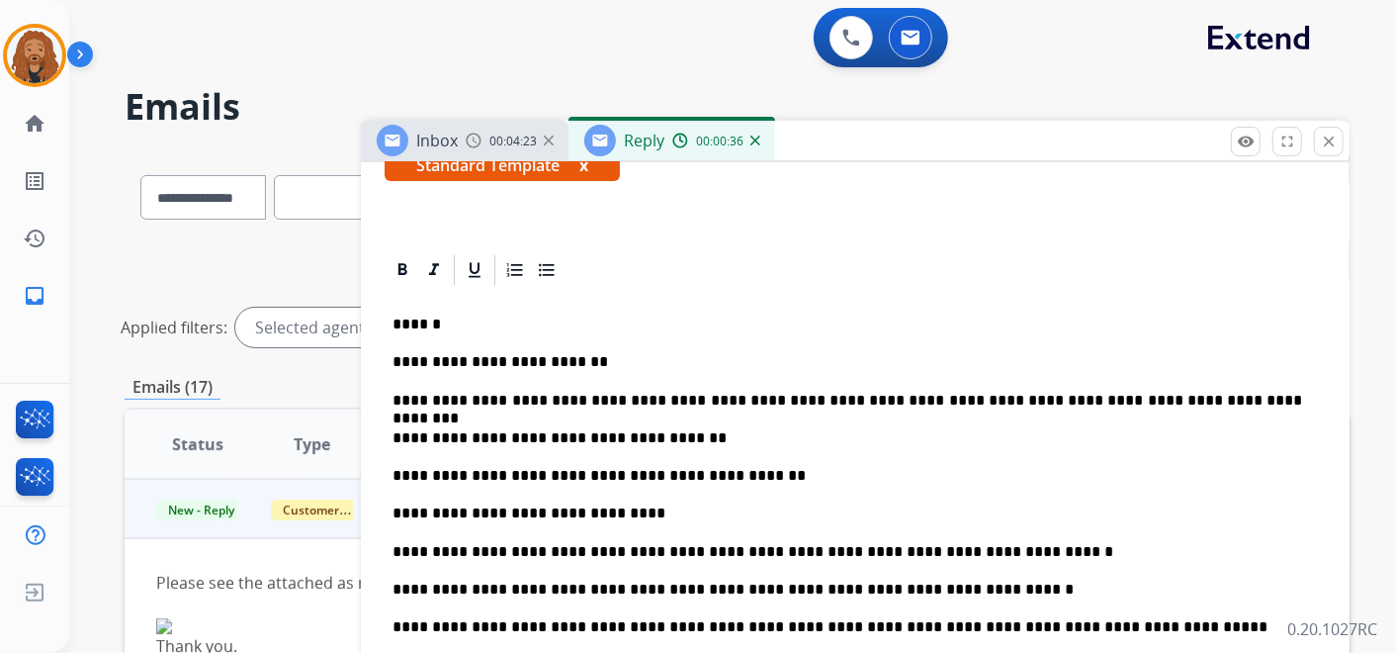
scroll to position [329, 0]
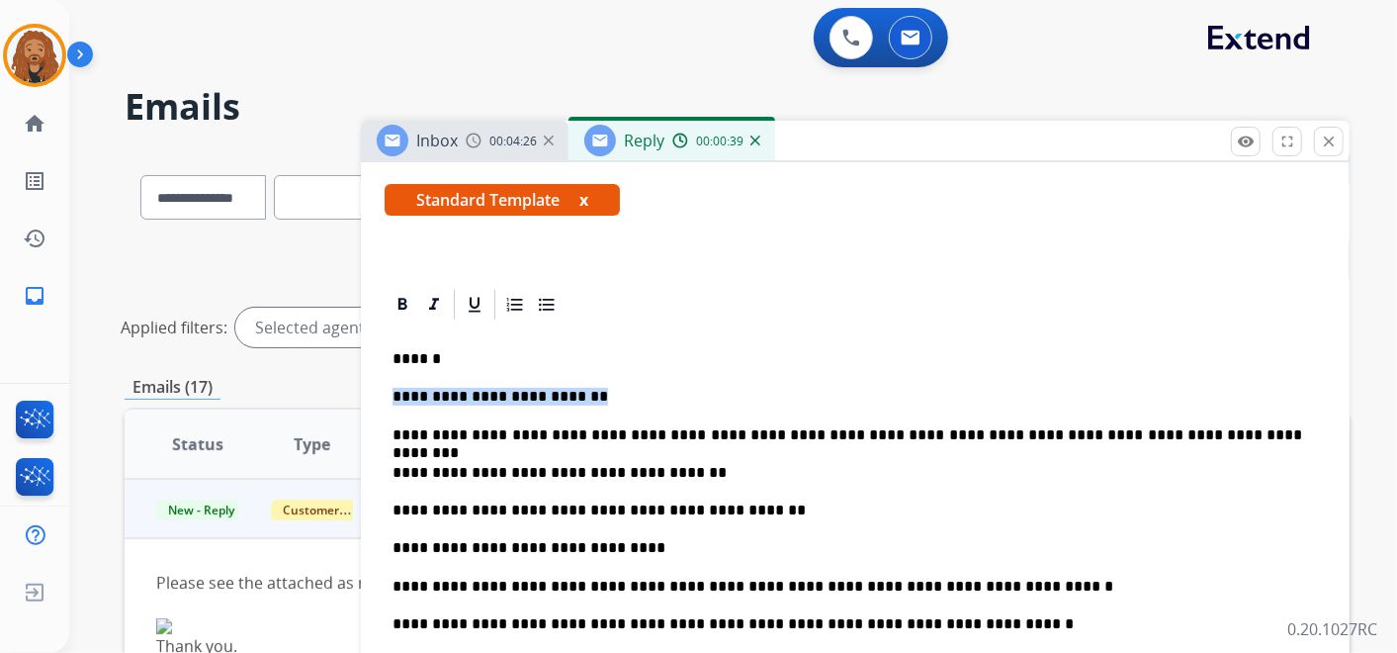
drag, startPoint x: 588, startPoint y: 382, endPoint x: 376, endPoint y: 370, distance: 212.9
click at [1120, 432] on p "**********" at bounding box center [848, 435] width 910 height 18
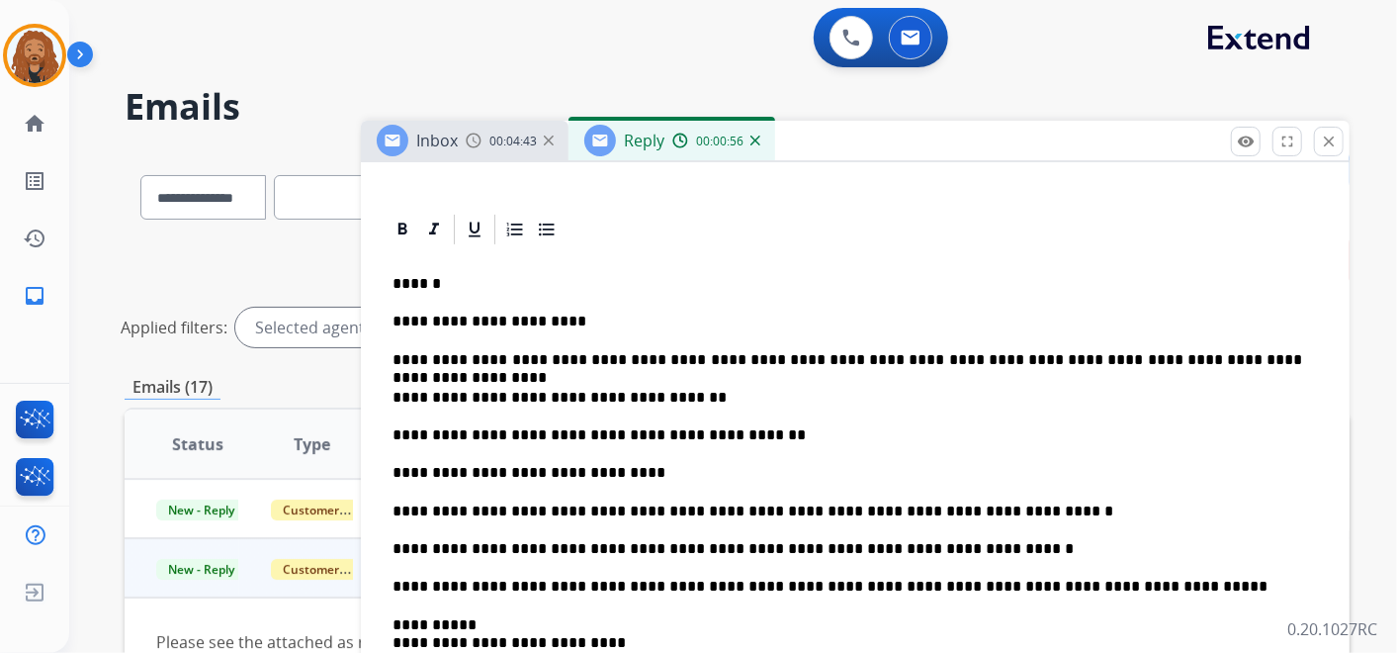
scroll to position [439, 0]
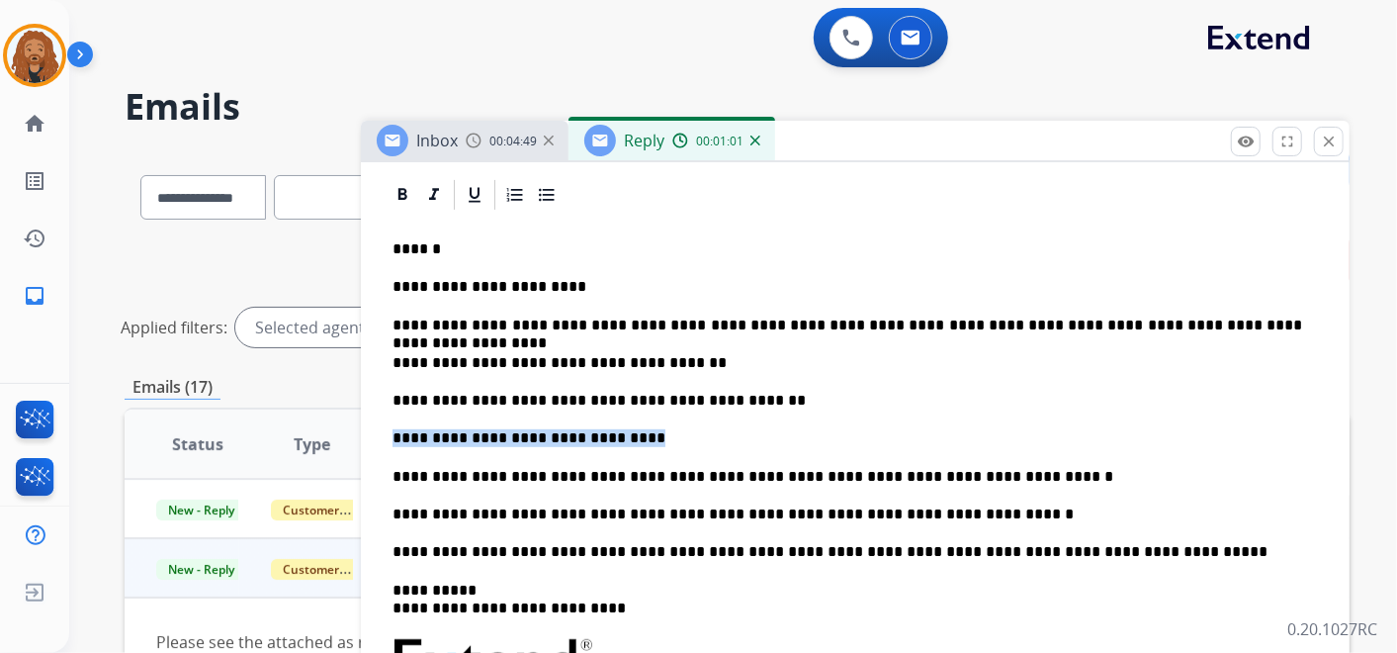
drag, startPoint x: 618, startPoint y: 438, endPoint x: 376, endPoint y: 444, distance: 242.3
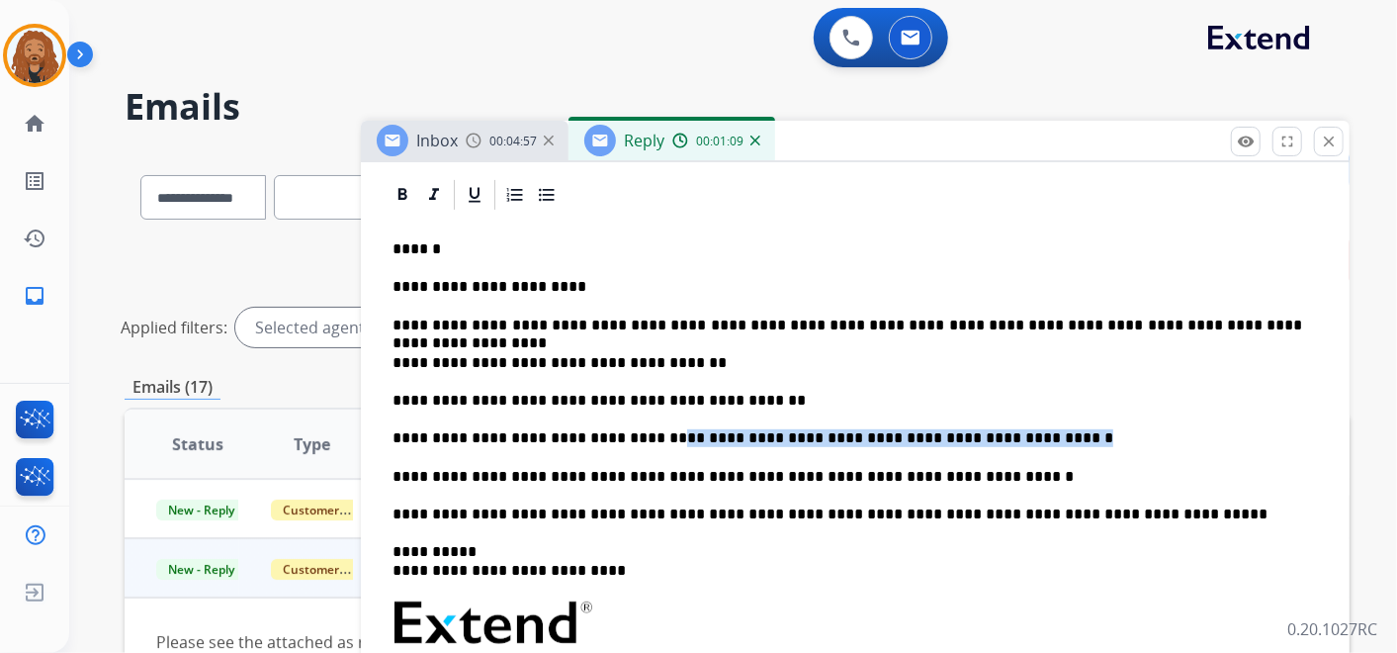
drag, startPoint x: 601, startPoint y: 440, endPoint x: 939, endPoint y: 432, distance: 338.2
click at [948, 429] on p "**********" at bounding box center [848, 438] width 910 height 18
copy p "**********"
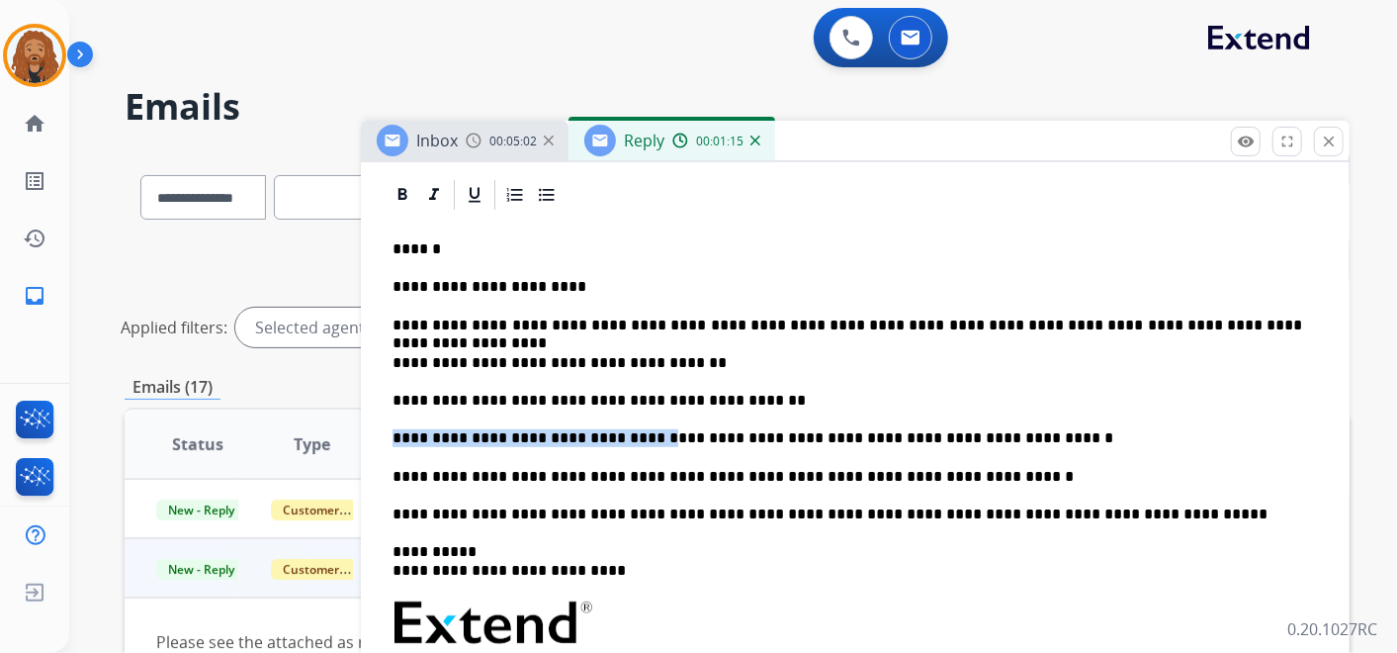
drag, startPoint x: 598, startPoint y: 436, endPoint x: 382, endPoint y: 443, distance: 216.6
click at [417, 442] on p "**********" at bounding box center [848, 438] width 910 height 18
click at [405, 436] on p "**********" at bounding box center [848, 438] width 910 height 18
drag, startPoint x: 949, startPoint y: 433, endPoint x: 382, endPoint y: 432, distance: 567.5
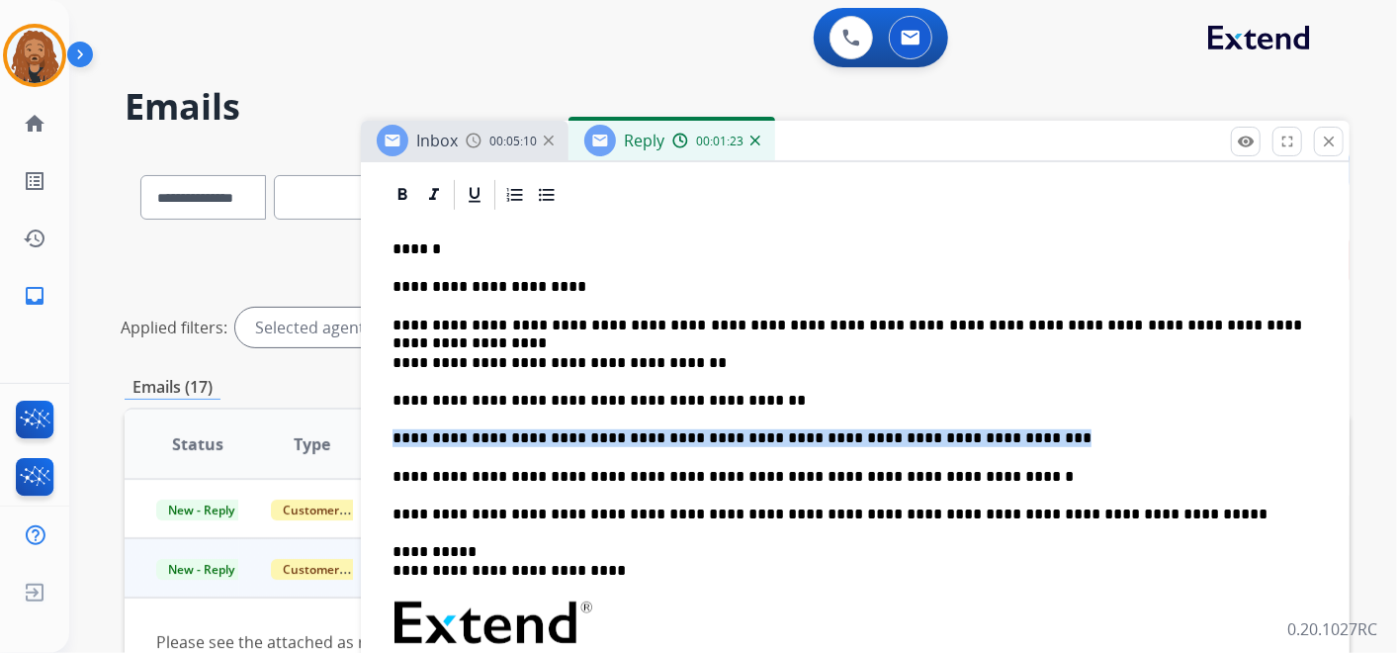
copy p "**********"
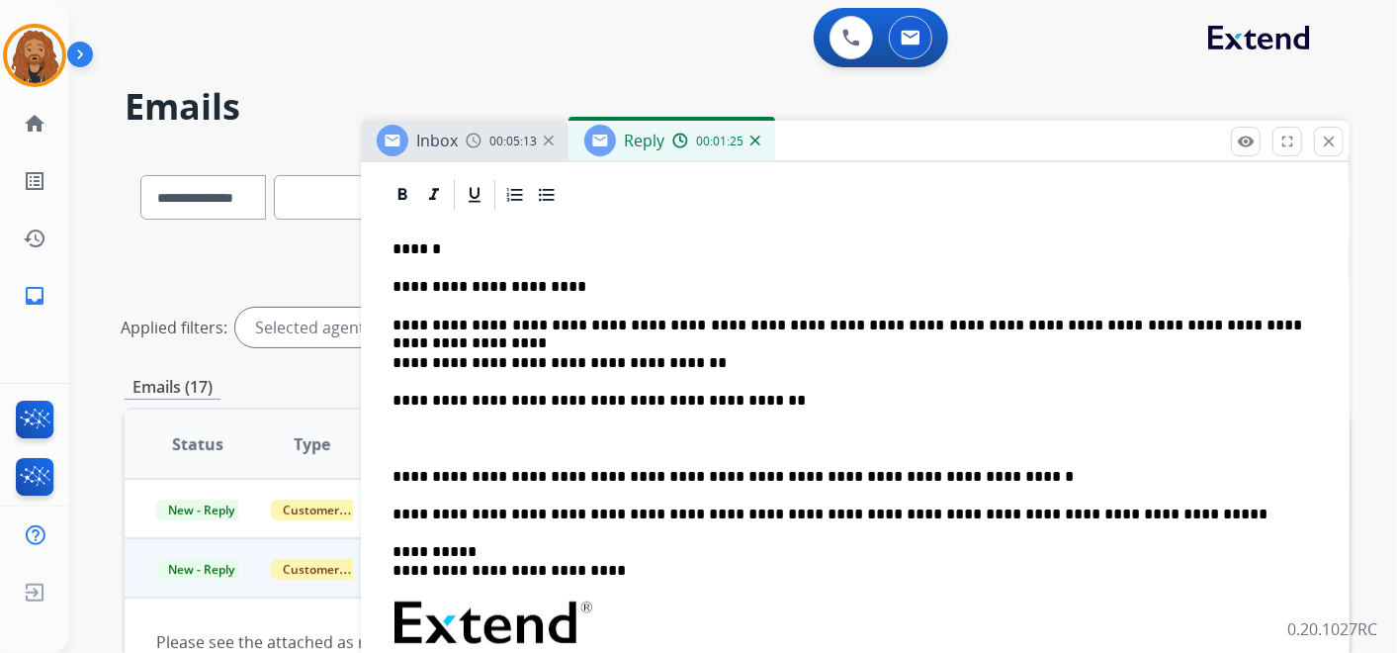
click at [695, 354] on p "**********" at bounding box center [848, 363] width 910 height 18
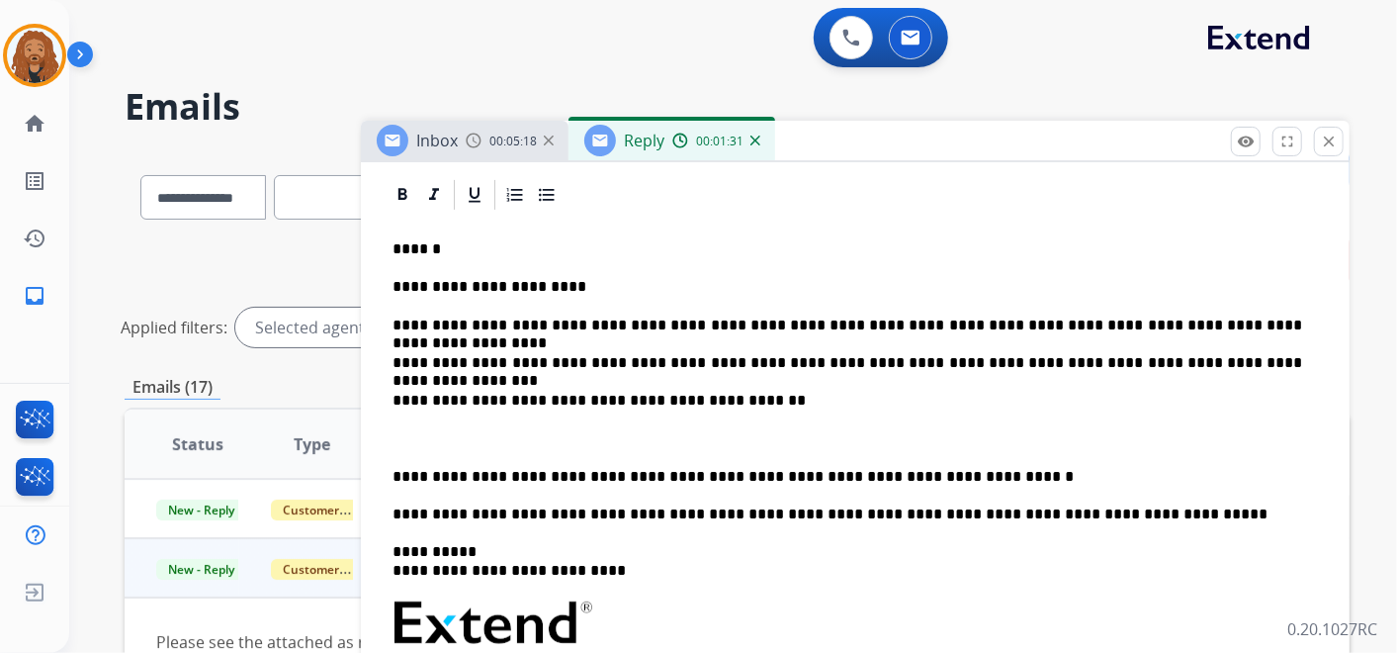
click at [887, 364] on p "**********" at bounding box center [848, 363] width 910 height 18
drag, startPoint x: 463, startPoint y: 440, endPoint x: 475, endPoint y: 439, distance: 11.9
click at [463, 439] on p at bounding box center [848, 438] width 910 height 18
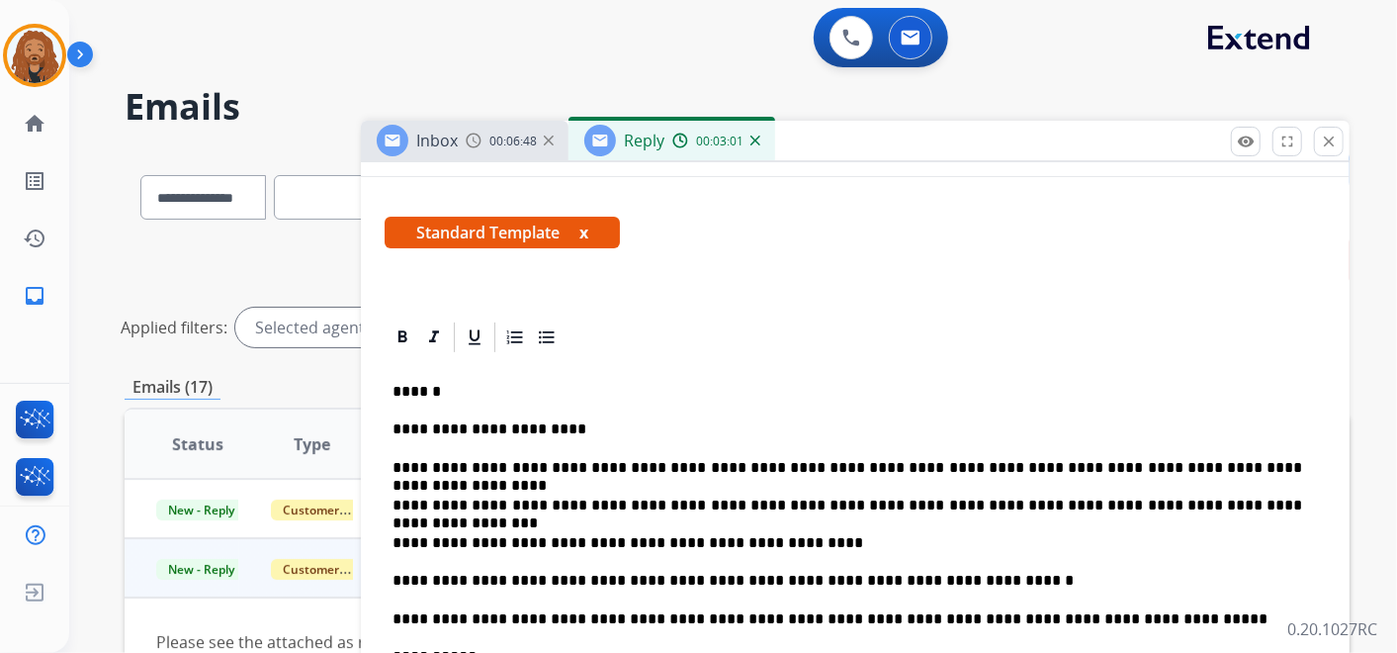
scroll to position [0, 0]
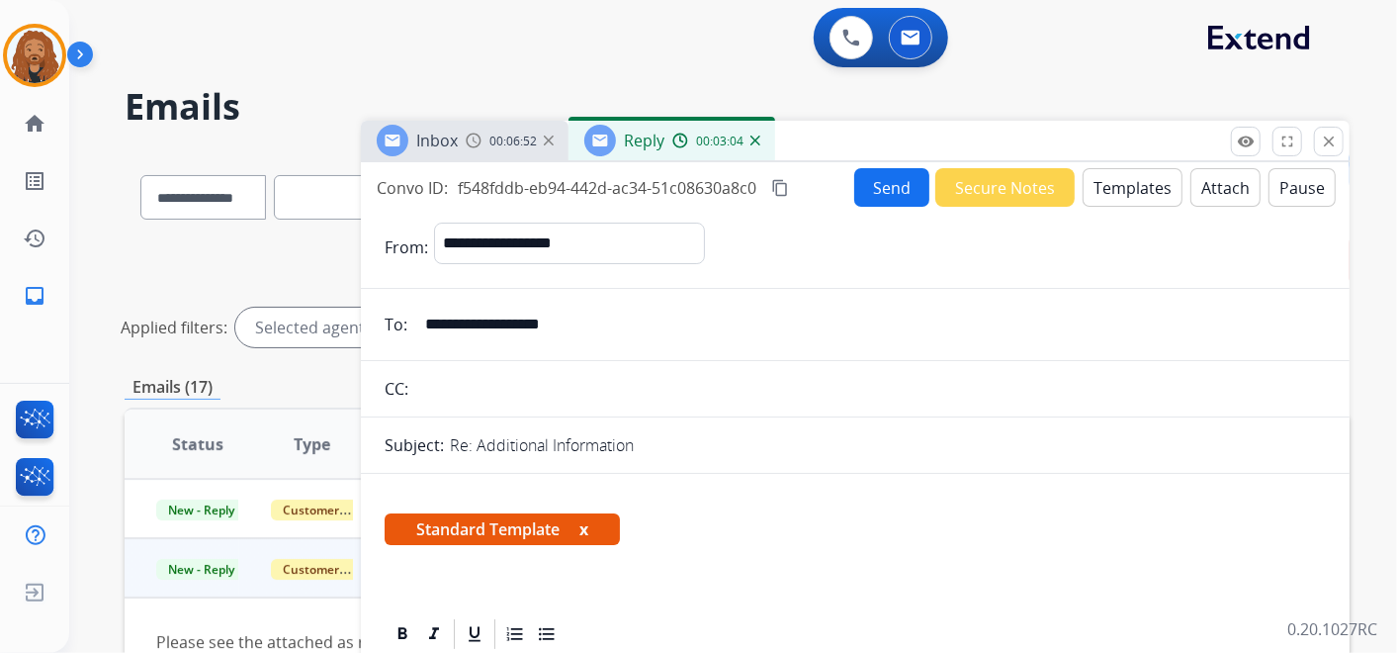
click at [864, 186] on button "Send" at bounding box center [891, 187] width 75 height 39
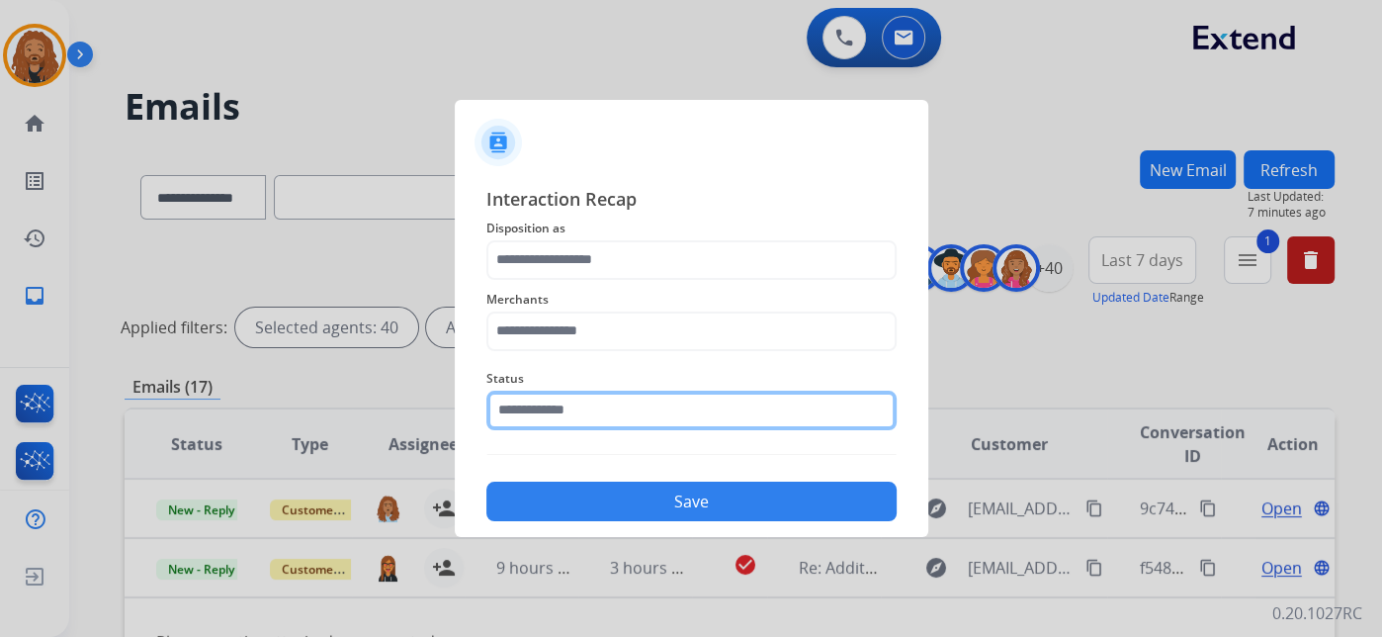
click at [554, 432] on div "Status" at bounding box center [691, 398] width 410 height 79
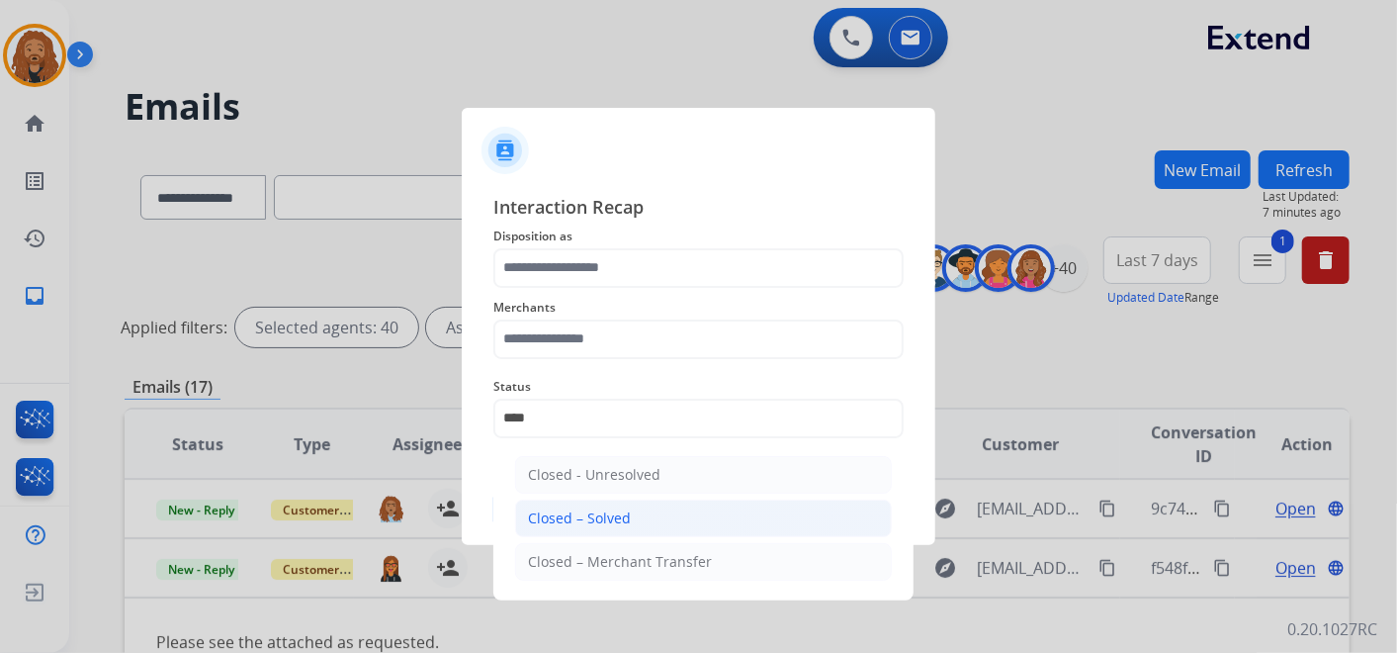
click at [662, 514] on li "Closed – Solved" at bounding box center [703, 518] width 377 height 38
type input "**********"
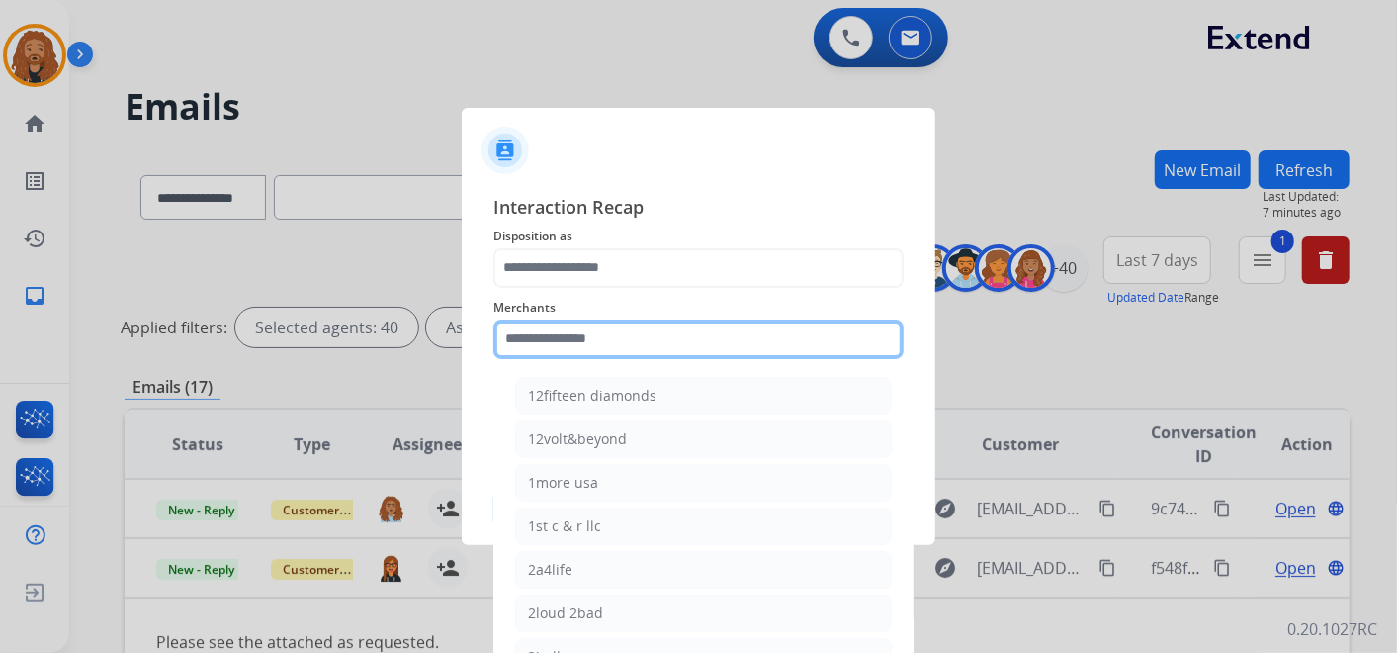
click at [548, 351] on div "Merchants 12fifteen diamonds 12volt&beyond 1more usa 1st c & r llc 2a4life 2lou…" at bounding box center [698, 327] width 410 height 79
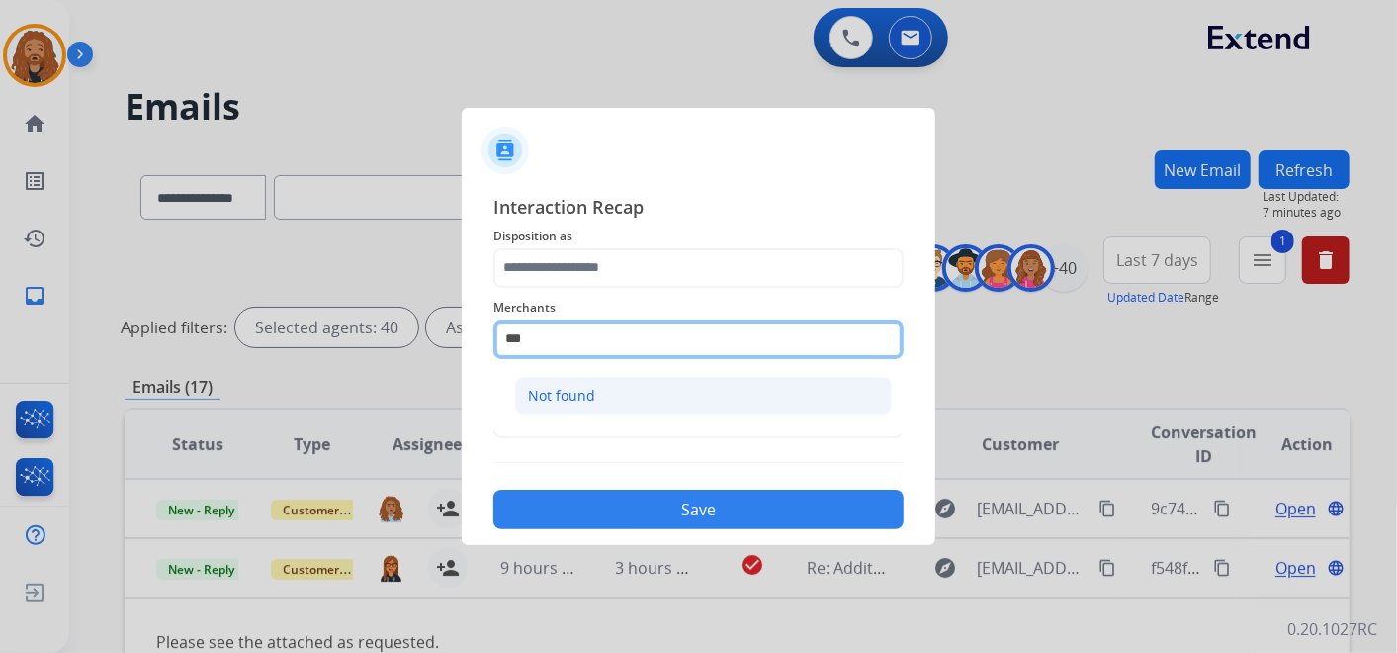
drag, startPoint x: 497, startPoint y: 356, endPoint x: 519, endPoint y: 404, distance: 53.1
click at [497, 356] on input "***" at bounding box center [698, 339] width 410 height 40
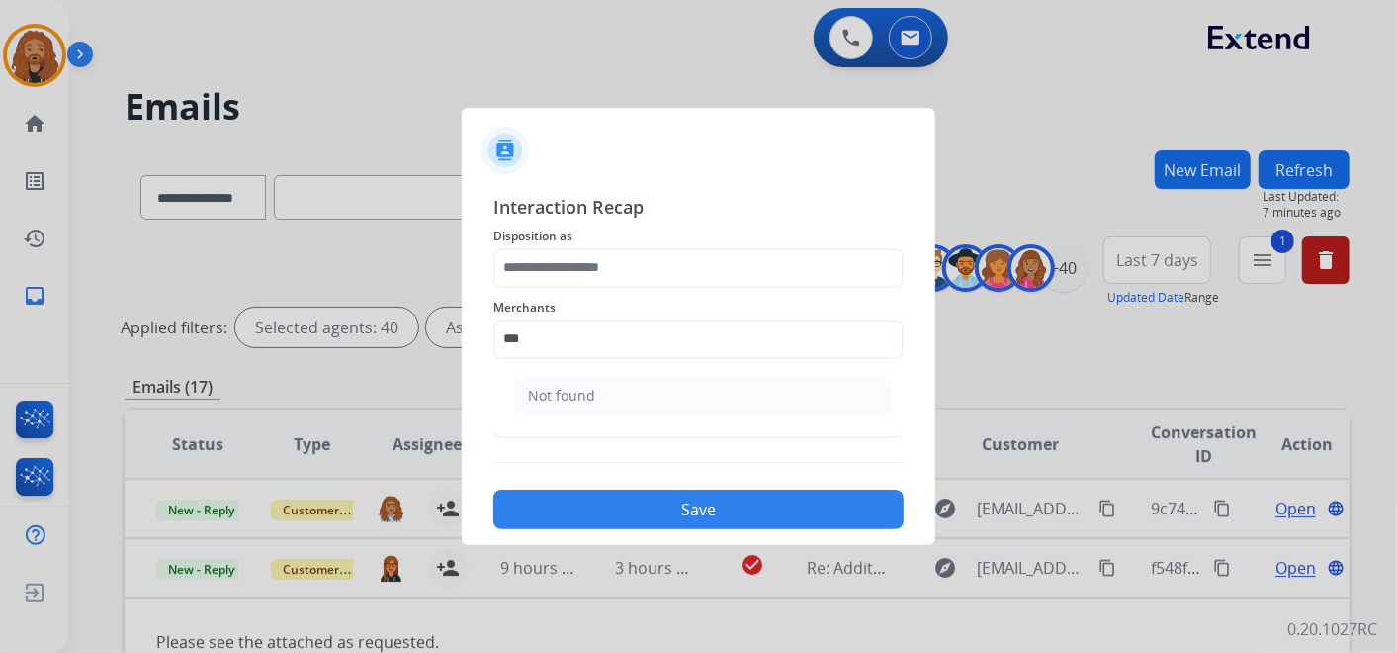
click at [510, 401] on ul "Not found" at bounding box center [703, 400] width 389 height 67
click at [551, 393] on div "Not found" at bounding box center [561, 396] width 67 height 20
type input "*********"
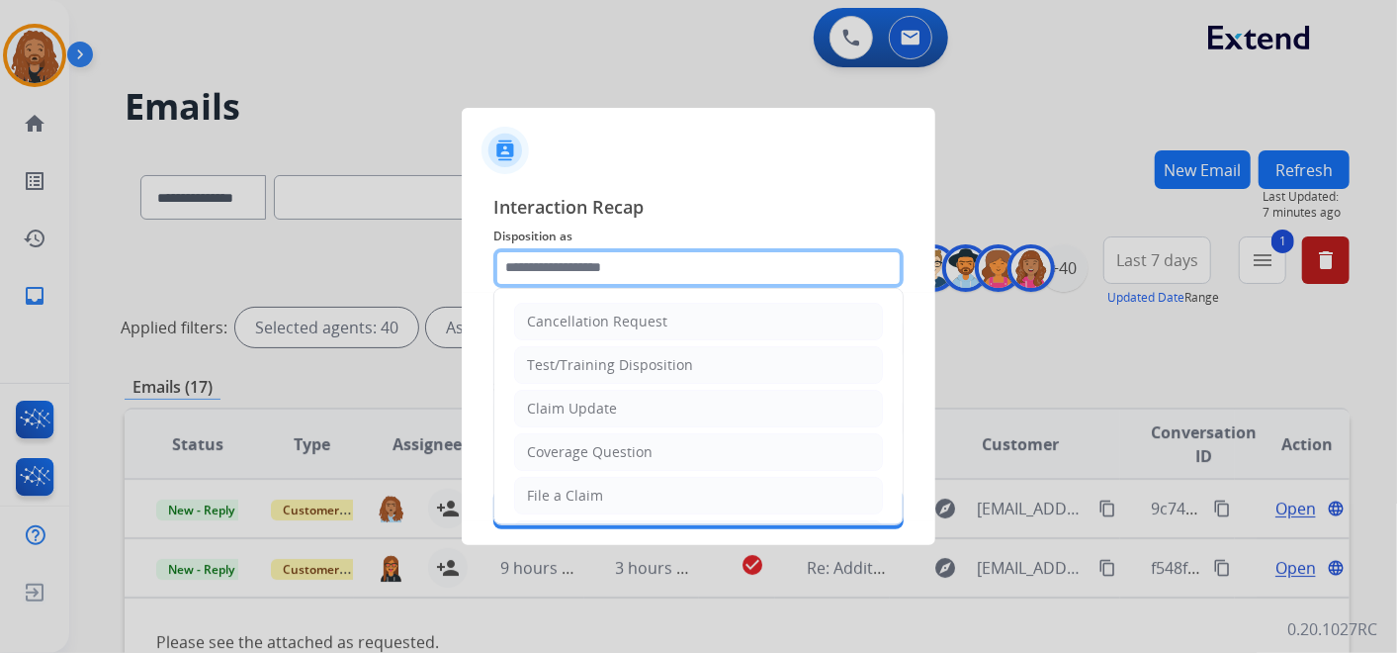
click at [579, 257] on input "text" at bounding box center [698, 268] width 410 height 40
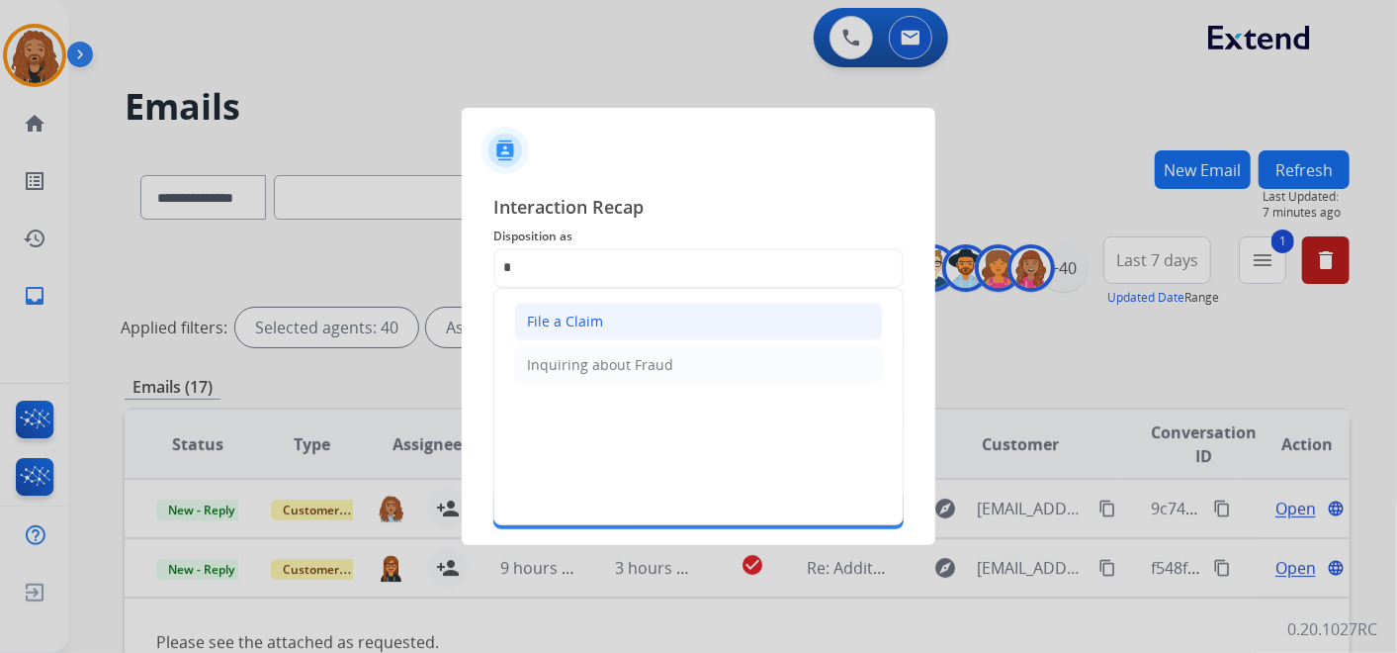
click at [594, 314] on div "File a Claim" at bounding box center [565, 321] width 76 height 20
type input "**********"
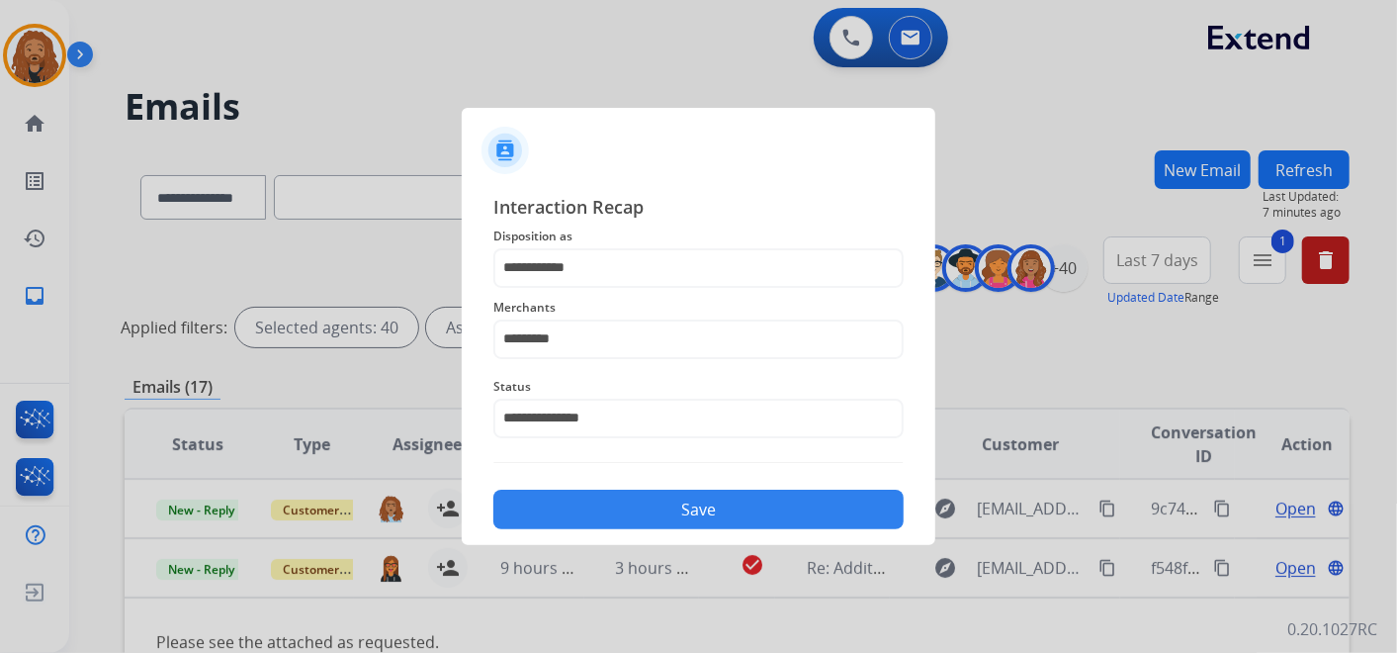
click at [649, 514] on button "Save" at bounding box center [698, 509] width 410 height 40
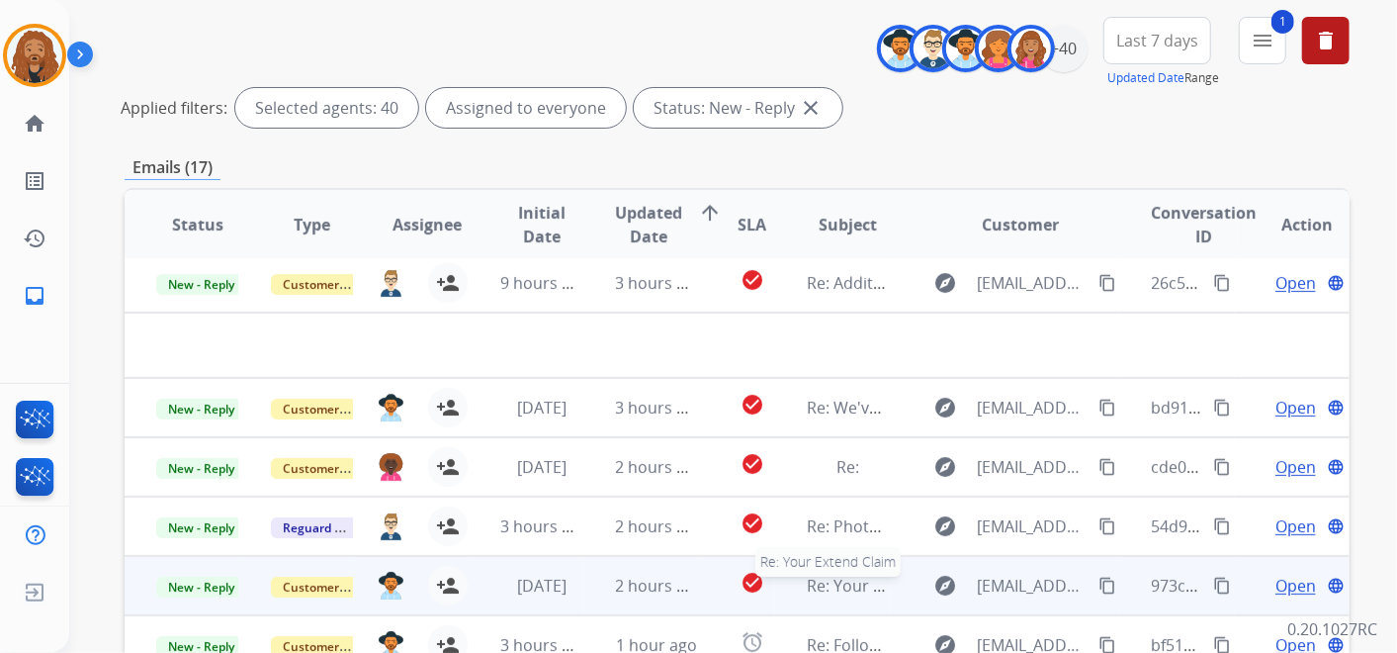
scroll to position [439, 0]
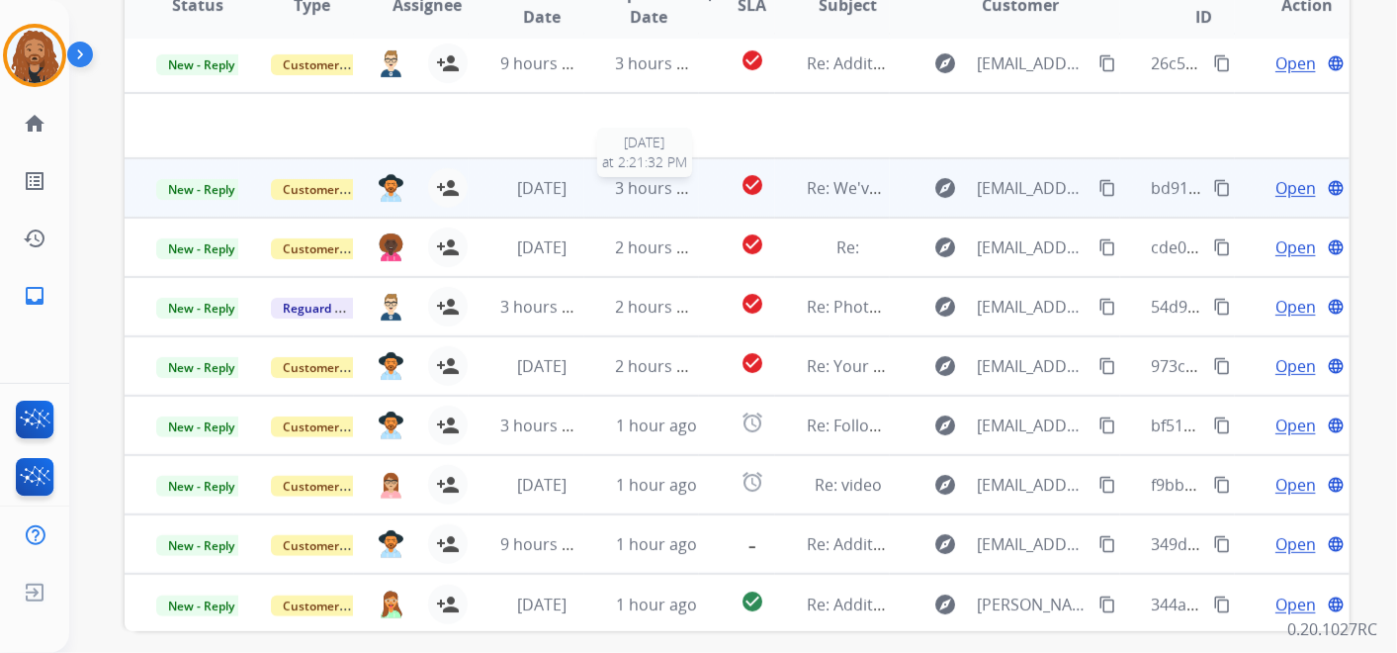
click at [650, 186] on span "3 hours ago" at bounding box center [660, 188] width 89 height 22
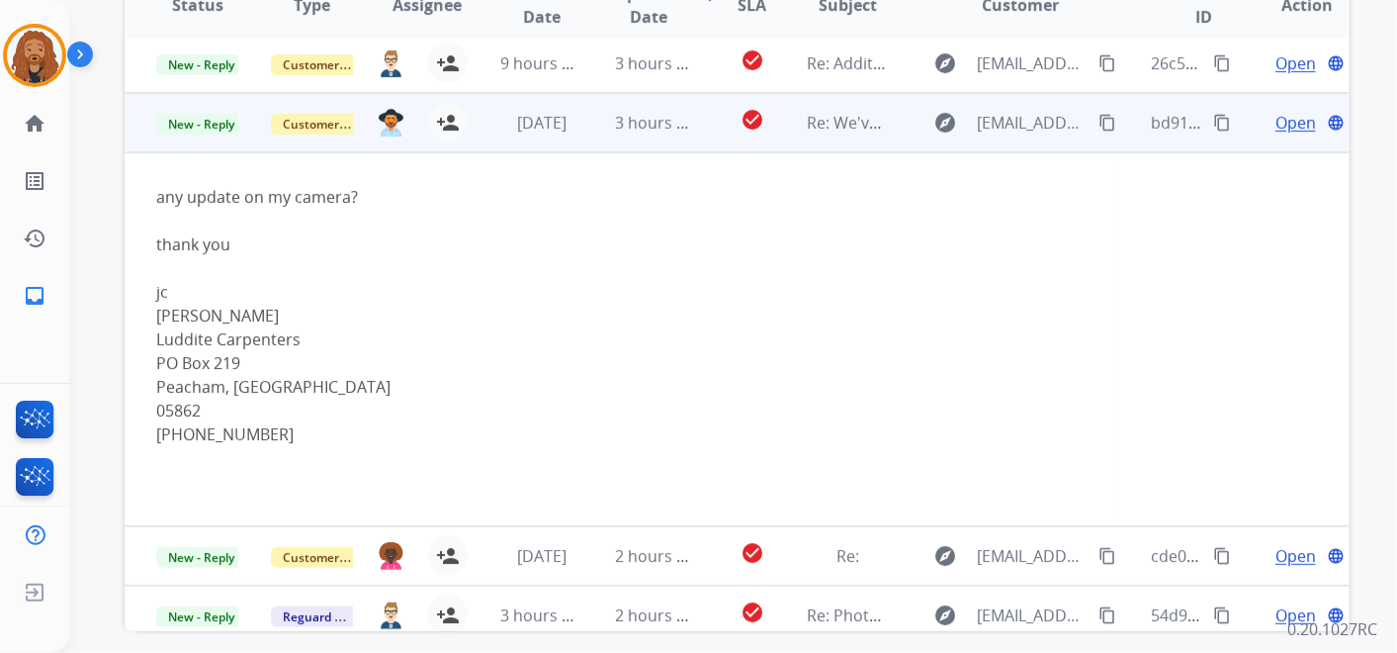
scroll to position [119, 0]
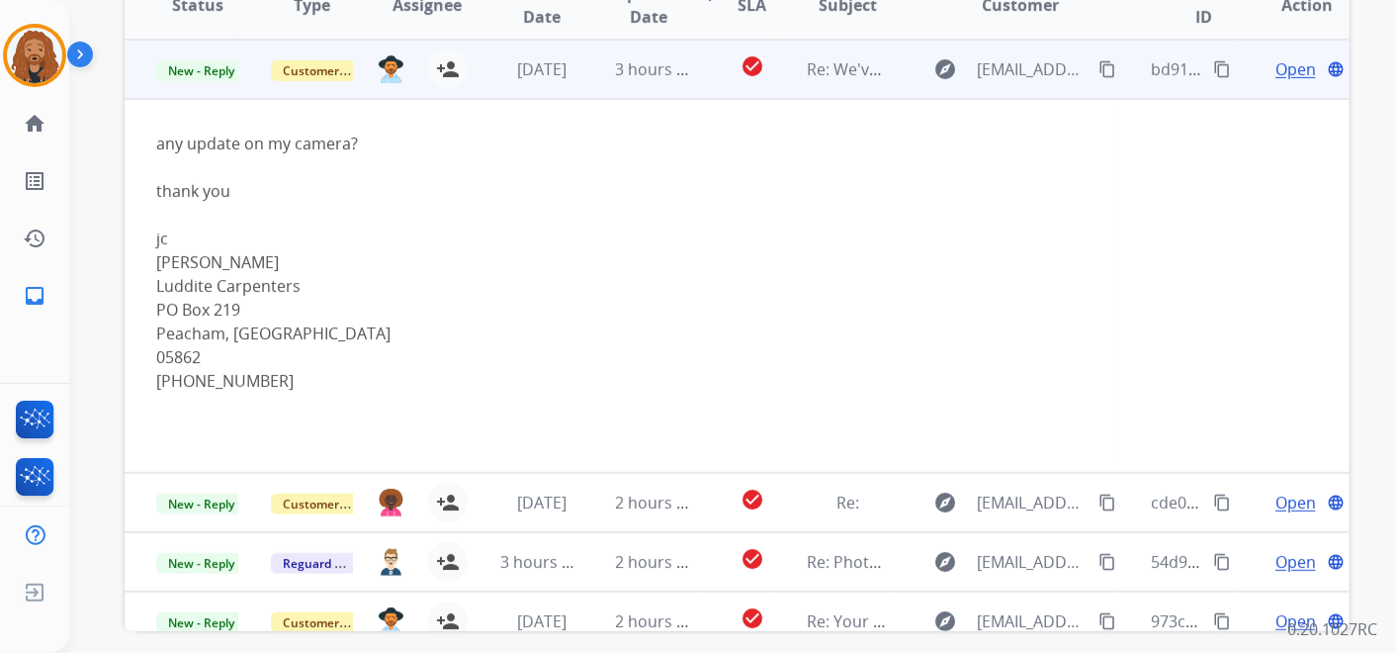
click at [1286, 70] on span "Open" at bounding box center [1295, 69] width 41 height 24
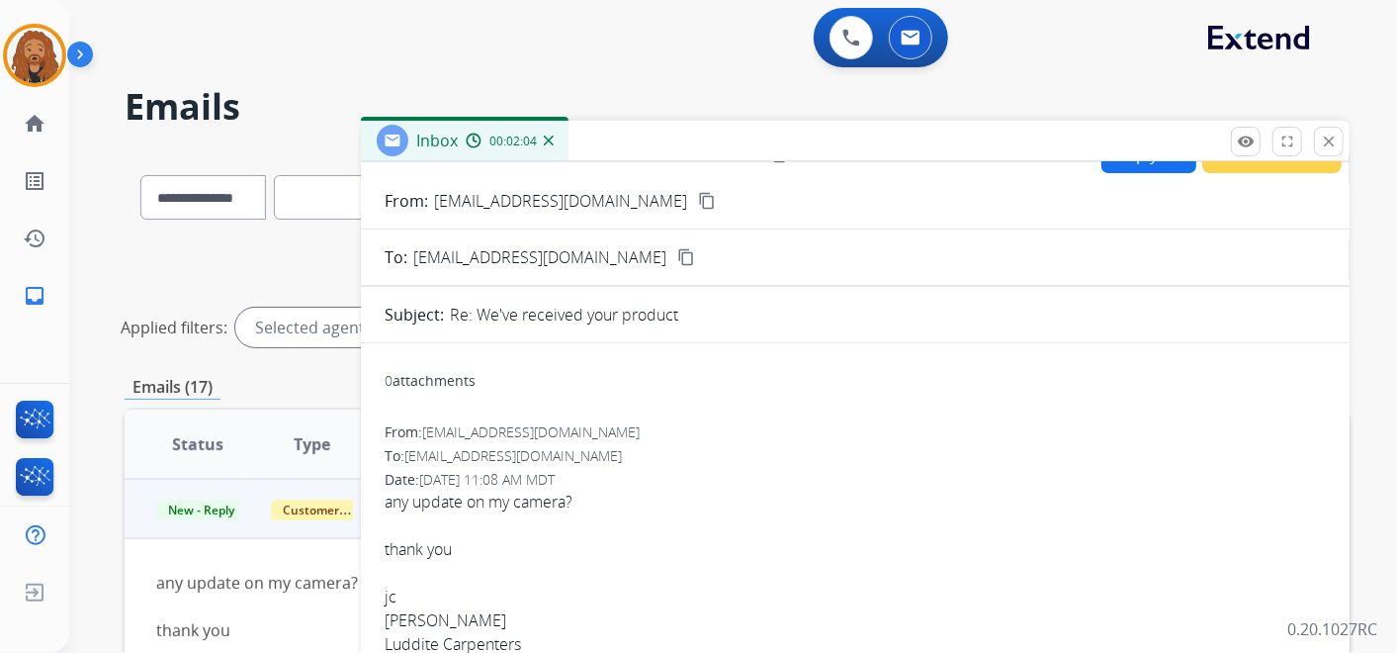
scroll to position [0, 0]
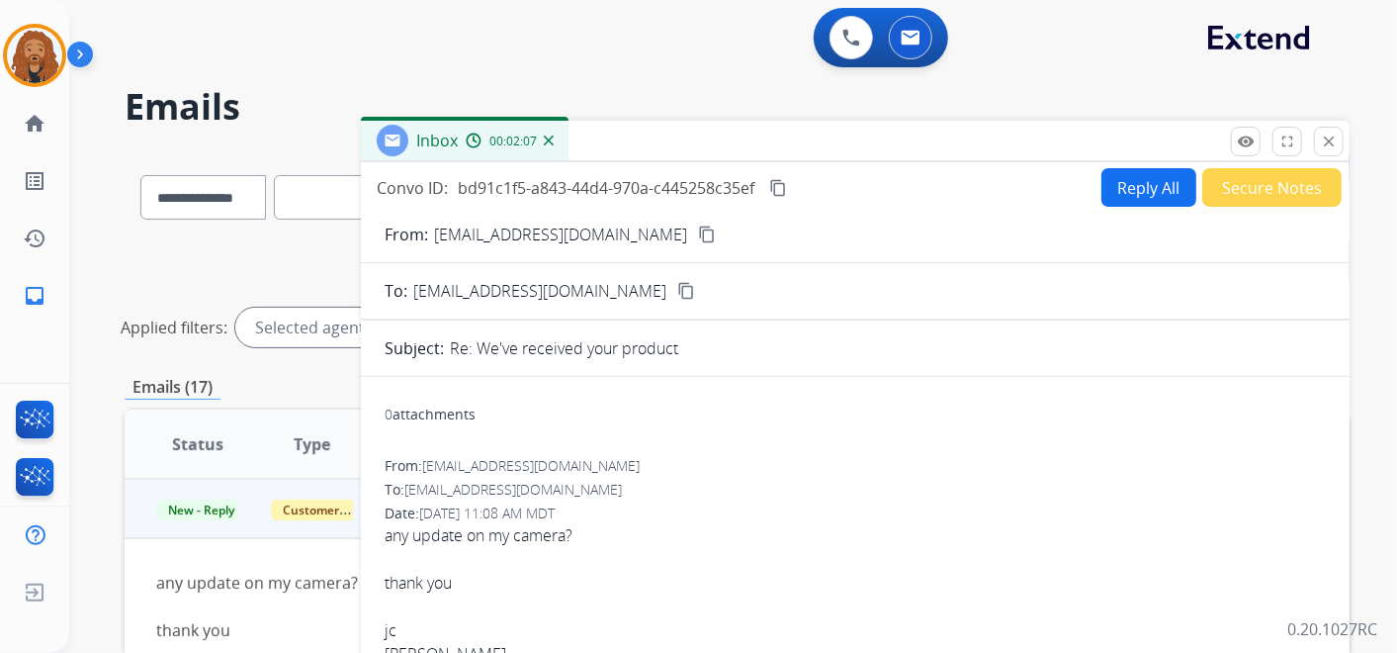
click at [698, 226] on mat-icon "content_copy" at bounding box center [707, 234] width 18 height 18
click at [1123, 195] on button "Reply All" at bounding box center [1148, 187] width 95 height 39
select select "**********"
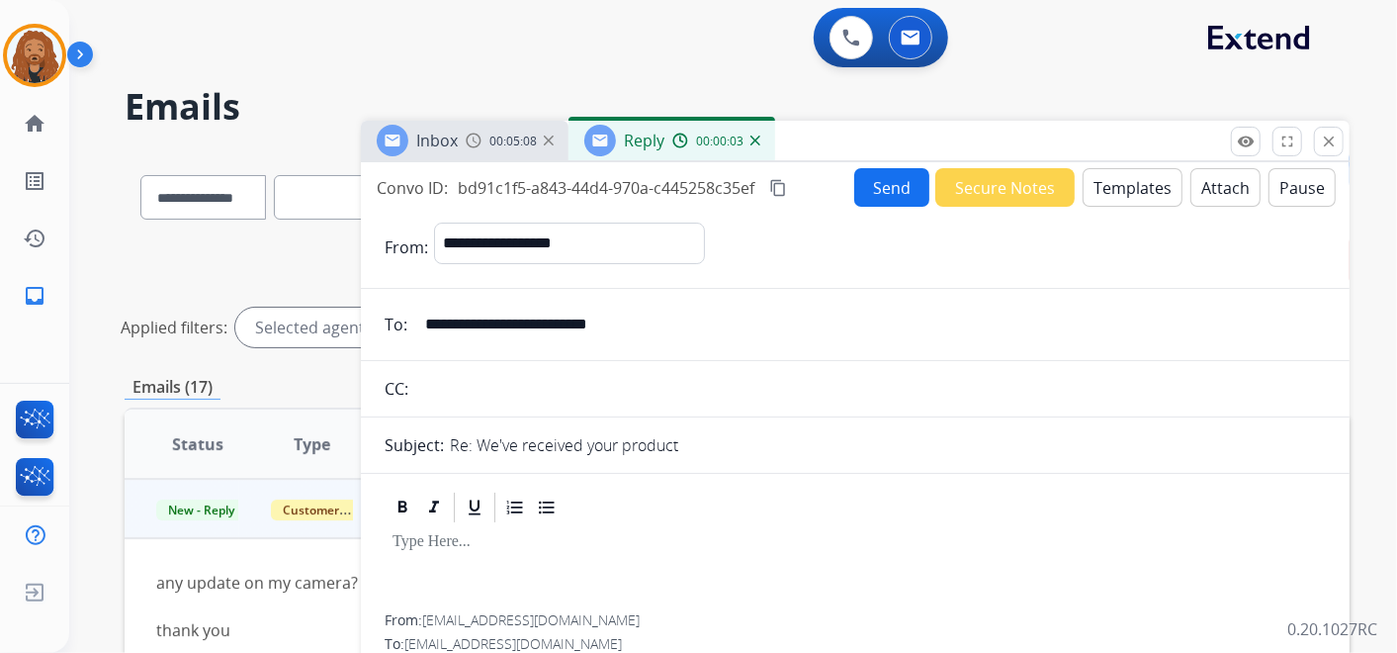
click at [1112, 183] on button "Templates" at bounding box center [1133, 187] width 100 height 39
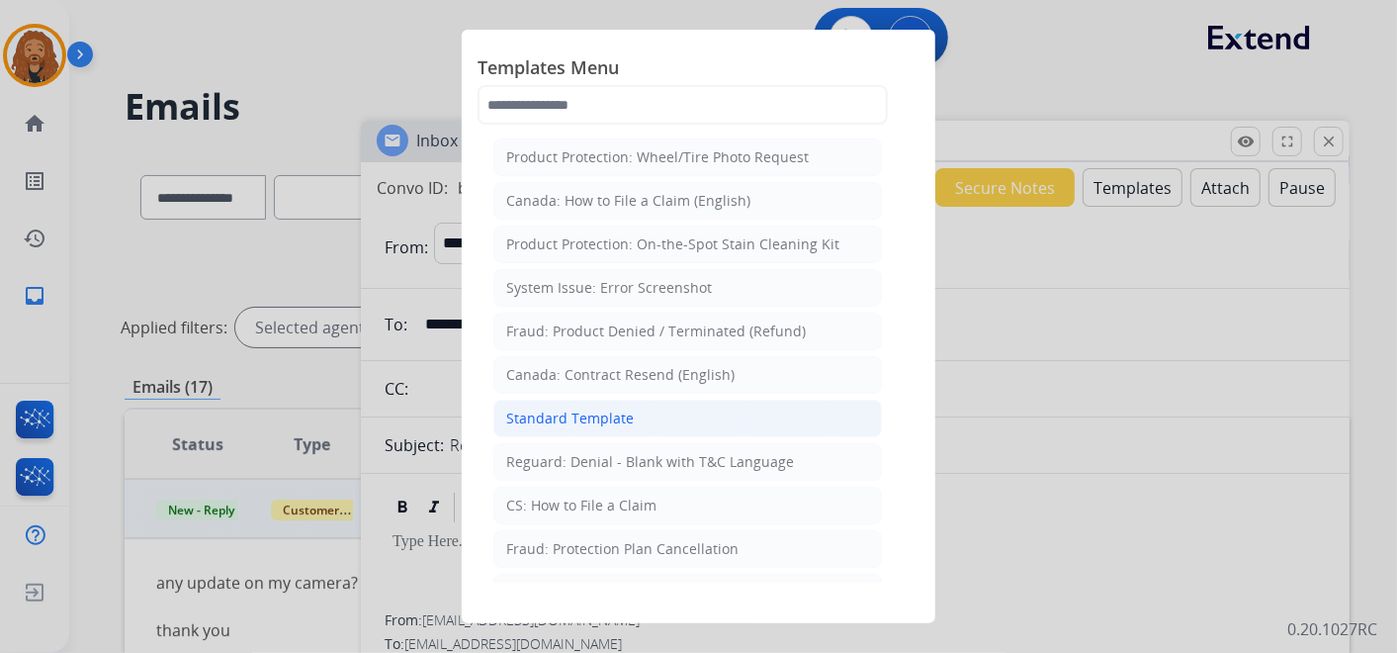
click at [640, 399] on li "Standard Template" at bounding box center [687, 418] width 389 height 38
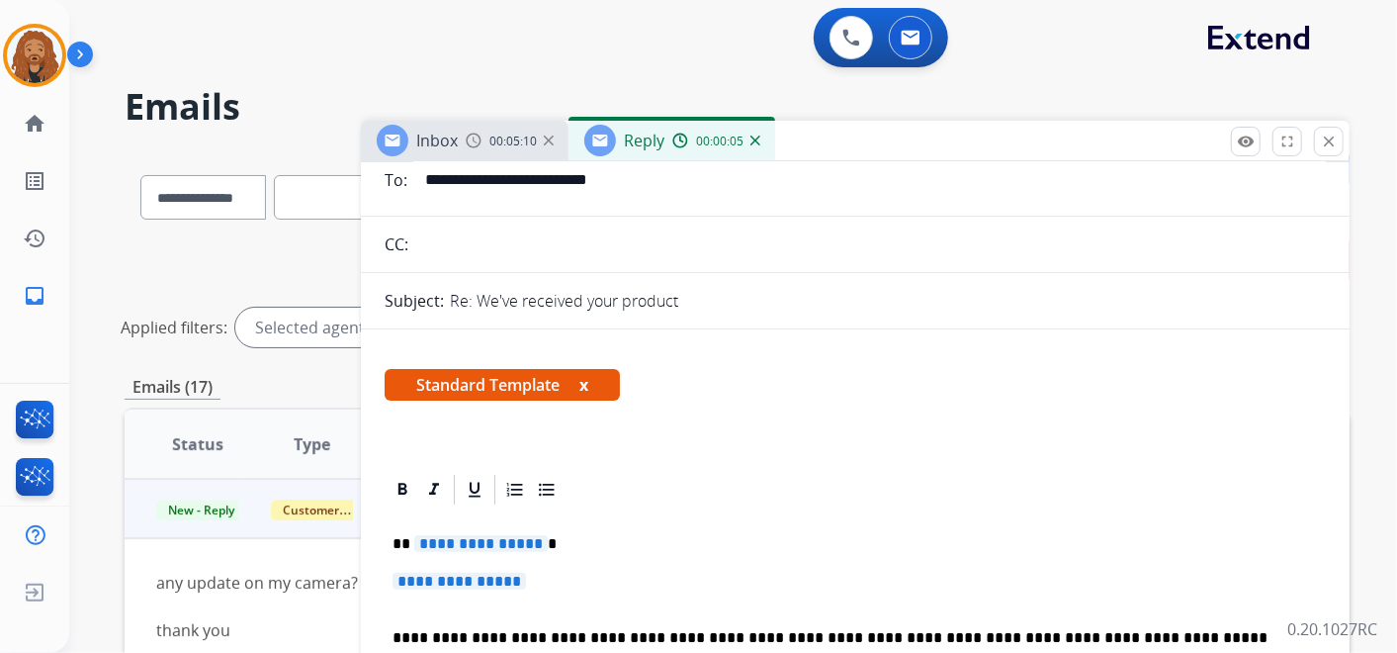
scroll to position [219, 0]
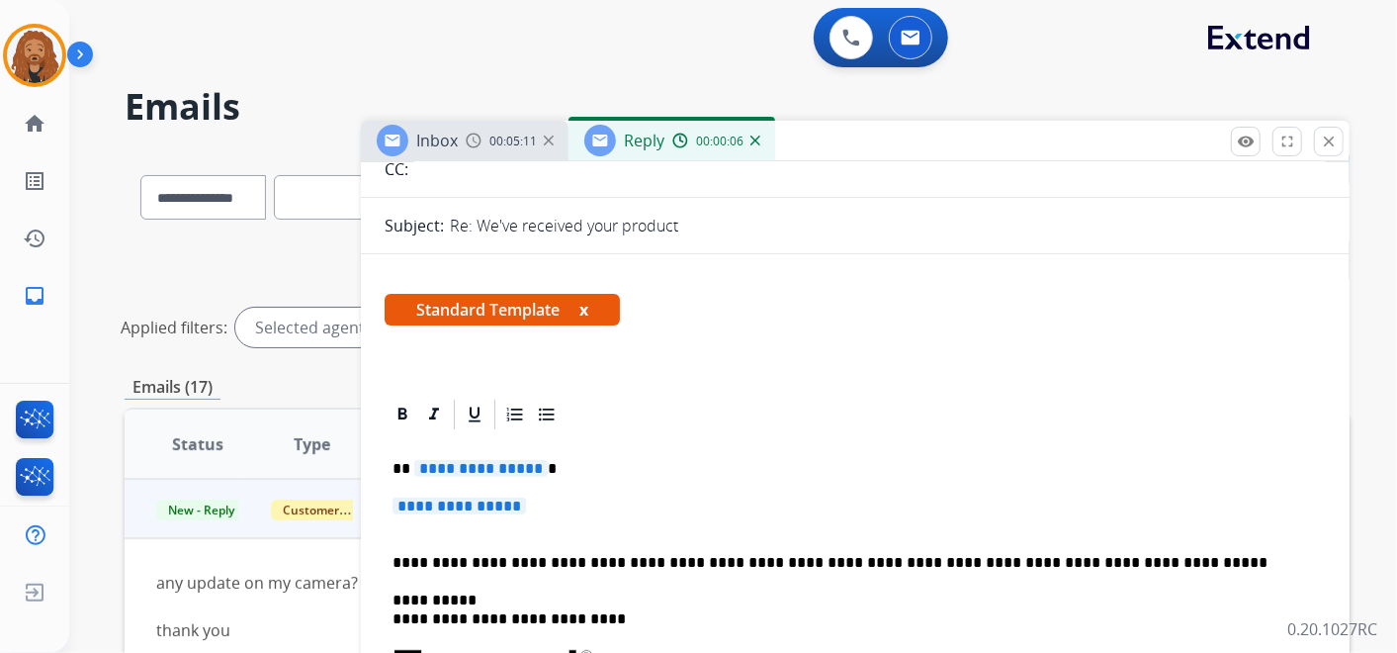
click at [539, 499] on p "**********" at bounding box center [855, 515] width 925 height 37
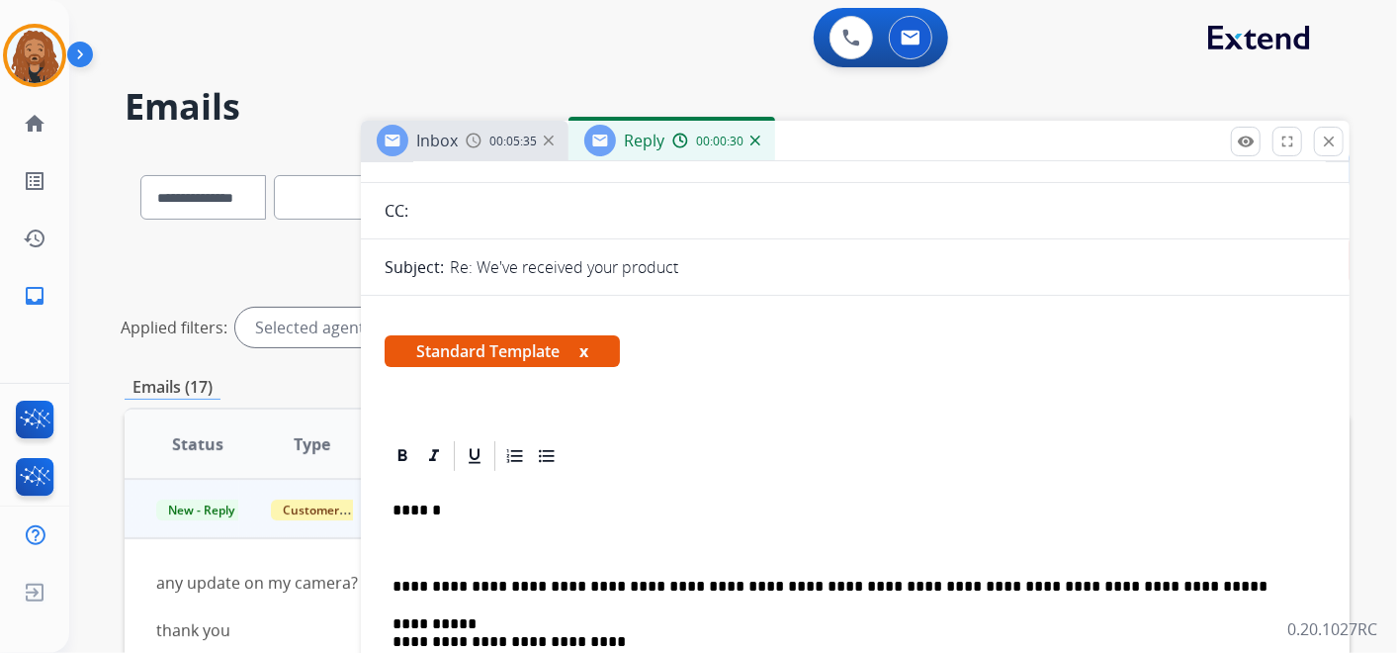
scroll to position [0, 0]
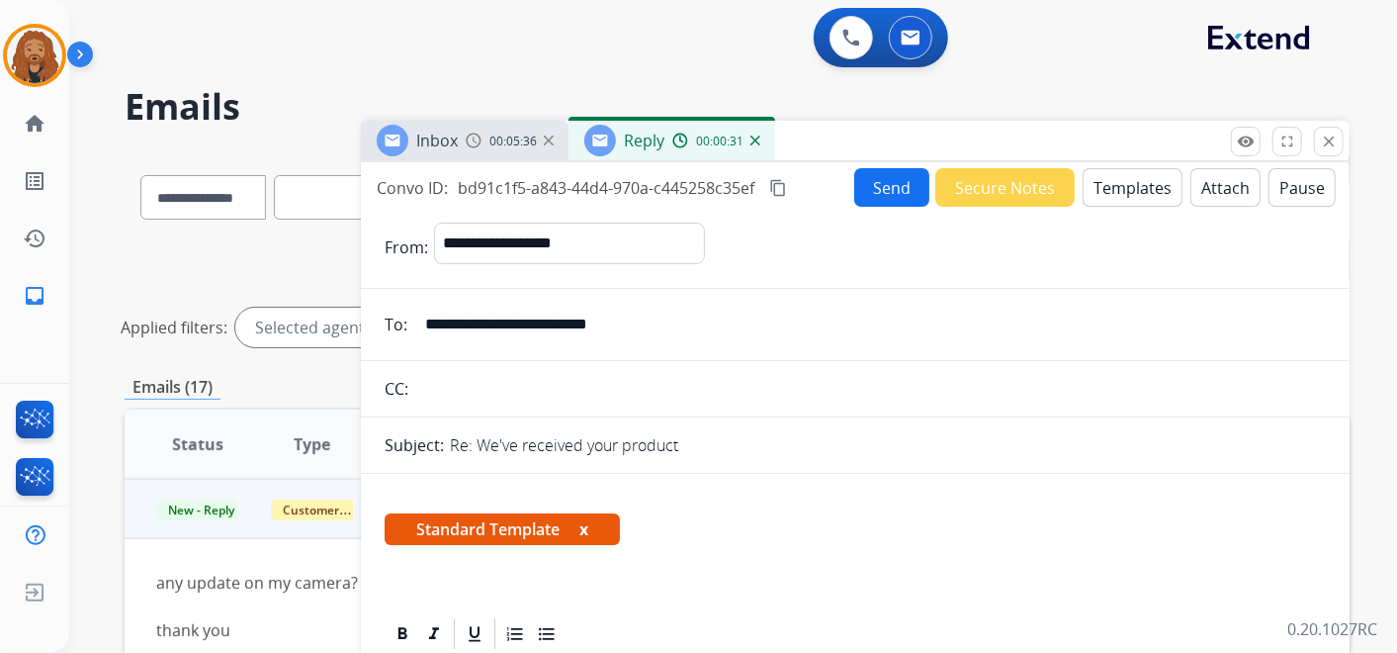
click at [753, 135] on img at bounding box center [755, 140] width 10 height 10
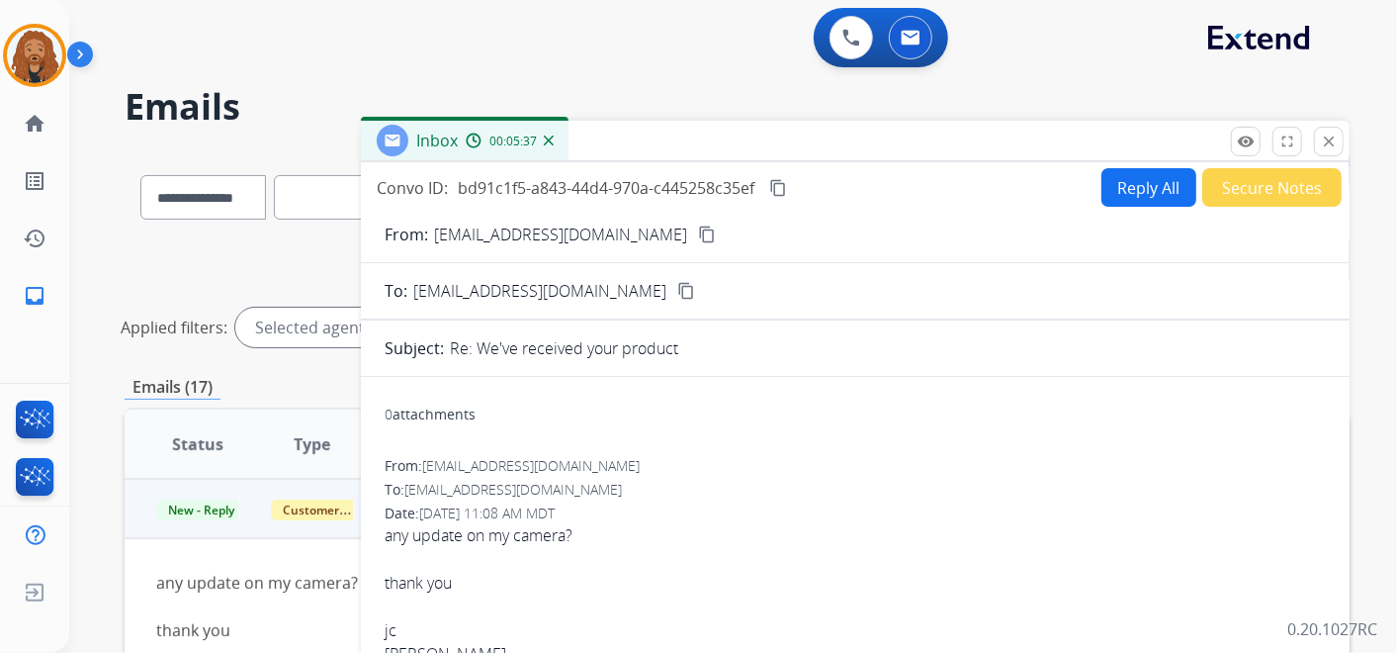
click at [1257, 183] on button "Secure Notes" at bounding box center [1271, 187] width 139 height 39
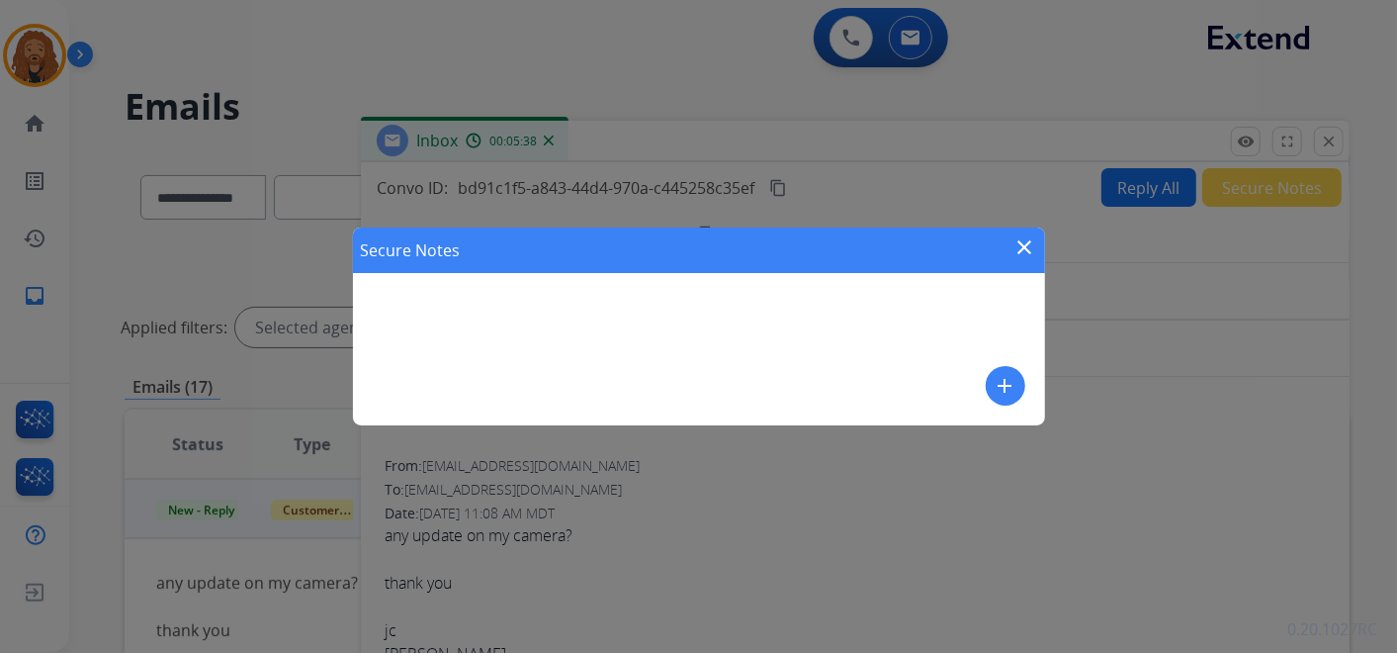
click at [1000, 379] on mat-icon "add" at bounding box center [1006, 386] width 24 height 24
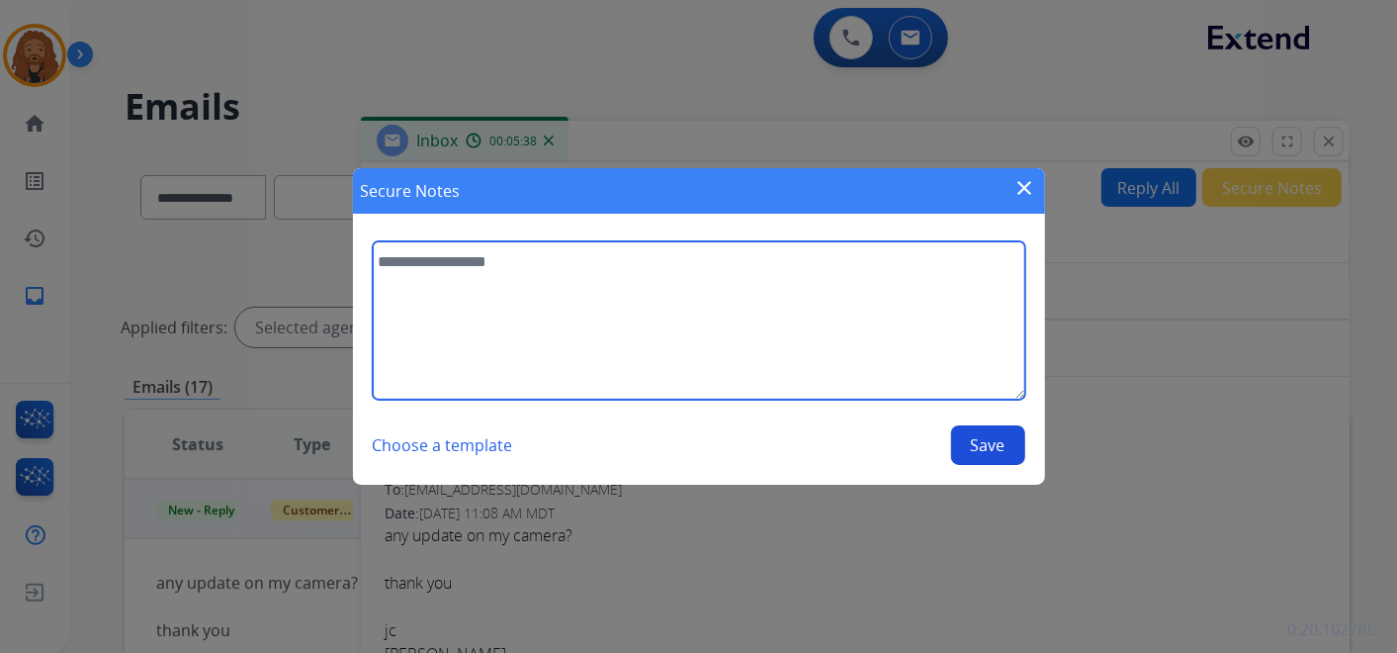
click at [578, 291] on textarea at bounding box center [699, 320] width 653 height 158
type textarea "**********"
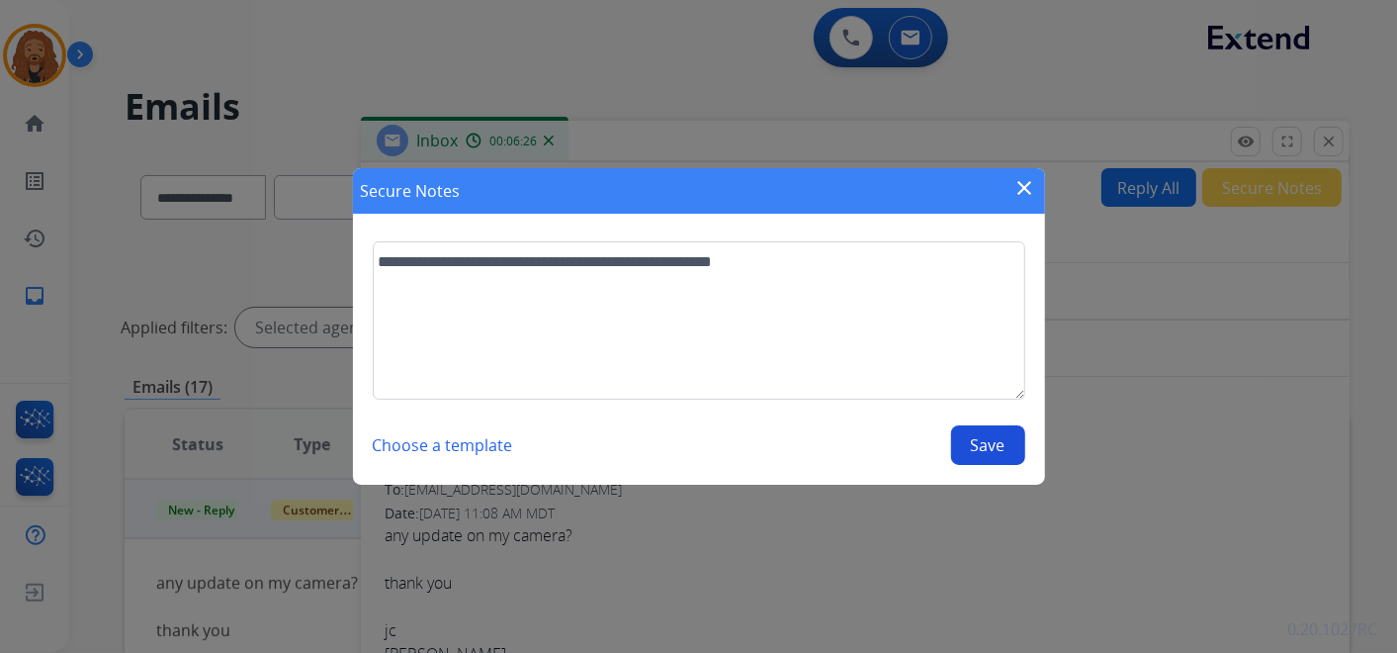
click at [977, 442] on button "Save" at bounding box center [988, 445] width 74 height 40
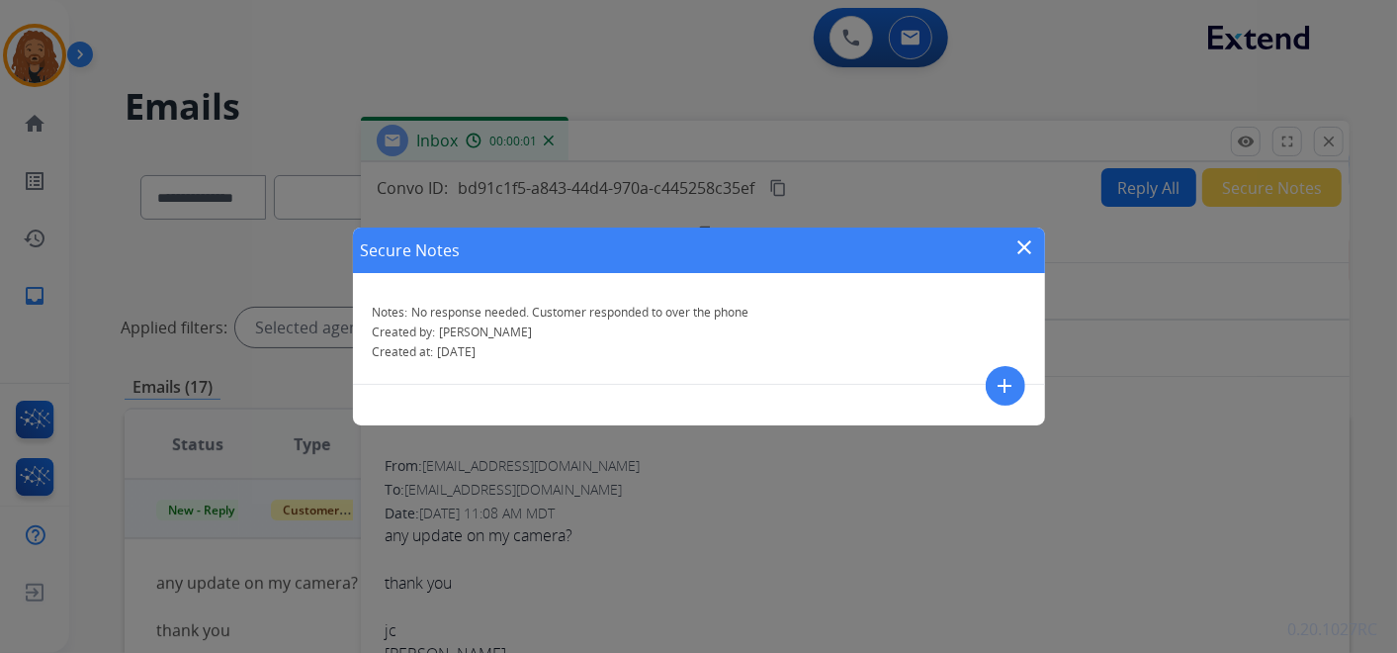
click at [1016, 248] on mat-icon "close" at bounding box center [1025, 247] width 24 height 24
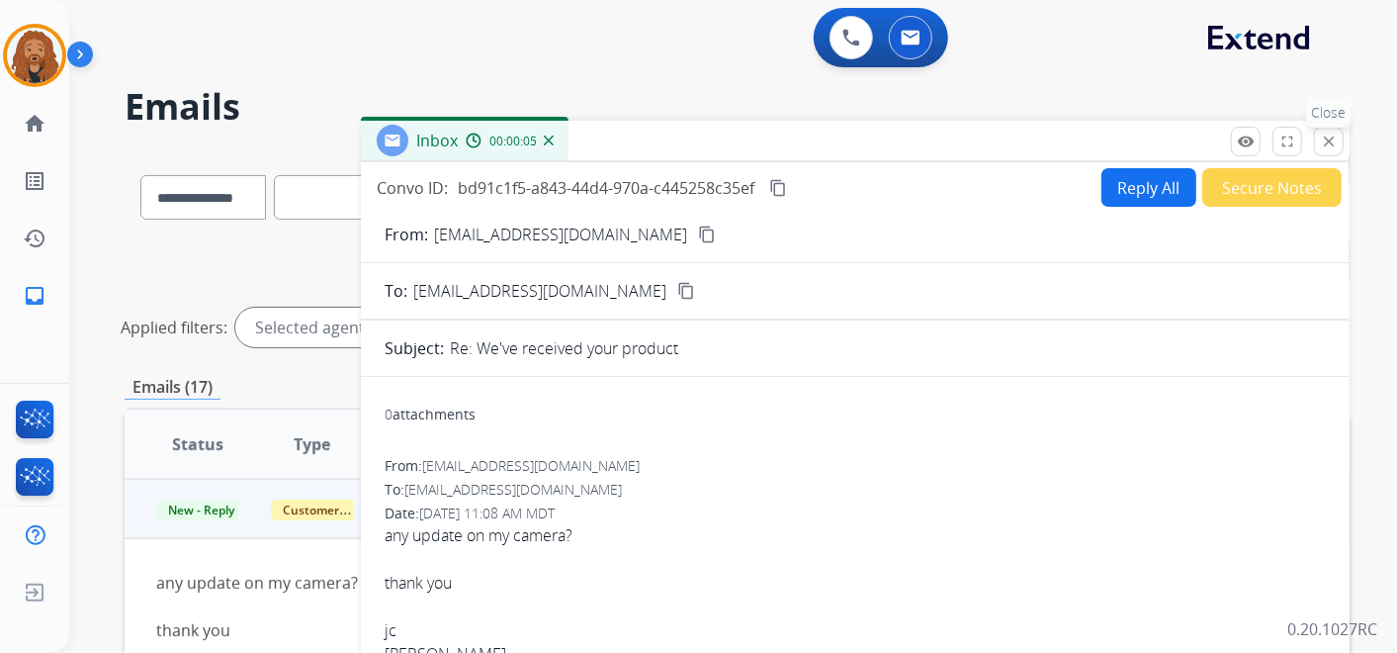
click at [1336, 140] on mat-icon "close" at bounding box center [1329, 141] width 18 height 18
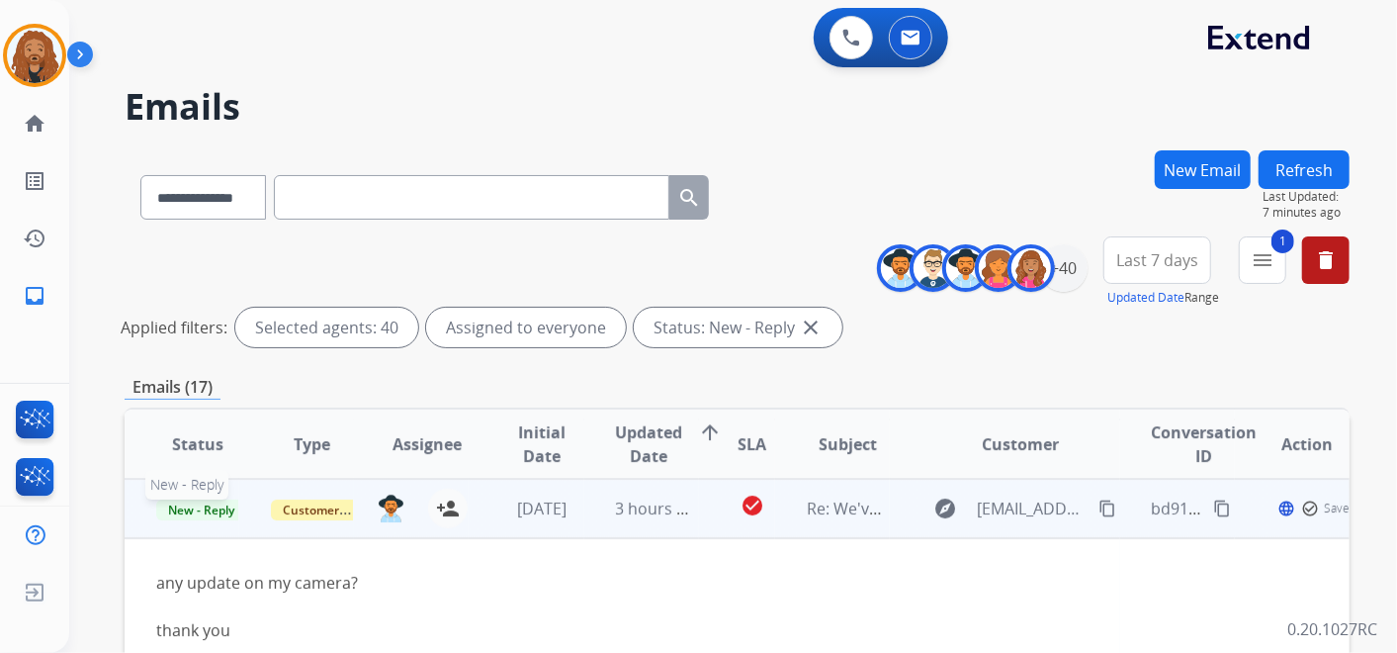
click at [192, 510] on span "New - Reply" at bounding box center [201, 509] width 90 height 21
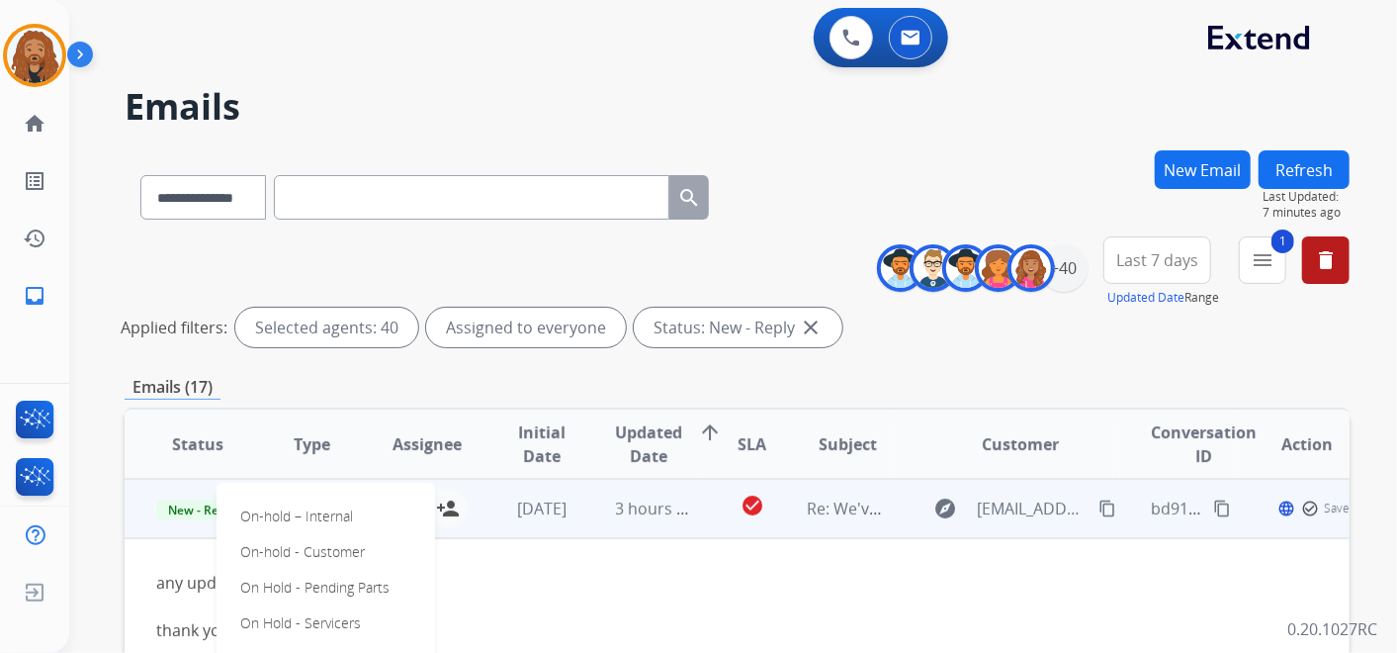
scroll to position [338, 0]
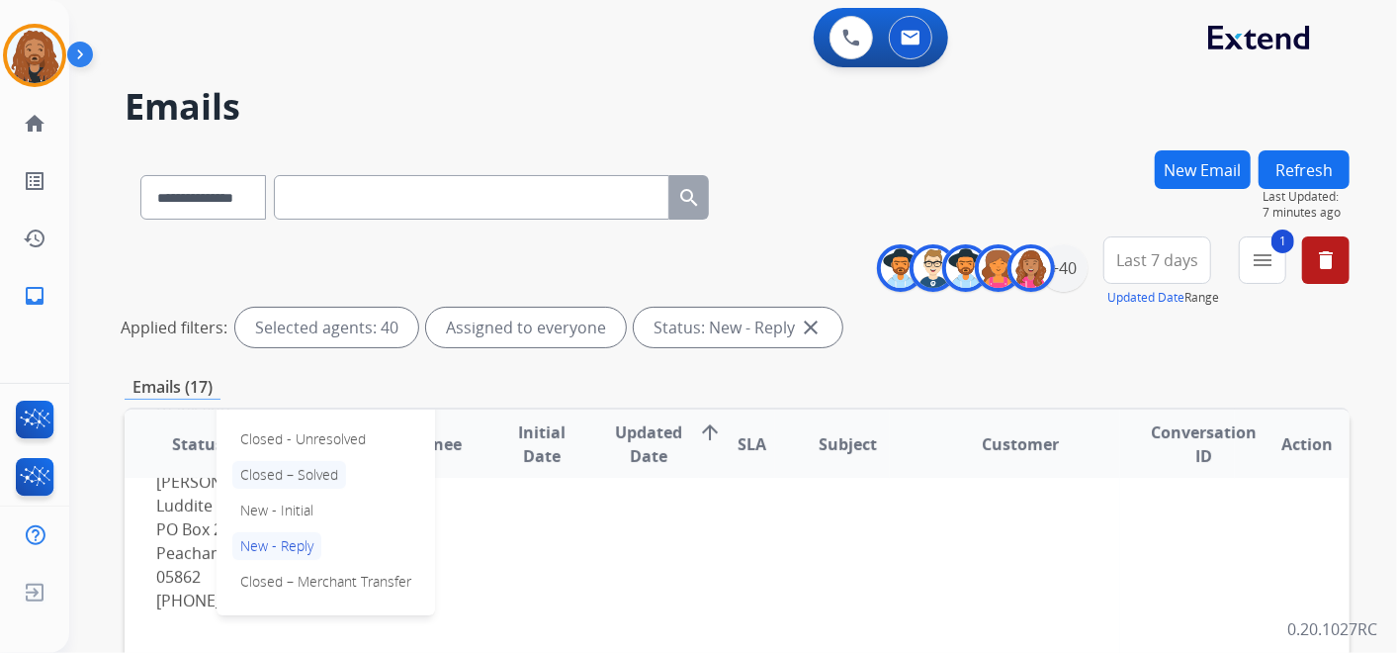
click at [303, 472] on p "Closed – Solved" at bounding box center [289, 475] width 114 height 28
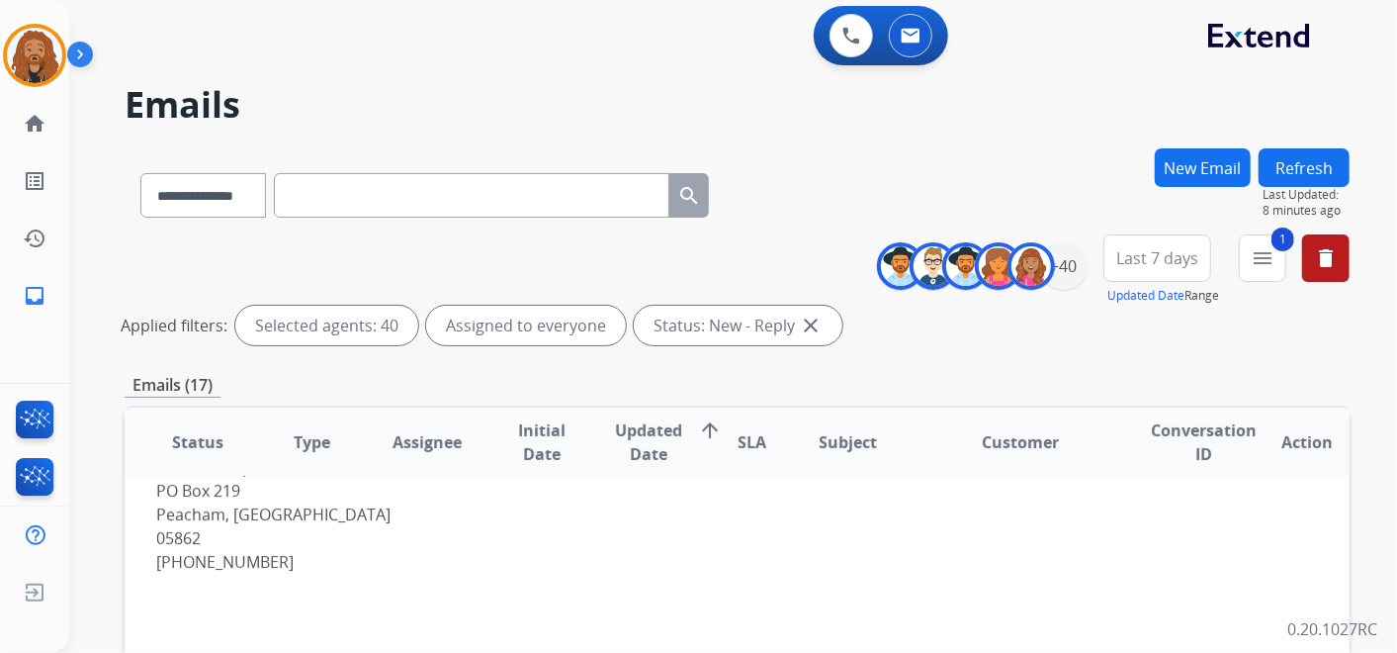
scroll to position [0, 0]
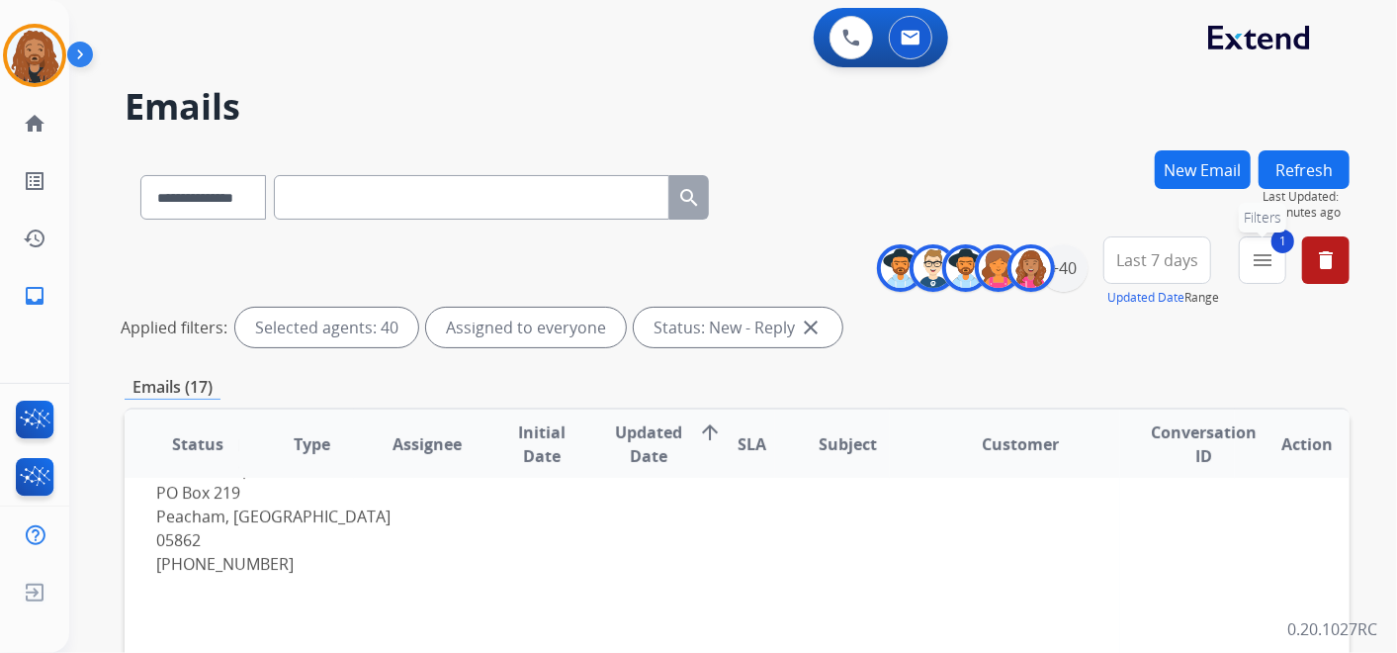
click at [1244, 258] on button "1 menu Filters" at bounding box center [1262, 259] width 47 height 47
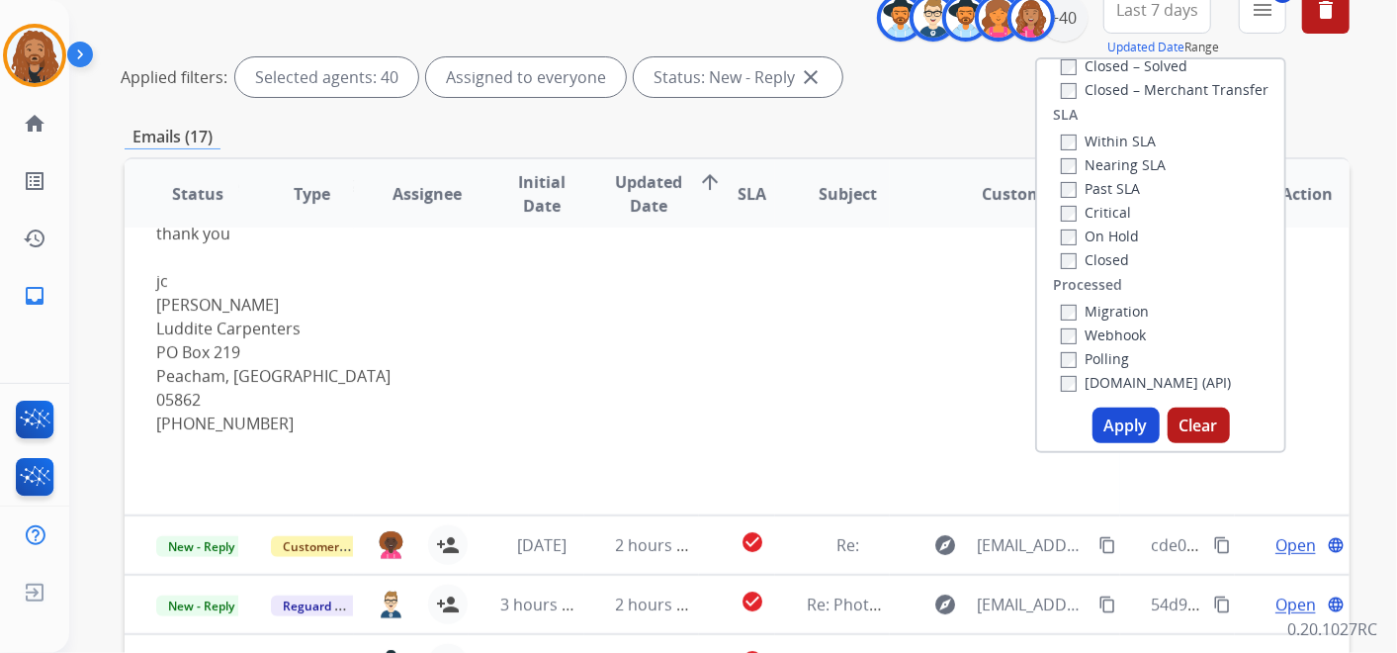
scroll to position [439, 0]
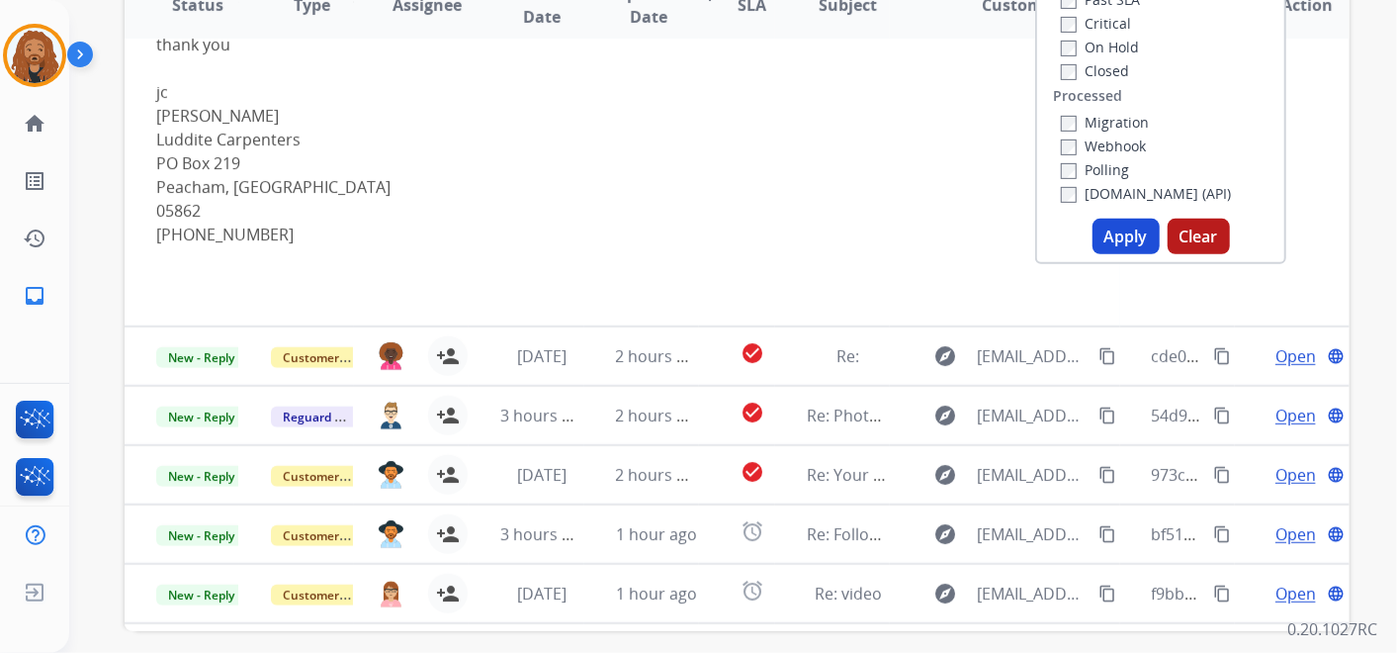
click at [1129, 228] on button "Apply" at bounding box center [1126, 237] width 67 height 36
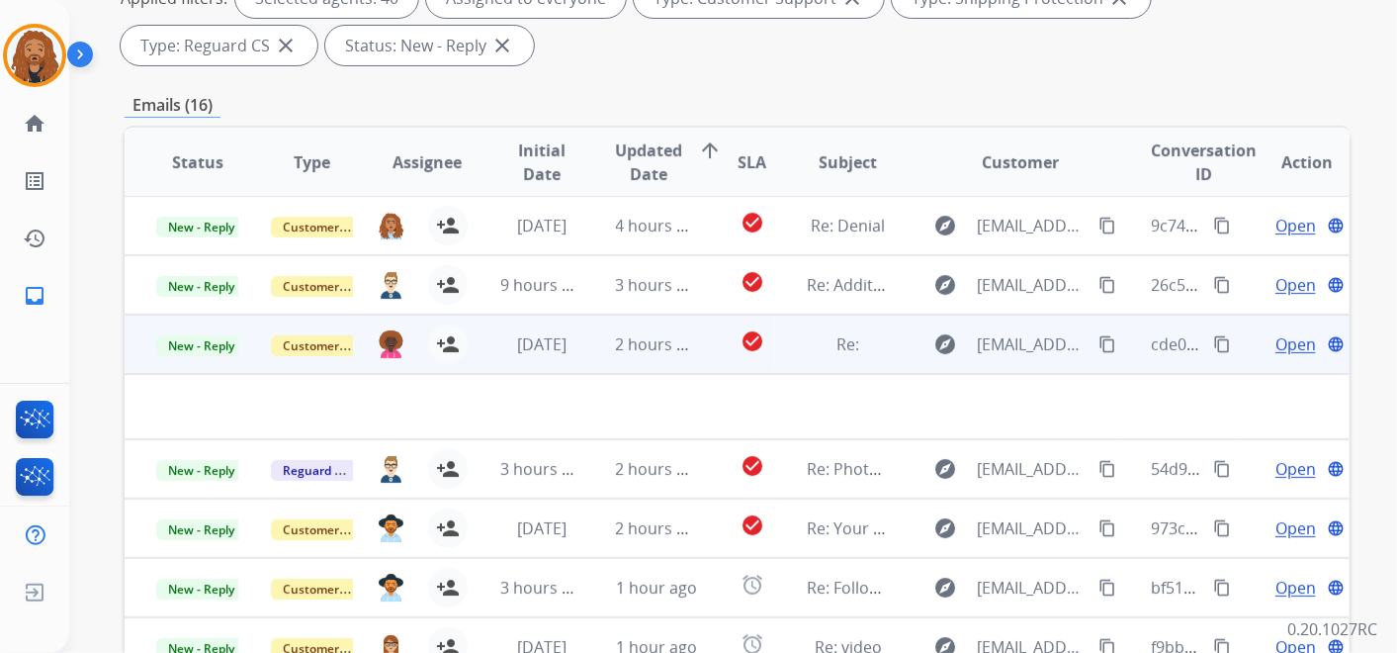
scroll to position [0, 0]
click at [1280, 343] on span "Open" at bounding box center [1295, 345] width 41 height 24
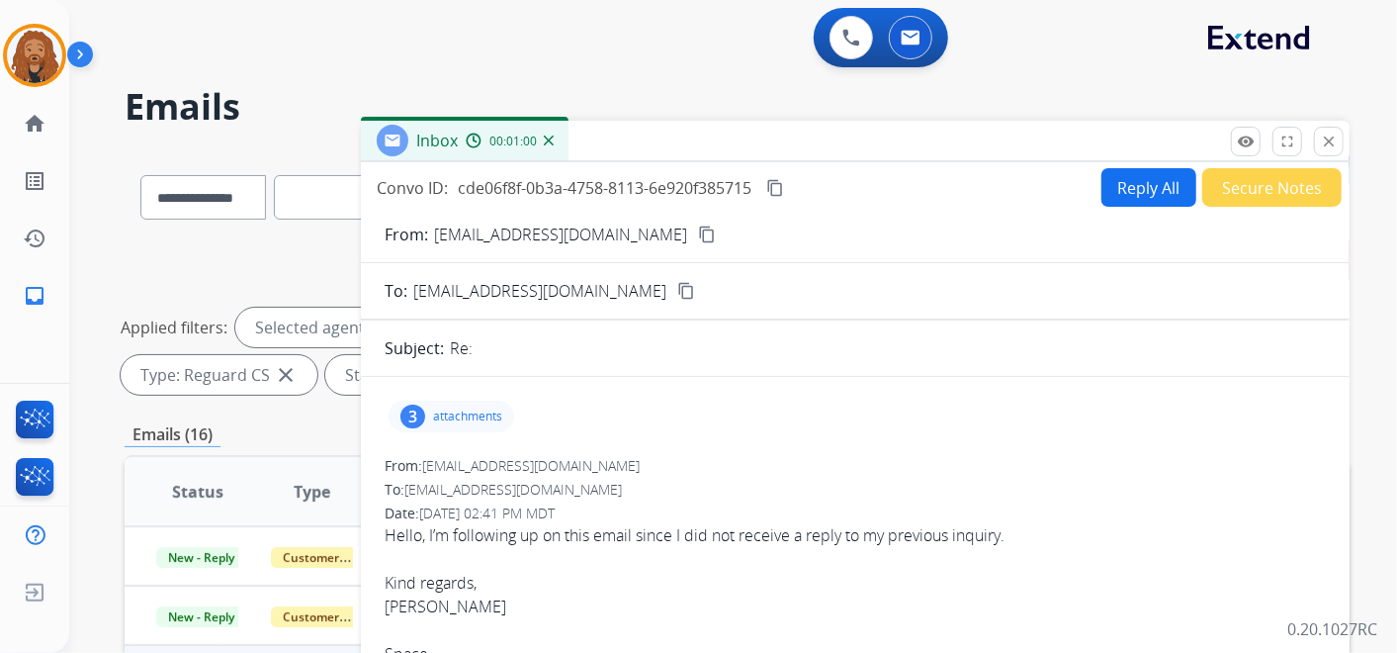
click at [698, 231] on mat-icon "content_copy" at bounding box center [707, 234] width 18 height 18
click at [695, 237] on button "content_copy" at bounding box center [707, 234] width 24 height 24
click at [1147, 177] on button "Reply All" at bounding box center [1148, 187] width 95 height 39
select select "**********"
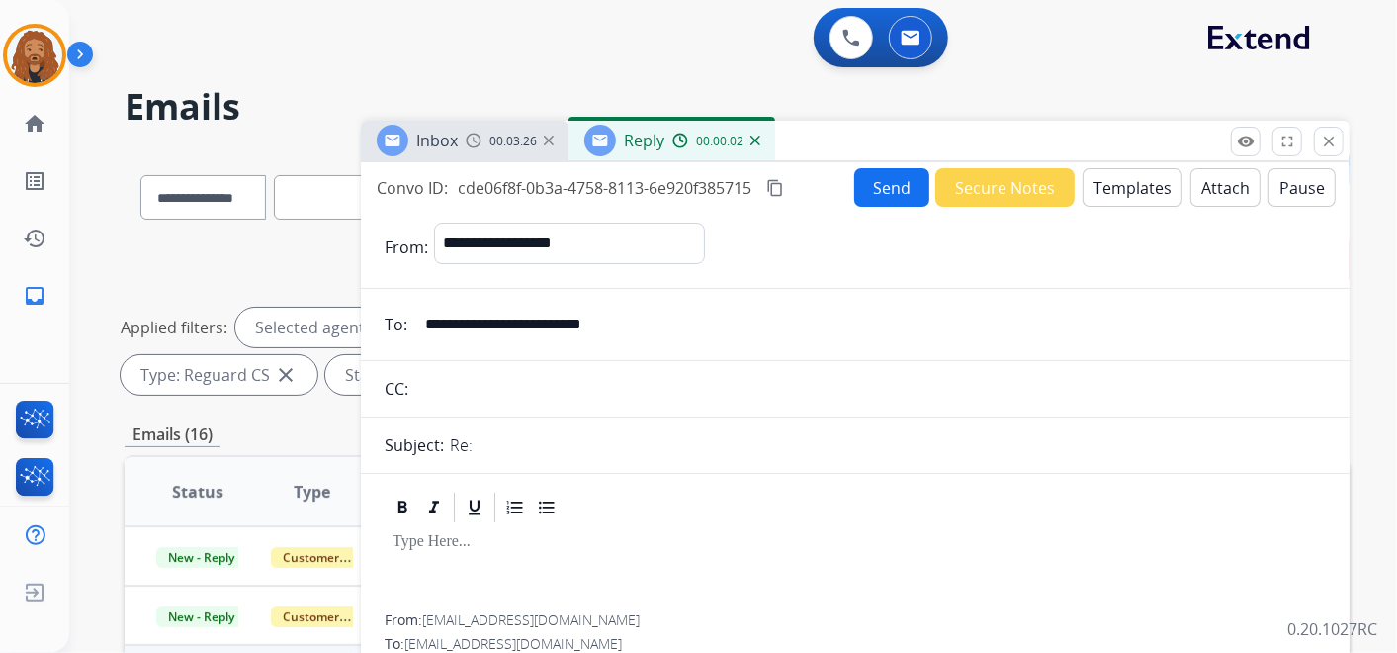
click at [1126, 176] on button "Templates" at bounding box center [1133, 187] width 100 height 39
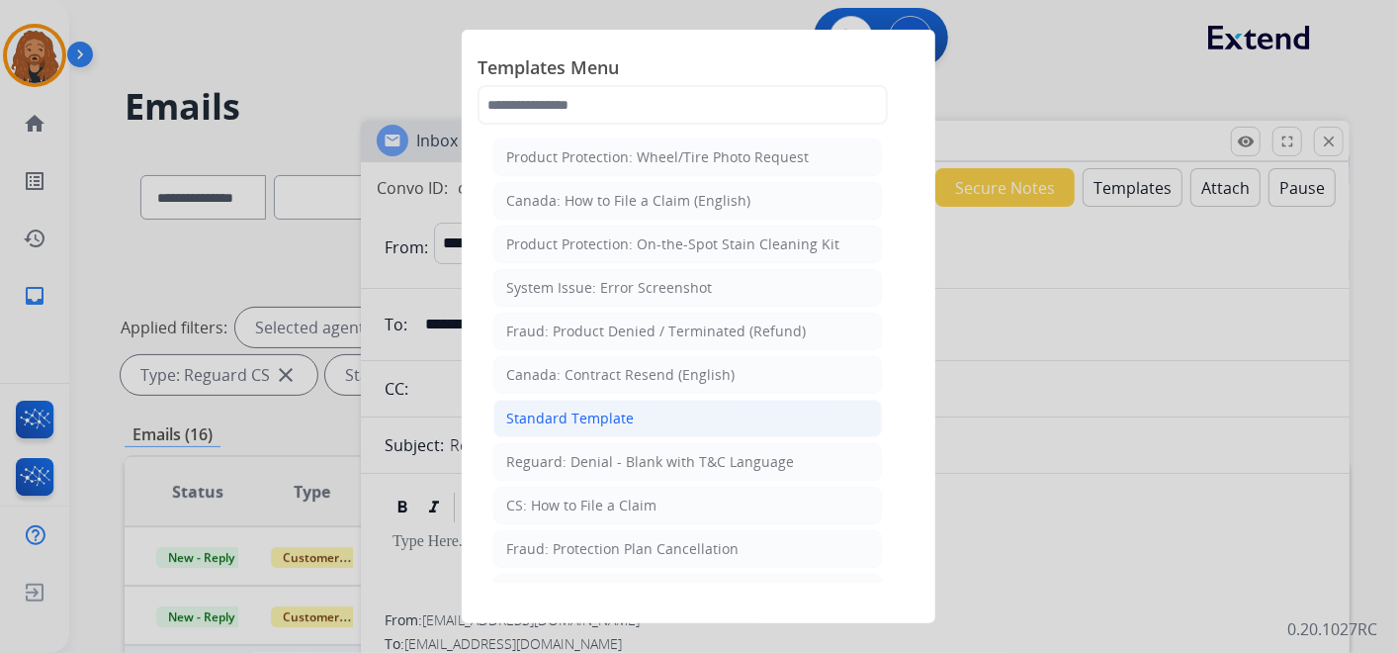
click at [618, 419] on div "Standard Template" at bounding box center [570, 418] width 128 height 20
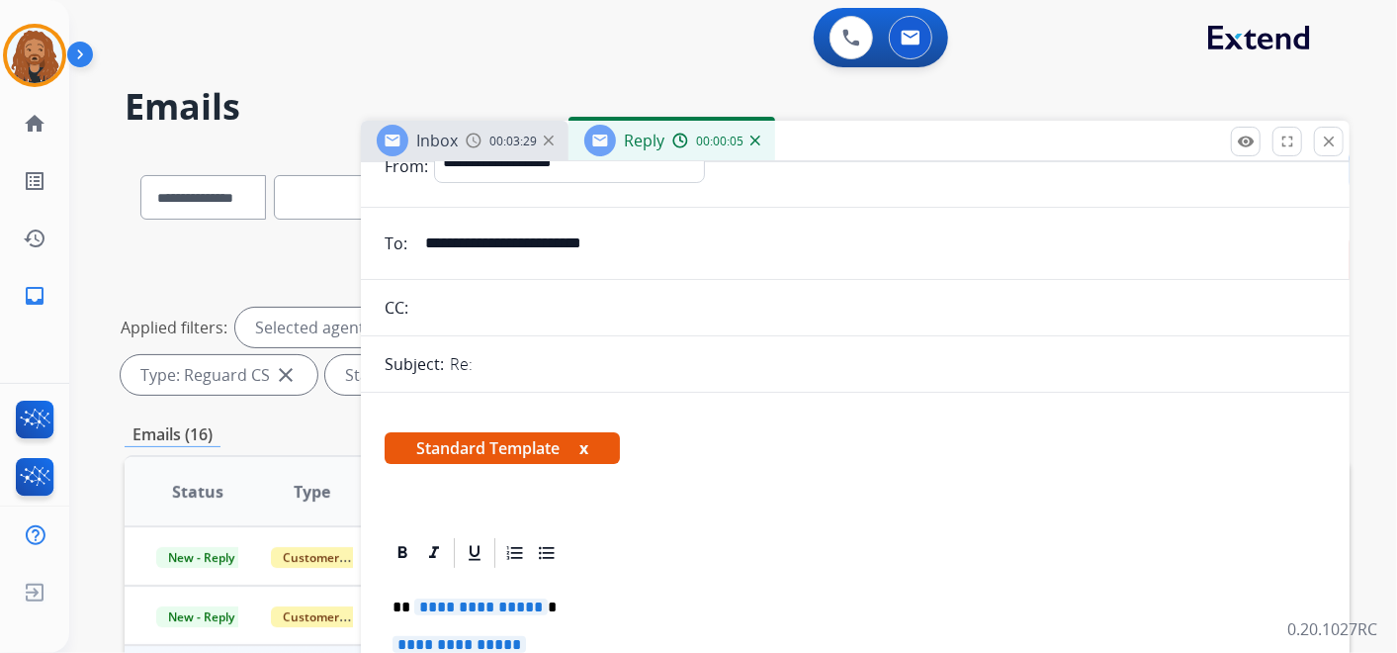
scroll to position [219, 0]
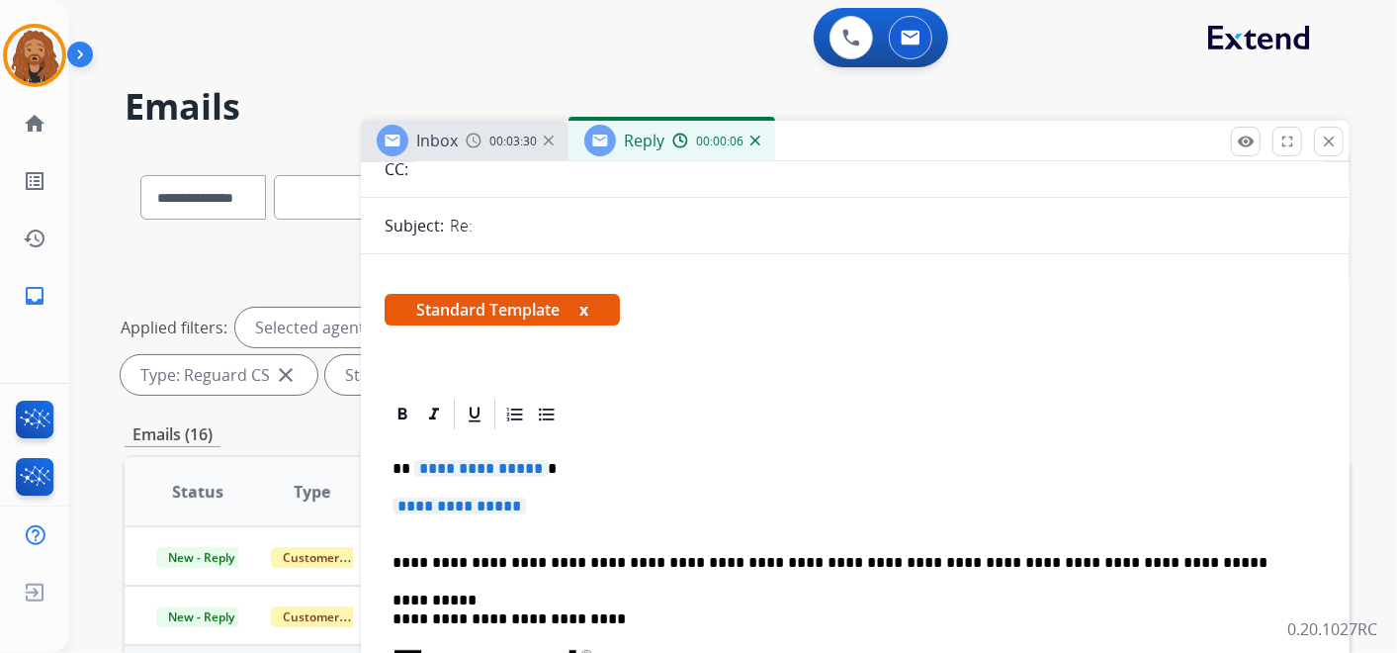
drag, startPoint x: 521, startPoint y: 502, endPoint x: 495, endPoint y: 496, distance: 26.4
click at [495, 497] on p "**********" at bounding box center [855, 515] width 925 height 37
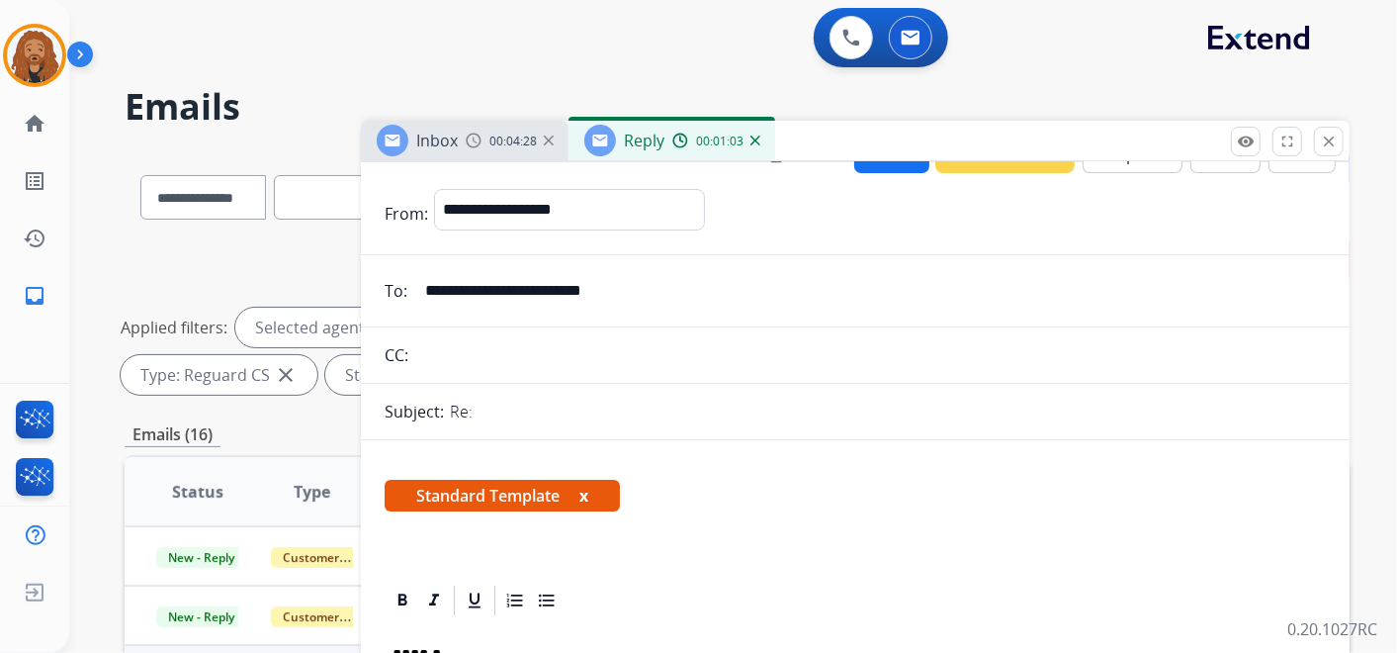
scroll to position [0, 0]
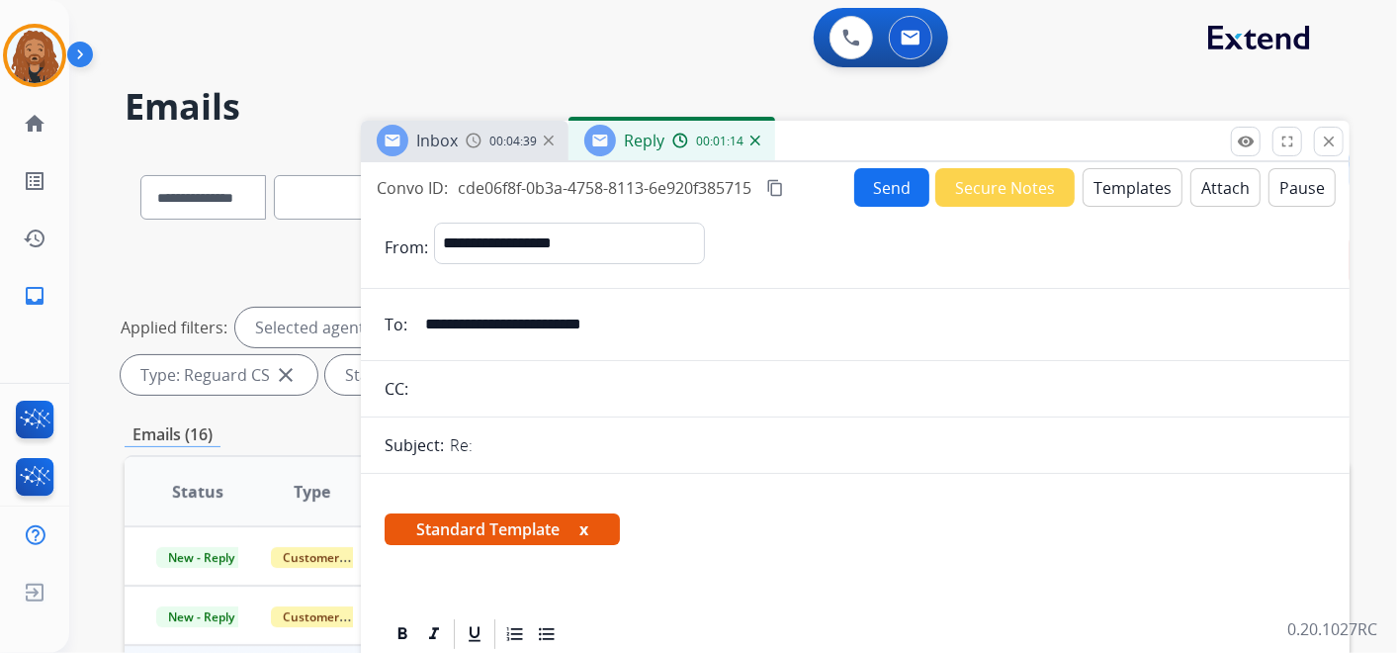
click at [1094, 202] on button "Templates" at bounding box center [1133, 187] width 100 height 39
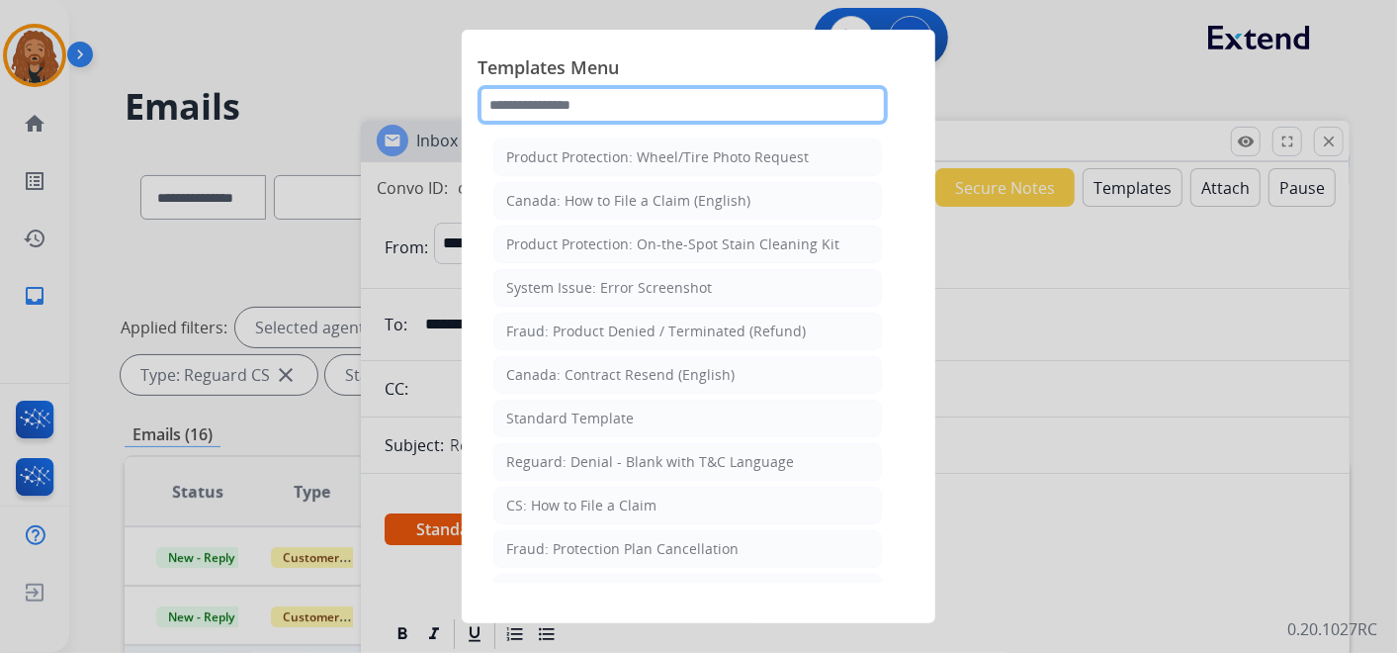
click at [593, 102] on input "text" at bounding box center [683, 105] width 410 height 40
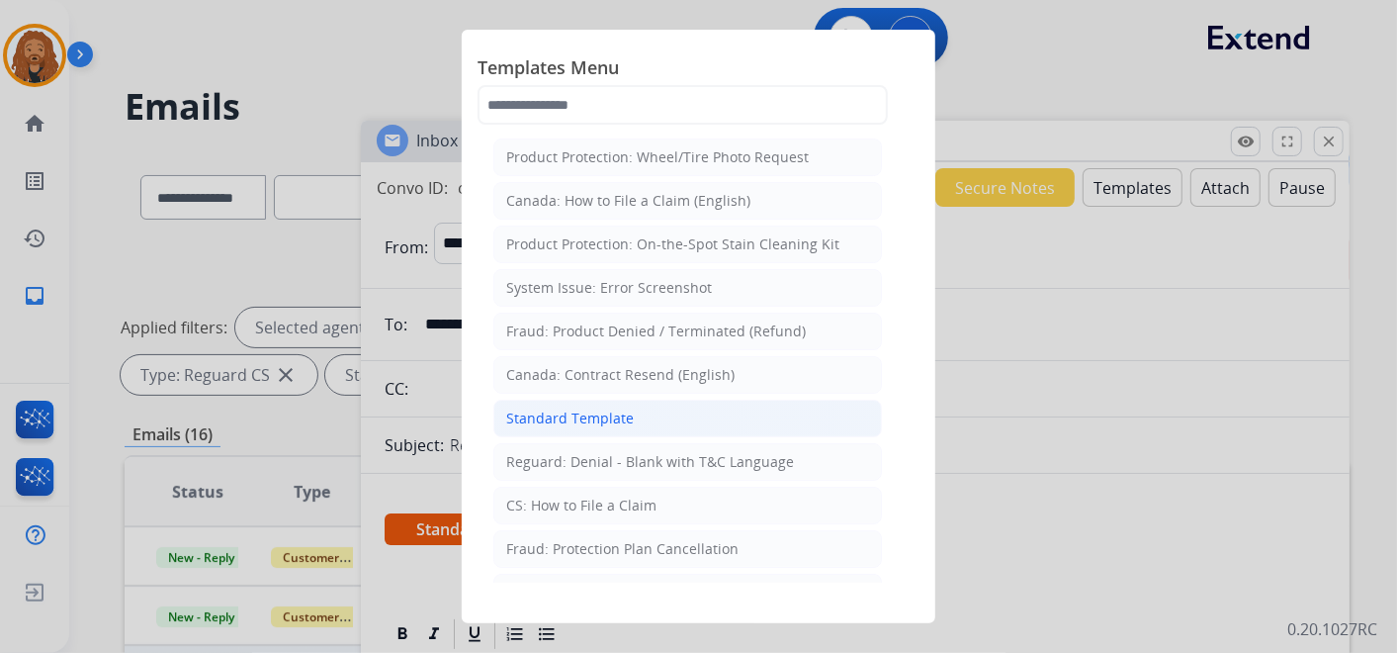
click at [648, 411] on li "Standard Template" at bounding box center [687, 418] width 389 height 38
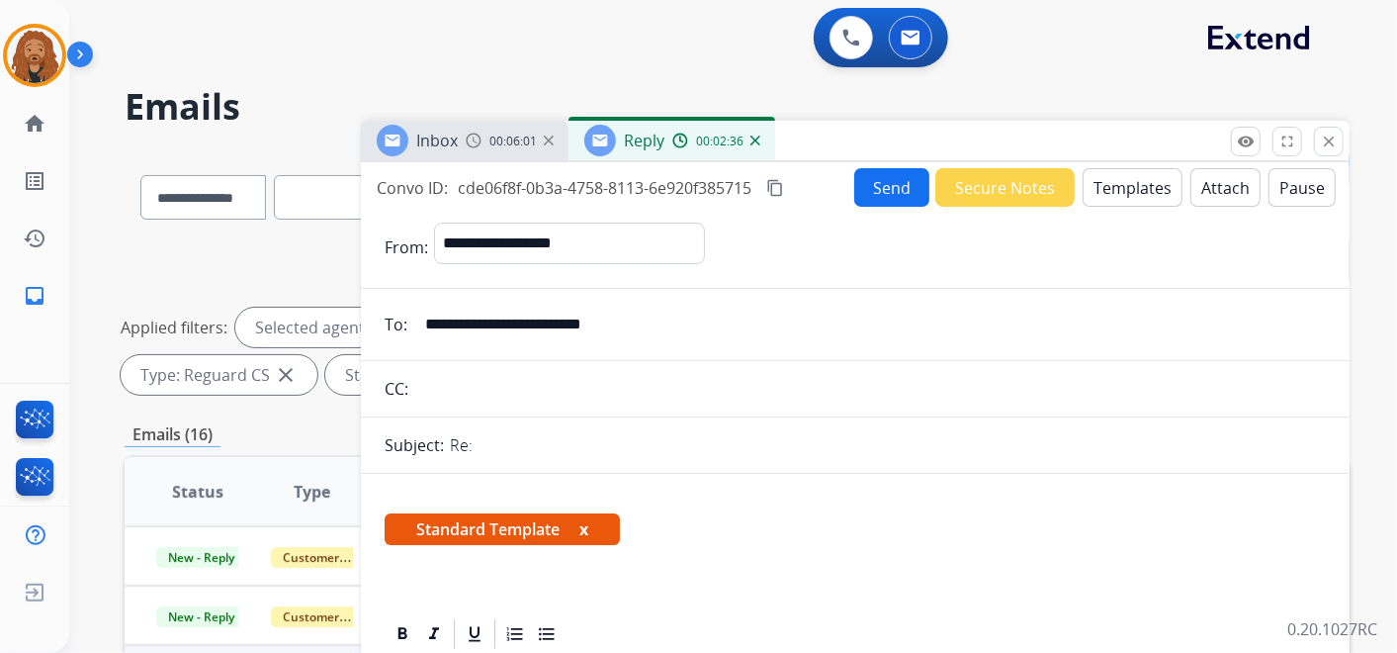
scroll to position [219, 0]
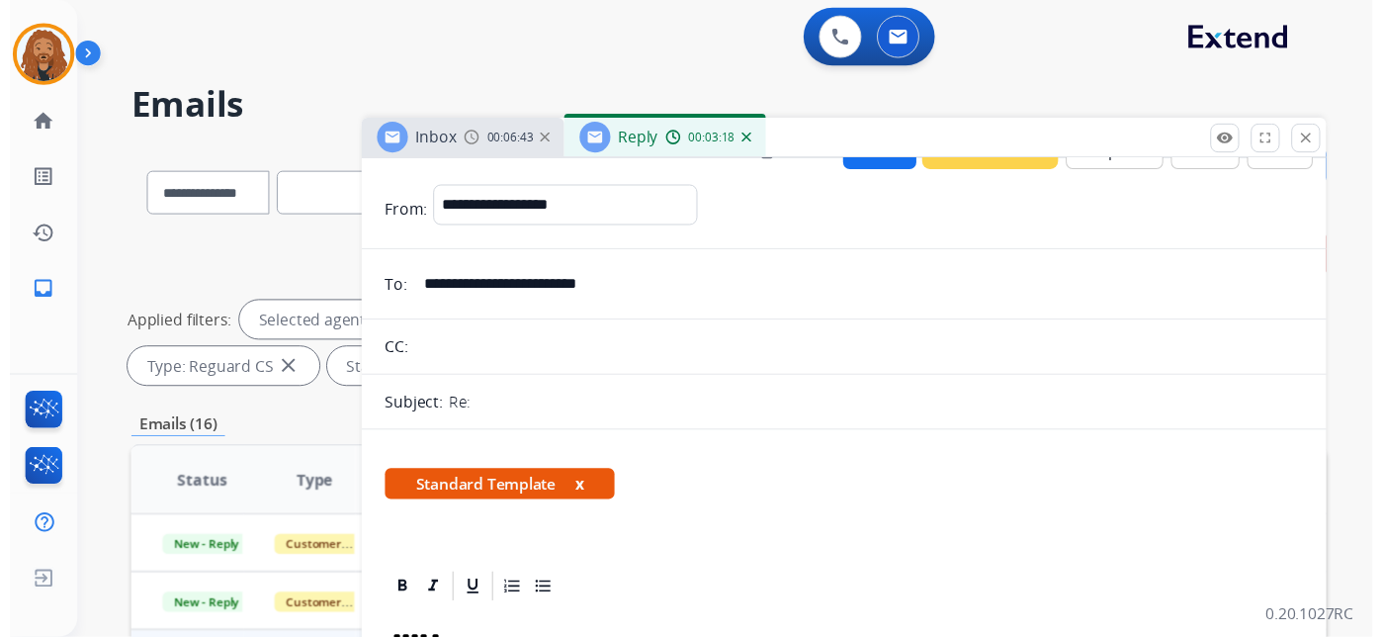
scroll to position [0, 0]
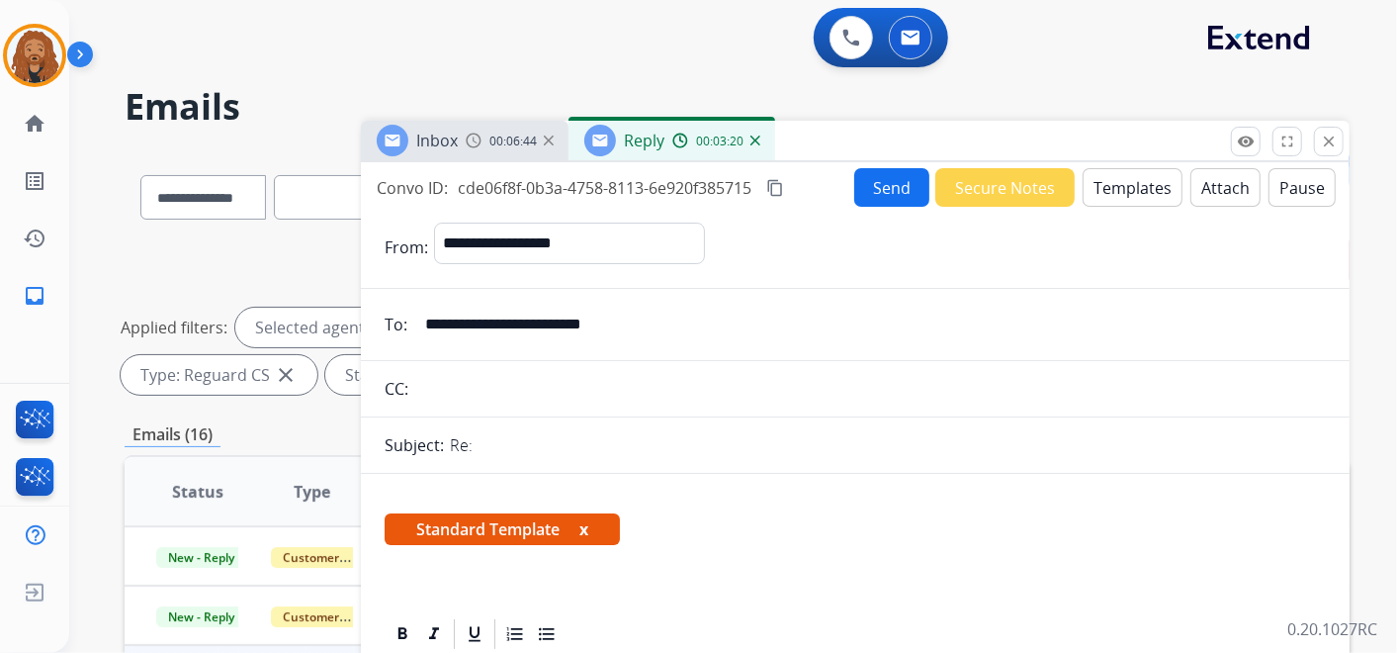
click at [861, 188] on button "Send" at bounding box center [891, 187] width 75 height 39
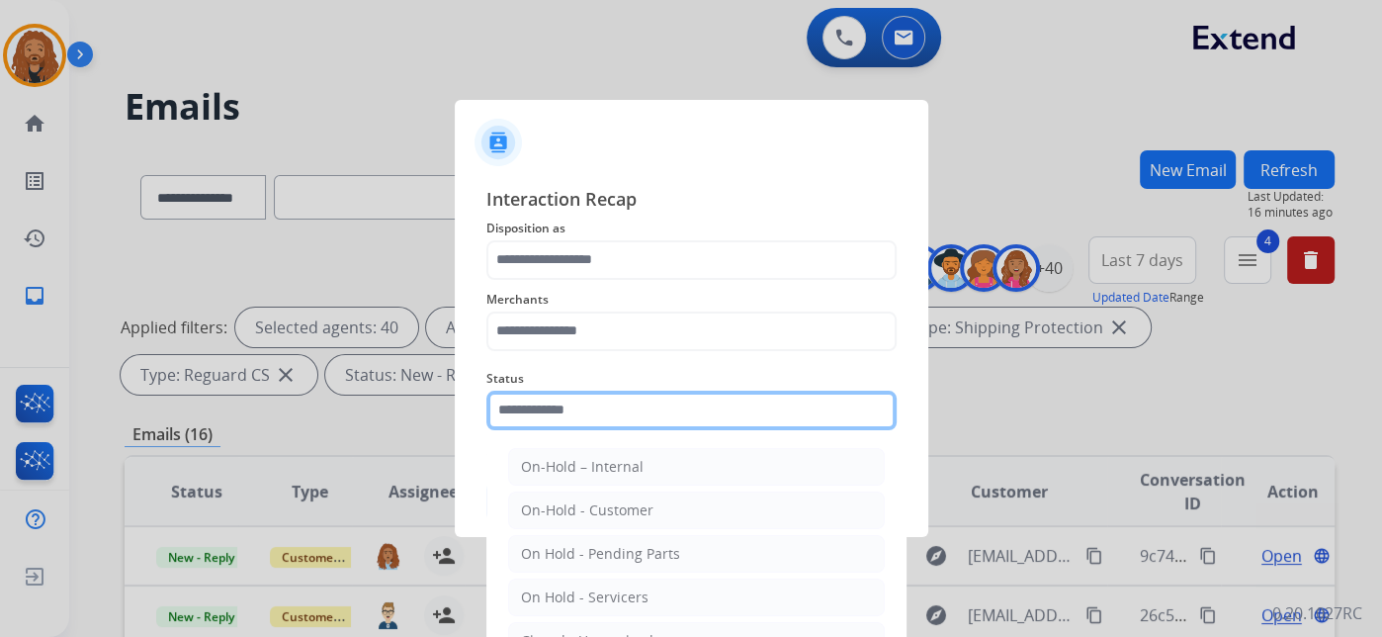
click at [640, 412] on input "text" at bounding box center [691, 411] width 410 height 40
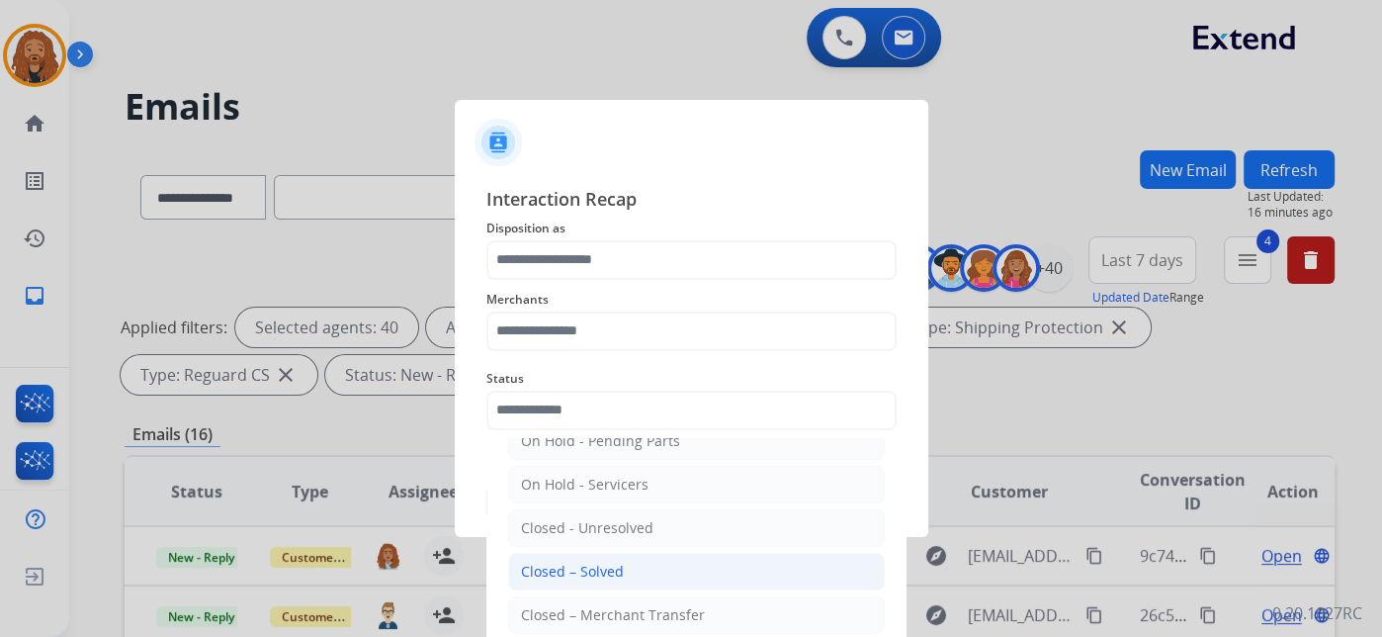
click at [603, 554] on li "Closed – Solved" at bounding box center [696, 572] width 377 height 38
type input "**********"
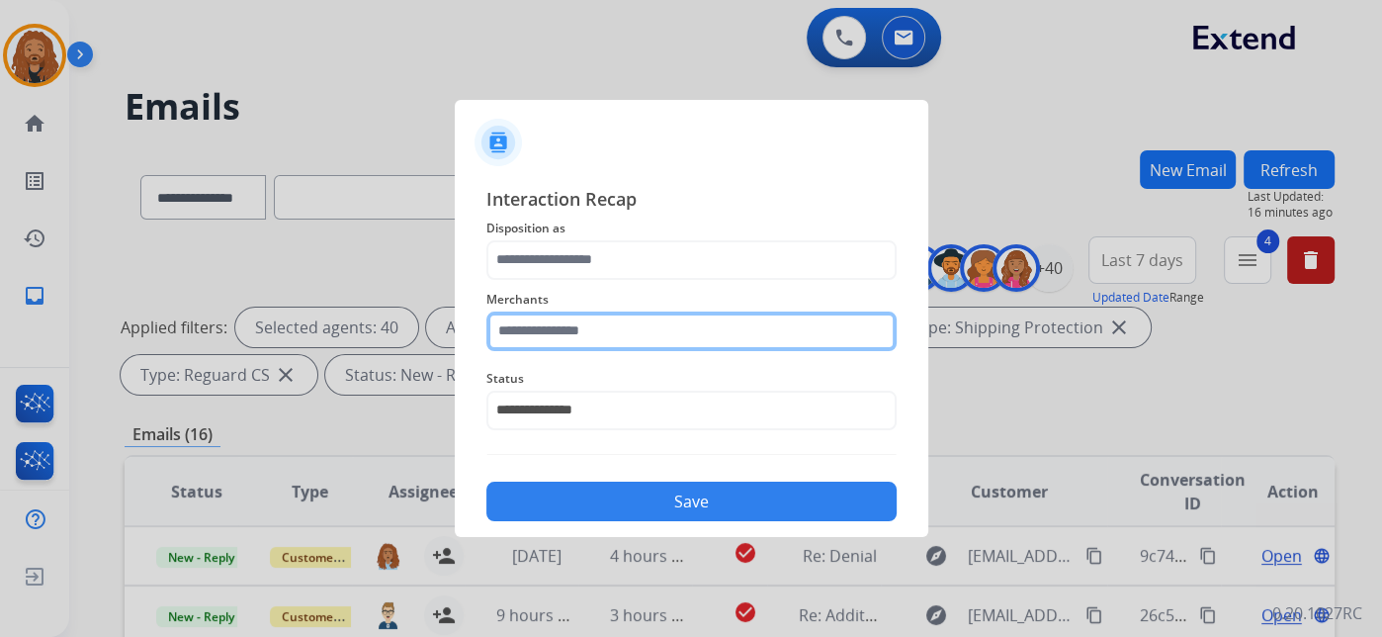
click at [570, 339] on input "text" at bounding box center [691, 331] width 410 height 40
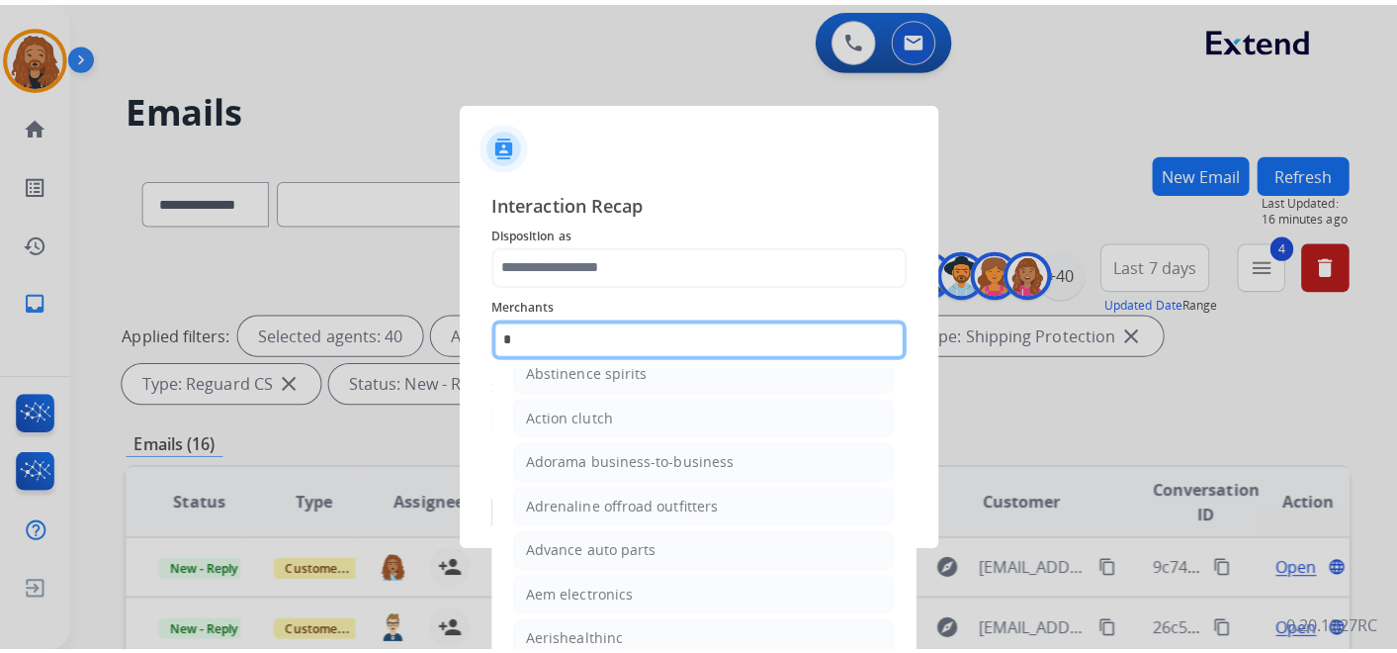
scroll to position [0, 0]
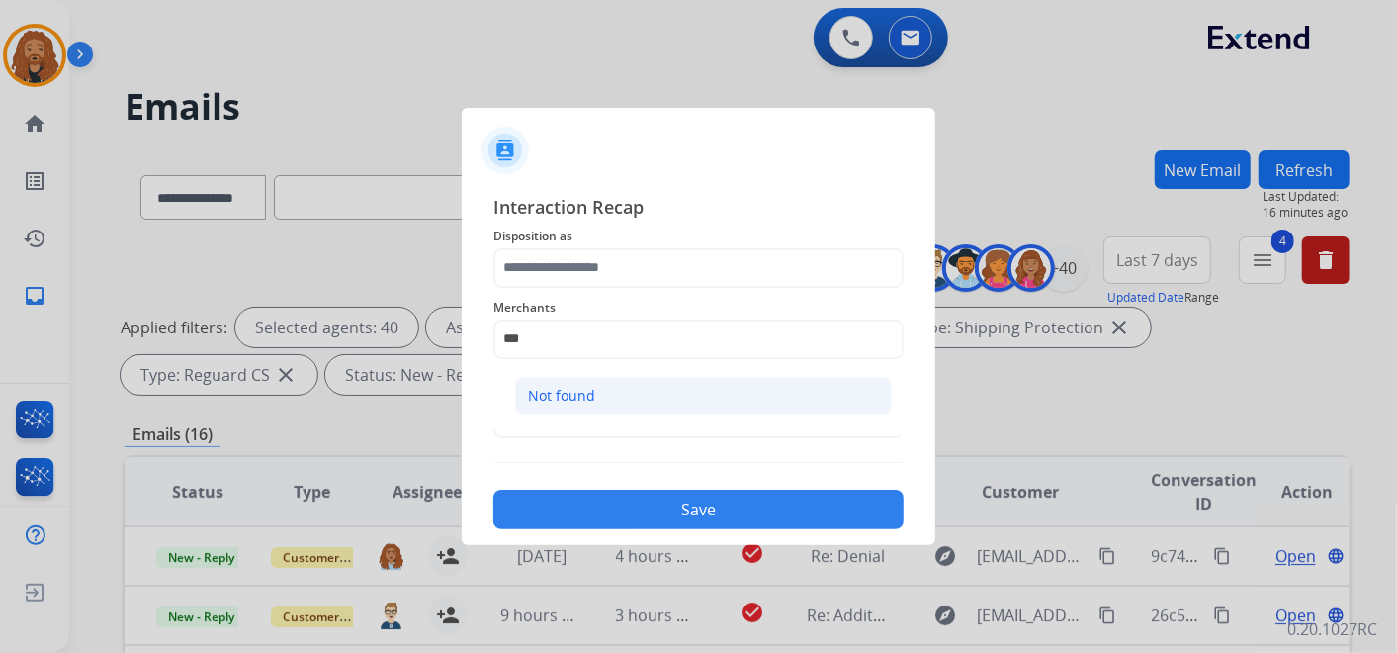
click at [644, 400] on li "Not found" at bounding box center [703, 396] width 377 height 38
type input "*********"
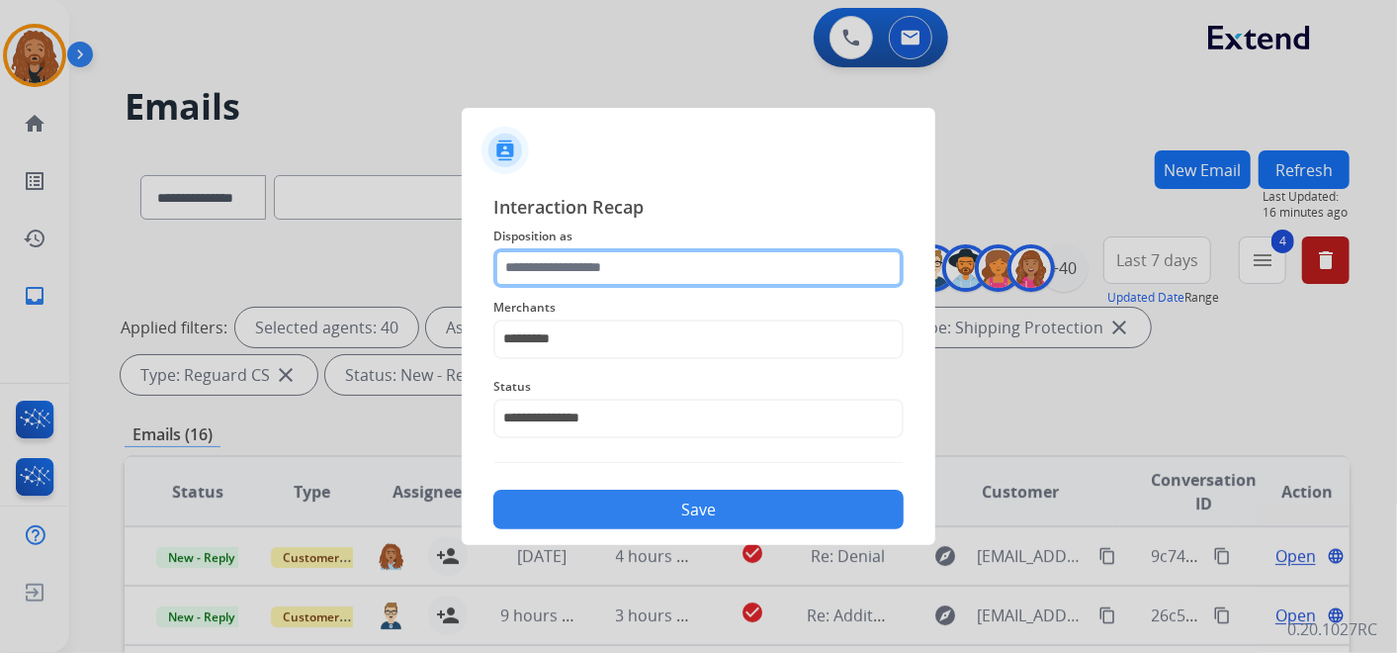
click at [604, 260] on input "text" at bounding box center [698, 268] width 410 height 40
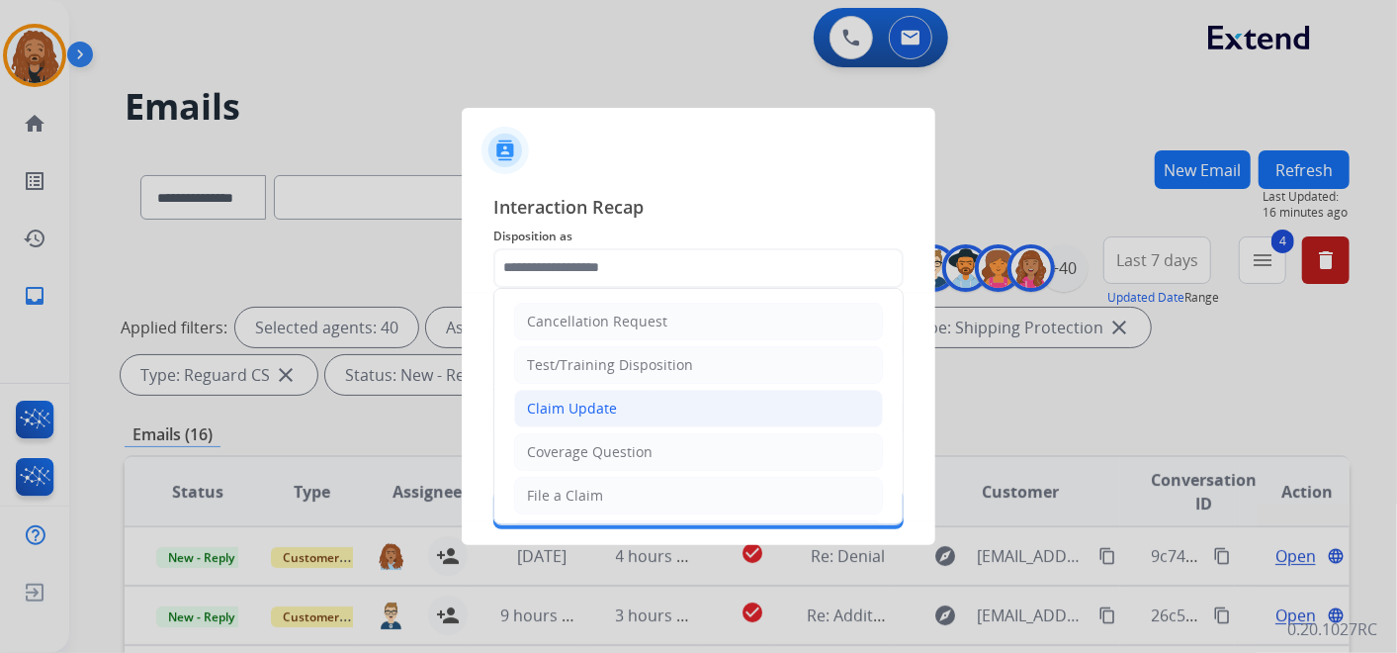
click at [600, 398] on div "Claim Update" at bounding box center [572, 408] width 90 height 20
type input "**********"
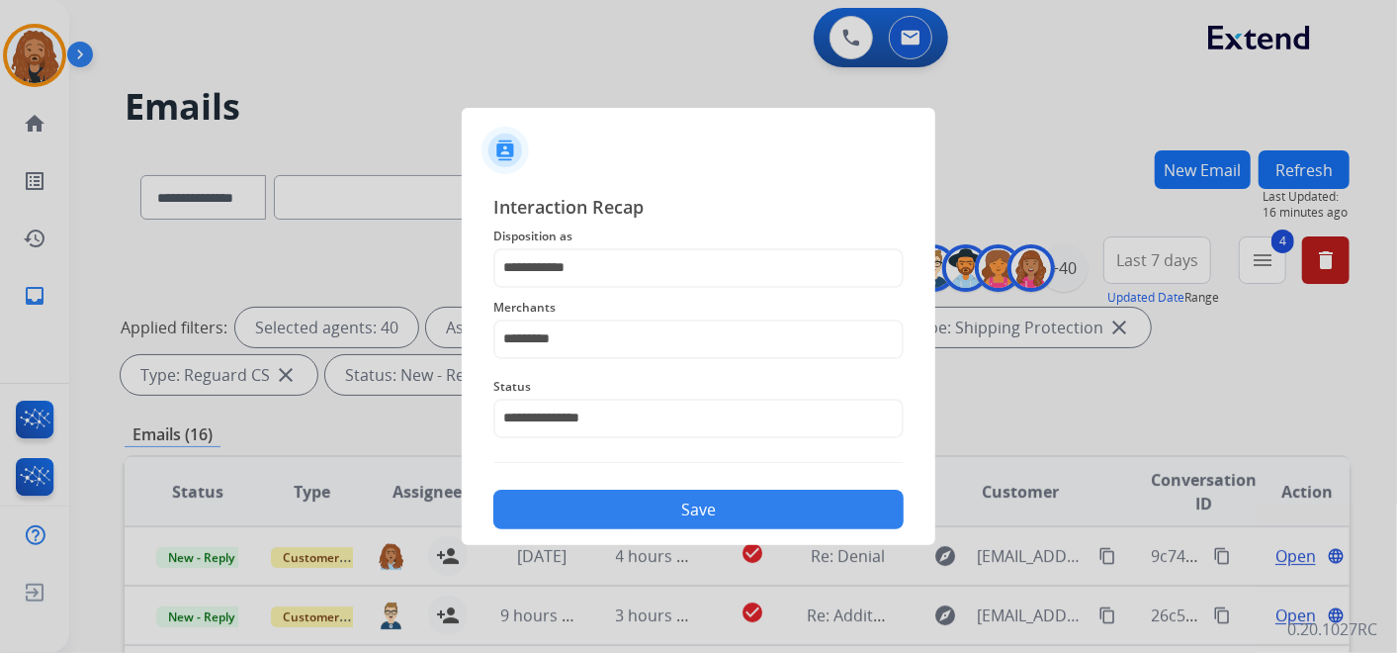
click at [668, 518] on button "Save" at bounding box center [698, 509] width 410 height 40
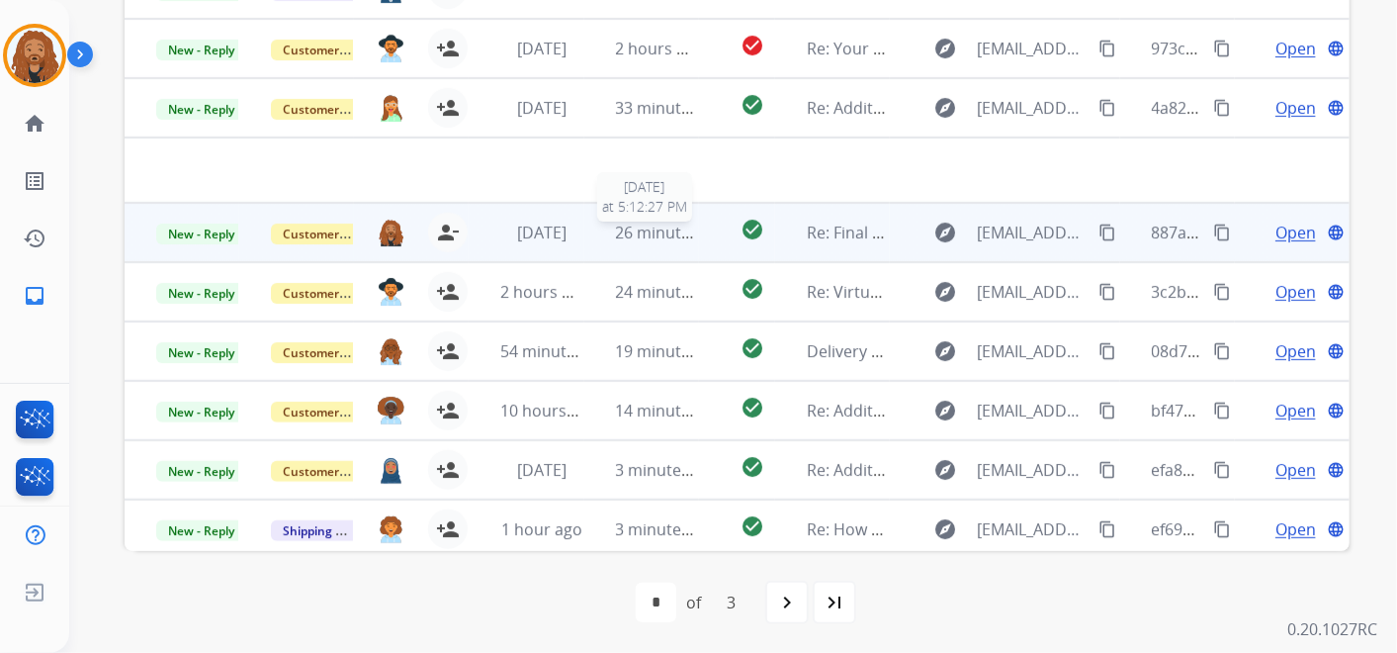
click at [653, 233] on span "26 minutes ago" at bounding box center [673, 232] width 115 height 22
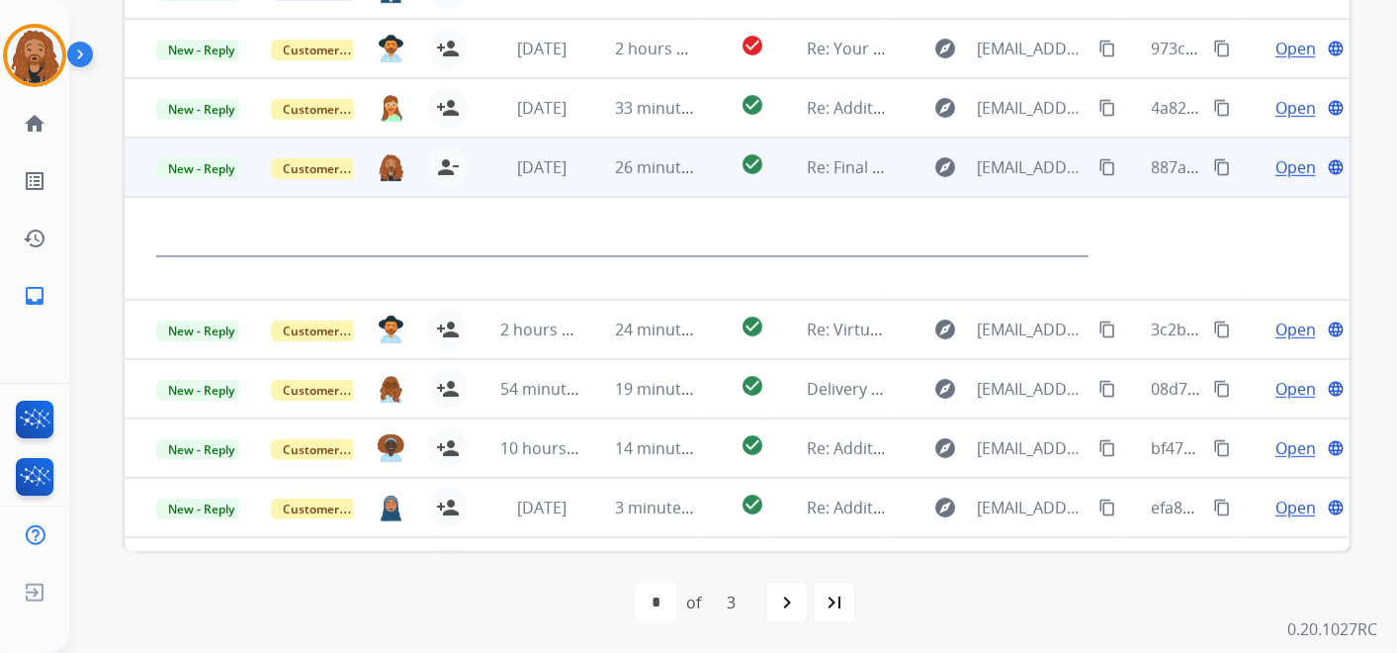
click at [1289, 168] on span "Open" at bounding box center [1295, 167] width 41 height 24
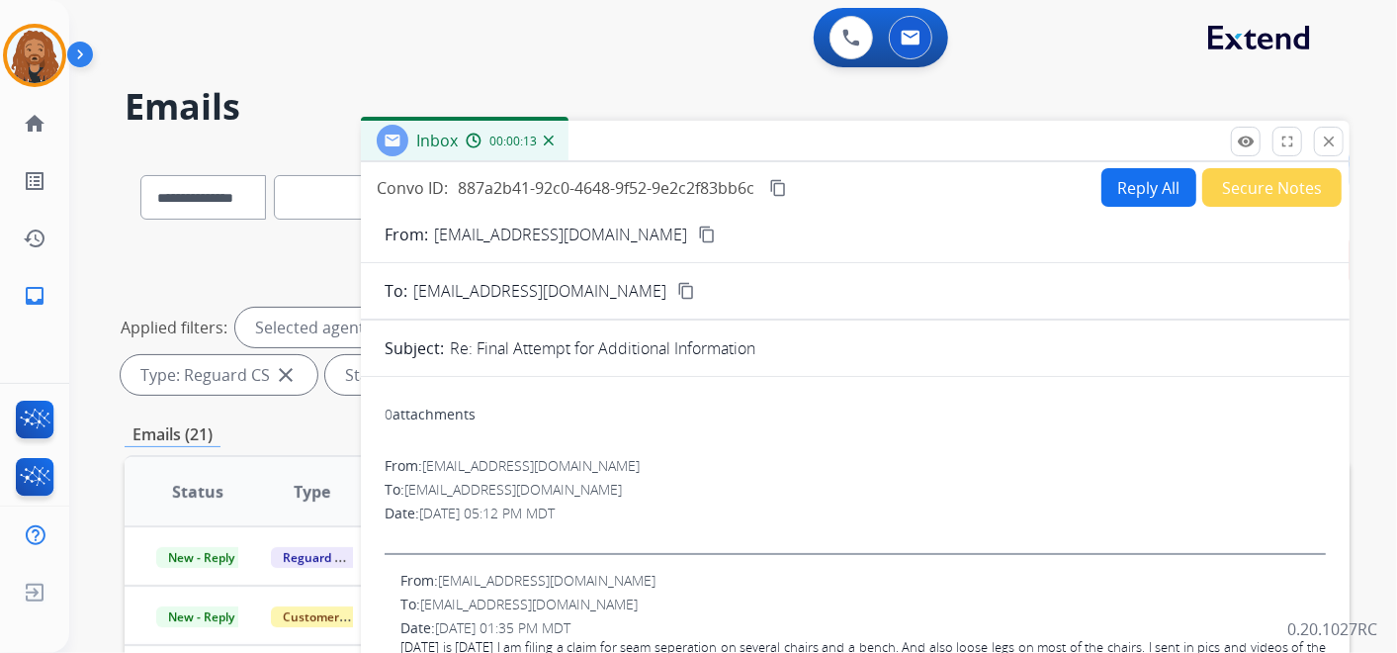
drag, startPoint x: 1325, startPoint y: 148, endPoint x: 1305, endPoint y: 172, distance: 30.9
click at [1329, 151] on button "close Close" at bounding box center [1329, 142] width 30 height 30
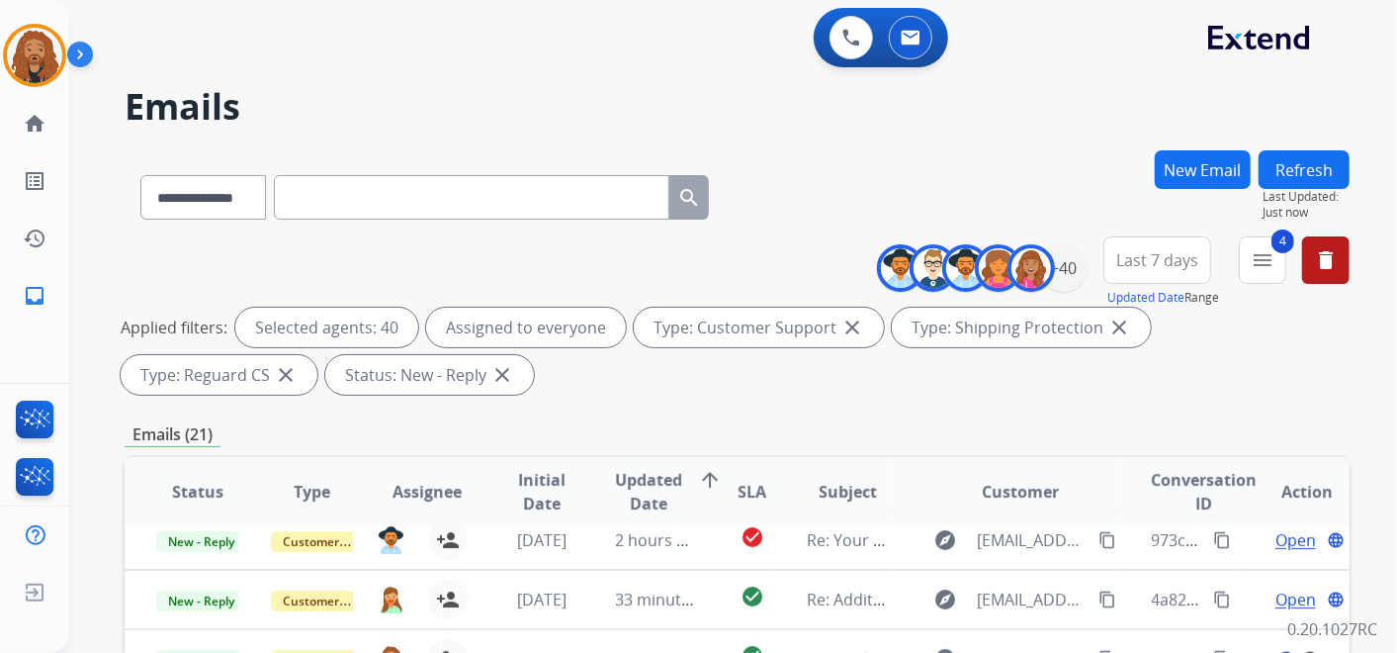
scroll to position [110, 0]
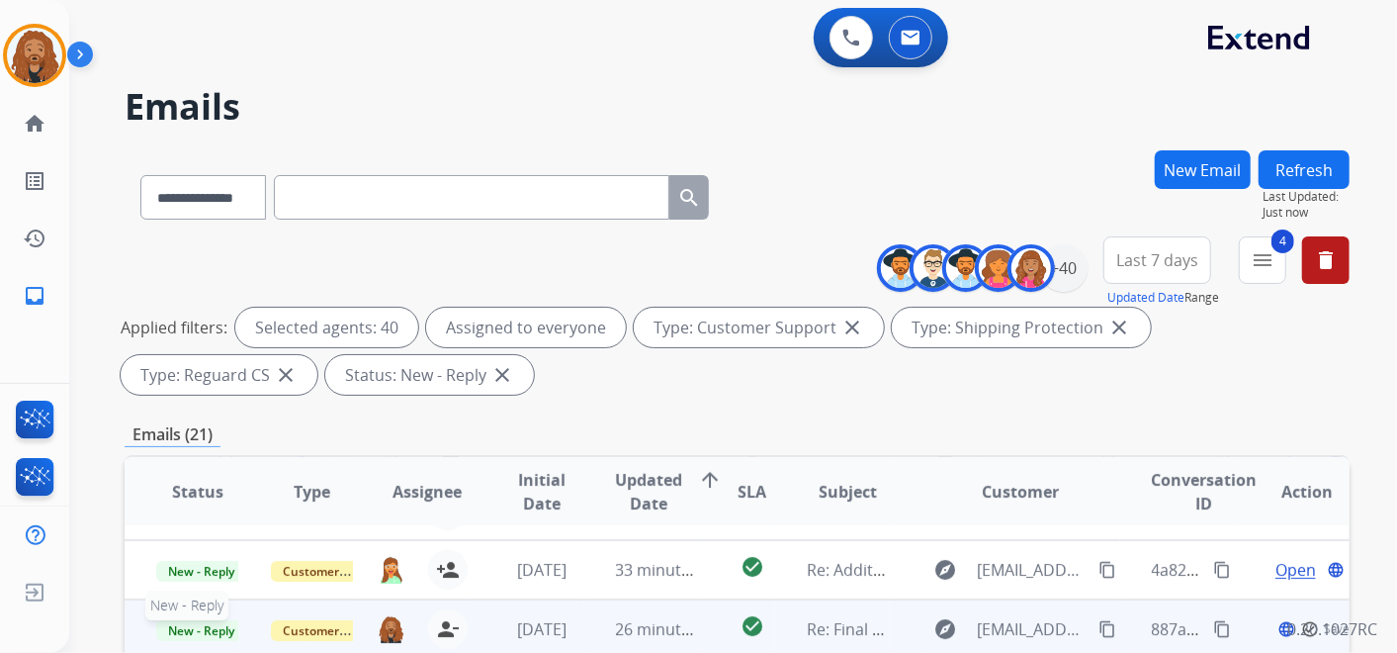
click at [218, 625] on span "New - Reply" at bounding box center [201, 630] width 90 height 21
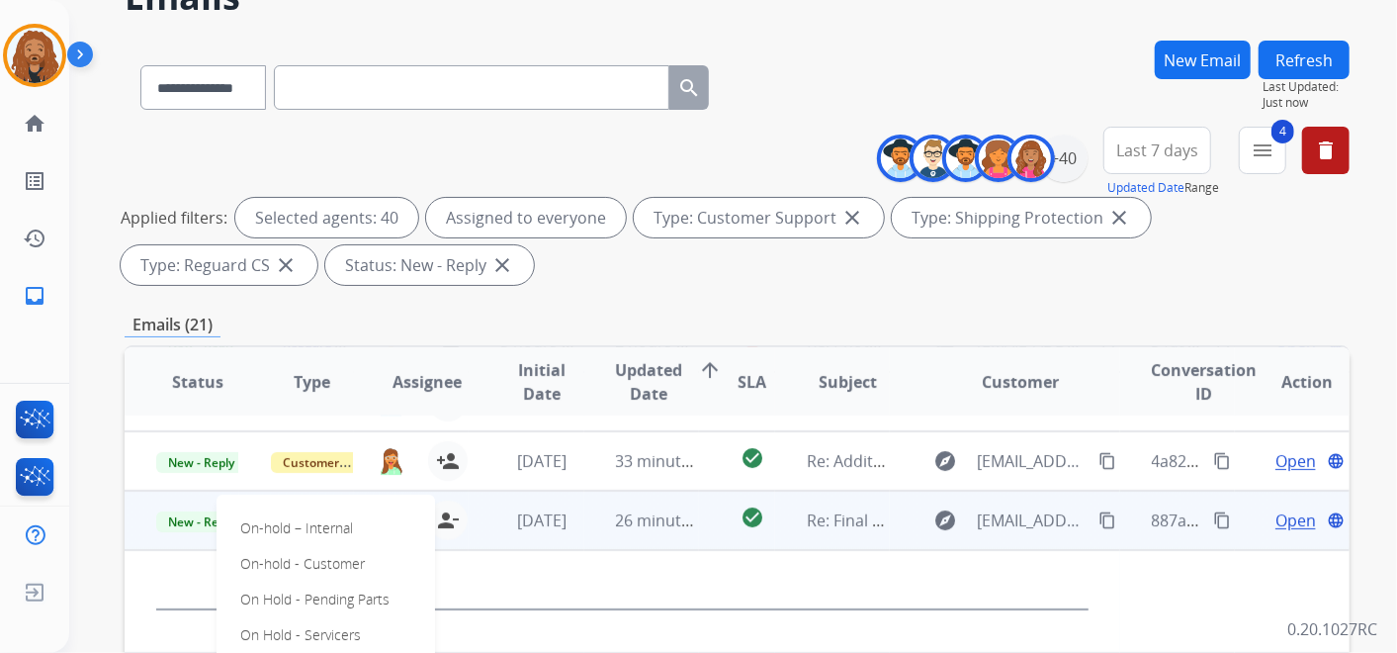
scroll to position [219, 0]
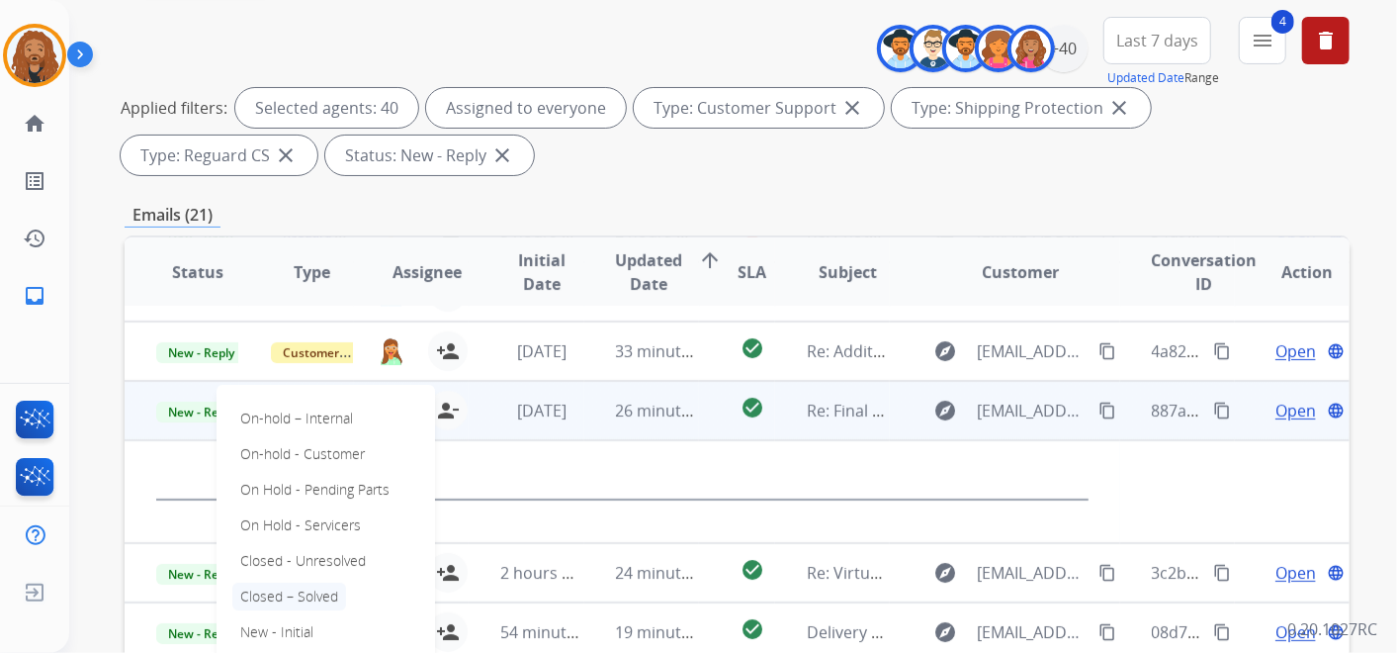
click at [311, 598] on p "Closed – Solved" at bounding box center [289, 596] width 114 height 28
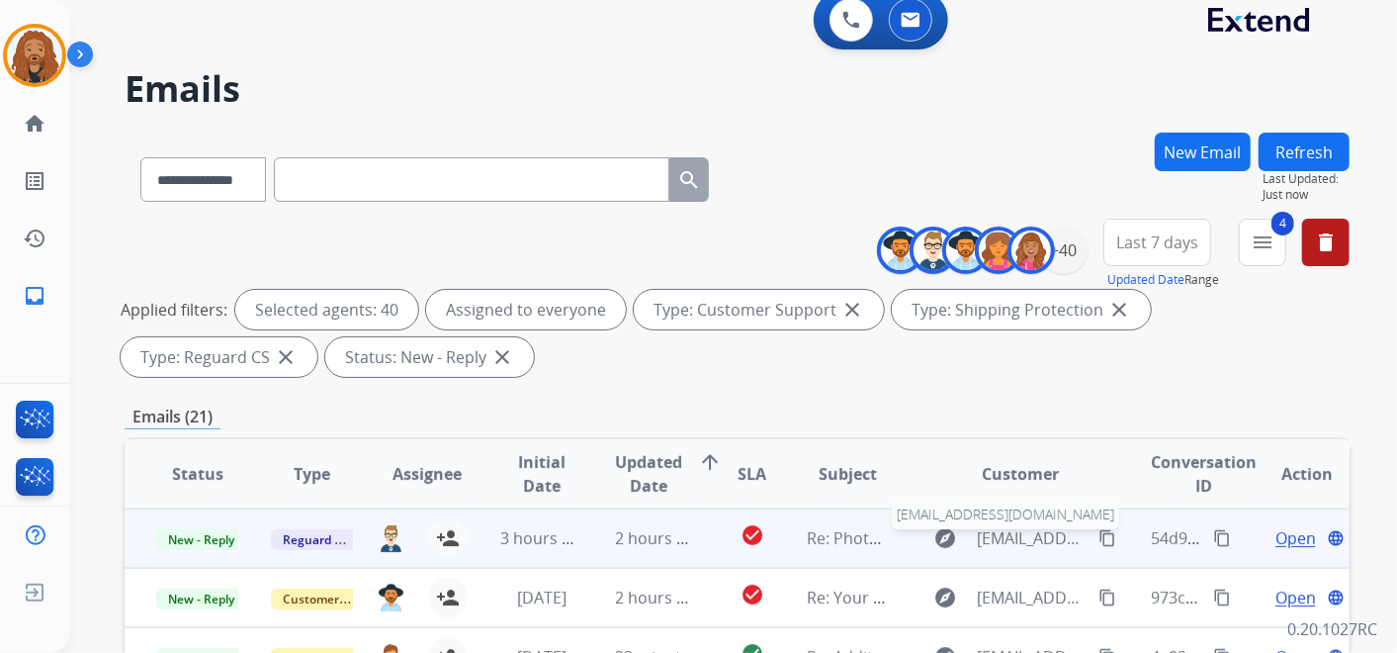
scroll to position [0, 0]
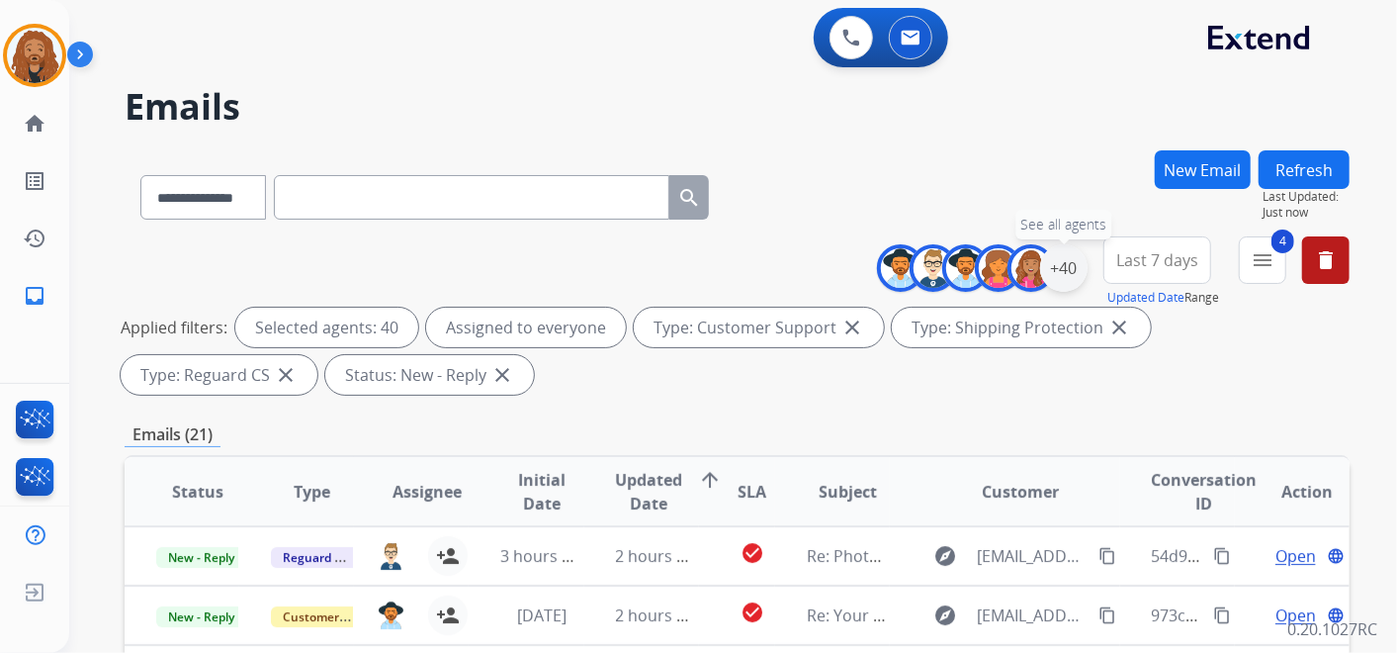
click at [1068, 281] on div "+40" at bounding box center [1063, 267] width 47 height 47
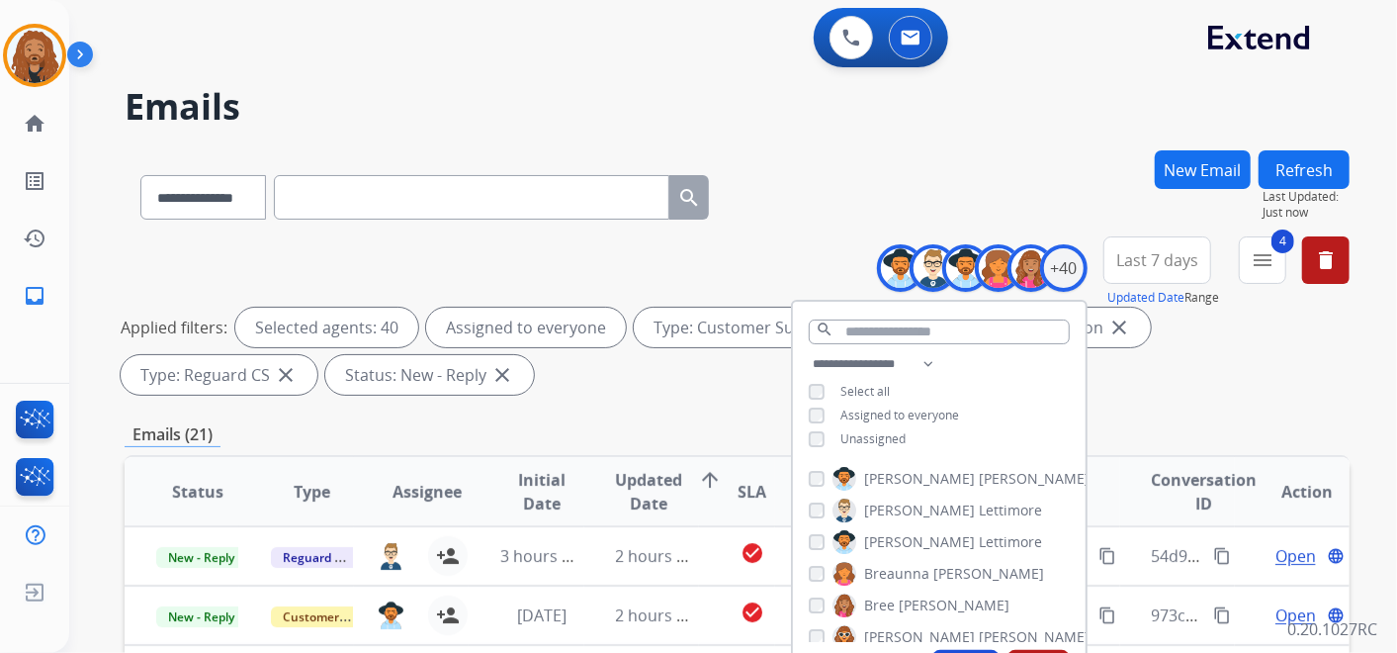
click at [1164, 396] on div "**********" at bounding box center [737, 319] width 1225 height 166
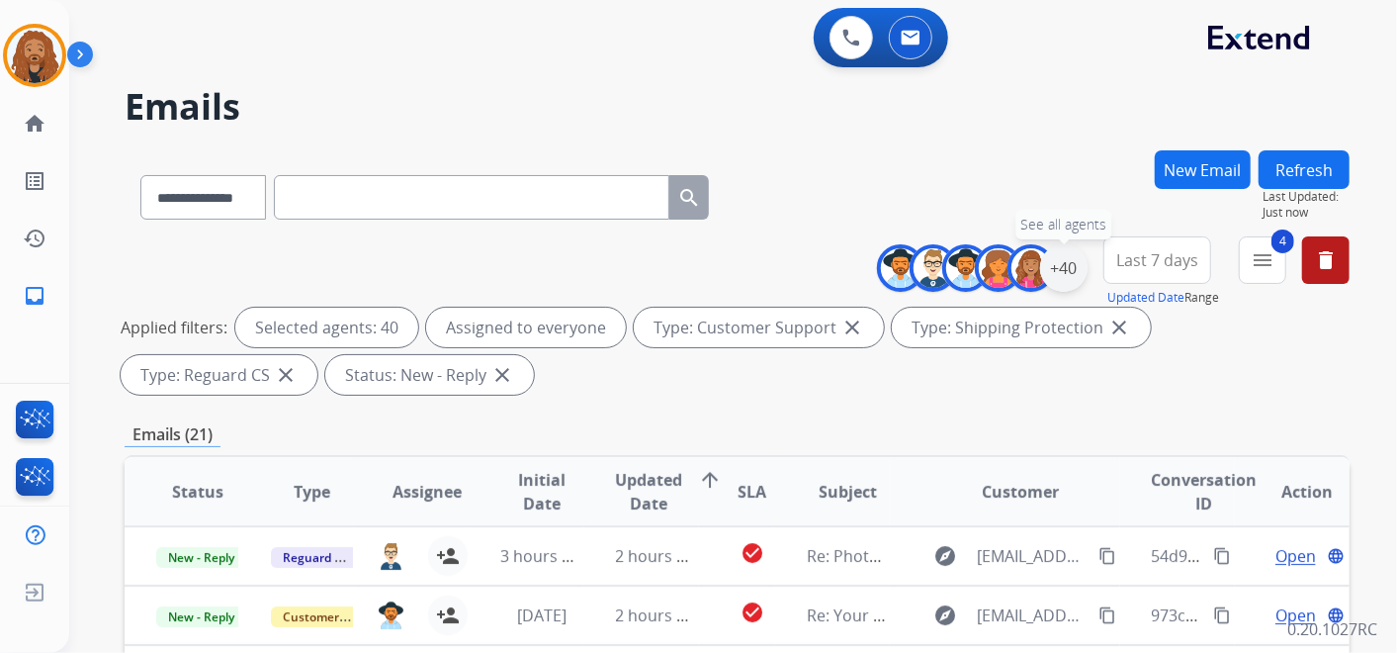
click at [1074, 279] on div "+40" at bounding box center [1063, 267] width 47 height 47
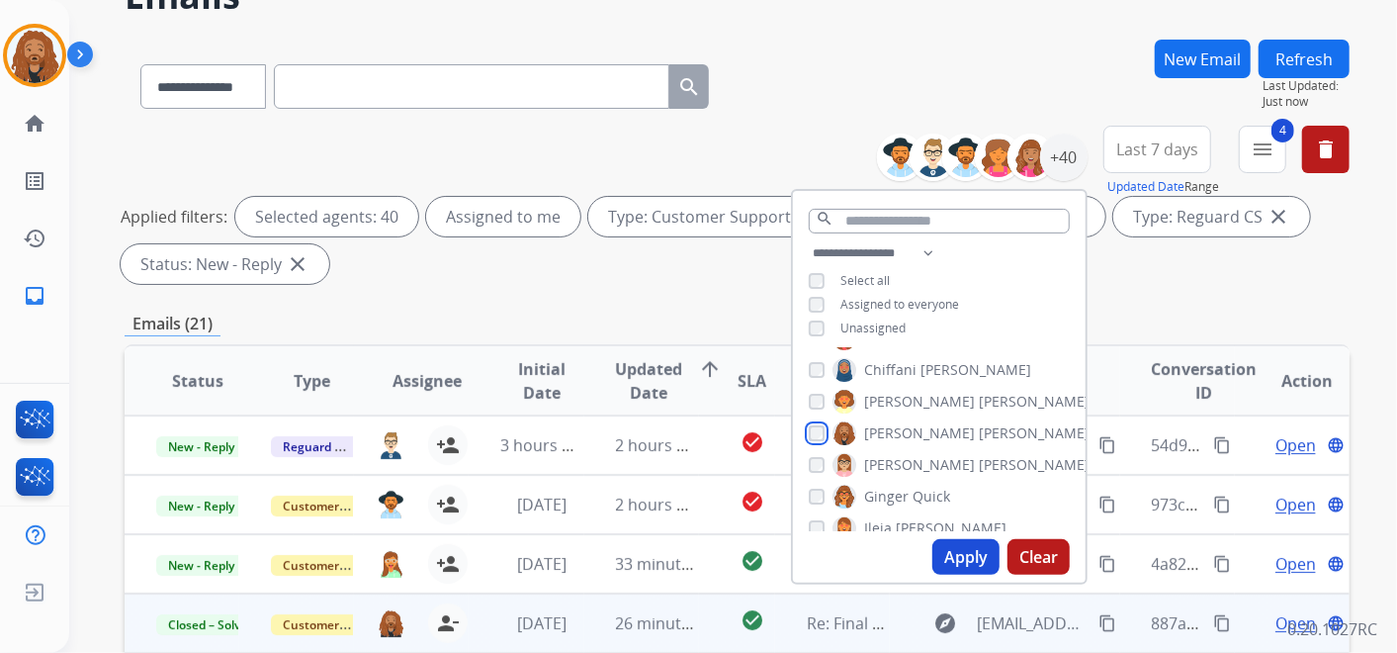
scroll to position [219, 0]
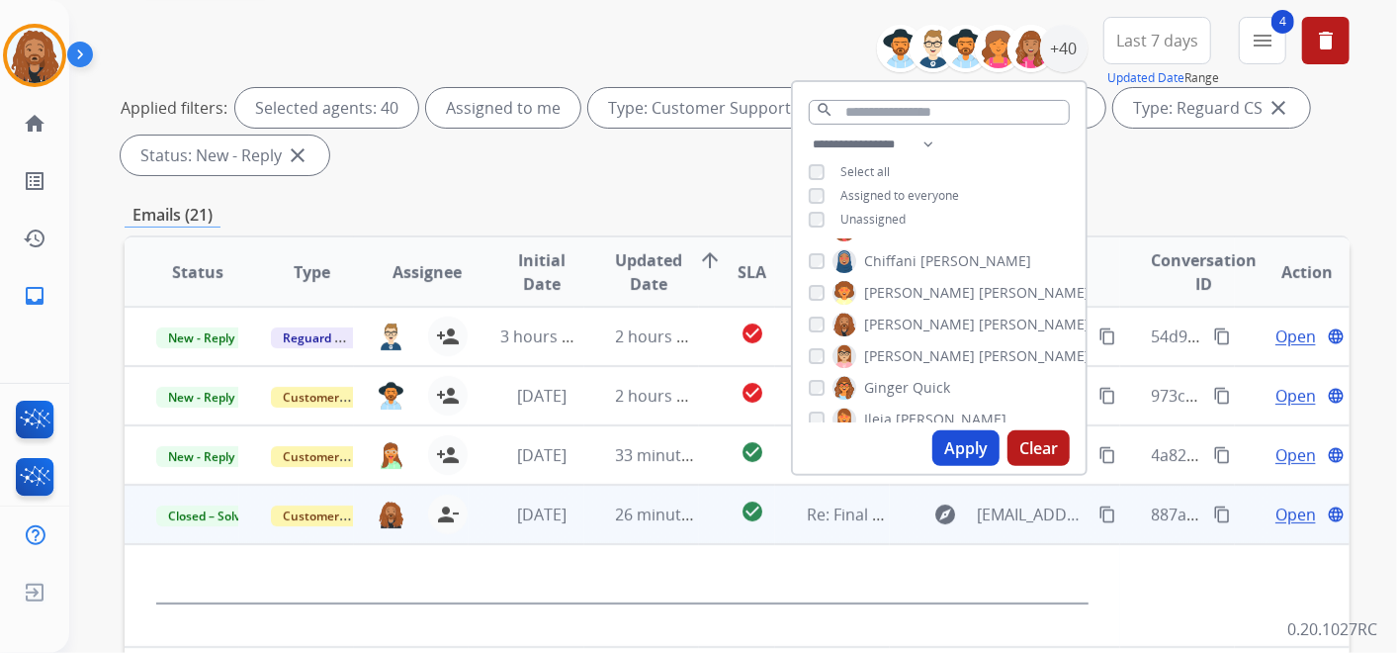
click at [966, 439] on button "Apply" at bounding box center [965, 448] width 67 height 36
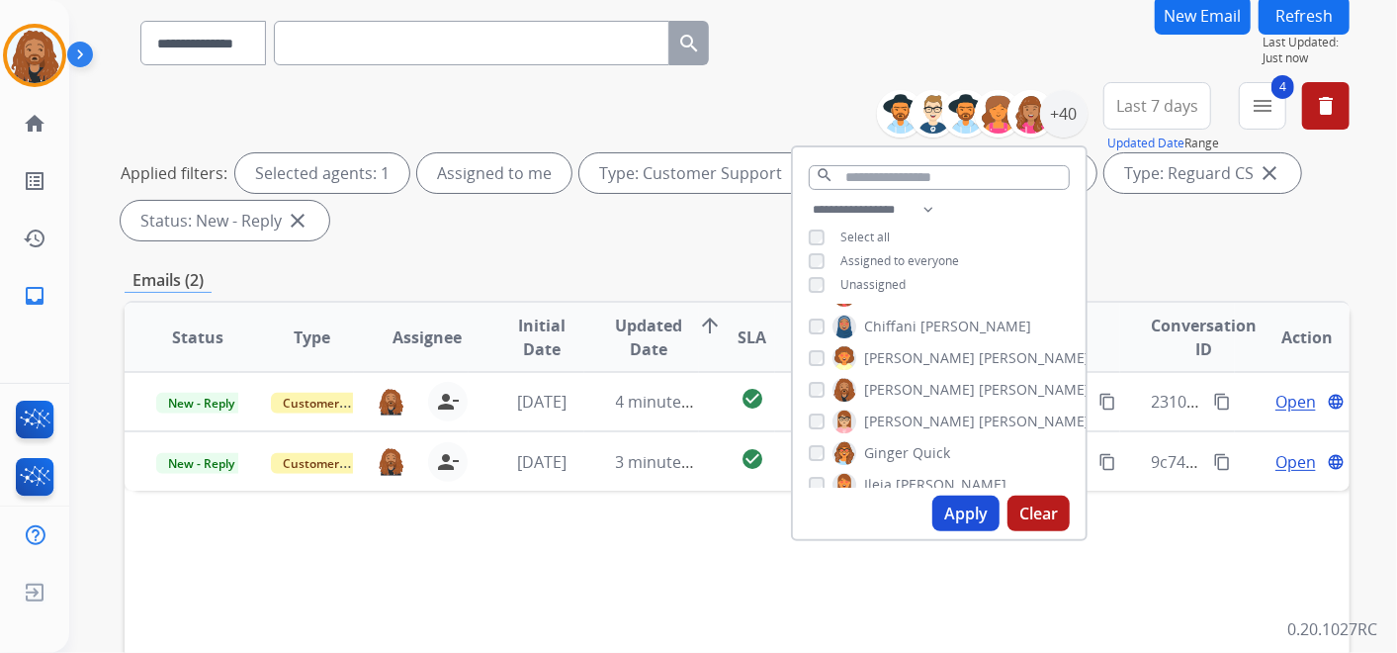
scroll to position [329, 0]
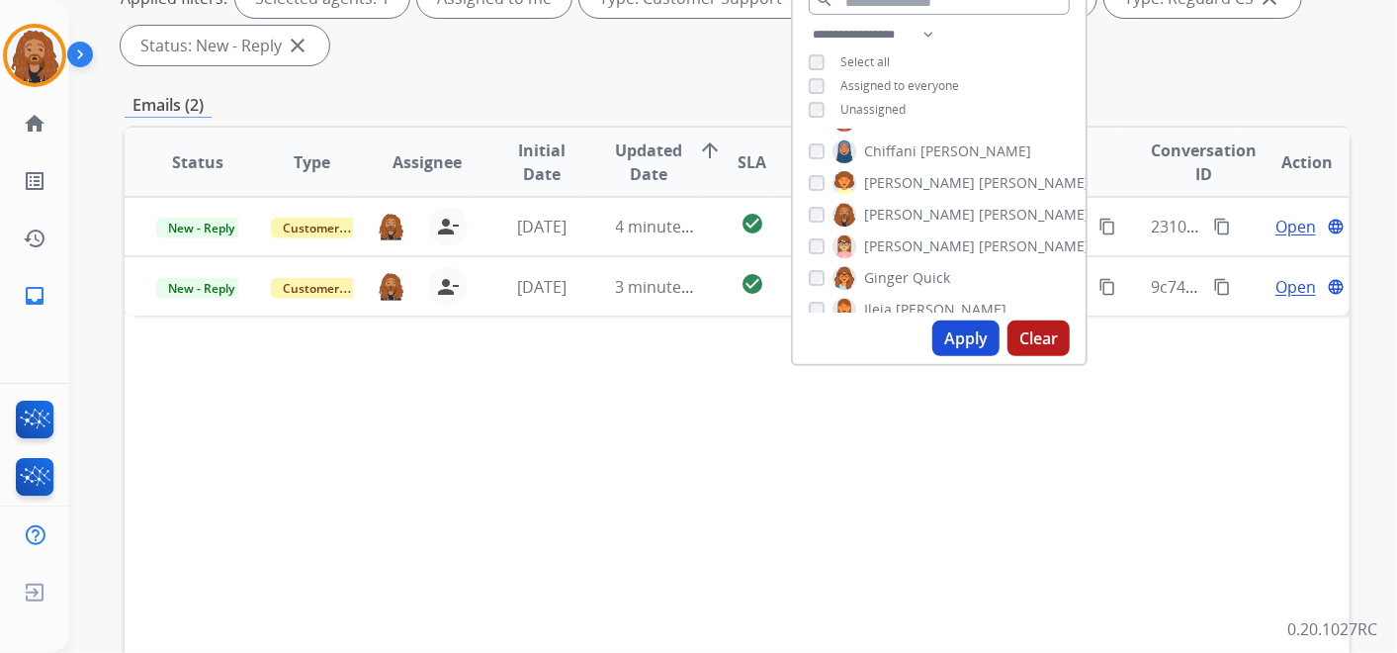
click at [721, 463] on div "Status Type Assignee Initial Date Updated Date arrow_upward SLA Subject Custome…" at bounding box center [737, 457] width 1225 height 662
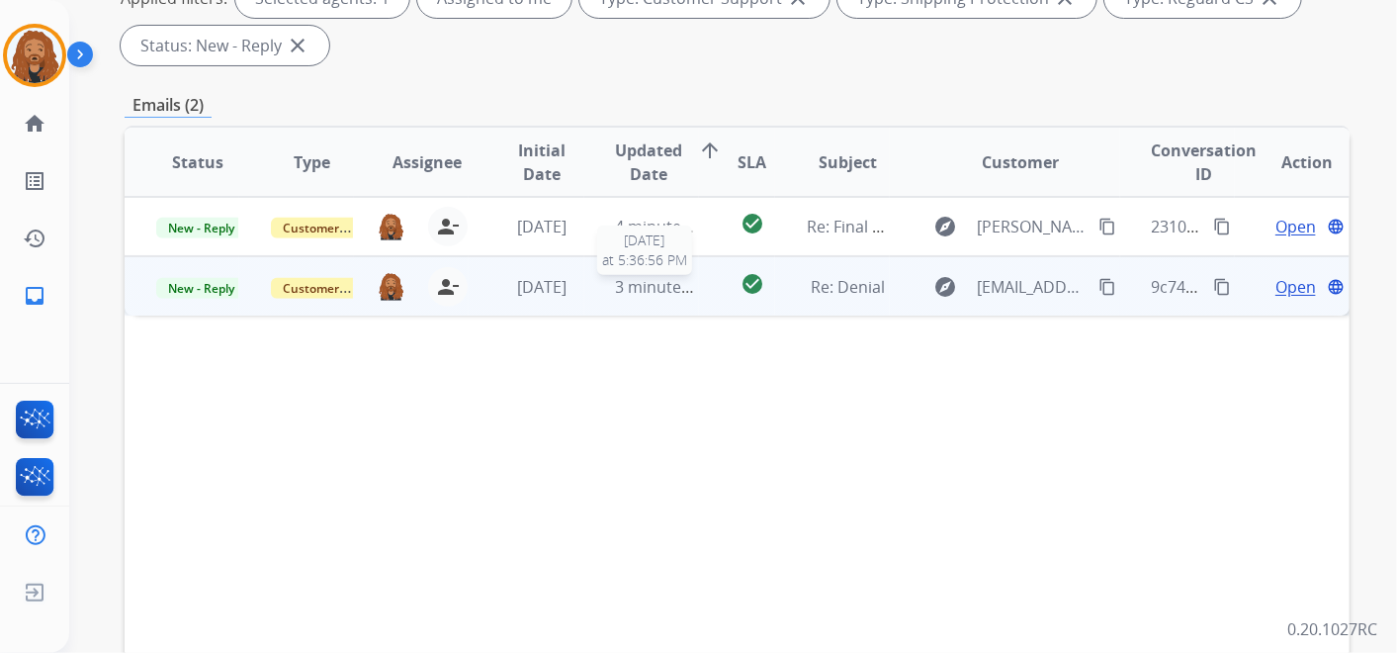
click at [681, 288] on span "3 minutes ago" at bounding box center [669, 287] width 106 height 22
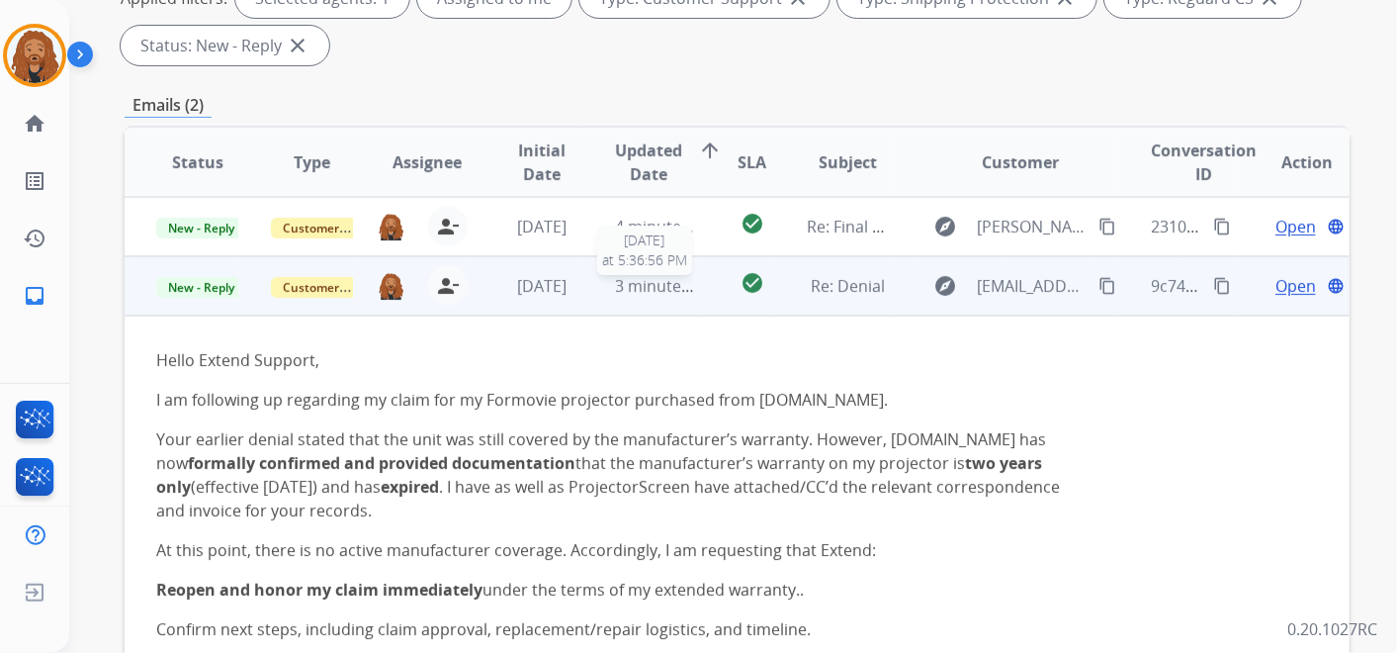
scroll to position [59, 0]
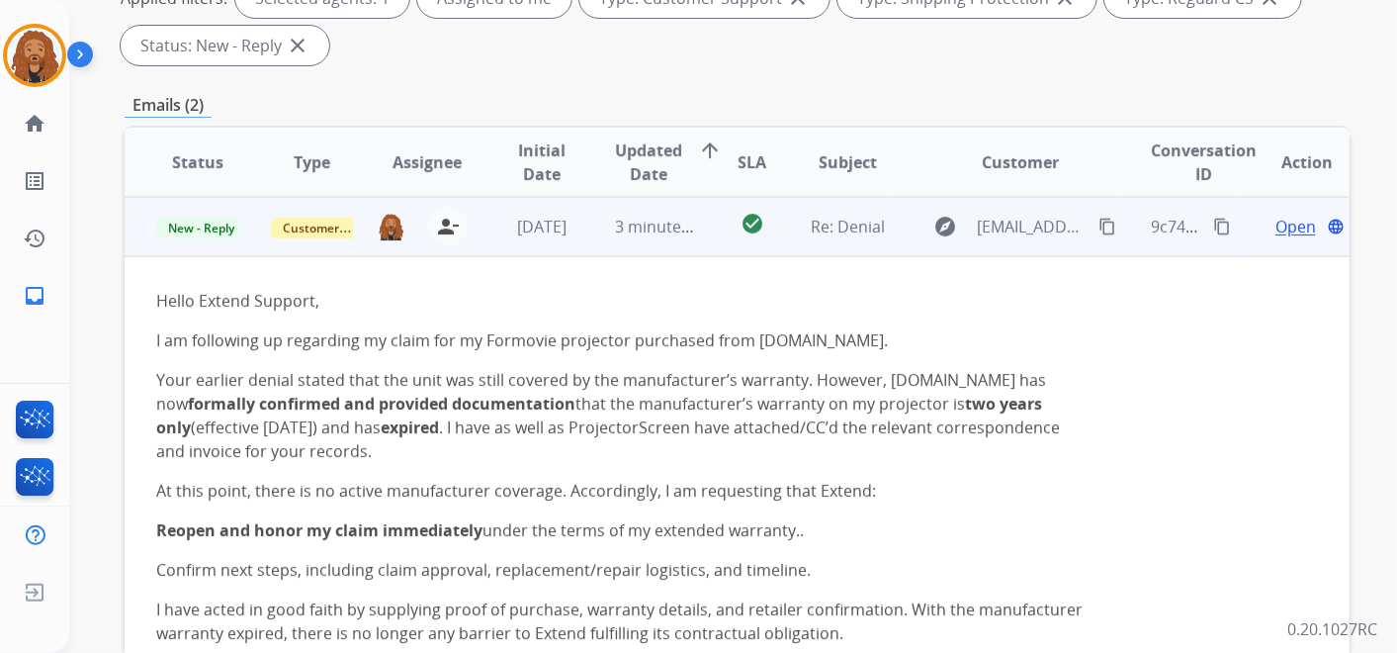
click at [1279, 218] on span "Open" at bounding box center [1295, 227] width 41 height 24
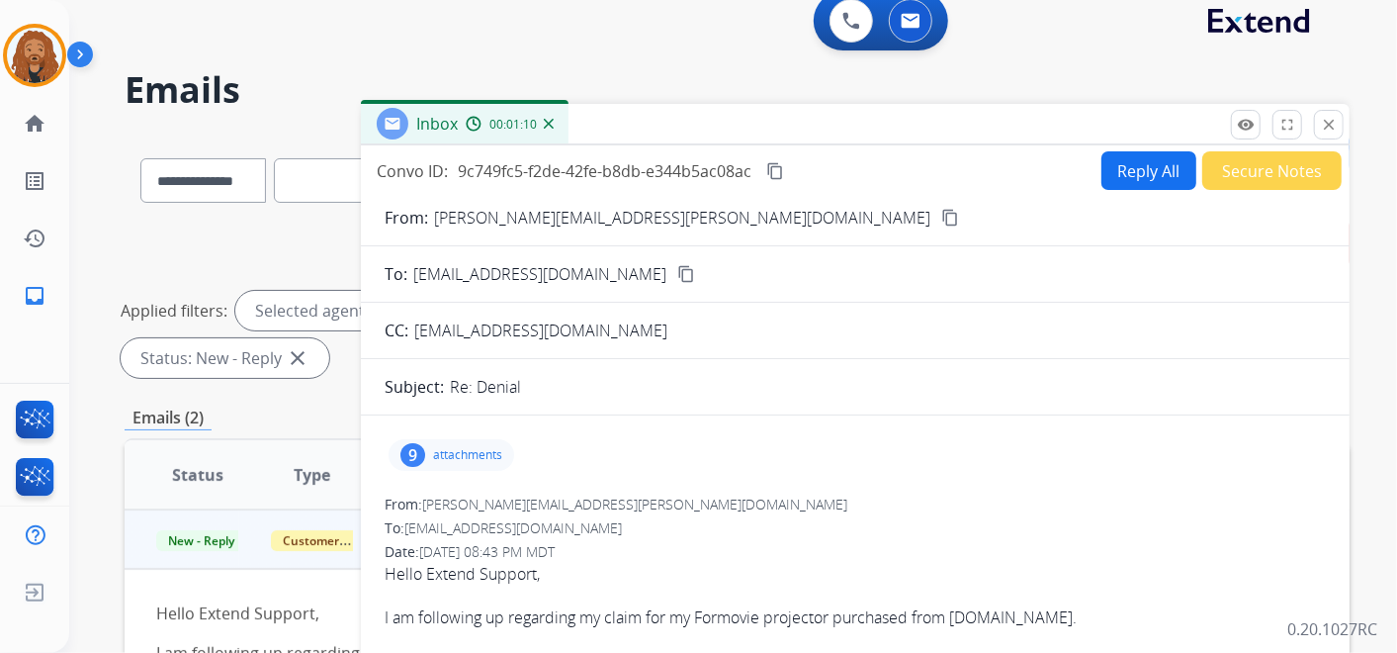
scroll to position [0, 0]
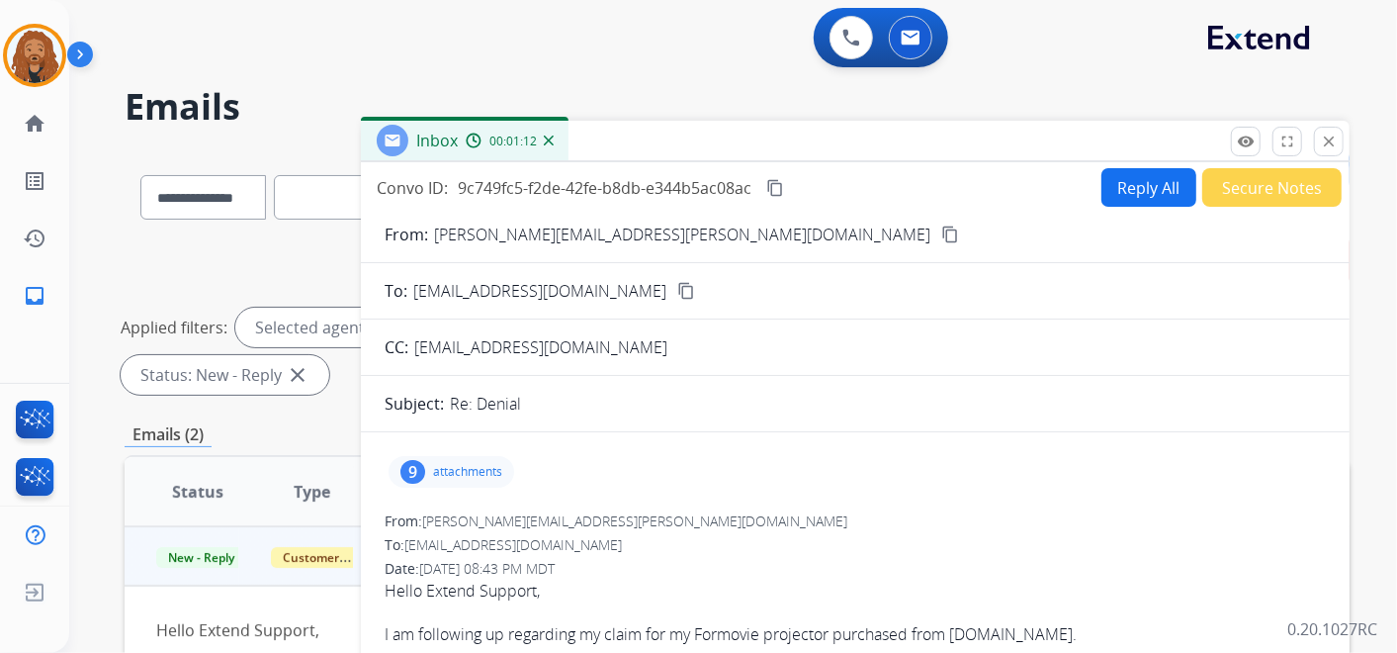
click at [455, 469] on p "attachments" at bounding box center [467, 472] width 69 height 16
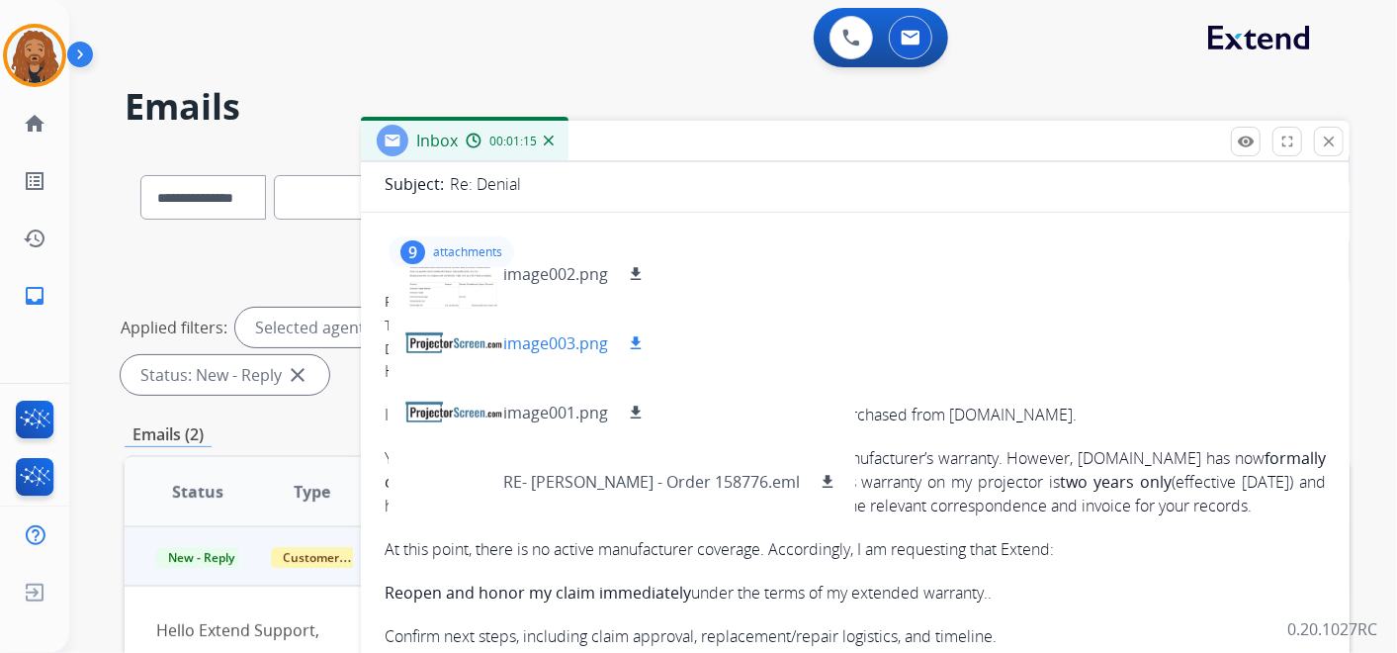
scroll to position [237, 0]
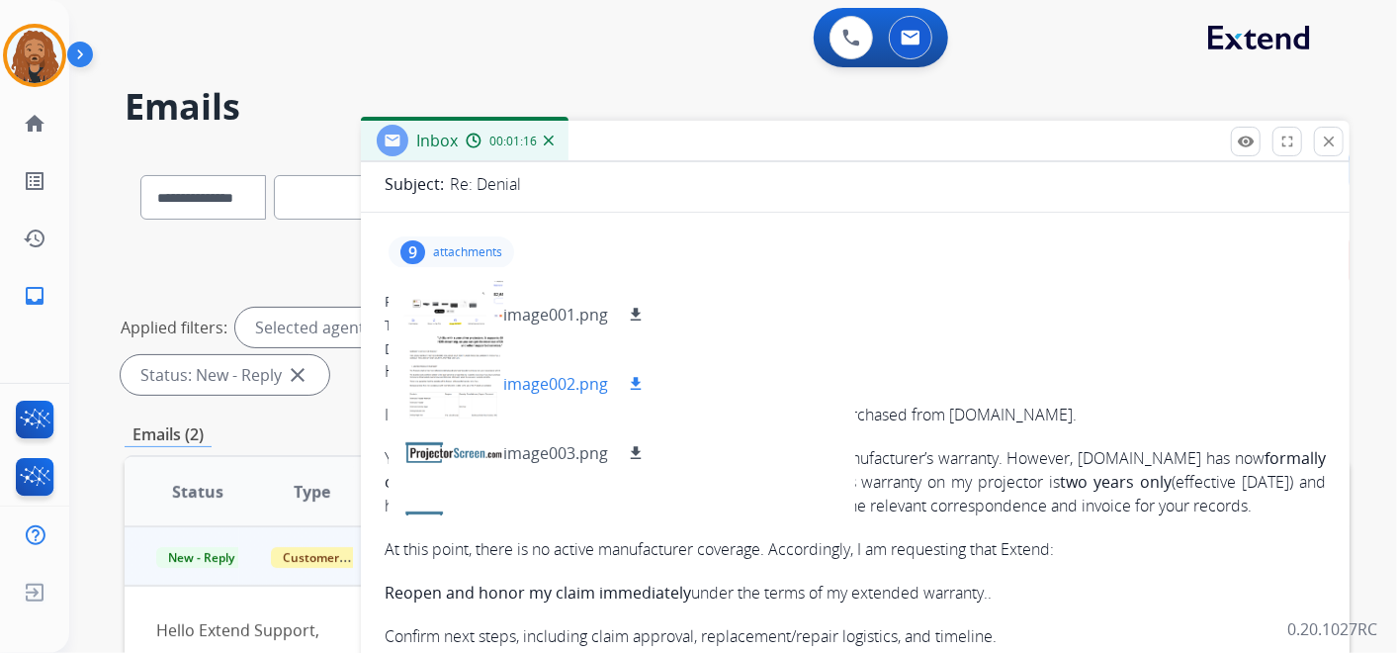
click at [478, 393] on div at bounding box center [453, 383] width 99 height 69
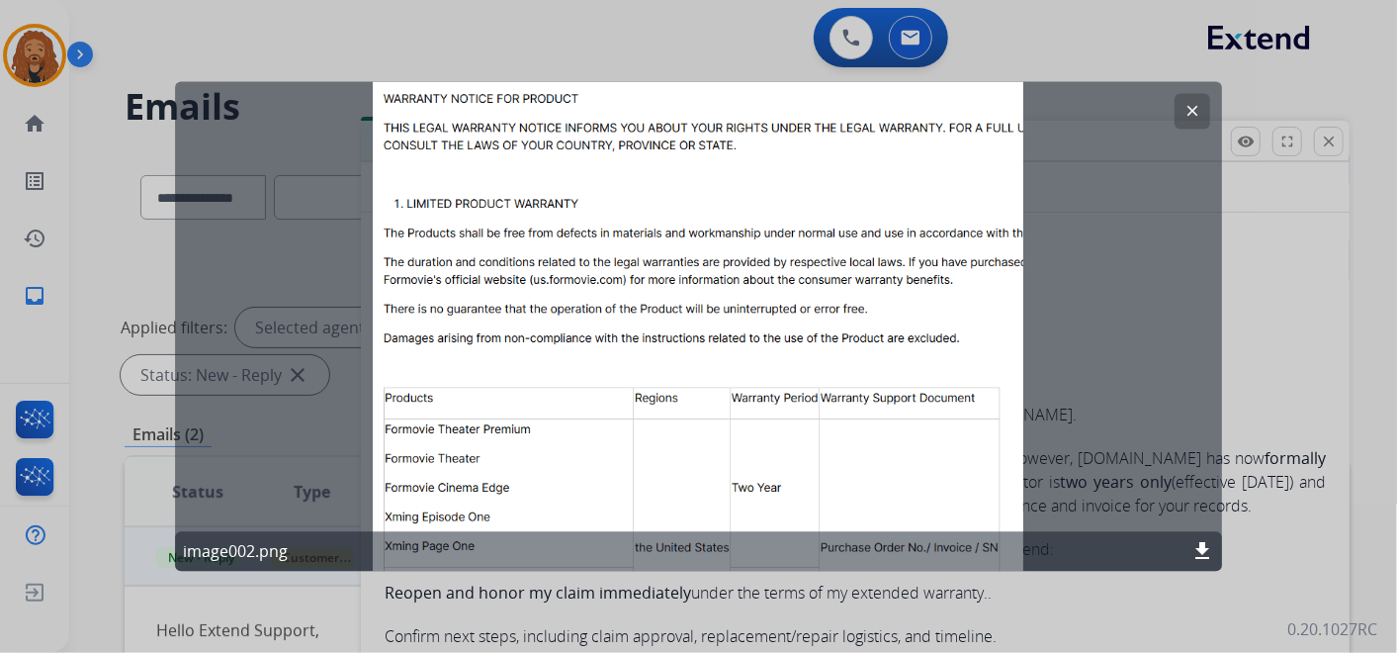
click at [1188, 112] on mat-icon "clear" at bounding box center [1192, 112] width 18 height 18
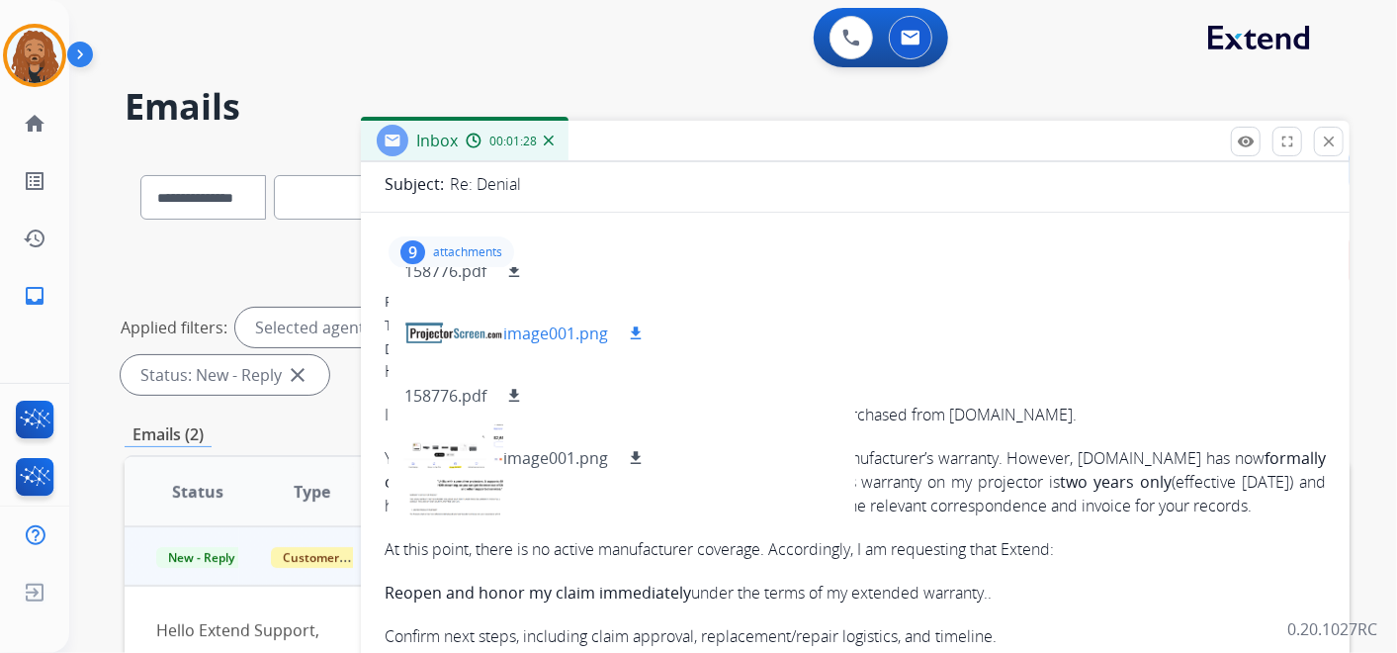
scroll to position [128, 0]
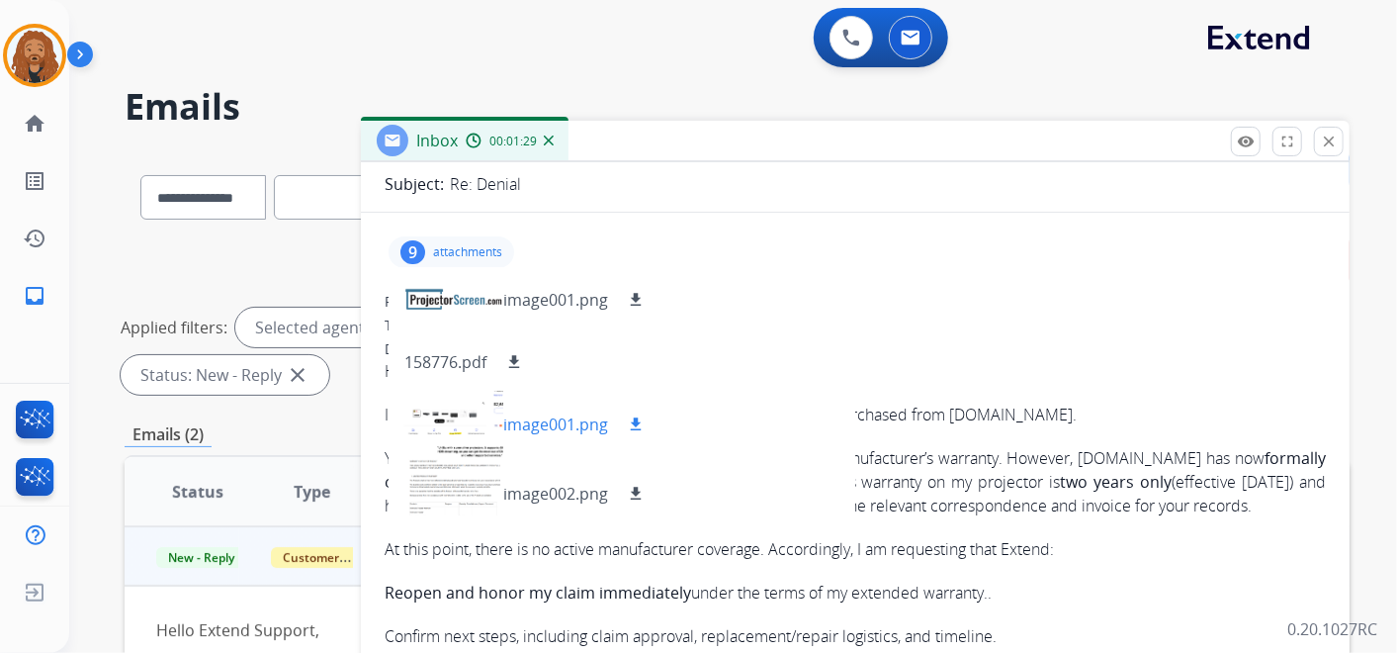
click at [471, 426] on div at bounding box center [453, 424] width 99 height 69
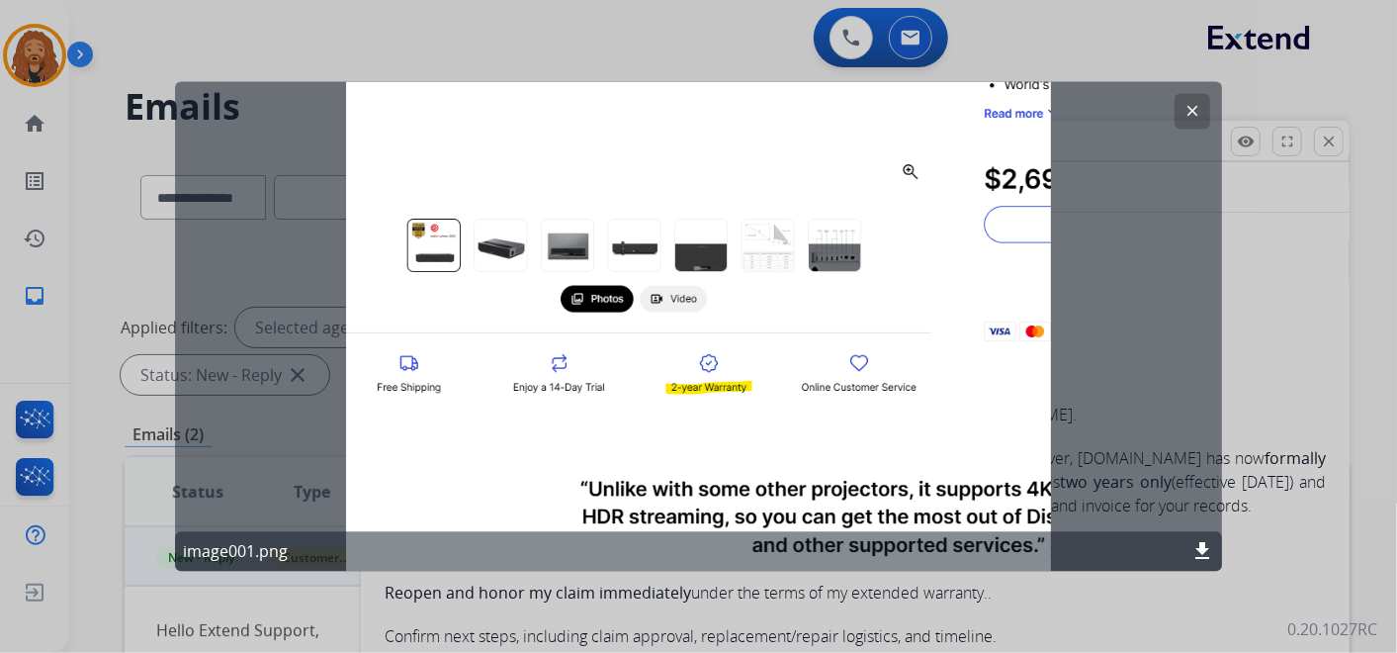
click at [1186, 113] on mat-icon "clear" at bounding box center [1192, 112] width 18 height 18
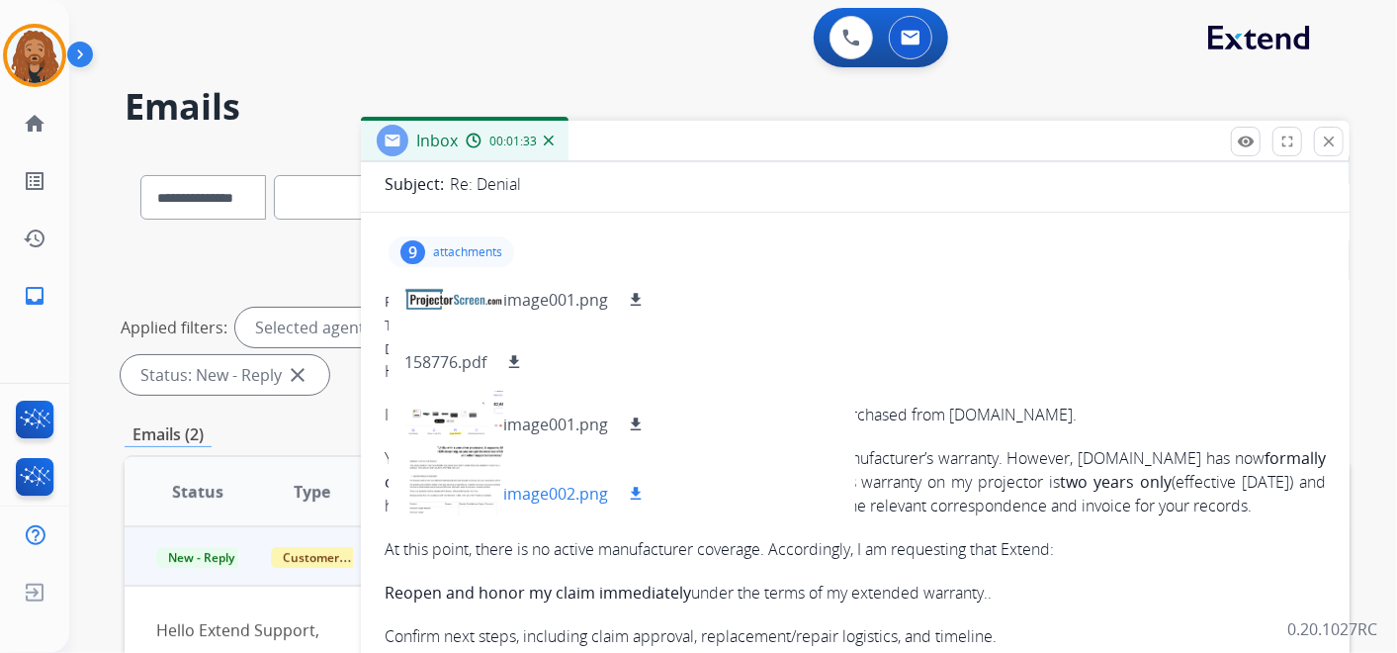
click at [487, 485] on div at bounding box center [453, 493] width 99 height 69
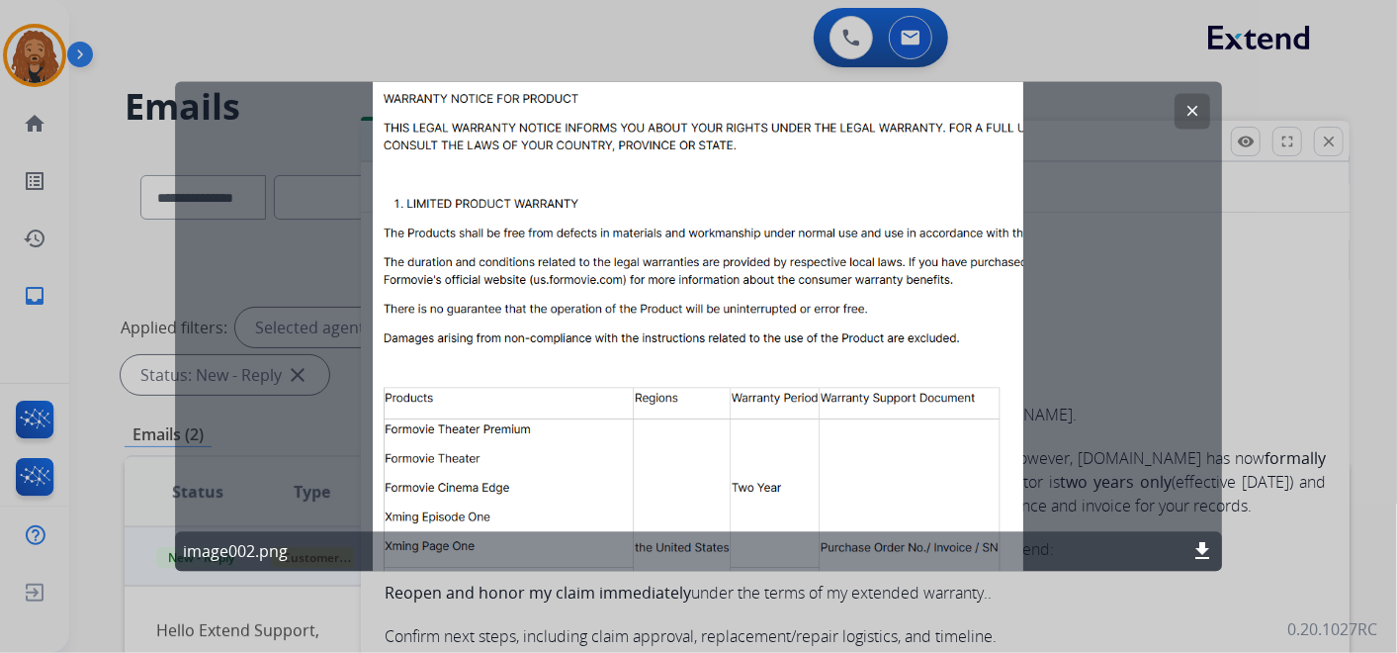
click at [1206, 115] on button "clear" at bounding box center [1193, 112] width 36 height 36
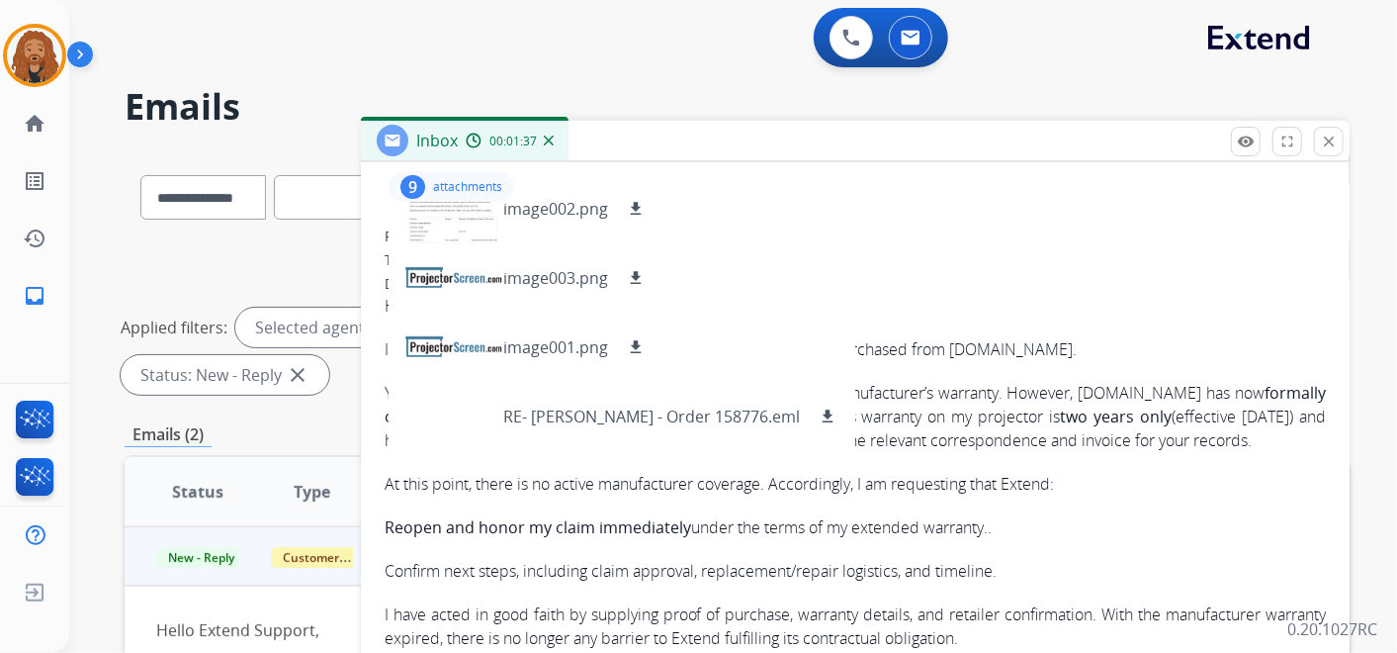
scroll to position [329, 0]
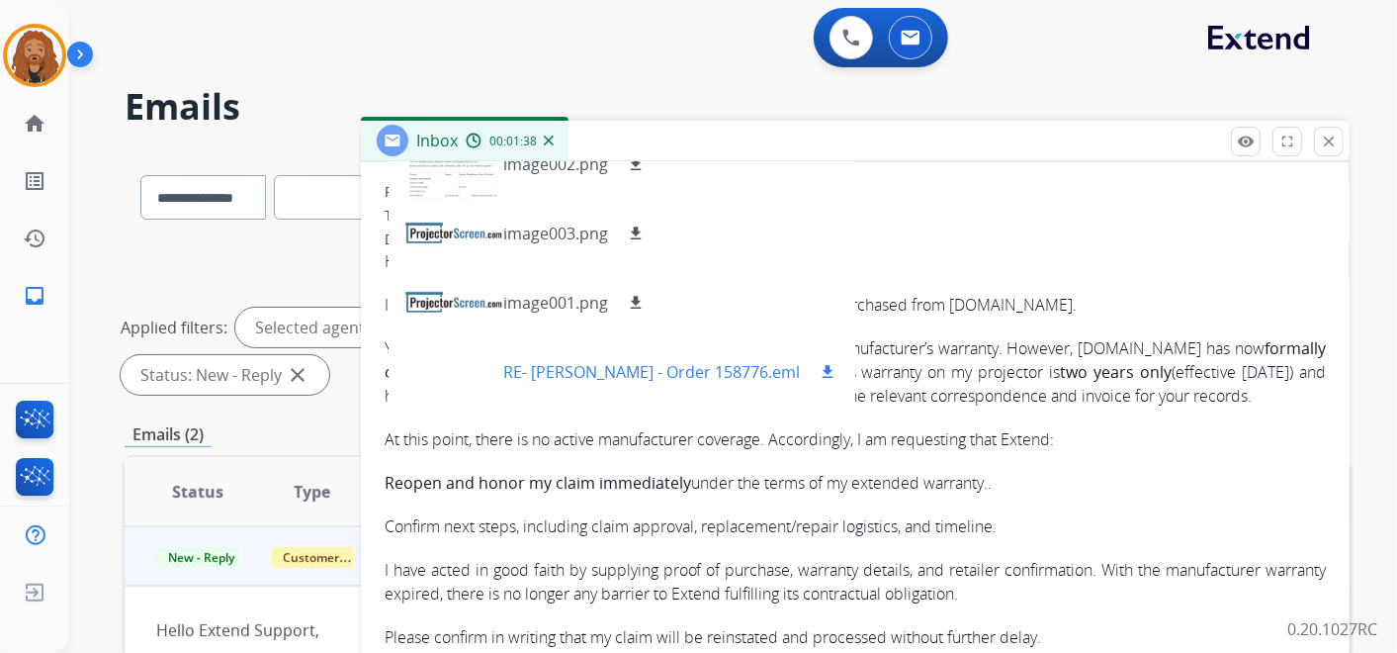
click at [577, 373] on p "RE- [PERSON_NAME] - Order 158776.eml" at bounding box center [651, 372] width 297 height 24
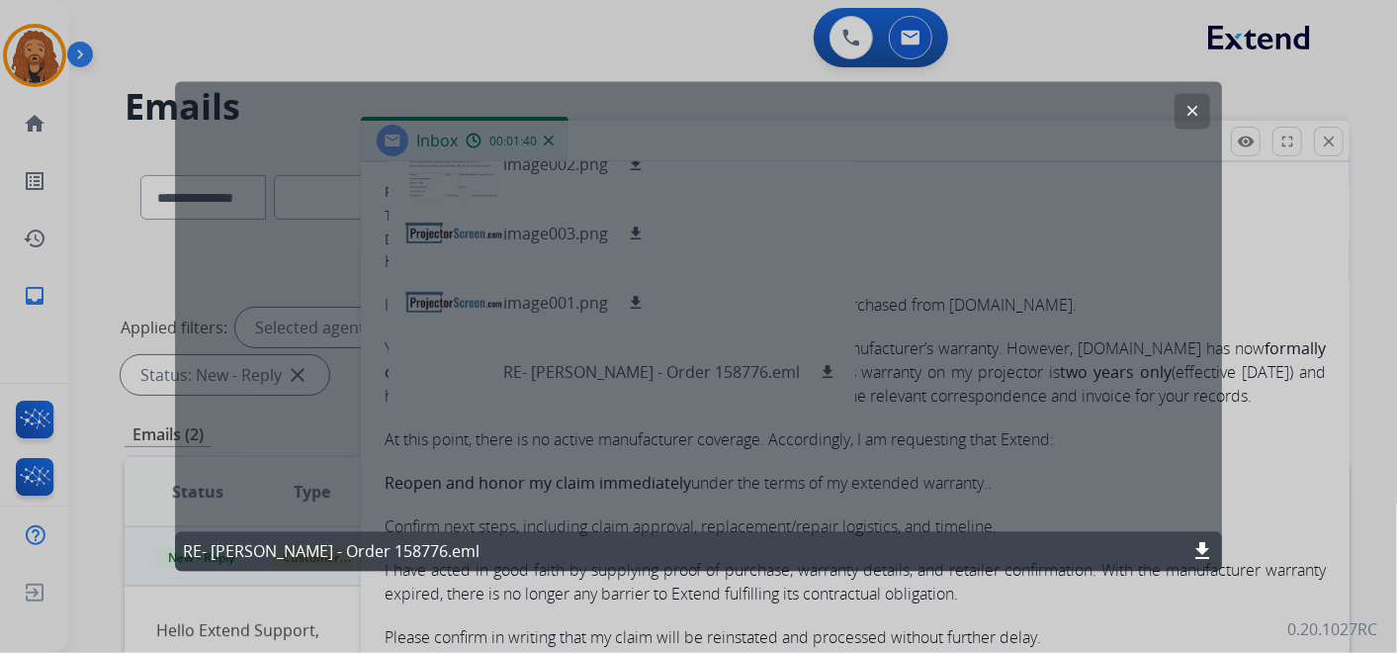
drag, startPoint x: 1199, startPoint y: 101, endPoint x: 1154, endPoint y: 146, distance: 64.3
click at [1197, 107] on button "clear" at bounding box center [1193, 112] width 36 height 36
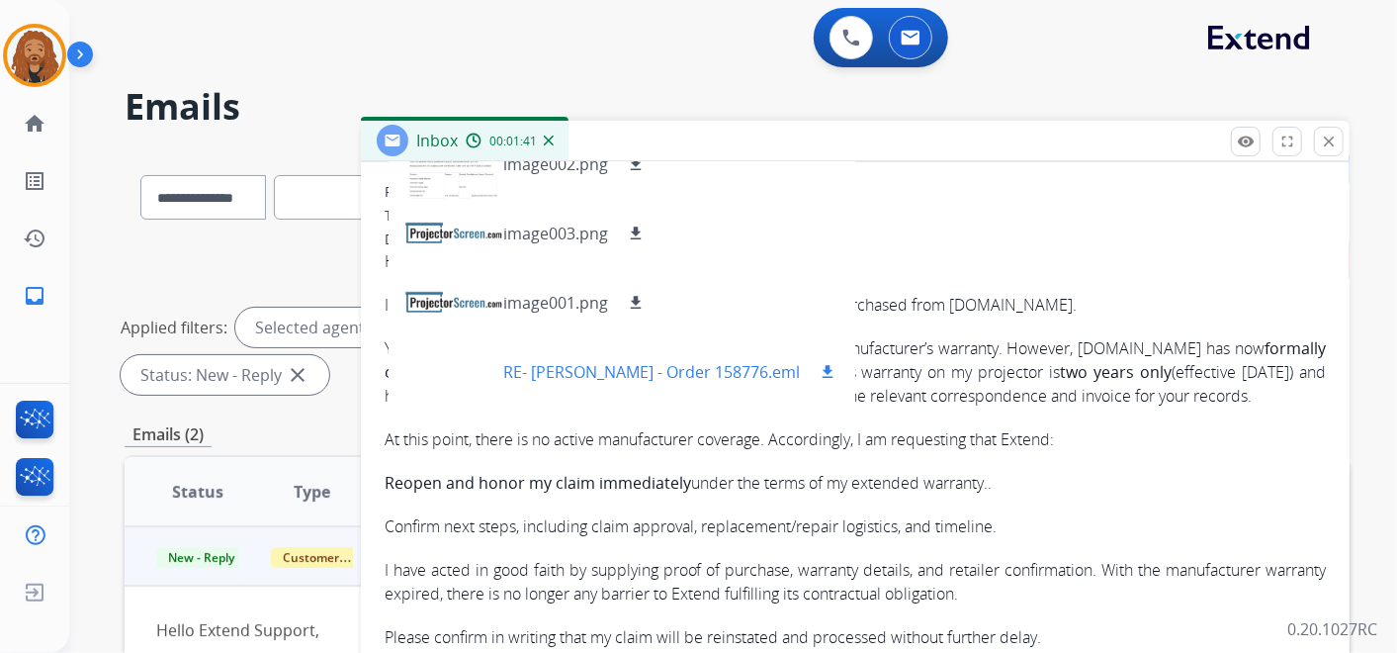
click at [836, 371] on mat-icon "download" at bounding box center [828, 372] width 18 height 18
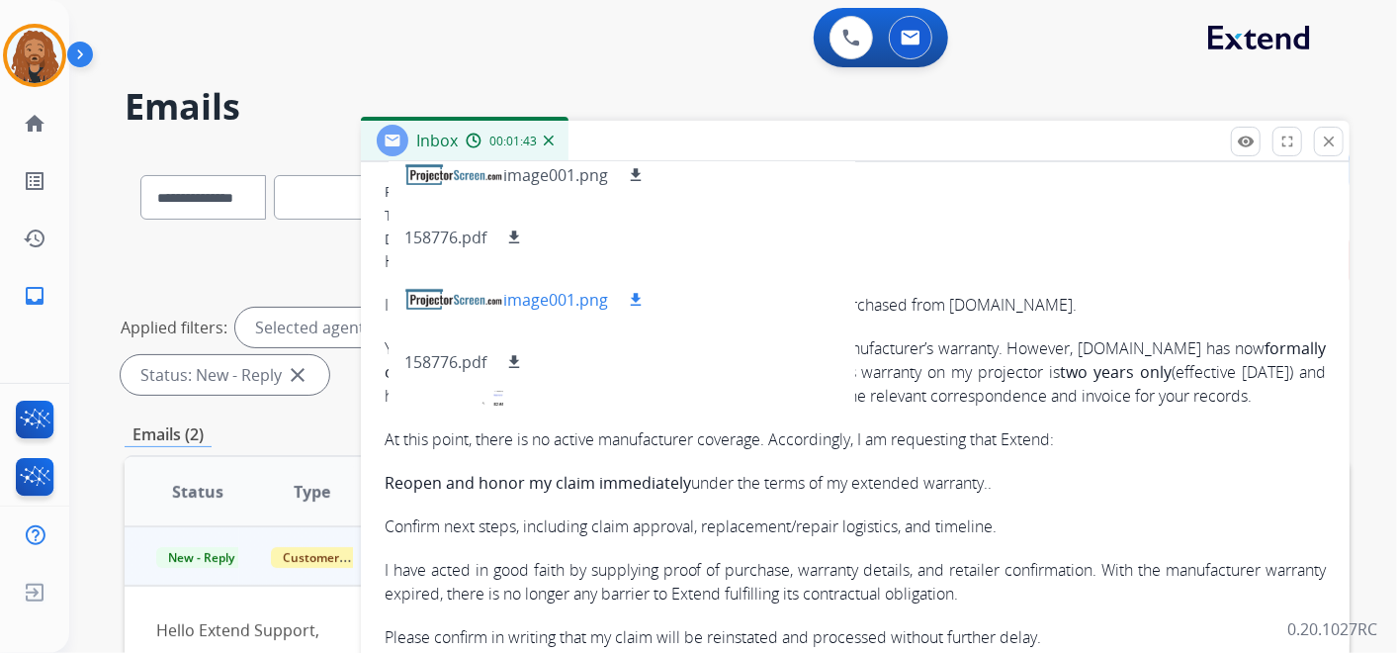
scroll to position [0, 0]
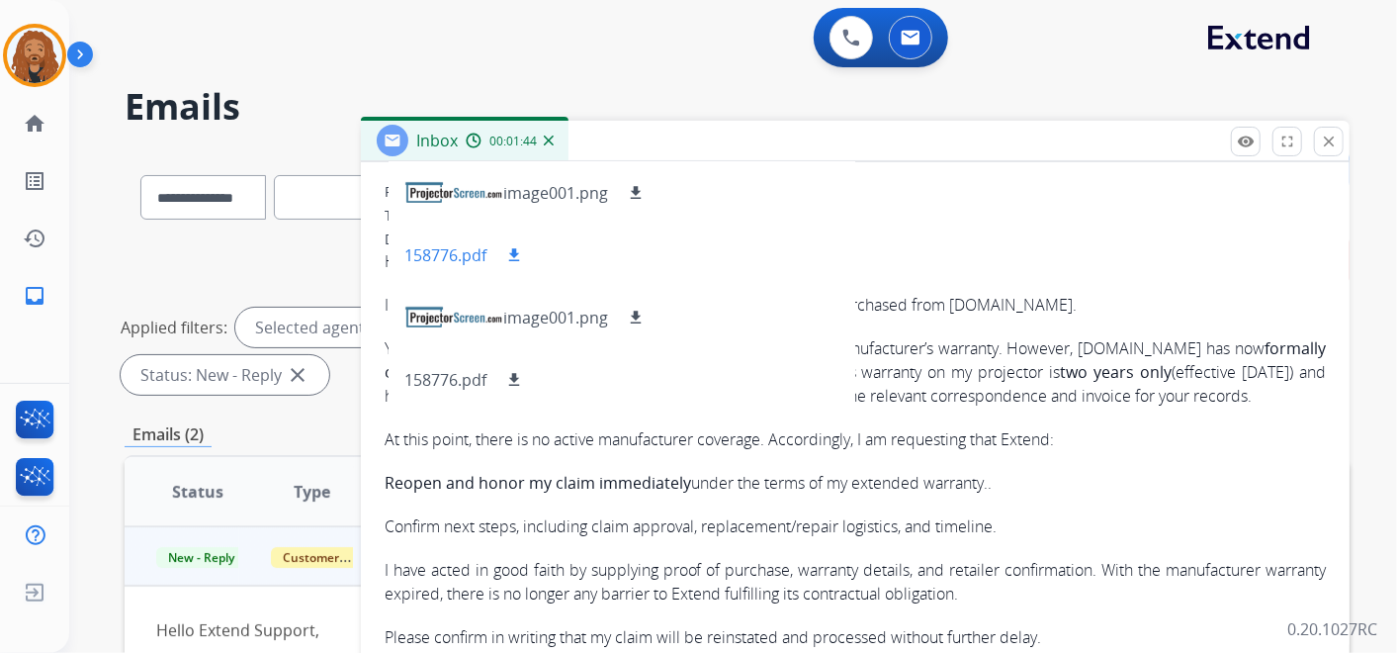
click at [525, 257] on button "download" at bounding box center [514, 255] width 24 height 24
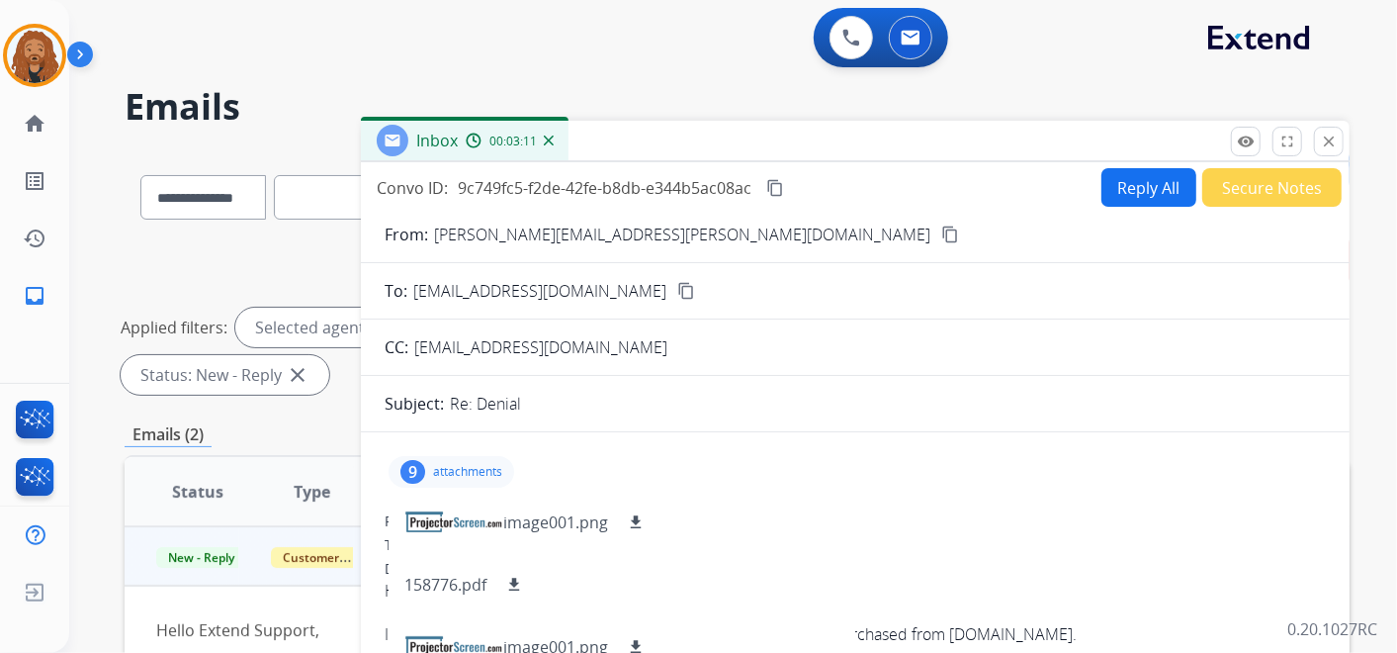
click at [941, 226] on mat-icon "content_copy" at bounding box center [950, 234] width 18 height 18
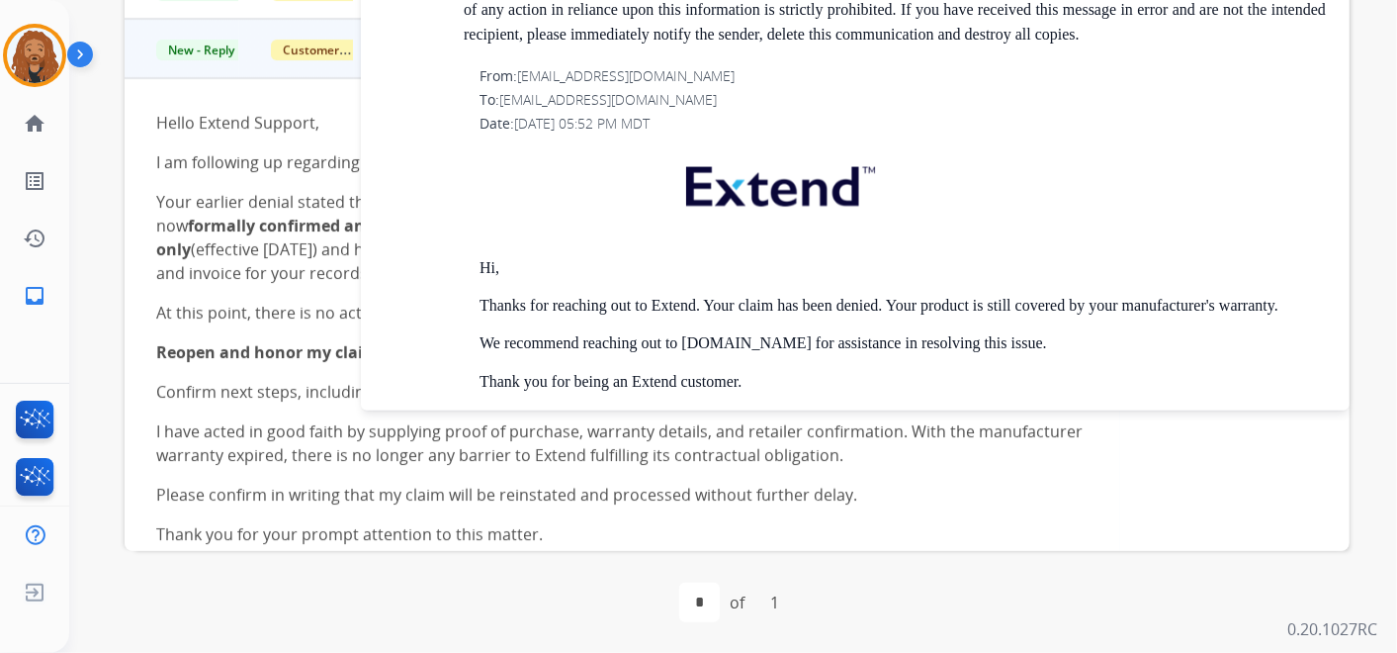
scroll to position [5539, 0]
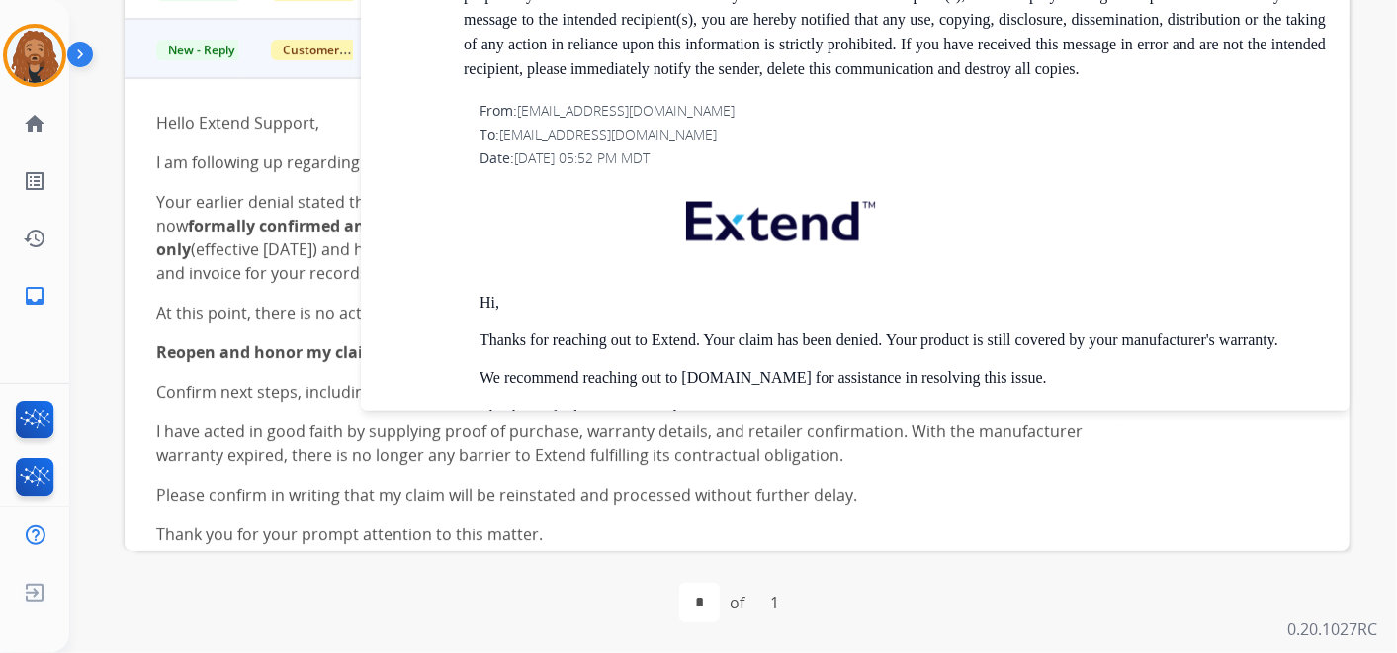
click at [661, 143] on span "[EMAIL_ADDRESS][DOMAIN_NAME]" at bounding box center [608, 134] width 218 height 19
drag, startPoint x: 661, startPoint y: 246, endPoint x: 671, endPoint y: 252, distance: 11.5
click at [673, 255] on div "From: [EMAIL_ADDRESS][DOMAIN_NAME] To: [EMAIL_ADDRESS][DOMAIN_NAME] Date: [DATE…" at bounding box center [855, 403] width 941 height 605
click at [680, 143] on span "[EMAIL_ADDRESS][DOMAIN_NAME]" at bounding box center [608, 134] width 218 height 19
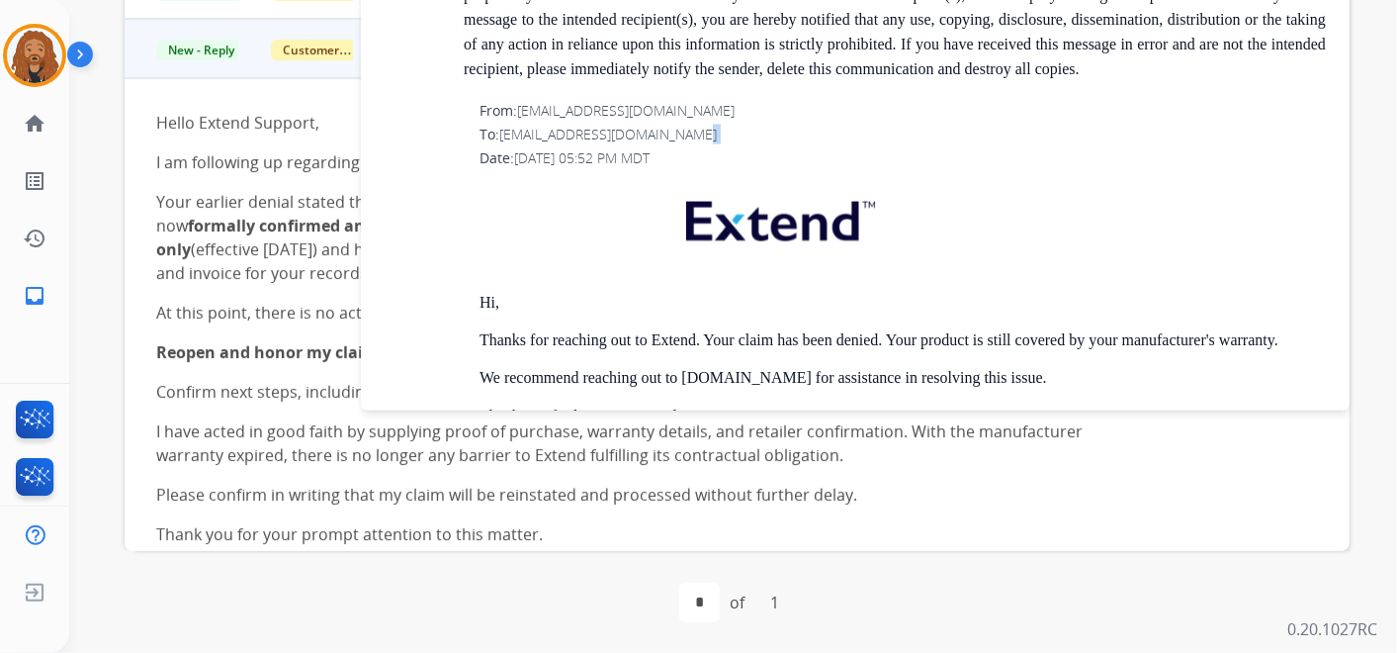
drag, startPoint x: 680, startPoint y: 247, endPoint x: 660, endPoint y: 247, distance: 19.8
click at [681, 143] on span "[EMAIL_ADDRESS][DOMAIN_NAME]" at bounding box center [608, 134] width 218 height 19
drag, startPoint x: 505, startPoint y: 247, endPoint x: 686, endPoint y: 251, distance: 181.0
click at [686, 143] on span "[EMAIL_ADDRESS][DOMAIN_NAME]" at bounding box center [608, 134] width 218 height 19
copy span "[EMAIL_ADDRESS][DOMAIN_NAME]"
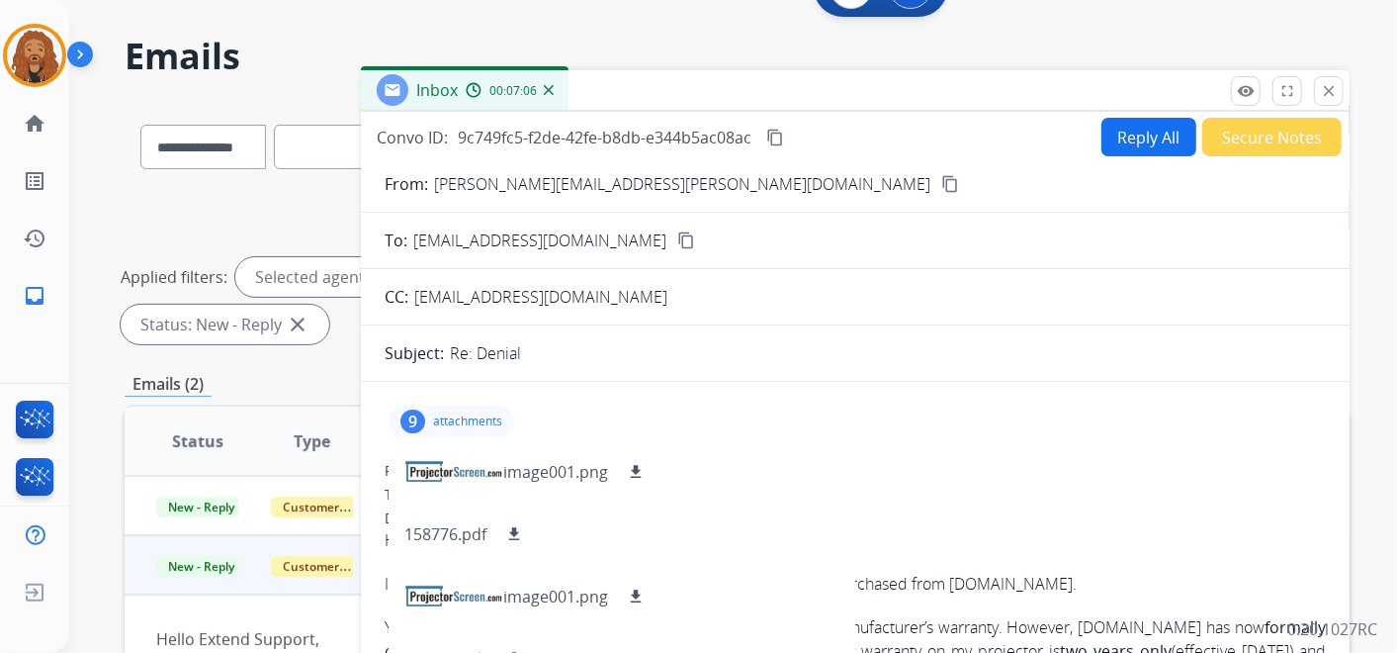
scroll to position [17, 0]
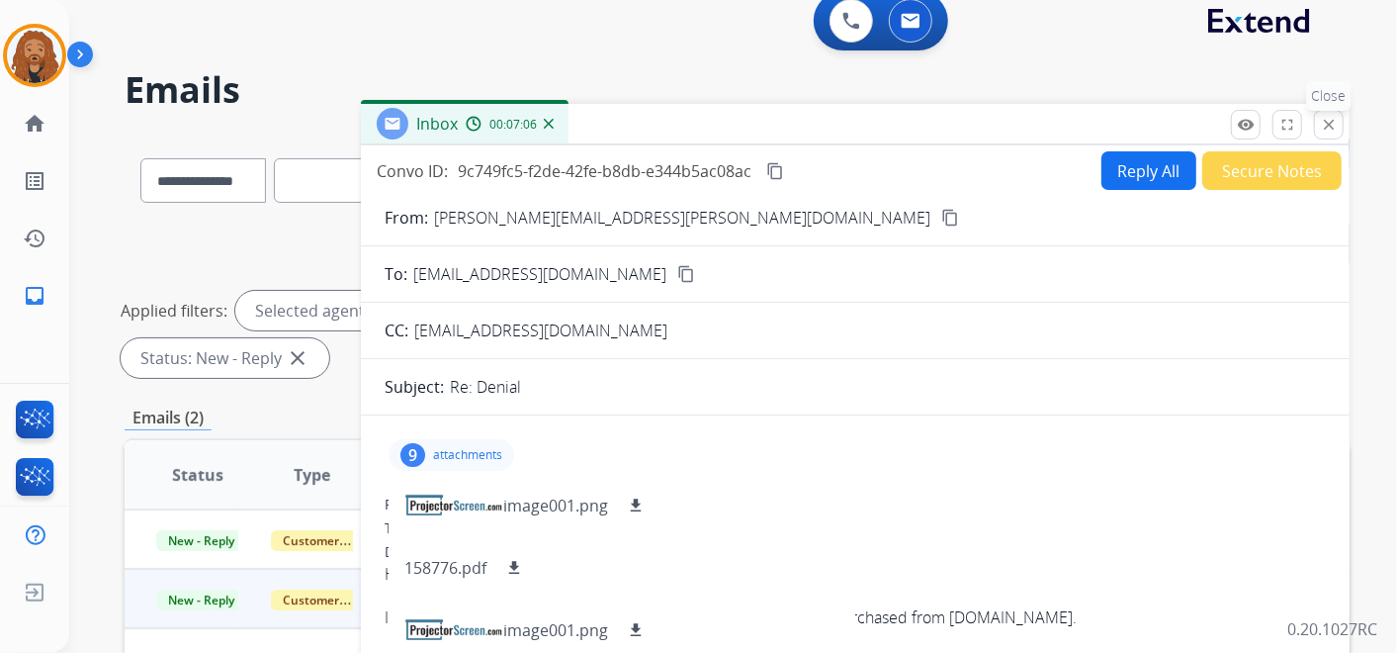
click at [1331, 123] on mat-icon "close" at bounding box center [1329, 125] width 18 height 18
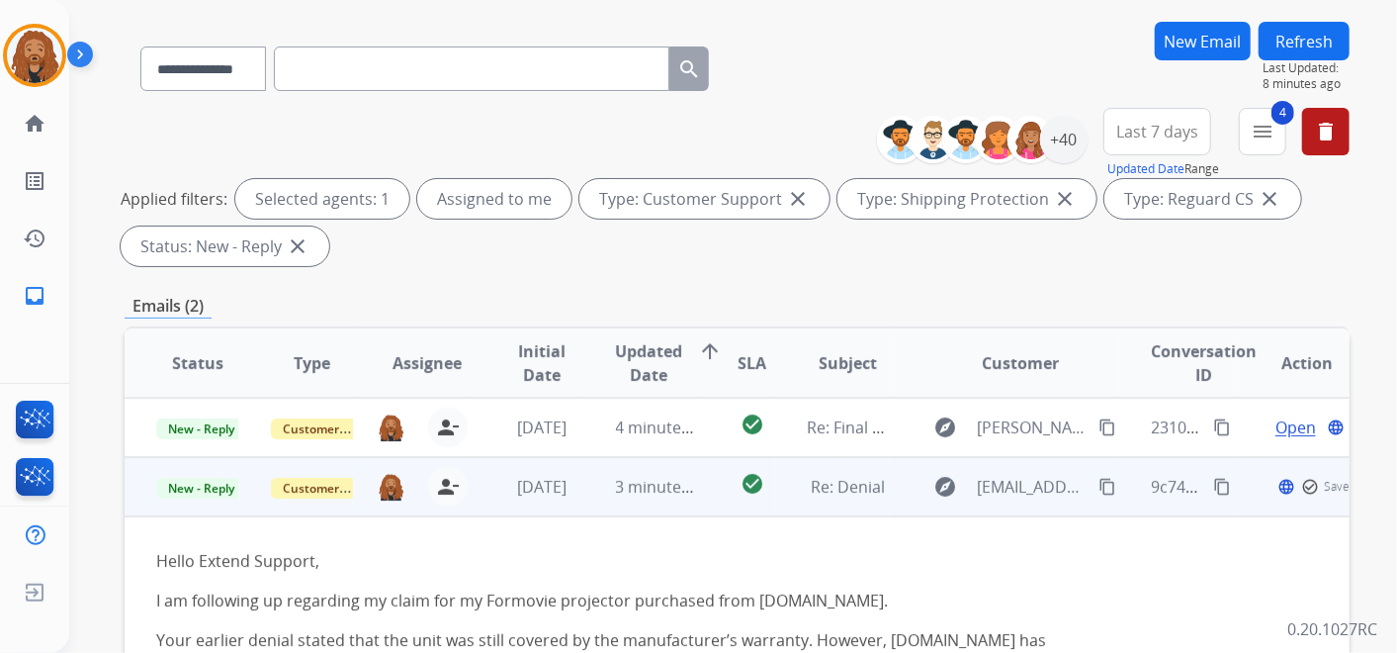
scroll to position [237, 0]
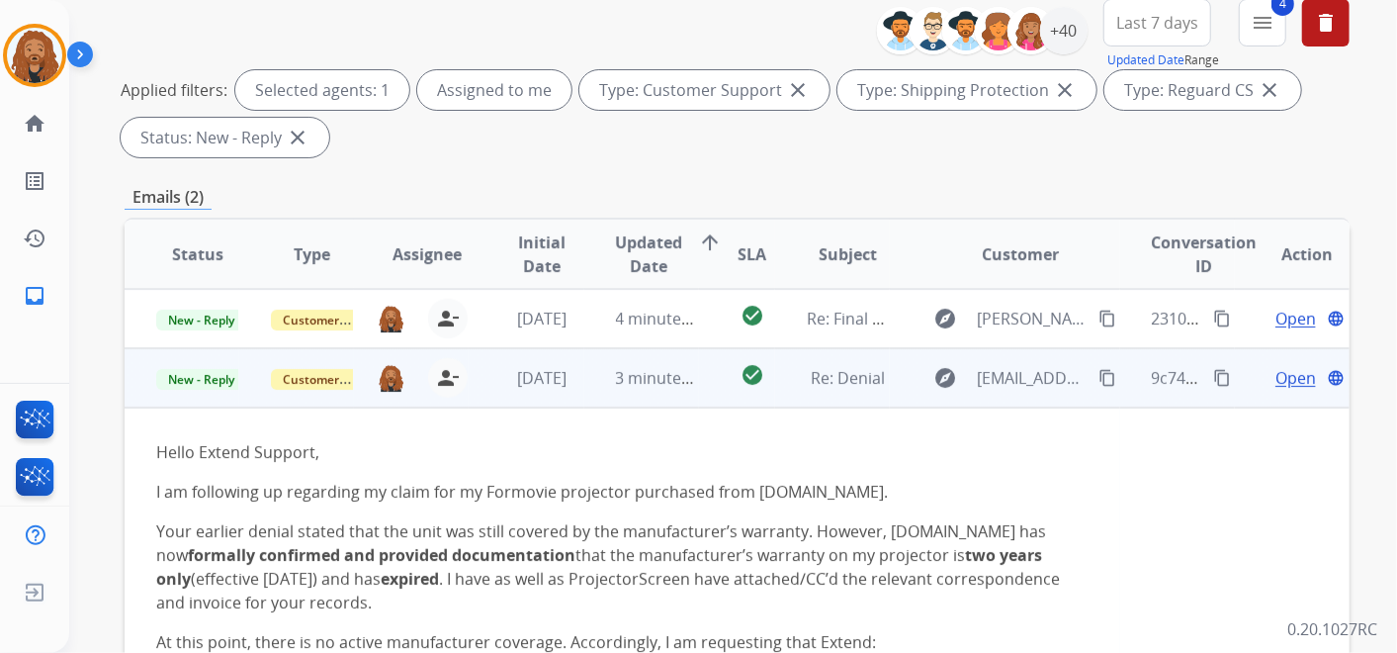
click at [1284, 375] on span "Open" at bounding box center [1295, 378] width 41 height 24
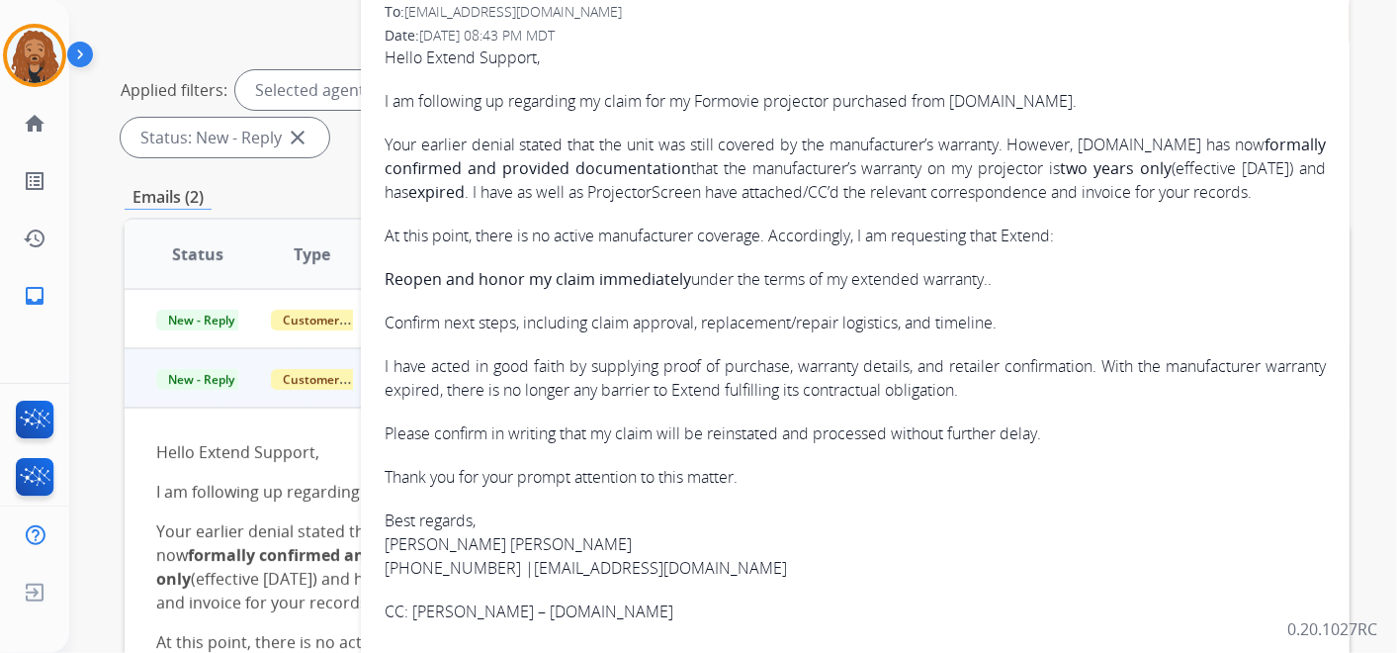
scroll to position [329, 0]
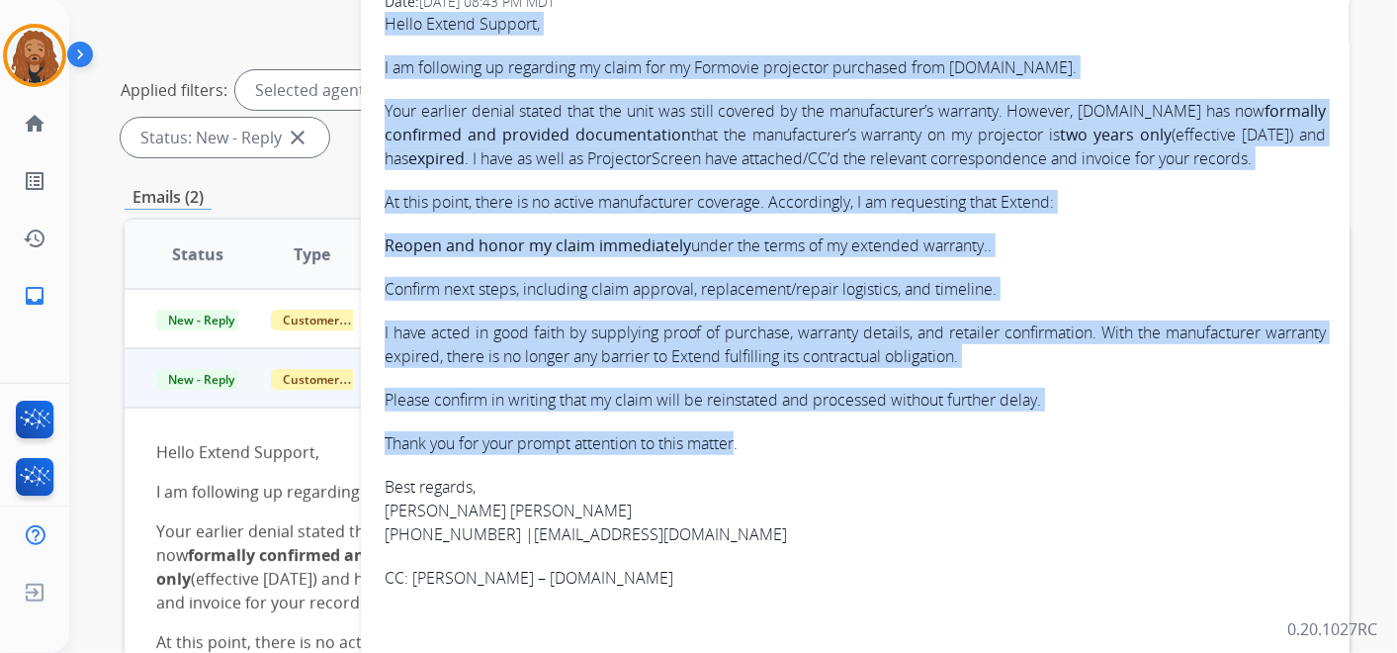
drag, startPoint x: 666, startPoint y: 420, endPoint x: 382, endPoint y: 30, distance: 483.3
copy div "Lorem Ipsumd Sitamet, C ad elitseddo ei temporinc ut labor etd ma Aliquaen admi…"
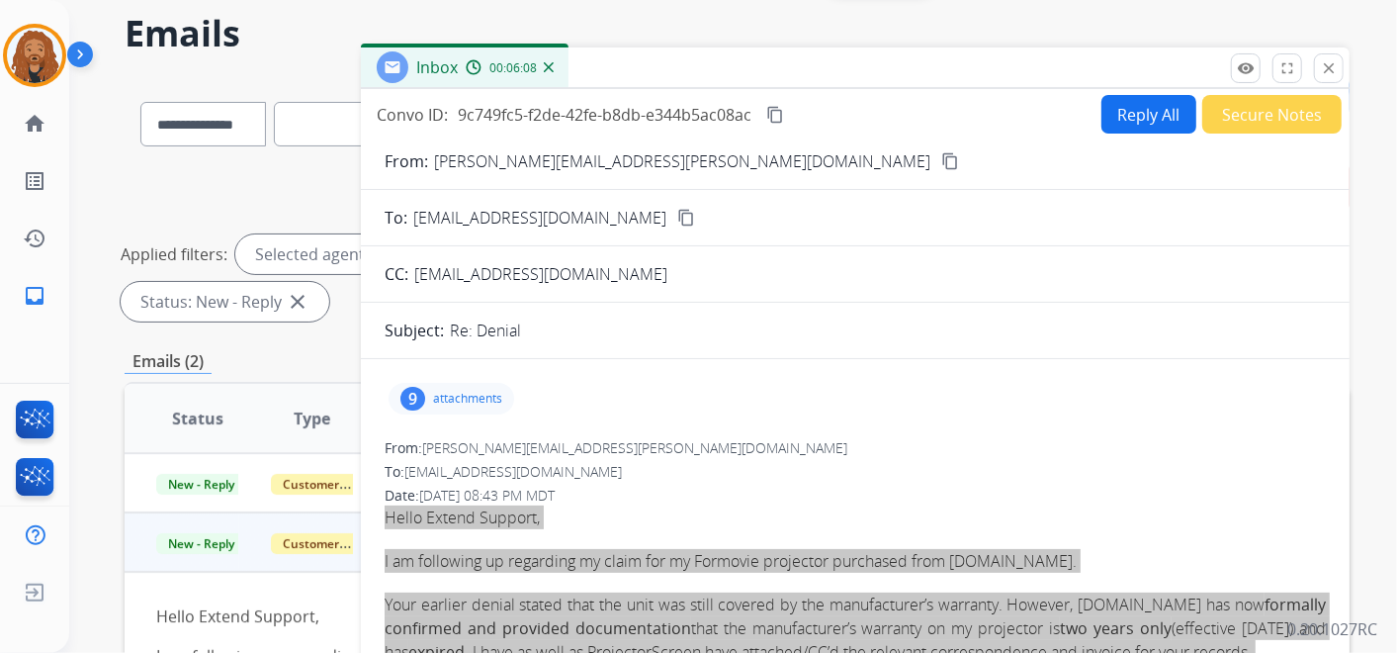
scroll to position [0, 0]
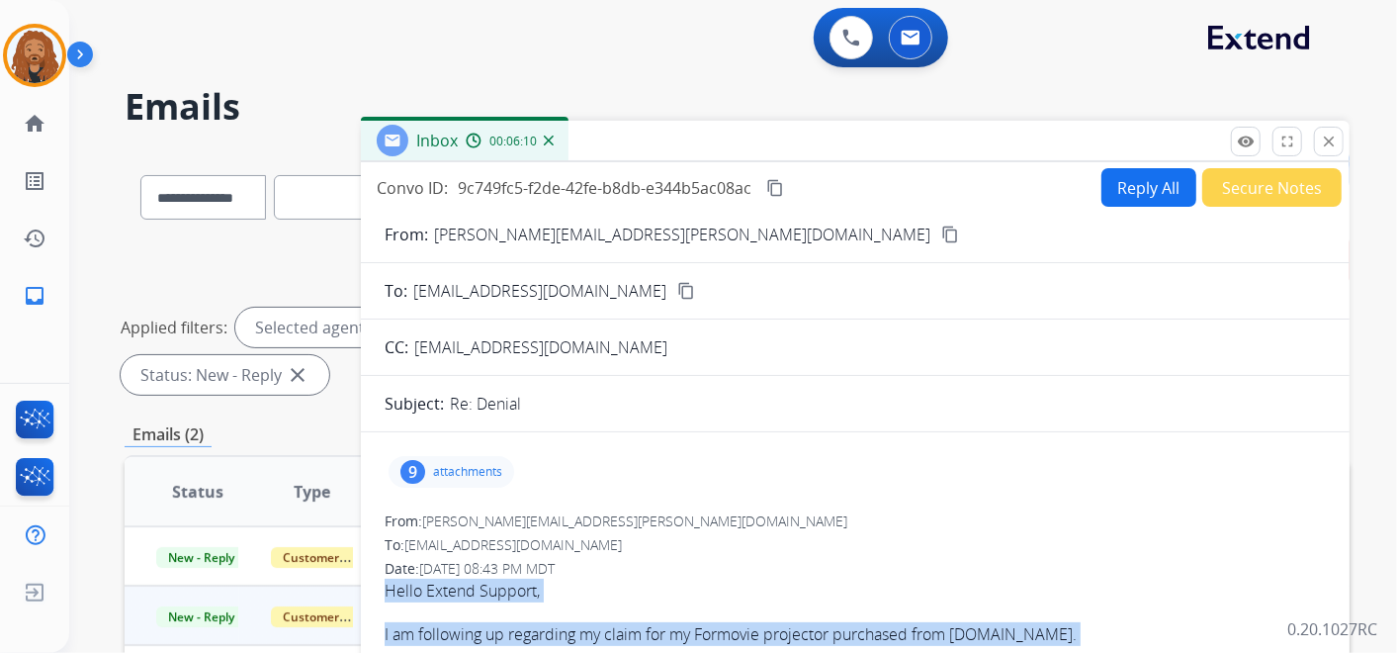
click at [782, 189] on mat-icon "content_copy" at bounding box center [775, 188] width 18 height 18
click at [1132, 183] on button "Reply All" at bounding box center [1148, 187] width 95 height 39
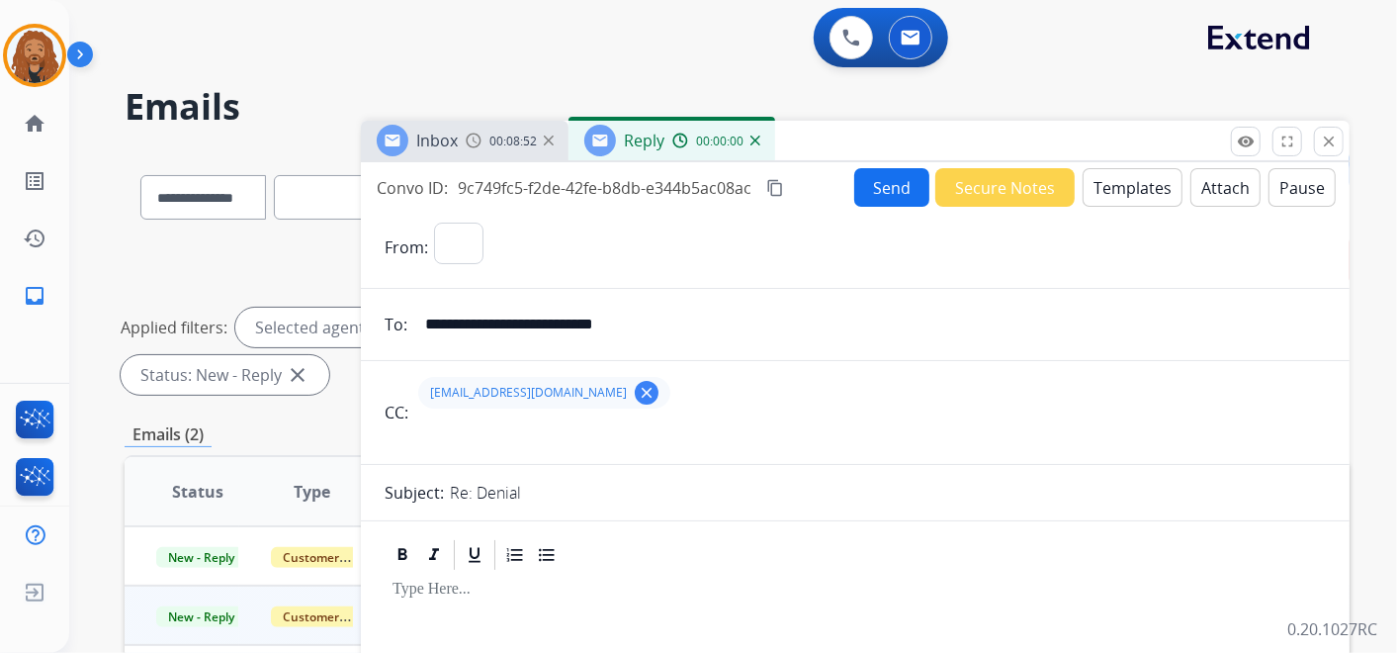
select select "**********"
click at [1123, 181] on button "Templates" at bounding box center [1133, 187] width 100 height 39
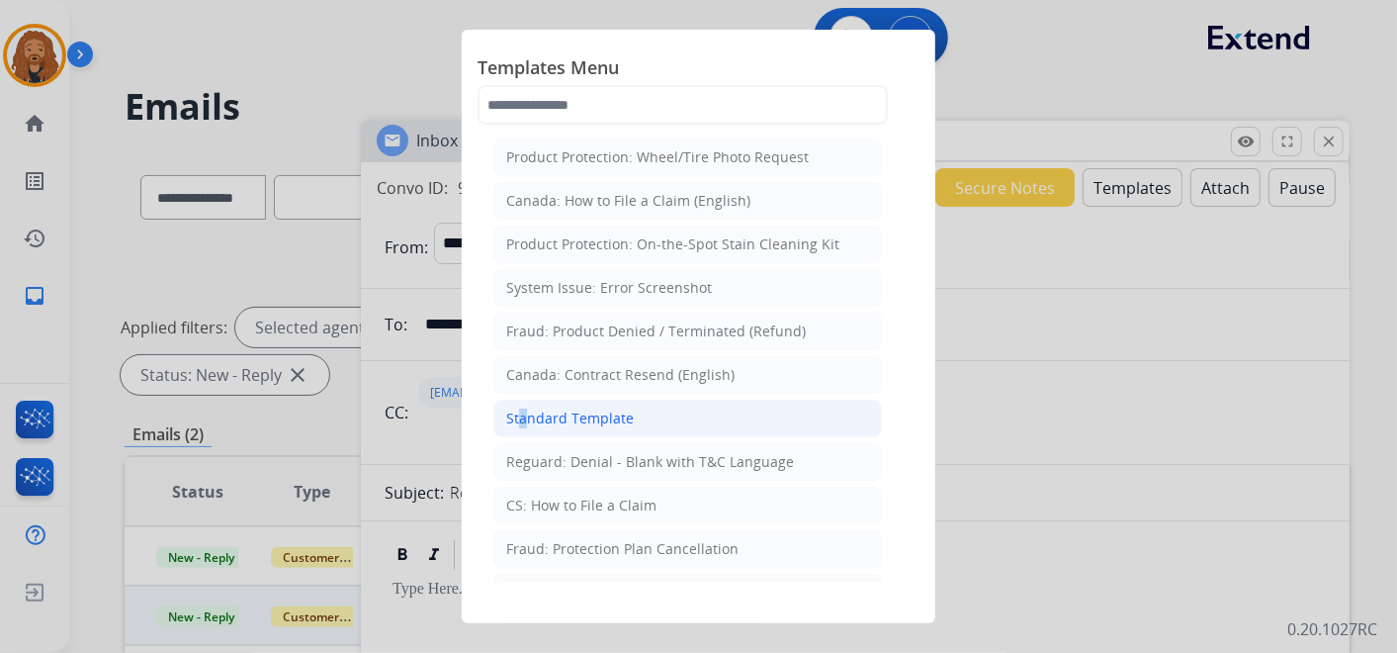
click at [516, 408] on div "Standard Template" at bounding box center [570, 418] width 128 height 20
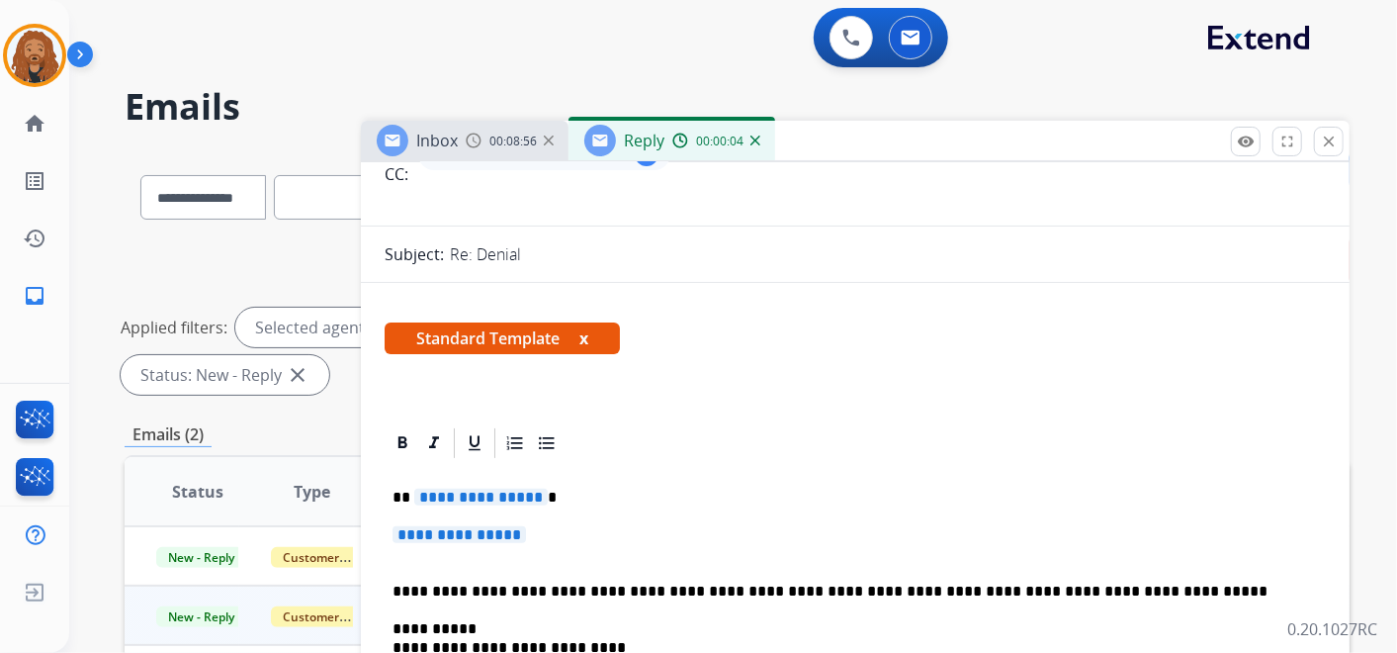
scroll to position [329, 0]
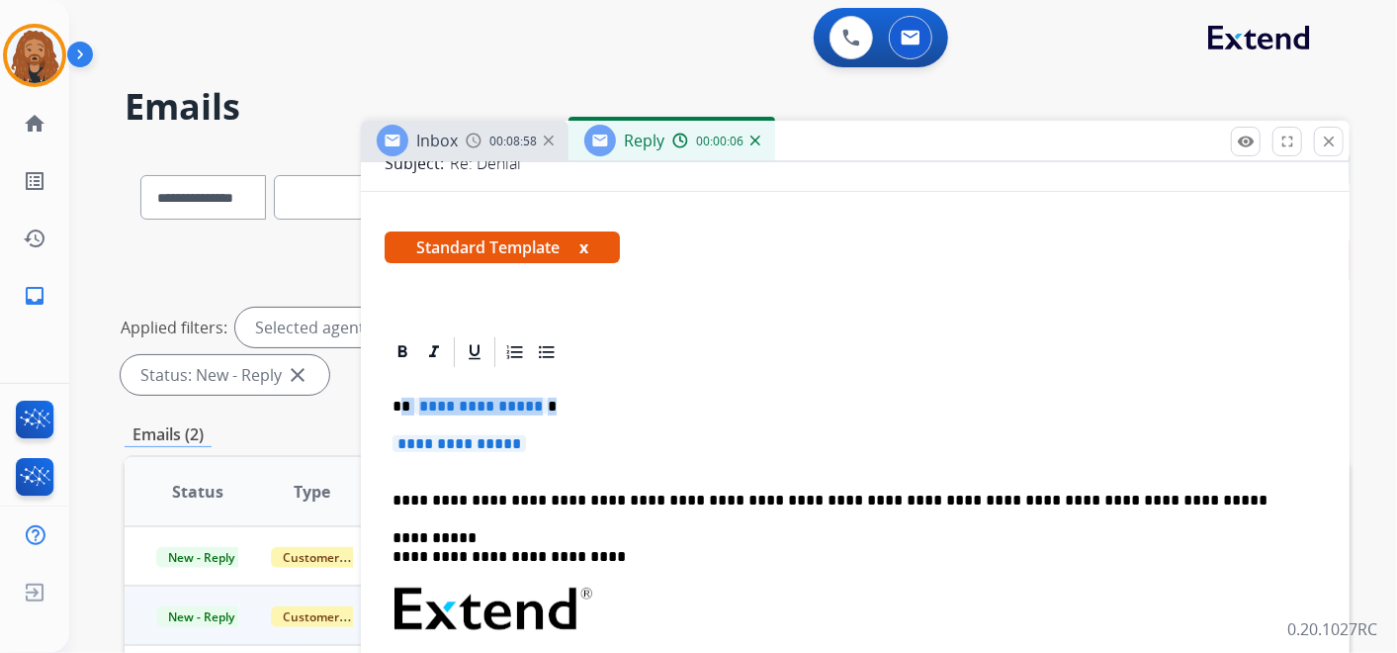
drag, startPoint x: 536, startPoint y: 446, endPoint x: 403, endPoint y: 405, distance: 138.6
click at [403, 405] on div "**********" at bounding box center [855, 655] width 941 height 571
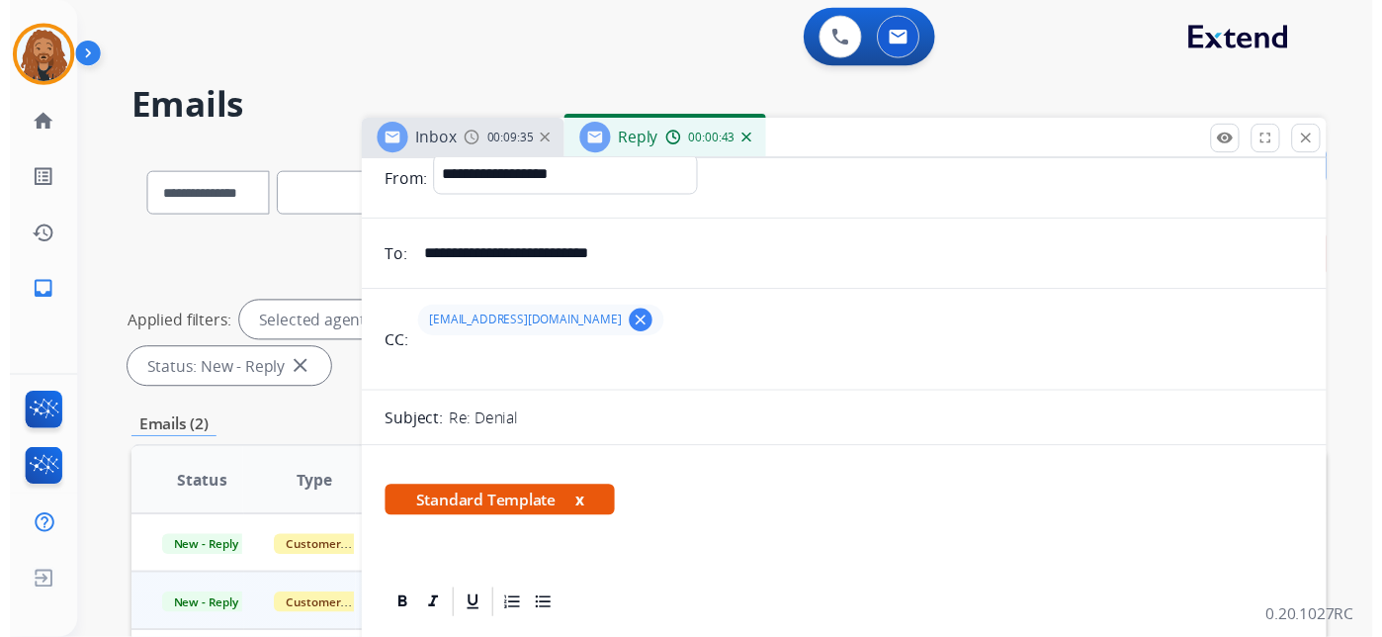
scroll to position [0, 0]
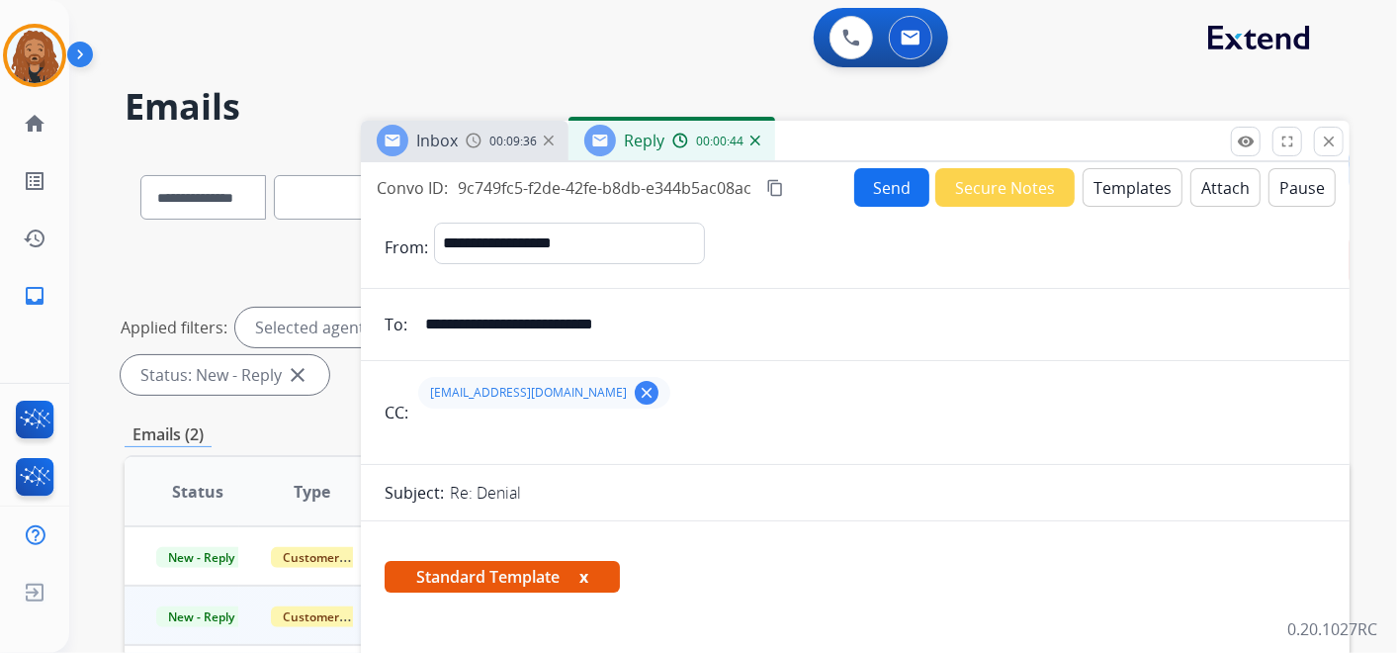
click at [879, 171] on button "Send" at bounding box center [891, 187] width 75 height 39
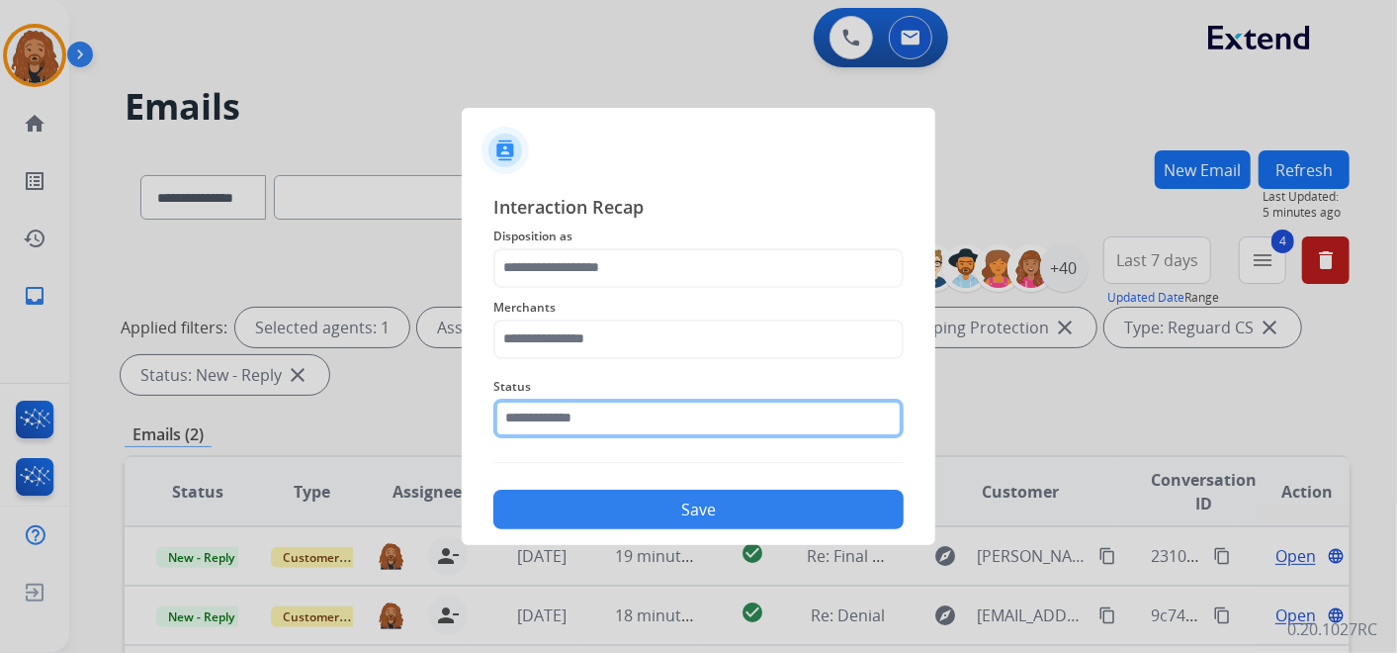
click at [571, 416] on input "text" at bounding box center [698, 418] width 410 height 40
click at [669, 409] on input "text" at bounding box center [698, 418] width 410 height 40
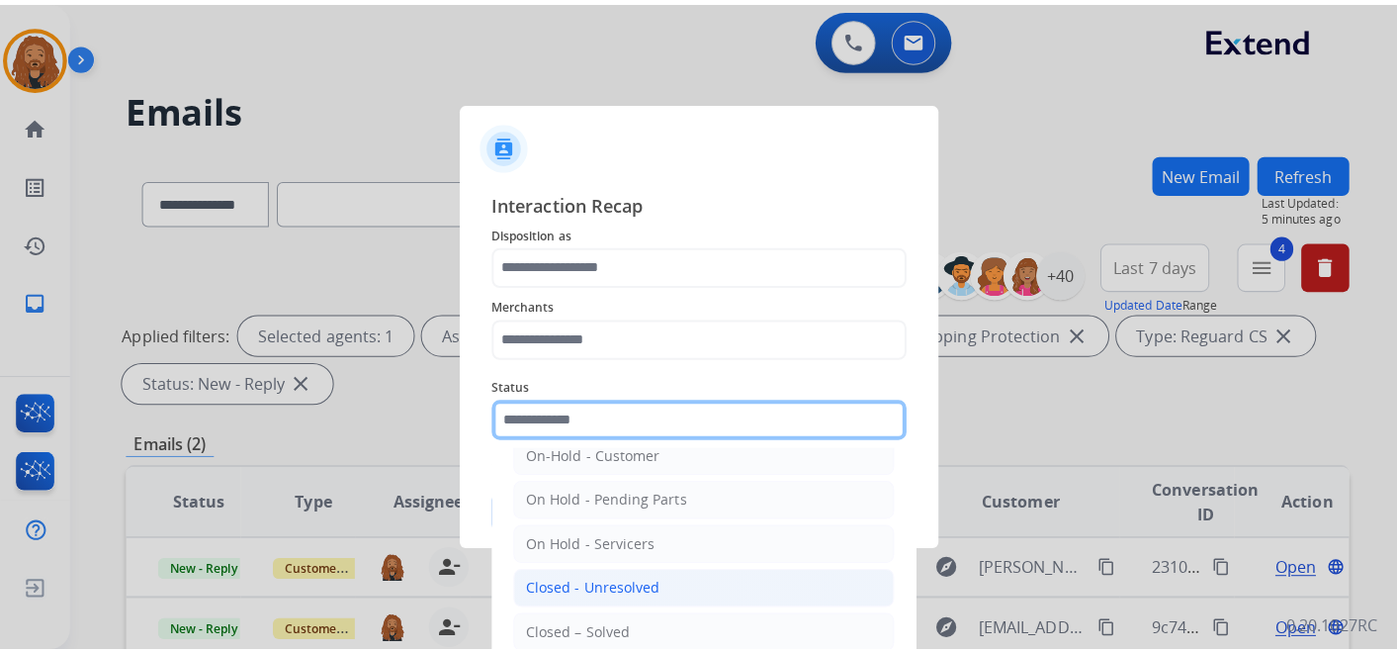
scroll to position [113, 0]
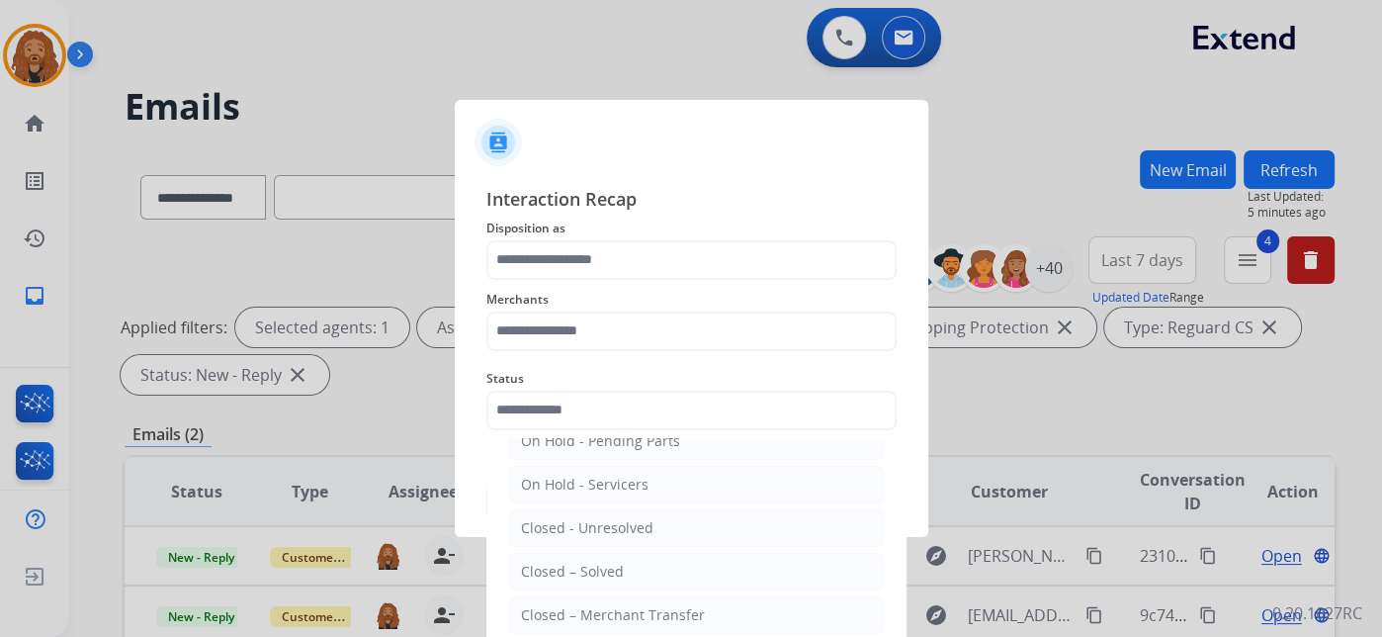
click at [513, 571] on li "Closed – Solved" at bounding box center [696, 572] width 377 height 38
type input "**********"
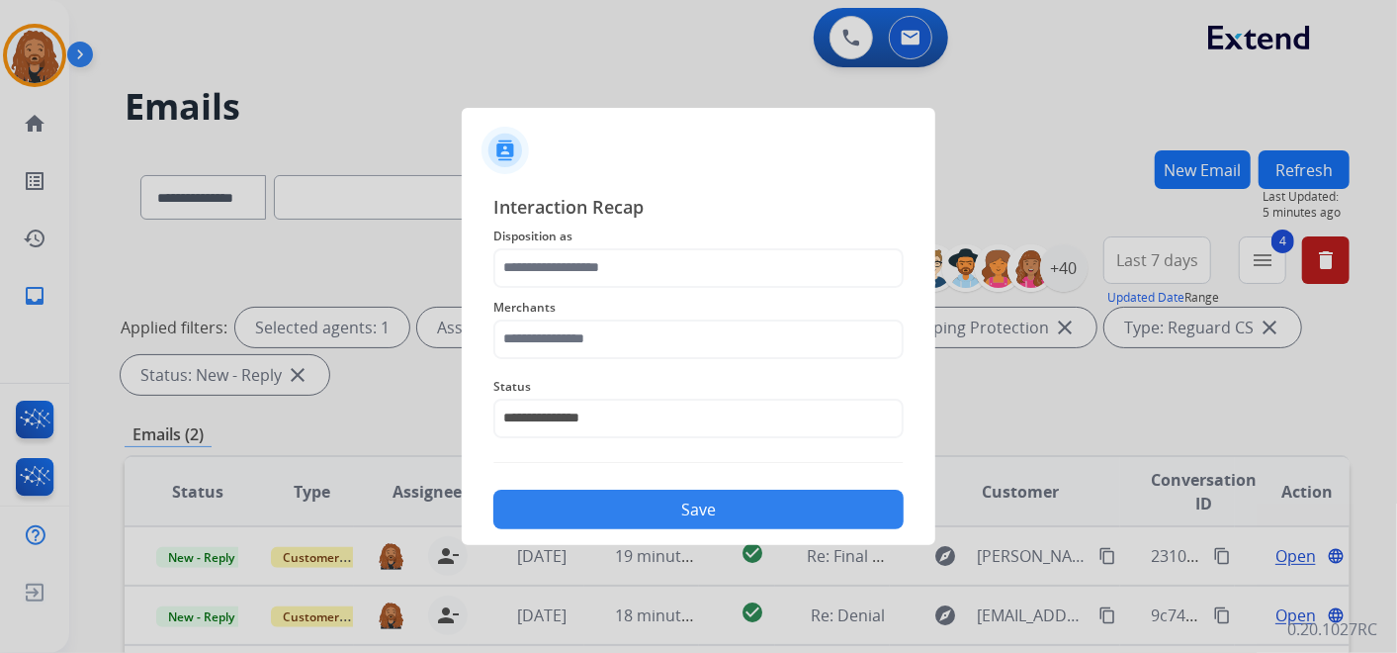
click at [624, 310] on span "Merchants" at bounding box center [698, 308] width 410 height 24
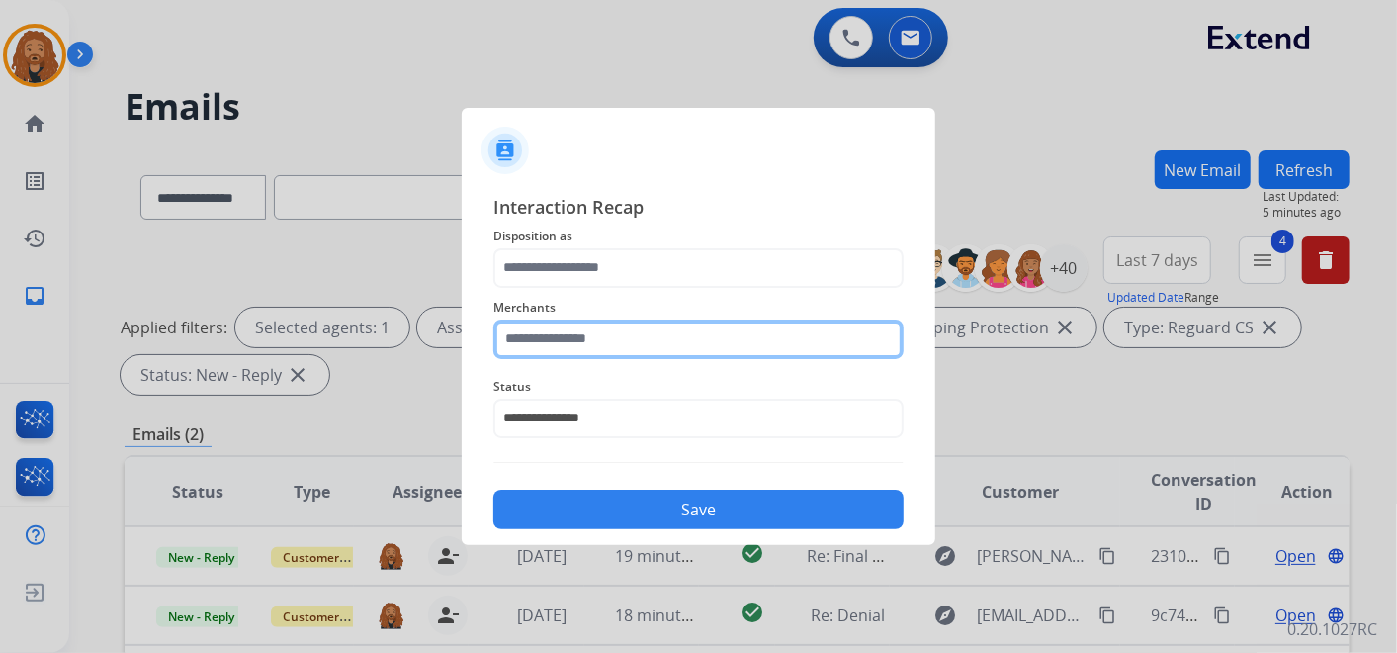
click at [587, 342] on input "text" at bounding box center [698, 339] width 410 height 40
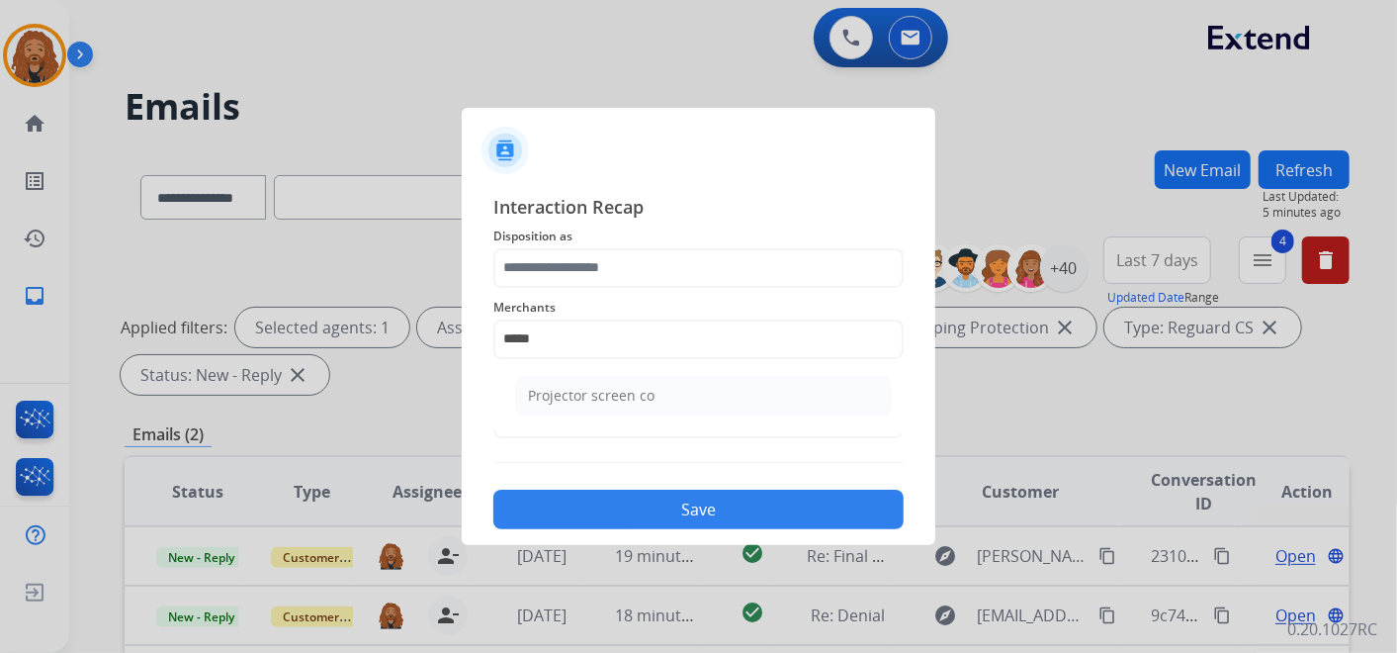
click at [693, 412] on li "Projector screen co" at bounding box center [703, 396] width 377 height 38
type input "**********"
click at [686, 395] on span "Status" at bounding box center [698, 387] width 410 height 24
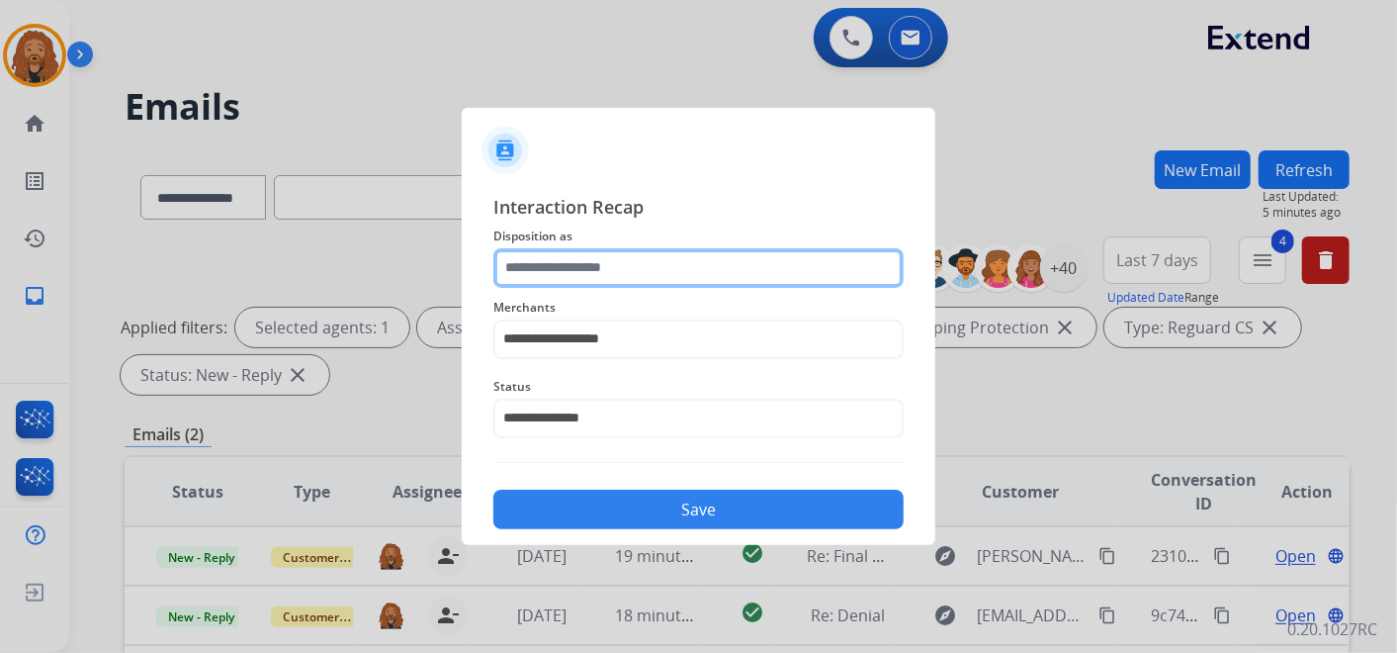
click at [622, 250] on input "text" at bounding box center [698, 268] width 410 height 40
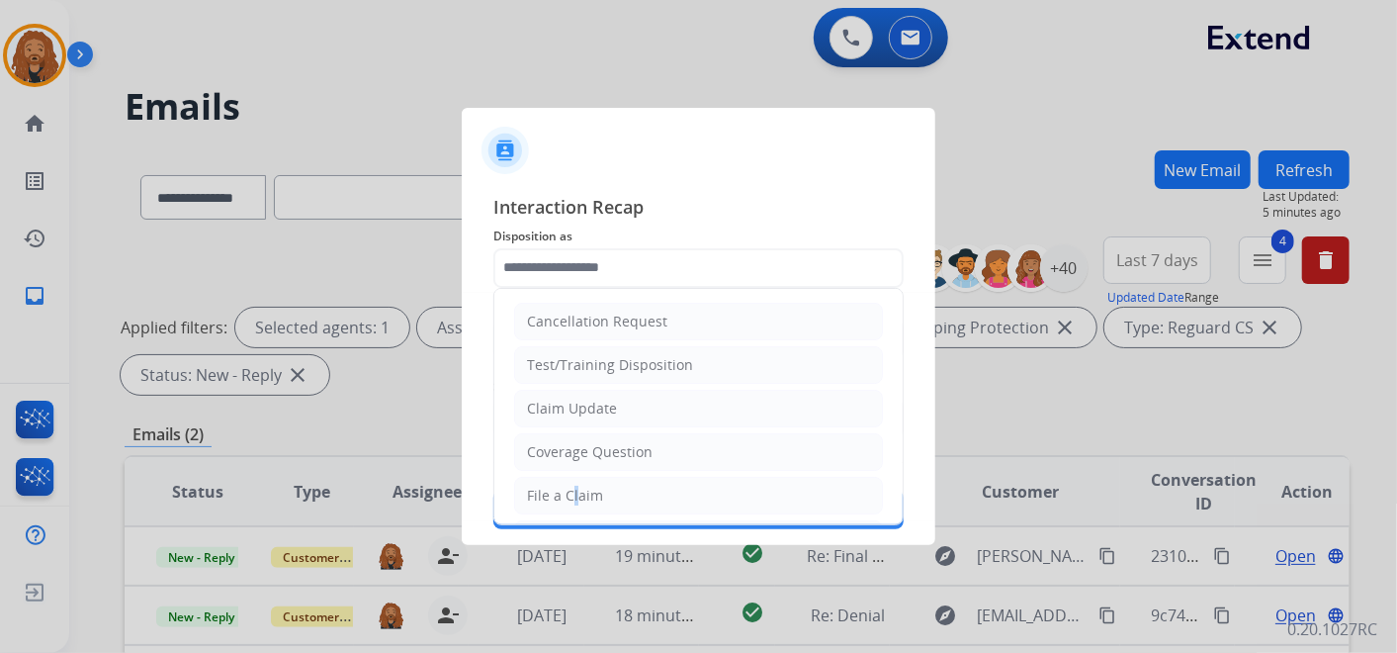
click at [572, 497] on div "File a Claim" at bounding box center [565, 495] width 76 height 20
type input "**********"
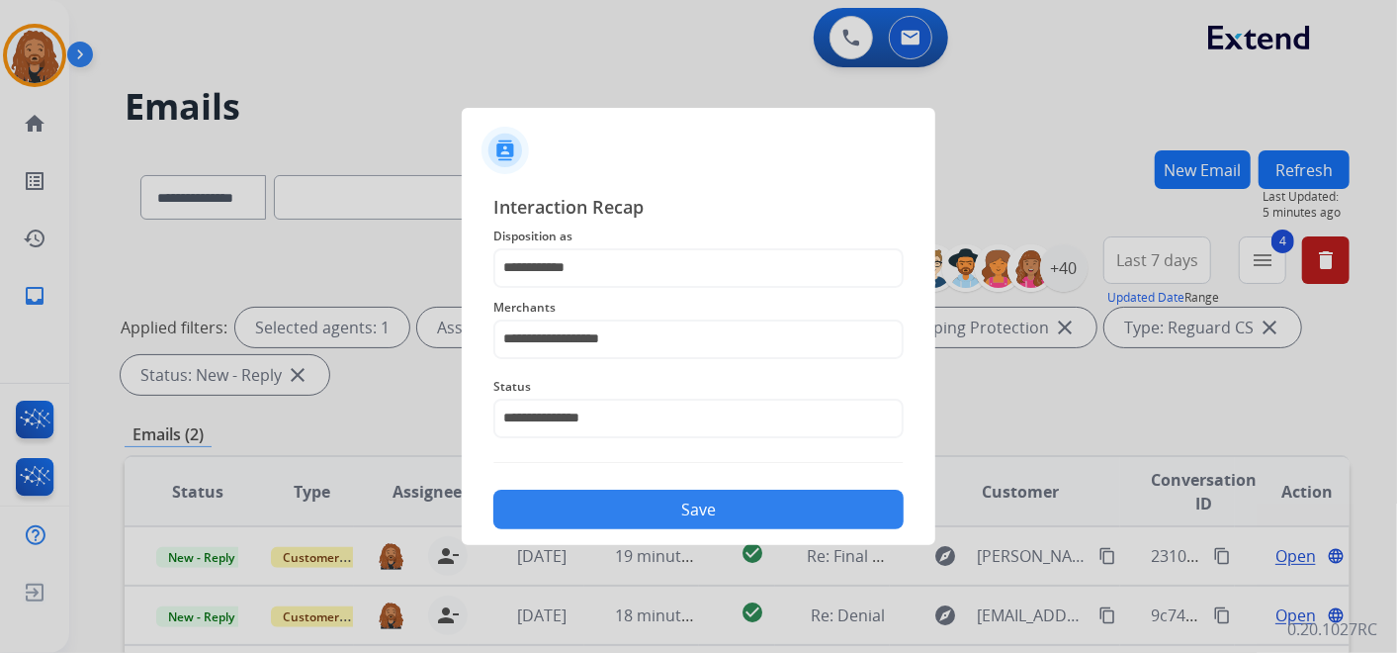
click at [592, 491] on button "Save" at bounding box center [698, 509] width 410 height 40
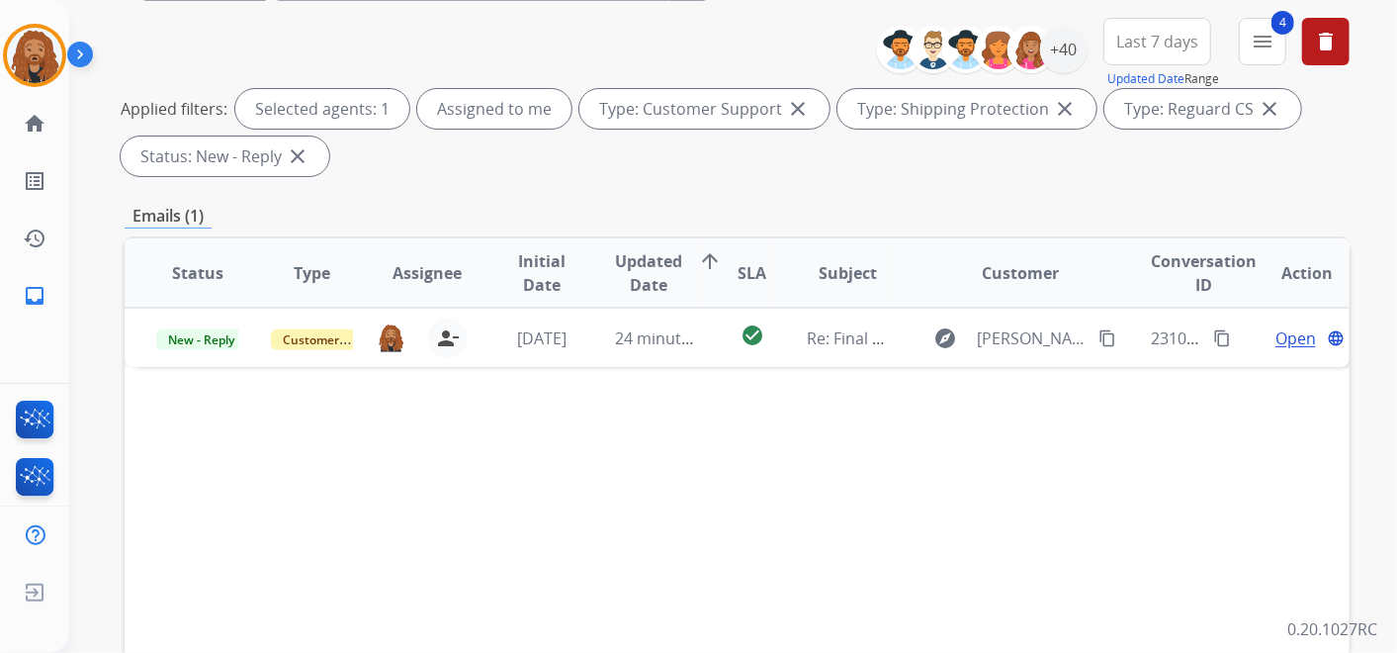
scroll to position [219, 0]
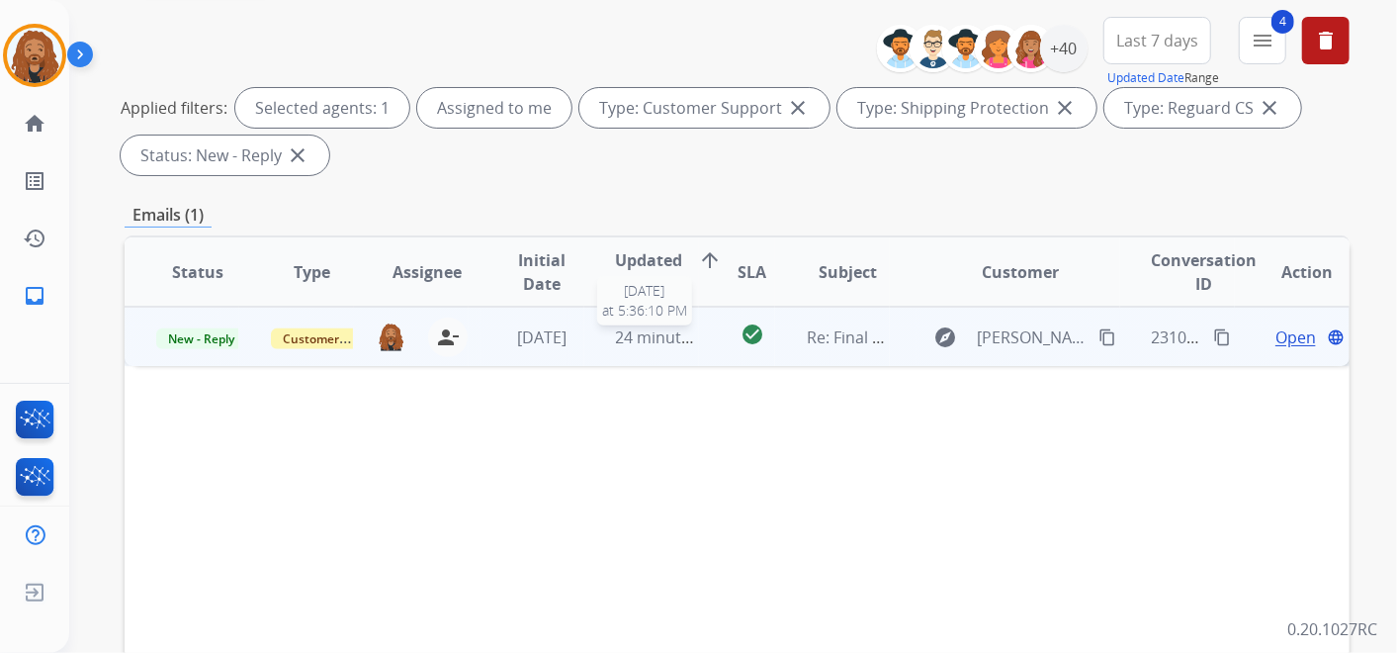
click at [635, 341] on span "24 minutes ago" at bounding box center [673, 337] width 115 height 22
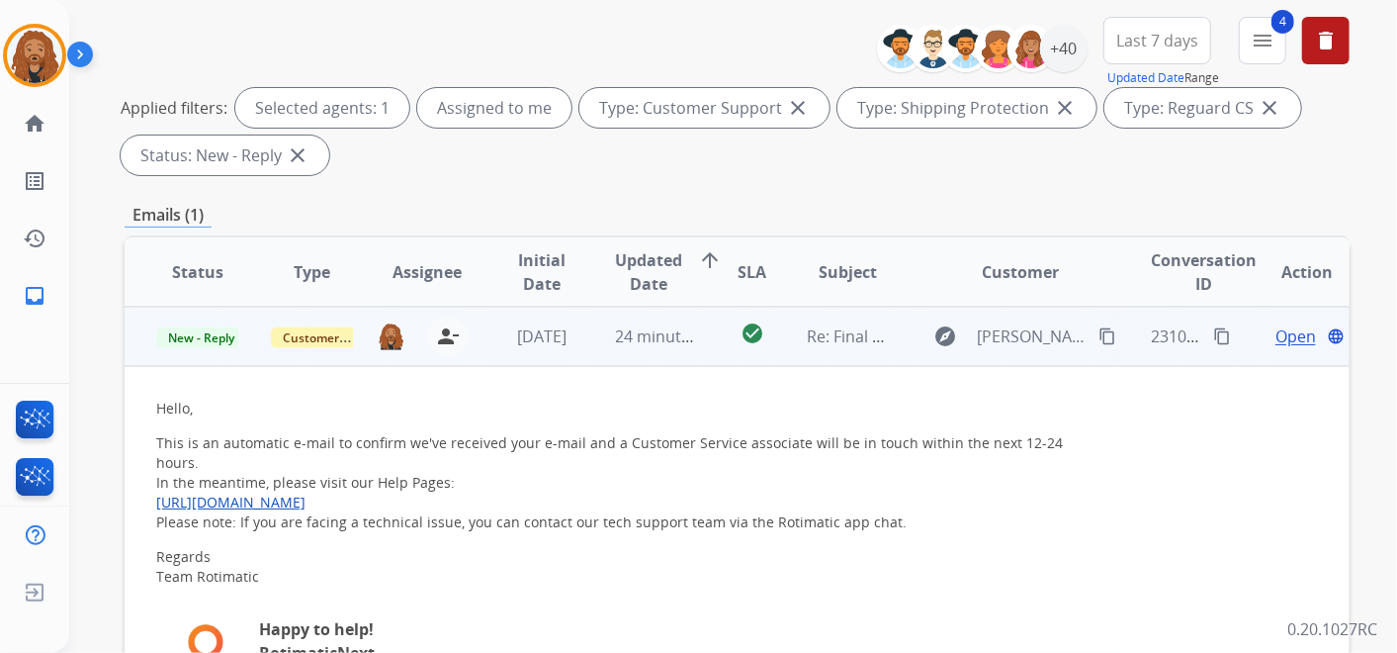
click at [1277, 330] on span "Open" at bounding box center [1295, 336] width 41 height 24
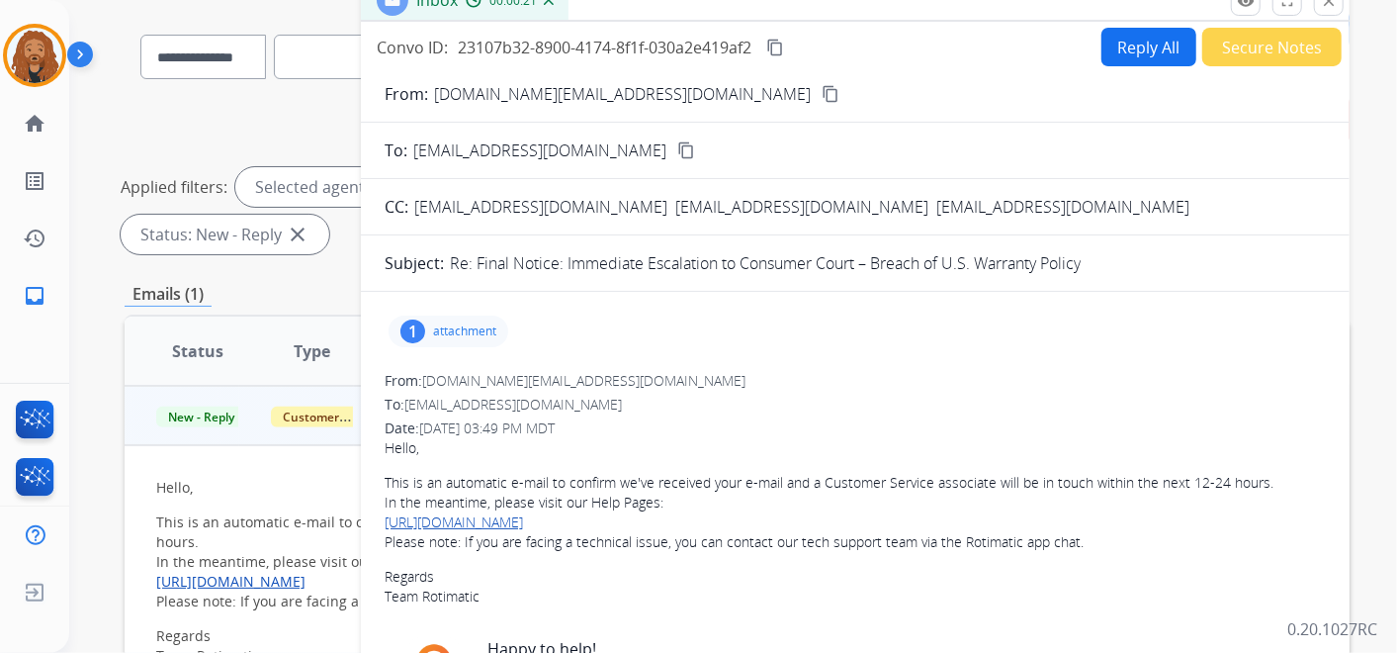
scroll to position [0, 0]
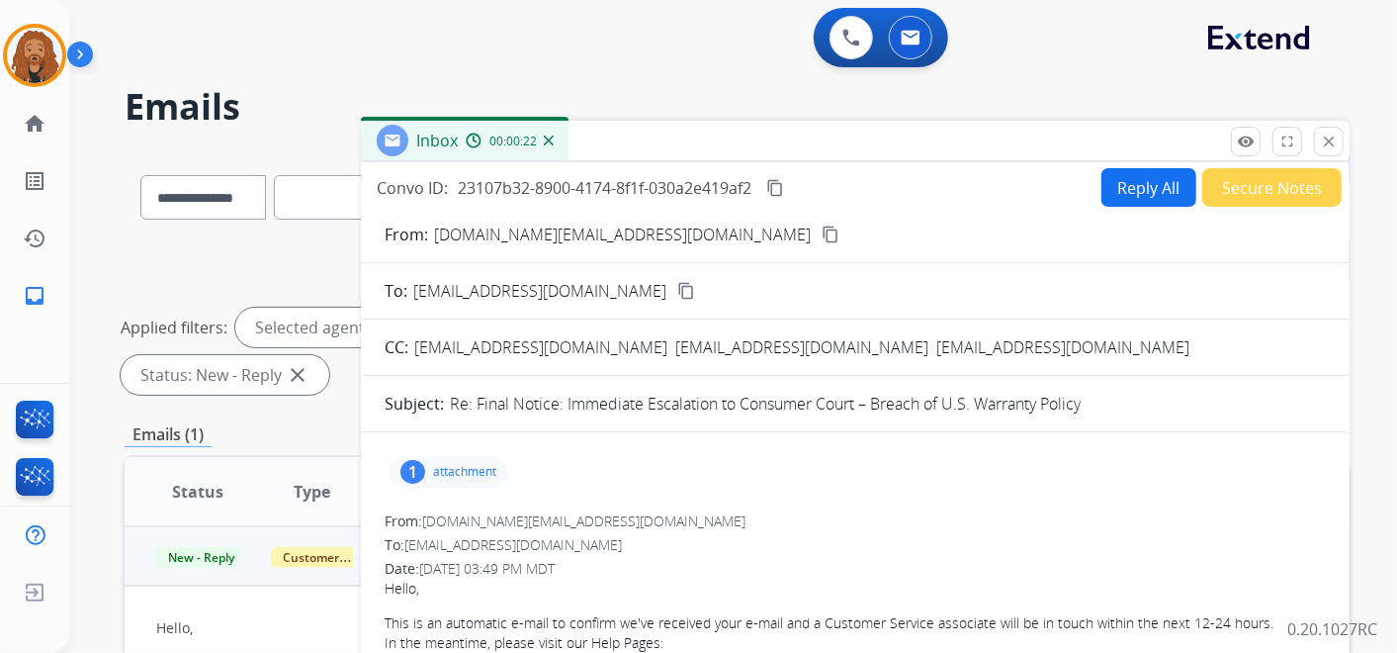
click at [1270, 178] on button "Secure Notes" at bounding box center [1271, 187] width 139 height 39
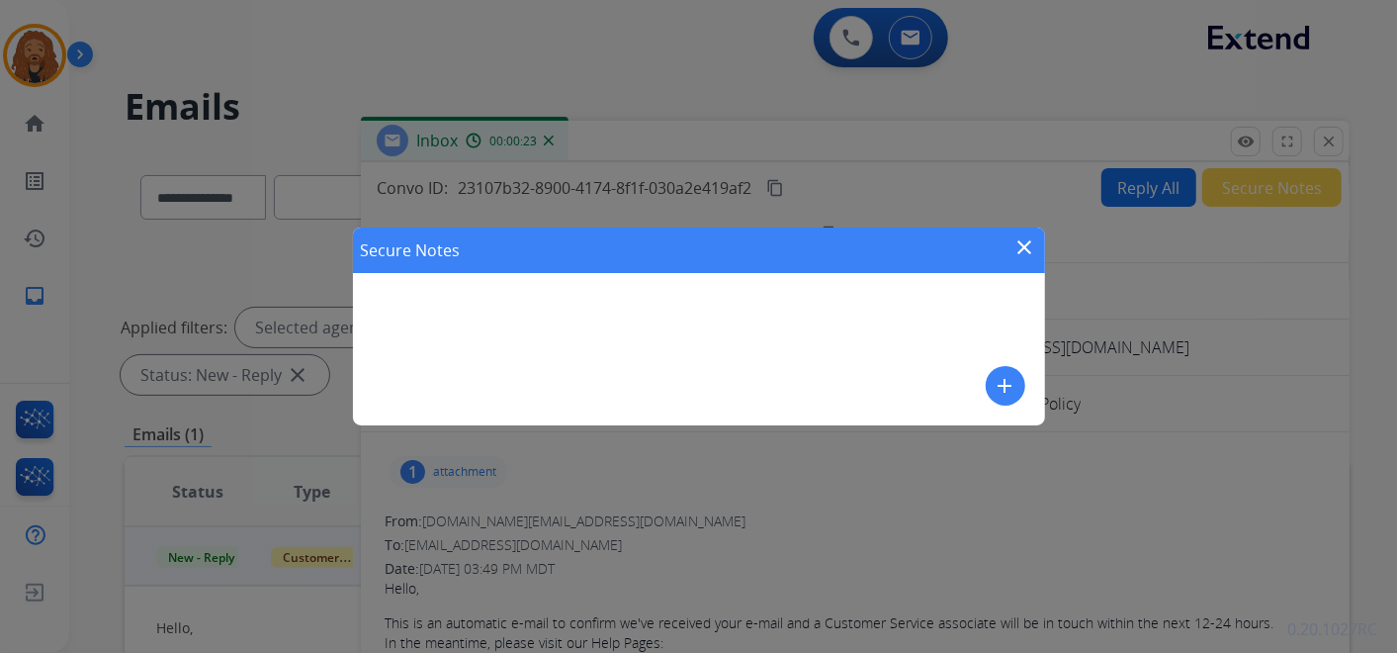
click at [997, 379] on mat-icon "add" at bounding box center [1006, 386] width 24 height 24
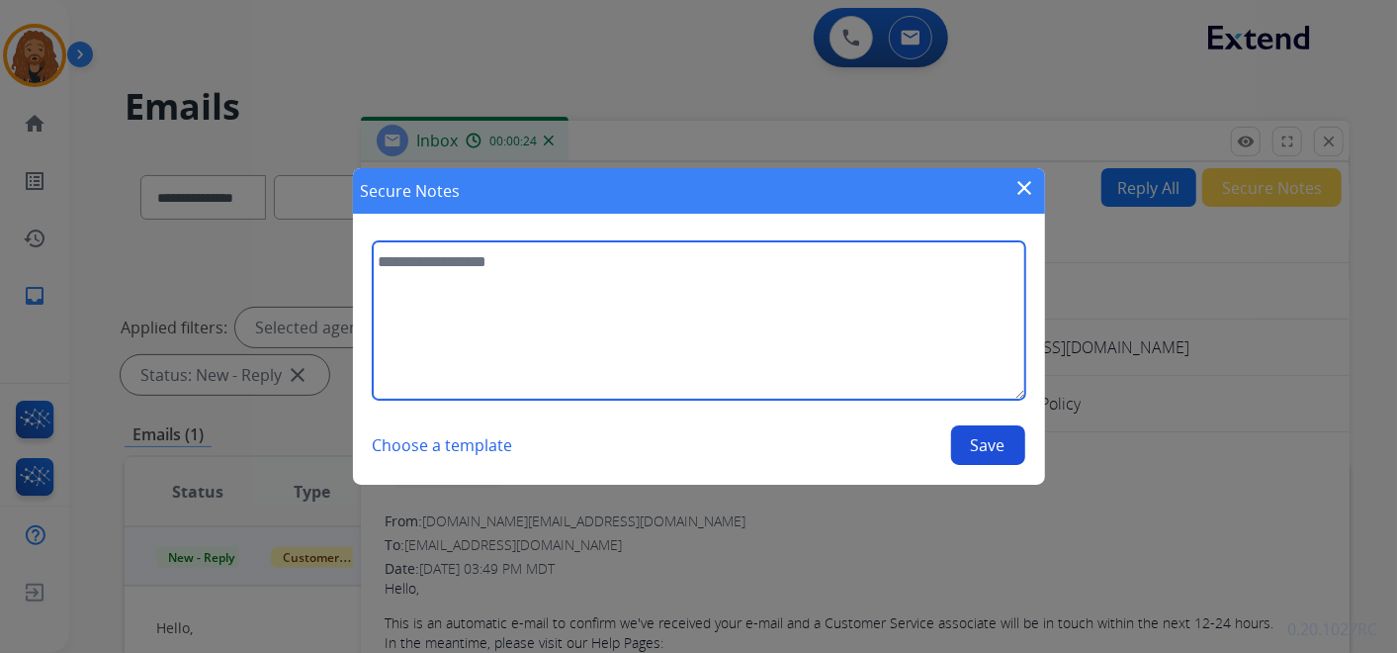
click at [664, 307] on textarea at bounding box center [699, 320] width 653 height 158
type textarea "**********"
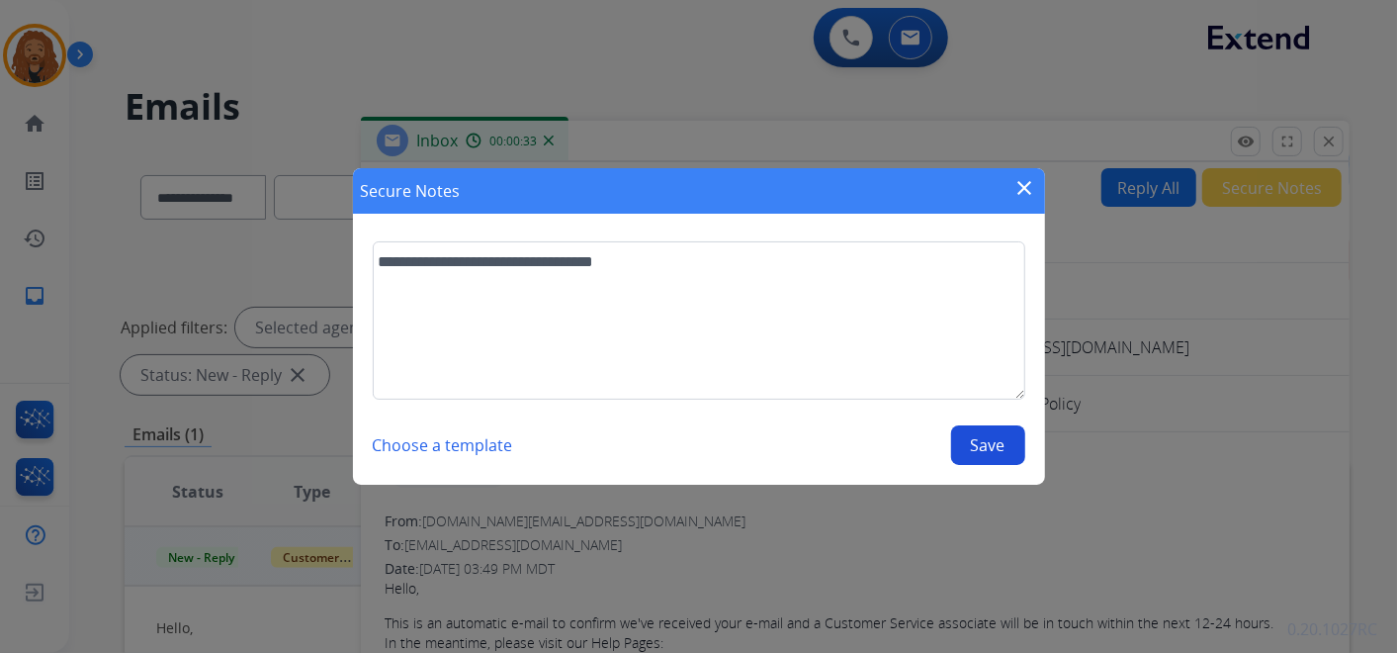
click at [1031, 455] on section "**********" at bounding box center [699, 352] width 692 height 263
click at [995, 448] on button "Save" at bounding box center [988, 445] width 74 height 40
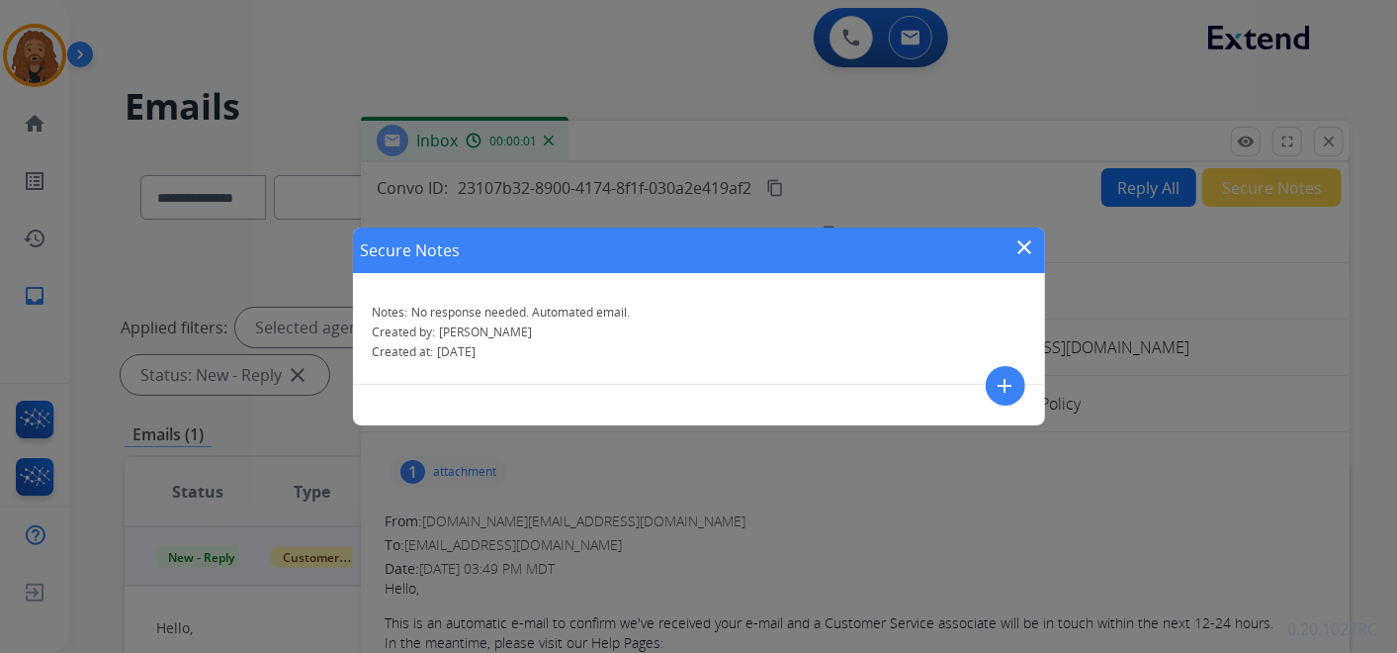
click at [1033, 243] on mat-icon "close" at bounding box center [1025, 247] width 24 height 24
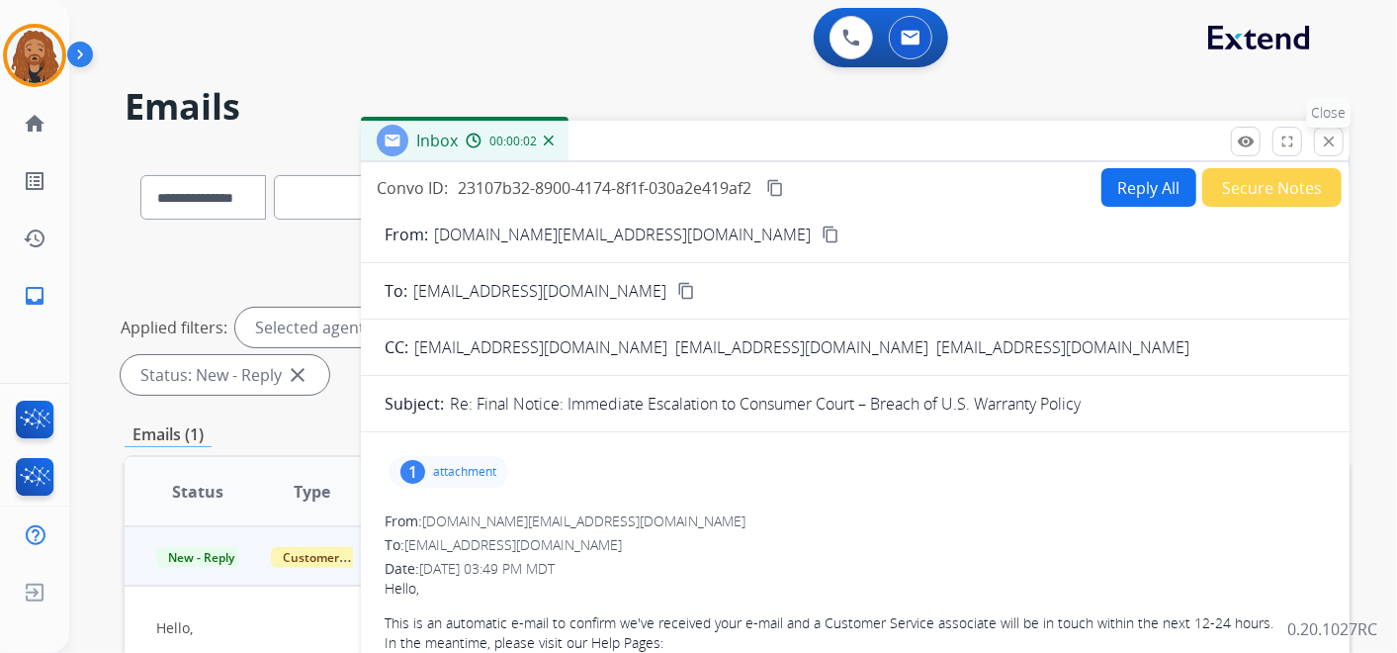
click at [1337, 143] on mat-icon "close" at bounding box center [1329, 141] width 18 height 18
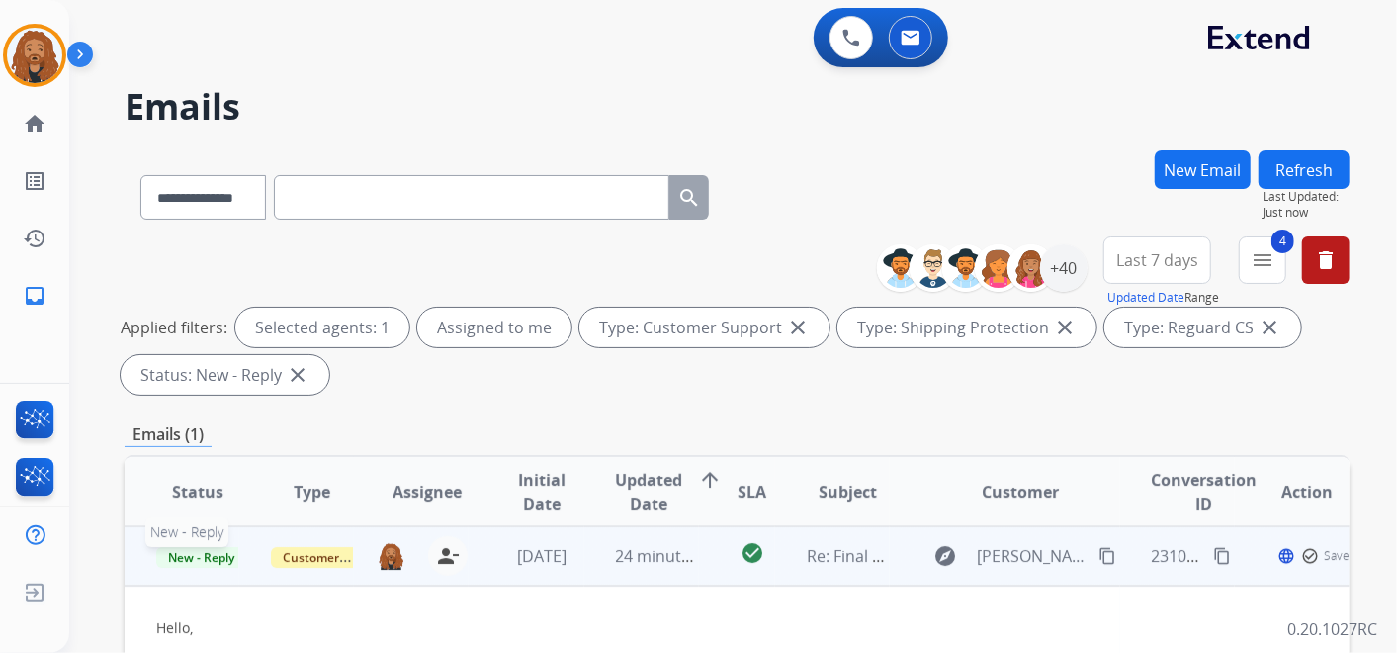
click at [225, 545] on p "New - Reply" at bounding box center [197, 556] width 82 height 24
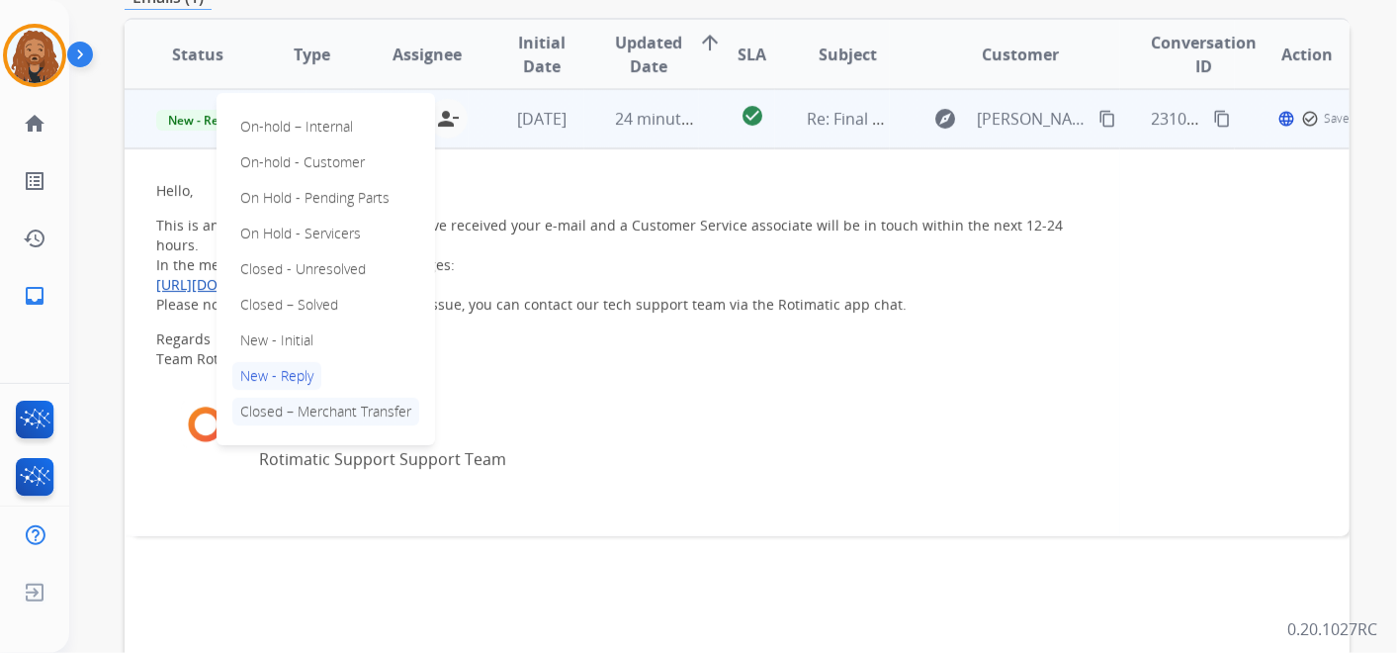
scroll to position [439, 0]
click at [301, 304] on p "Closed – Solved" at bounding box center [289, 303] width 114 height 28
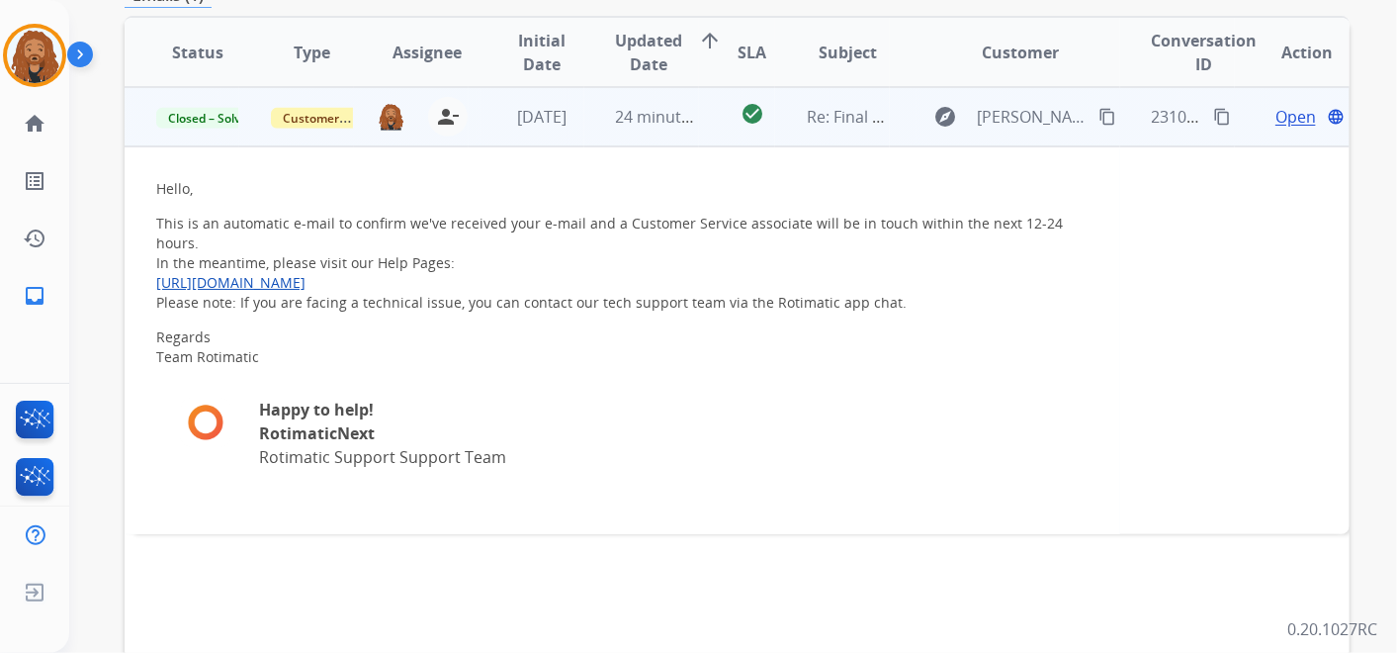
scroll to position [219, 0]
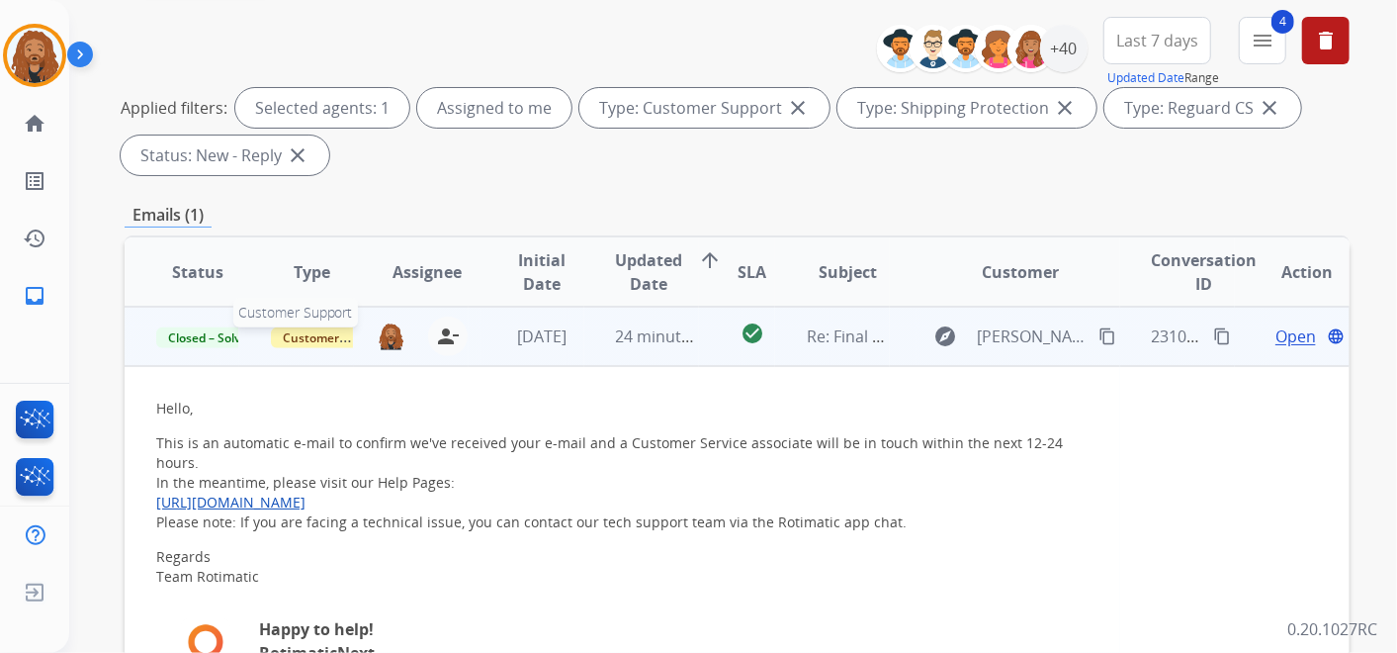
click at [288, 334] on span "Customer Support" at bounding box center [335, 337] width 129 height 21
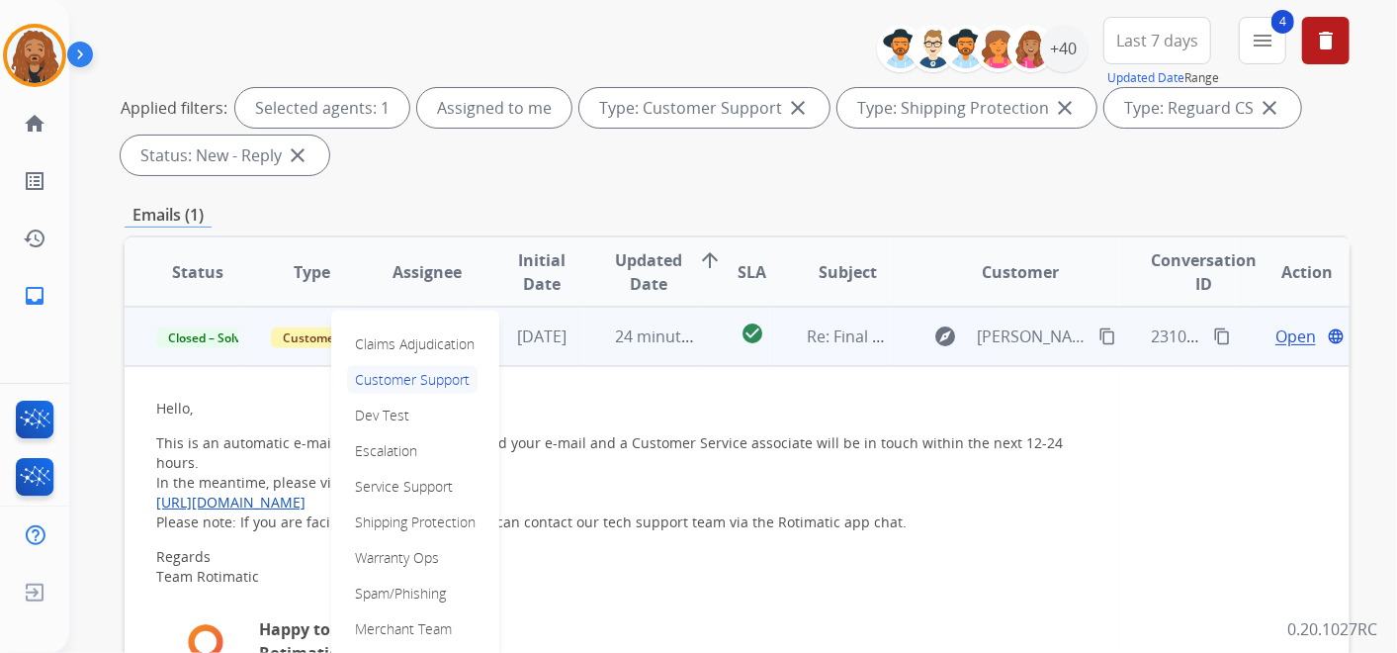
click at [699, 336] on td "check_circle" at bounding box center [737, 336] width 76 height 59
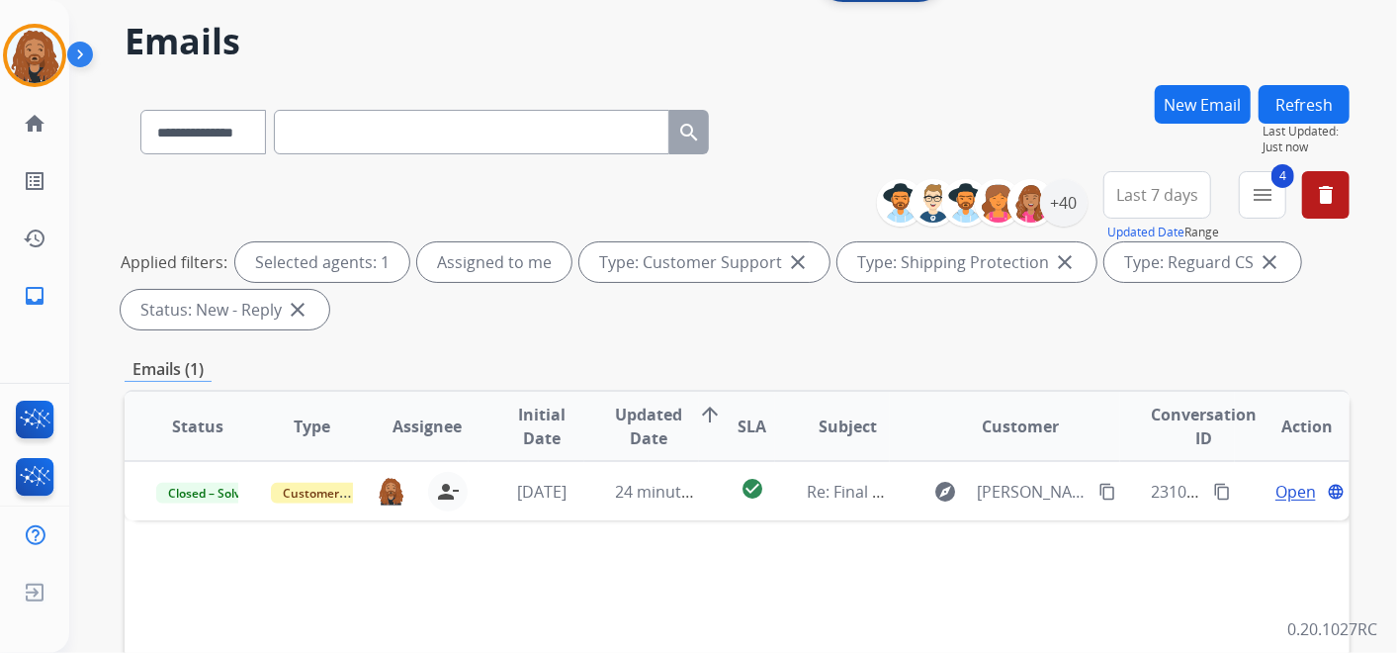
scroll to position [0, 0]
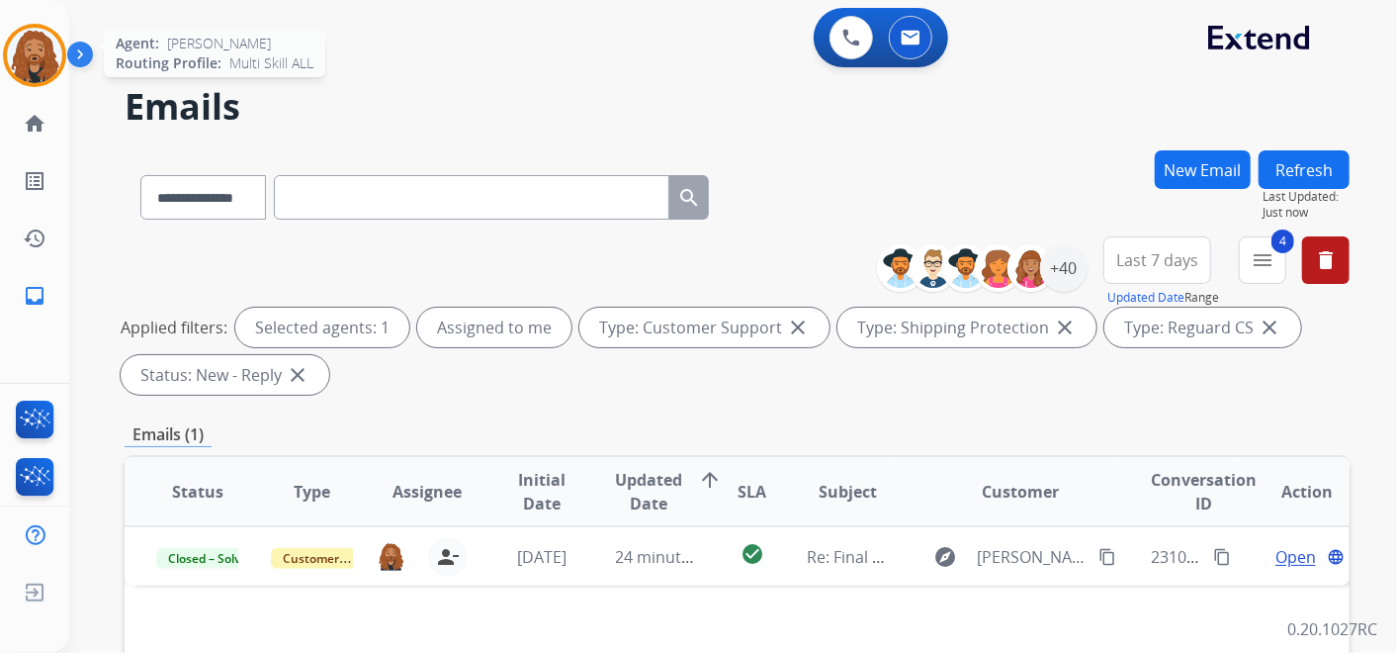
click at [22, 66] on img at bounding box center [34, 55] width 55 height 55
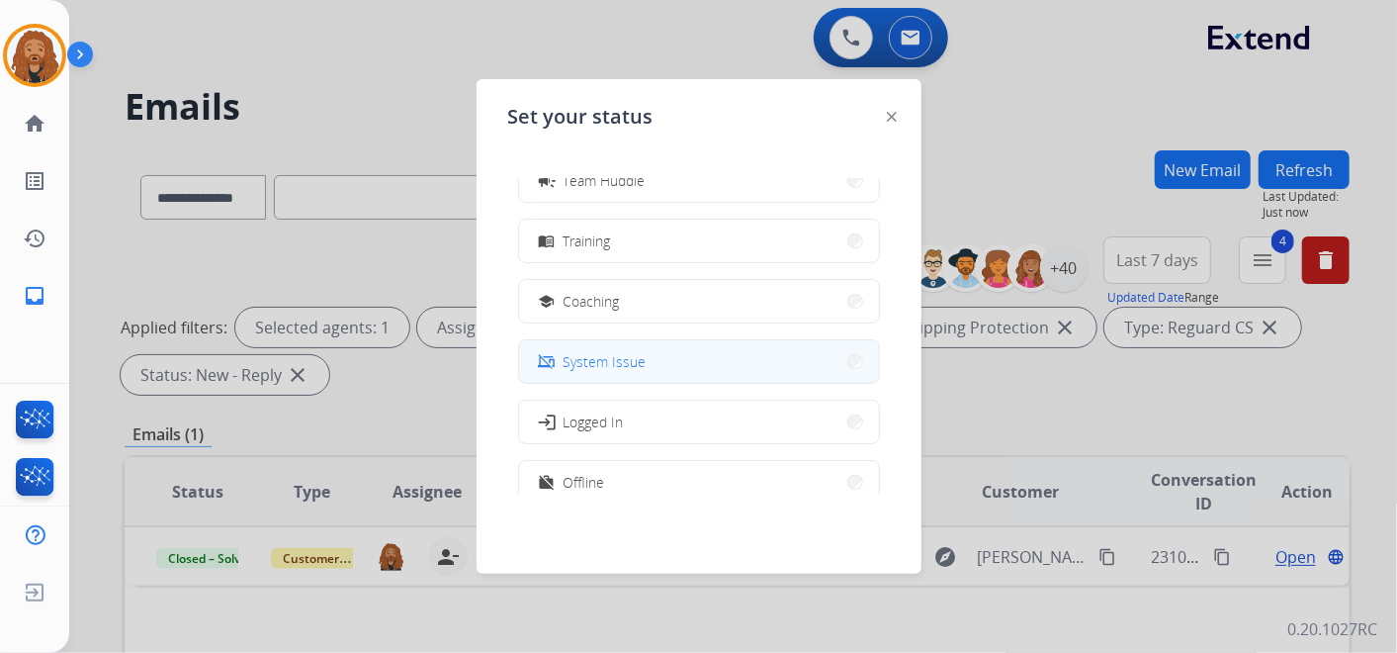
scroll to position [311, 0]
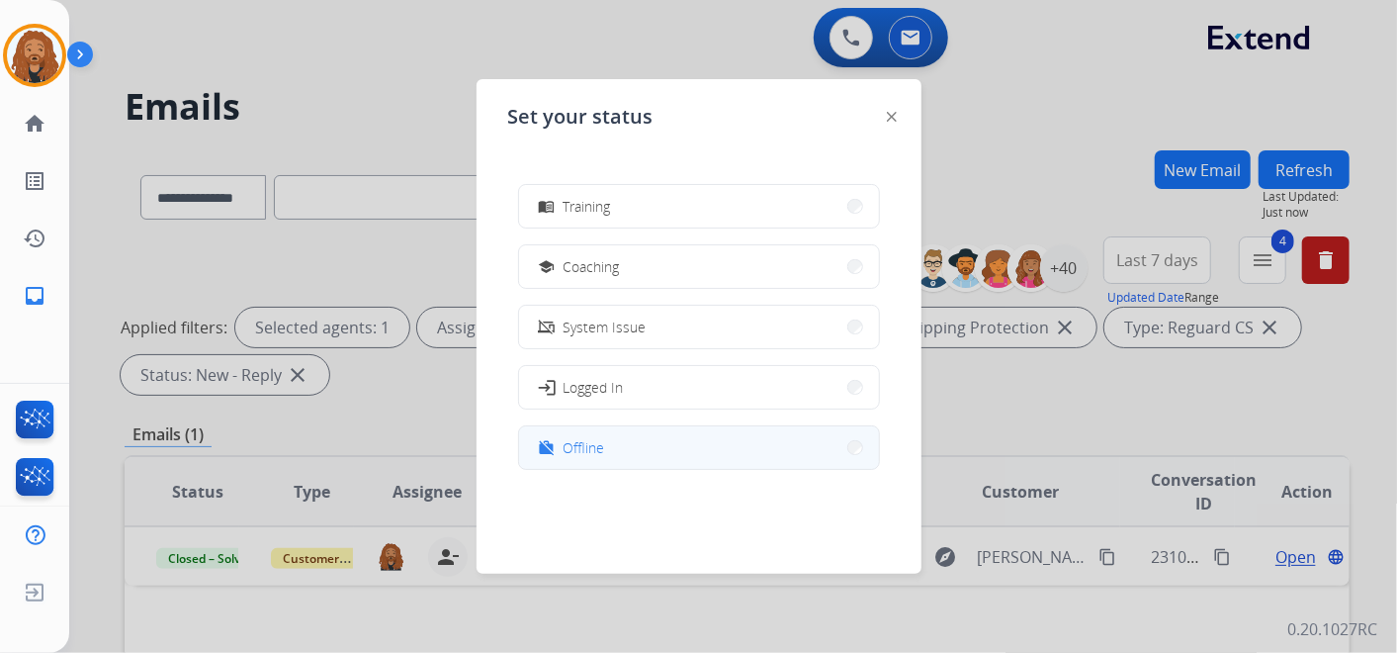
click at [627, 440] on button "work_off Offline" at bounding box center [699, 447] width 360 height 43
